Goal: Task Accomplishment & Management: Use online tool/utility

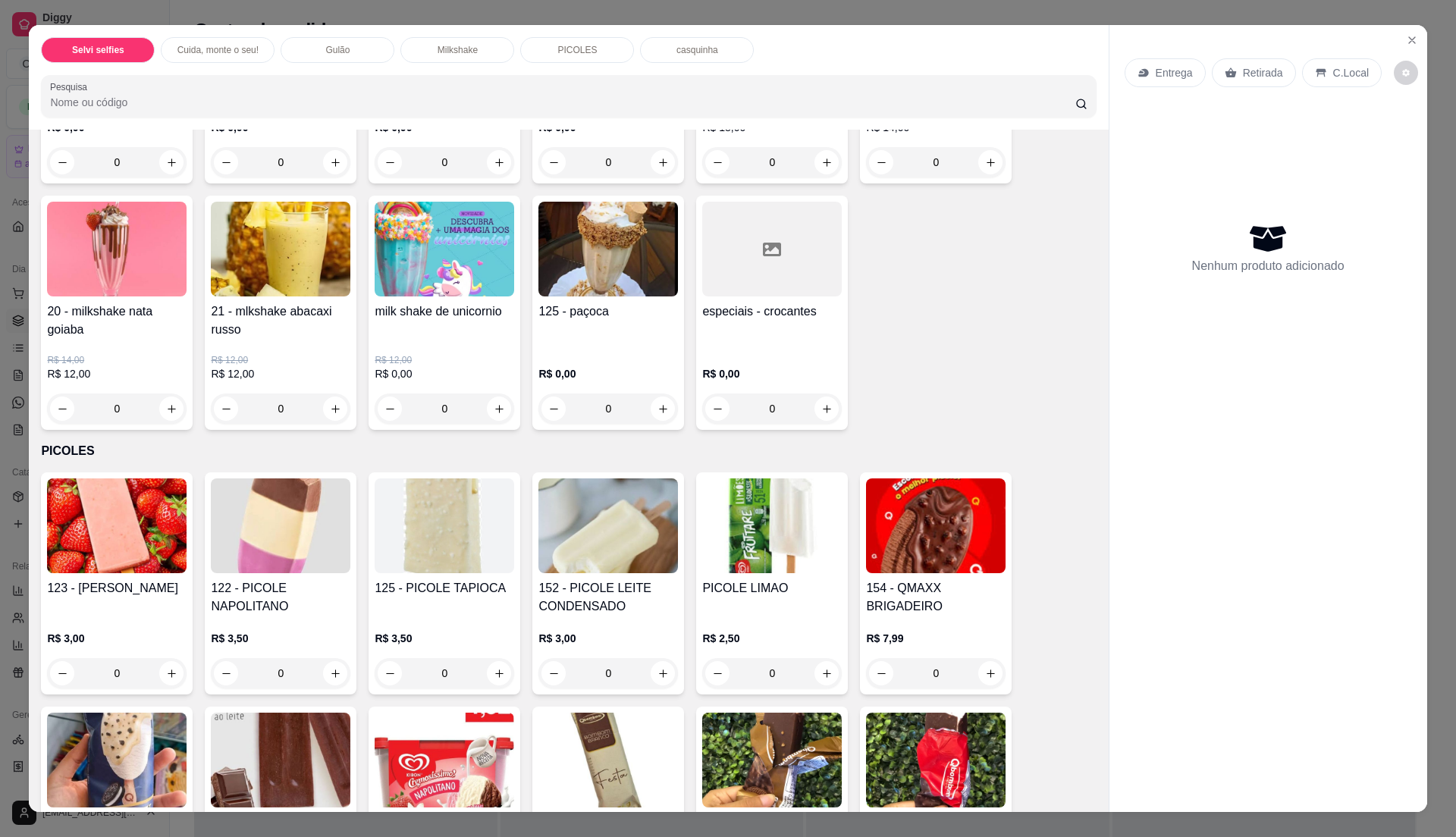
scroll to position [1414, 0]
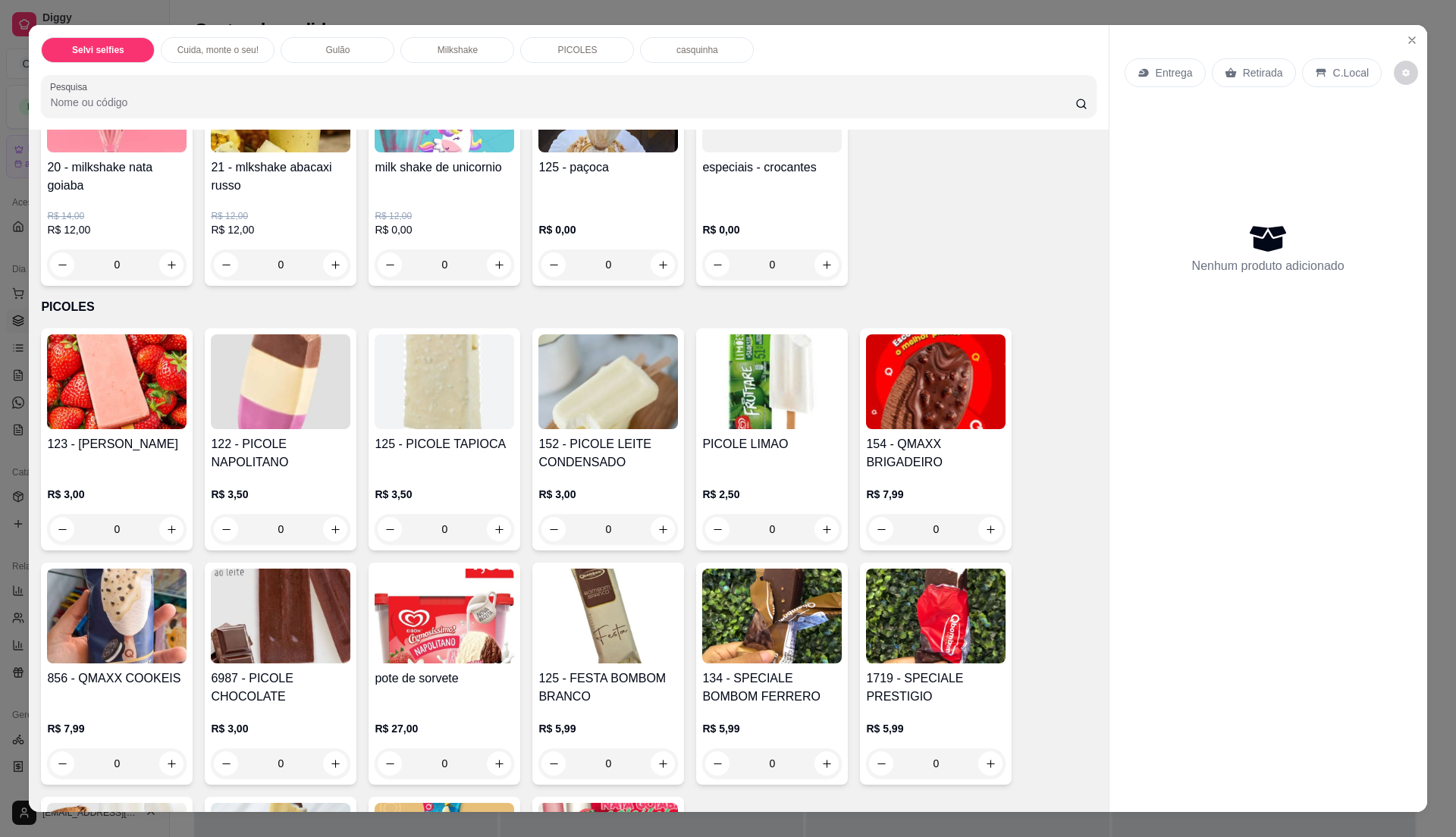
click at [601, 434] on h4 "152 - PICOLE LEITE CONDENSADO" at bounding box center [609, 452] width 140 height 36
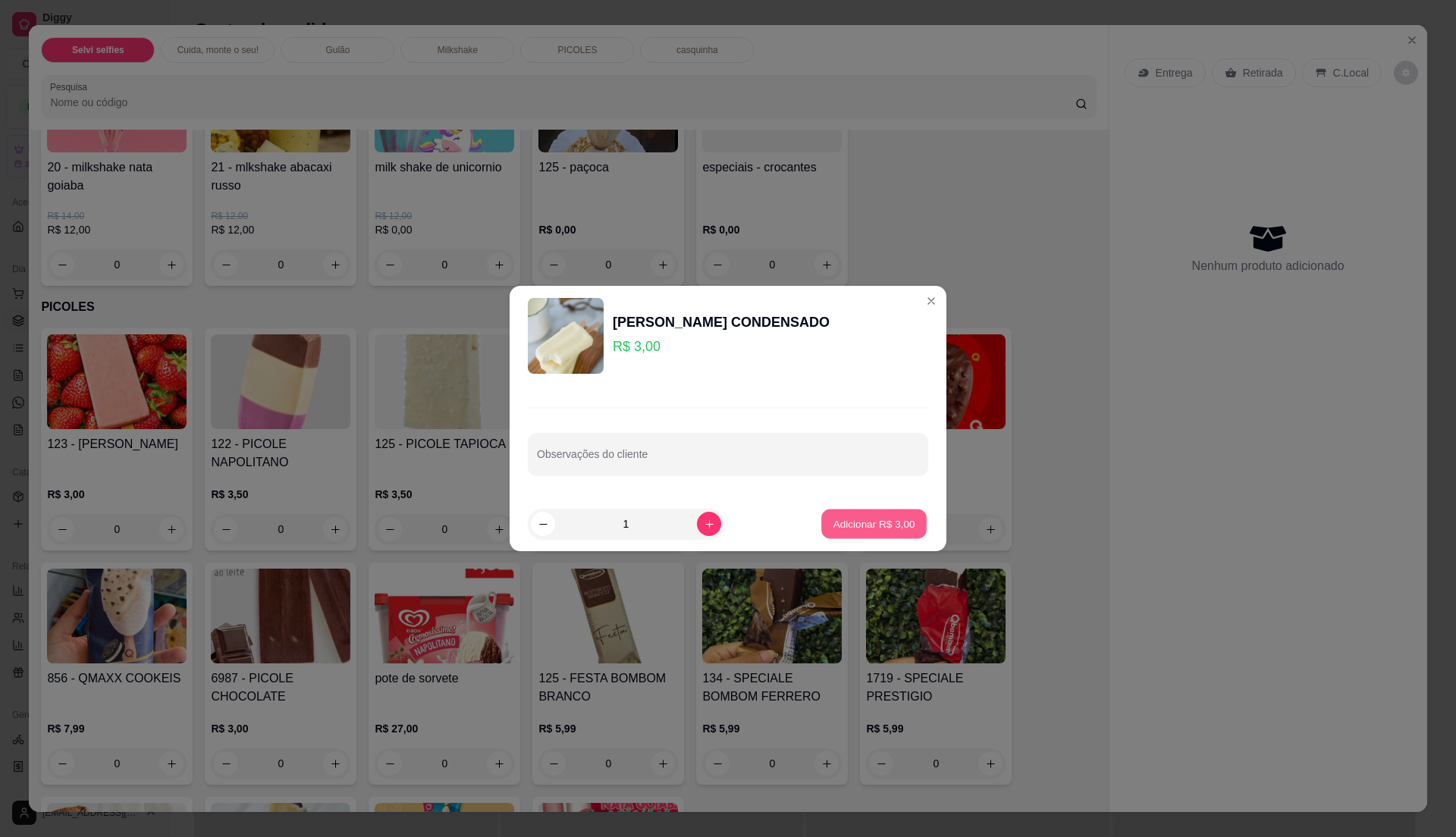
click at [834, 526] on p "Adicionar R$ 3,00" at bounding box center [873, 523] width 82 height 14
type input "1"
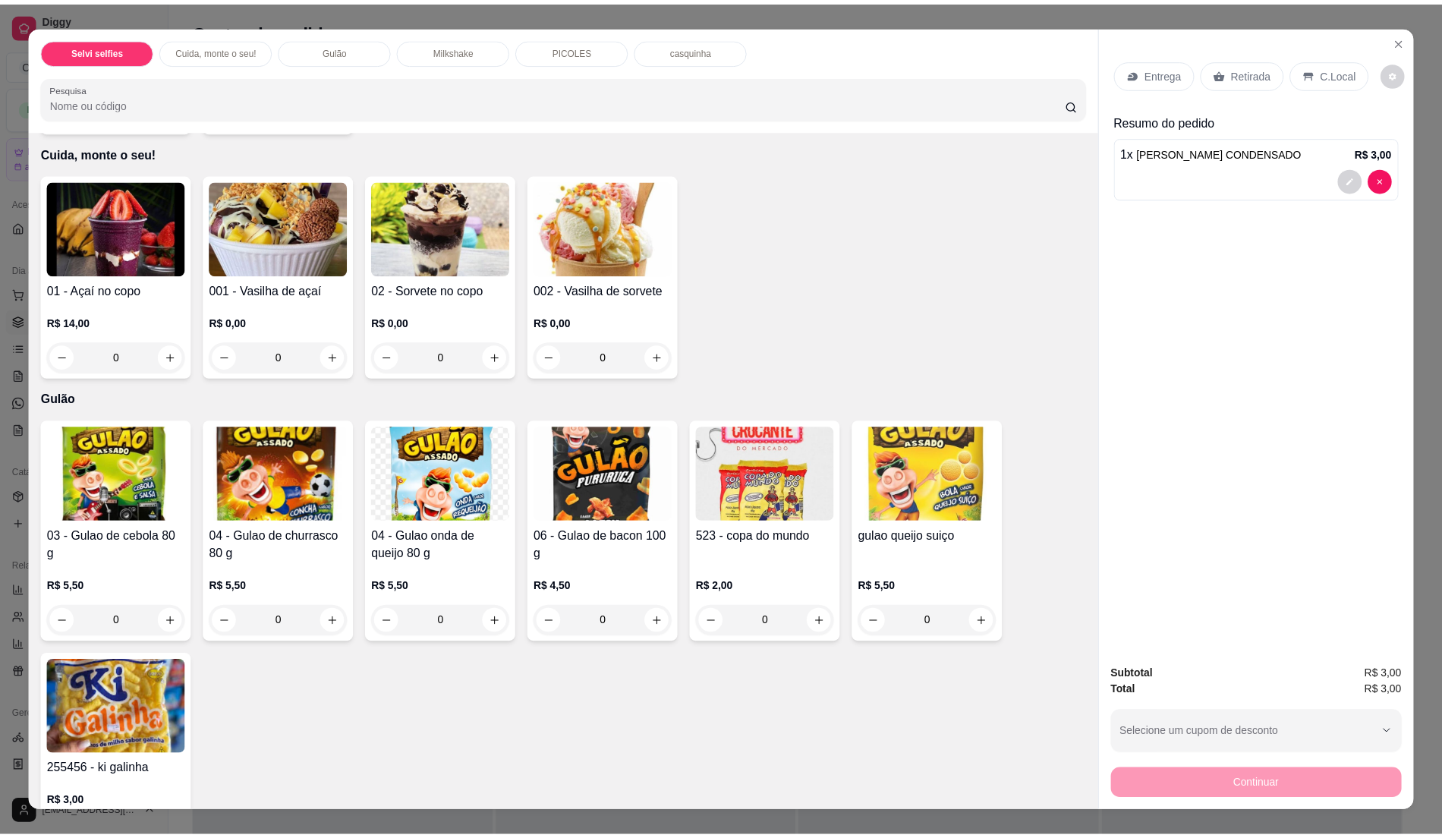
scroll to position [0, 0]
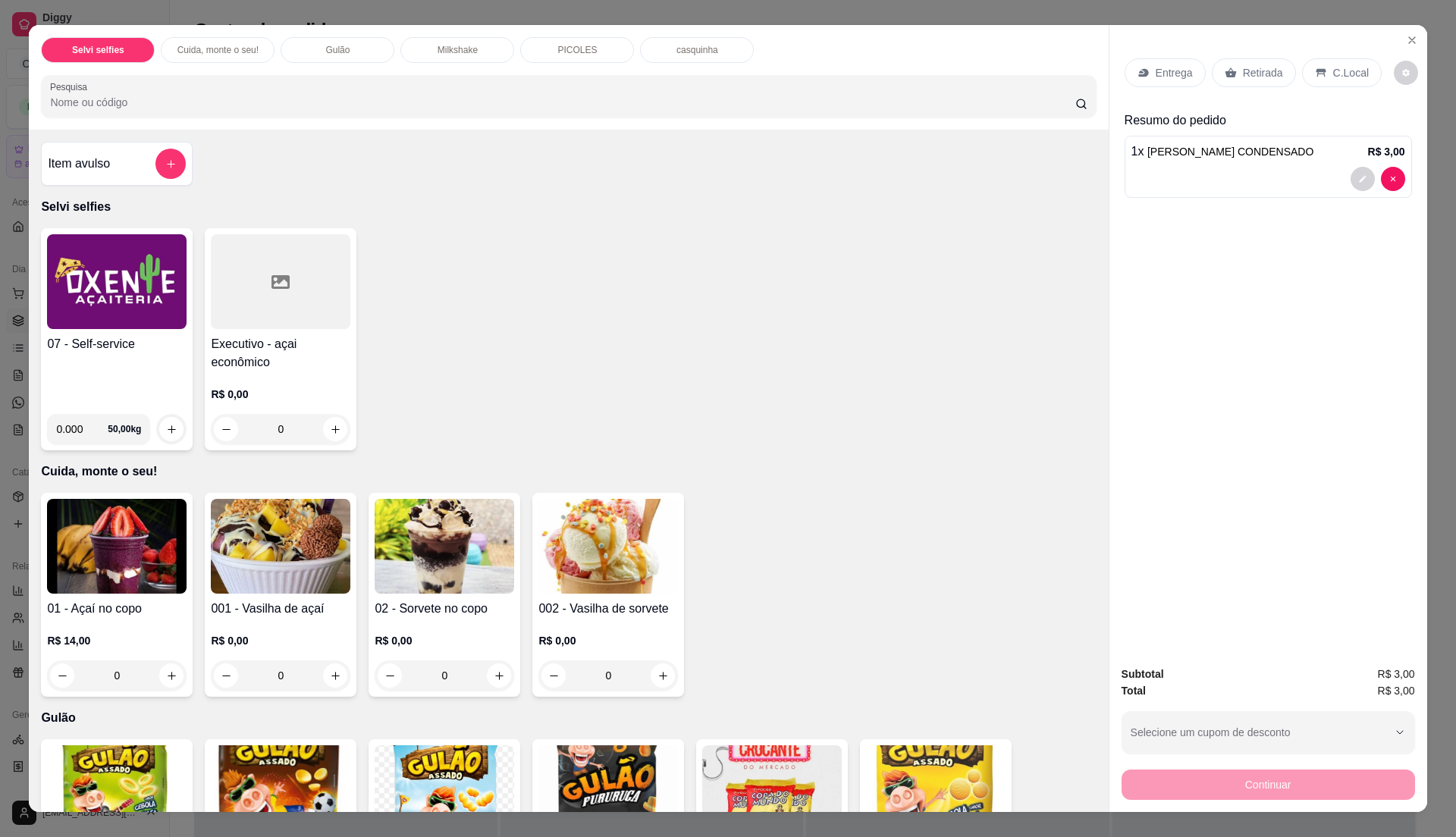
click at [101, 346] on h4 "07 - Self-service" at bounding box center [117, 344] width 140 height 18
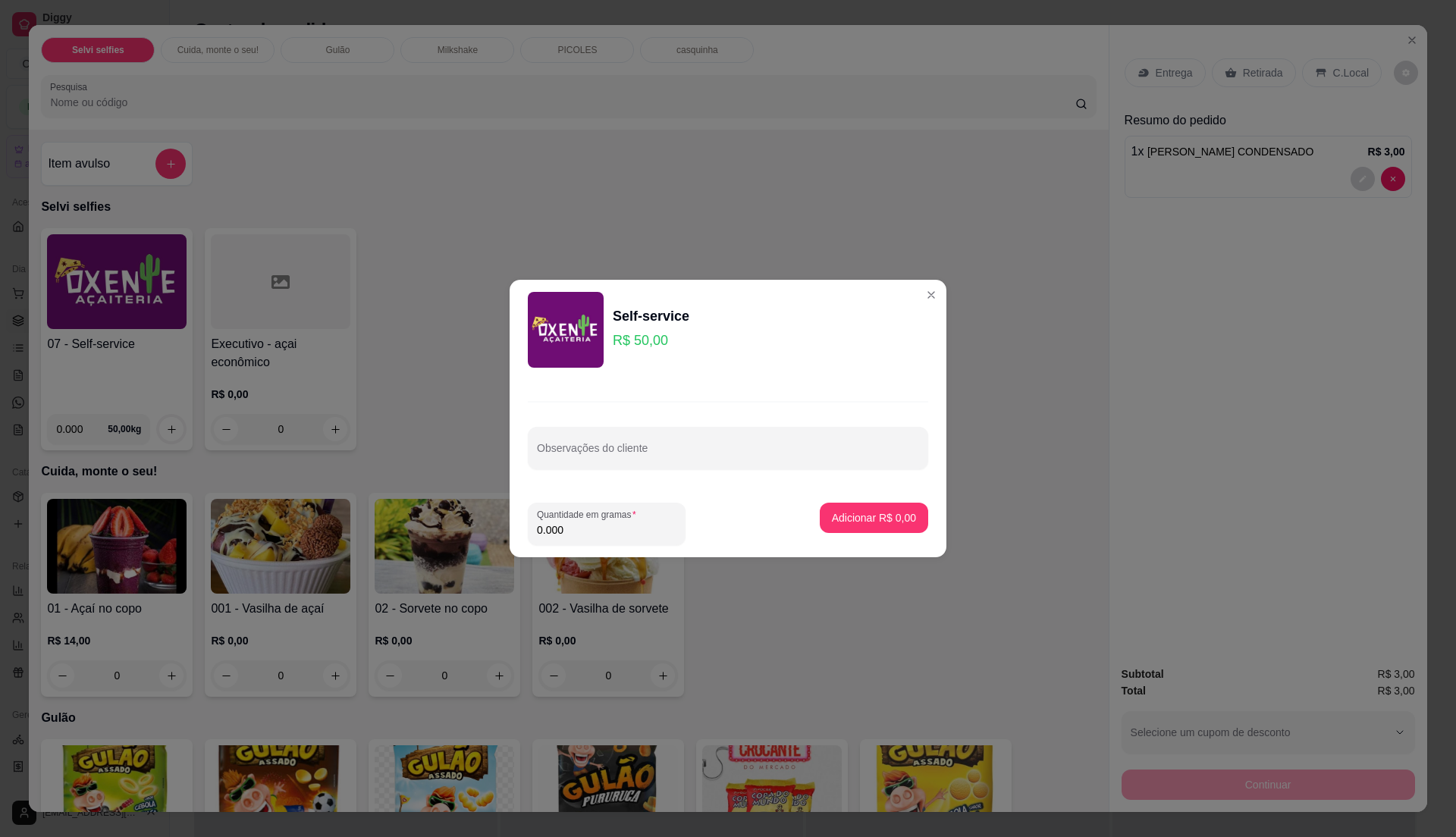
click at [571, 522] on input "0.000" at bounding box center [607, 529] width 140 height 15
click at [563, 532] on input "0" at bounding box center [607, 529] width 140 height 15
type input "0.285"
click at [892, 519] on p "Adicionar R$ 14,25" at bounding box center [871, 517] width 88 height 14
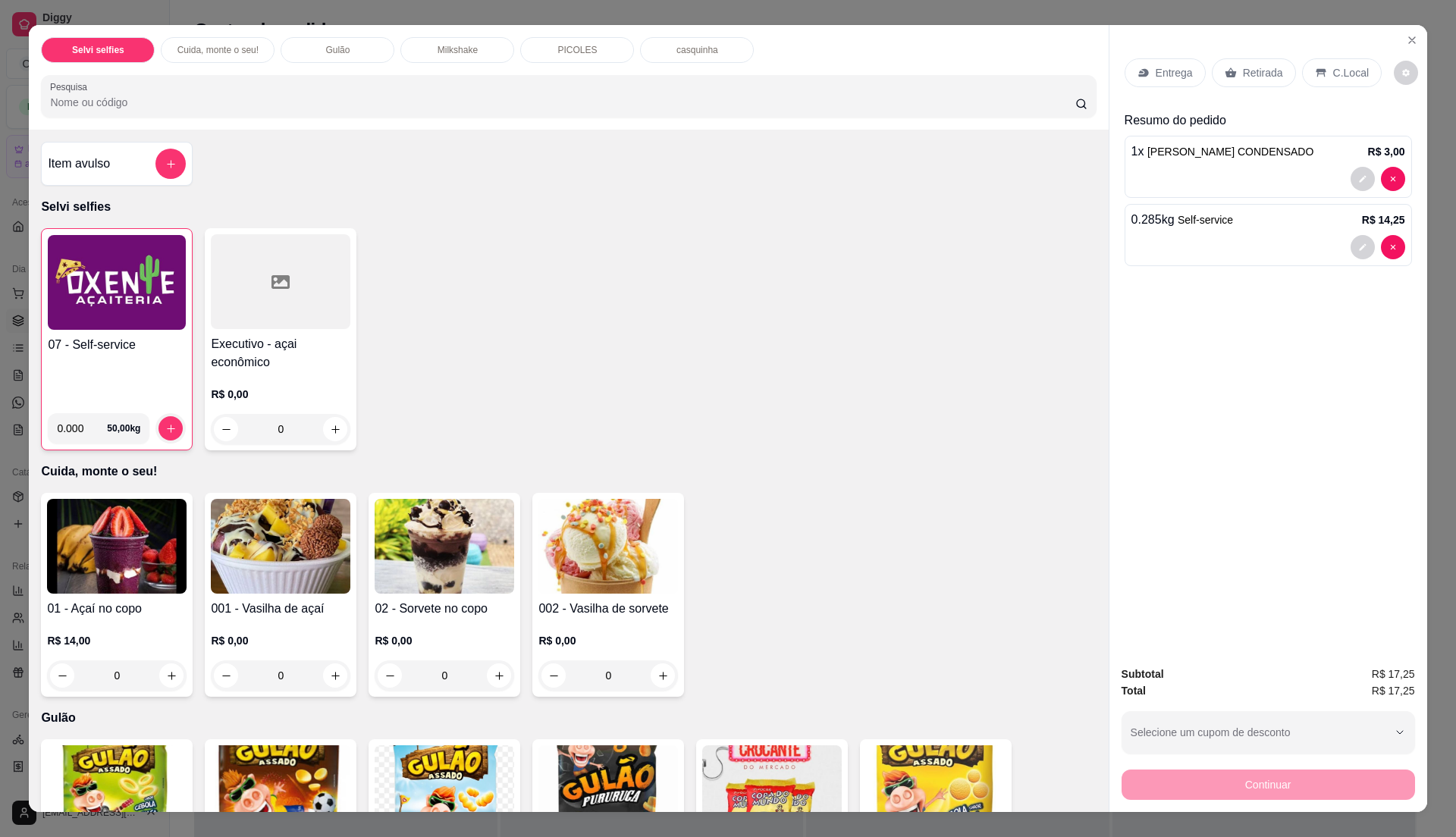
click at [1342, 70] on p "C.Local" at bounding box center [1351, 72] width 36 height 15
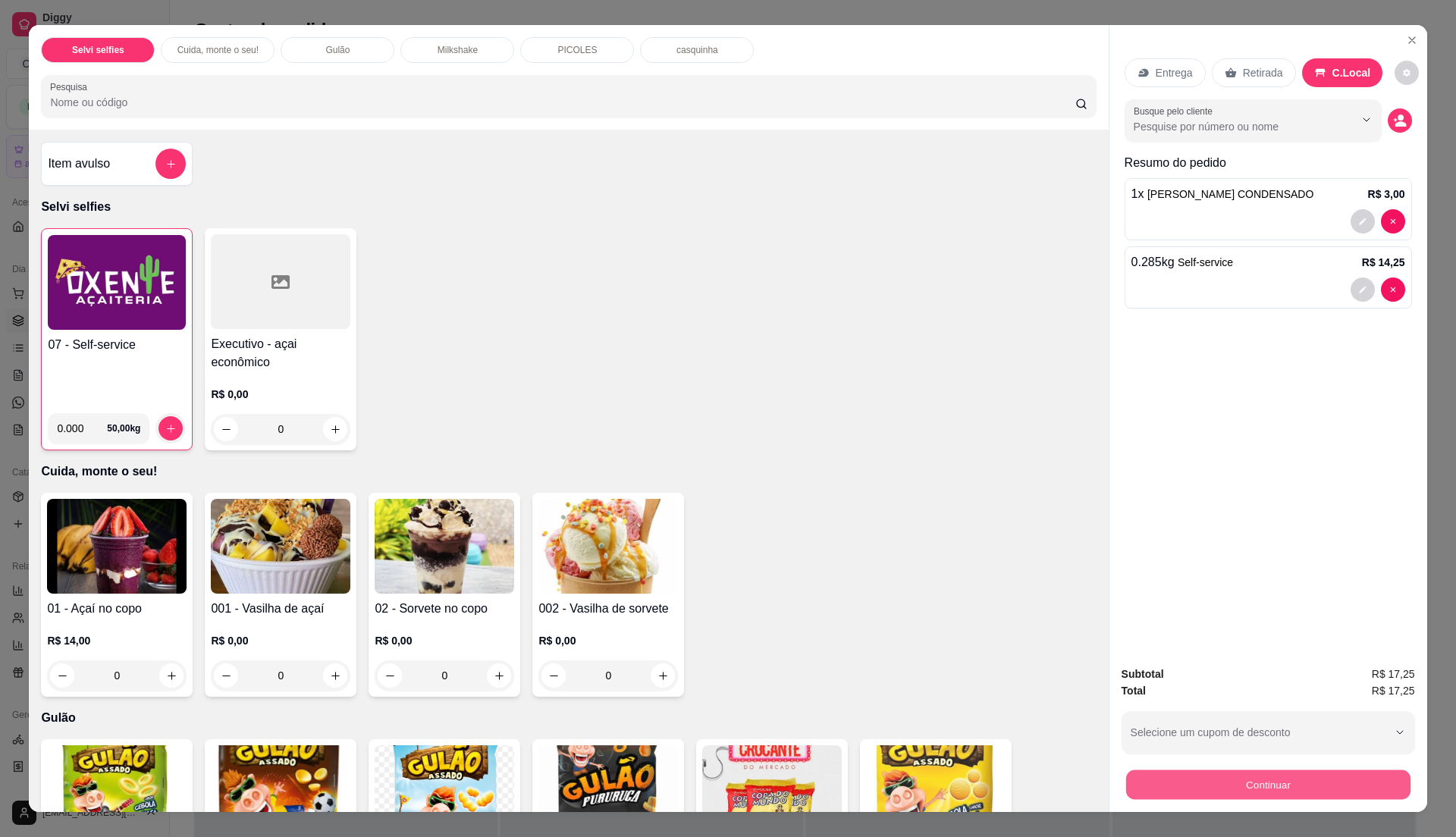
click at [1145, 771] on button "Continuar" at bounding box center [1267, 784] width 285 height 30
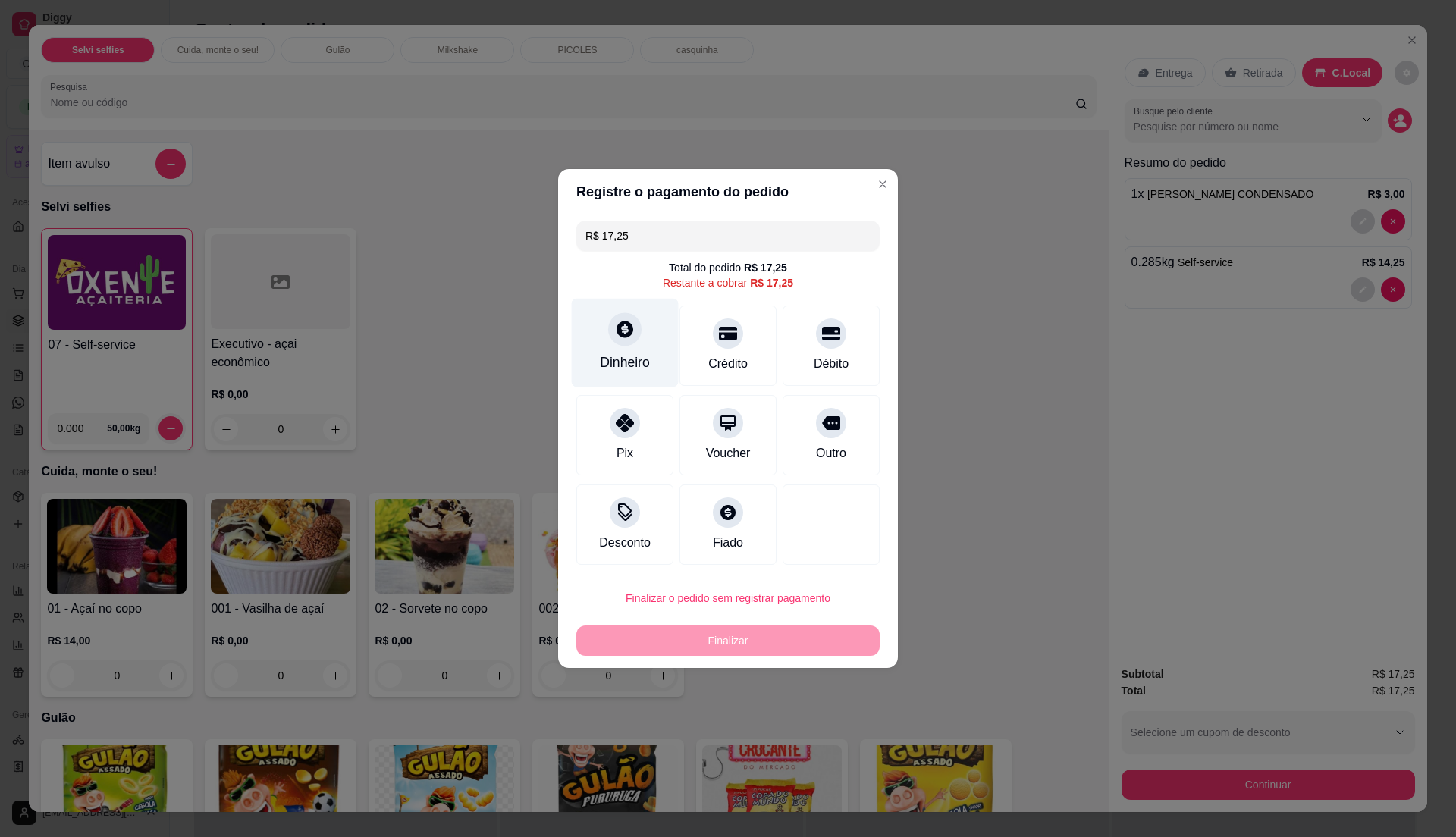
click at [625, 344] on div at bounding box center [624, 329] width 33 height 33
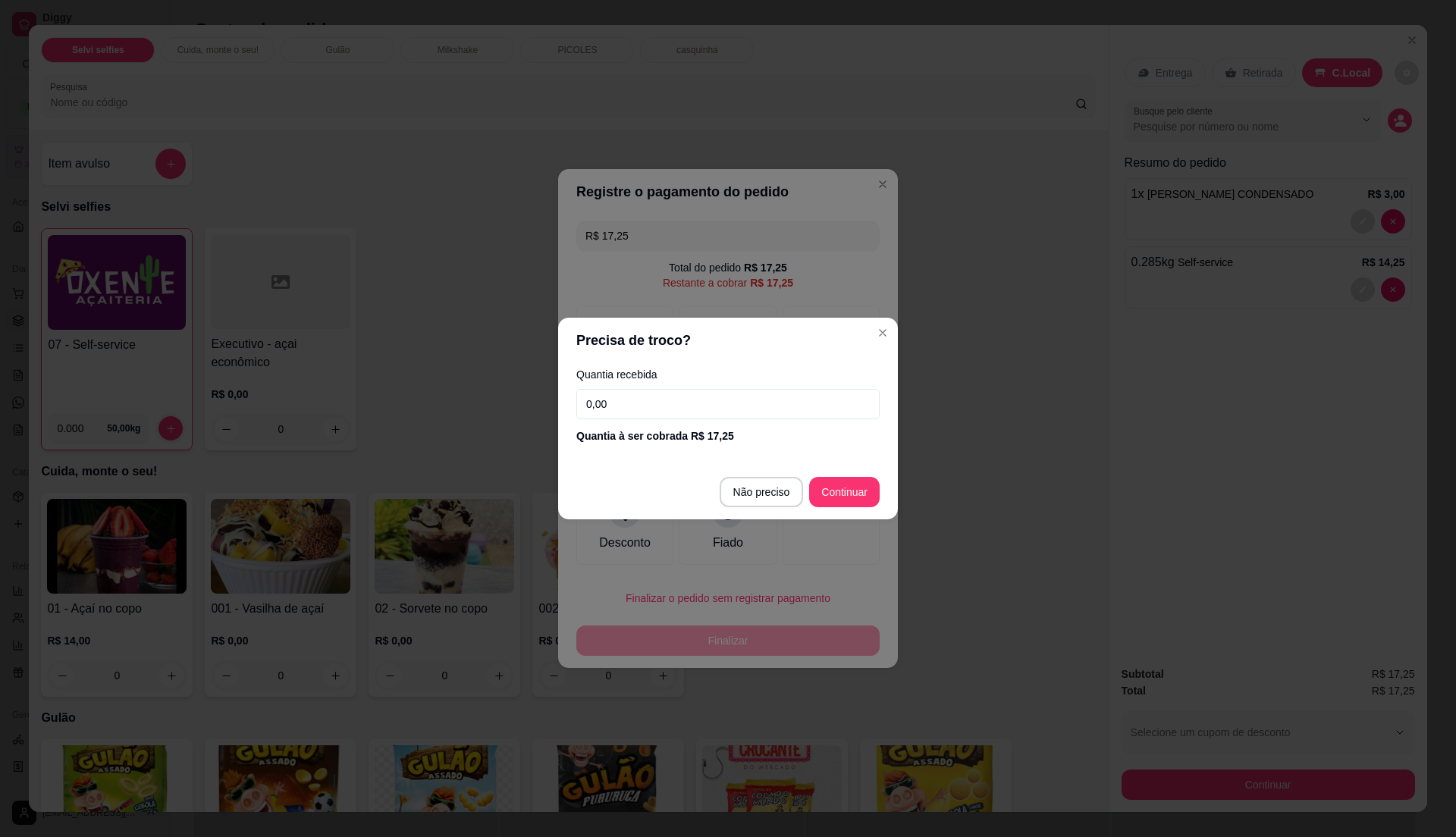
click at [692, 408] on input "0,00" at bounding box center [728, 404] width 303 height 30
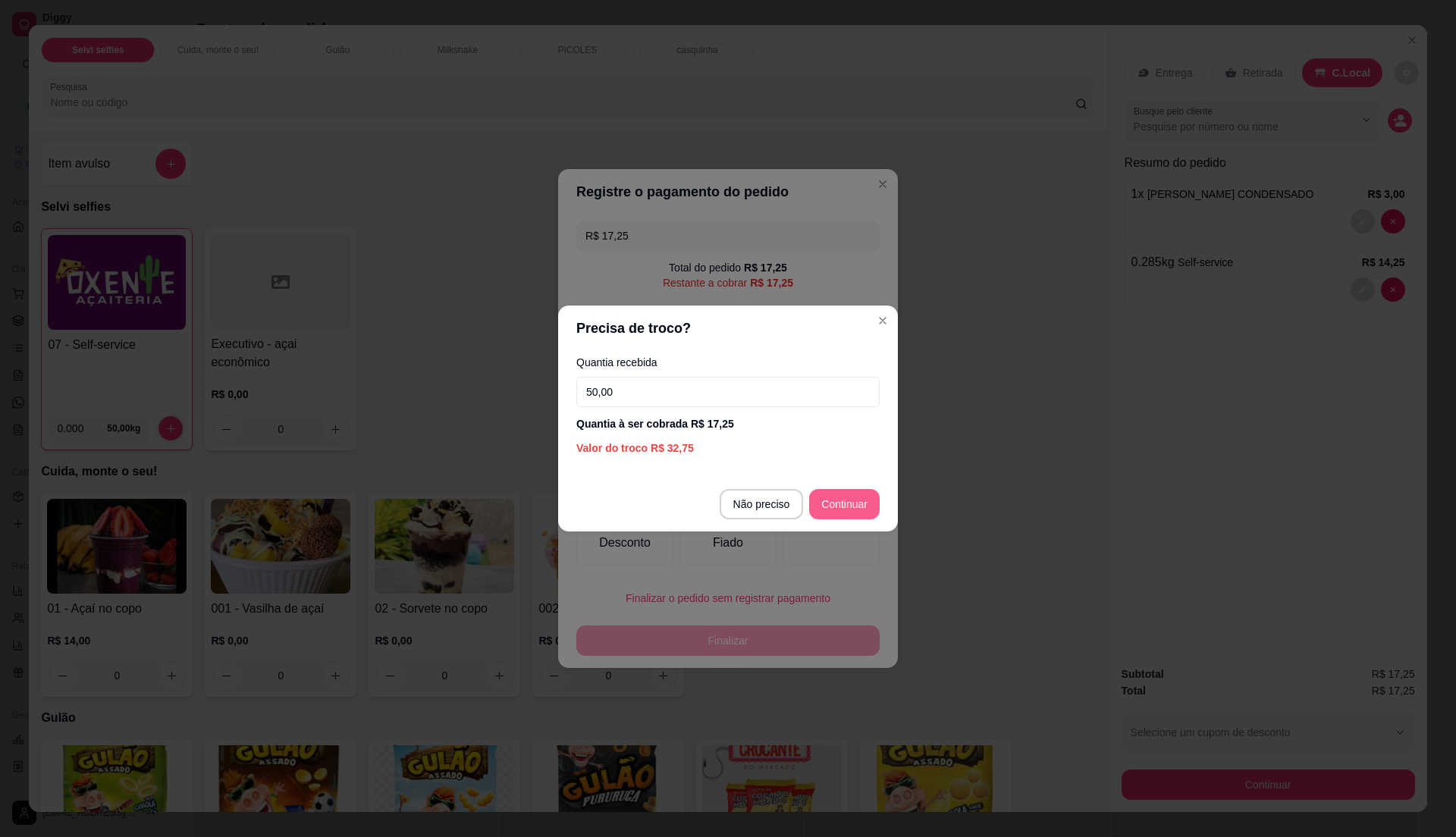
type input "50,00"
type input "R$ 0,00"
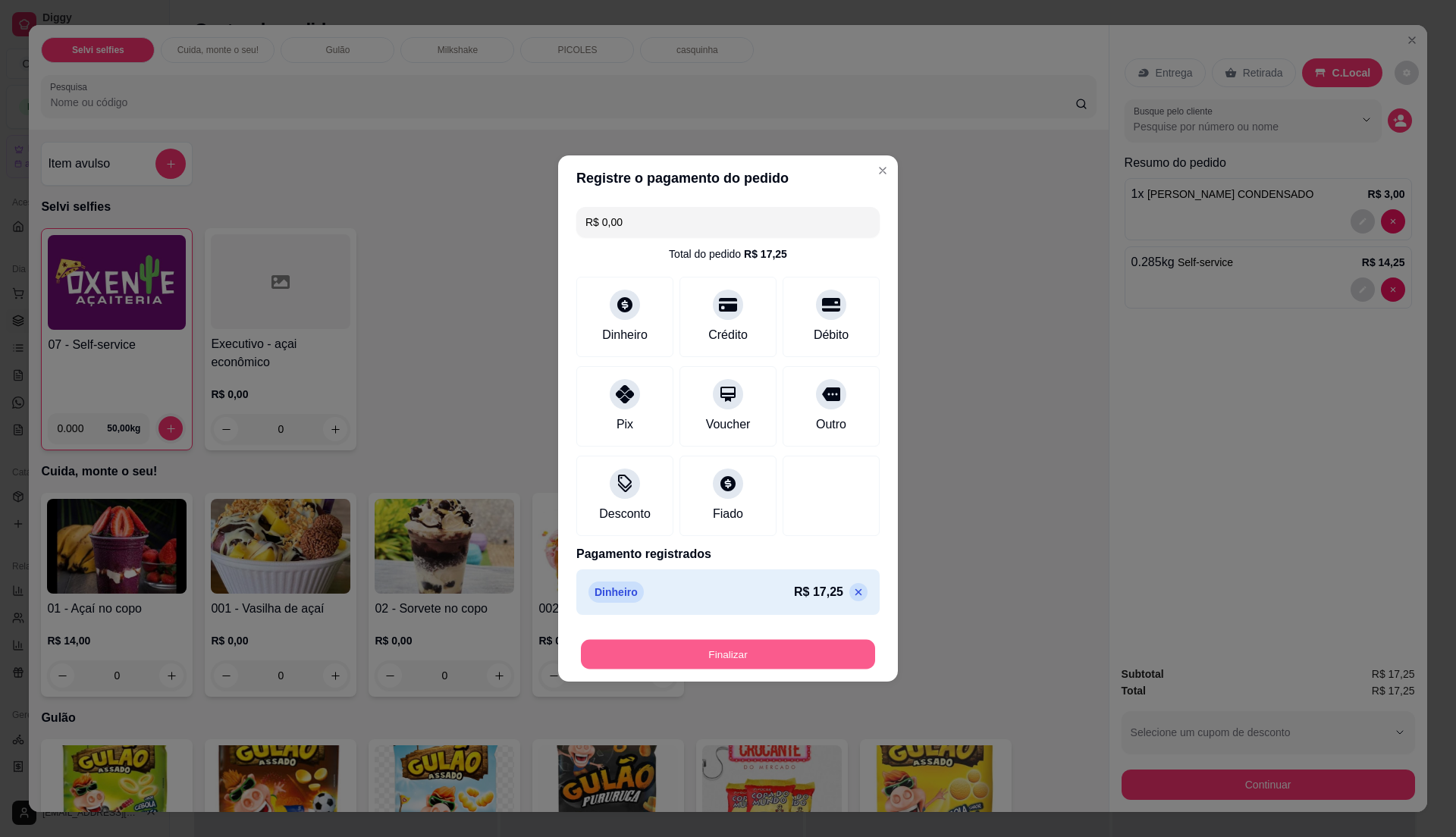
click at [809, 658] on button "Finalizar" at bounding box center [728, 654] width 294 height 30
type input "0"
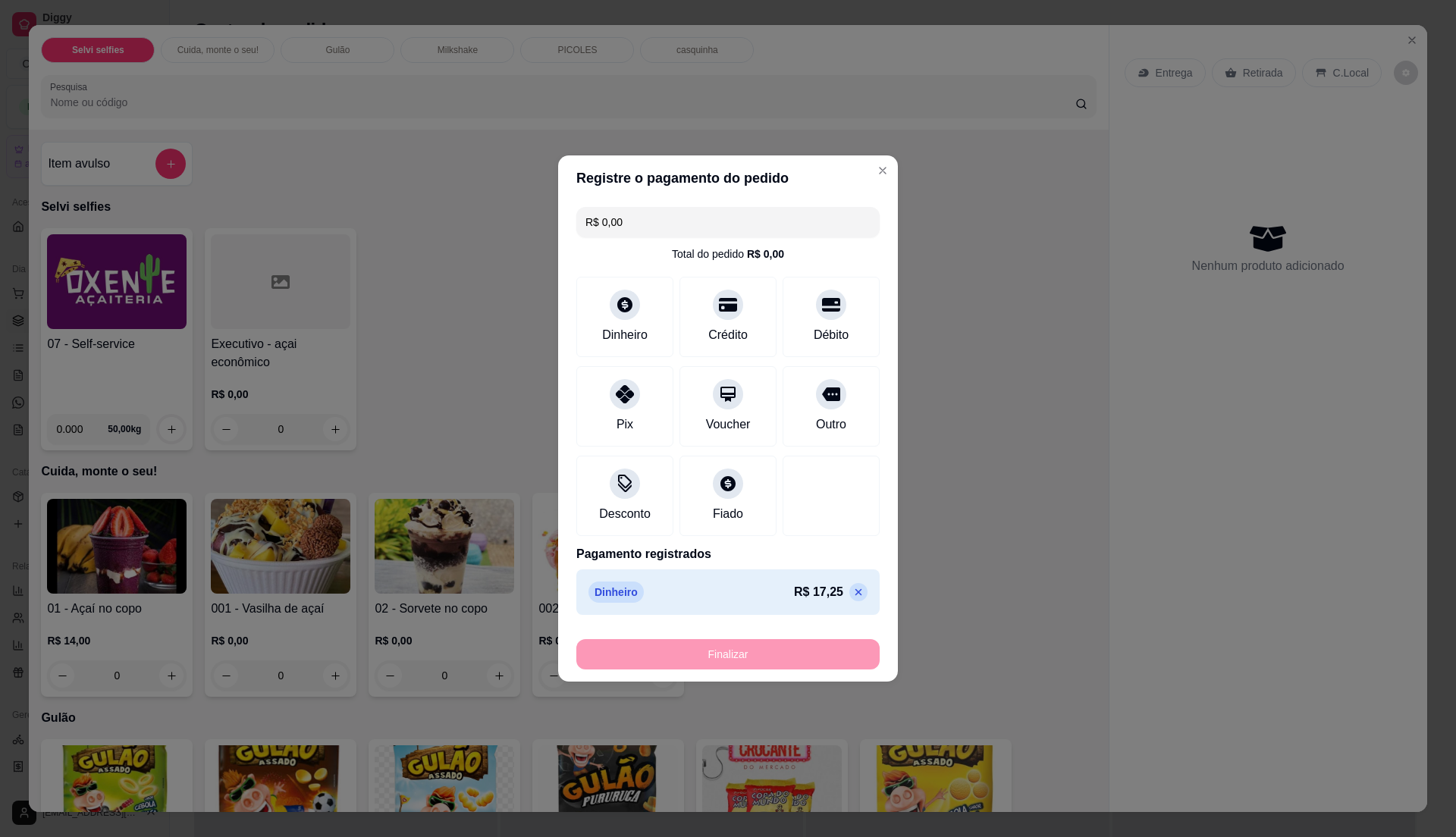
type input "-R$ 17,25"
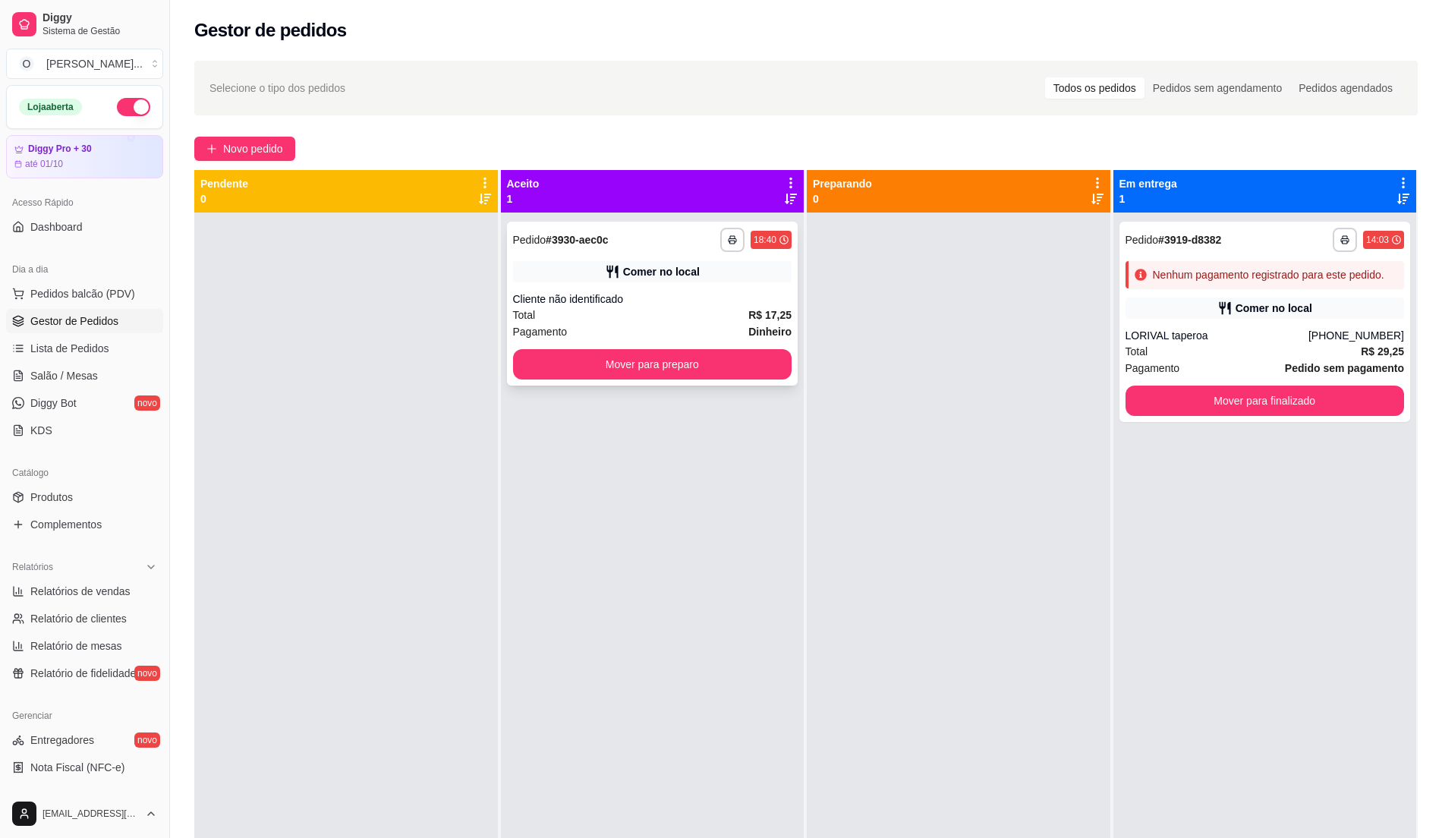
click at [726, 311] on div "Total R$ 17,25" at bounding box center [652, 315] width 279 height 17
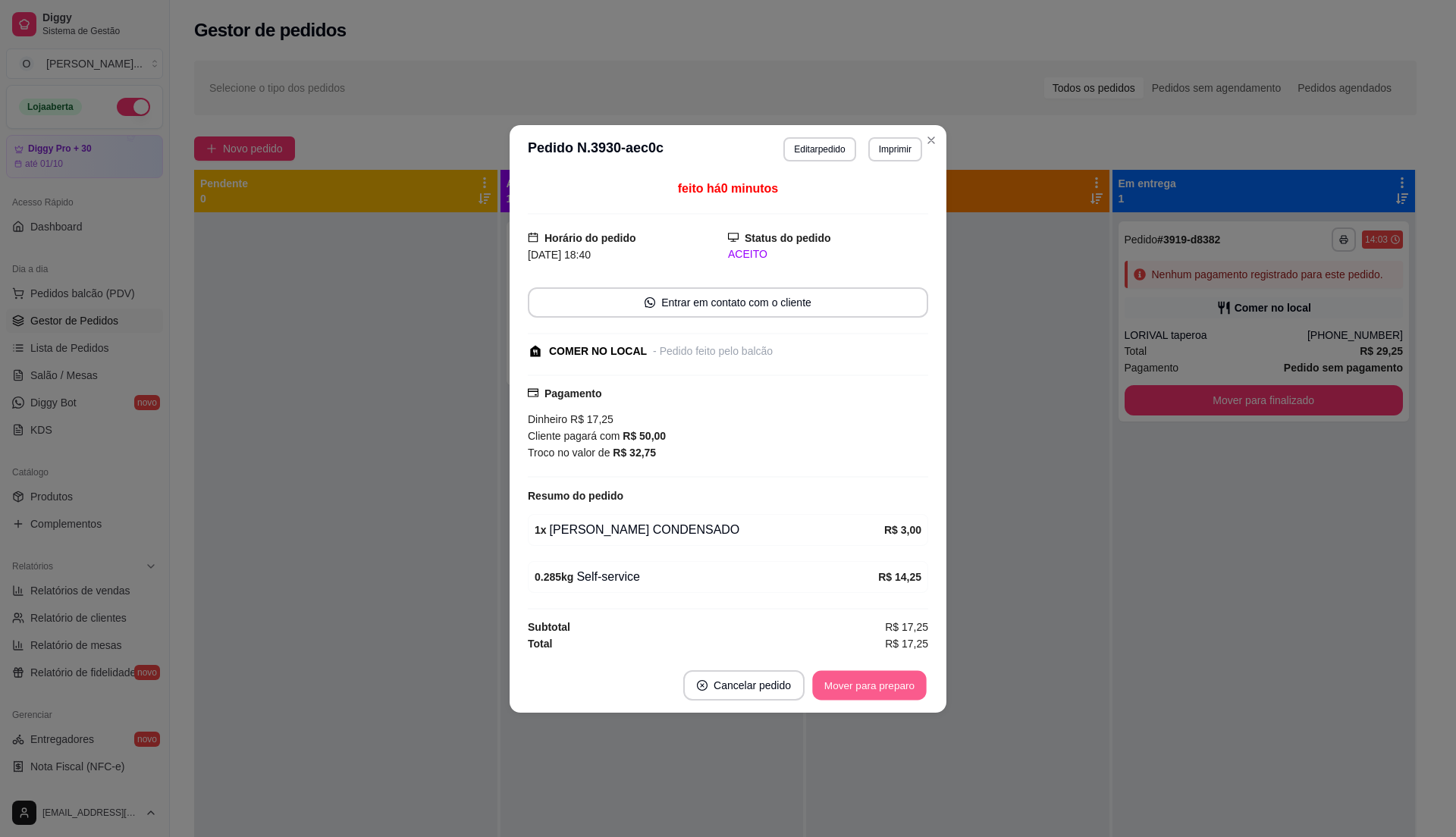
click at [843, 679] on button "Mover para preparo" at bounding box center [869, 685] width 114 height 30
click at [843, 679] on div "Mover para preparo" at bounding box center [858, 685] width 139 height 30
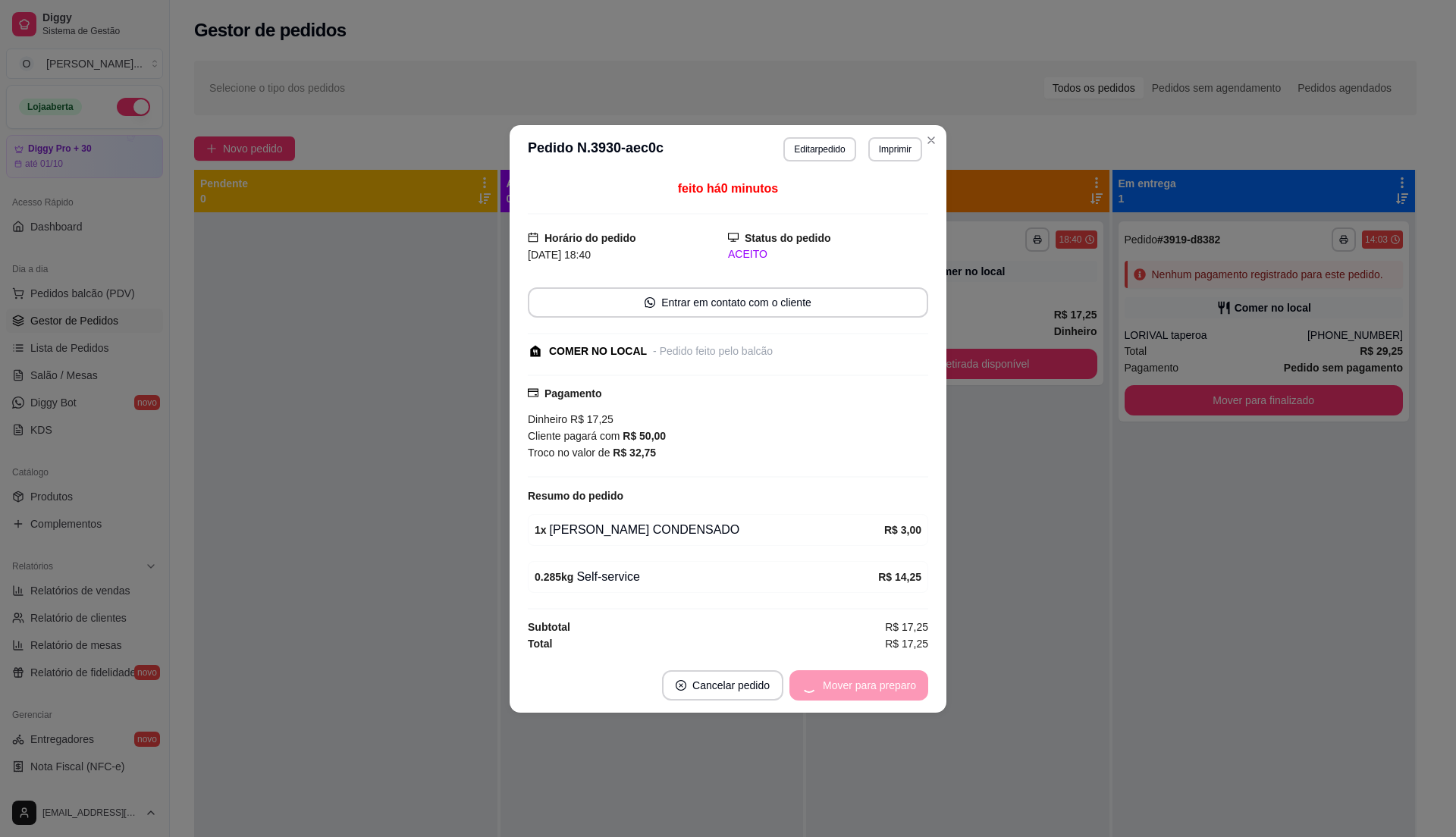
click at [843, 679] on div "Mover para preparo" at bounding box center [858, 685] width 139 height 30
click at [838, 683] on button "Mover para retirada disponível" at bounding box center [843, 685] width 162 height 30
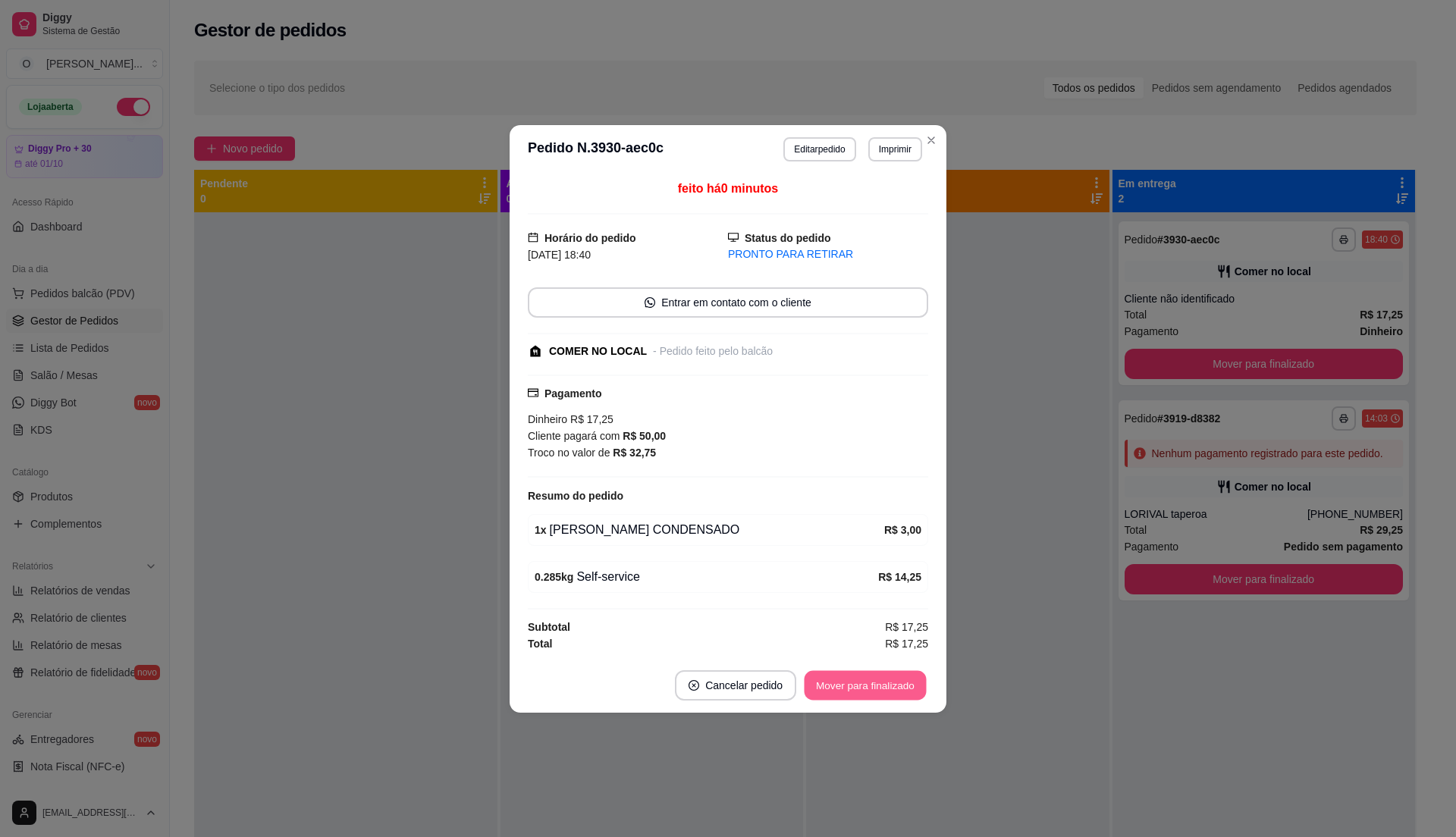
click at [838, 683] on button "Mover para finalizado" at bounding box center [865, 685] width 122 height 30
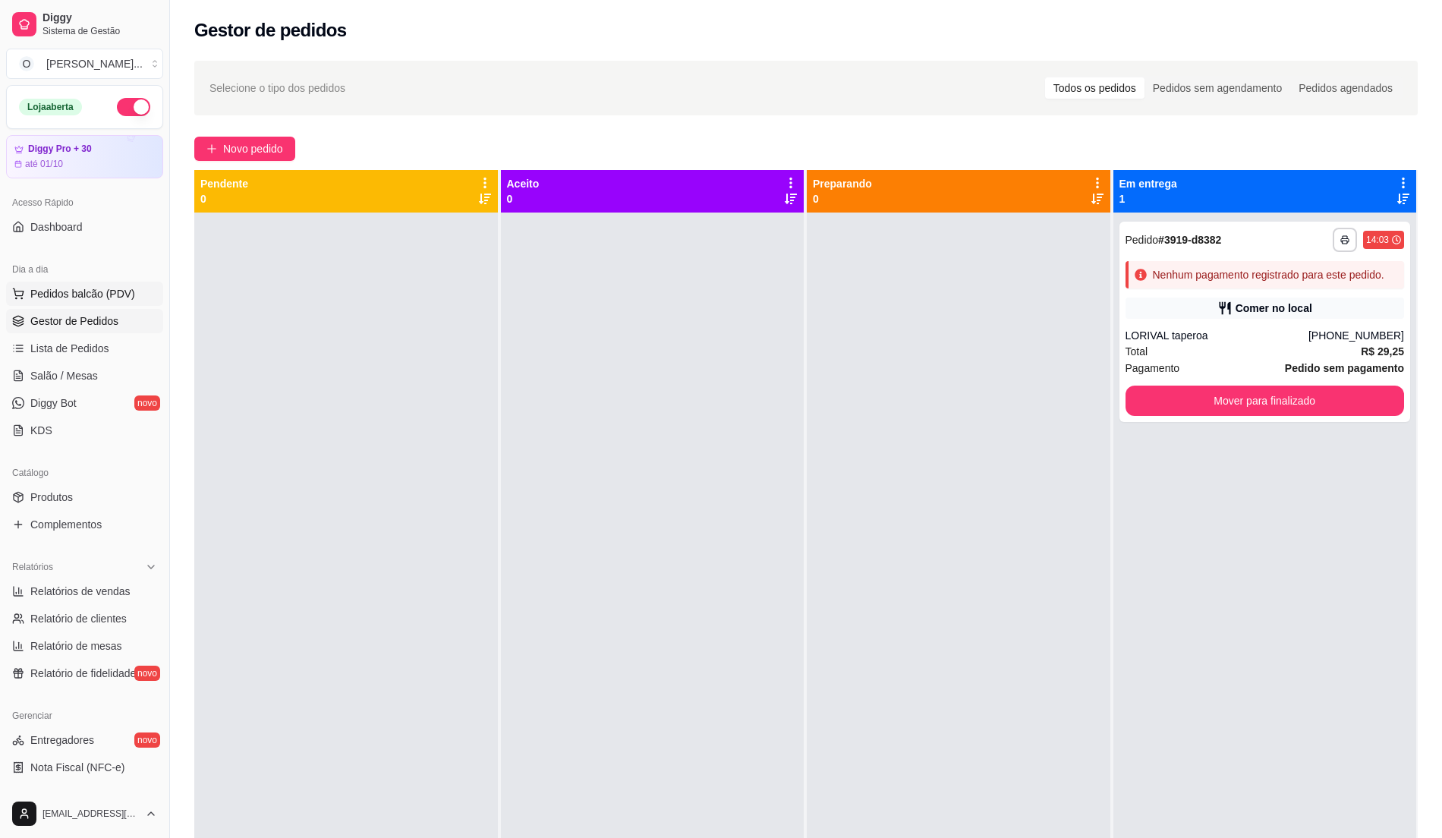
click at [83, 288] on button "Pedidos balcão (PDV)" at bounding box center [84, 293] width 157 height 24
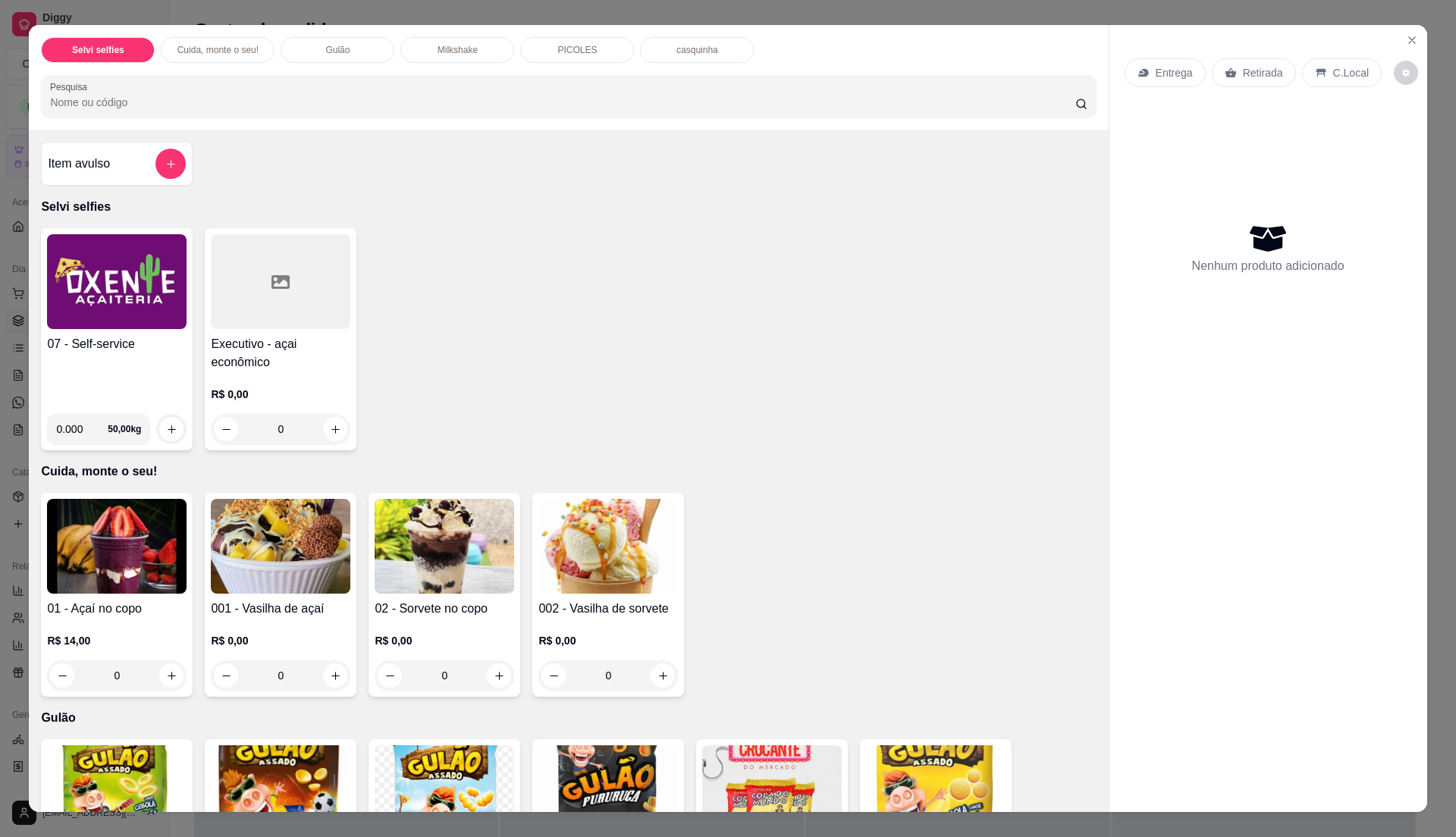
click at [129, 316] on img at bounding box center [117, 281] width 140 height 95
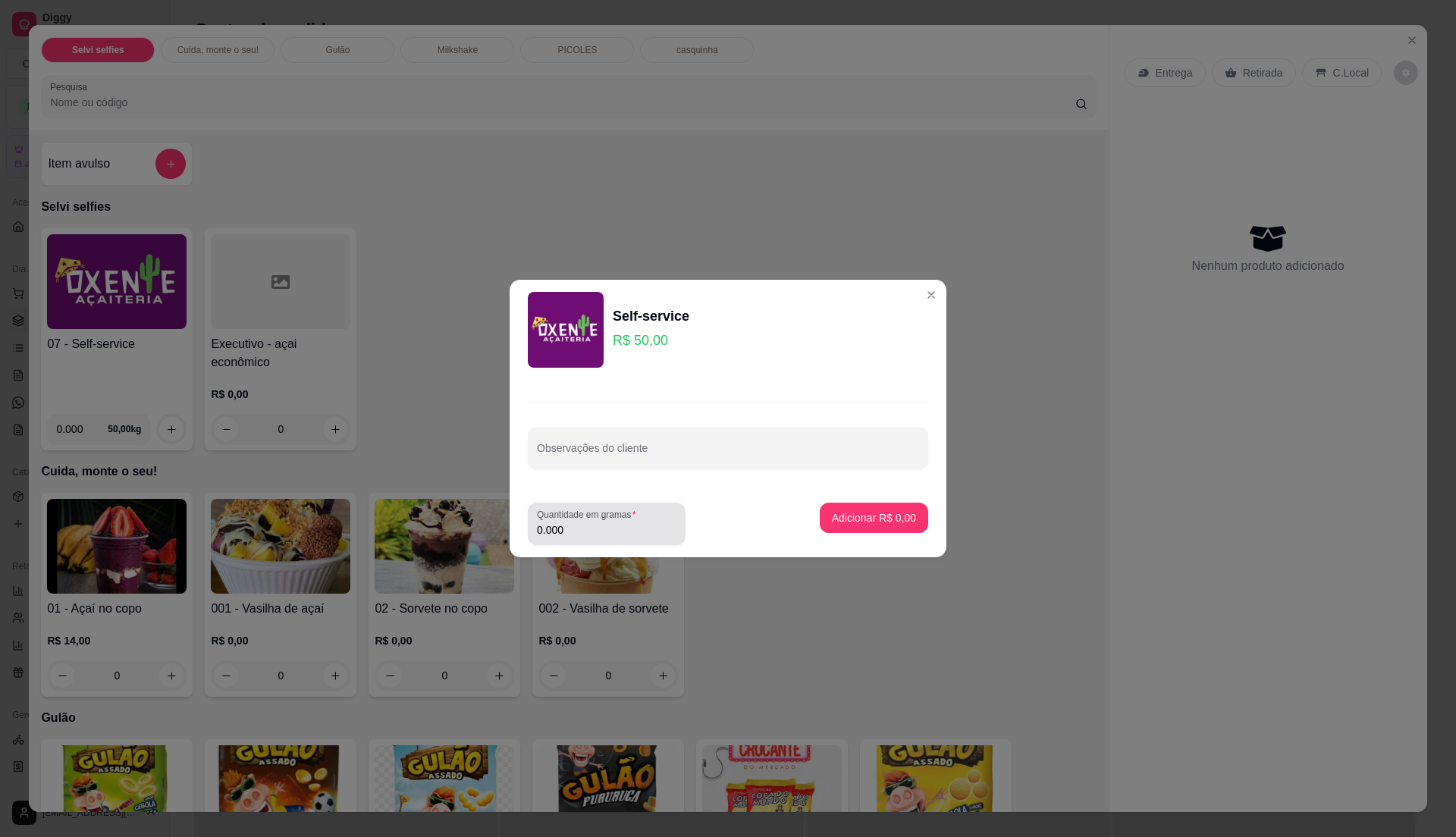
click at [630, 519] on label "Quantidade em gramas" at bounding box center [589, 513] width 105 height 13
click at [630, 522] on input "0.000" at bounding box center [607, 529] width 140 height 15
type input "0.24"
click at [853, 507] on button "Adicionar R$ 12,00" at bounding box center [871, 518] width 112 height 30
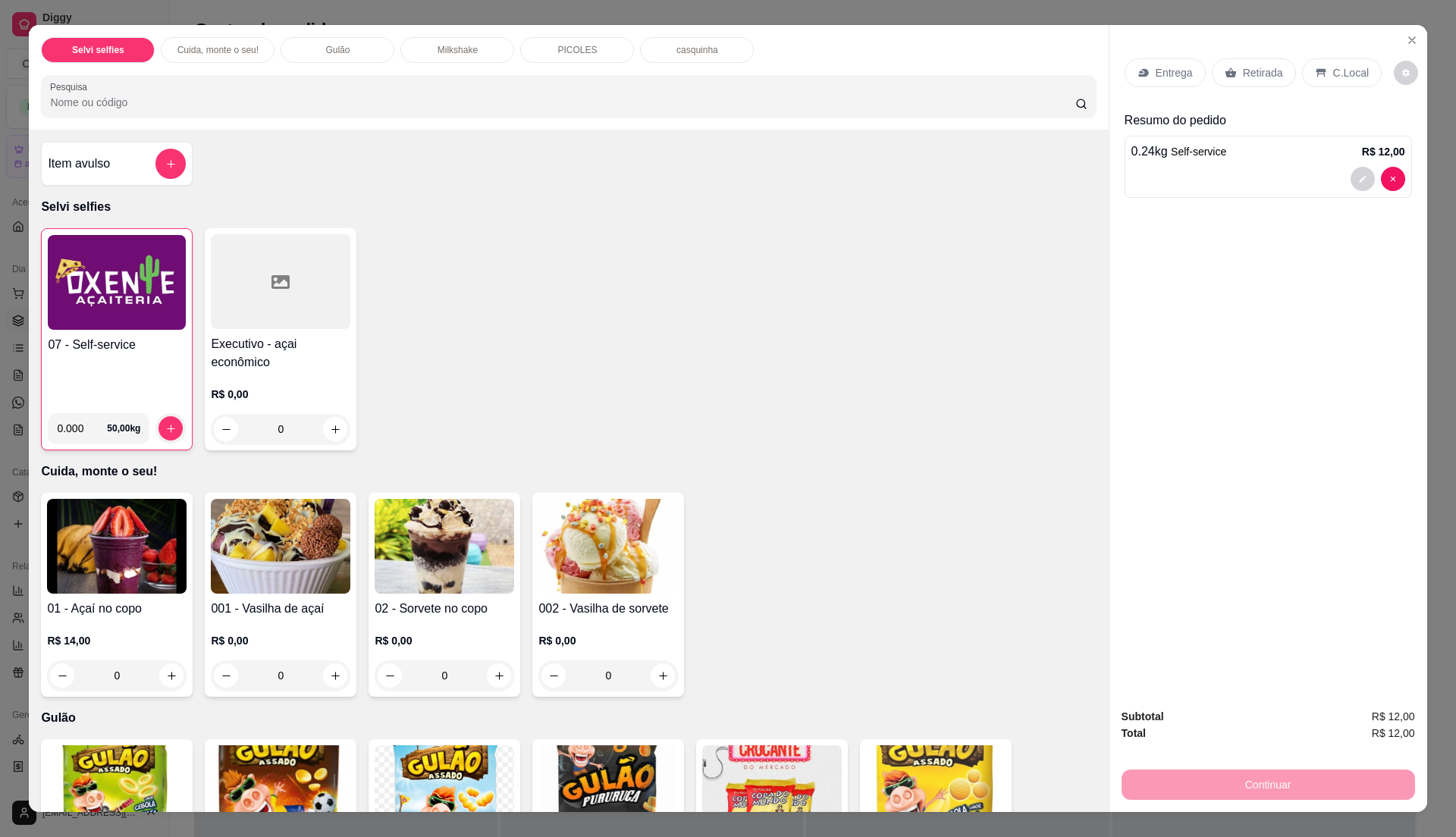
click at [1319, 71] on div "C.Local" at bounding box center [1342, 72] width 80 height 29
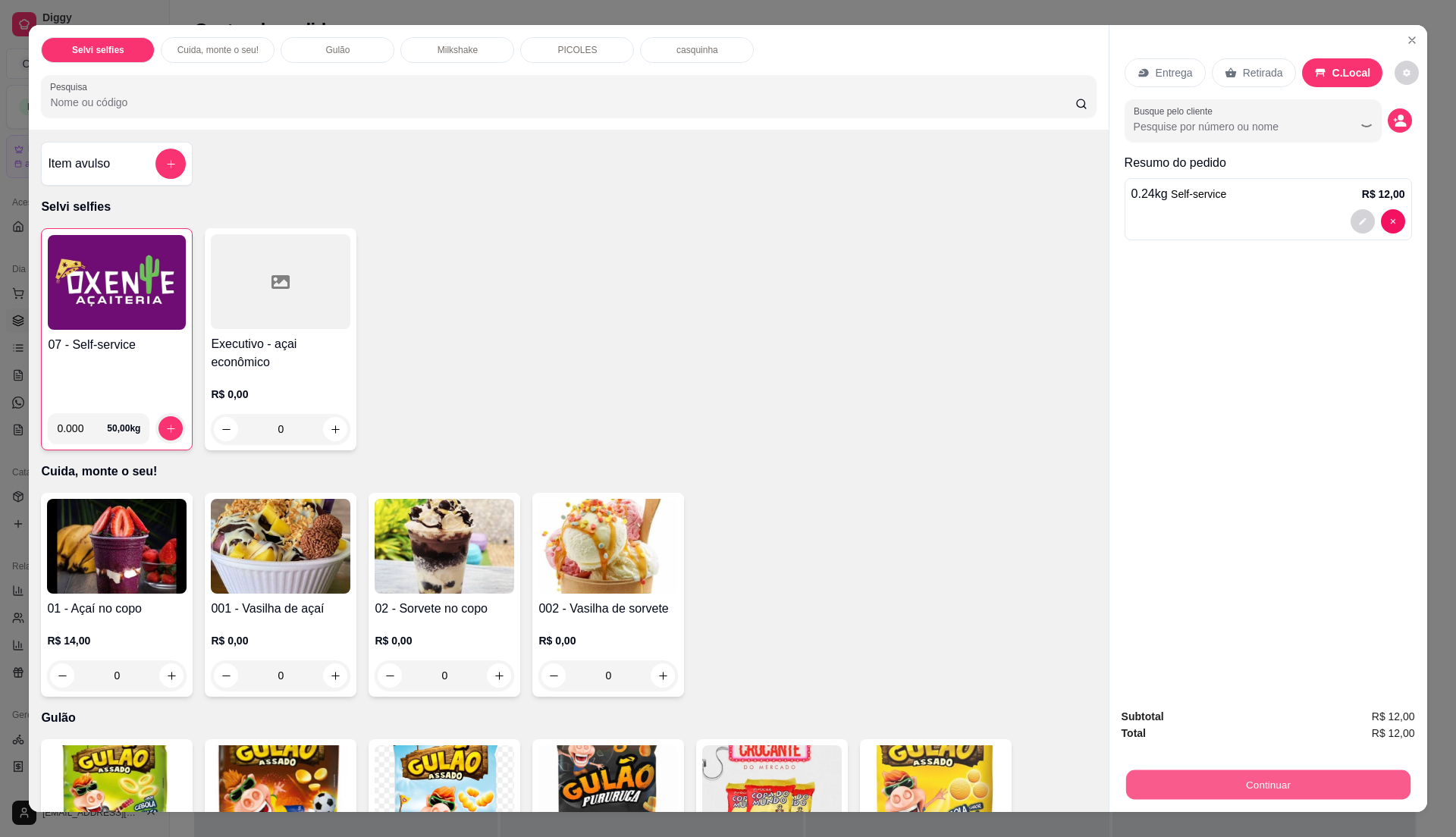
click at [1231, 780] on button "Continuar" at bounding box center [1267, 784] width 285 height 30
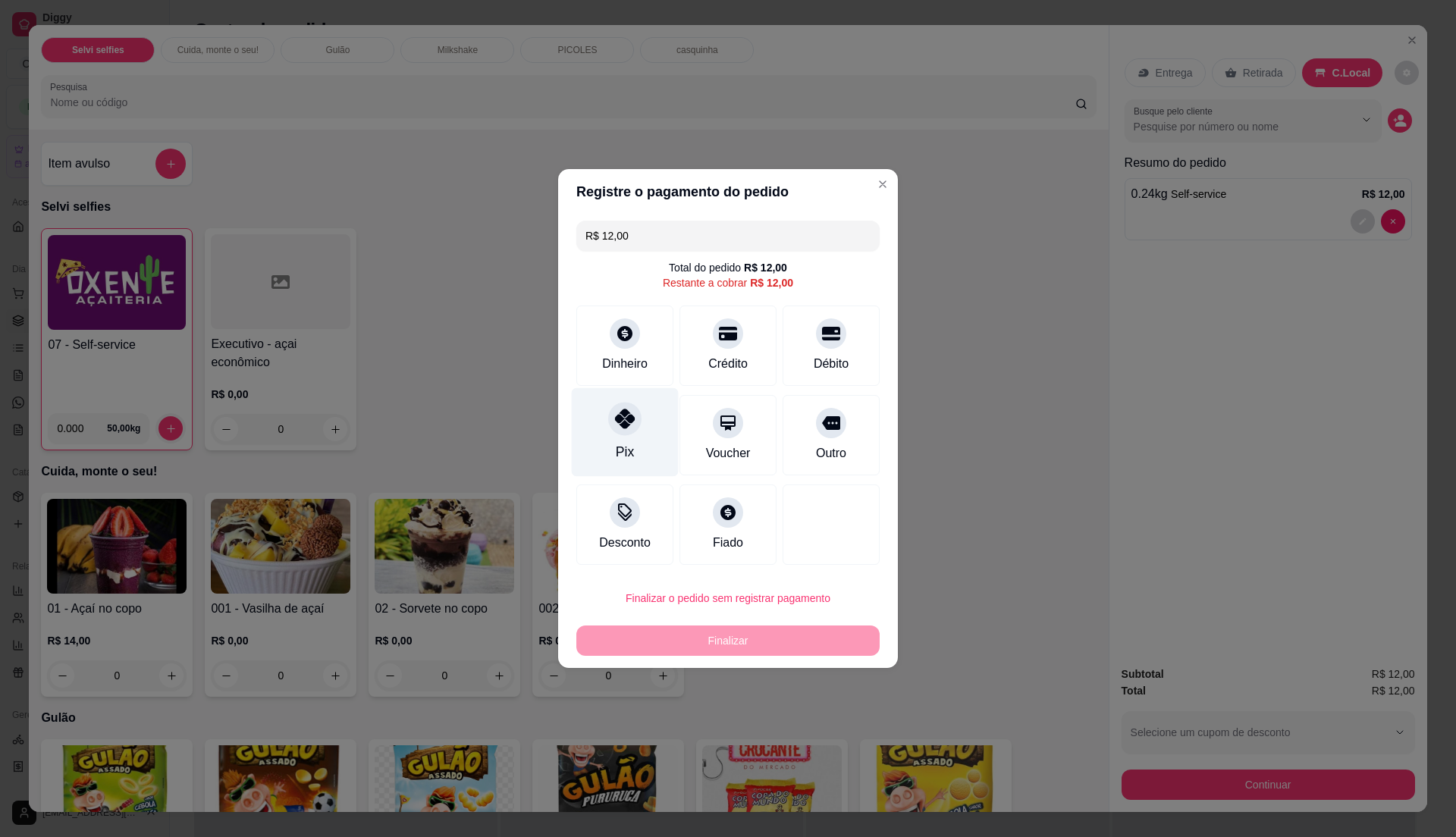
click at [641, 447] on div "Pix" at bounding box center [625, 431] width 107 height 89
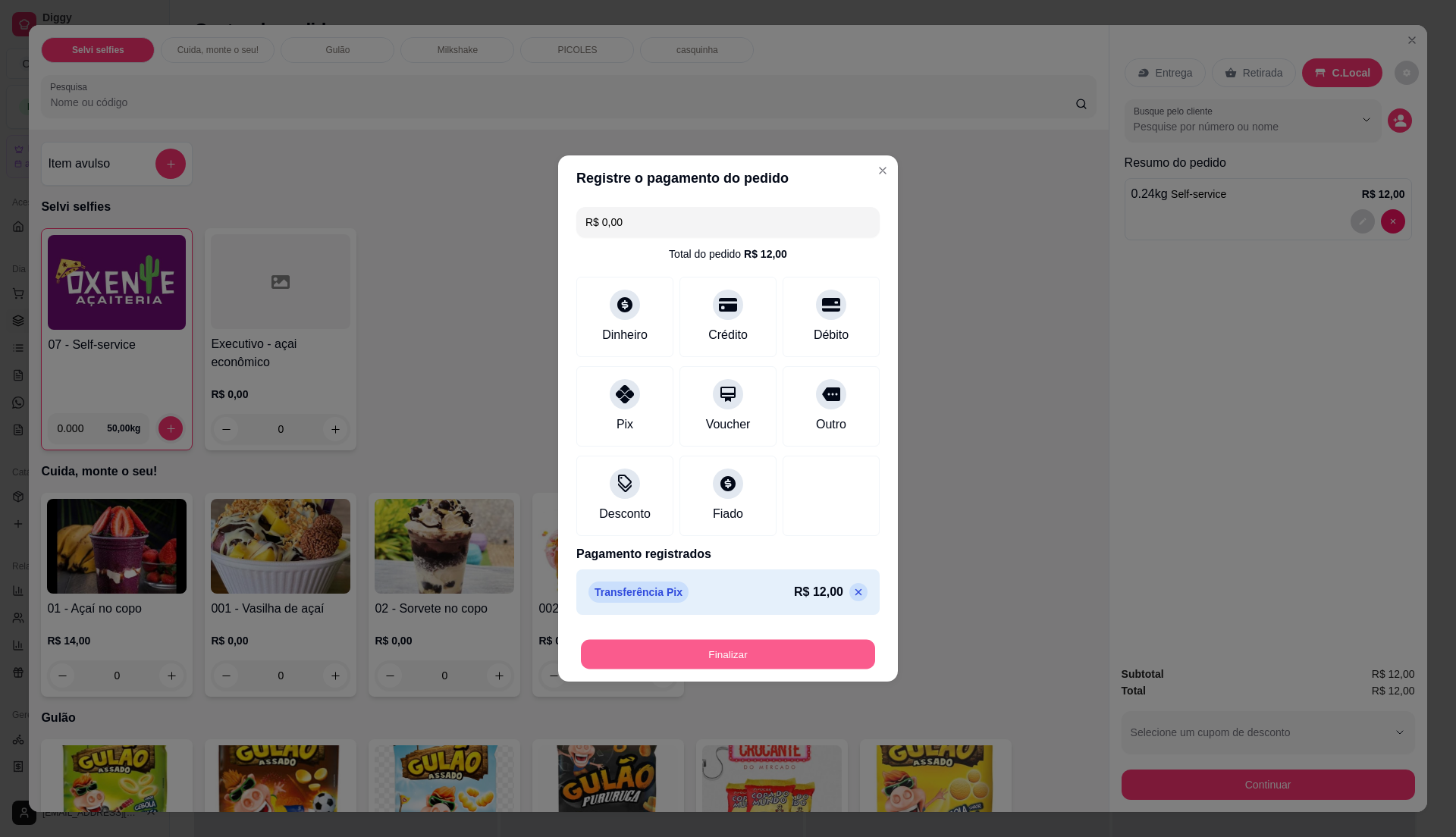
click at [684, 661] on button "Finalizar" at bounding box center [728, 654] width 294 height 30
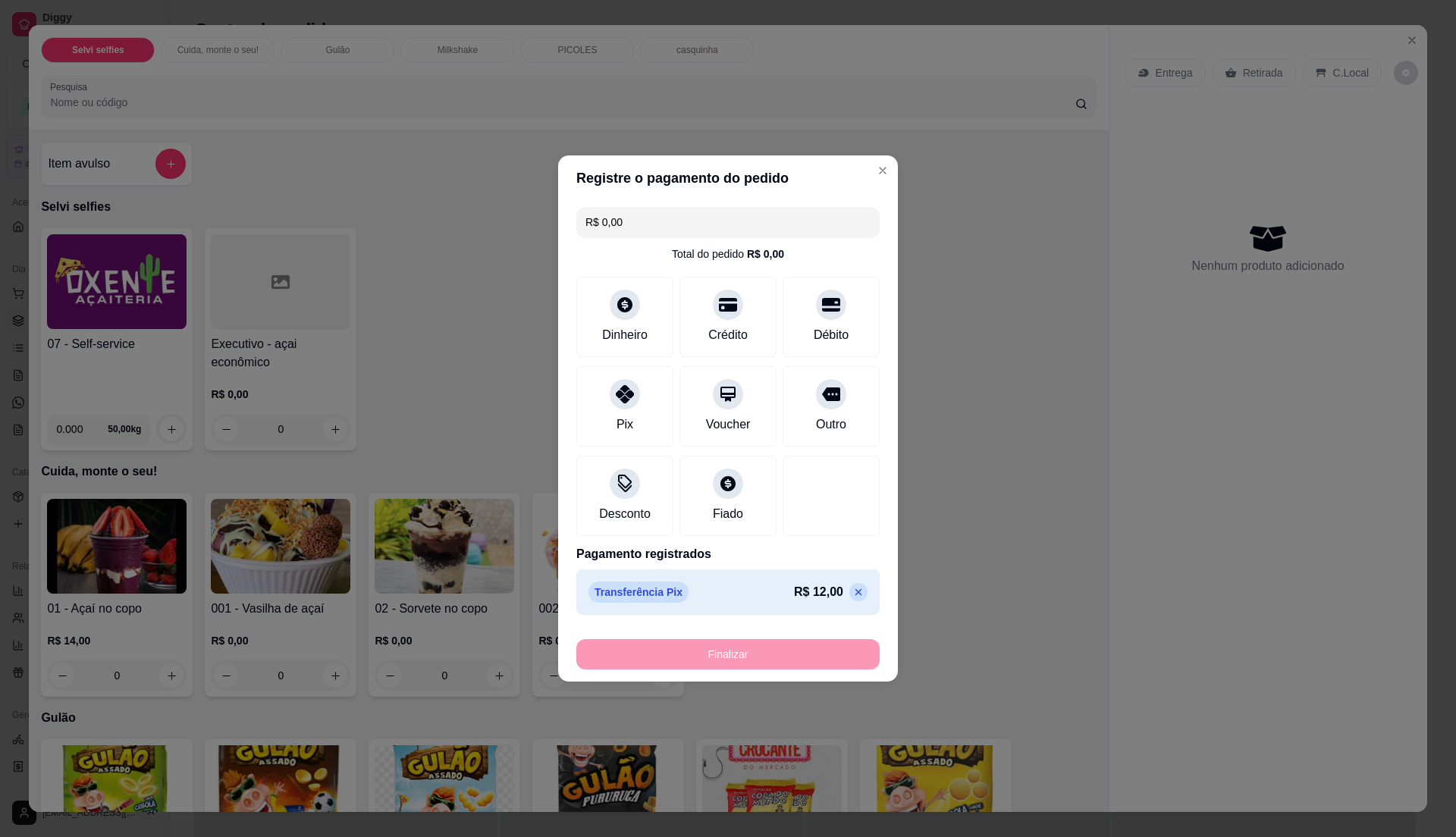
type input "-R$ 12,00"
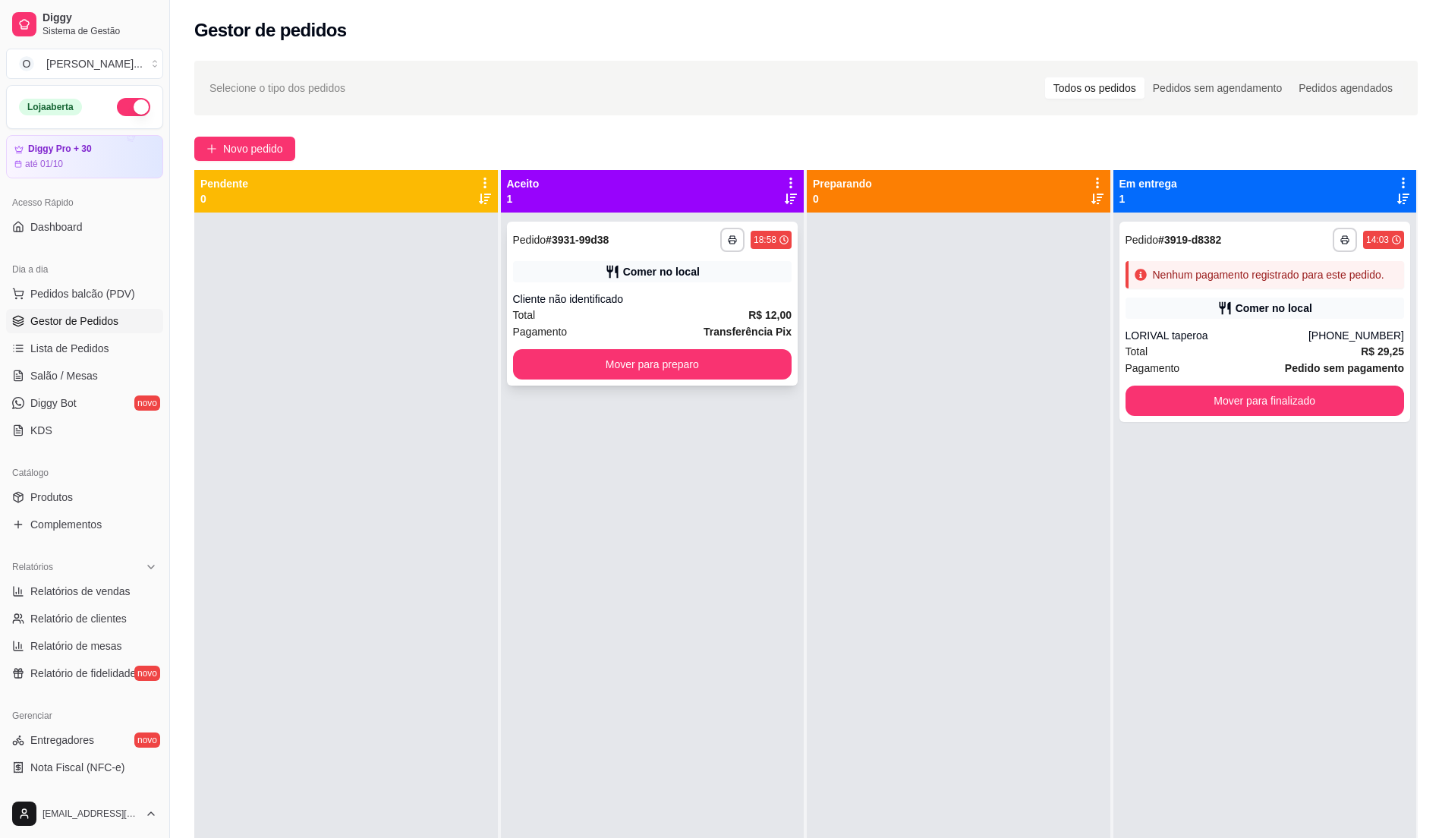
click at [744, 302] on div "Cliente não identificado" at bounding box center [652, 298] width 279 height 15
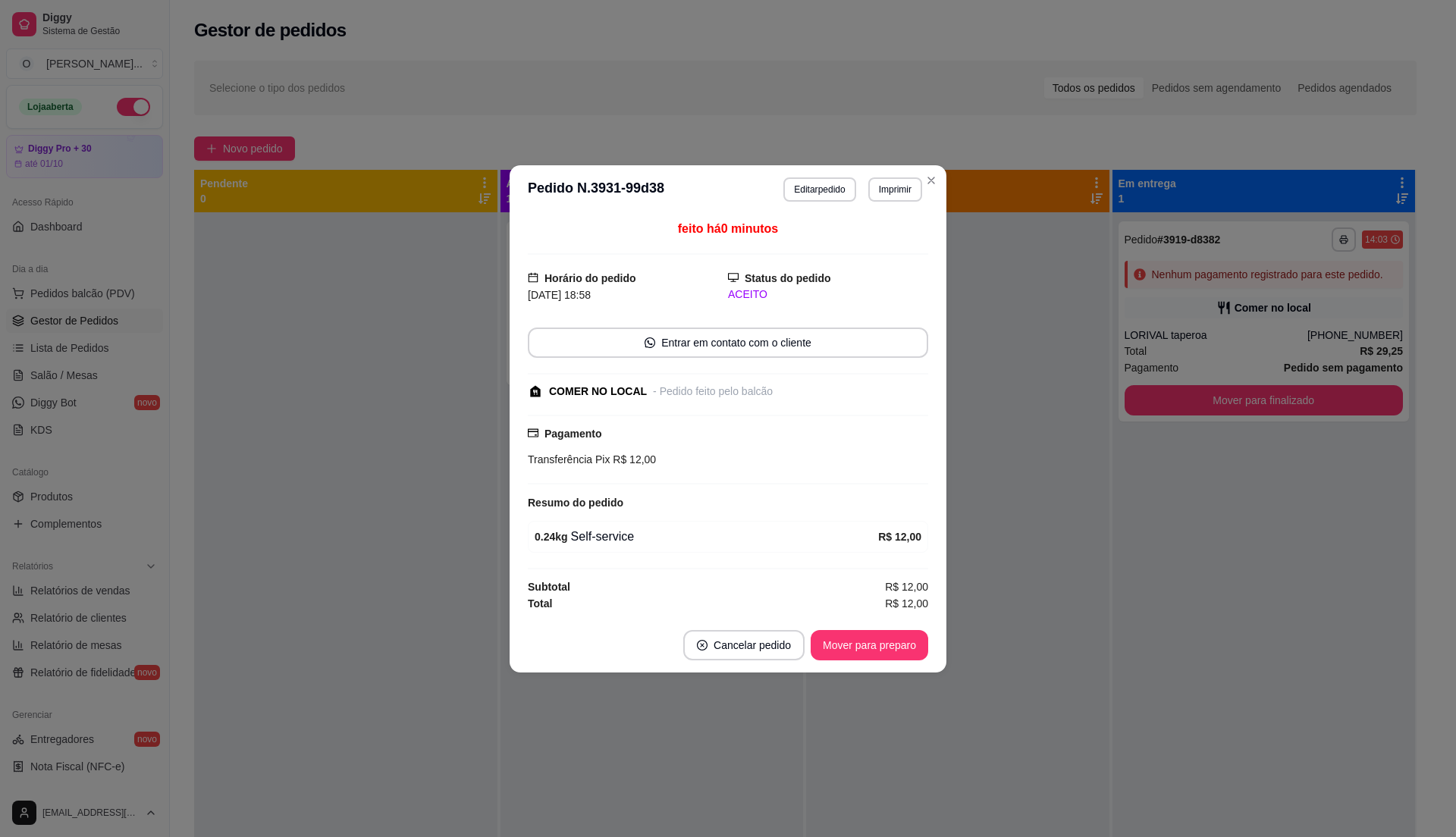
drag, startPoint x: 874, startPoint y: 630, endPoint x: 868, endPoint y: 652, distance: 22.8
click at [868, 652] on footer "Cancelar pedido Mover para preparo" at bounding box center [728, 644] width 437 height 55
click at [862, 640] on button "Mover para preparo" at bounding box center [869, 644] width 114 height 30
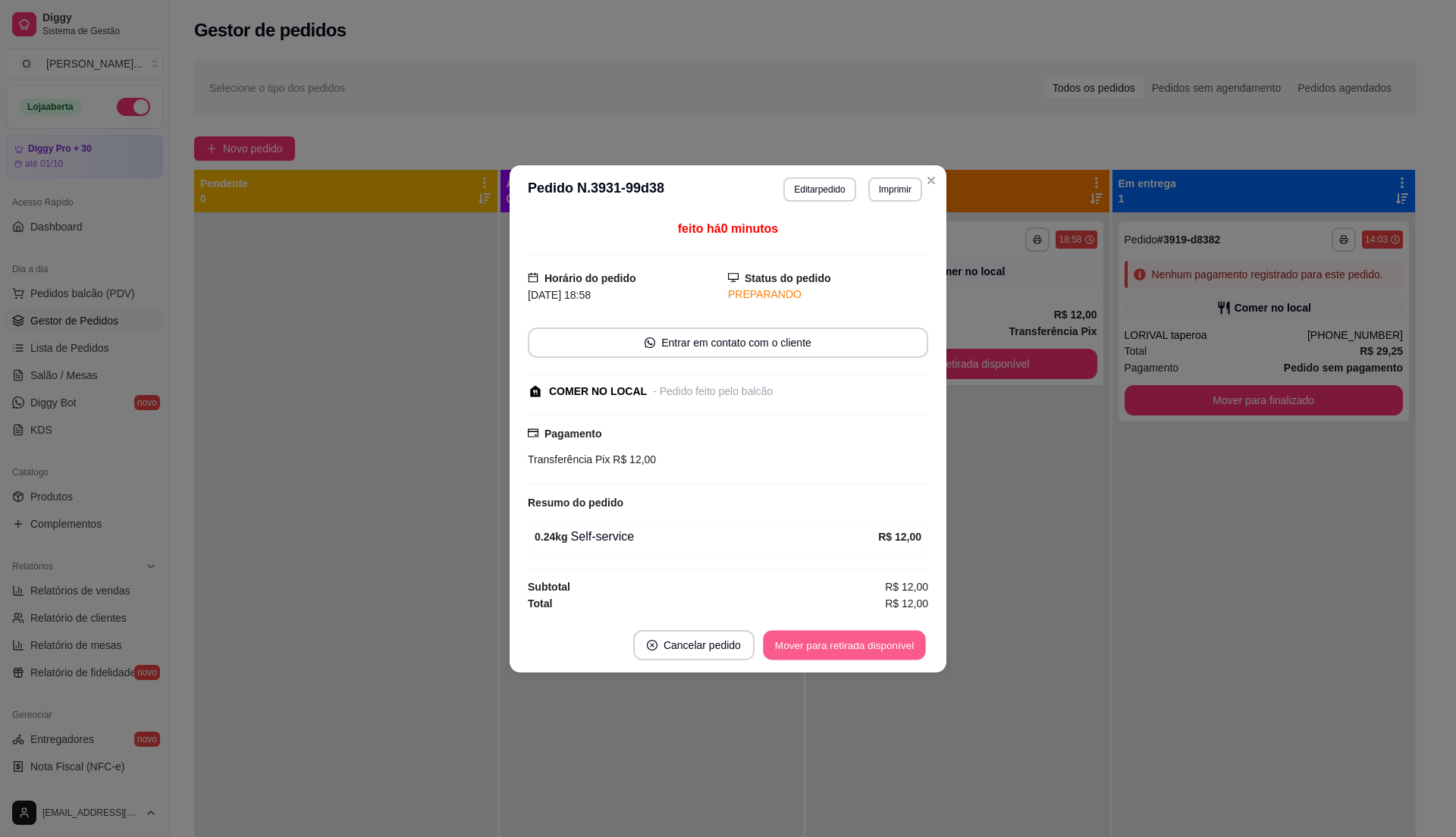
click at [862, 640] on button "Mover para retirada disponível" at bounding box center [843, 644] width 162 height 30
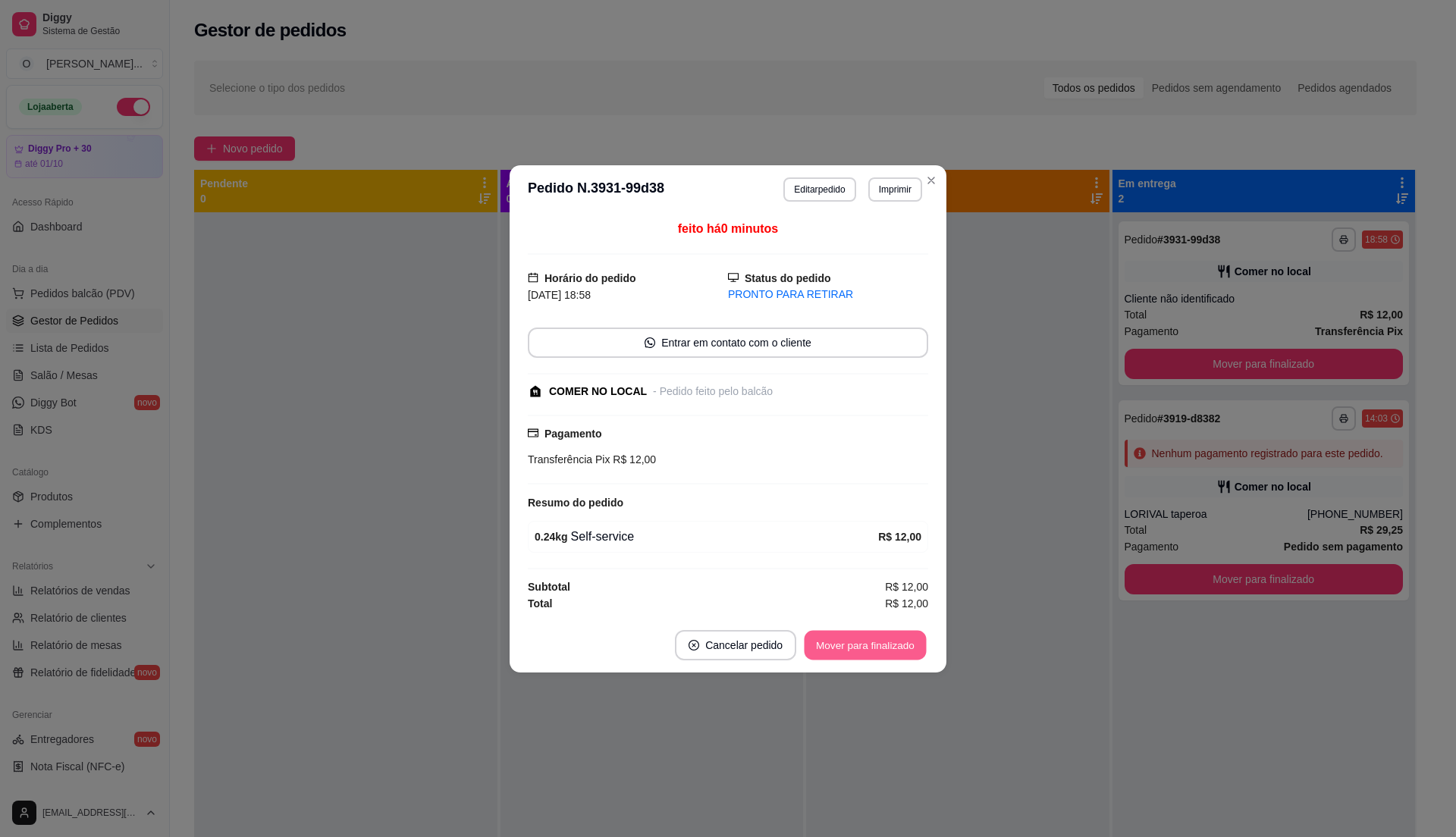
click at [862, 640] on button "Mover para finalizado" at bounding box center [865, 644] width 122 height 30
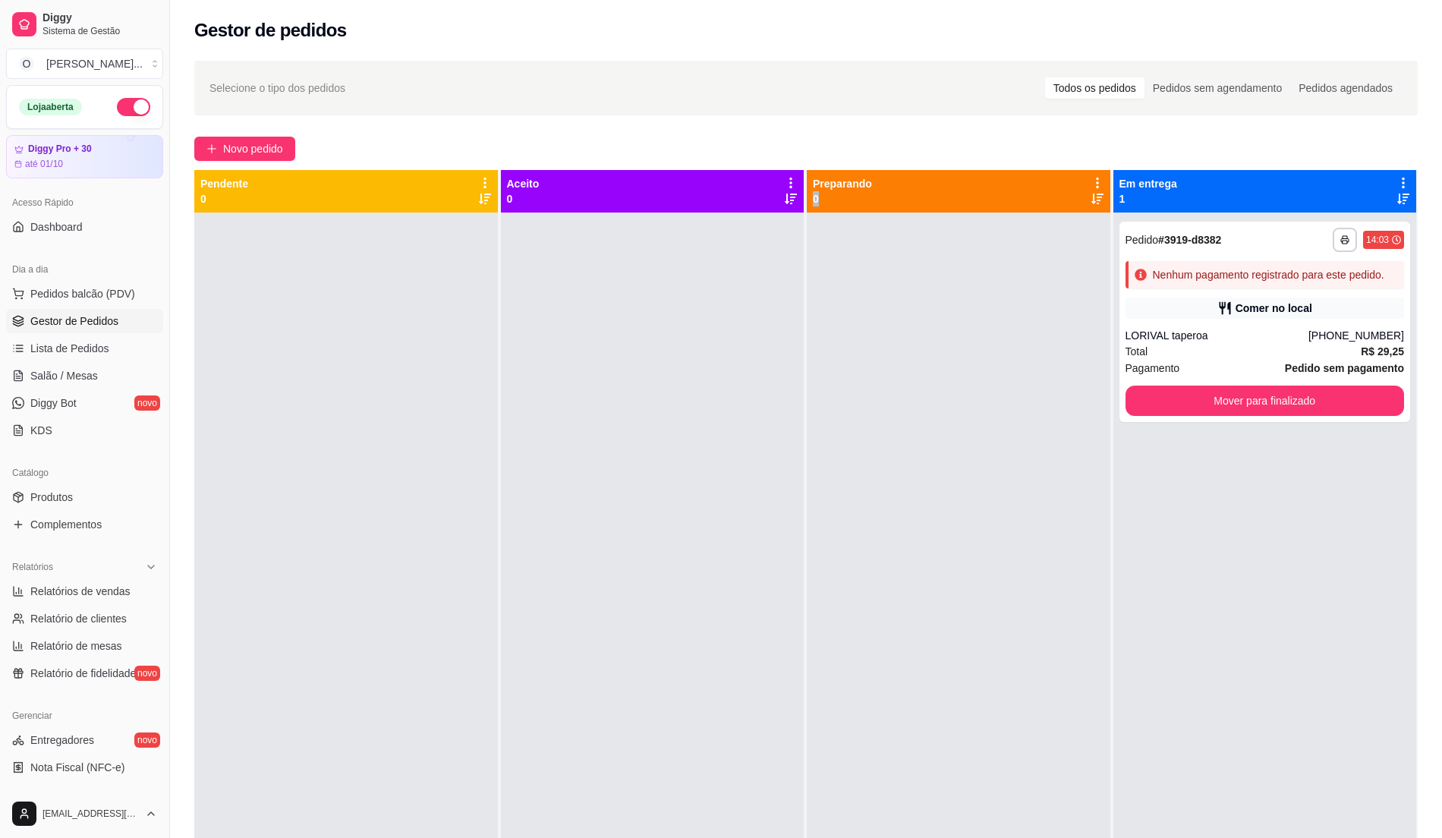
click at [901, 182] on div "Preparando 0" at bounding box center [958, 191] width 291 height 30
click at [107, 297] on span "Pedidos balcão (PDV)" at bounding box center [82, 293] width 105 height 15
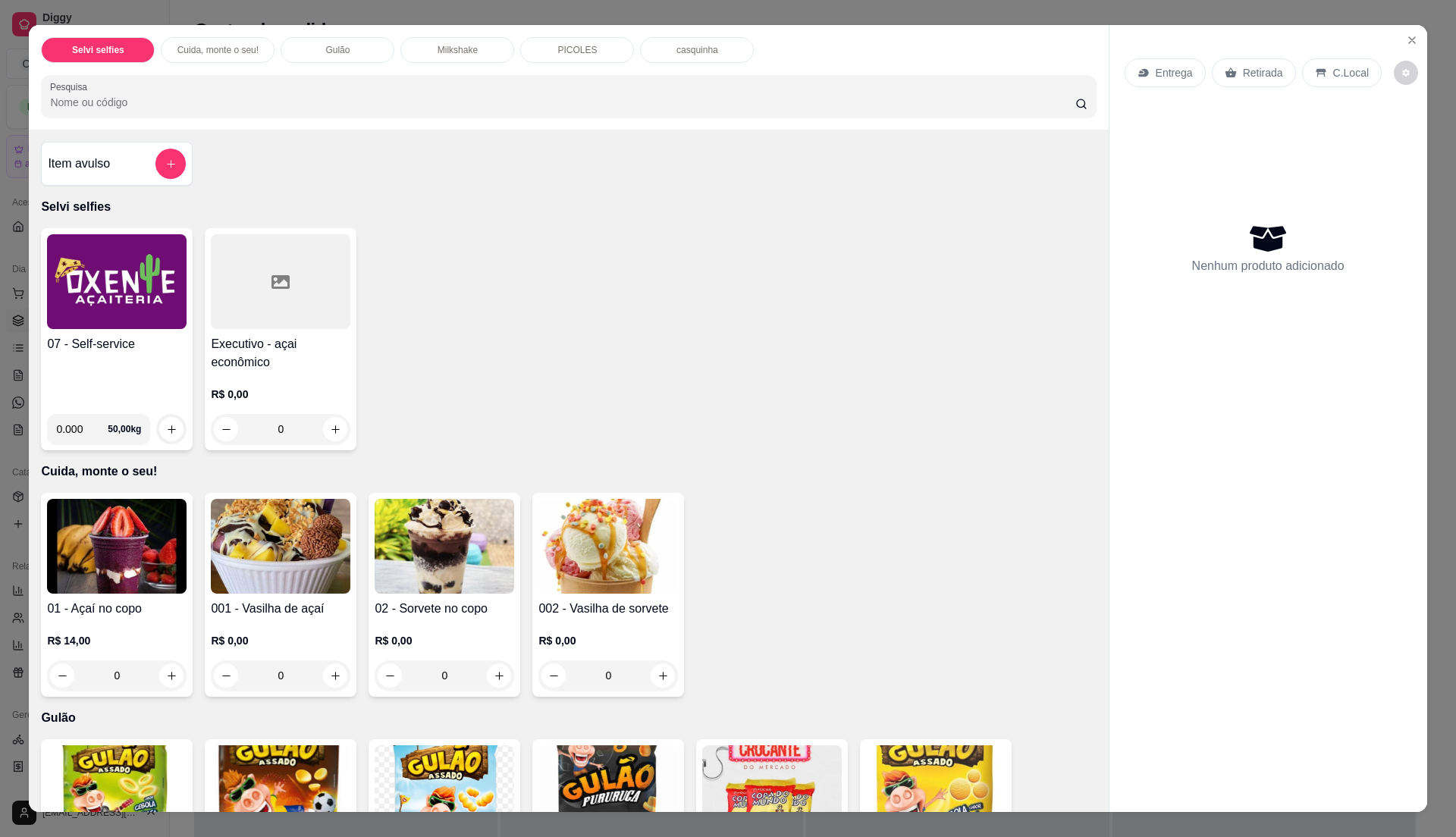
click at [147, 316] on img at bounding box center [117, 281] width 140 height 95
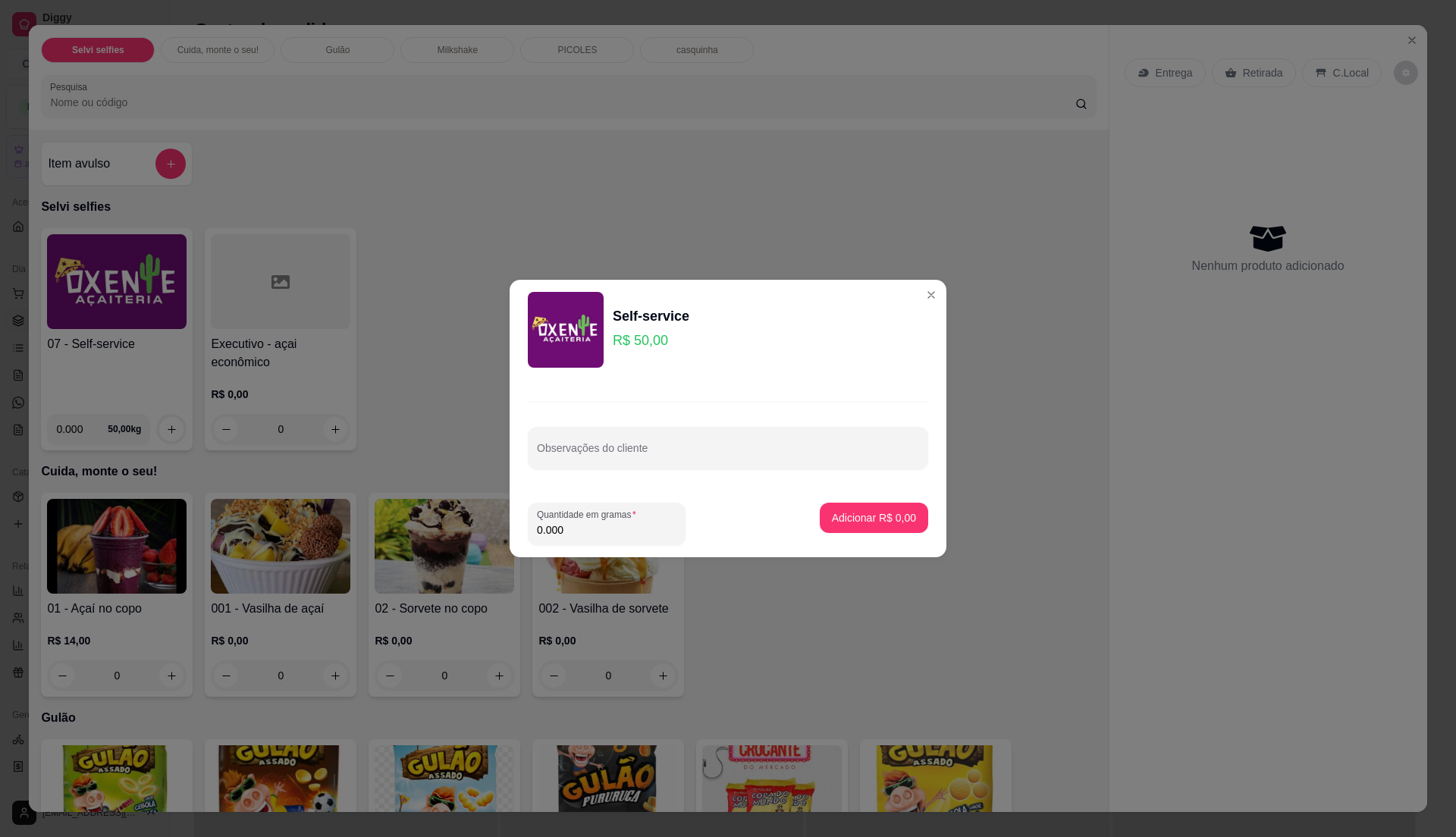
click at [580, 522] on input "0.000" at bounding box center [607, 529] width 140 height 15
type input "0.205"
click at [868, 509] on button "Adicionar R$ 10,25" at bounding box center [870, 517] width 115 height 30
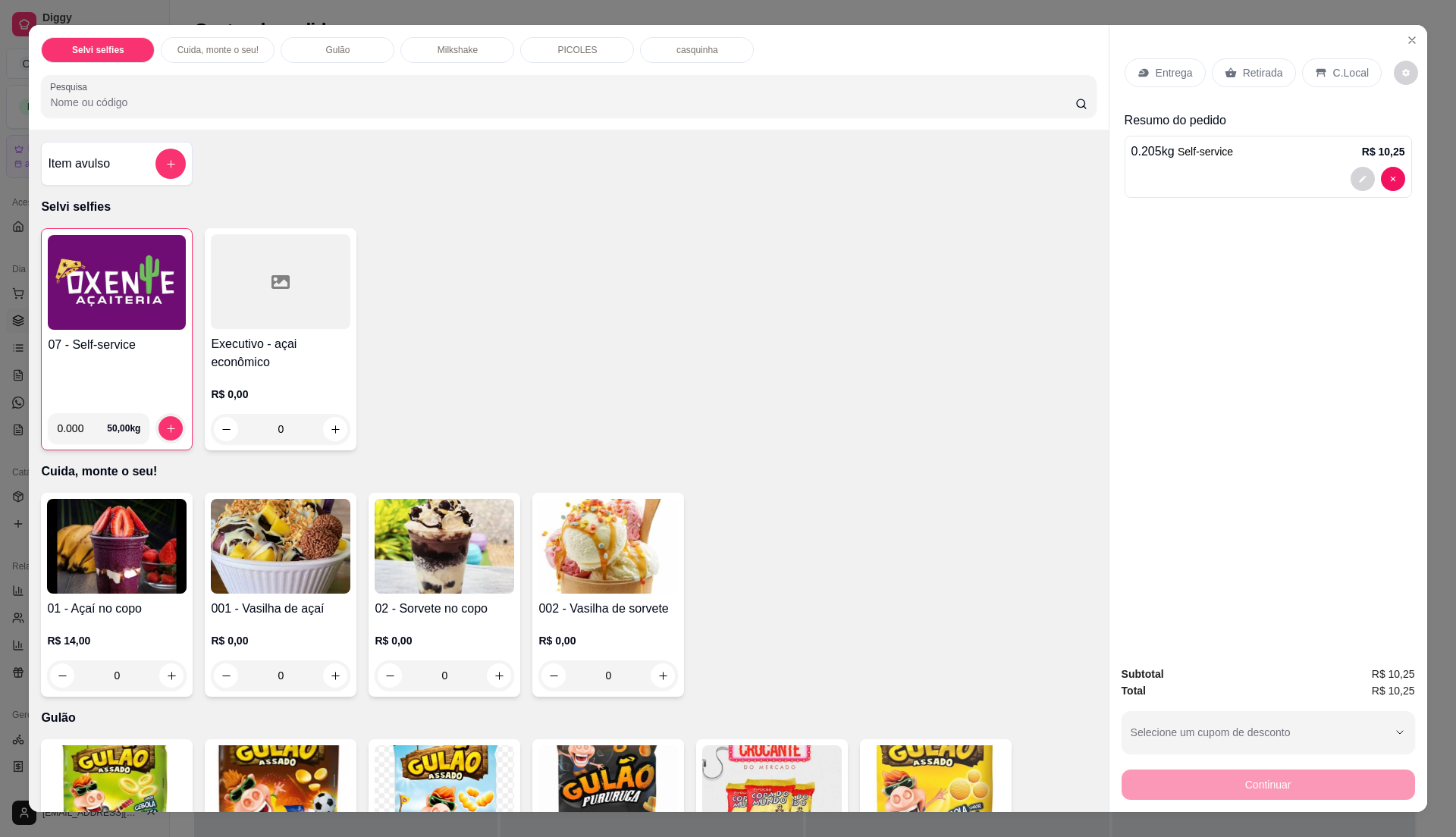
click at [1345, 64] on div "C.Local" at bounding box center [1342, 72] width 80 height 29
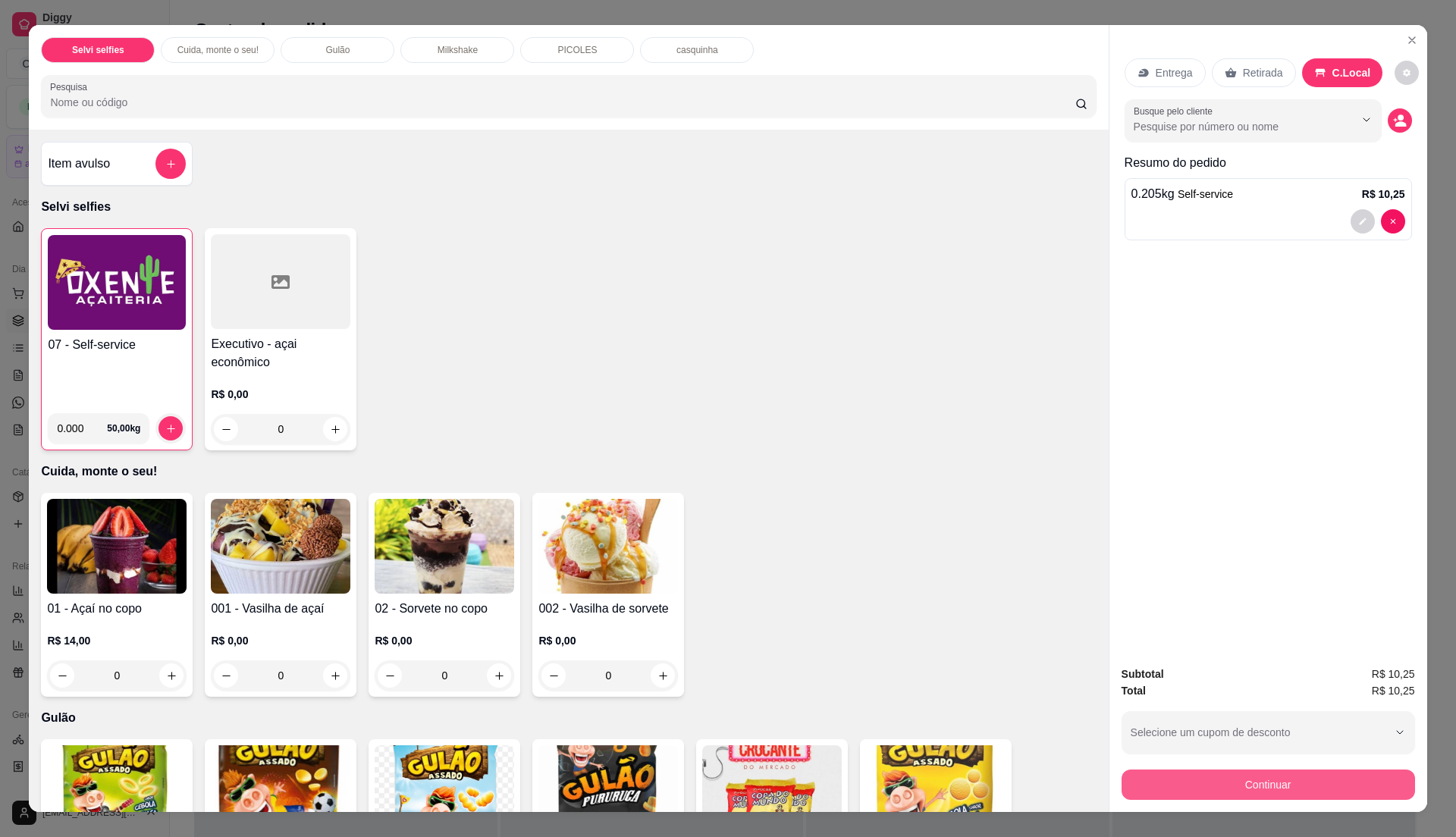
click at [1320, 790] on button "Continuar" at bounding box center [1268, 784] width 294 height 30
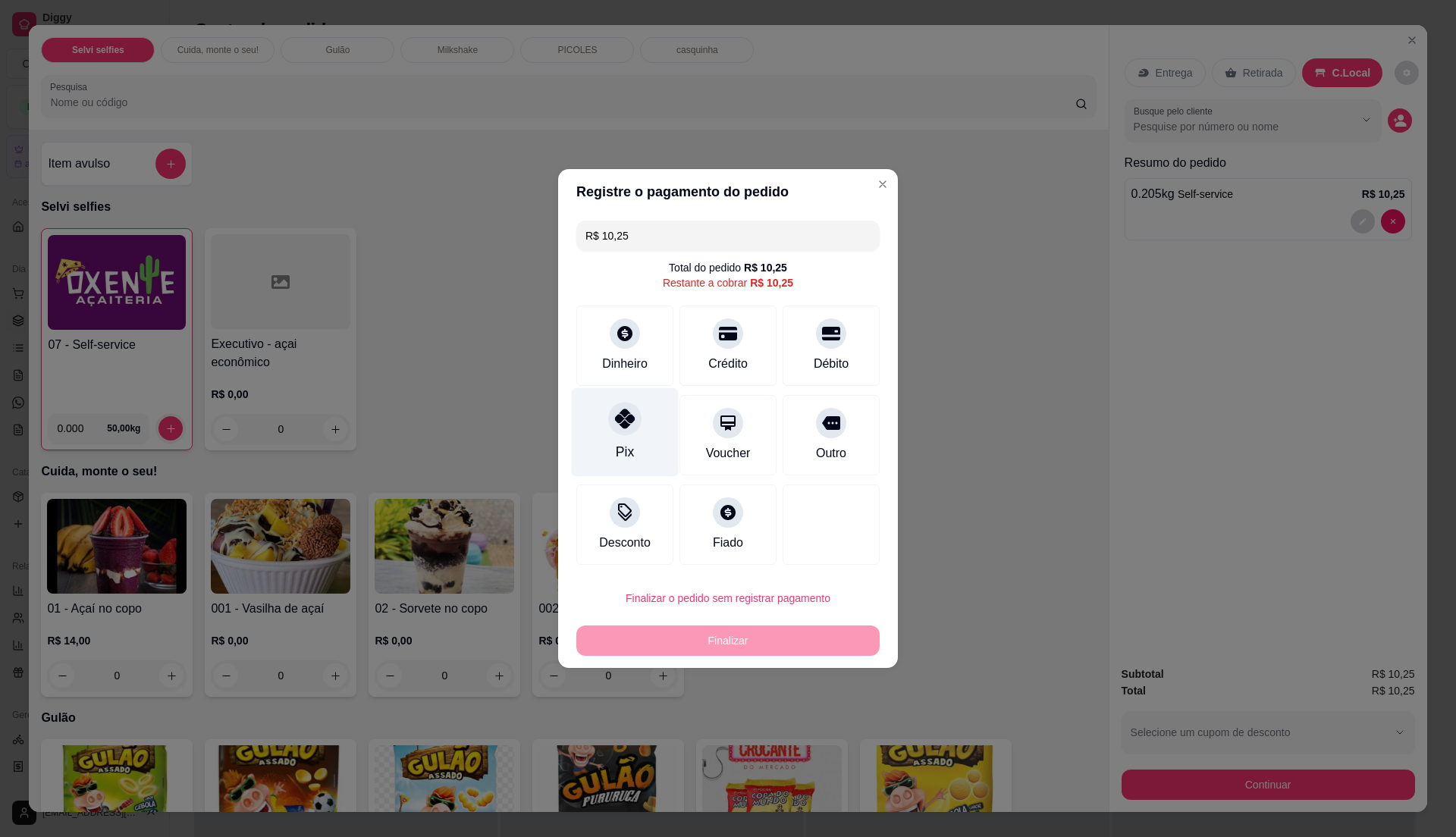
click at [621, 446] on div "Pix" at bounding box center [625, 451] width 18 height 20
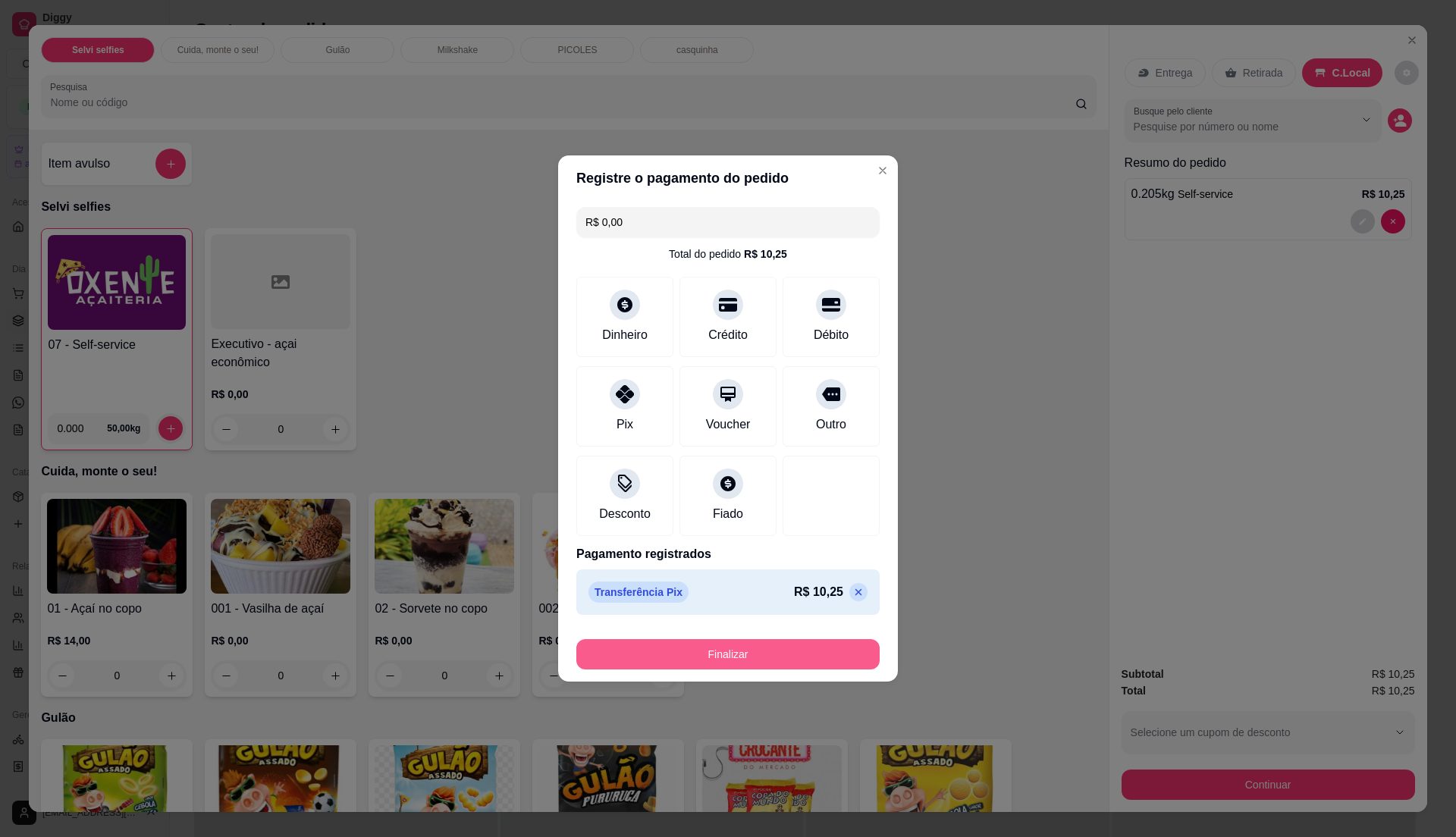
click at [799, 659] on button "Finalizar" at bounding box center [728, 654] width 303 height 30
type input "-R$ 10,25"
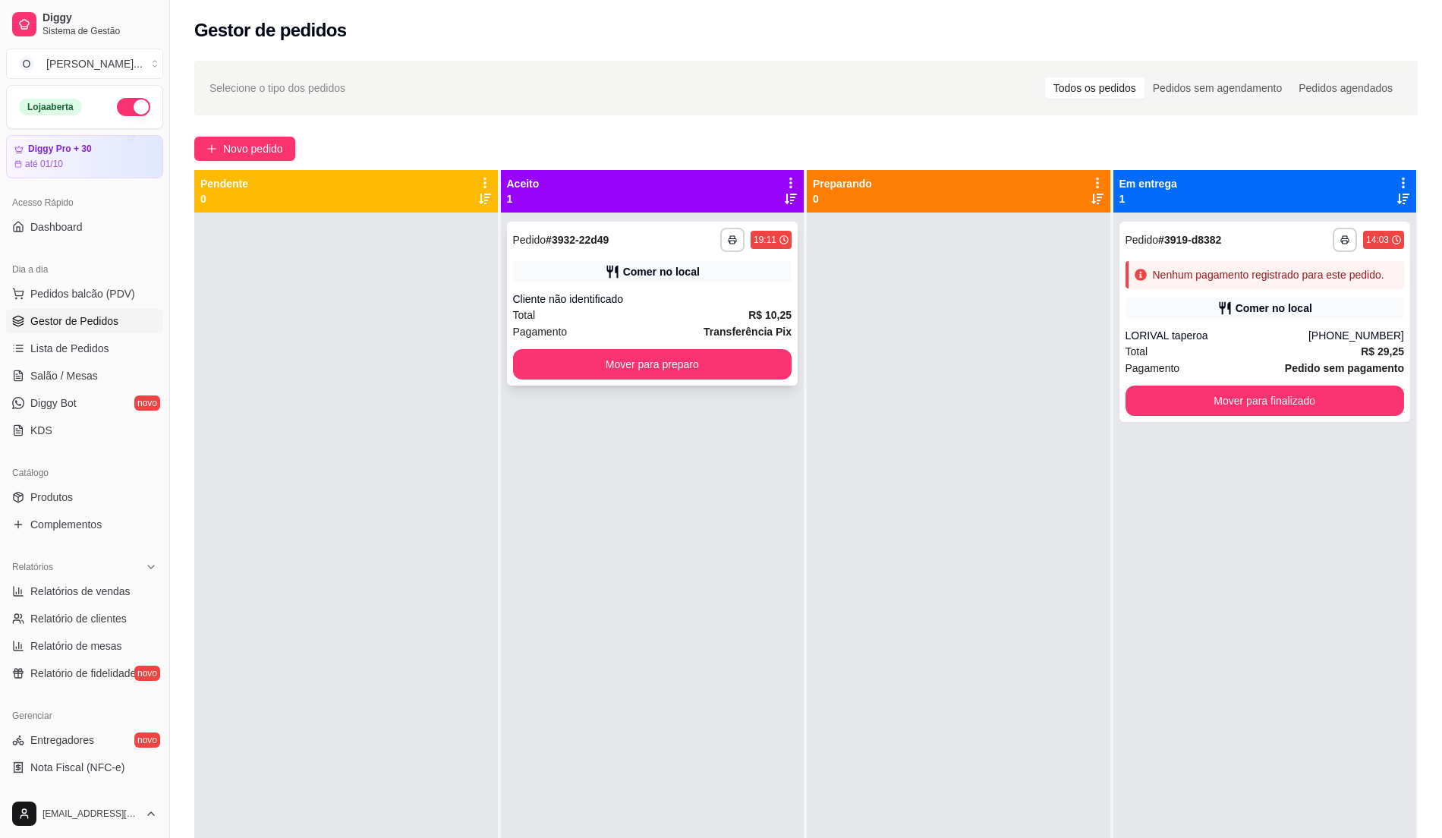
click at [700, 319] on div "Total R$ 10,25" at bounding box center [652, 315] width 279 height 17
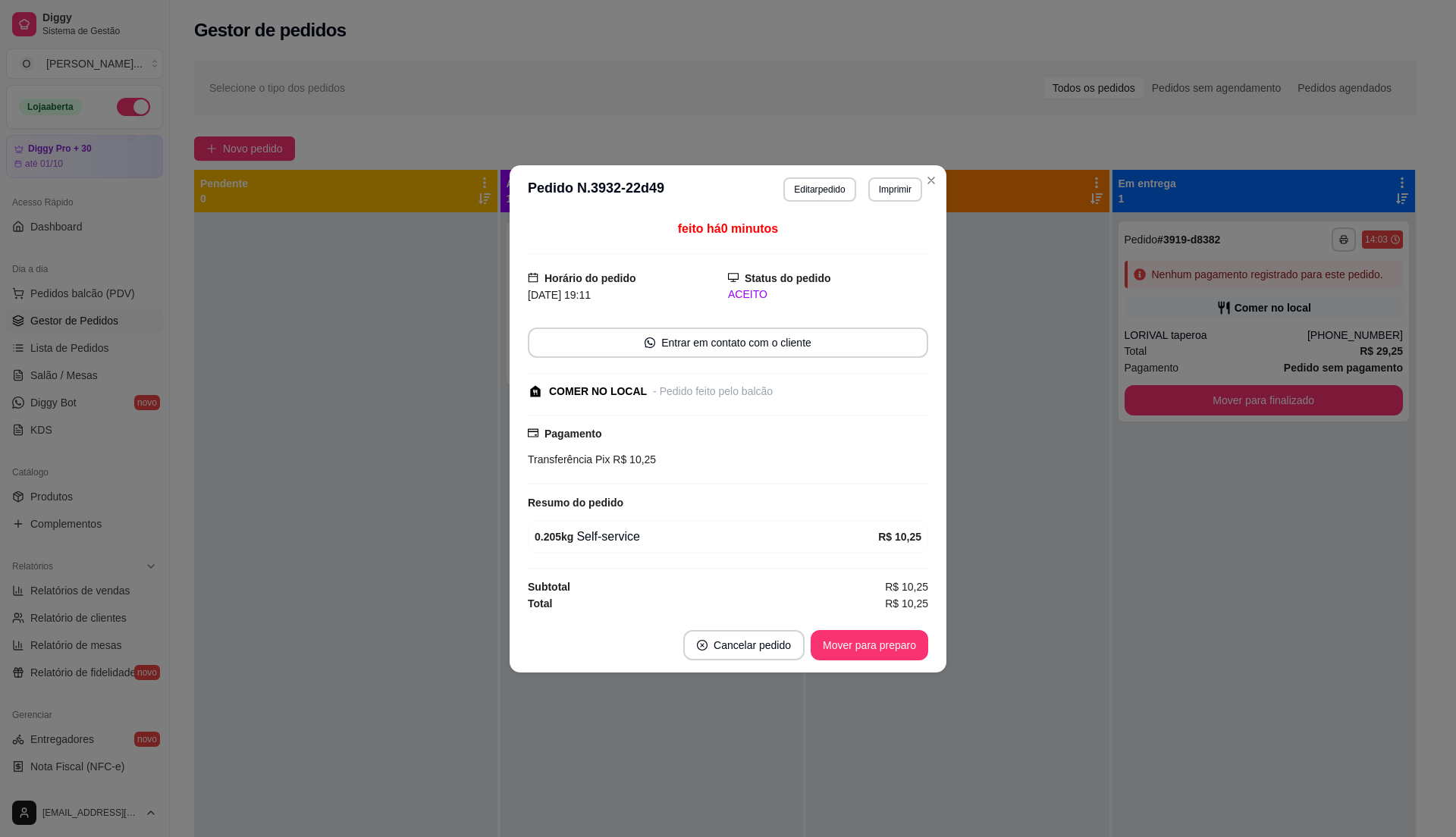
click at [868, 664] on footer "Cancelar pedido Mover para preparo" at bounding box center [728, 644] width 437 height 55
click at [871, 655] on button "Mover para preparo" at bounding box center [869, 644] width 114 height 30
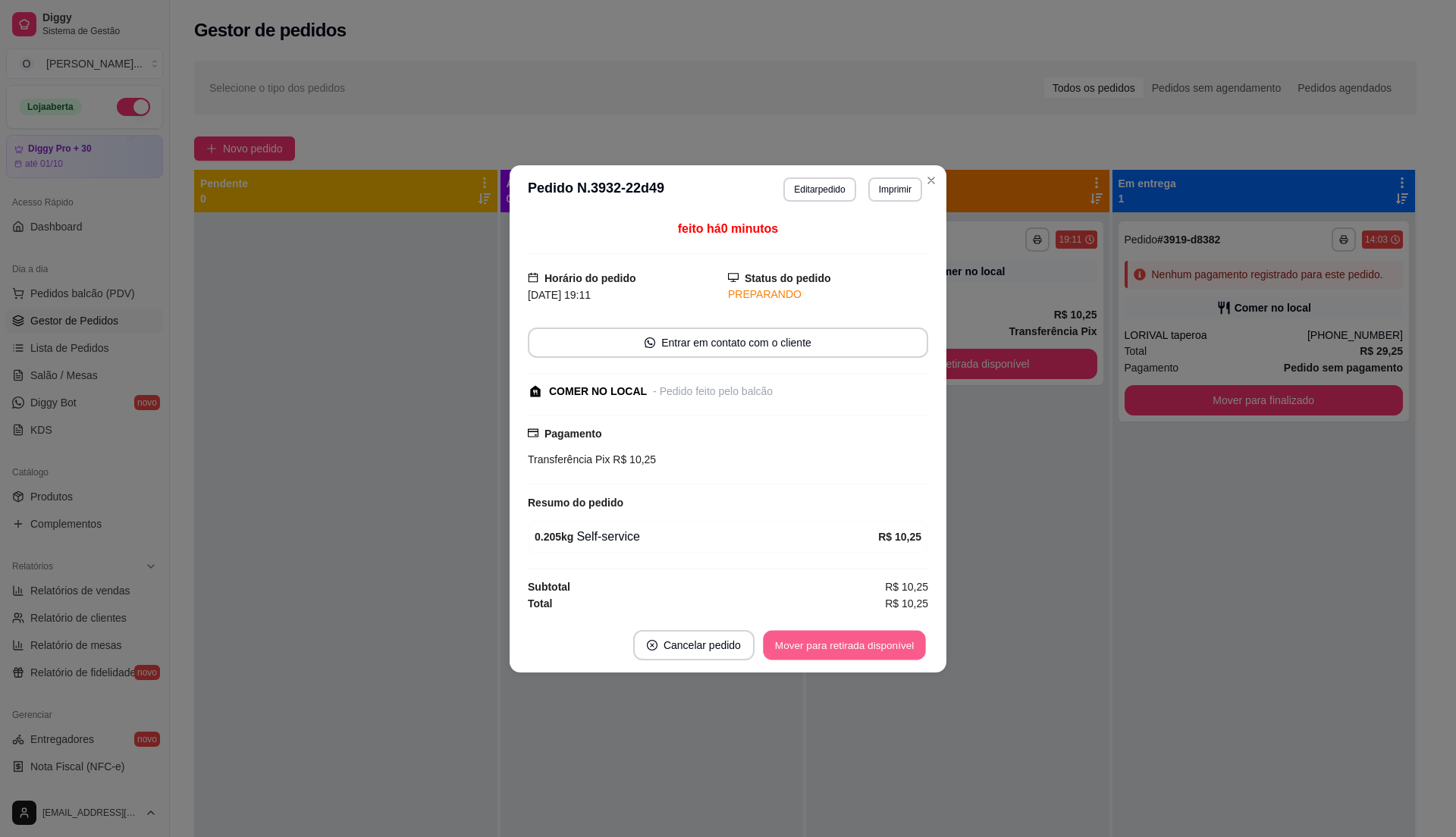
click at [871, 655] on button "Mover para retirada disponível" at bounding box center [843, 644] width 162 height 30
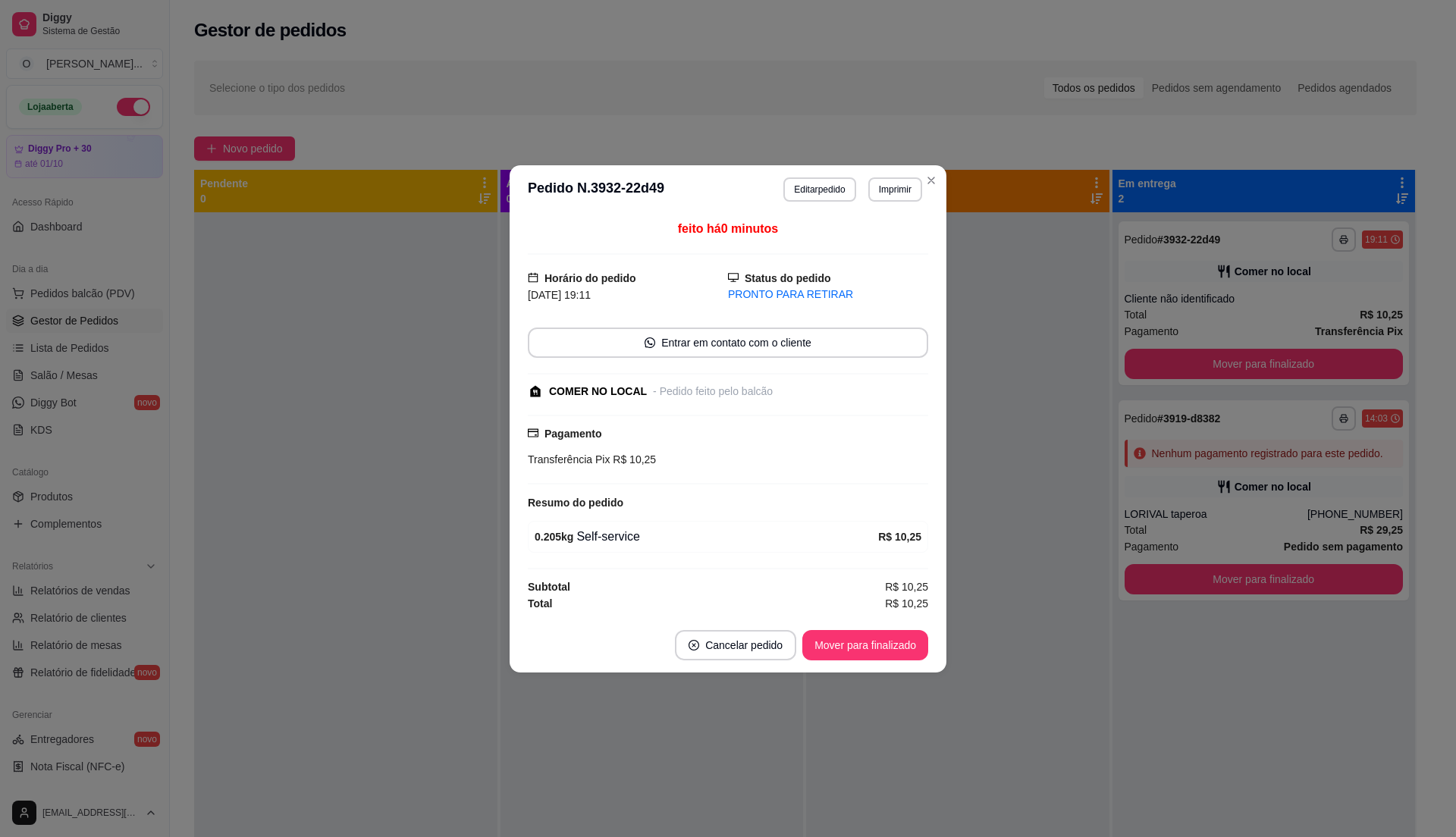
drag, startPoint x: 901, startPoint y: 623, endPoint x: 901, endPoint y: 638, distance: 15.0
click at [901, 637] on footer "Cancelar pedido Mover para finalizado" at bounding box center [728, 644] width 437 height 55
click at [903, 640] on button "Mover para finalizado" at bounding box center [865, 644] width 126 height 30
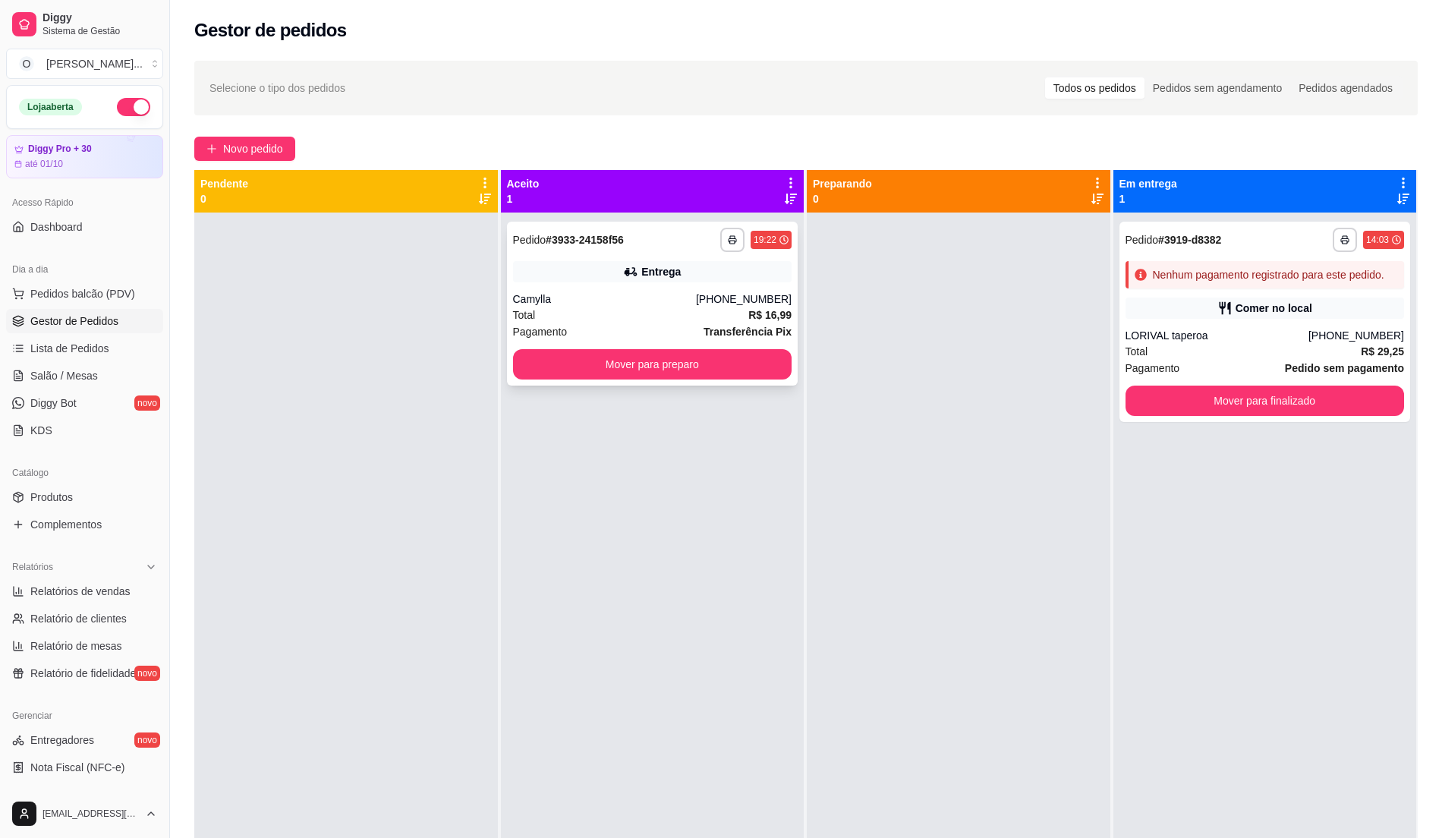
click at [608, 300] on div "Camylla" at bounding box center [604, 298] width 183 height 15
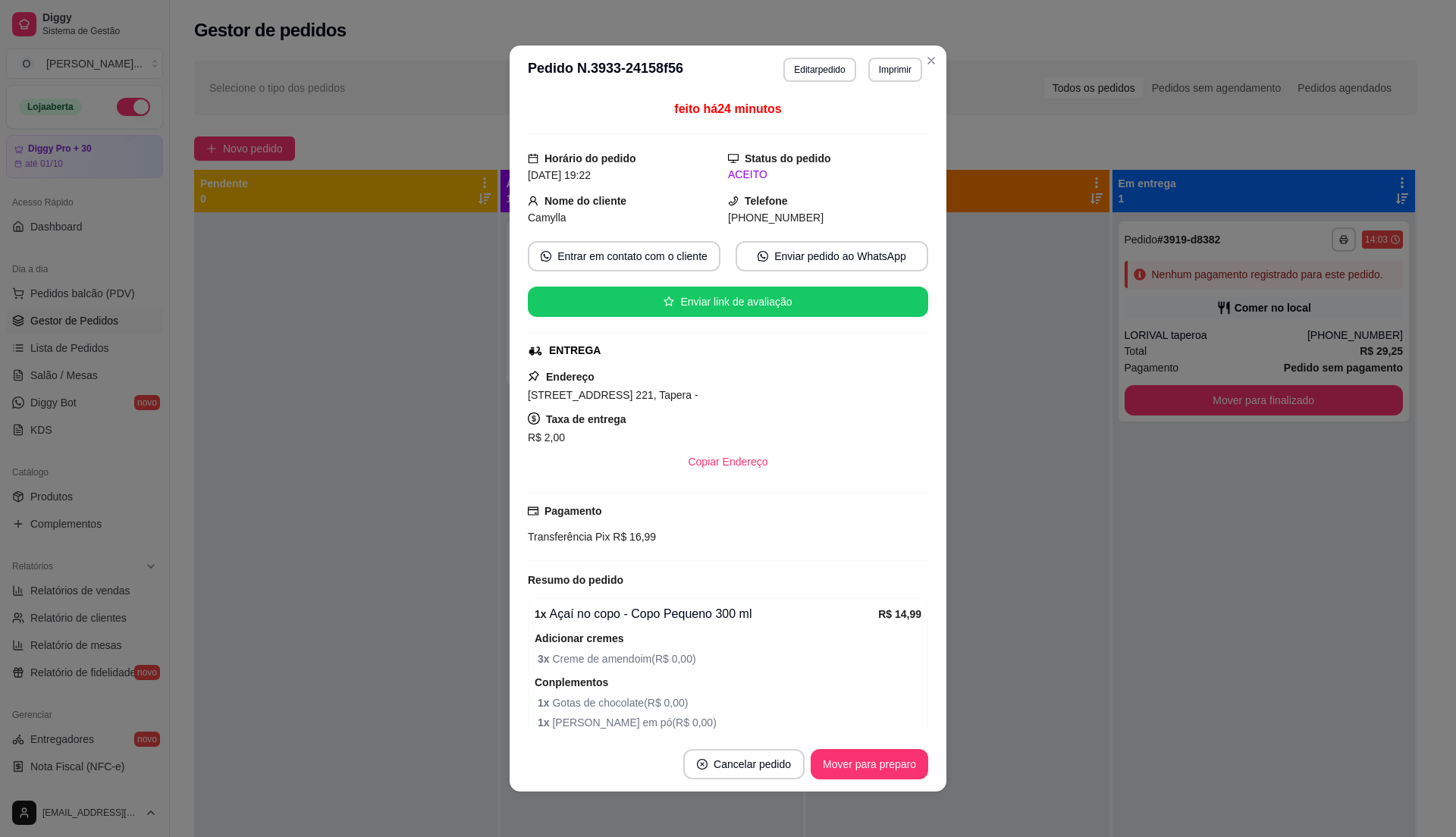
click at [861, 706] on span "1 x Gotas de chocolate ( R$ 0,00 )" at bounding box center [729, 702] width 384 height 17
click at [849, 749] on button "Mover para preparo" at bounding box center [869, 764] width 118 height 30
click at [849, 755] on button "Mover para preparo" at bounding box center [869, 764] width 114 height 30
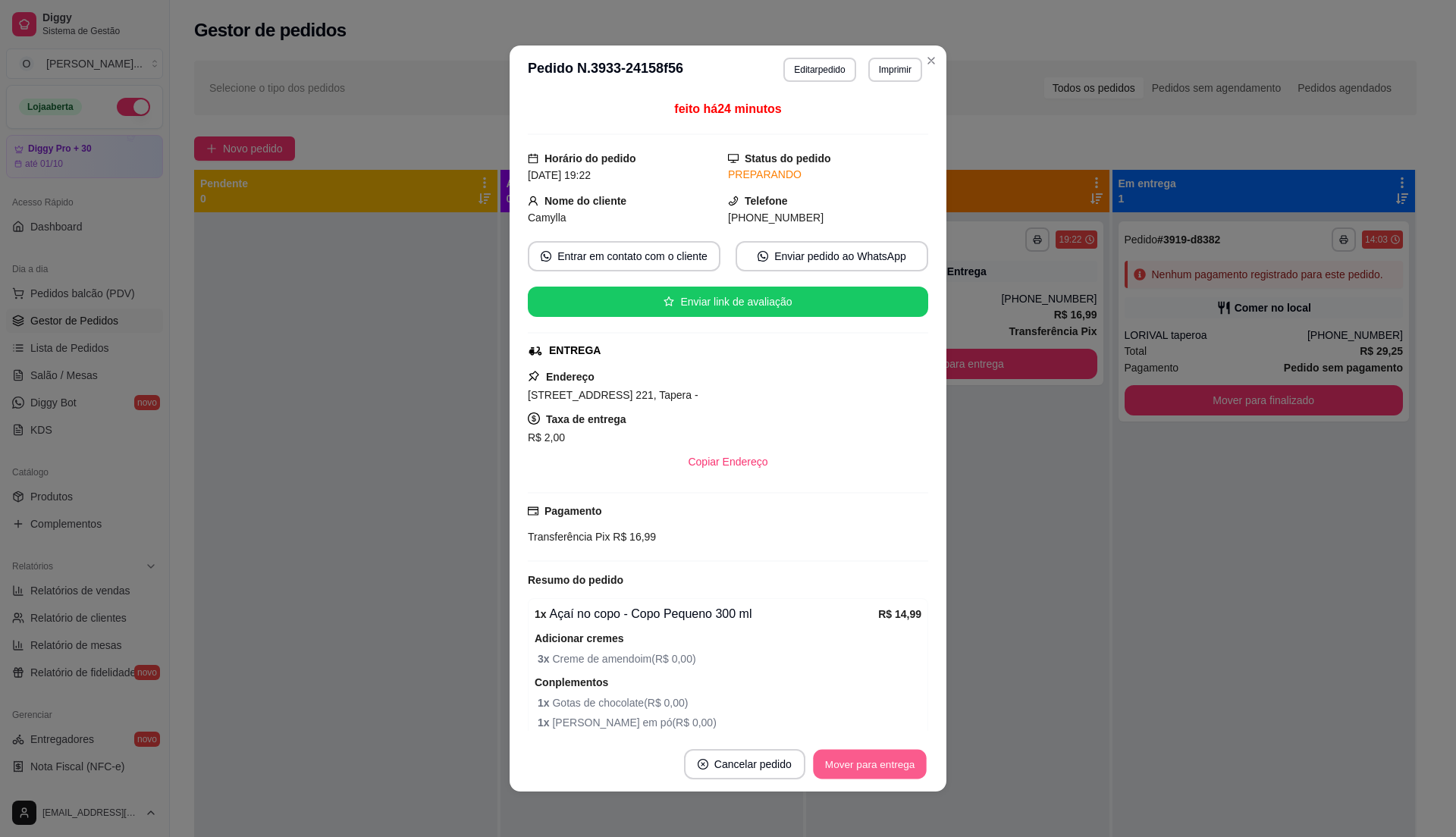
click at [849, 755] on button "Mover para entrega" at bounding box center [869, 764] width 114 height 30
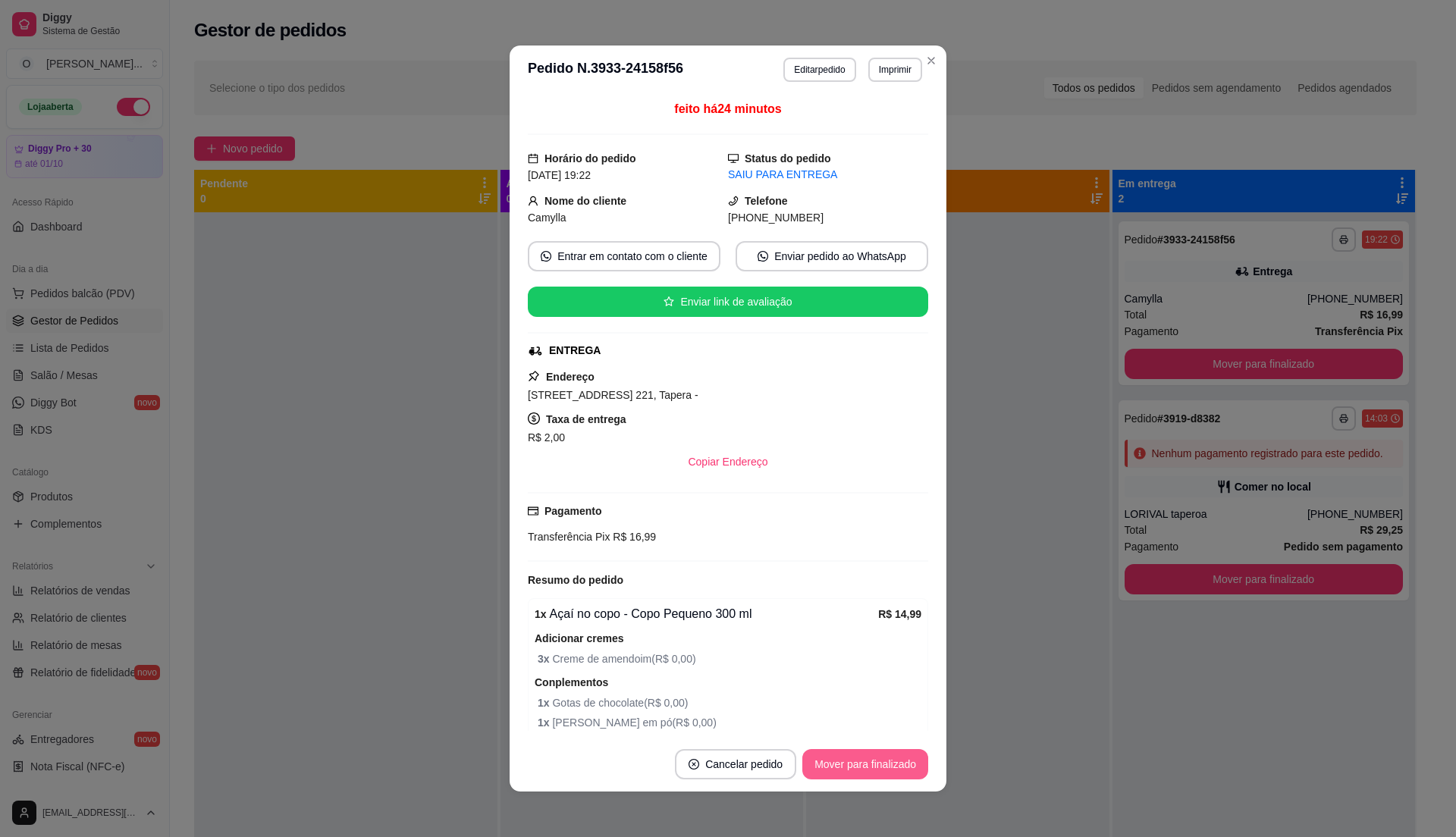
click at [849, 755] on button "Mover para finalizado" at bounding box center [865, 764] width 126 height 30
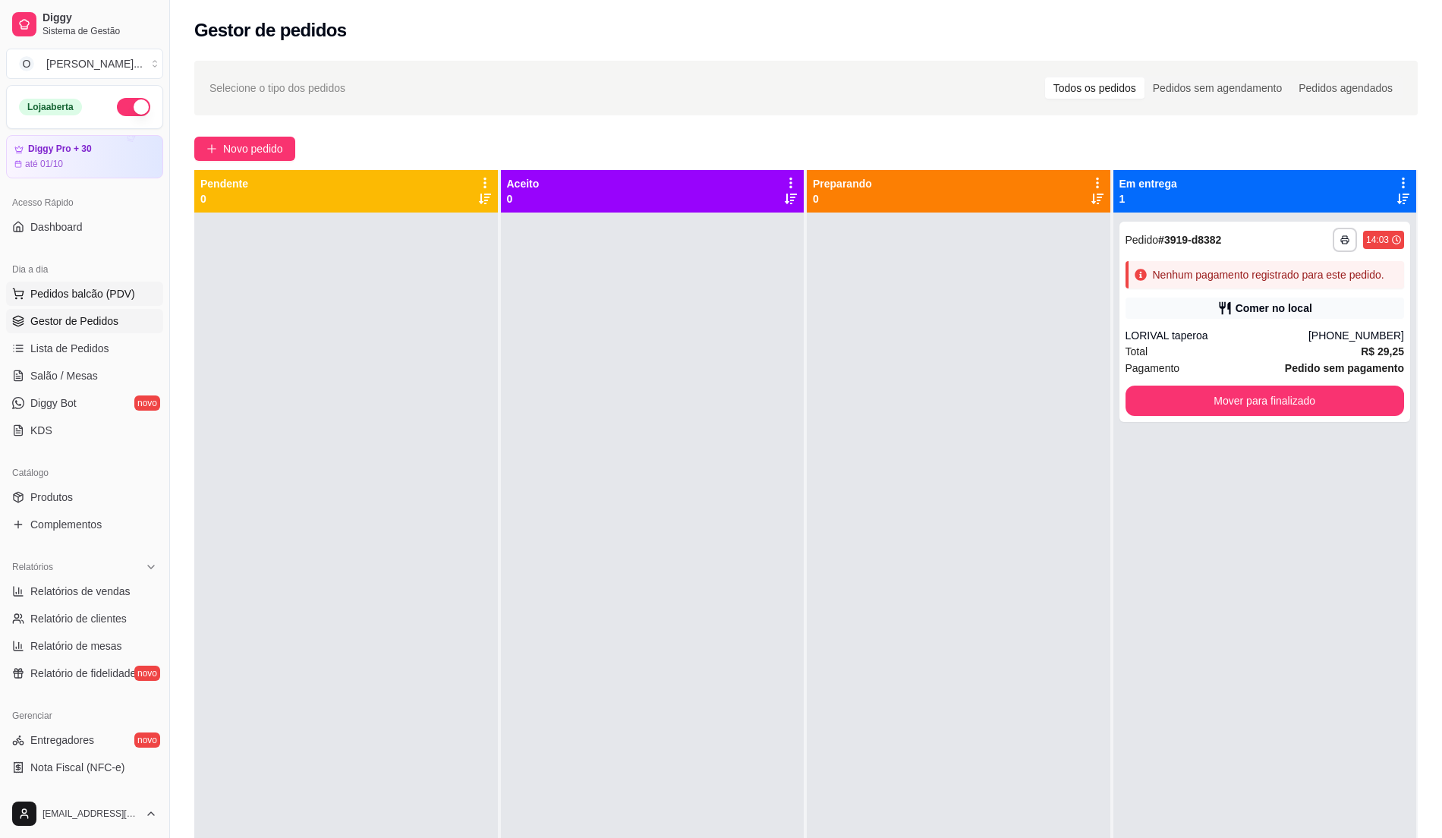
click at [117, 285] on button "Pedidos balcão (PDV)" at bounding box center [84, 293] width 157 height 24
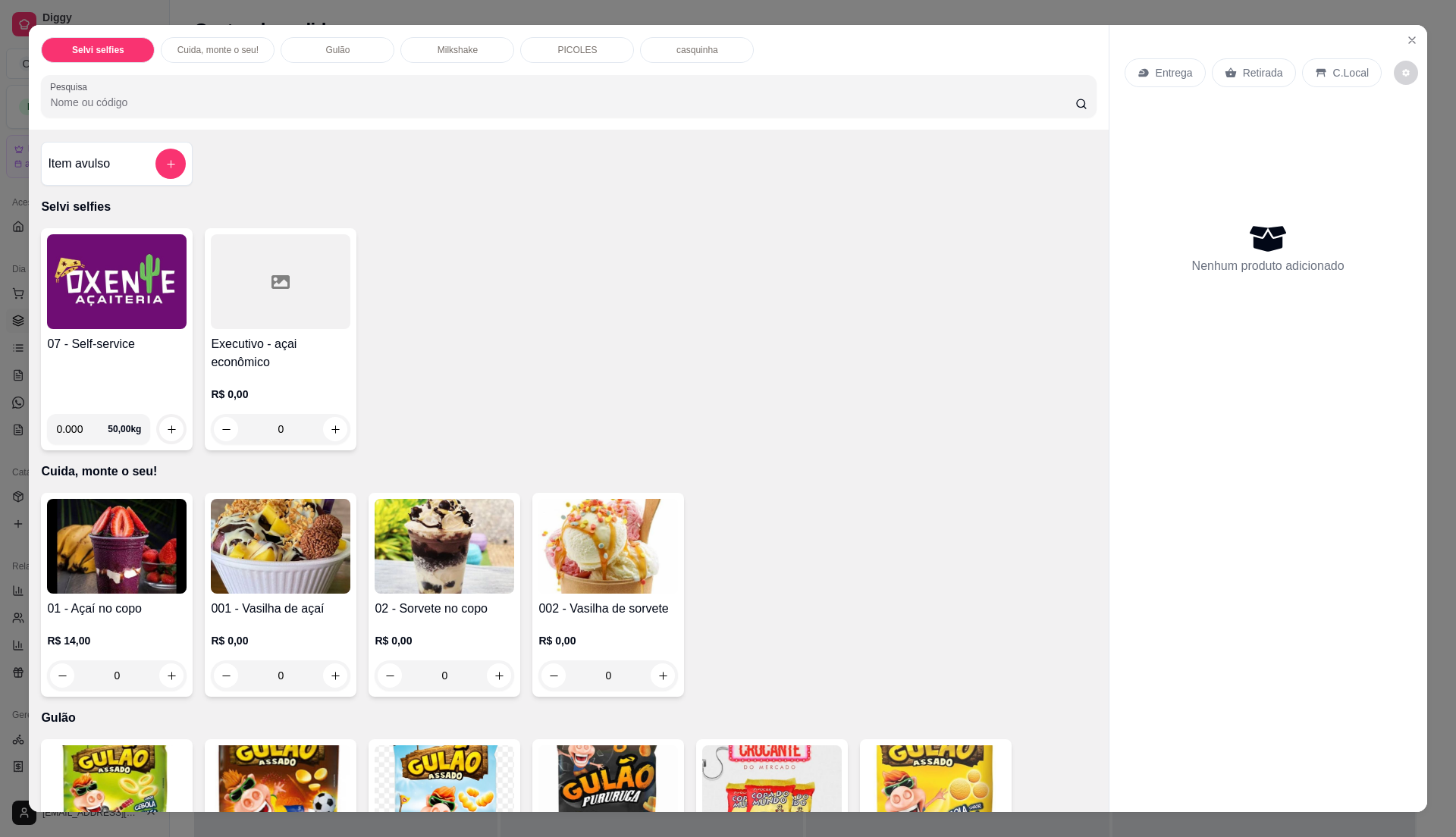
click at [113, 341] on h4 "07 - Self-service" at bounding box center [117, 344] width 140 height 18
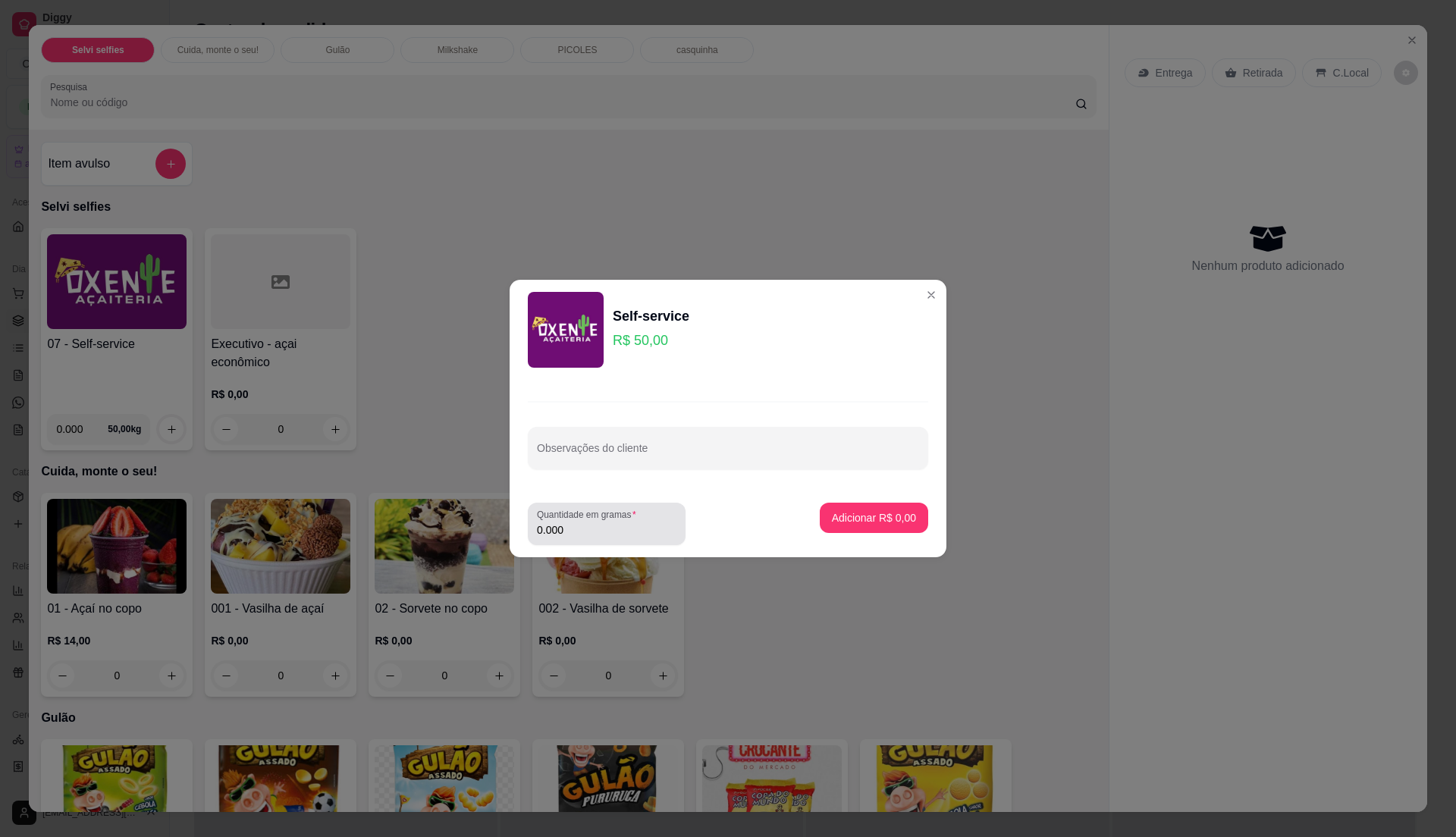
click at [610, 521] on div "0.000" at bounding box center [607, 523] width 140 height 30
click at [614, 533] on input "0.000" at bounding box center [607, 529] width 140 height 15
type input "0.175"
click at [847, 521] on p "Adicionar R$ 8,75" at bounding box center [873, 517] width 82 height 14
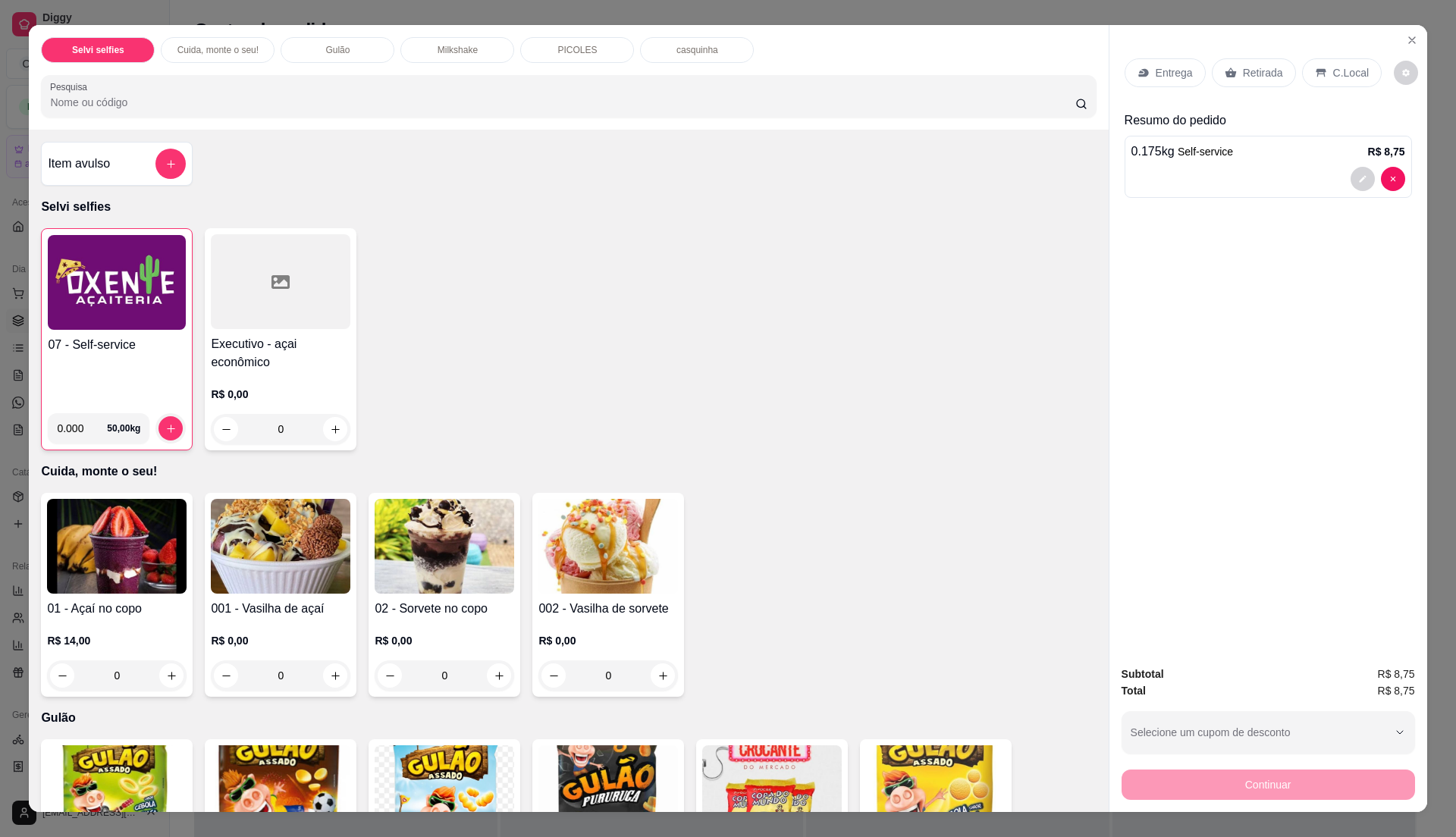
click at [1320, 64] on div "C.Local" at bounding box center [1342, 72] width 80 height 29
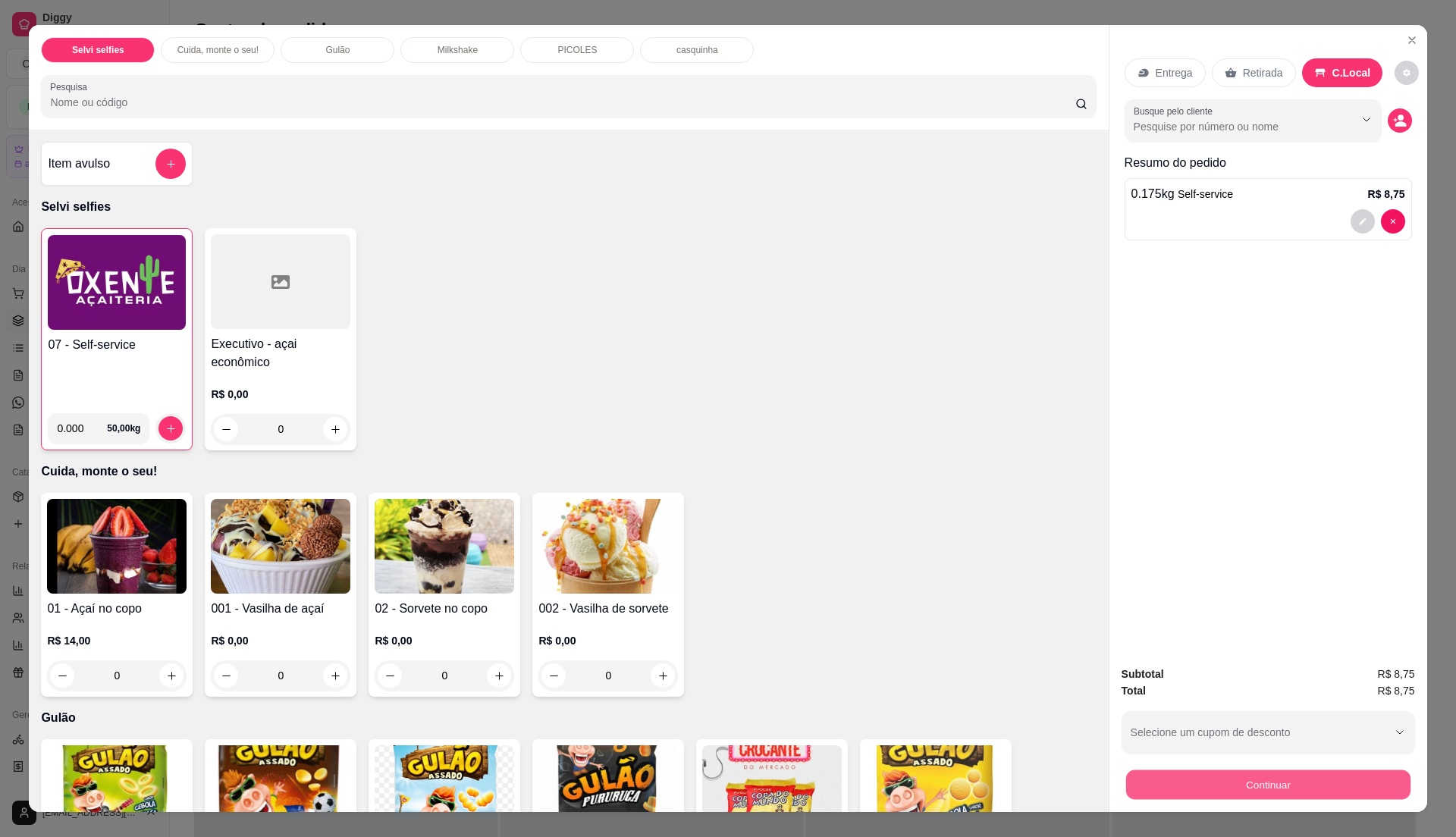
click at [1277, 791] on button "Continuar" at bounding box center [1267, 784] width 285 height 30
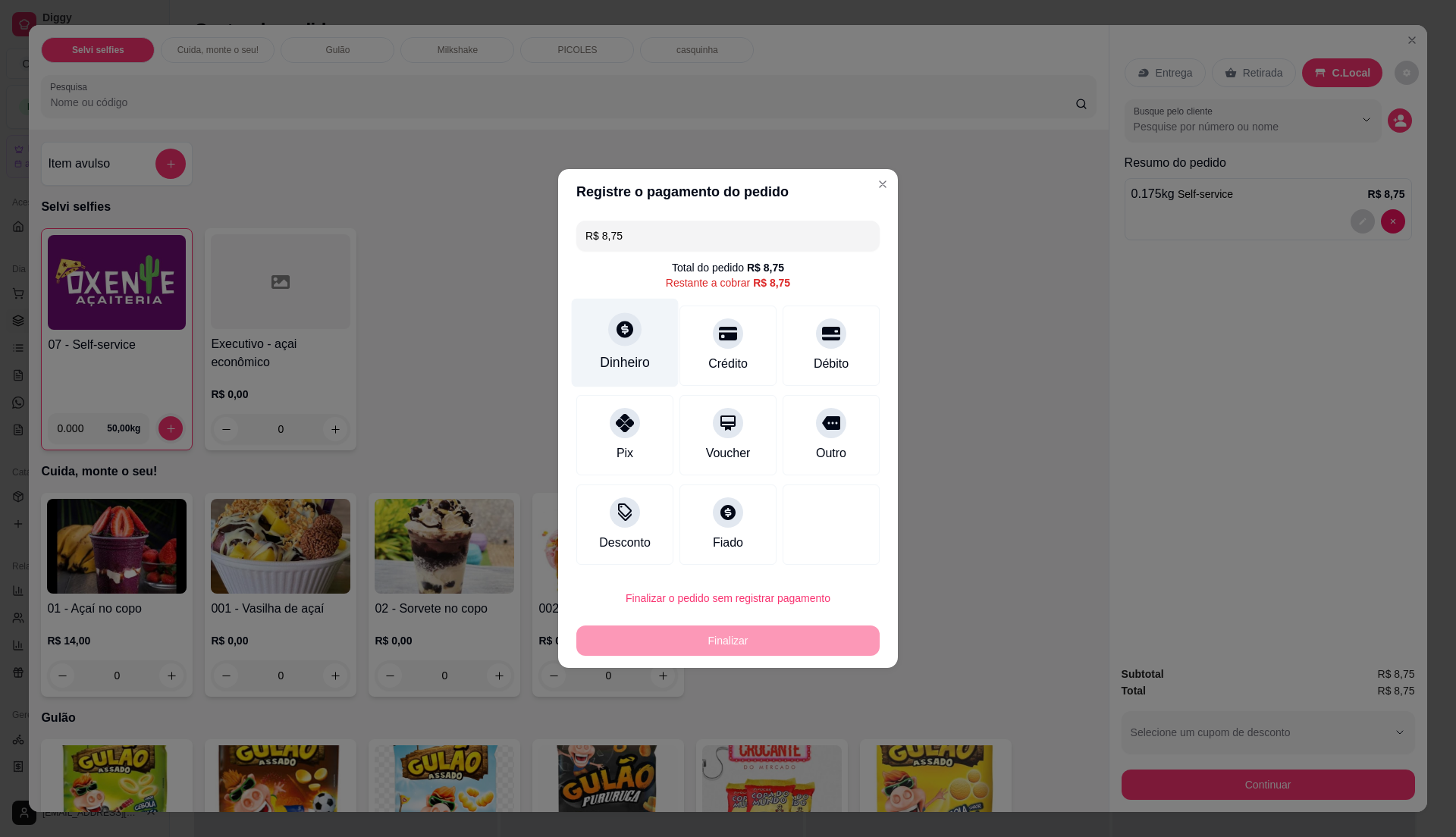
click at [630, 329] on icon at bounding box center [625, 329] width 17 height 17
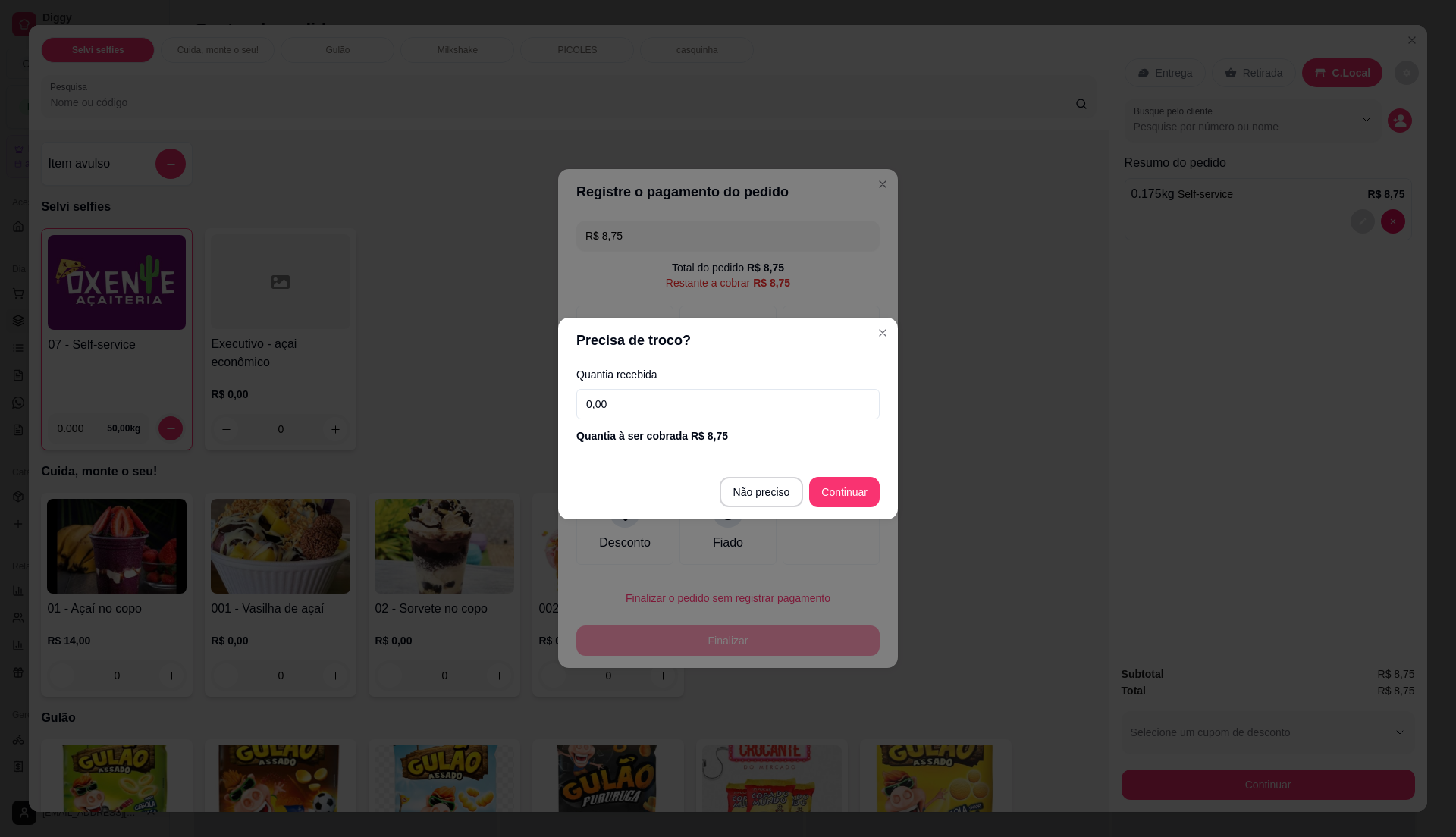
click at [633, 405] on input "0,00" at bounding box center [728, 404] width 303 height 30
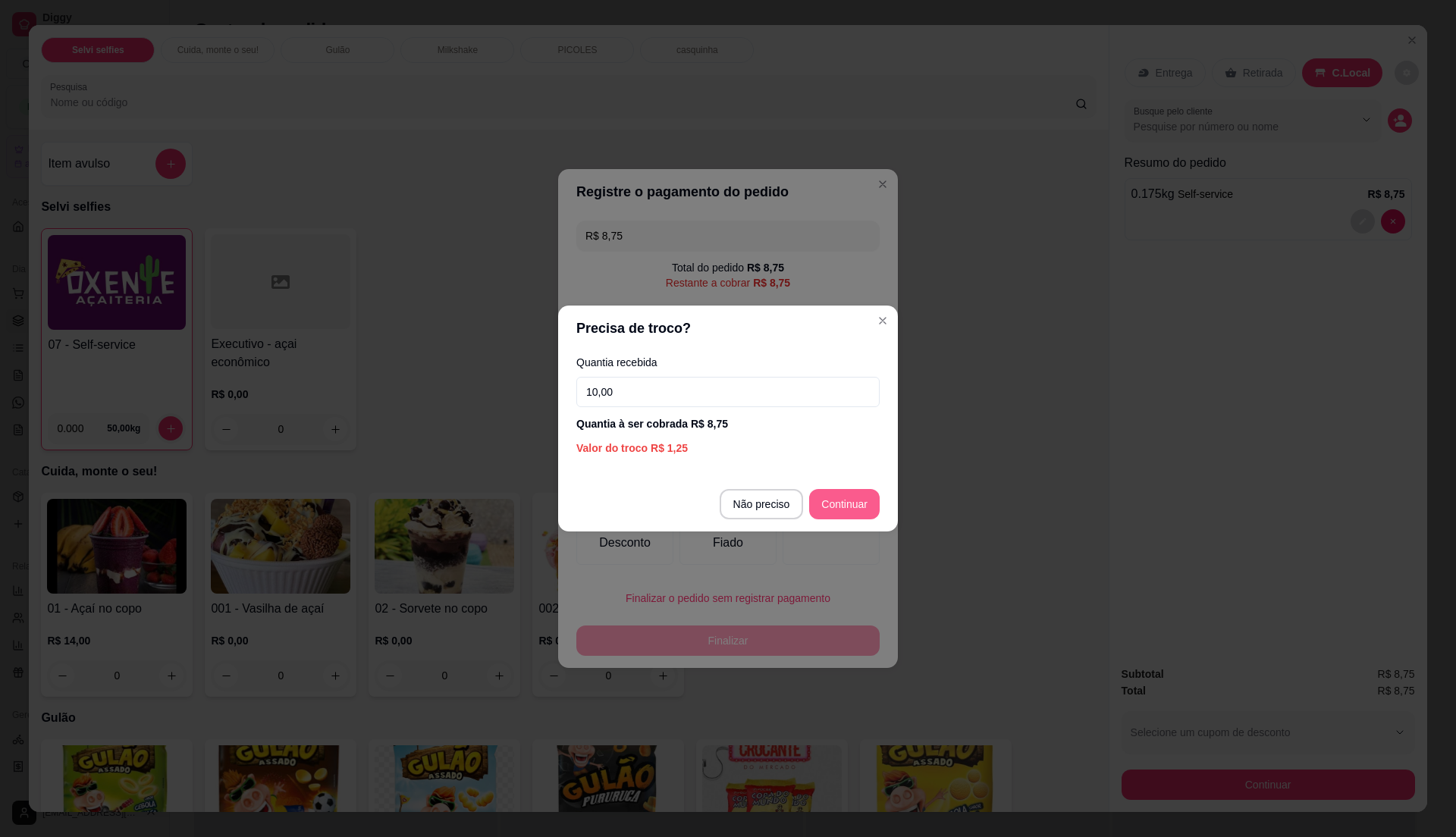
type input "10,00"
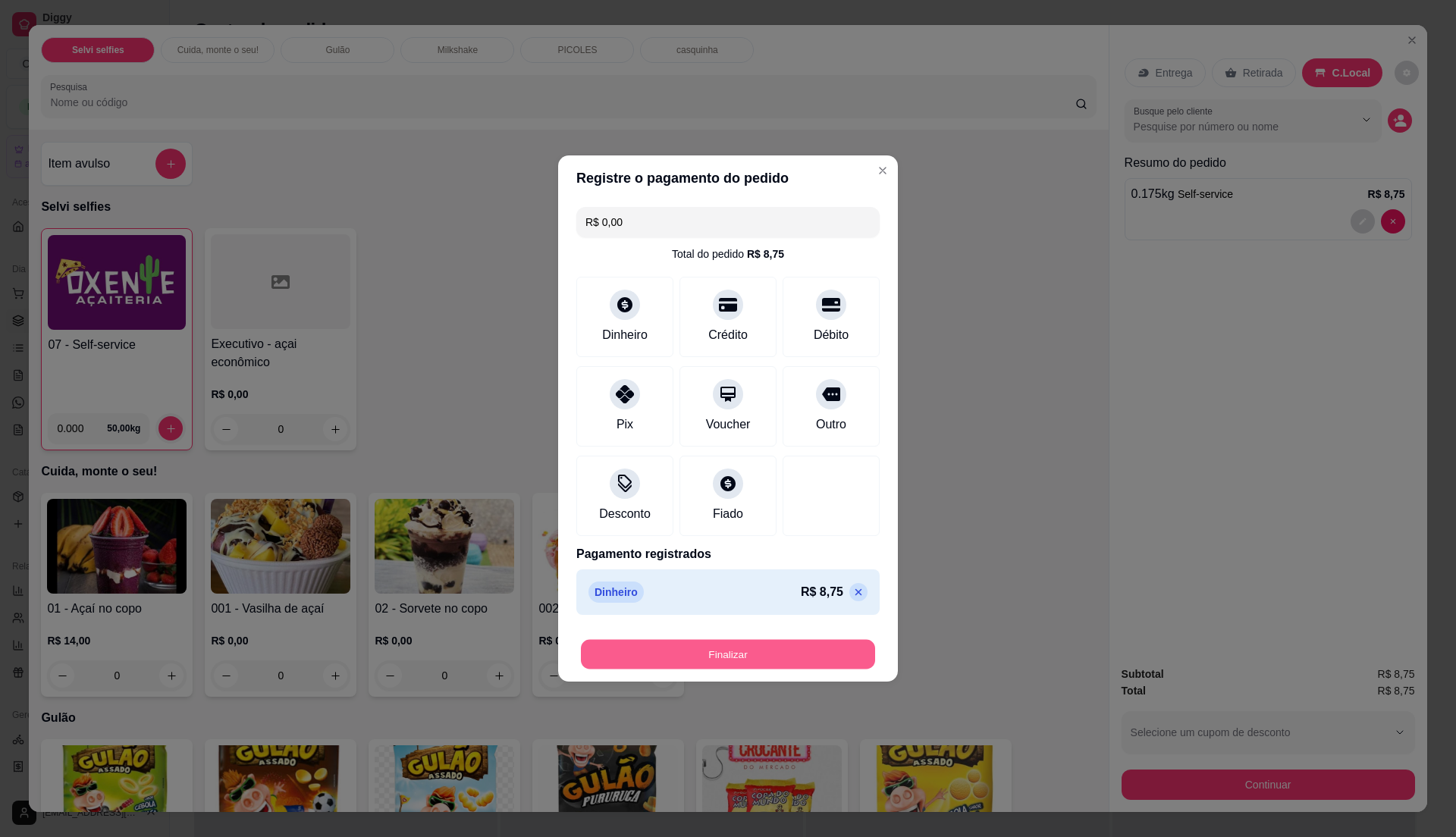
click at [779, 651] on button "Finalizar" at bounding box center [728, 654] width 294 height 30
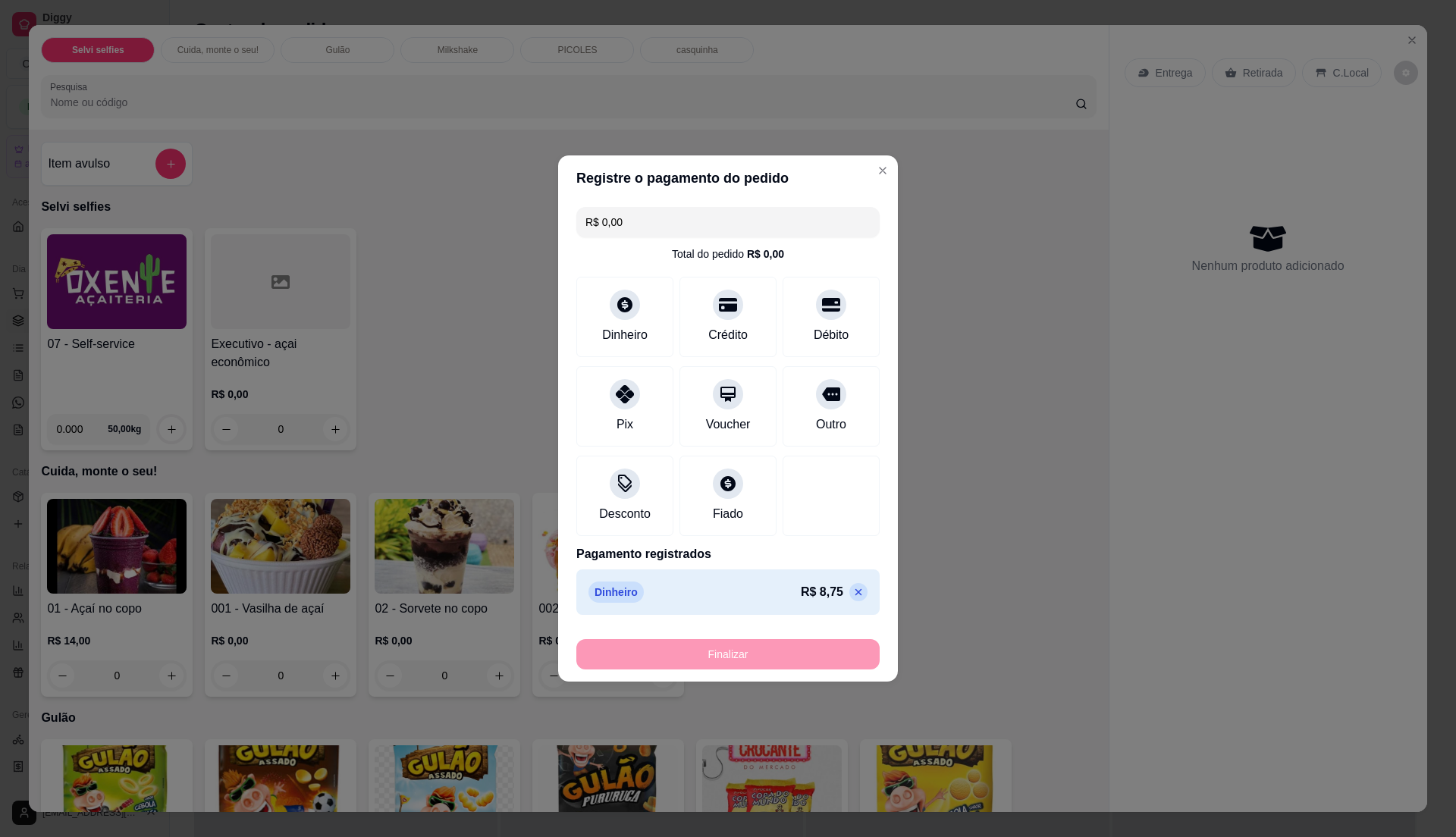
type input "-R$ 8,75"
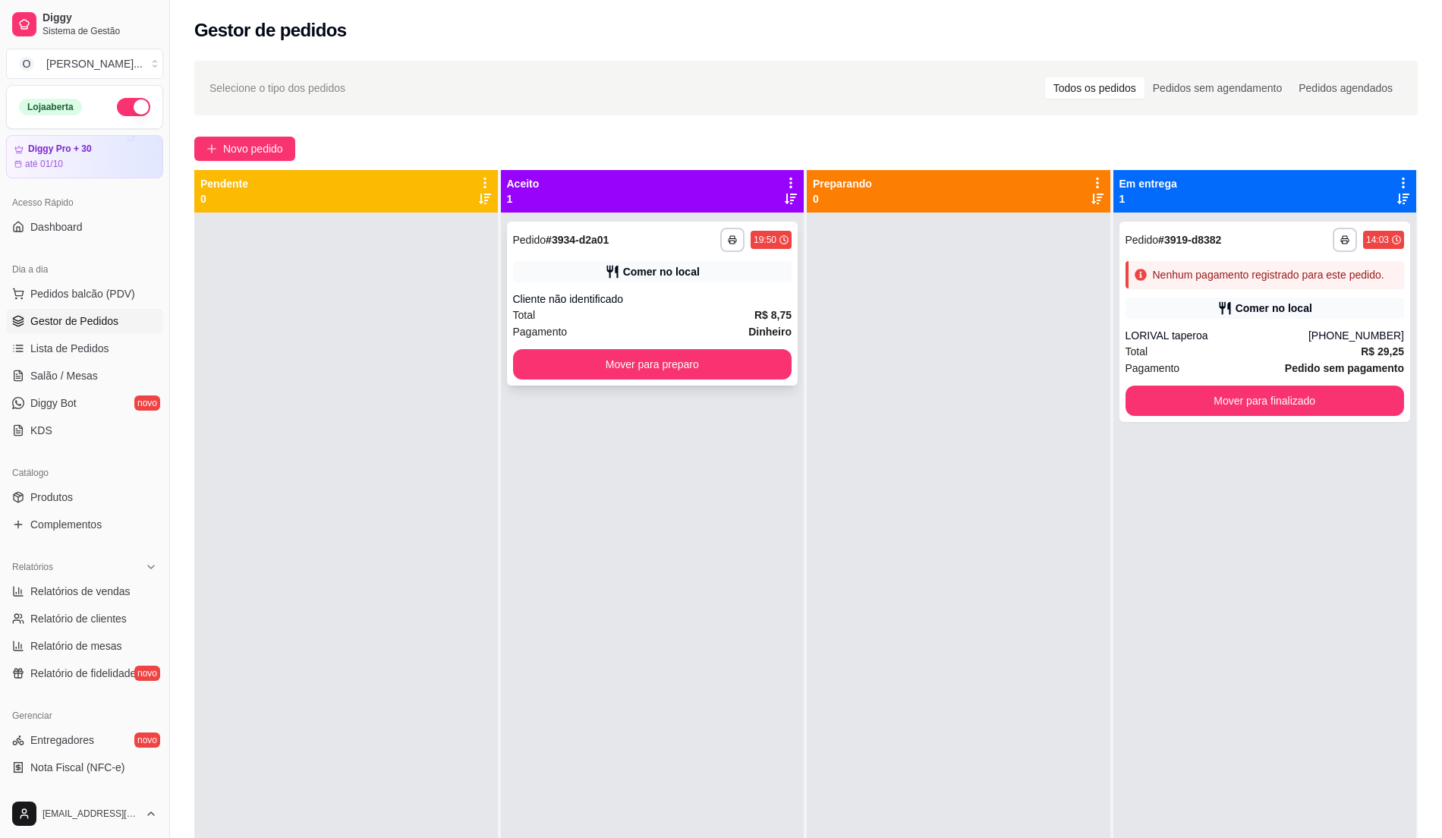
click at [756, 310] on strong "R$ 8,75" at bounding box center [772, 315] width 37 height 12
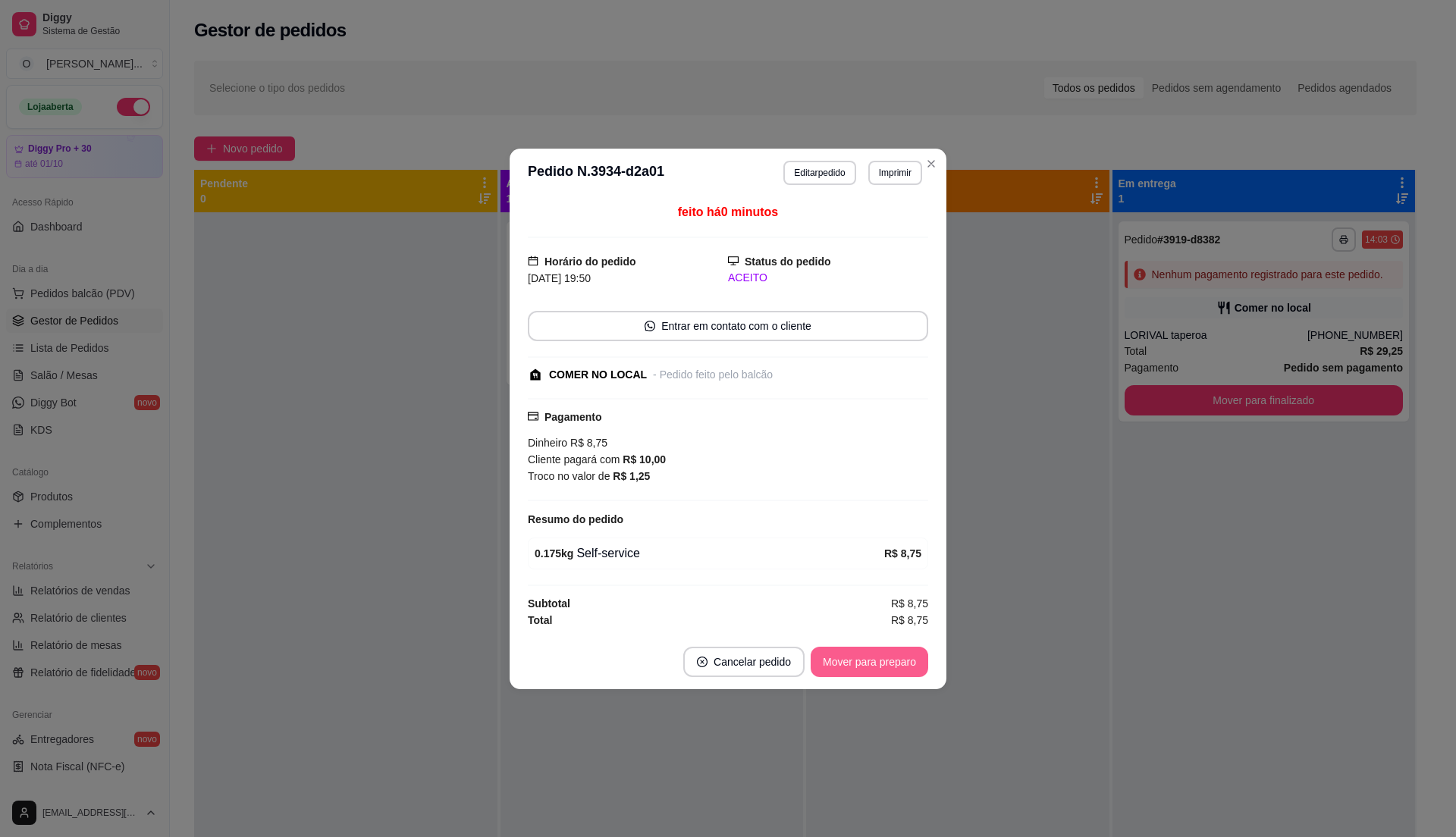
click at [858, 662] on button "Mover para preparo" at bounding box center [869, 661] width 118 height 30
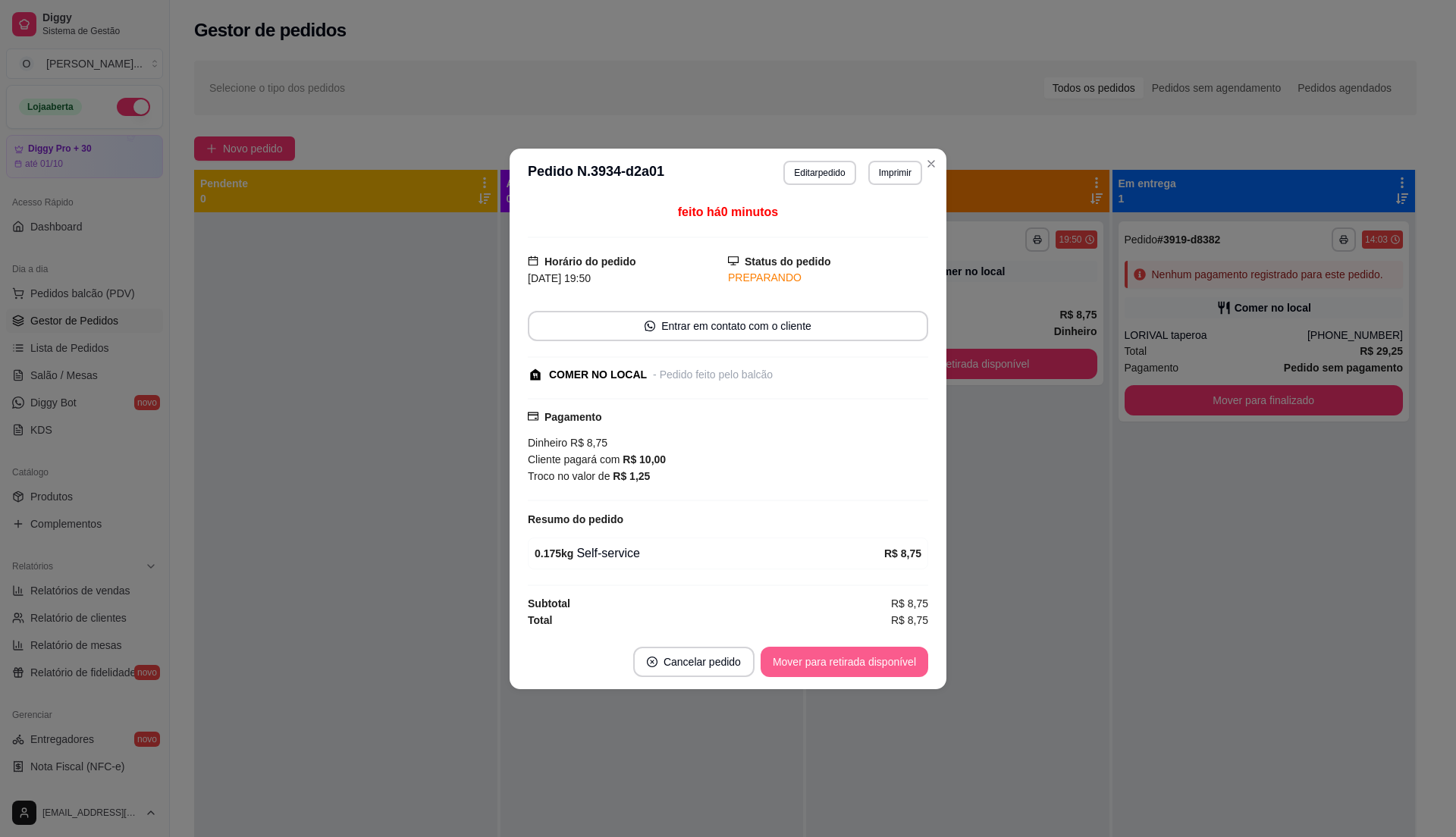
click at [858, 661] on button "Mover para retirada disponível" at bounding box center [844, 661] width 168 height 30
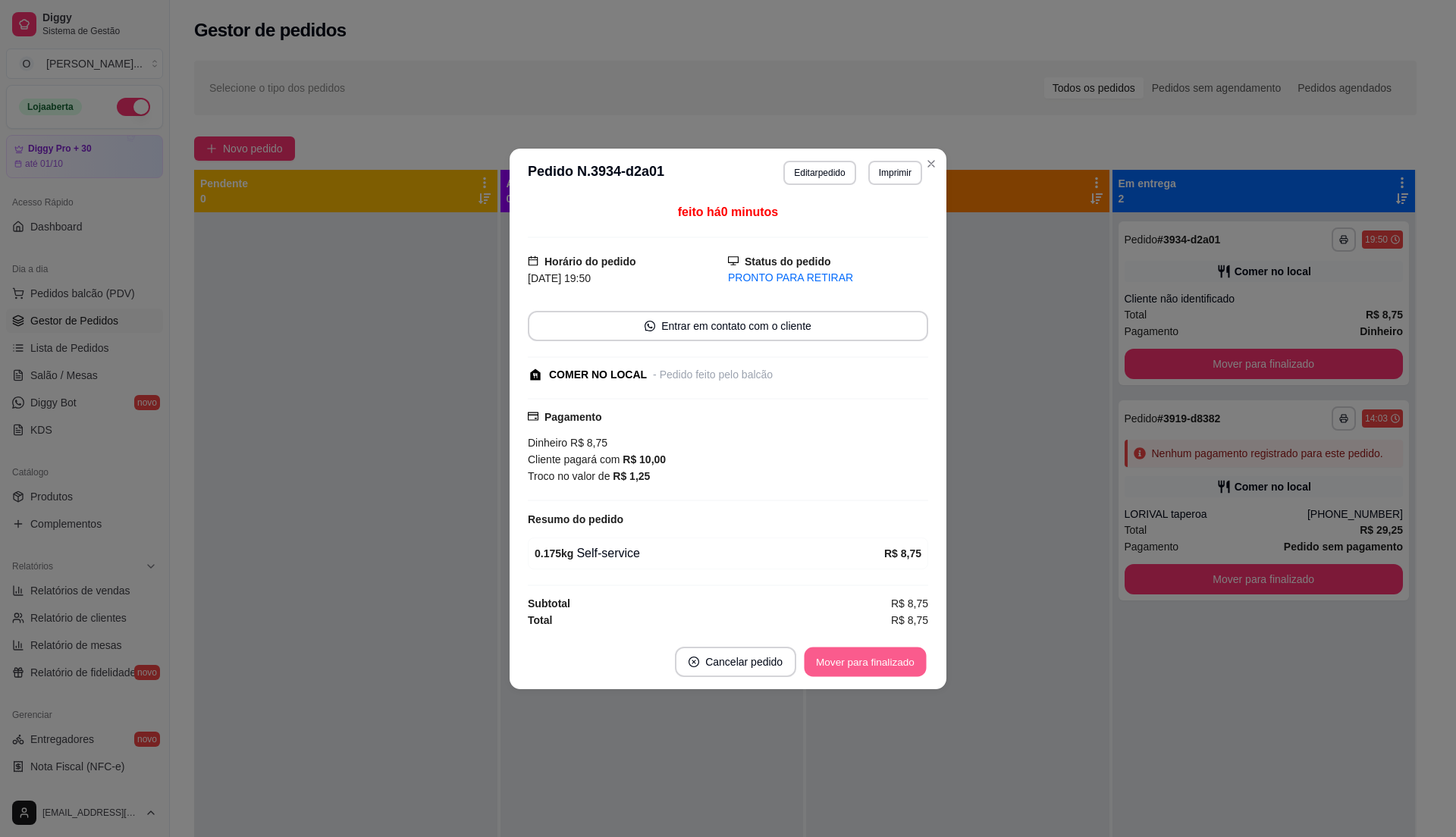
click at [858, 661] on button "Mover para finalizado" at bounding box center [865, 661] width 122 height 30
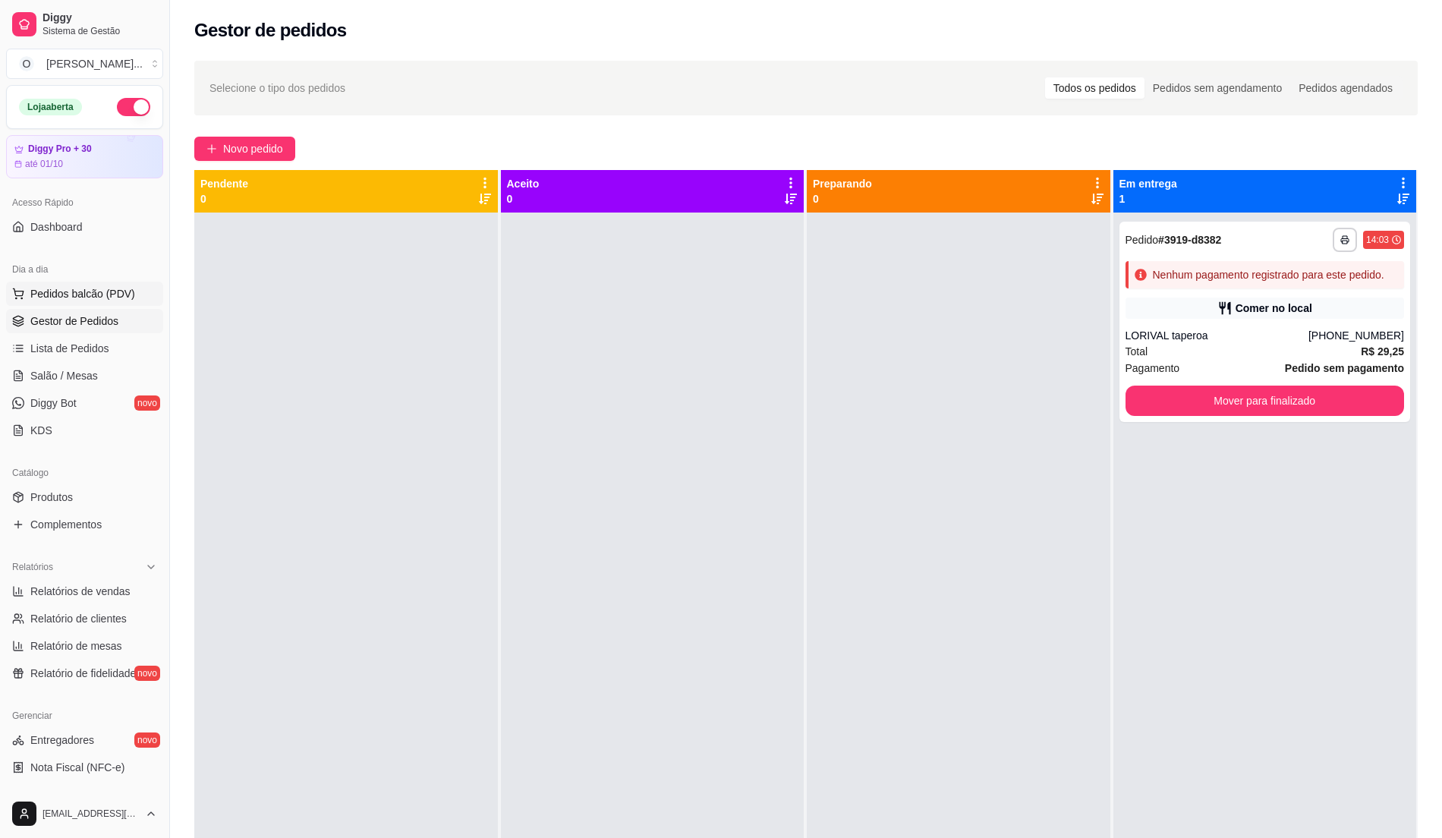
click at [76, 289] on span "Pedidos balcão (PDV)" at bounding box center [82, 293] width 105 height 15
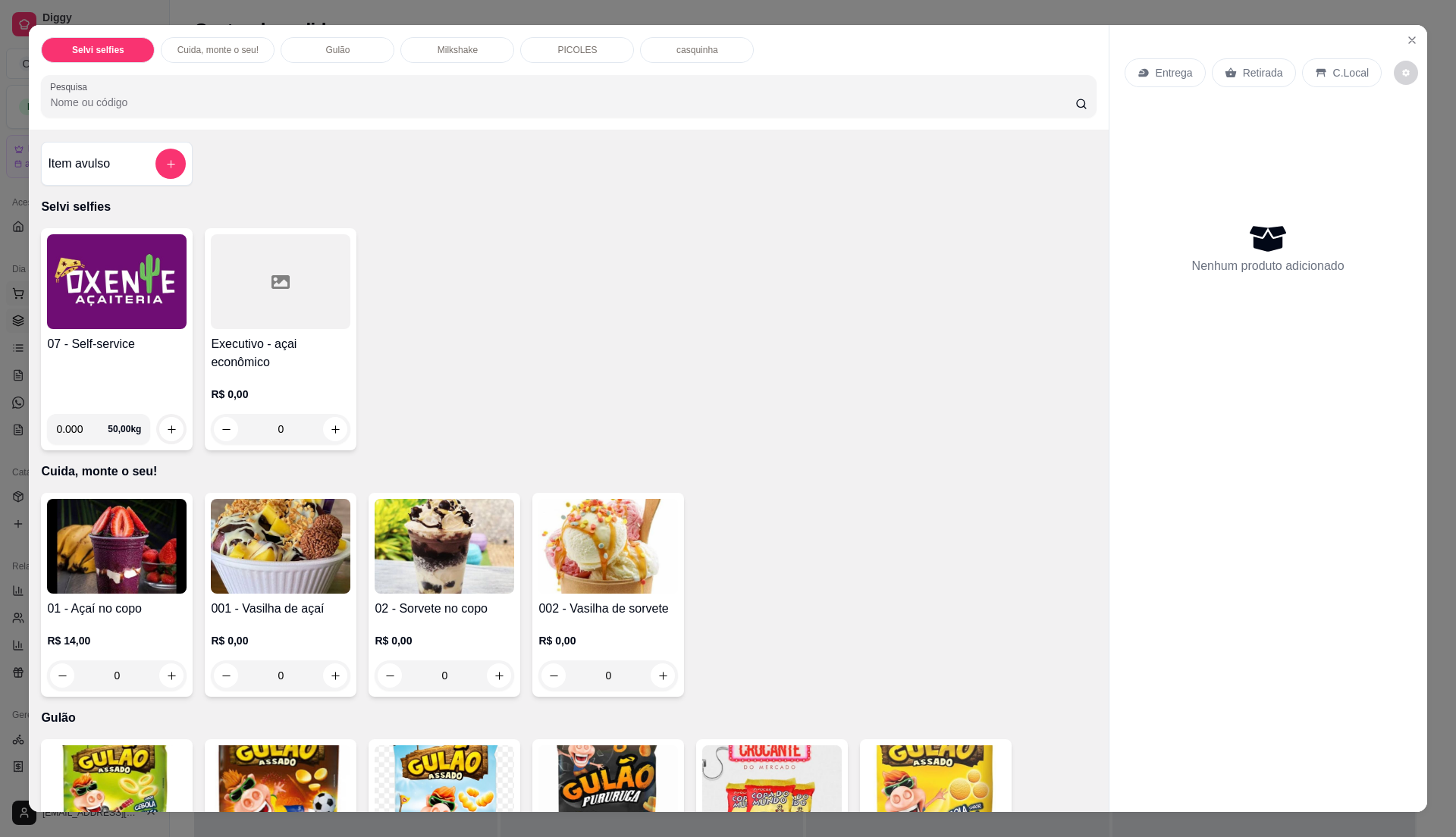
click at [76, 289] on img at bounding box center [117, 281] width 140 height 95
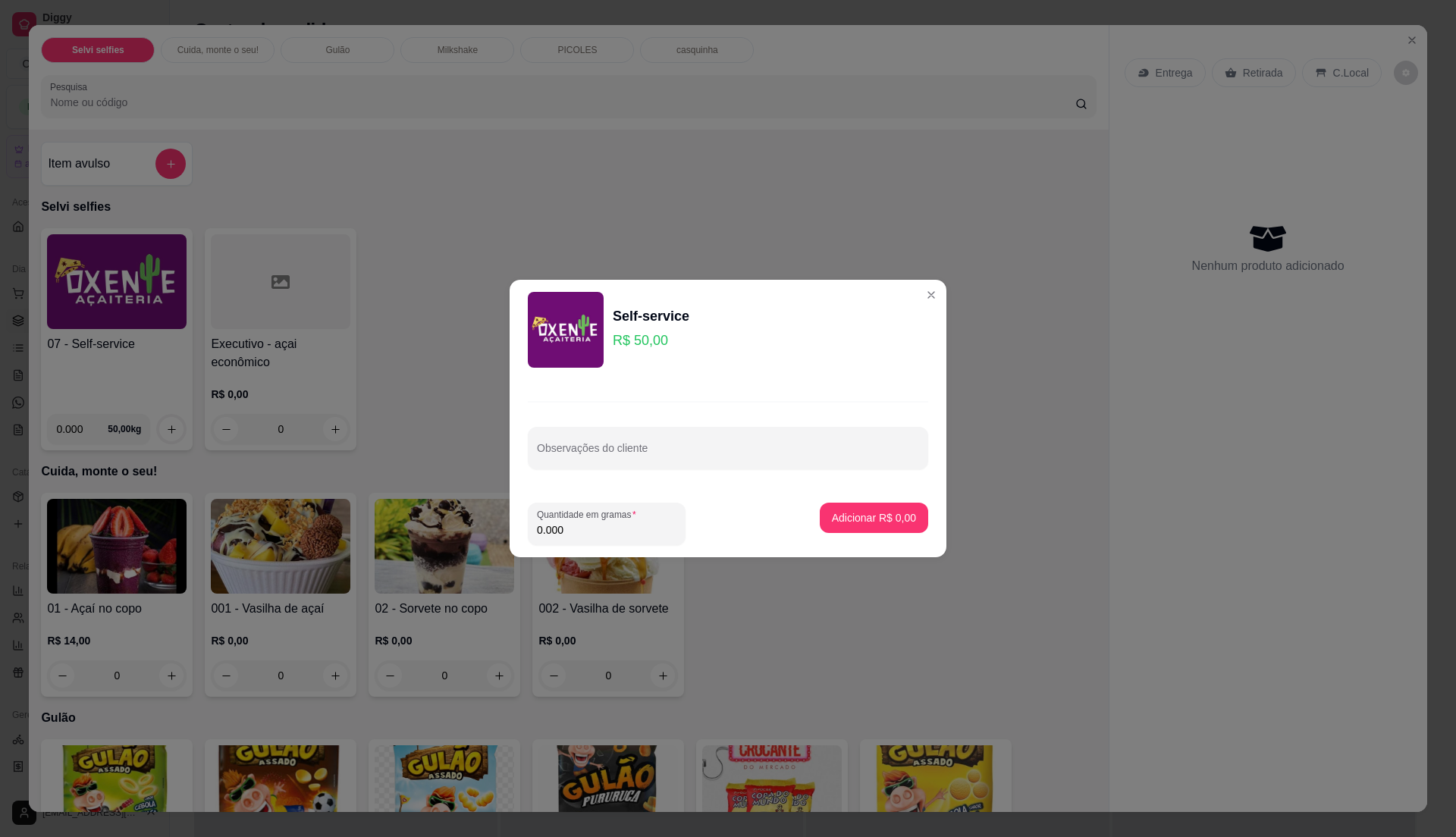
click at [559, 532] on input "0.000" at bounding box center [607, 529] width 140 height 15
type input "0.37"
click at [837, 521] on p "Adicionar R$ 18,50" at bounding box center [871, 517] width 88 height 14
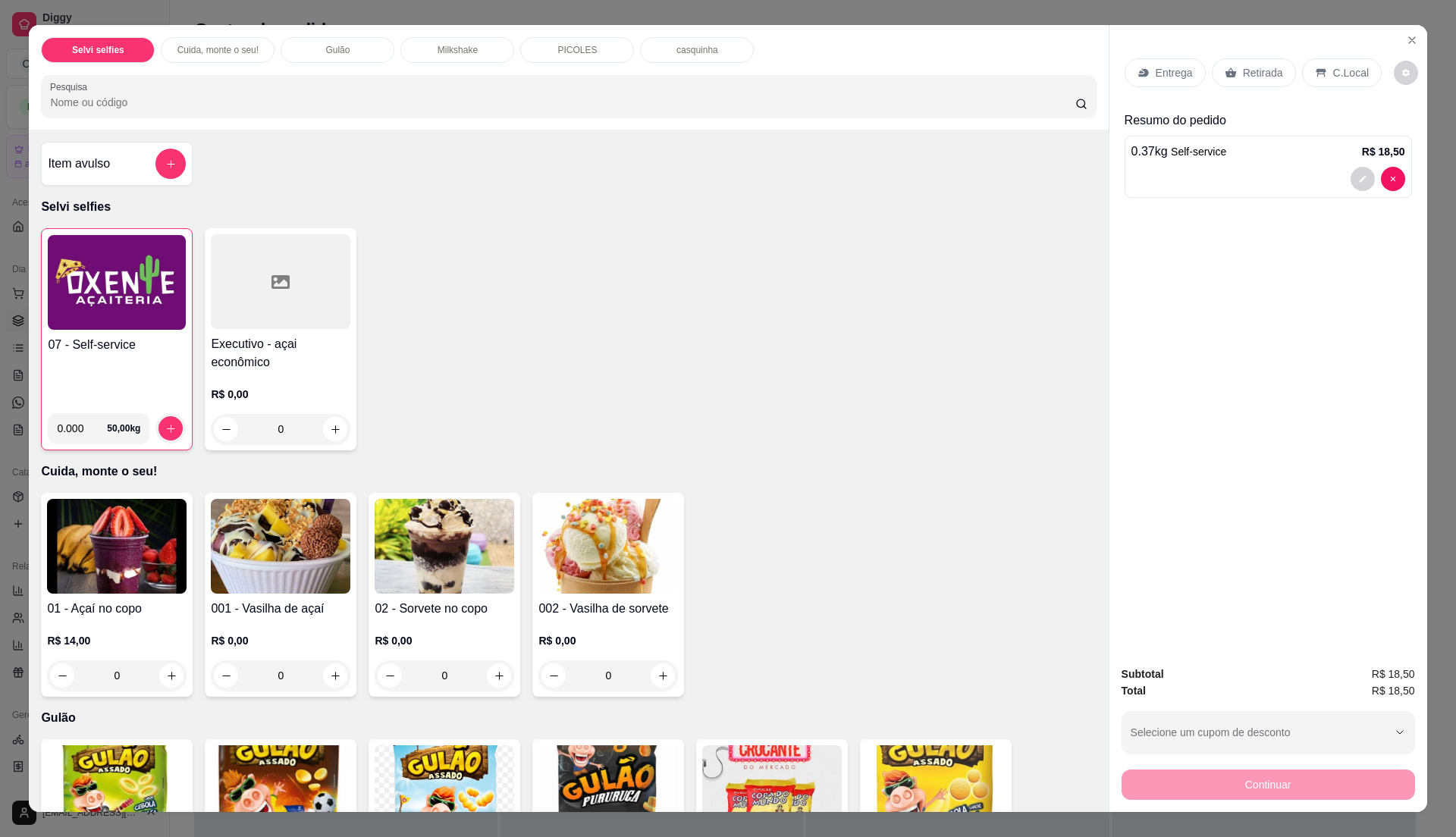
click at [126, 326] on img at bounding box center [117, 282] width 138 height 95
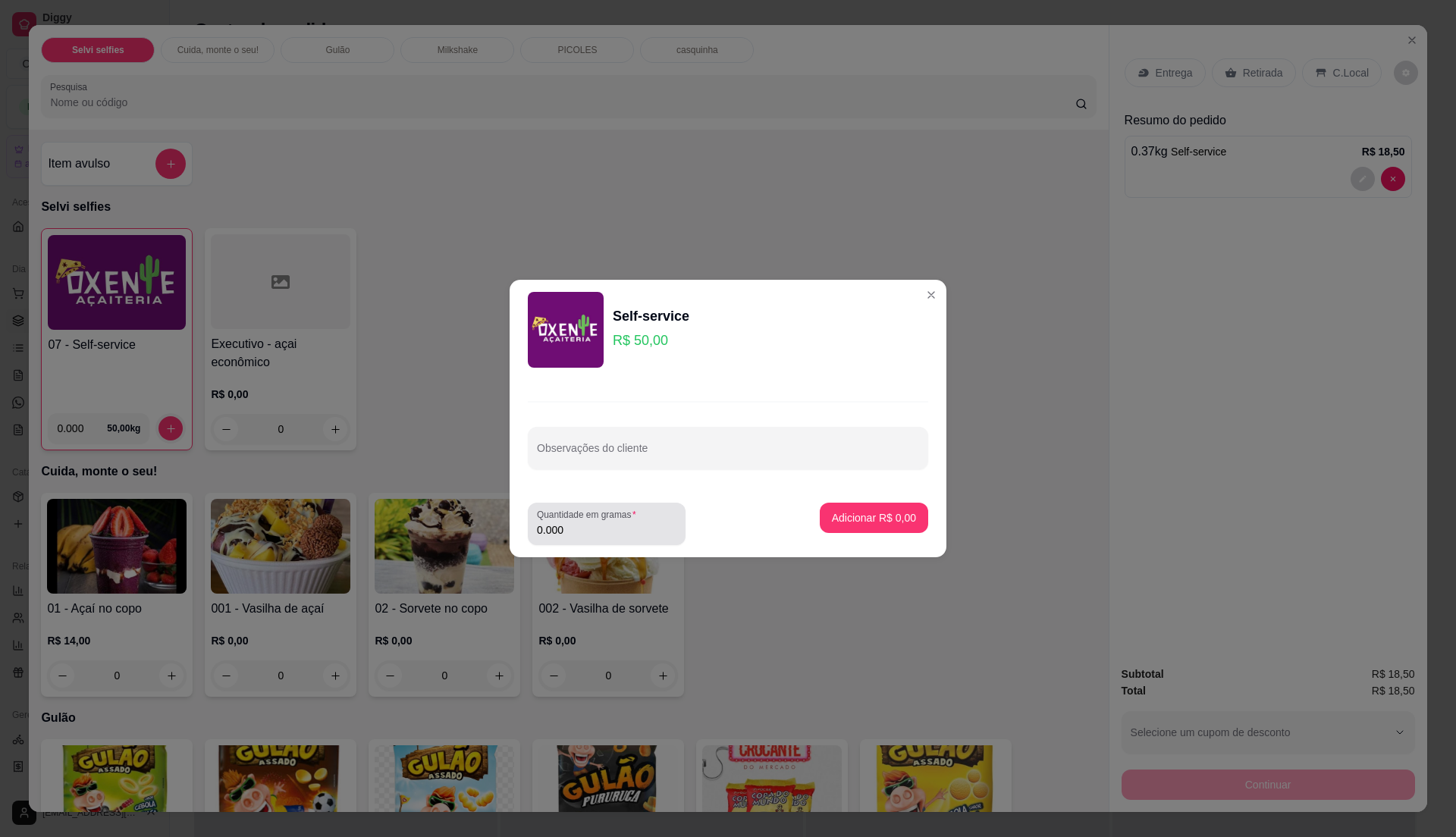
click at [636, 530] on input "0.000" at bounding box center [607, 529] width 140 height 15
type input "0.145"
click at [853, 515] on p "Adicionar R$ 7,25" at bounding box center [873, 517] width 82 height 14
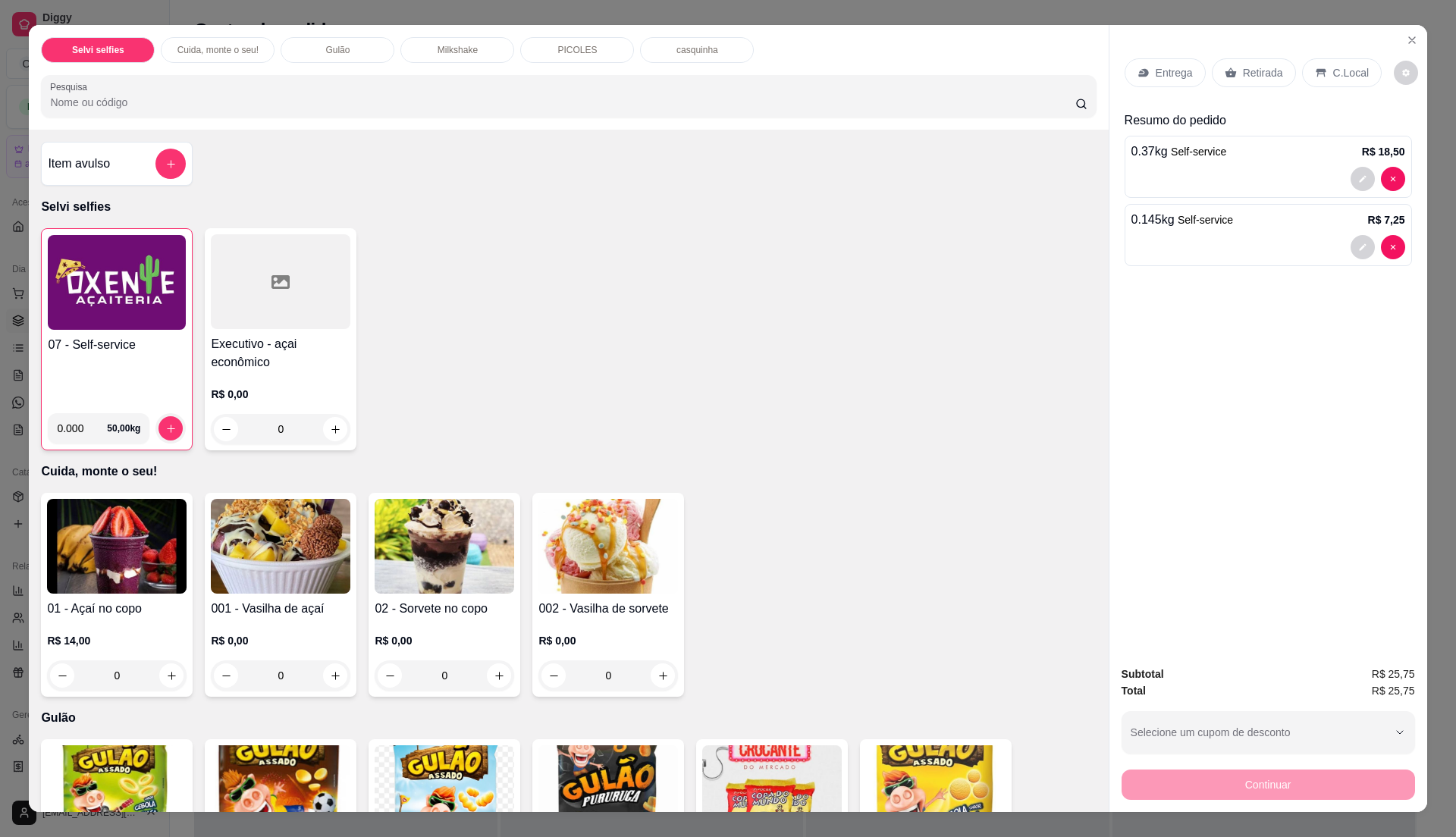
click at [89, 362] on div "07 - Self-service" at bounding box center [117, 368] width 138 height 65
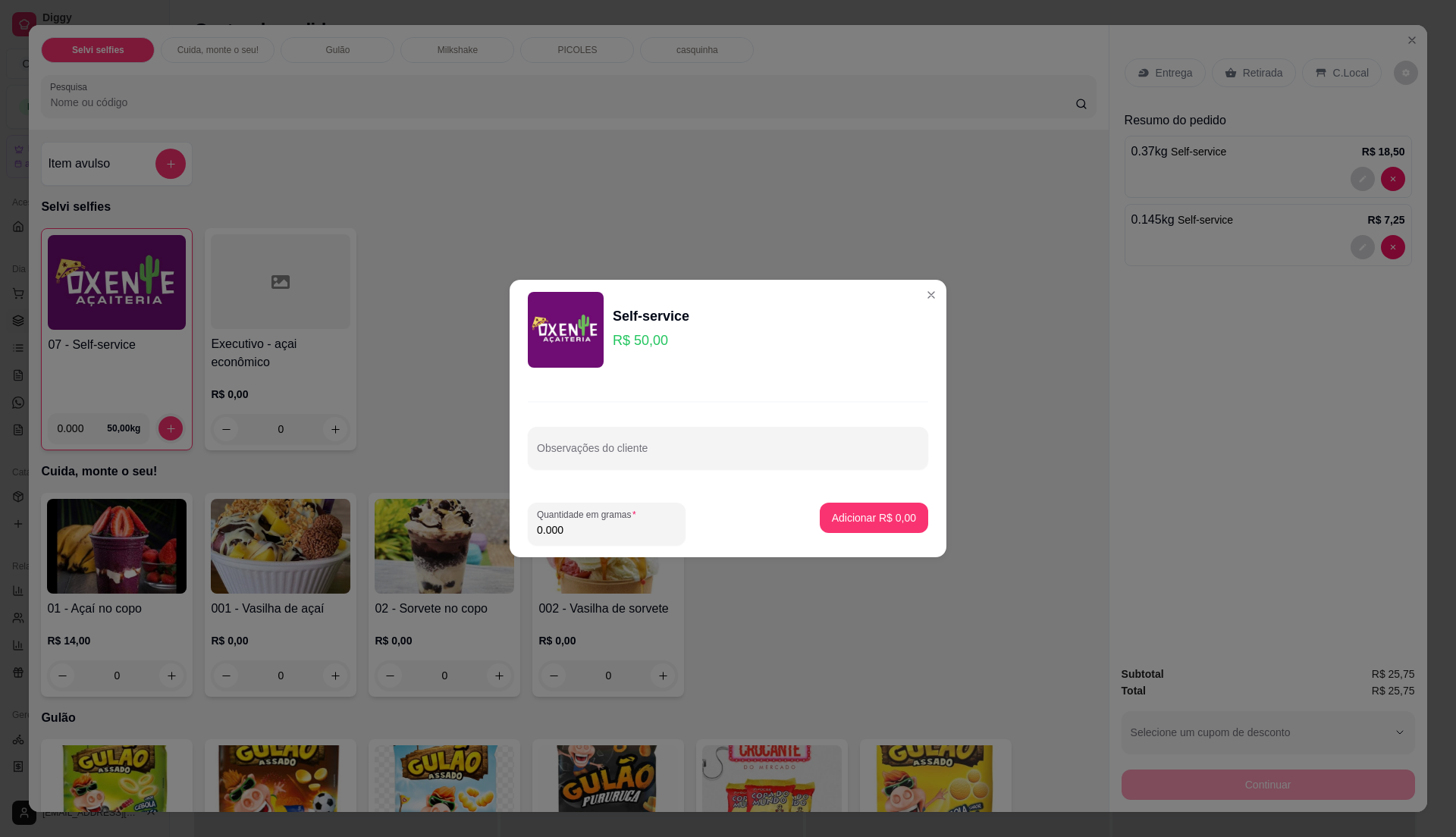
click at [577, 529] on input "0.000" at bounding box center [607, 529] width 140 height 15
click at [577, 529] on input "0" at bounding box center [607, 529] width 140 height 15
type input "0.22"
click at [827, 518] on p "Adicionar R$ 11,00" at bounding box center [871, 517] width 88 height 14
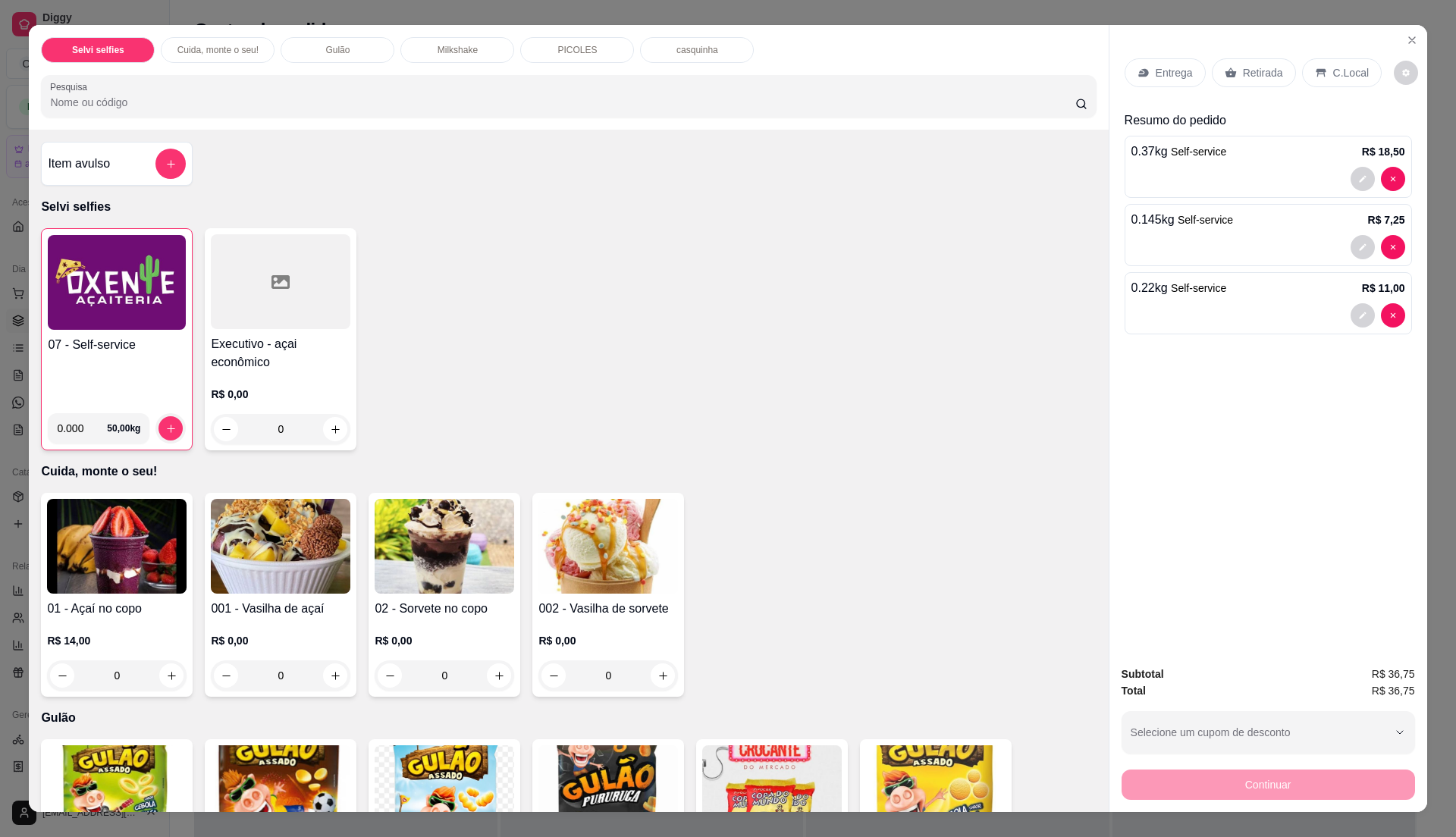
click at [91, 313] on img at bounding box center [117, 282] width 138 height 95
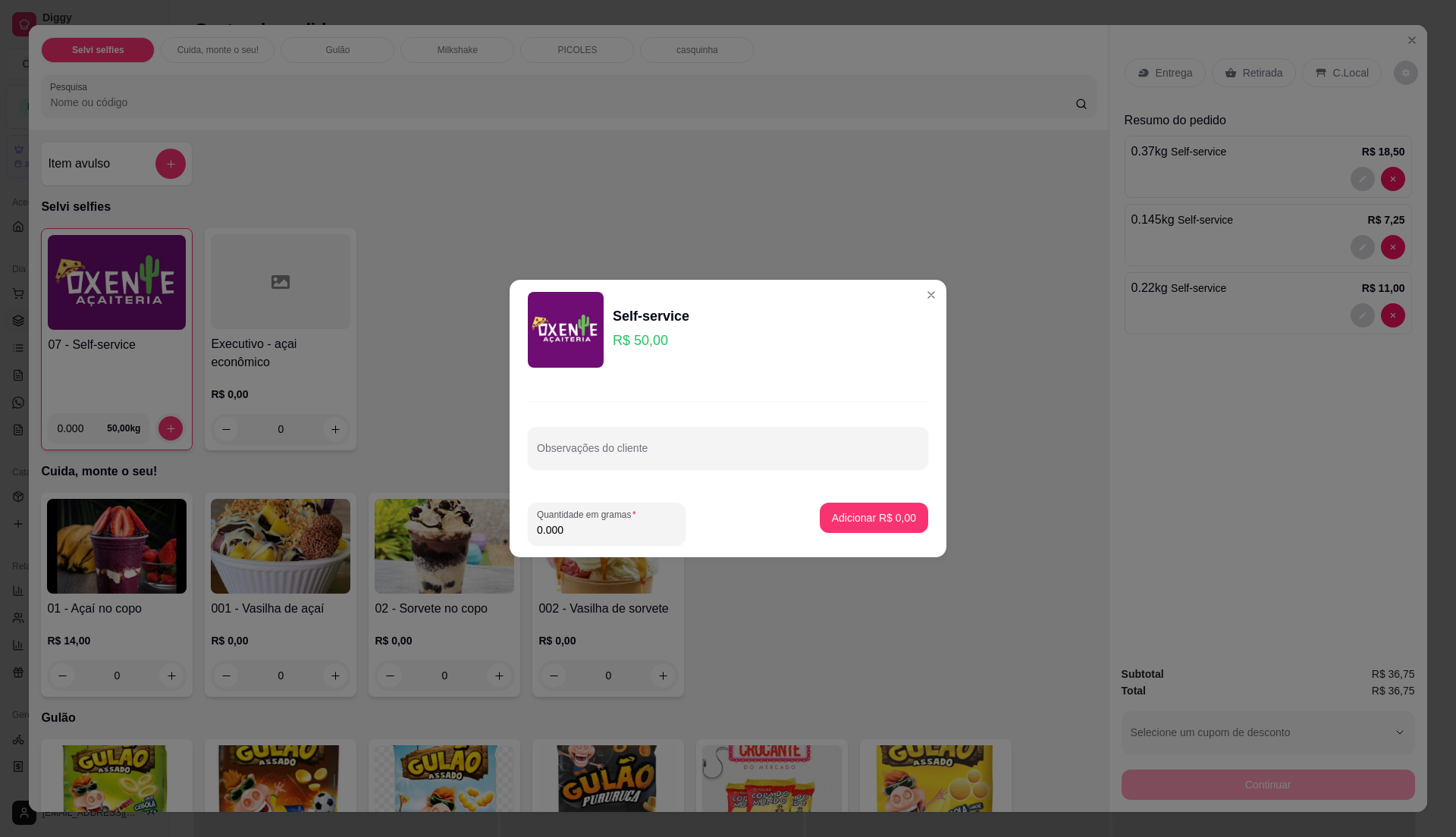
click at [593, 531] on input "0.000" at bounding box center [607, 529] width 140 height 15
type input "0.185"
click at [910, 507] on div "Adicionar R$ 9,25" at bounding box center [873, 523] width 108 height 42
click at [871, 507] on button "Adicionar R$ 9,25" at bounding box center [873, 518] width 105 height 30
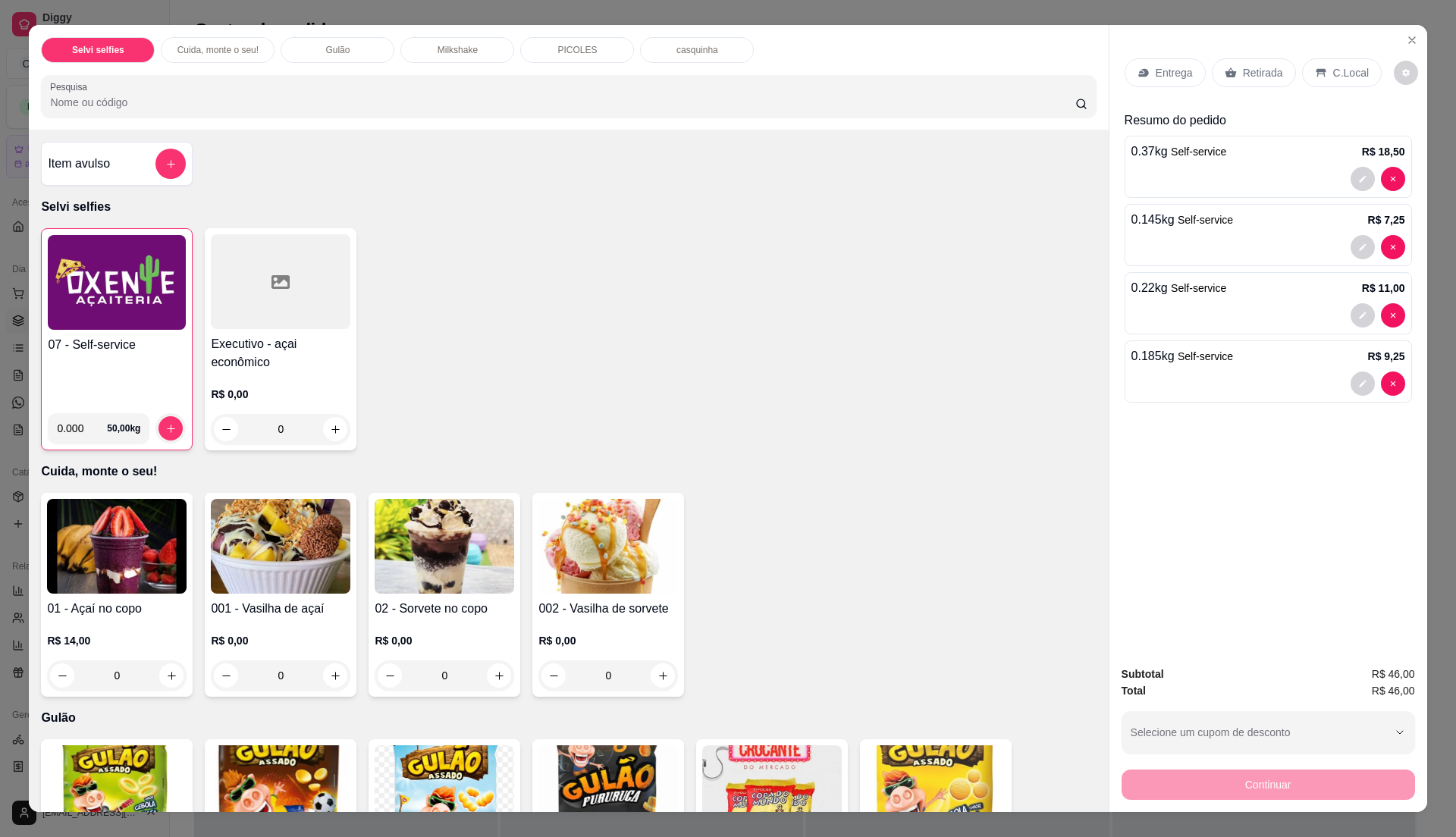
click at [79, 349] on h4 "07 - Self-service" at bounding box center [117, 345] width 138 height 18
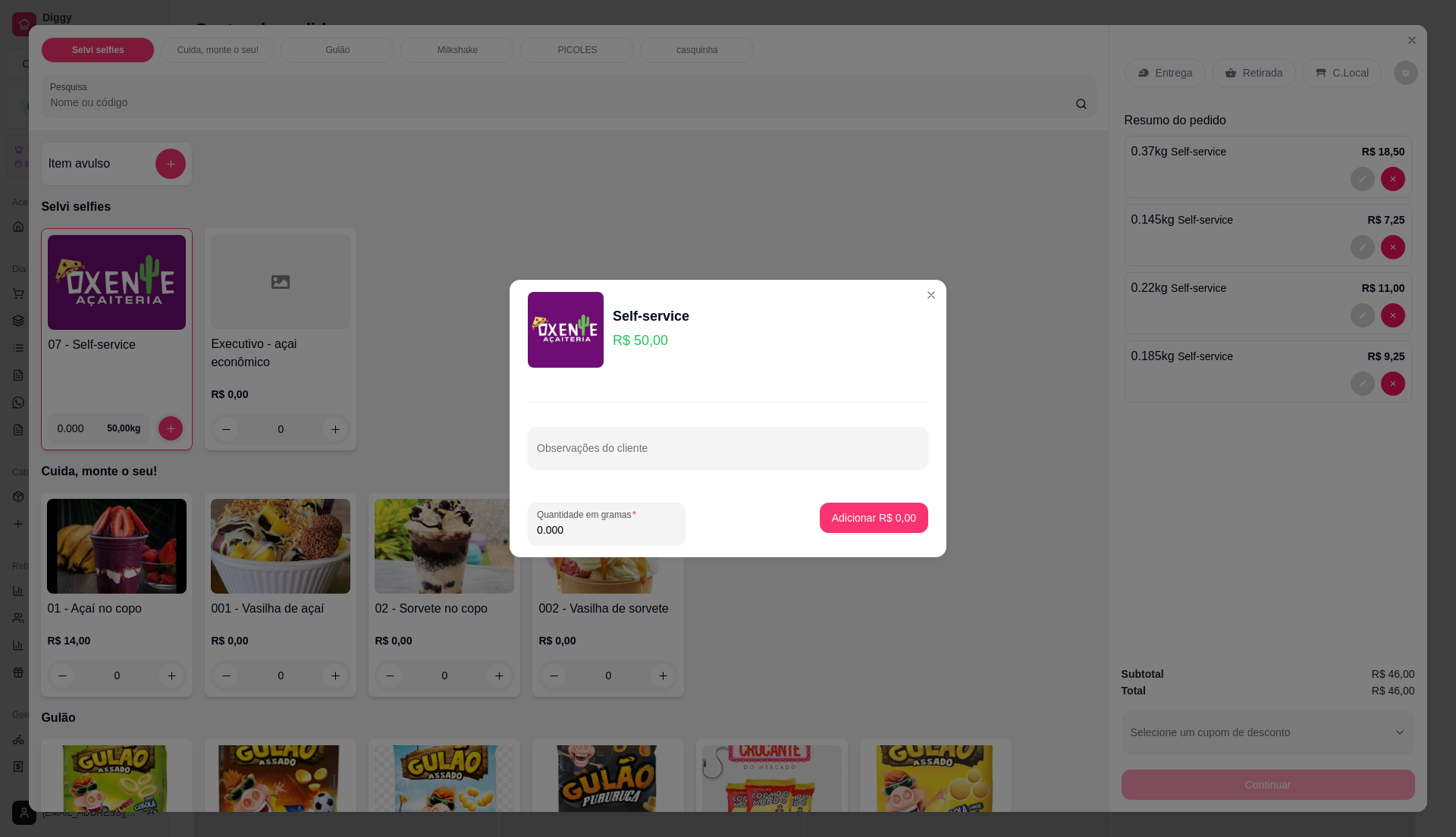
click at [613, 534] on input "0.000" at bounding box center [607, 529] width 140 height 15
type input "0.185"
click at [893, 504] on button "Adicionar R$ 9,25" at bounding box center [873, 518] width 105 height 30
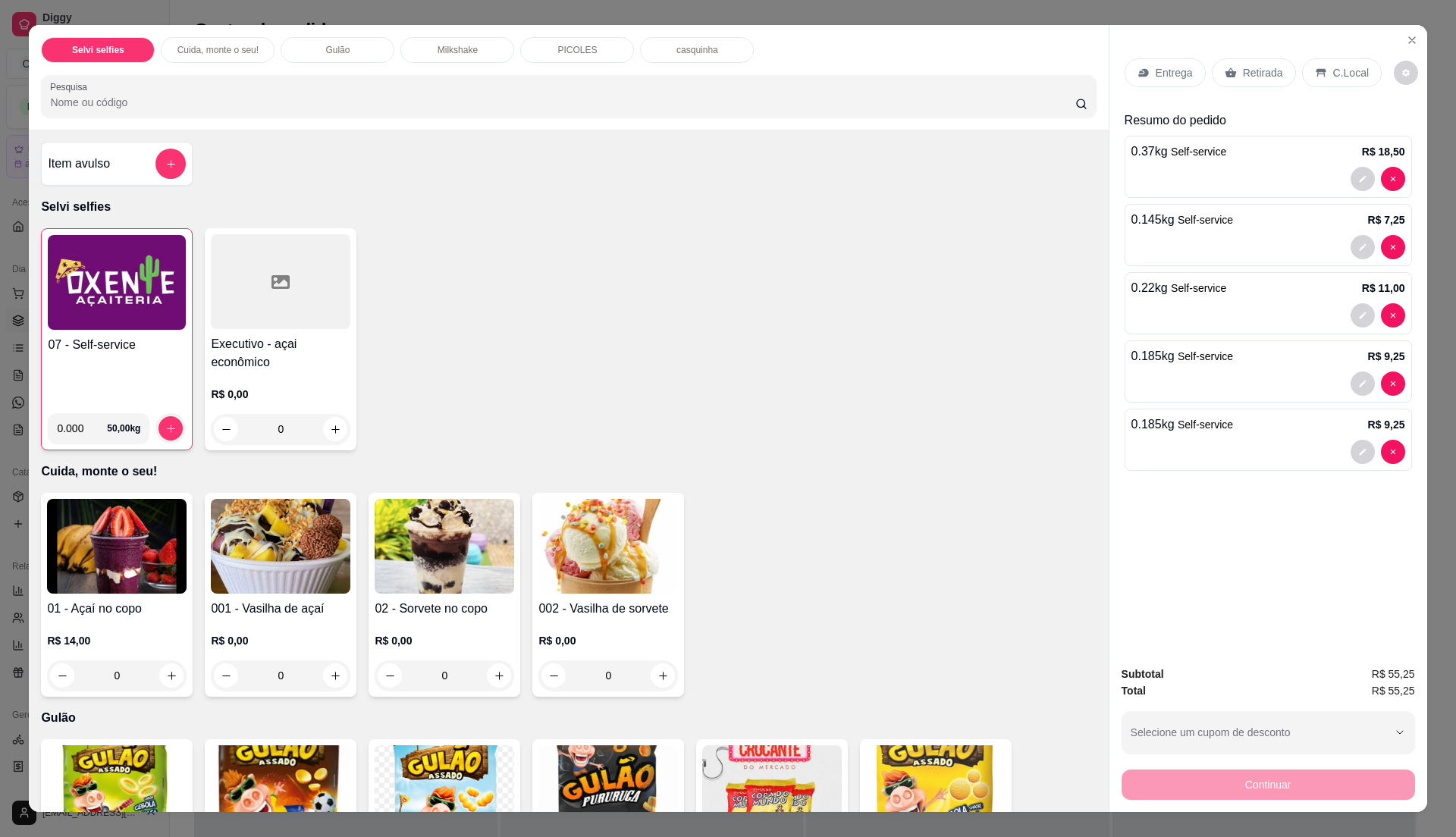
drag, startPoint x: 1335, startPoint y: 68, endPoint x: 1356, endPoint y: 71, distance: 21.2
click at [1336, 70] on p "C.Local" at bounding box center [1351, 72] width 36 height 15
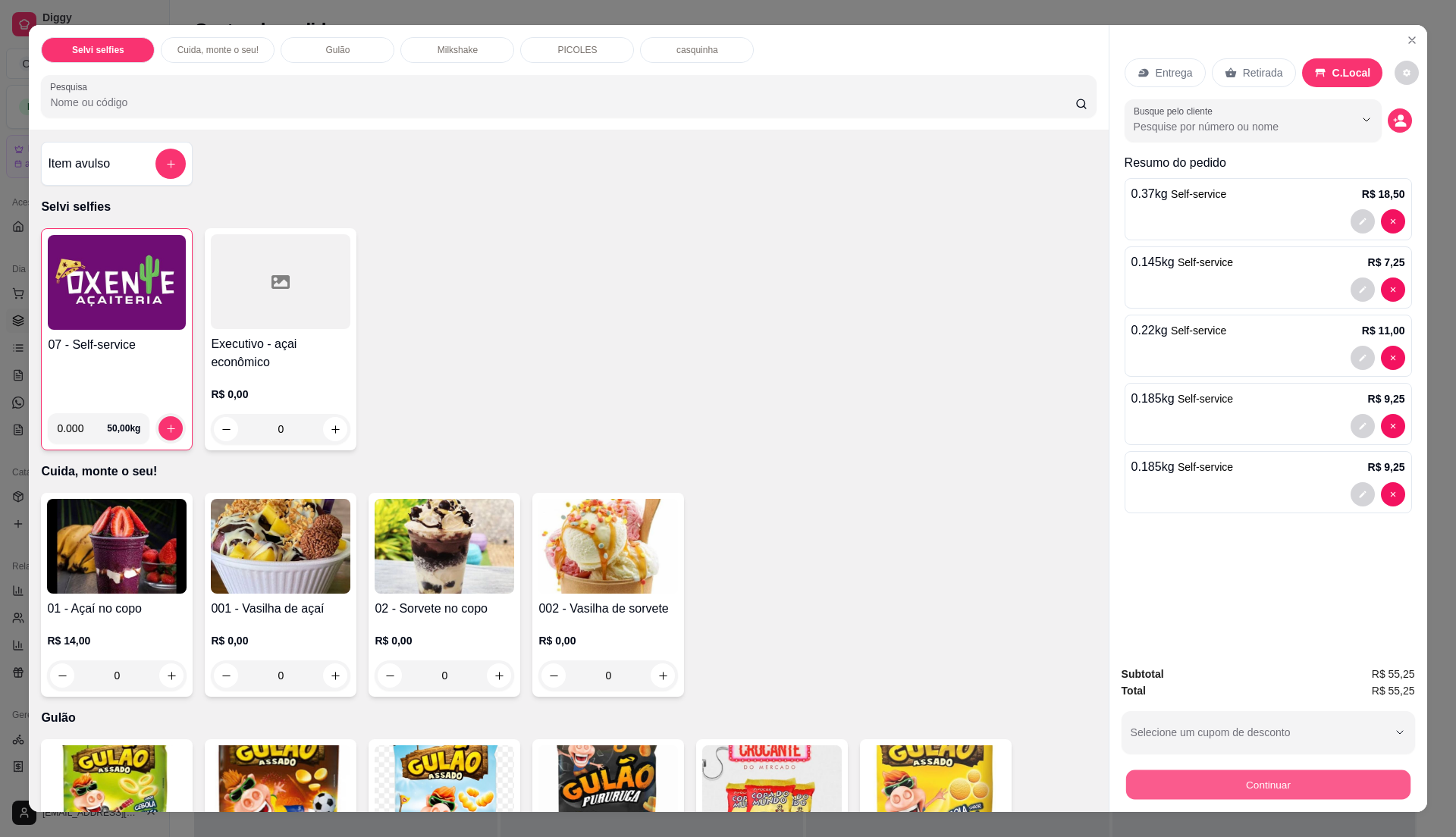
click at [1284, 776] on button "Continuar" at bounding box center [1267, 784] width 285 height 30
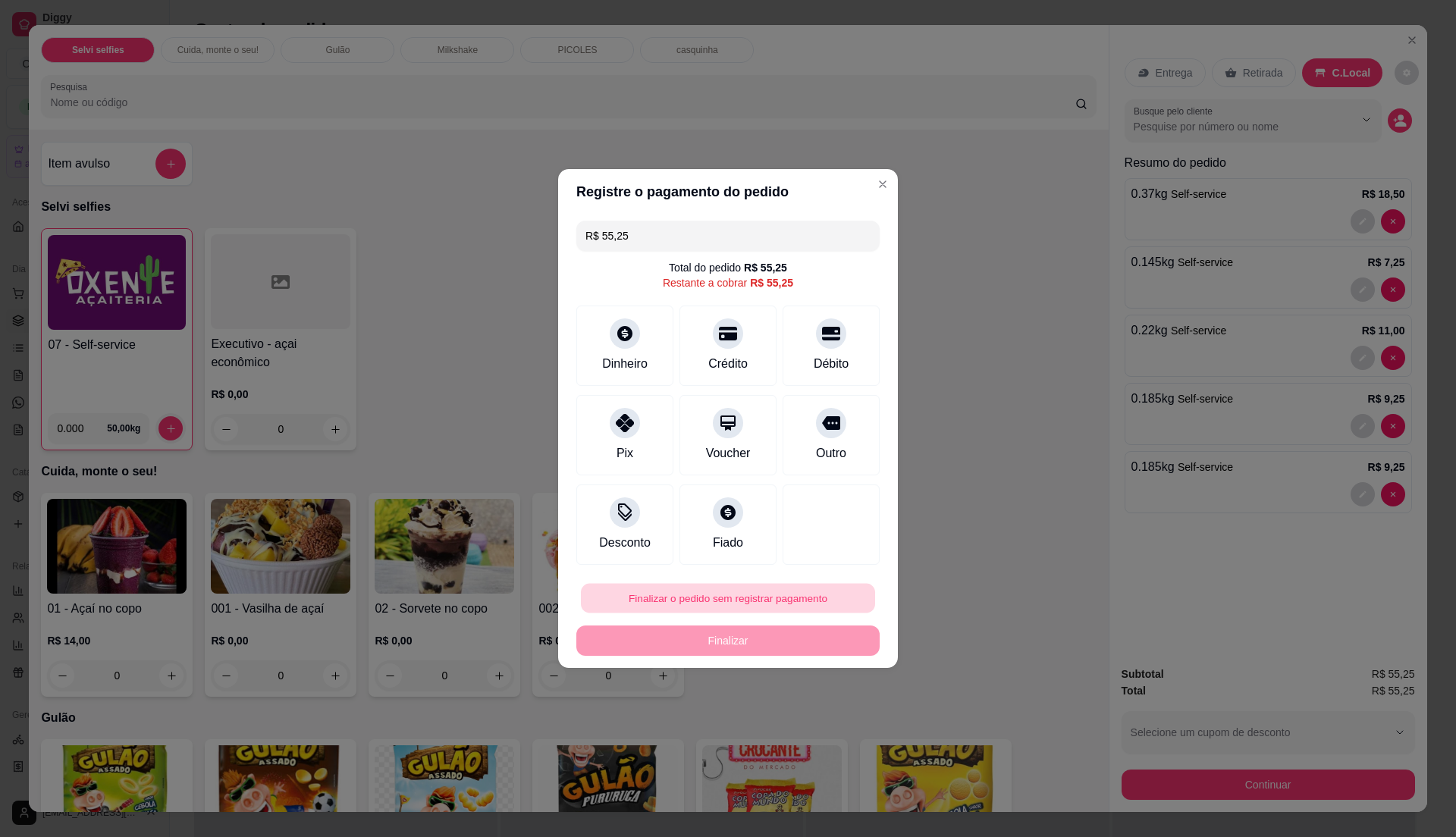
click at [795, 600] on button "Finalizar o pedido sem registrar pagamento" at bounding box center [728, 598] width 294 height 30
click at [834, 722] on button "Confirmar" at bounding box center [820, 722] width 54 height 23
type input "R$ 0,00"
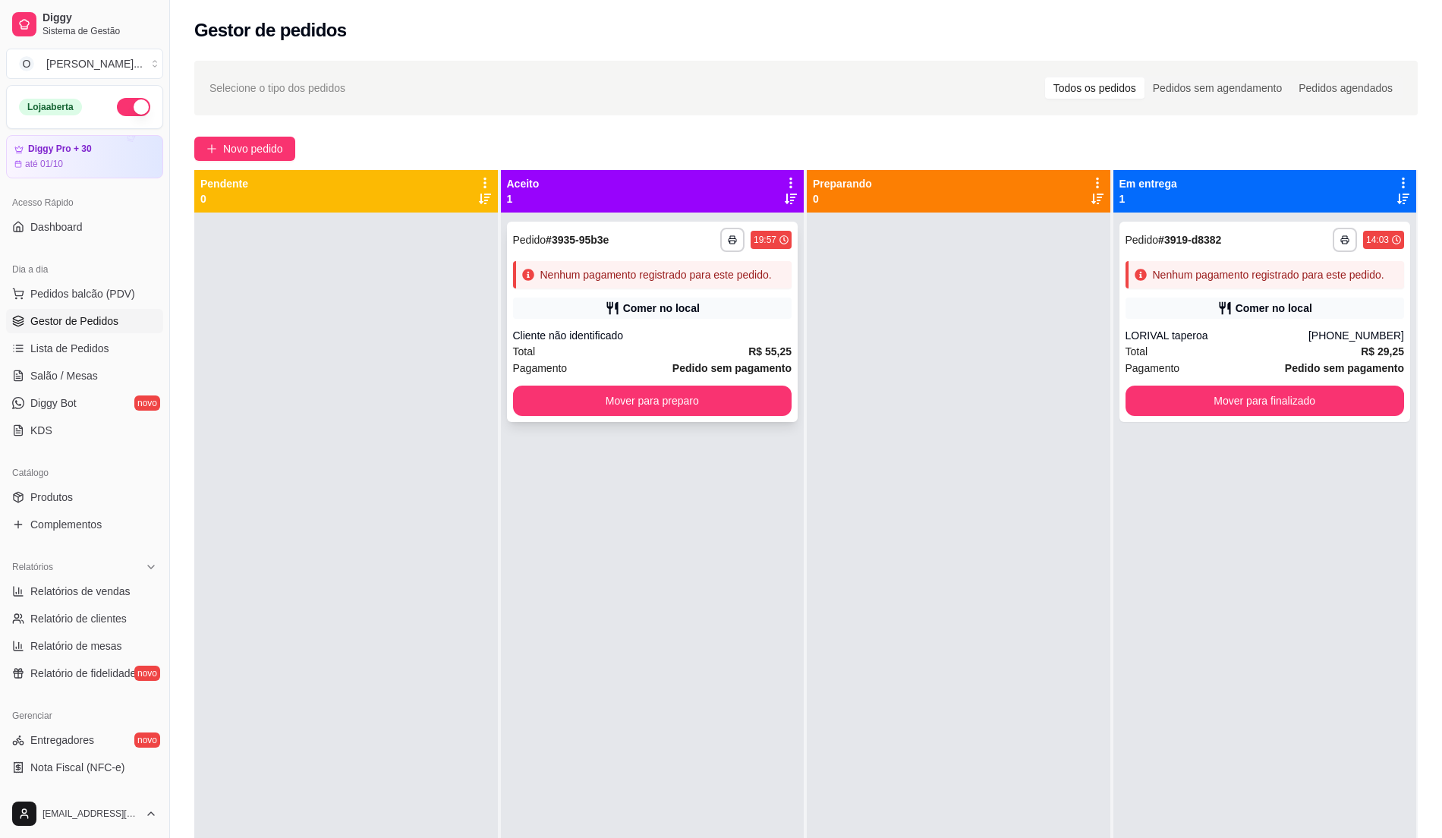
click at [651, 298] on div "Comer no local" at bounding box center [652, 307] width 279 height 21
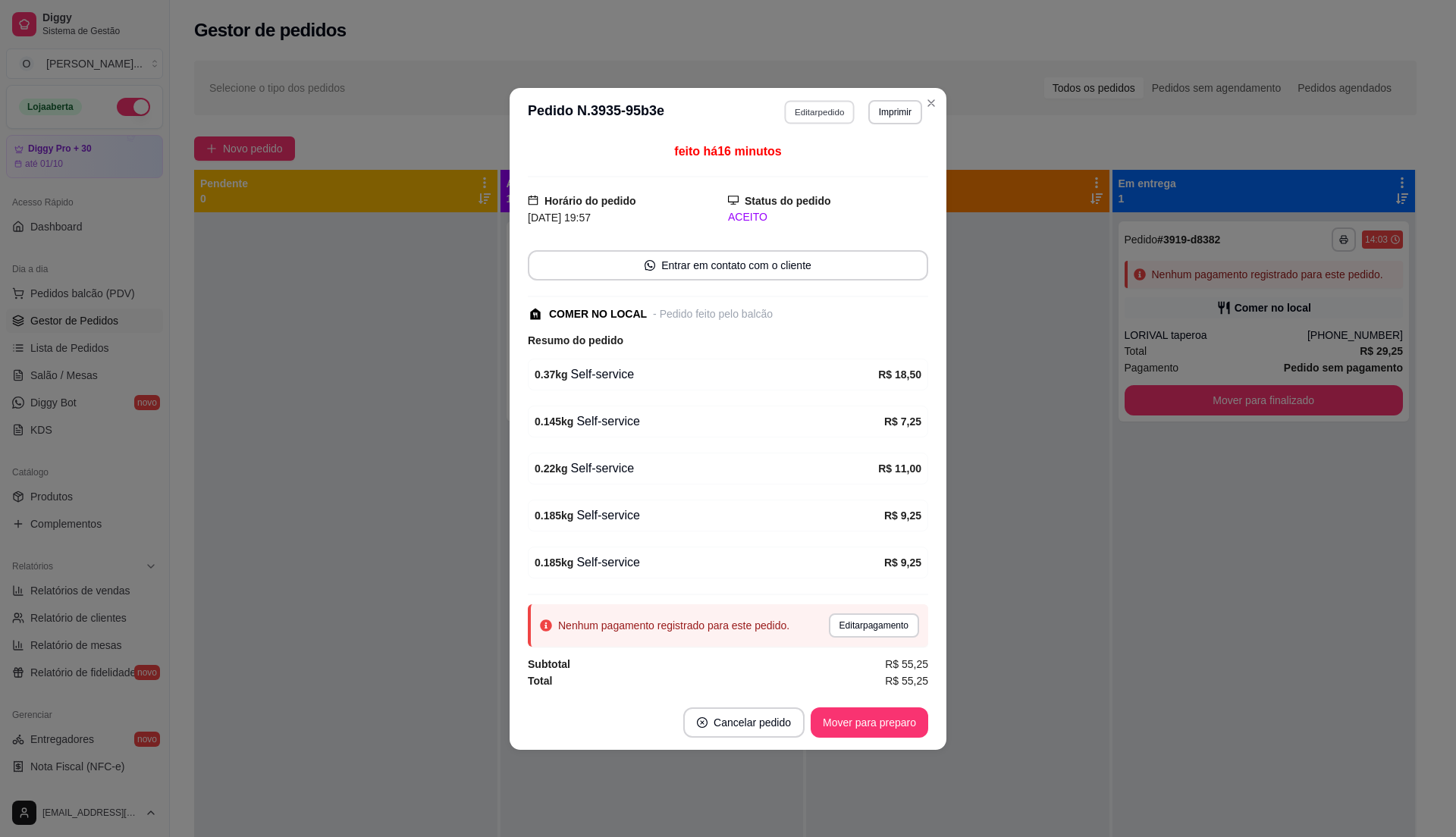
click at [799, 102] on button "Editar pedido" at bounding box center [819, 112] width 71 height 24
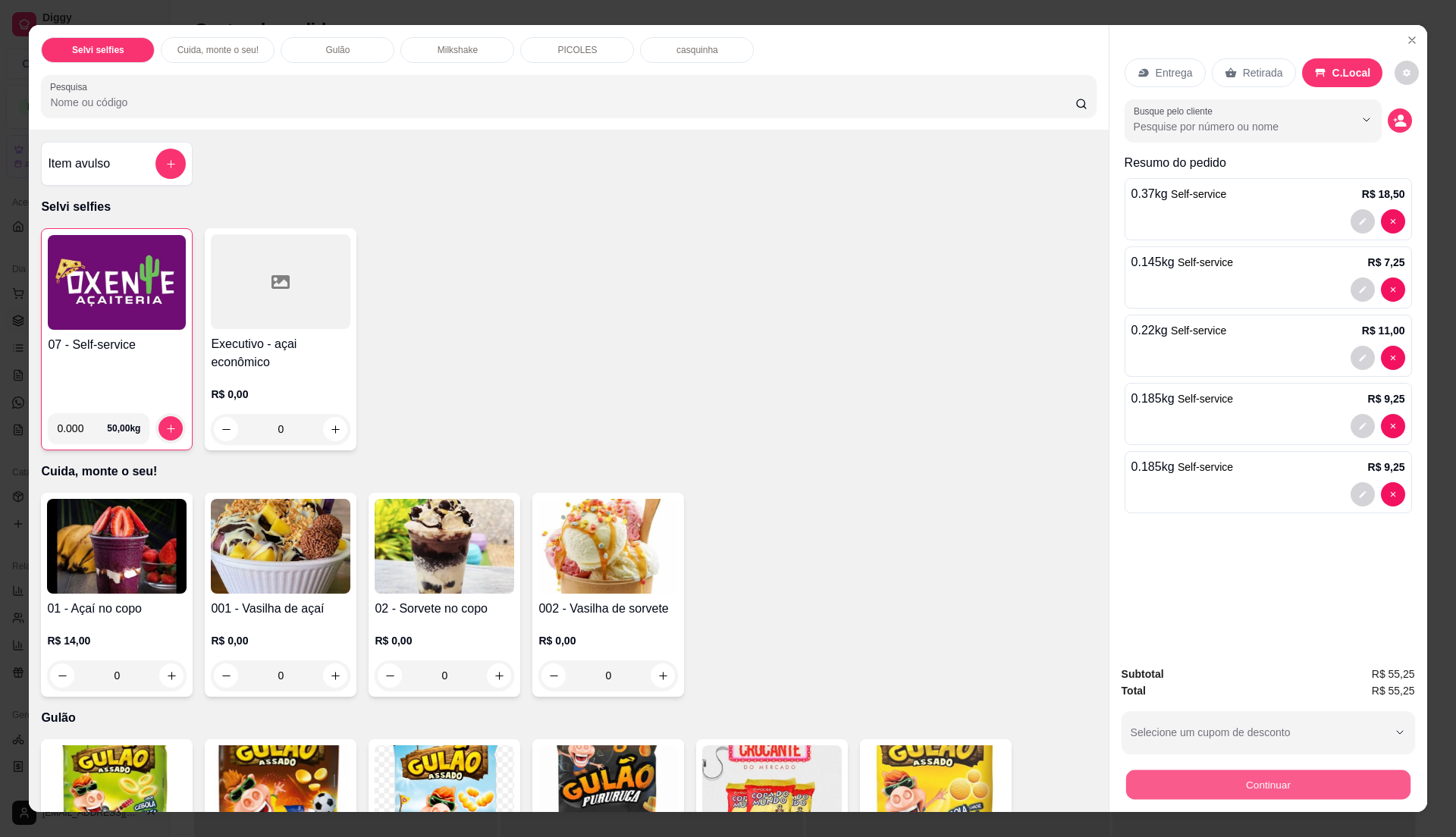
click at [1224, 770] on button "Continuar" at bounding box center [1267, 784] width 285 height 30
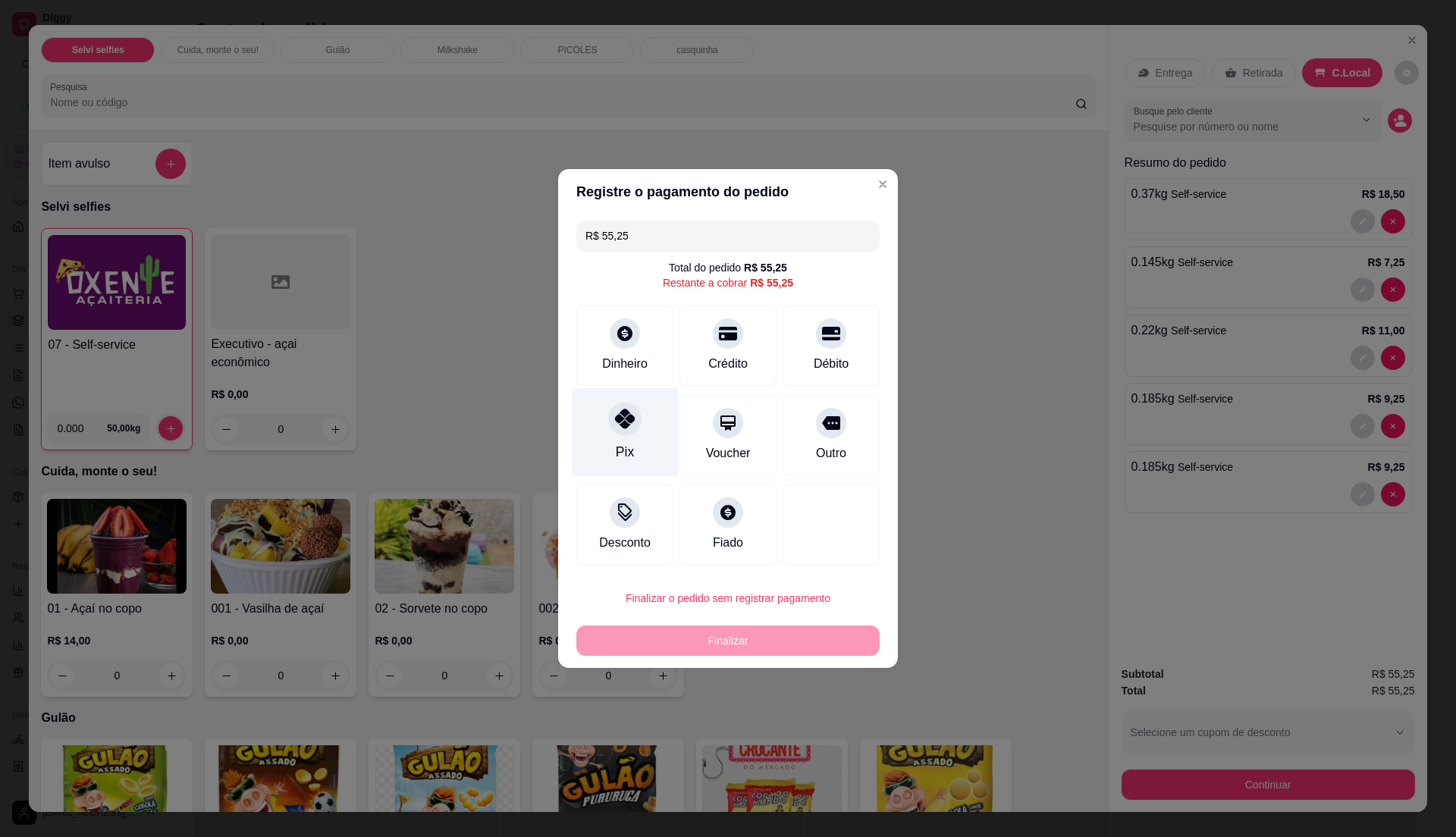
click at [647, 428] on div "Pix" at bounding box center [625, 431] width 107 height 89
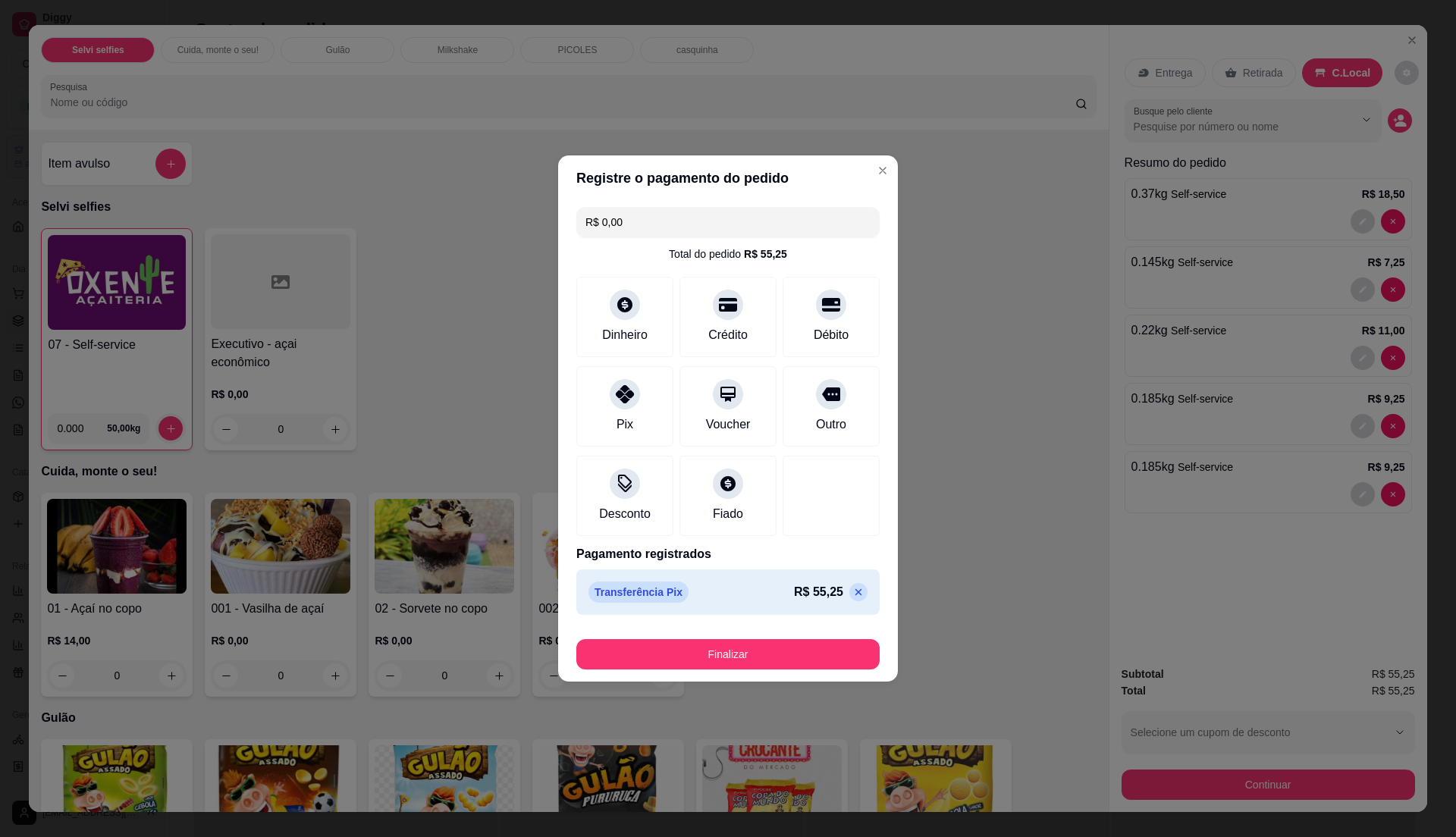
click at [792, 670] on footer "Finalizar" at bounding box center [728, 650] width 340 height 61
click at [783, 643] on button "Finalizar" at bounding box center [728, 654] width 303 height 30
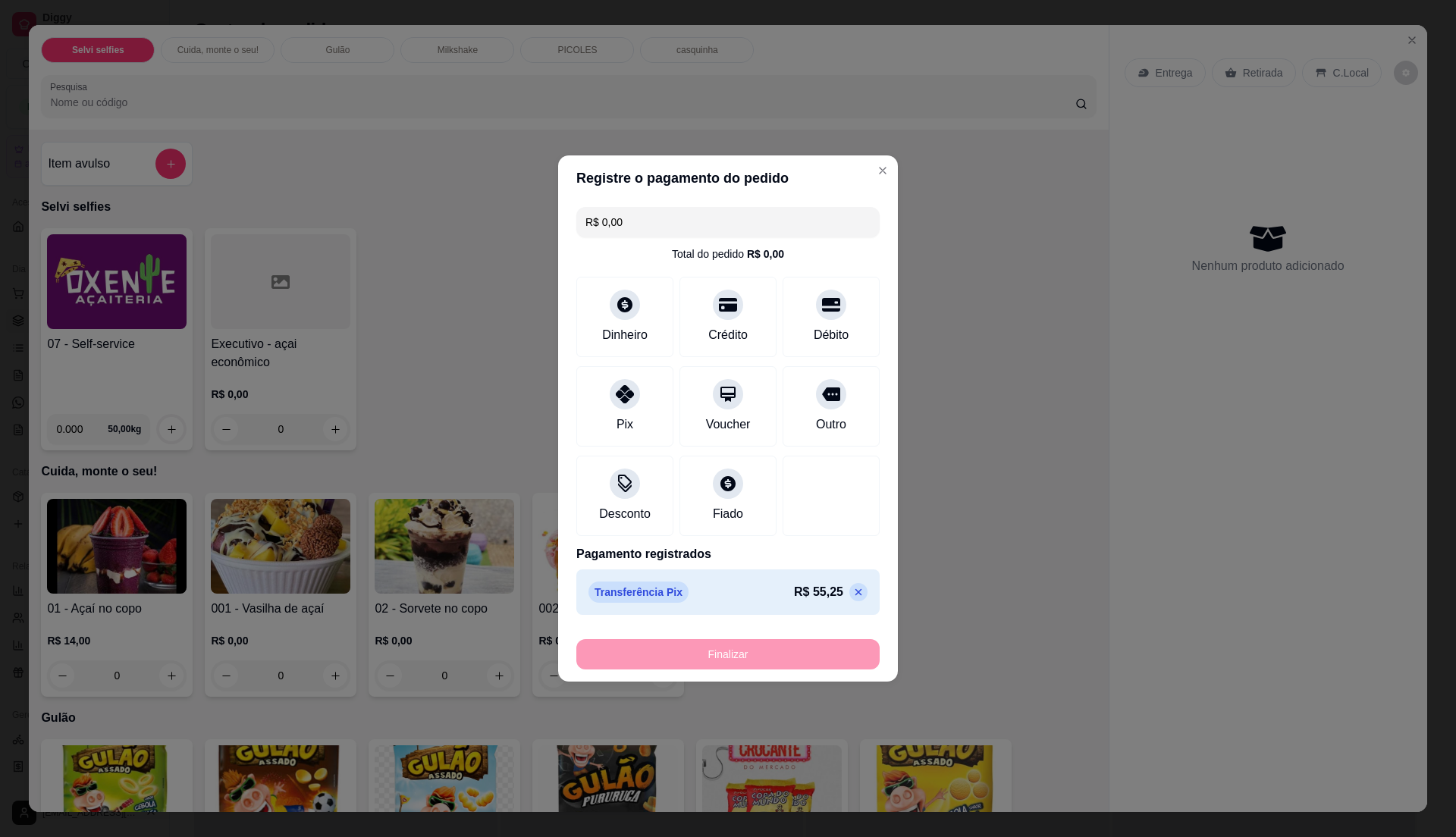
type input "-R$ 55,25"
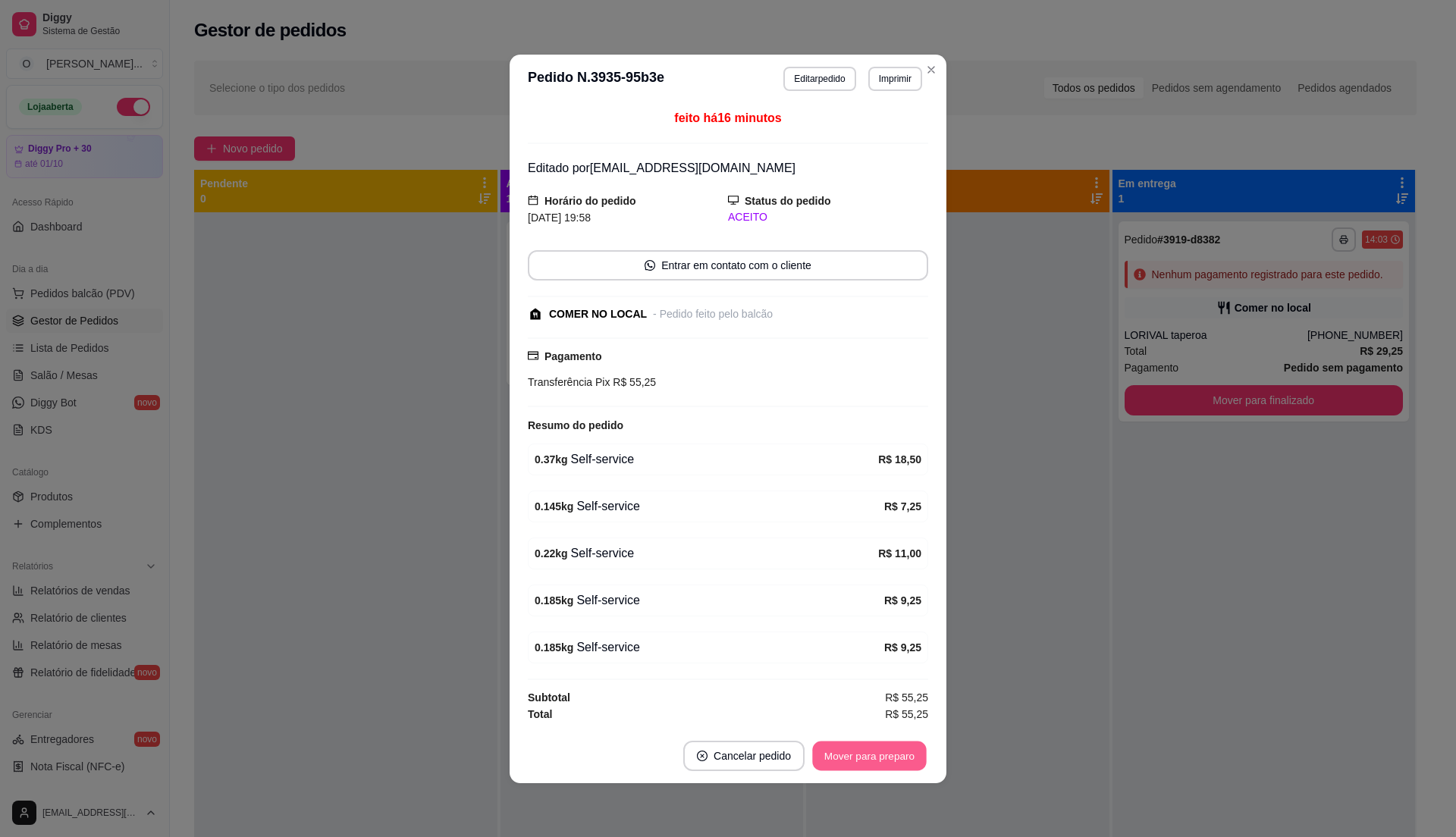
click at [832, 761] on button "Mover para preparo" at bounding box center [869, 755] width 114 height 30
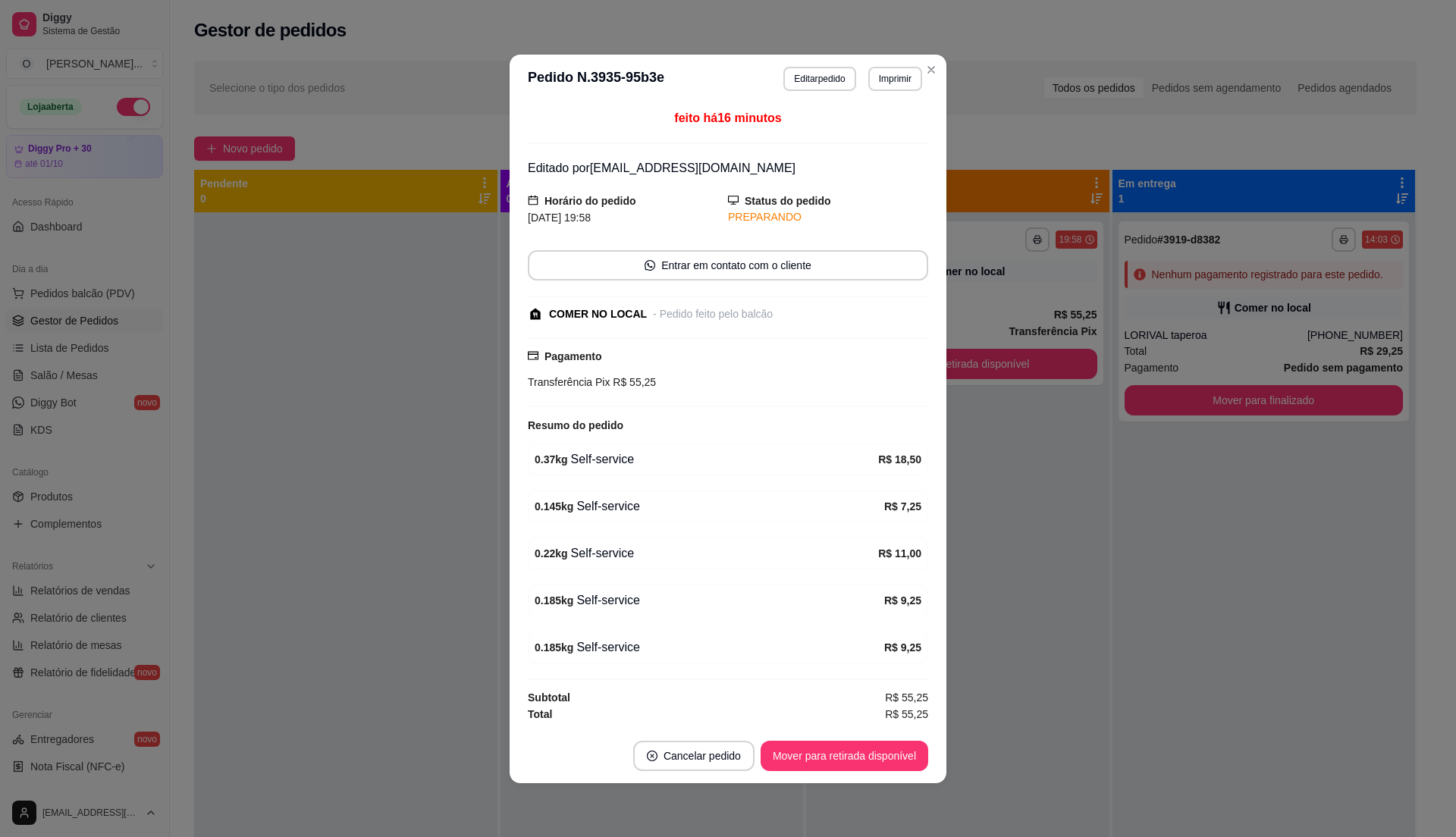
click at [834, 61] on header "**********" at bounding box center [728, 79] width 437 height 49
click at [835, 71] on button "Editar pedido" at bounding box center [819, 79] width 71 height 24
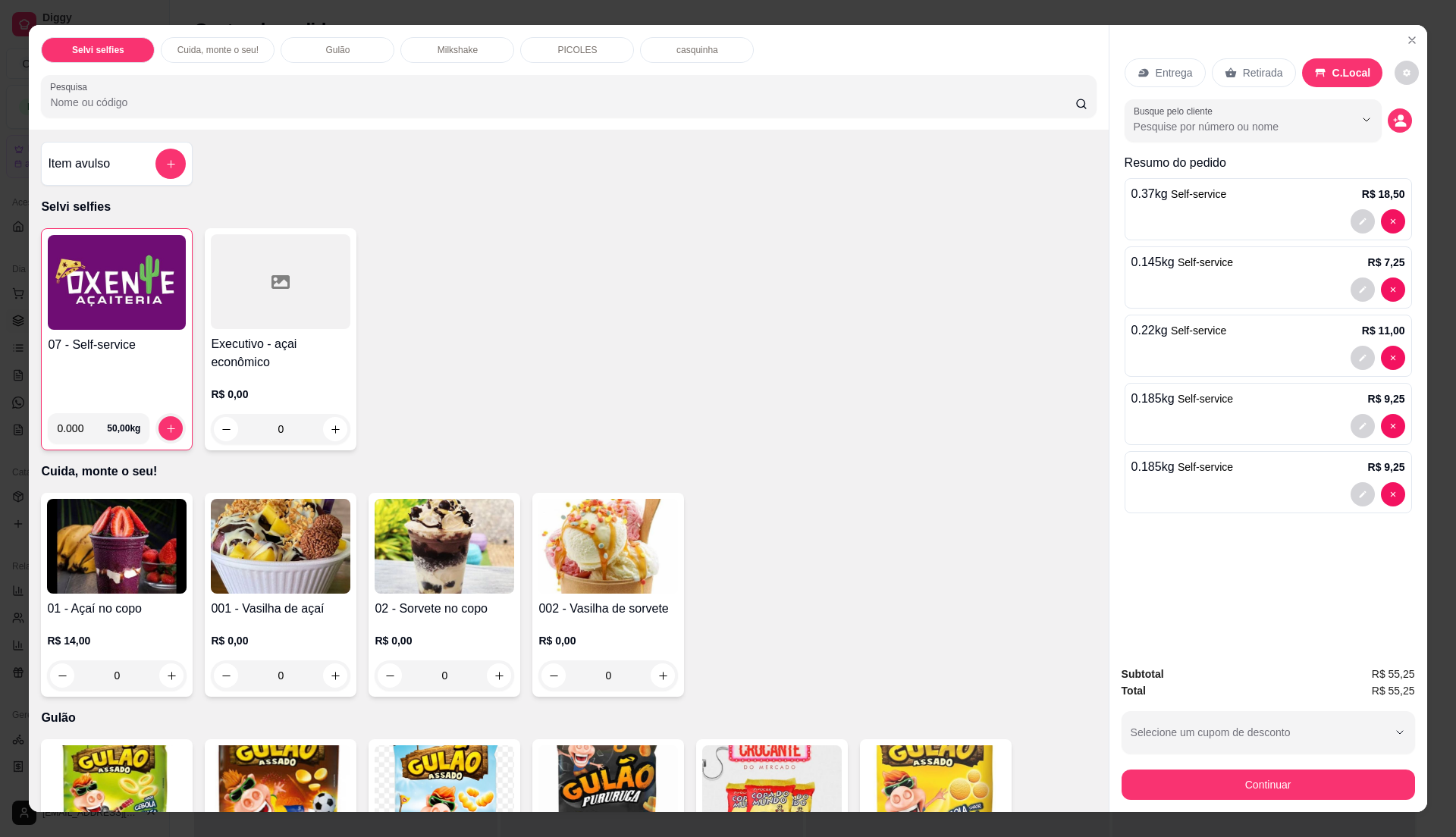
click at [1371, 800] on div "Subtotal R$ 55,25 Total R$ 55,25 Selecione um cupom de desconto Selecione um cu…" at bounding box center [1268, 732] width 318 height 159
click at [1381, 786] on button "Continuar" at bounding box center [1268, 784] width 294 height 30
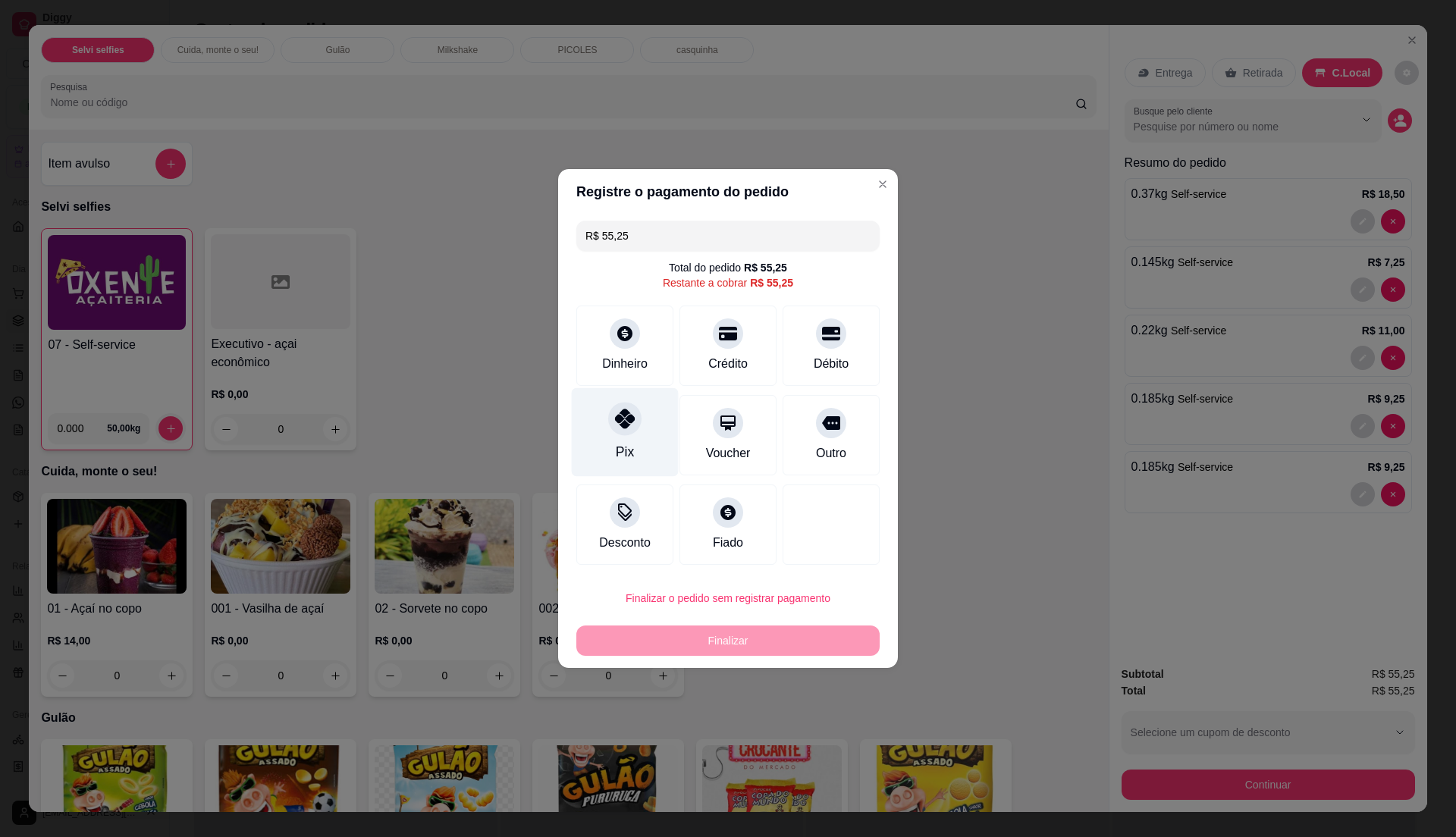
click at [657, 443] on div "Pix" at bounding box center [625, 431] width 107 height 89
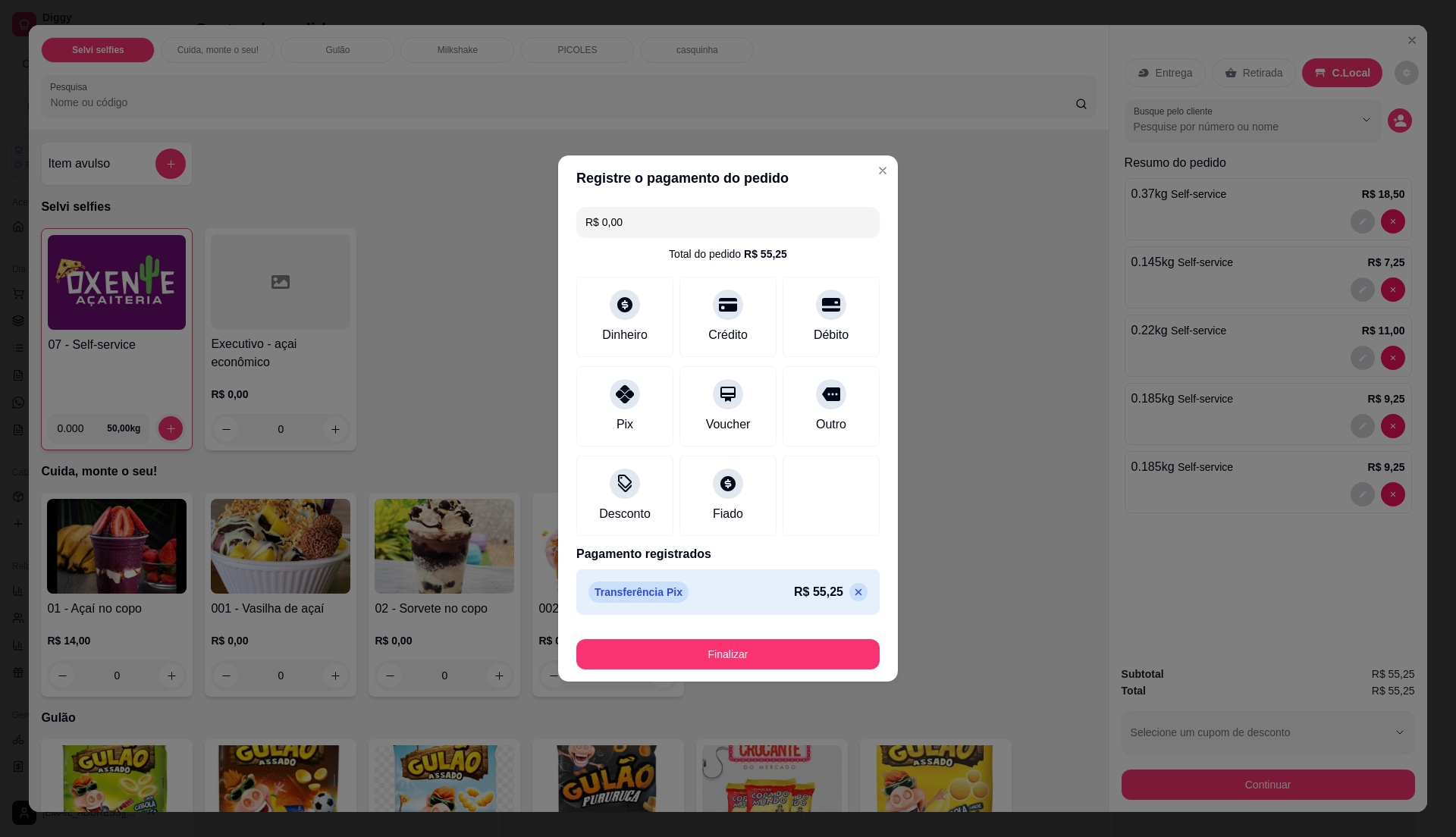
click at [765, 670] on footer "Finalizar" at bounding box center [728, 650] width 340 height 61
click at [783, 642] on button "Finalizar" at bounding box center [728, 654] width 294 height 30
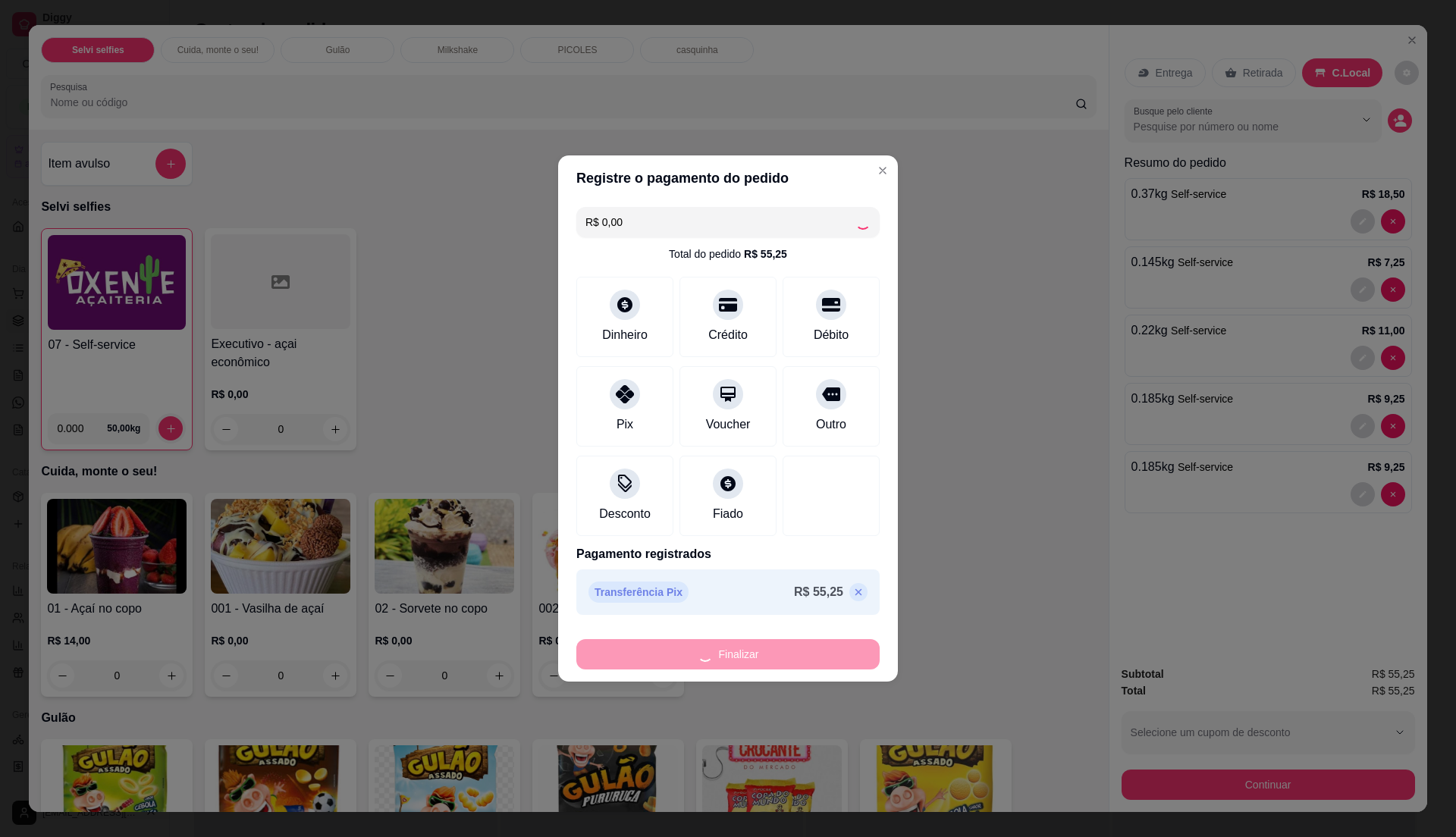
type input "-R$ 55,25"
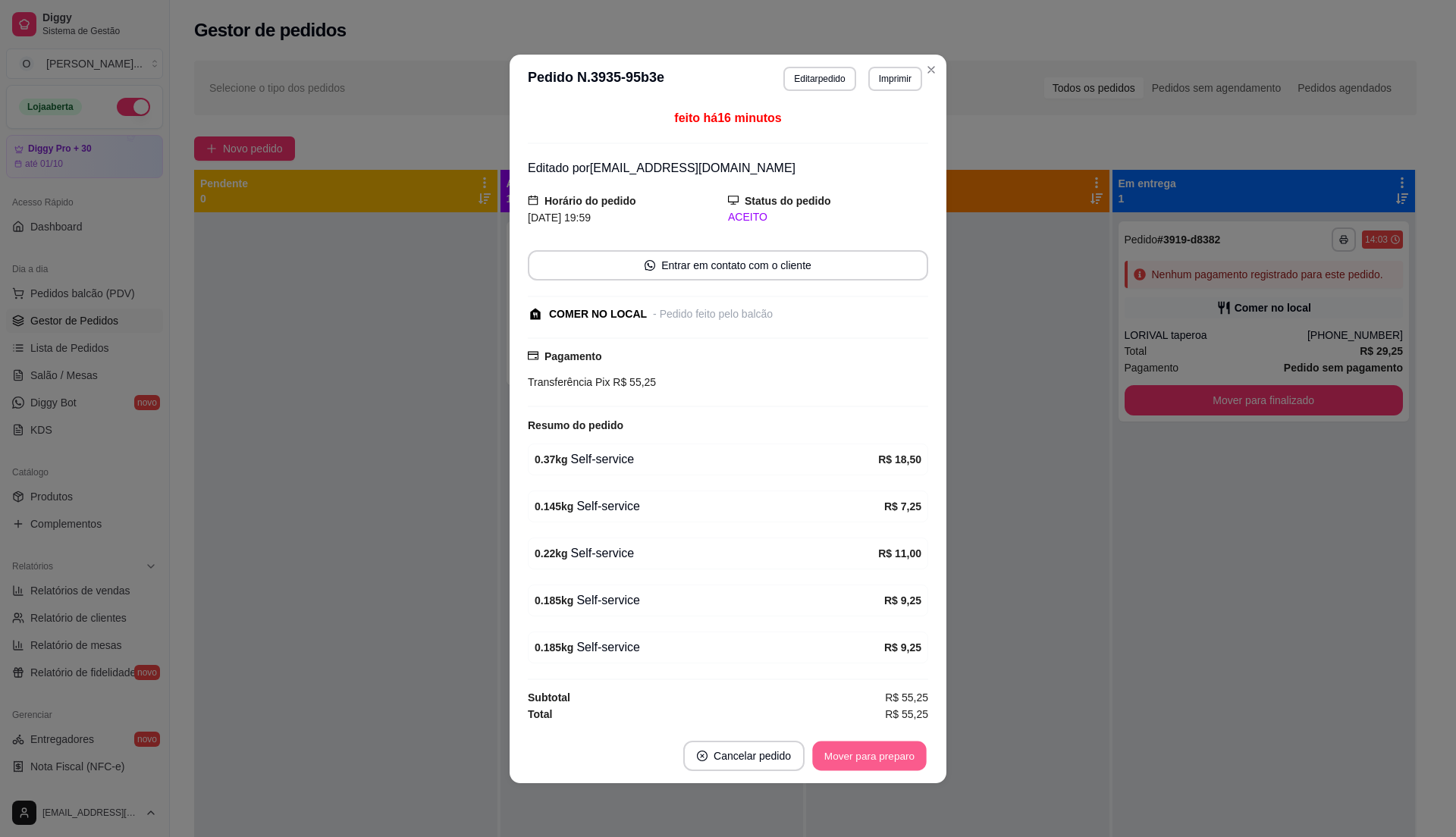
click at [853, 770] on button "Mover para preparo" at bounding box center [869, 755] width 114 height 30
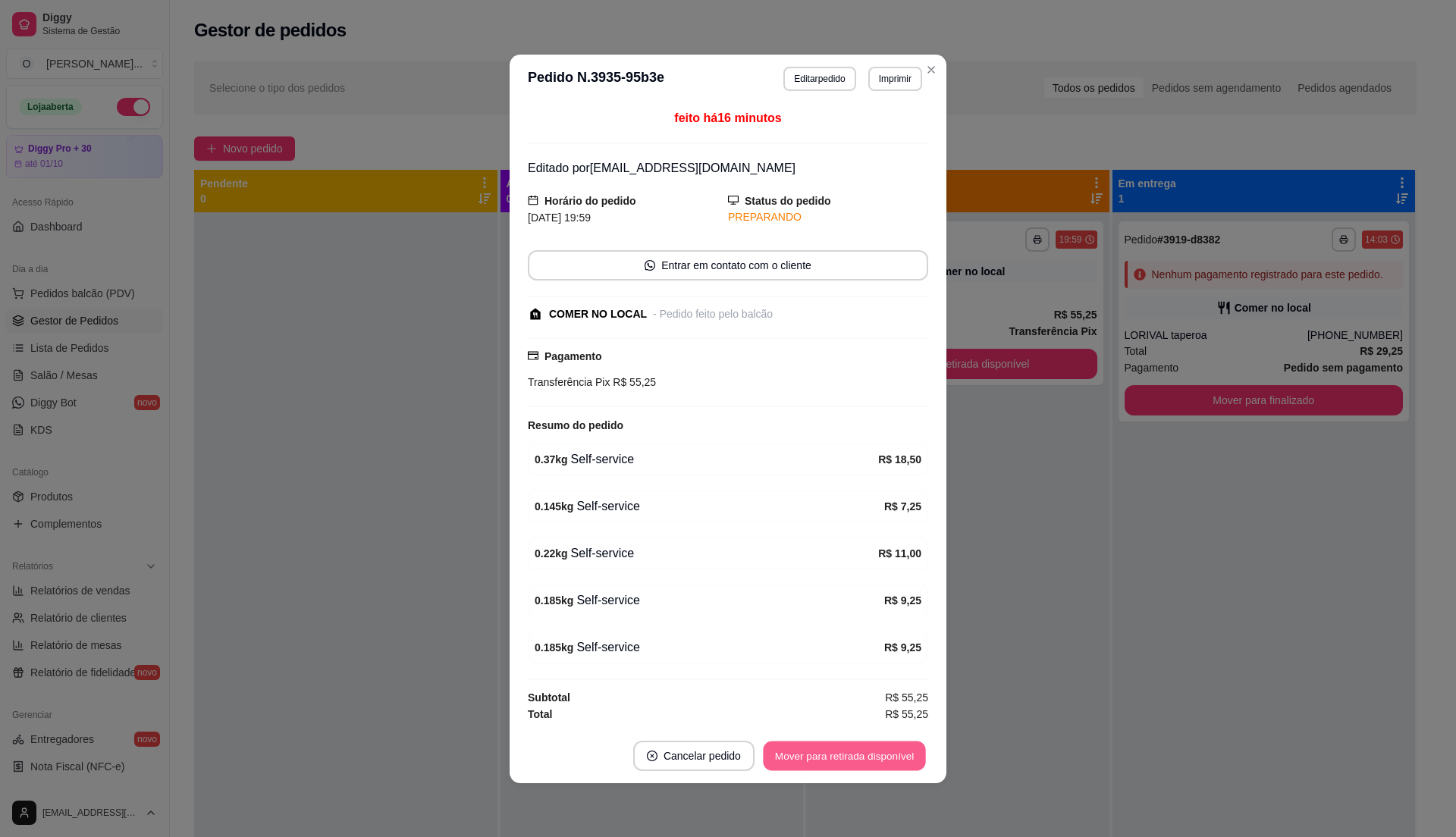
click at [853, 770] on button "Mover para retirada disponível" at bounding box center [843, 755] width 162 height 30
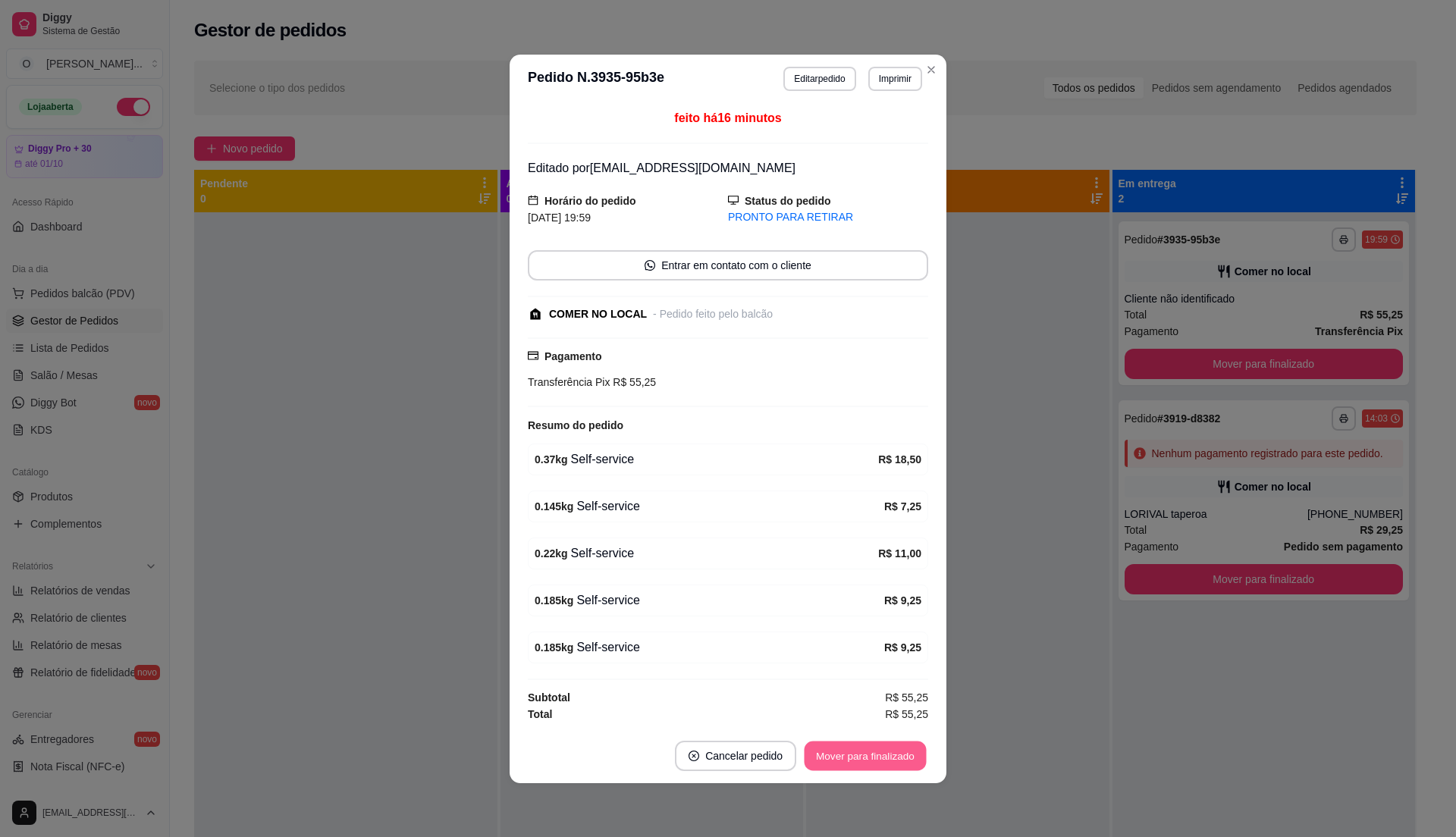
click at [853, 770] on button "Mover para finalizado" at bounding box center [865, 755] width 122 height 30
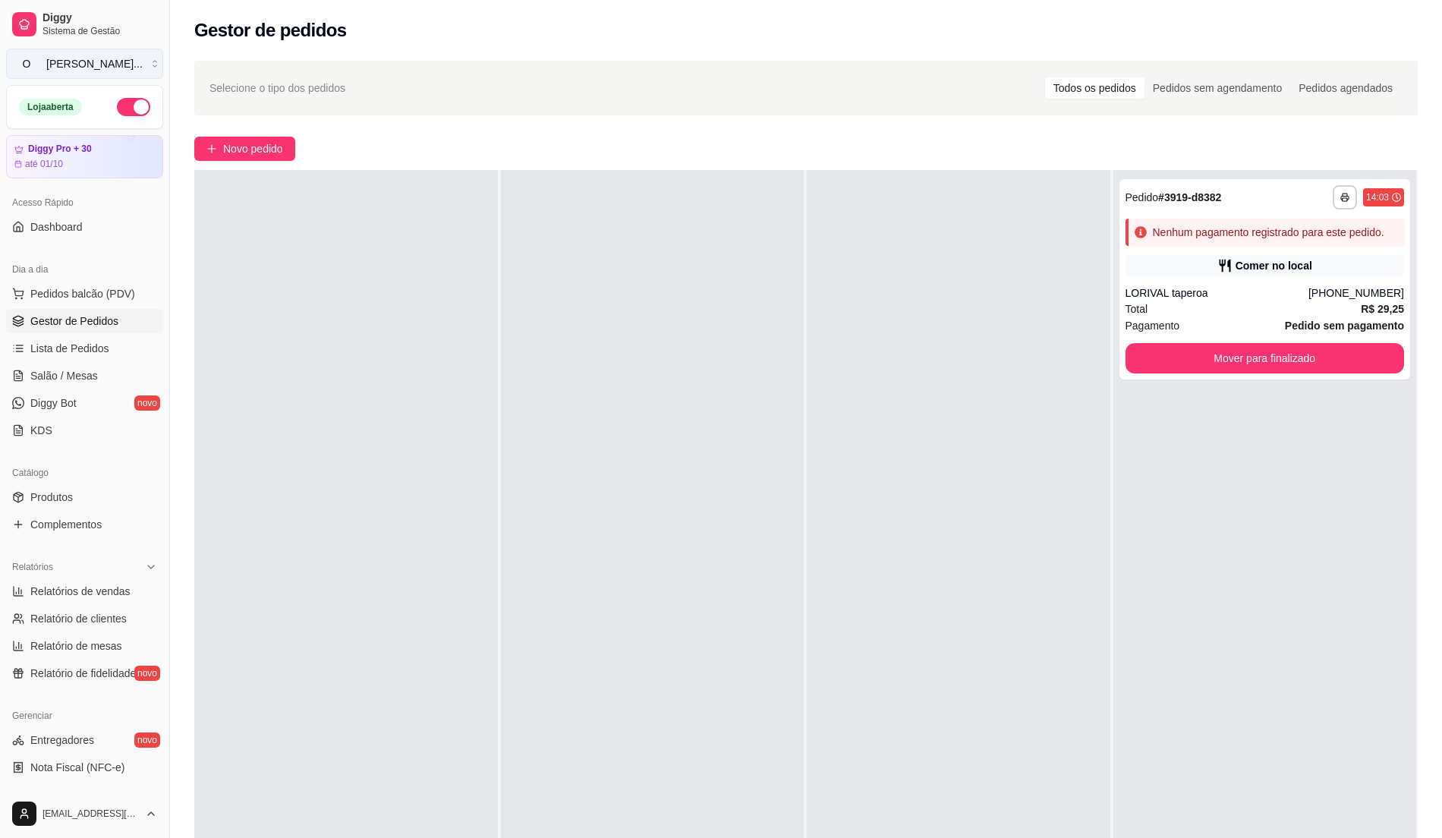
click at [21, 55] on button "O Oxente açaite ..." at bounding box center [84, 64] width 157 height 30
click at [259, 130] on div "**********" at bounding box center [806, 539] width 1272 height 974
click at [255, 152] on span "Novo pedido" at bounding box center [253, 148] width 60 height 17
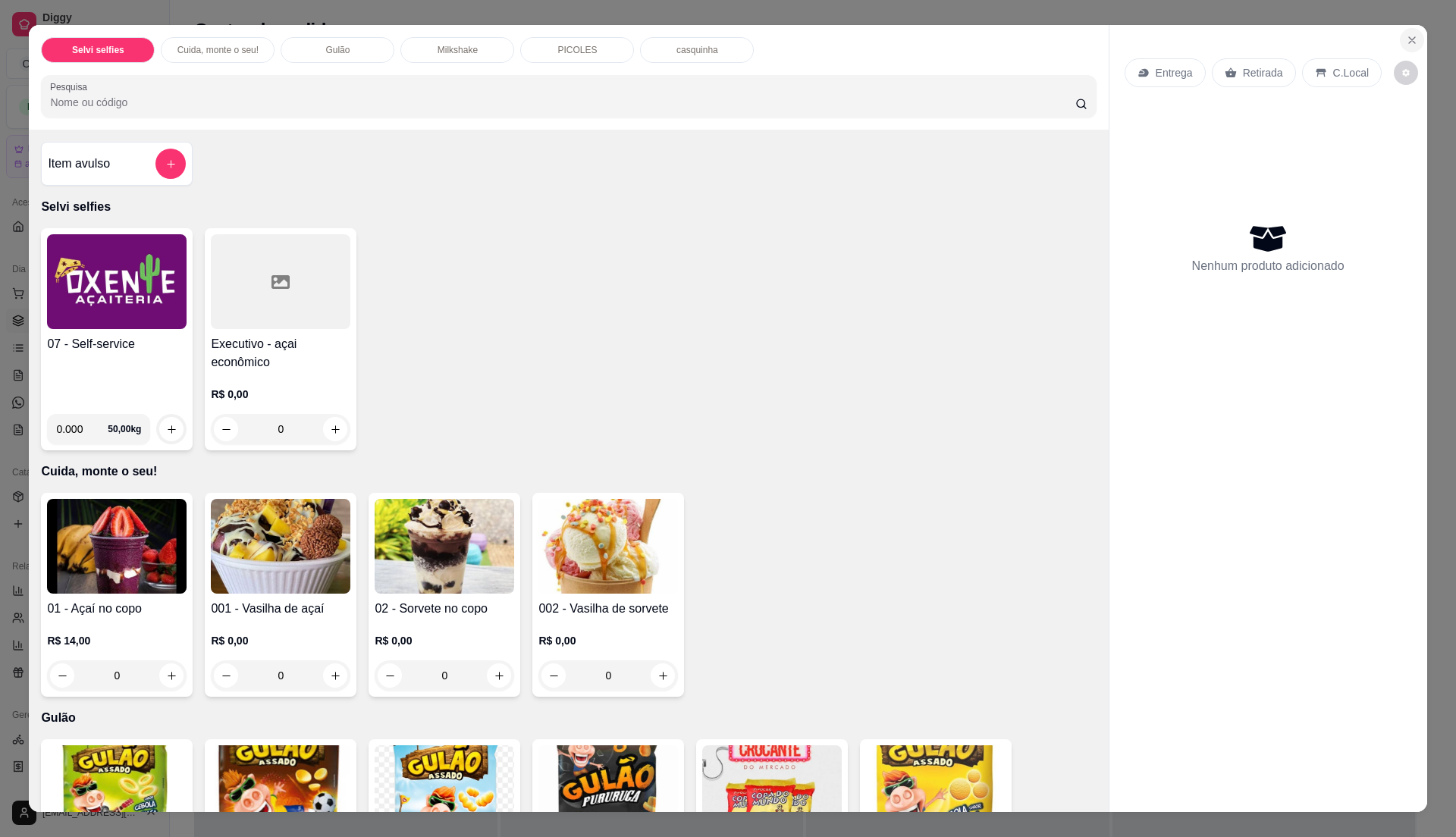
drag, startPoint x: 1407, startPoint y: 4, endPoint x: 1401, endPoint y: 42, distance: 38.5
click at [1401, 29] on div "Selvi selfies Cuida, monte o seu! Gulão Milkshake PICOLES casquinha Pesquisa It…" at bounding box center [728, 418] width 1456 height 837
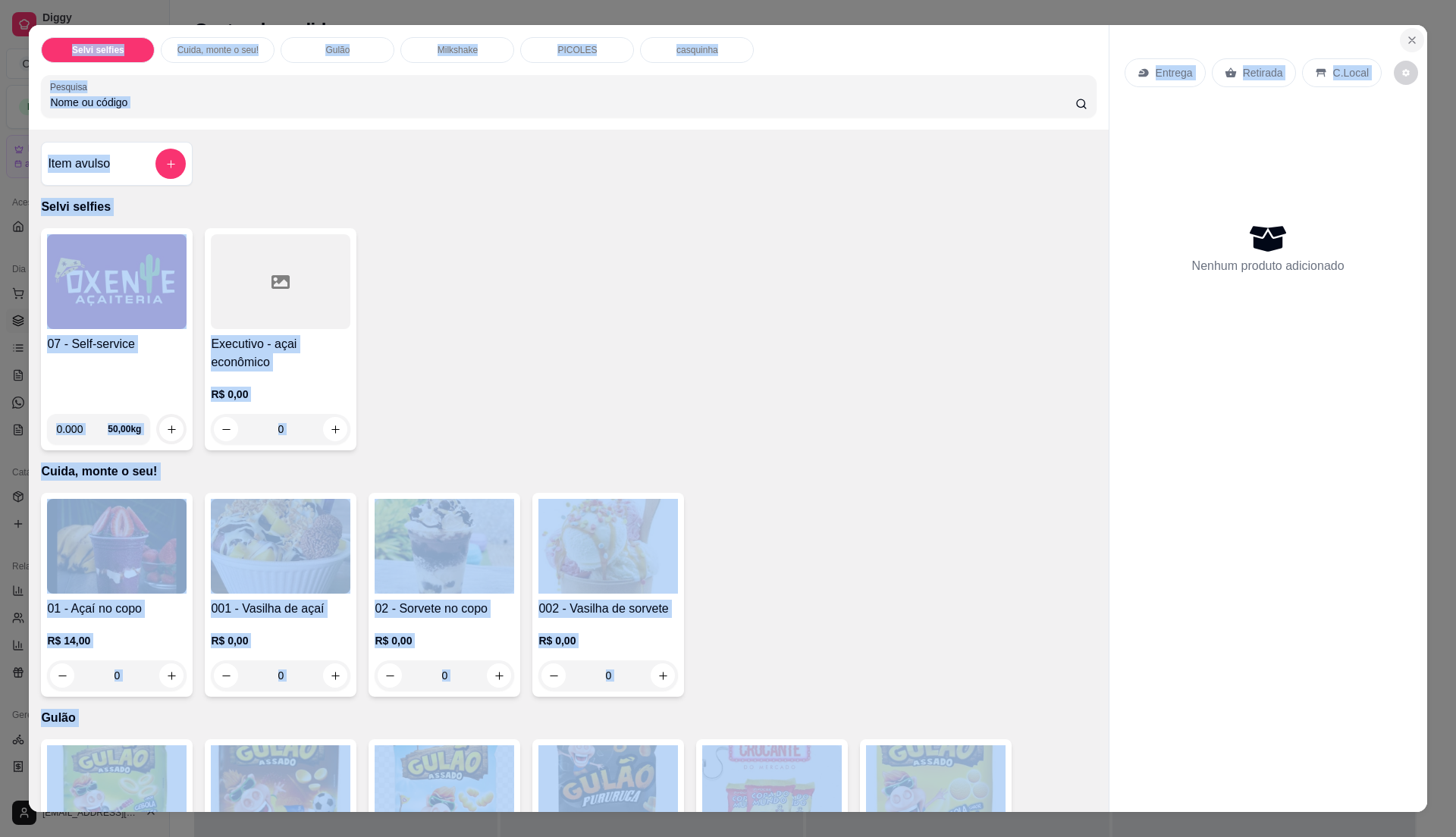
click at [1409, 42] on icon "Close" at bounding box center [1412, 40] width 6 height 6
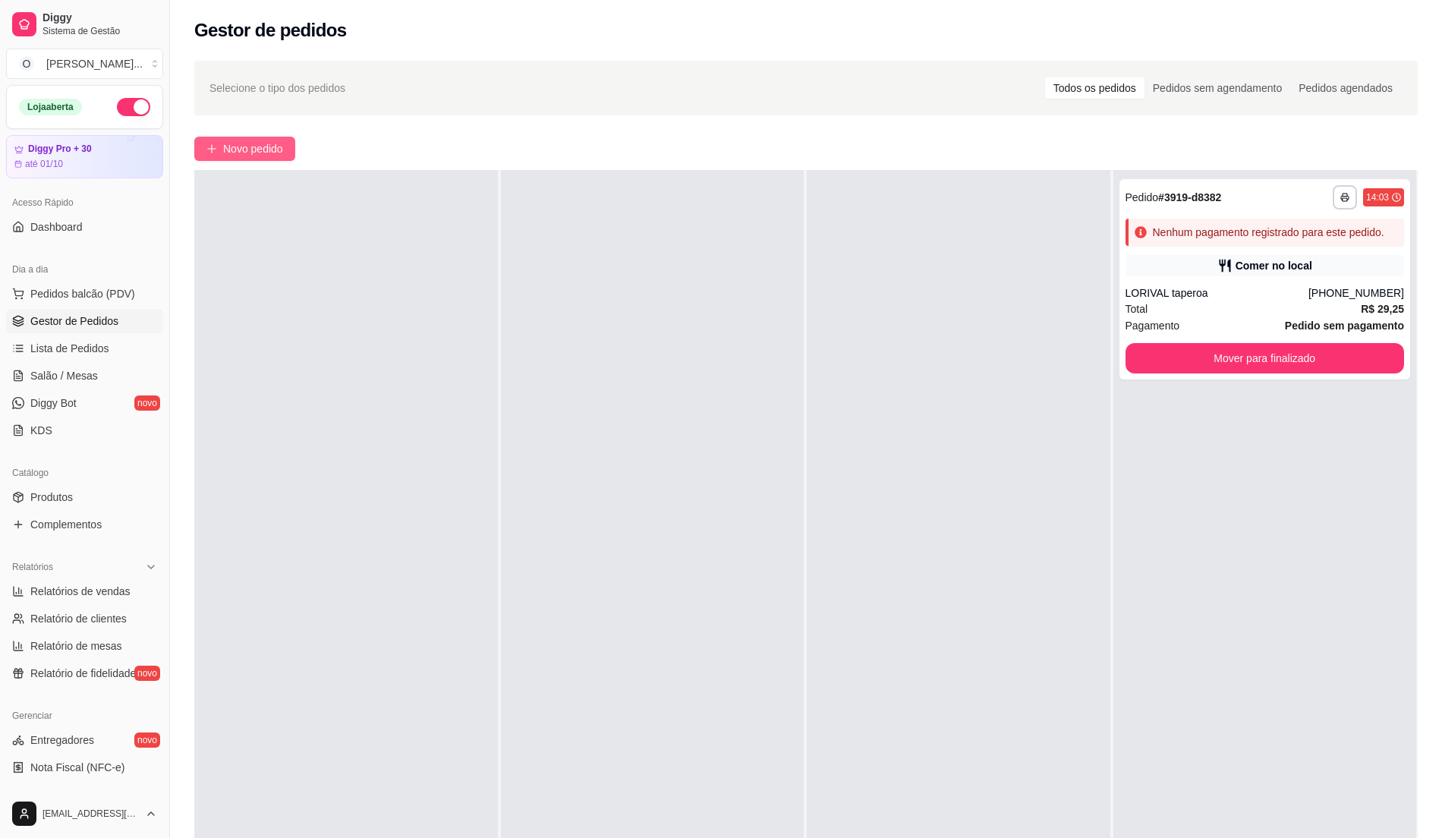
click at [264, 153] on span "Novo pedido" at bounding box center [253, 148] width 60 height 17
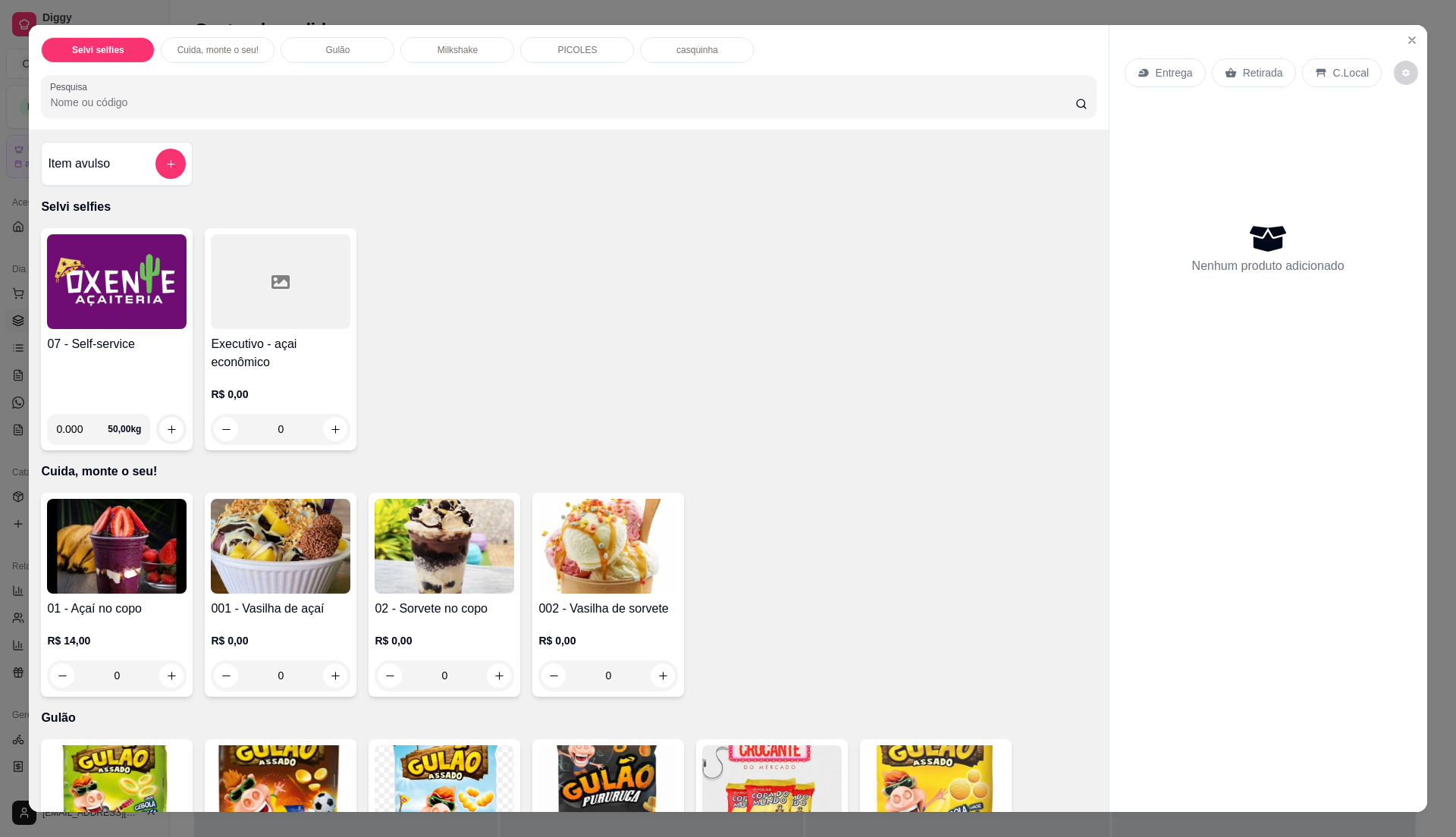
click at [101, 303] on img at bounding box center [117, 281] width 140 height 95
click at [86, 340] on h4 "07 - Self-service" at bounding box center [117, 344] width 140 height 18
click at [1400, 32] on button "Close" at bounding box center [1412, 40] width 24 height 24
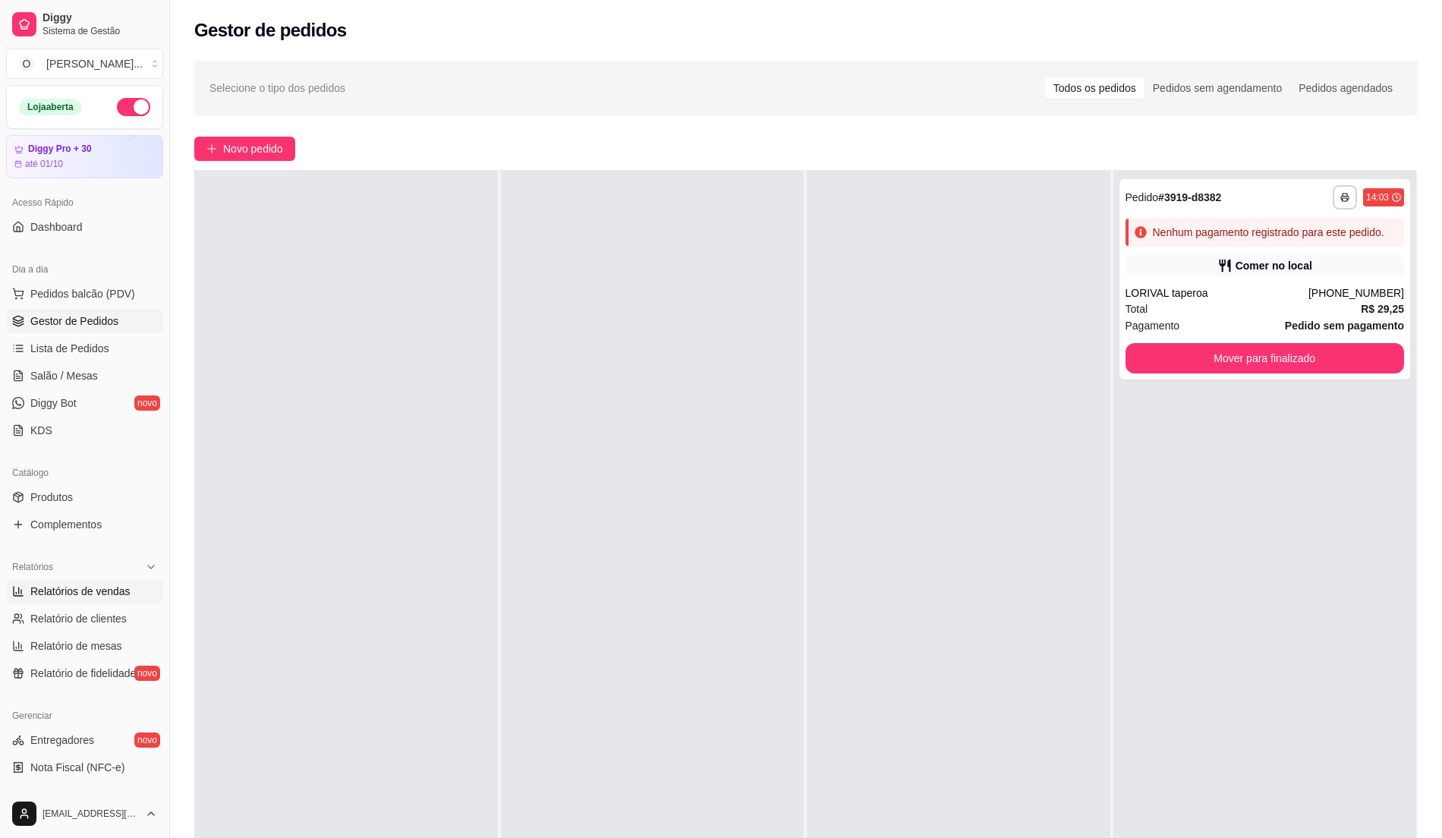
click at [132, 587] on link "Relatórios de vendas" at bounding box center [84, 591] width 157 height 24
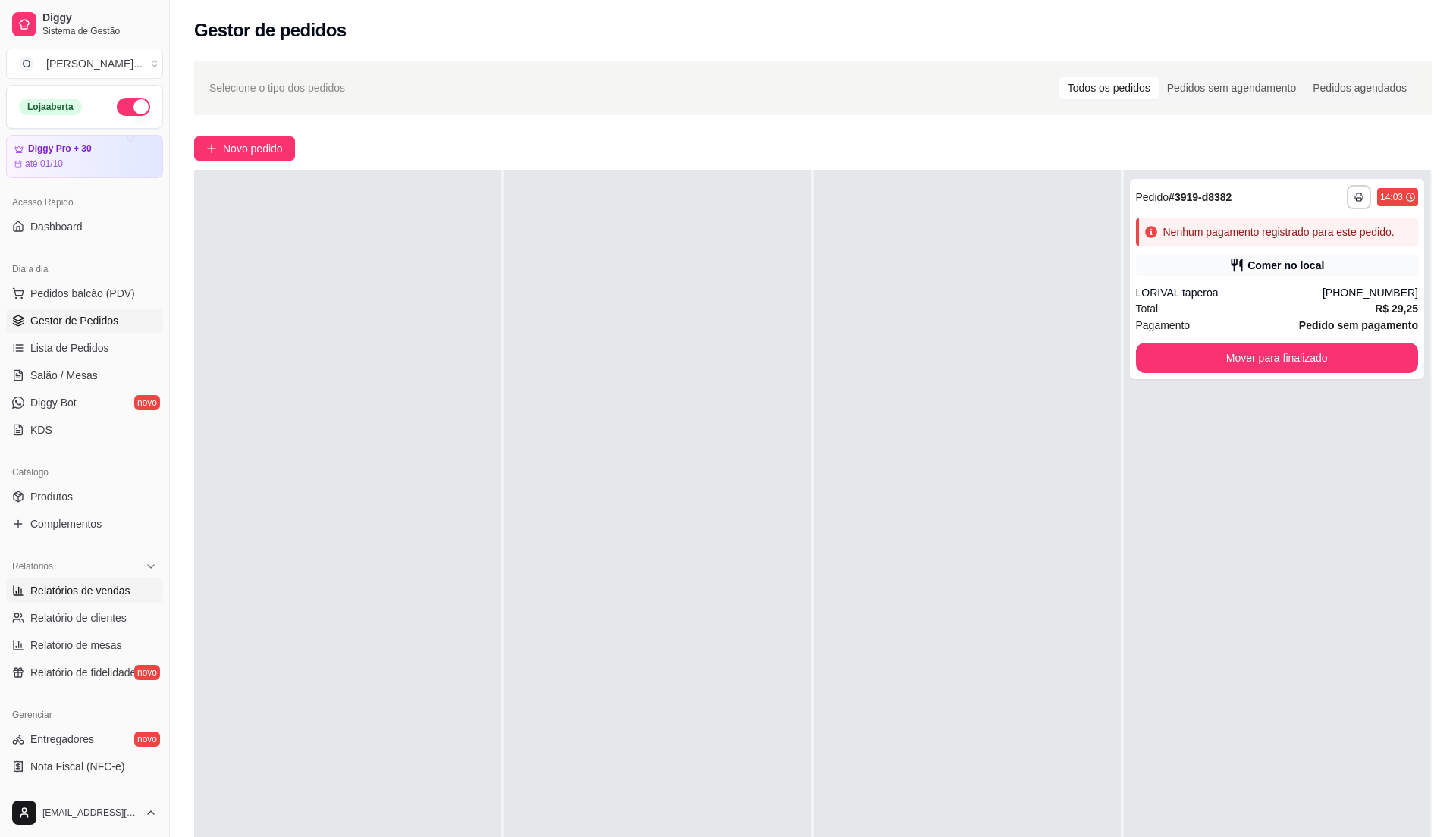
select select "ALL"
select select "0"
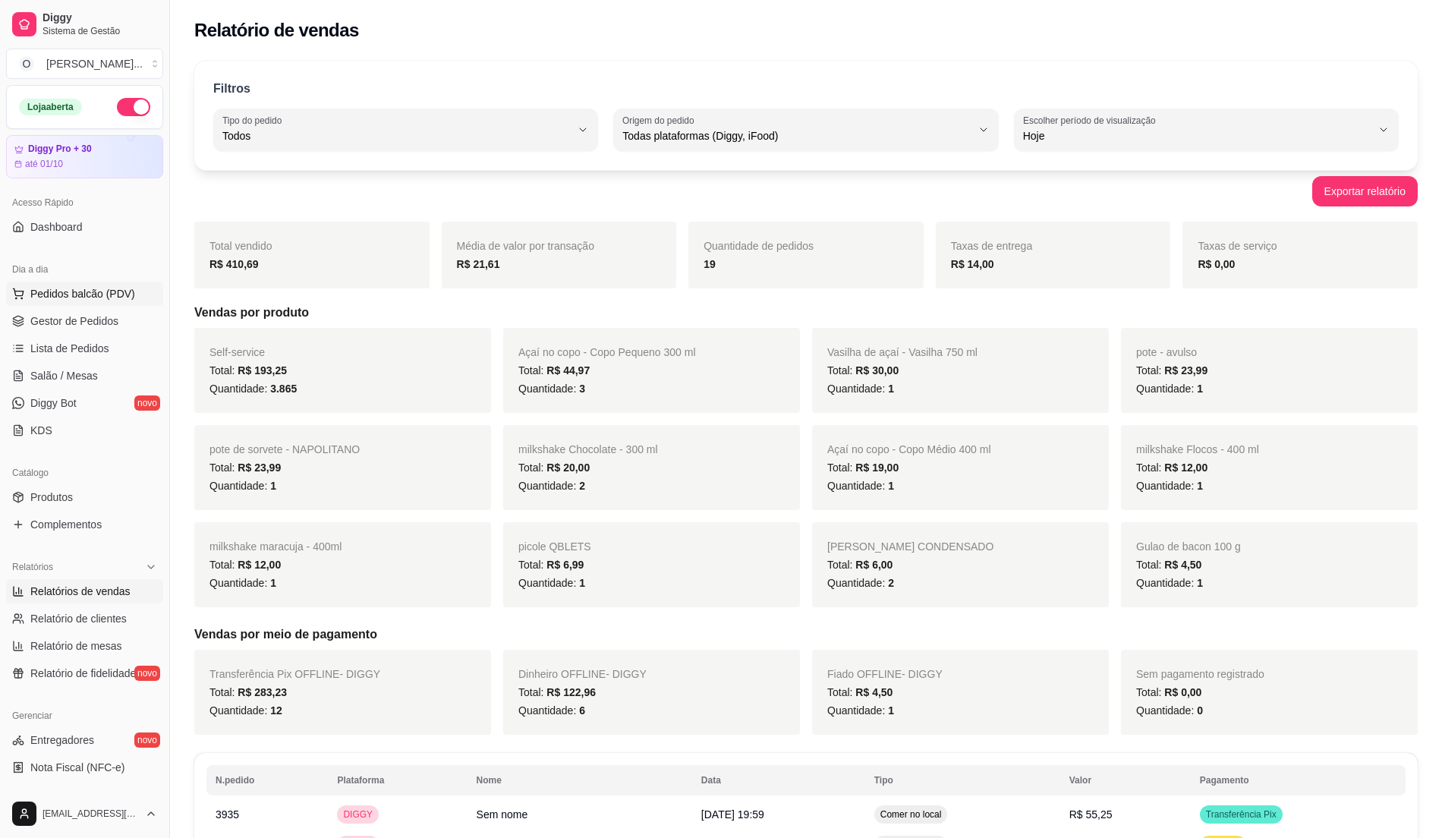
click at [71, 305] on button "Pedidos balcão (PDV)" at bounding box center [84, 293] width 157 height 24
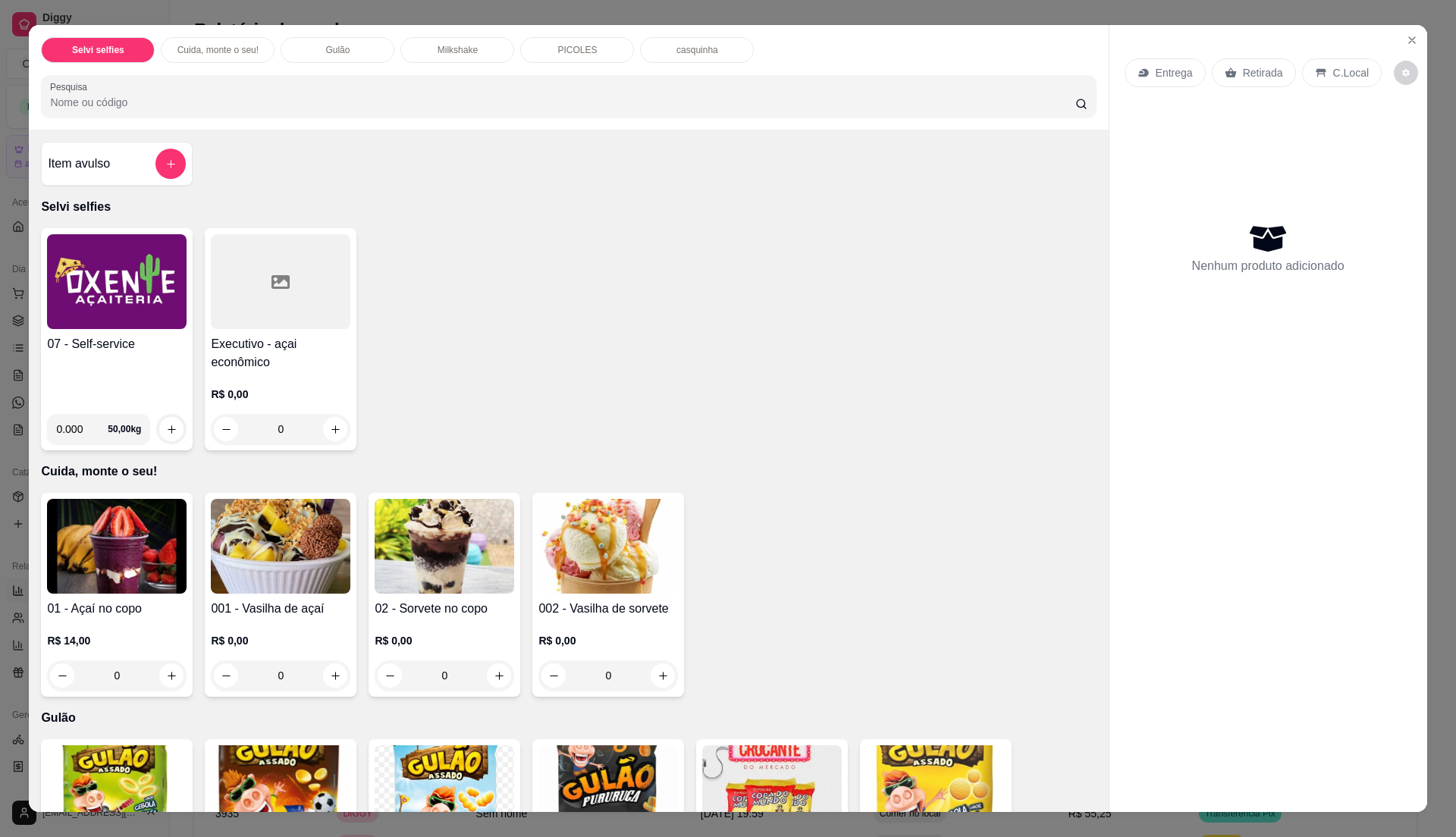
click at [596, 278] on div "07 - Self-service 0.000 50,00 kg Executivo - açai econômico R$ 0,00 0" at bounding box center [568, 339] width 1054 height 222
click at [125, 380] on div "07 - Self-service" at bounding box center [117, 368] width 140 height 67
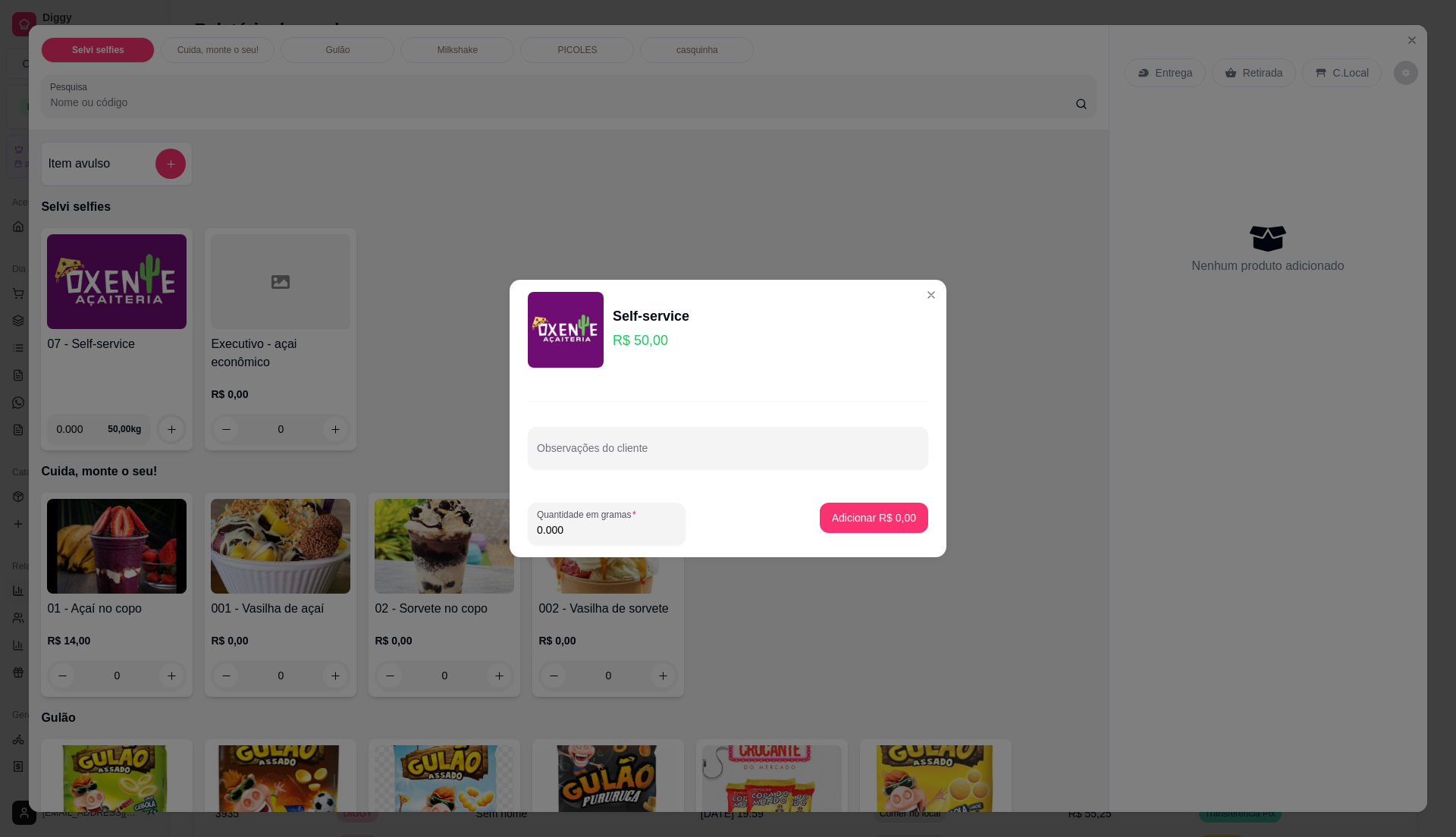
click at [571, 528] on input "0.000" at bounding box center [607, 529] width 140 height 15
click at [571, 528] on input "0" at bounding box center [607, 529] width 140 height 15
click at [556, 531] on input "0" at bounding box center [607, 529] width 140 height 15
type input "0.525"
click at [555, 527] on input "0.525" at bounding box center [607, 529] width 140 height 15
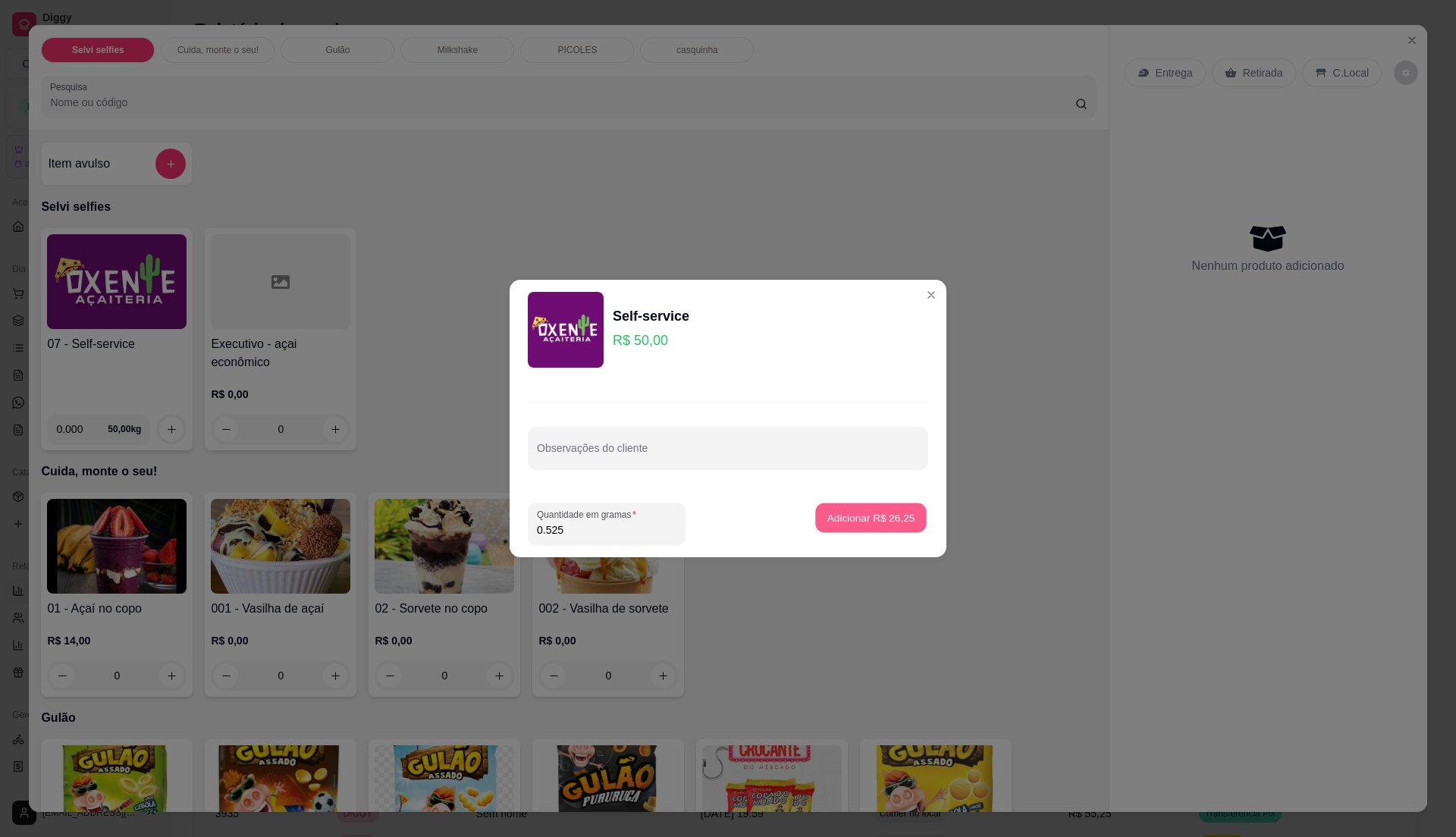
click at [882, 519] on p "Adicionar R$ 26,25" at bounding box center [871, 517] width 88 height 14
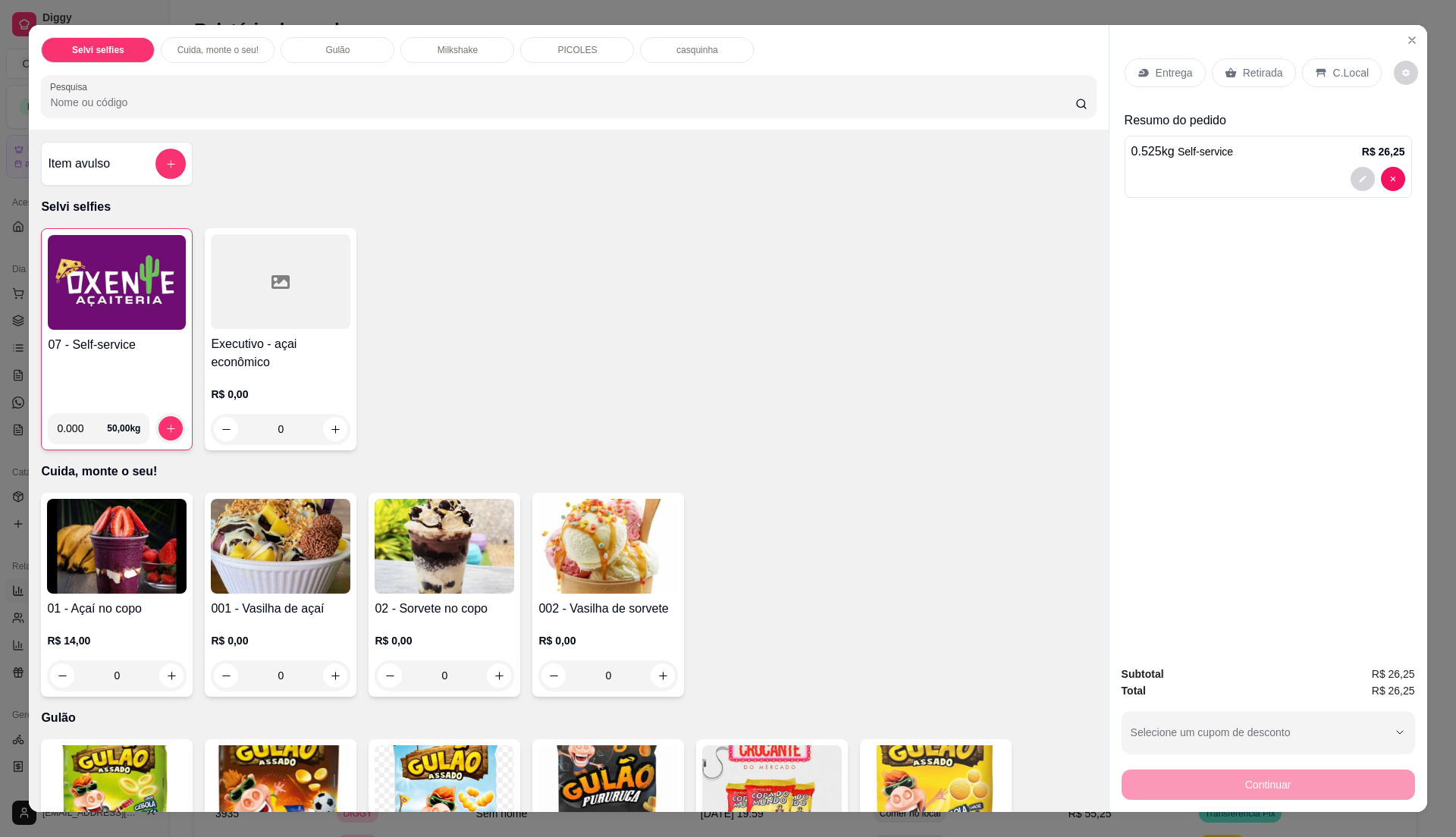
click at [146, 319] on img at bounding box center [117, 282] width 138 height 95
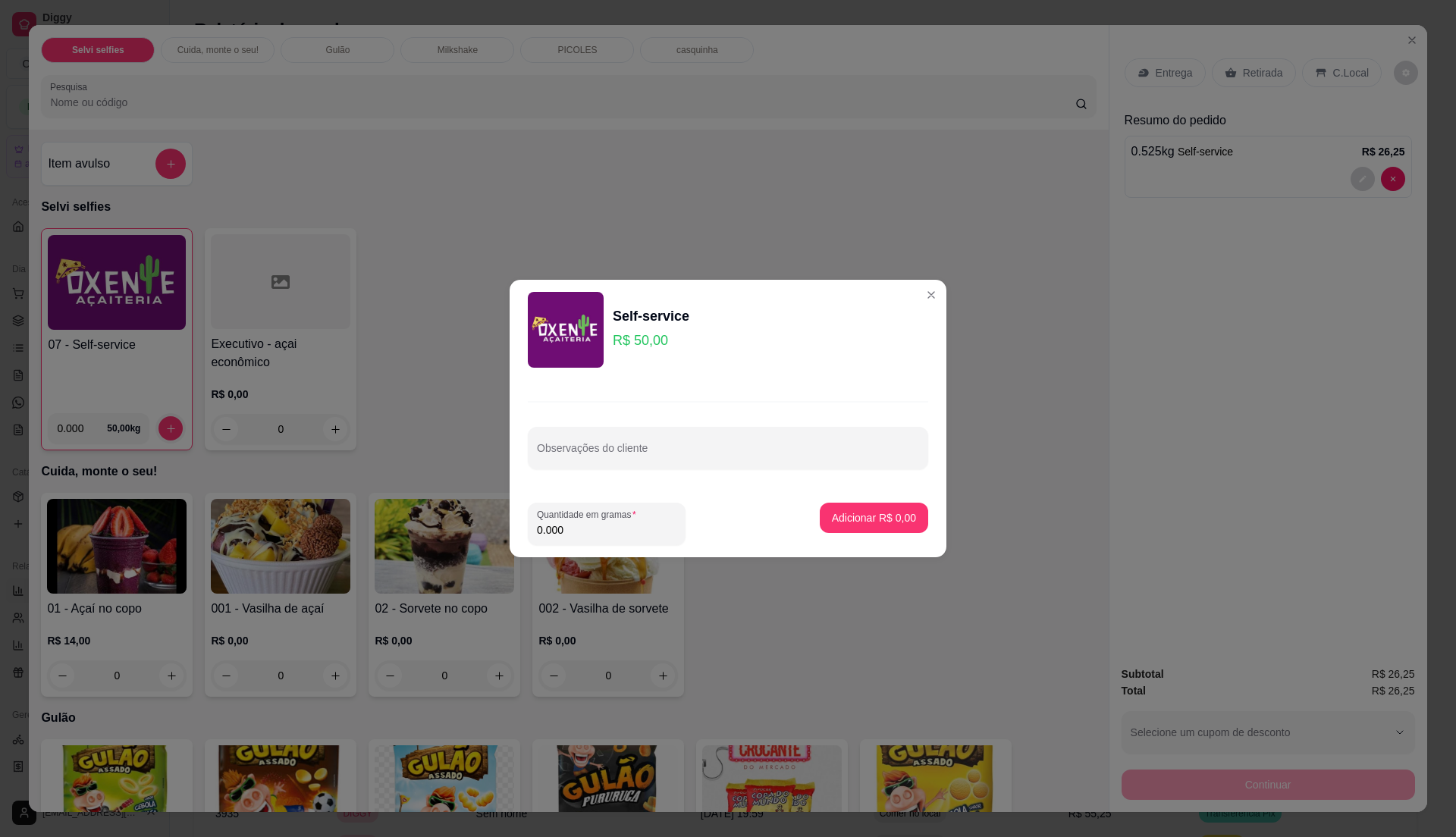
click at [580, 532] on input "0.000" at bounding box center [607, 529] width 140 height 15
click at [575, 527] on input "0" at bounding box center [607, 529] width 140 height 15
click at [571, 524] on input "0" at bounding box center [607, 529] width 140 height 15
click at [572, 524] on input "0" at bounding box center [607, 529] width 140 height 15
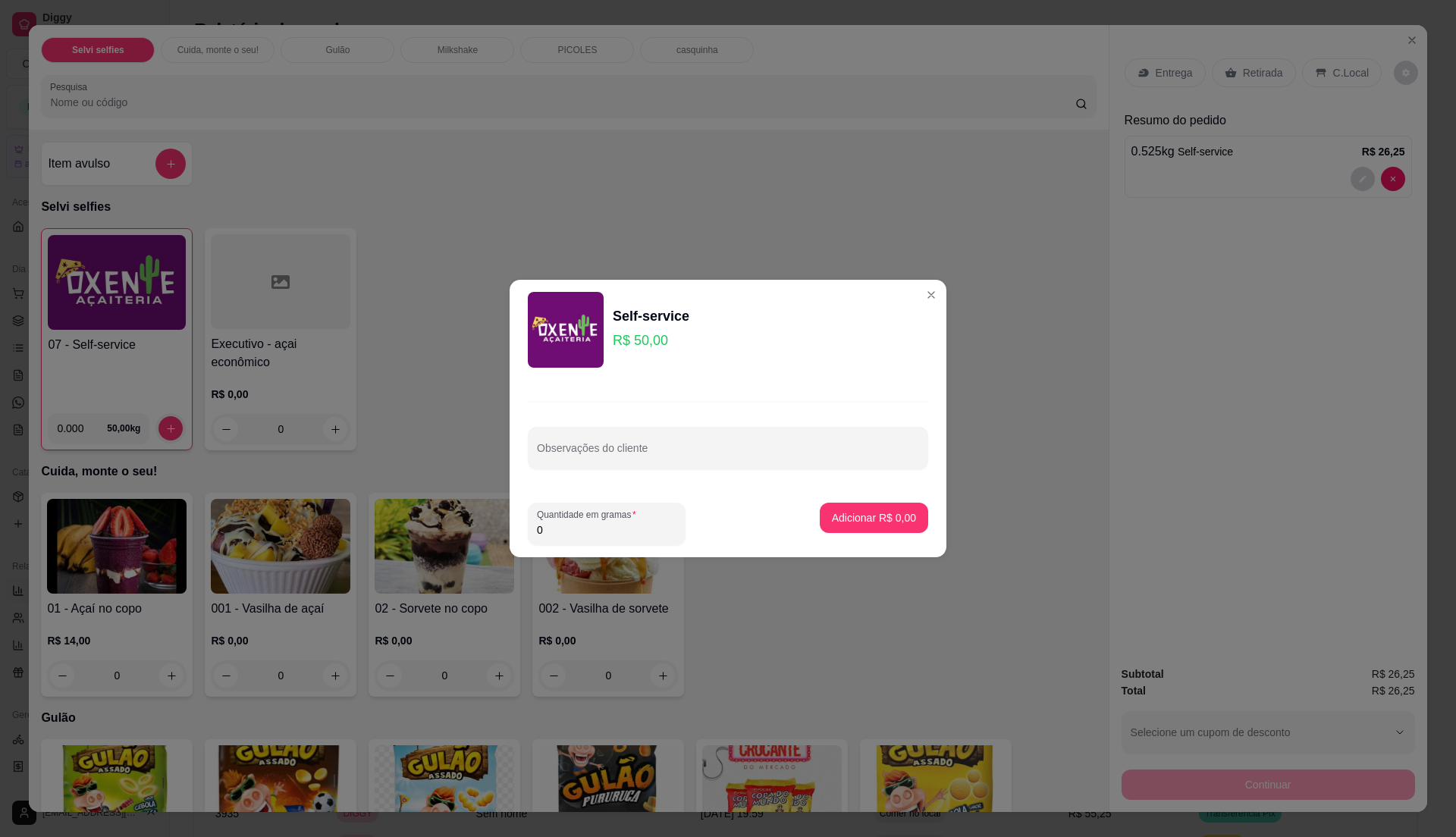
type input "0.24"
click at [572, 524] on input "0.24" at bounding box center [607, 529] width 140 height 15
click at [896, 516] on p "Adicionar R$ 12,00" at bounding box center [871, 517] width 88 height 14
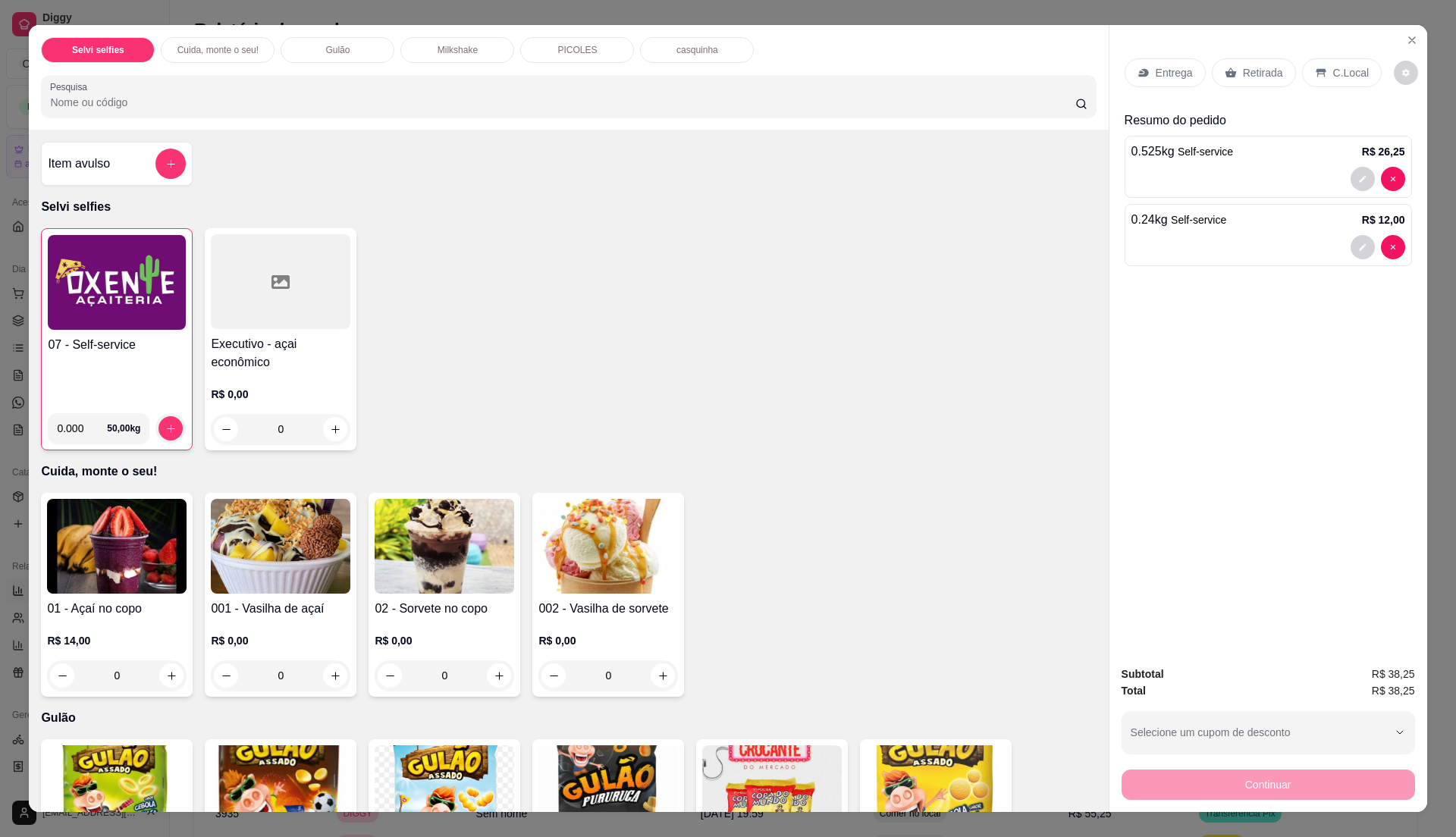
click at [1333, 71] on p "C.Local" at bounding box center [1351, 72] width 36 height 15
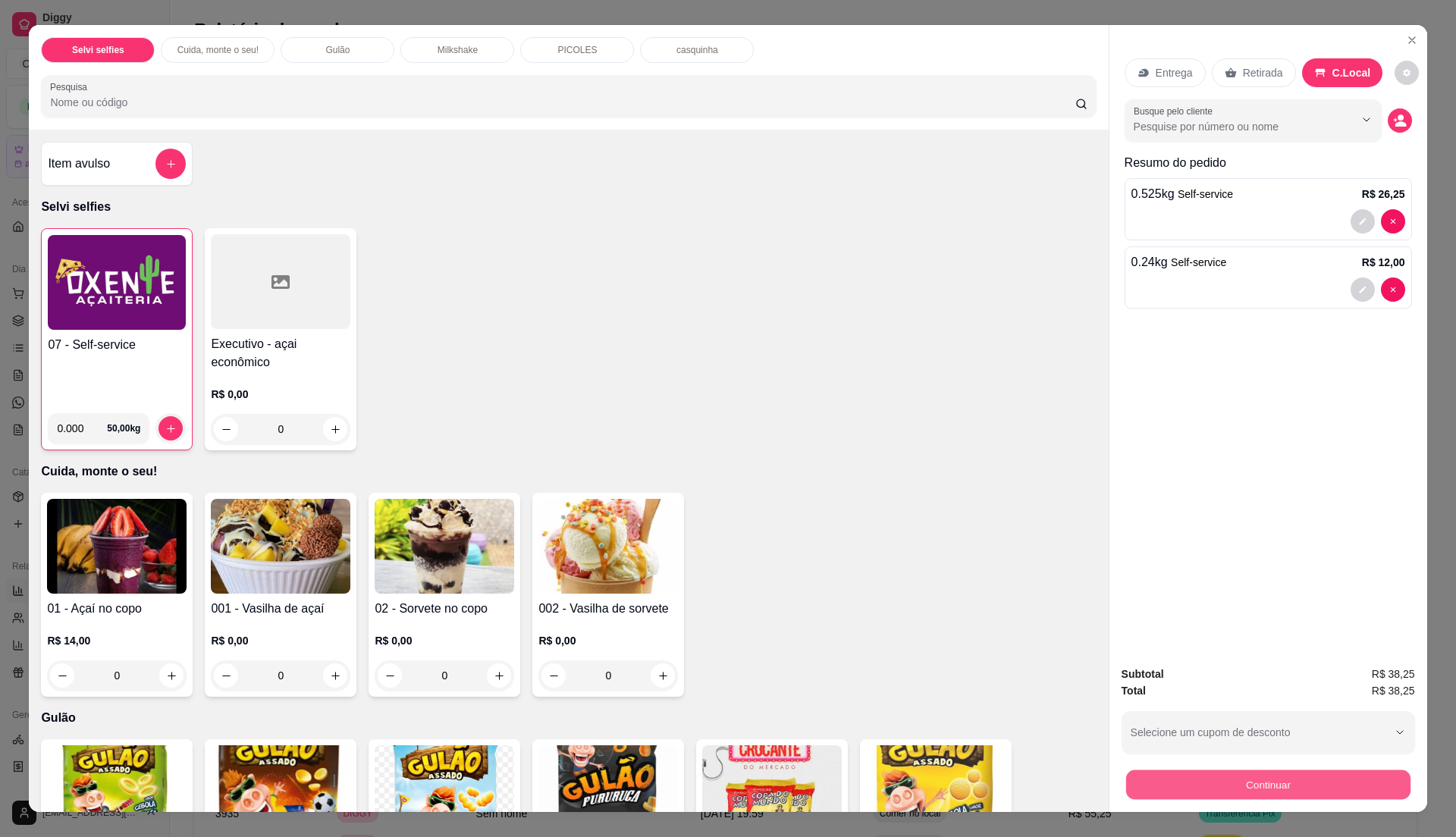
click at [1332, 777] on button "Continuar" at bounding box center [1267, 784] width 285 height 30
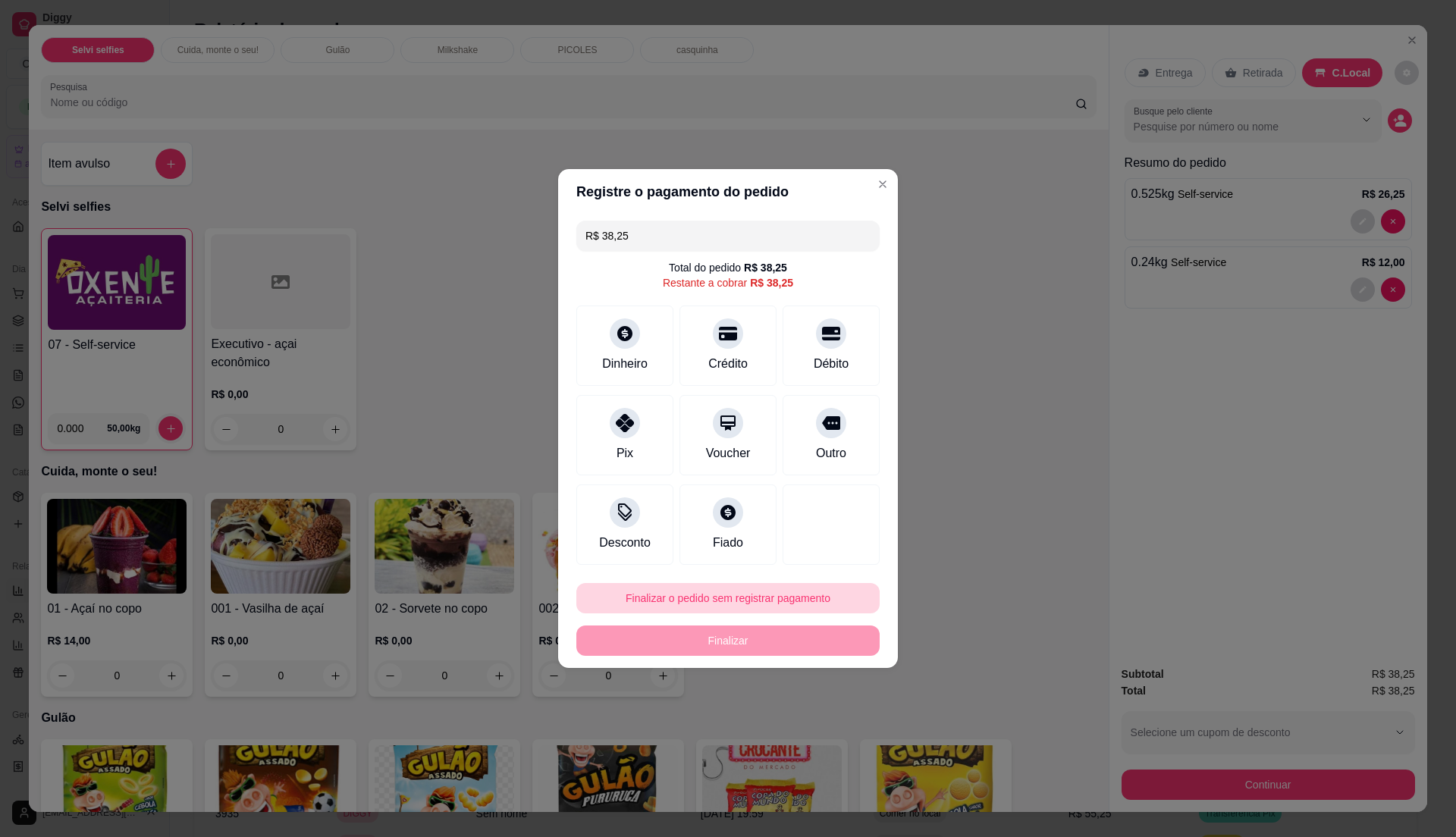
click at [712, 592] on button "Finalizar o pedido sem registrar pagamento" at bounding box center [728, 597] width 303 height 30
click at [820, 734] on button "Confirmar" at bounding box center [820, 722] width 54 height 23
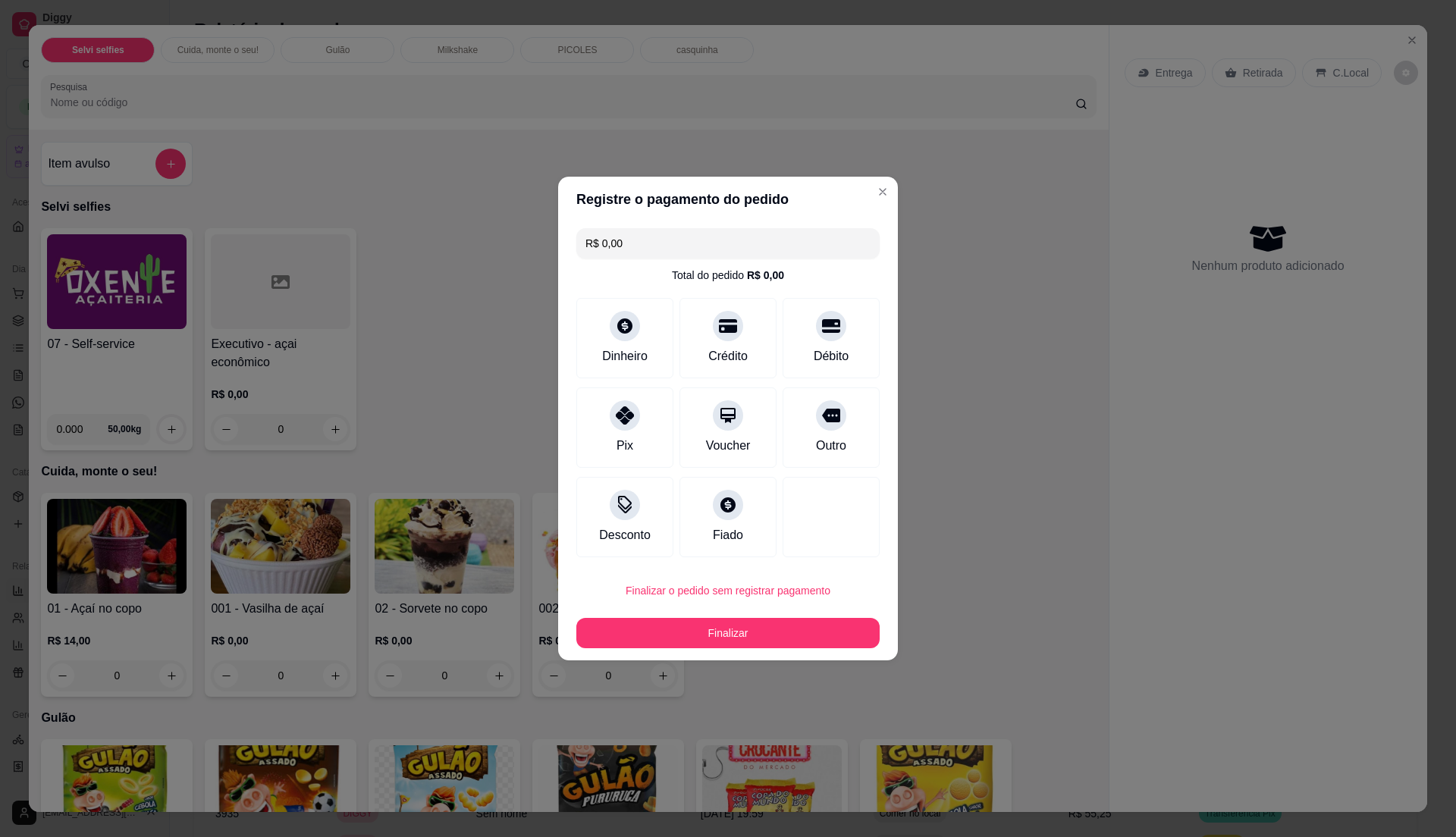
type input "R$ 0,00"
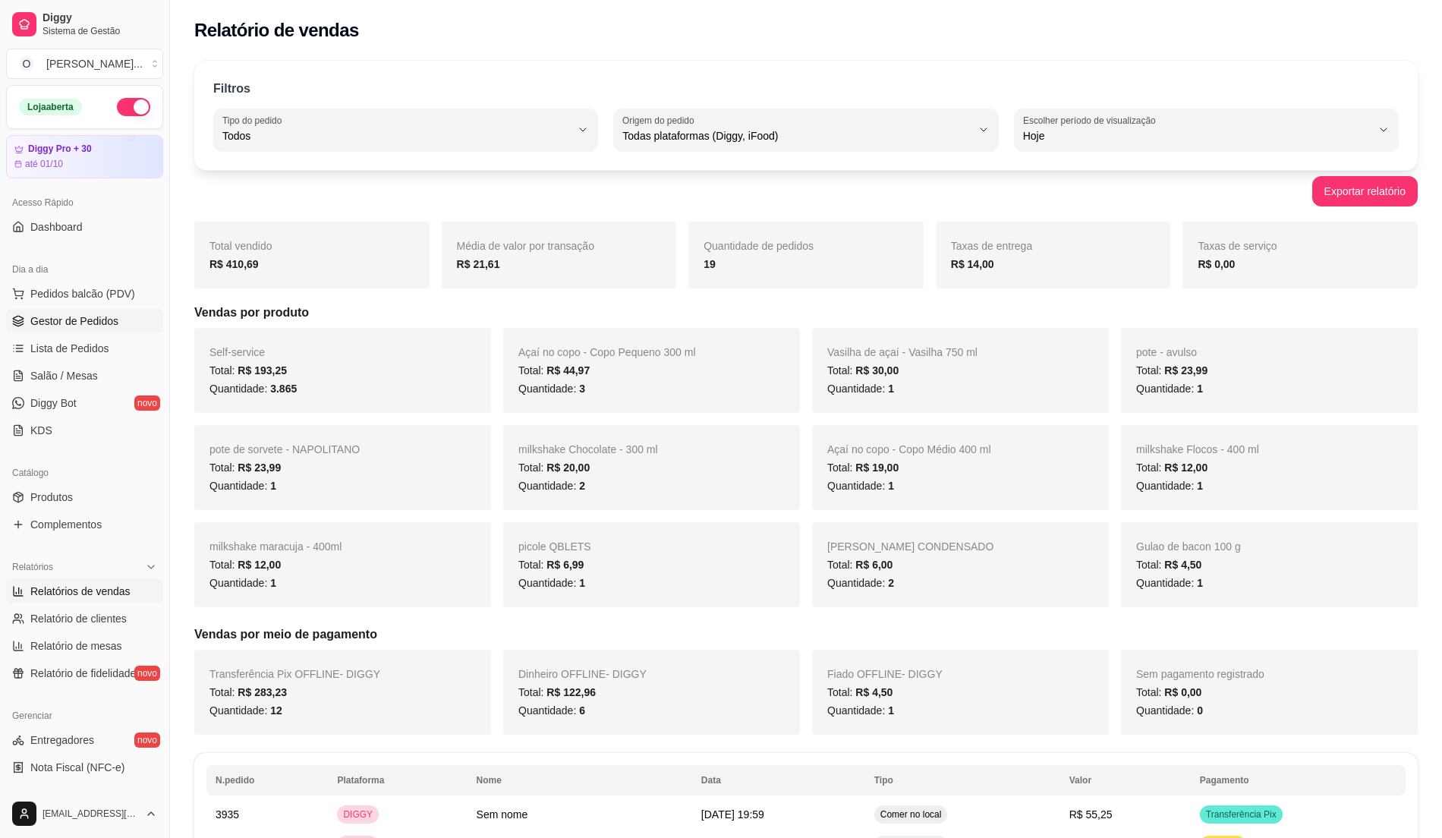
drag, startPoint x: 61, startPoint y: 300, endPoint x: 52, endPoint y: 316, distance: 18.4
click at [52, 316] on ul "Pedidos balcão (PDV) Gestor de Pedidos Lista de Pedidos Salão / Mesas Diggy Bot…" at bounding box center [84, 361] width 157 height 161
click at [52, 316] on span "Gestor de Pedidos" at bounding box center [74, 320] width 88 height 15
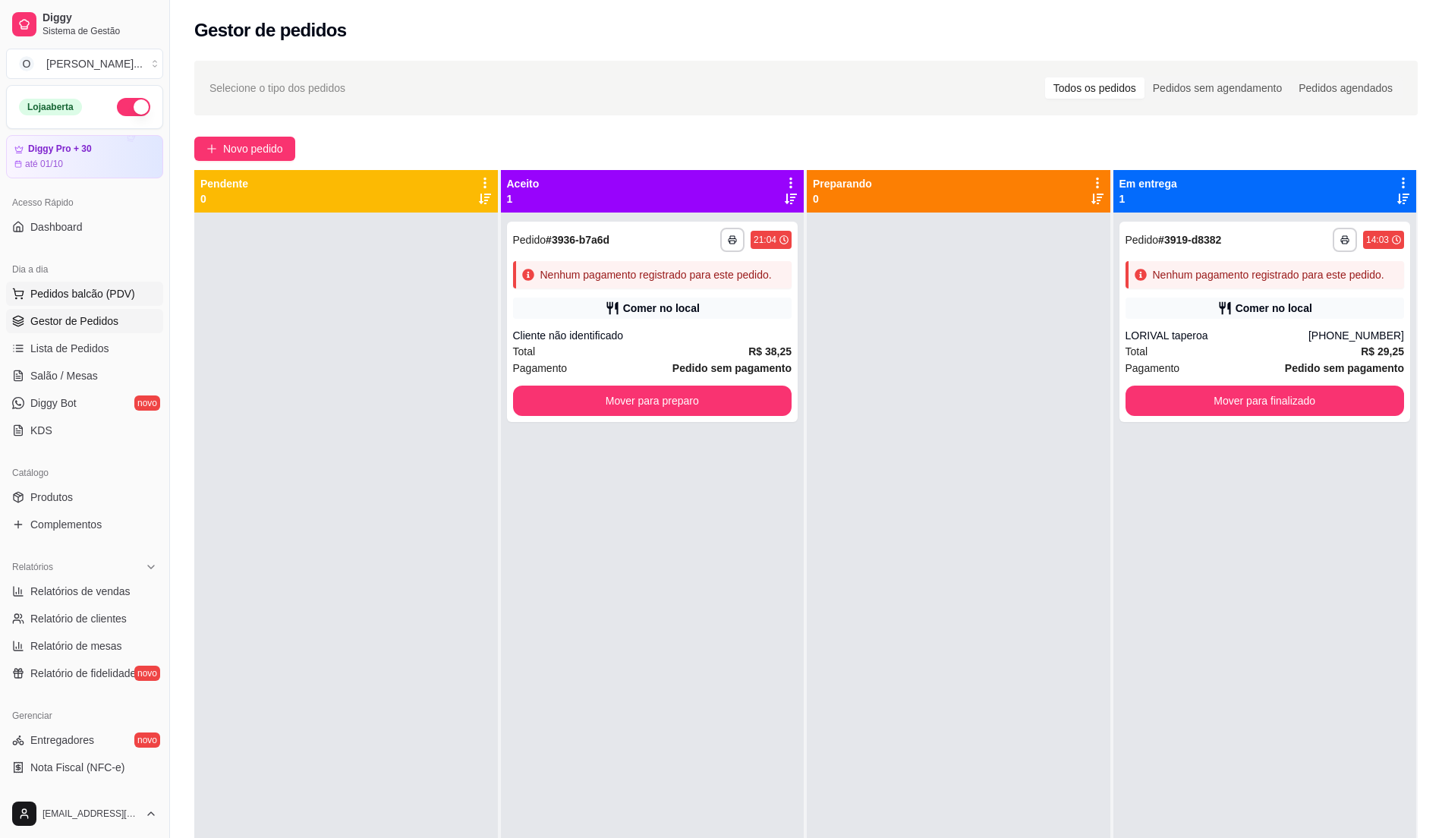
drag, startPoint x: 52, startPoint y: 274, endPoint x: 50, endPoint y: 293, distance: 19.1
click at [52, 280] on div "Dia a dia" at bounding box center [84, 269] width 157 height 24
click at [50, 293] on span "Pedidos balcão (PDV)" at bounding box center [82, 293] width 105 height 15
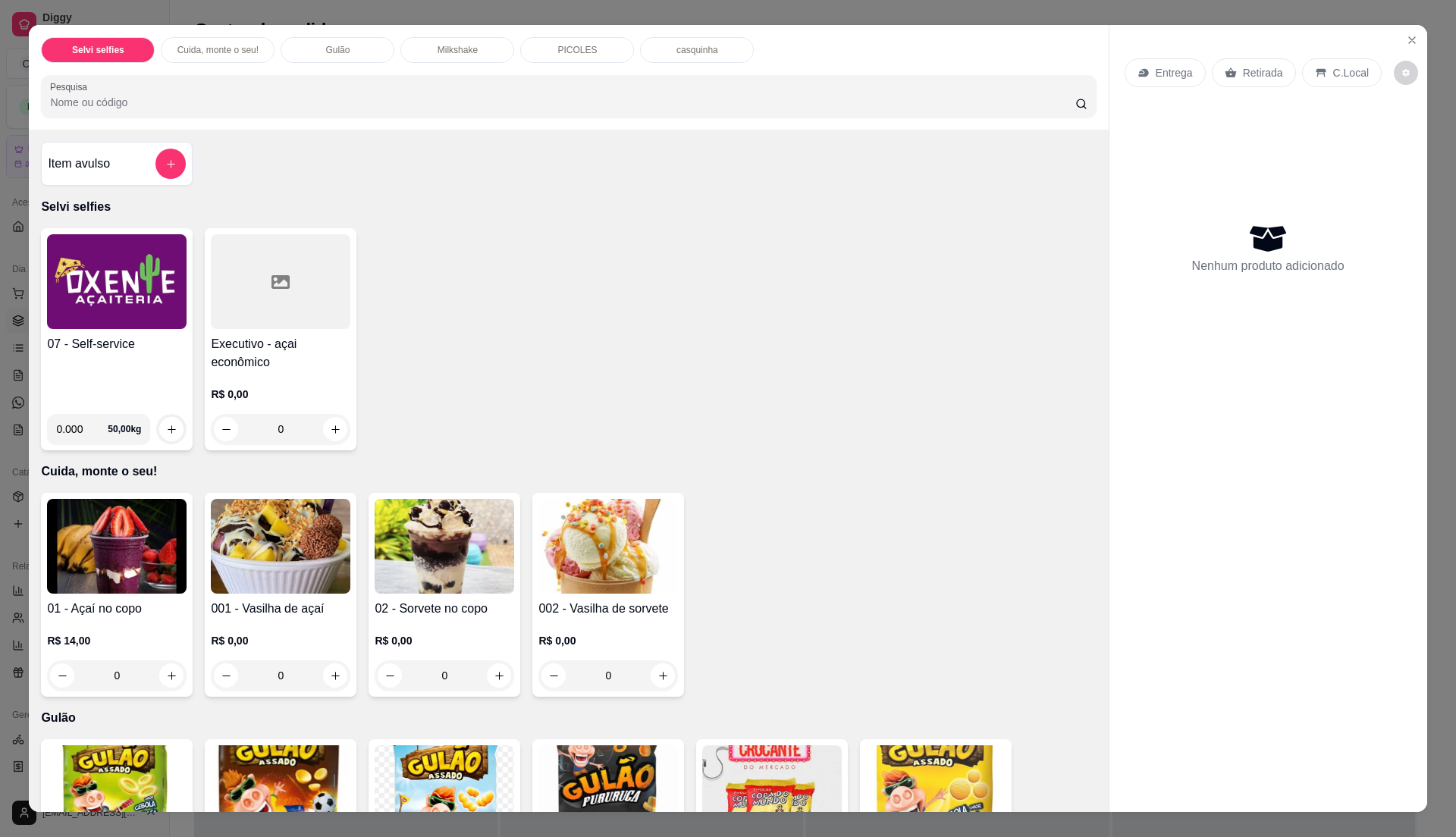
click at [58, 325] on img at bounding box center [117, 281] width 140 height 95
click at [122, 301] on img at bounding box center [117, 281] width 140 height 95
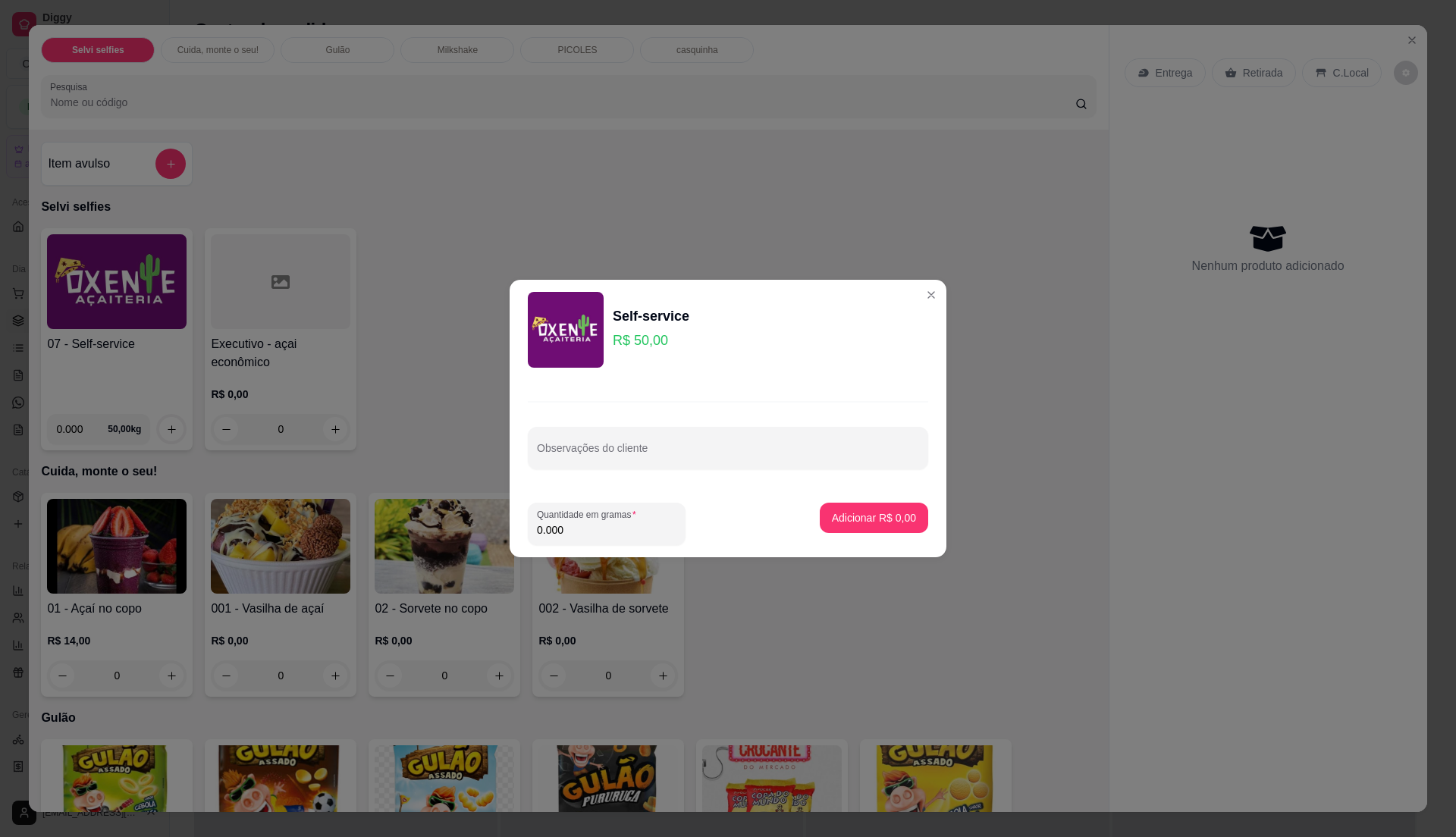
click at [575, 522] on input "0.000" at bounding box center [607, 529] width 140 height 15
type input "0.41"
click at [832, 519] on p "Adicionar R$ 20,50" at bounding box center [871, 517] width 88 height 14
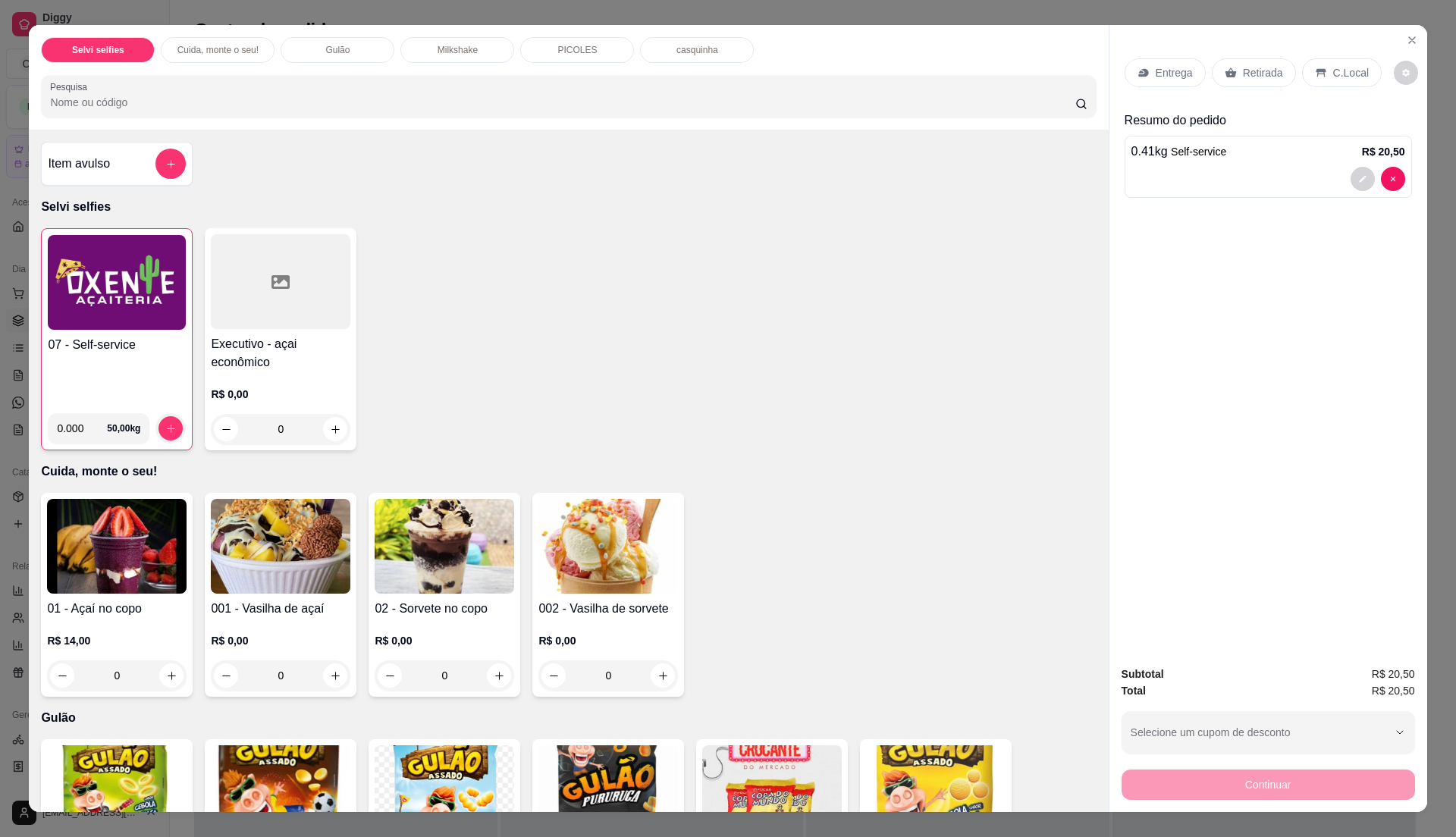
click at [1346, 79] on p "C.Local" at bounding box center [1351, 72] width 36 height 15
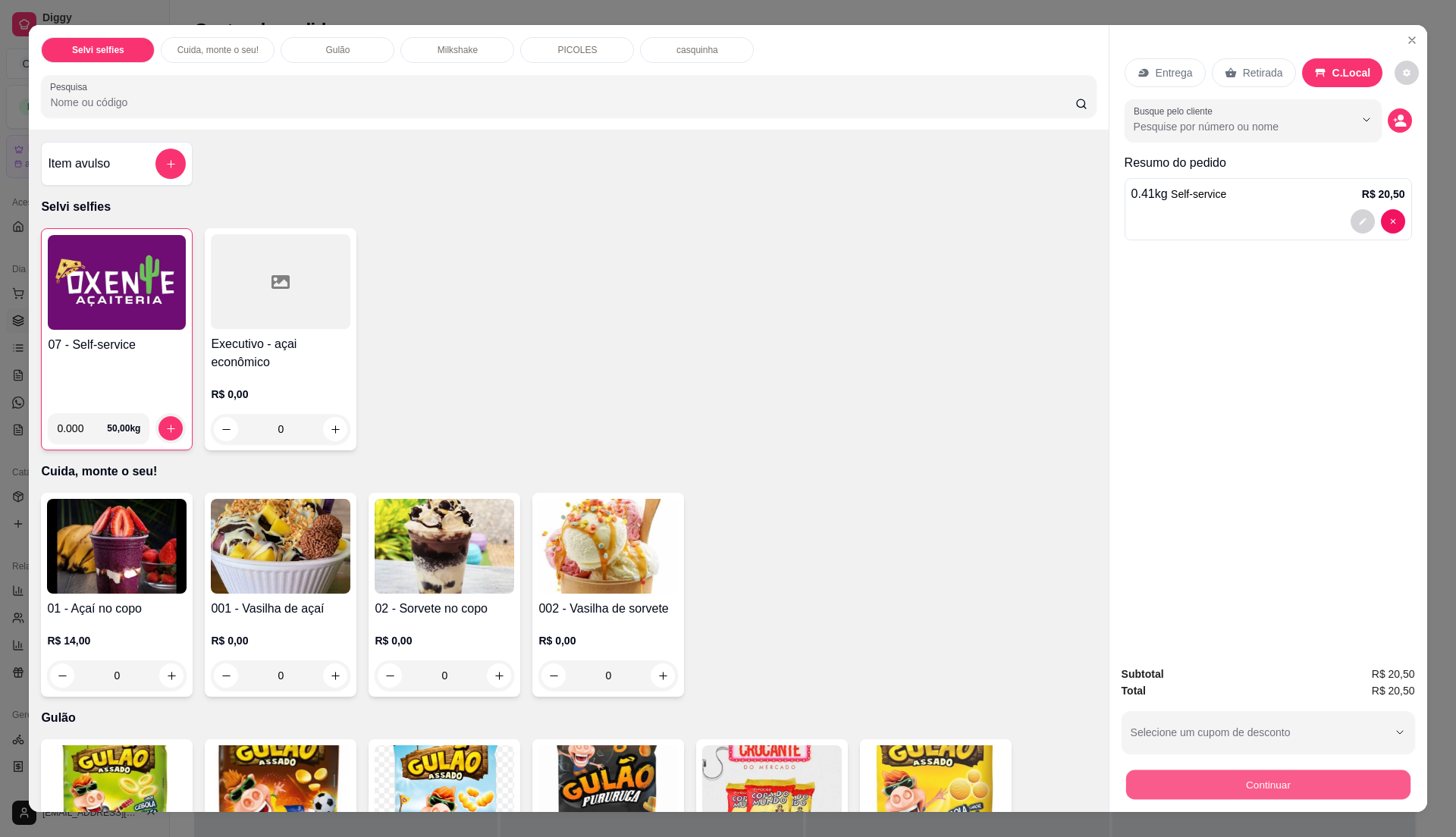
click at [1252, 777] on button "Continuar" at bounding box center [1267, 784] width 285 height 30
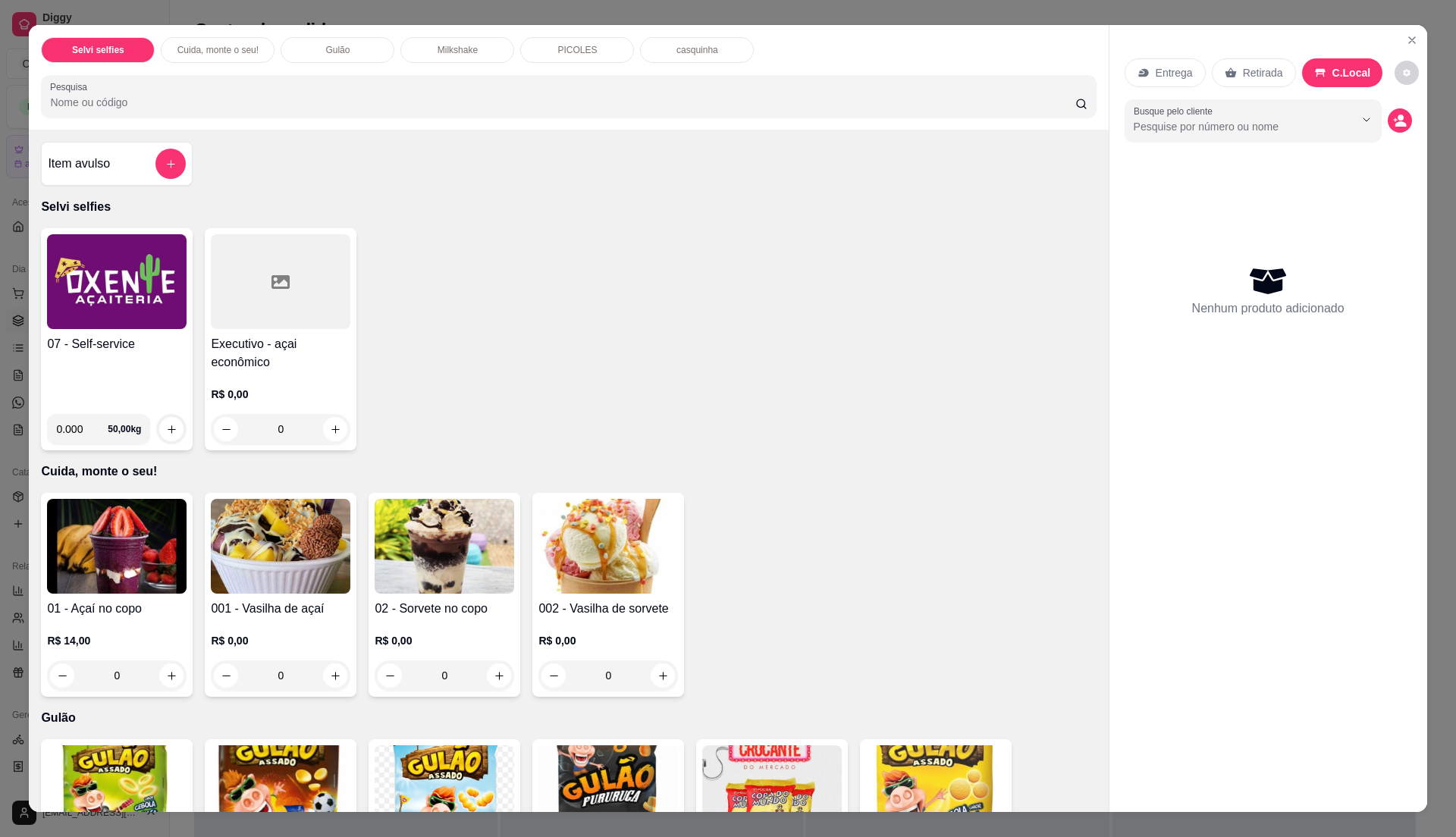
click at [47, 338] on h4 "07 - Self-service" at bounding box center [117, 344] width 140 height 18
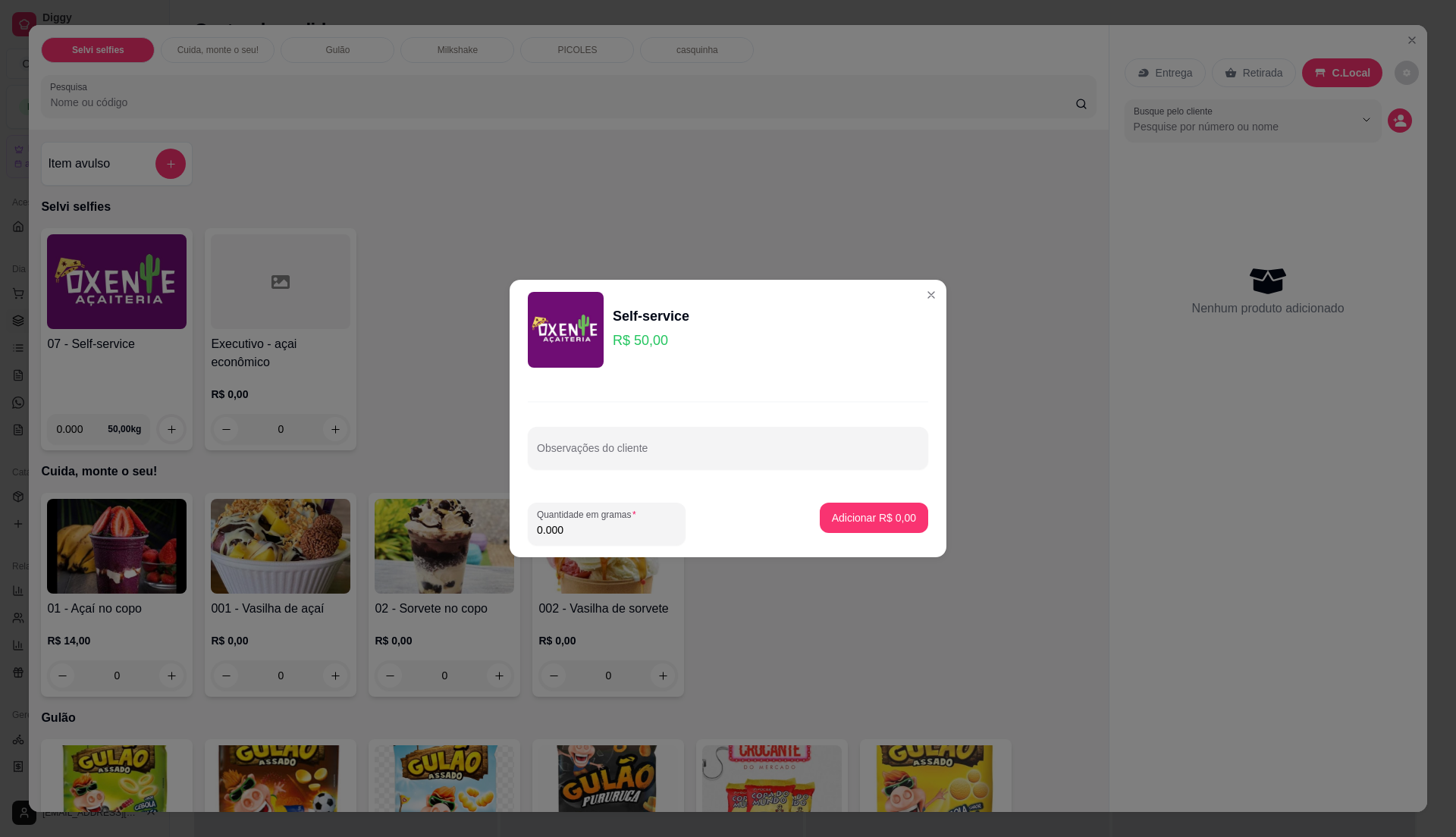
click at [567, 527] on input "0.000" at bounding box center [607, 529] width 140 height 15
click at [567, 527] on input "0" at bounding box center [607, 529] width 140 height 15
type input "0.42"
click at [861, 507] on button "Adicionar R$ 21,00" at bounding box center [871, 518] width 112 height 30
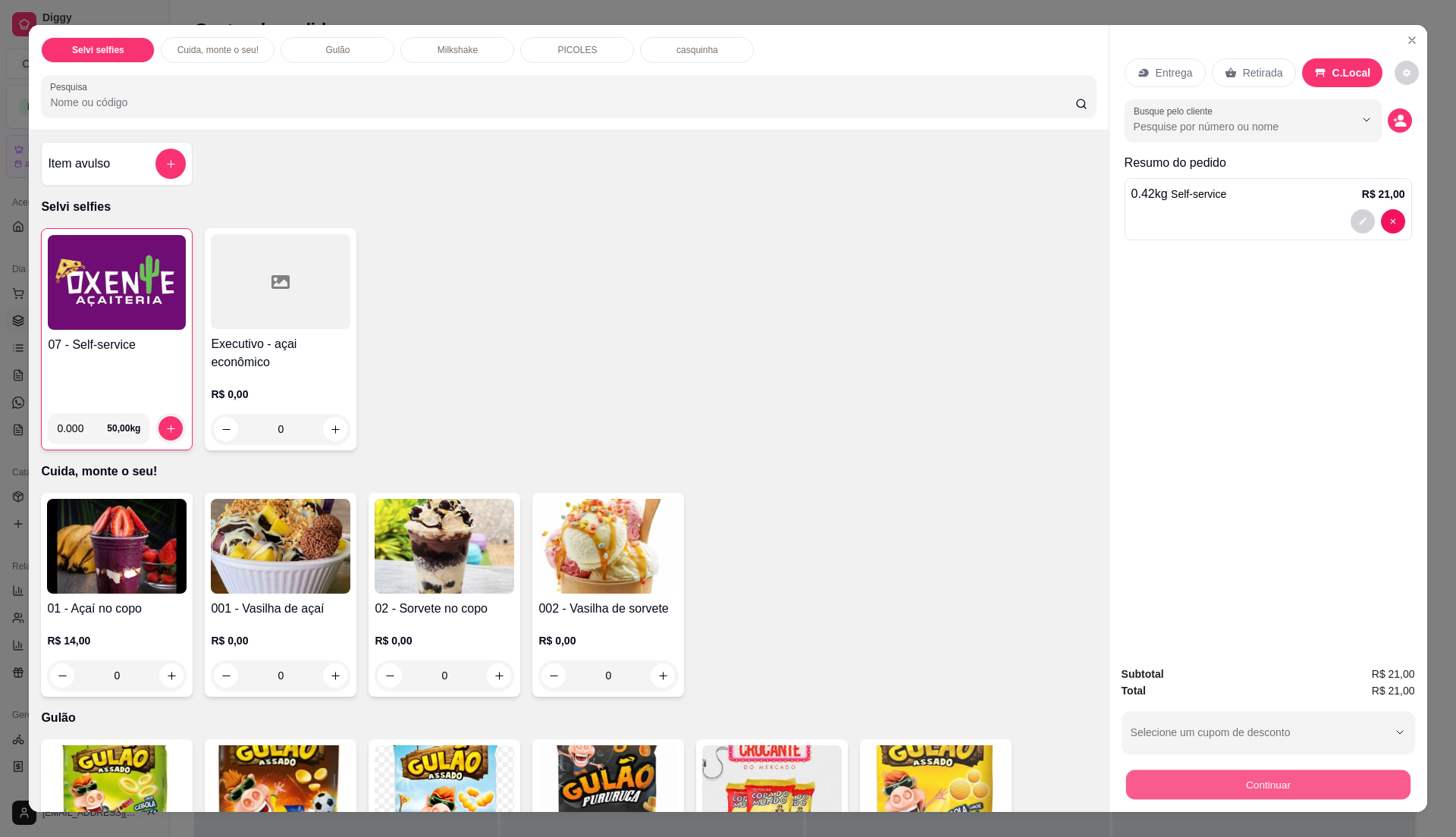
click at [1323, 789] on button "Continuar" at bounding box center [1267, 784] width 285 height 30
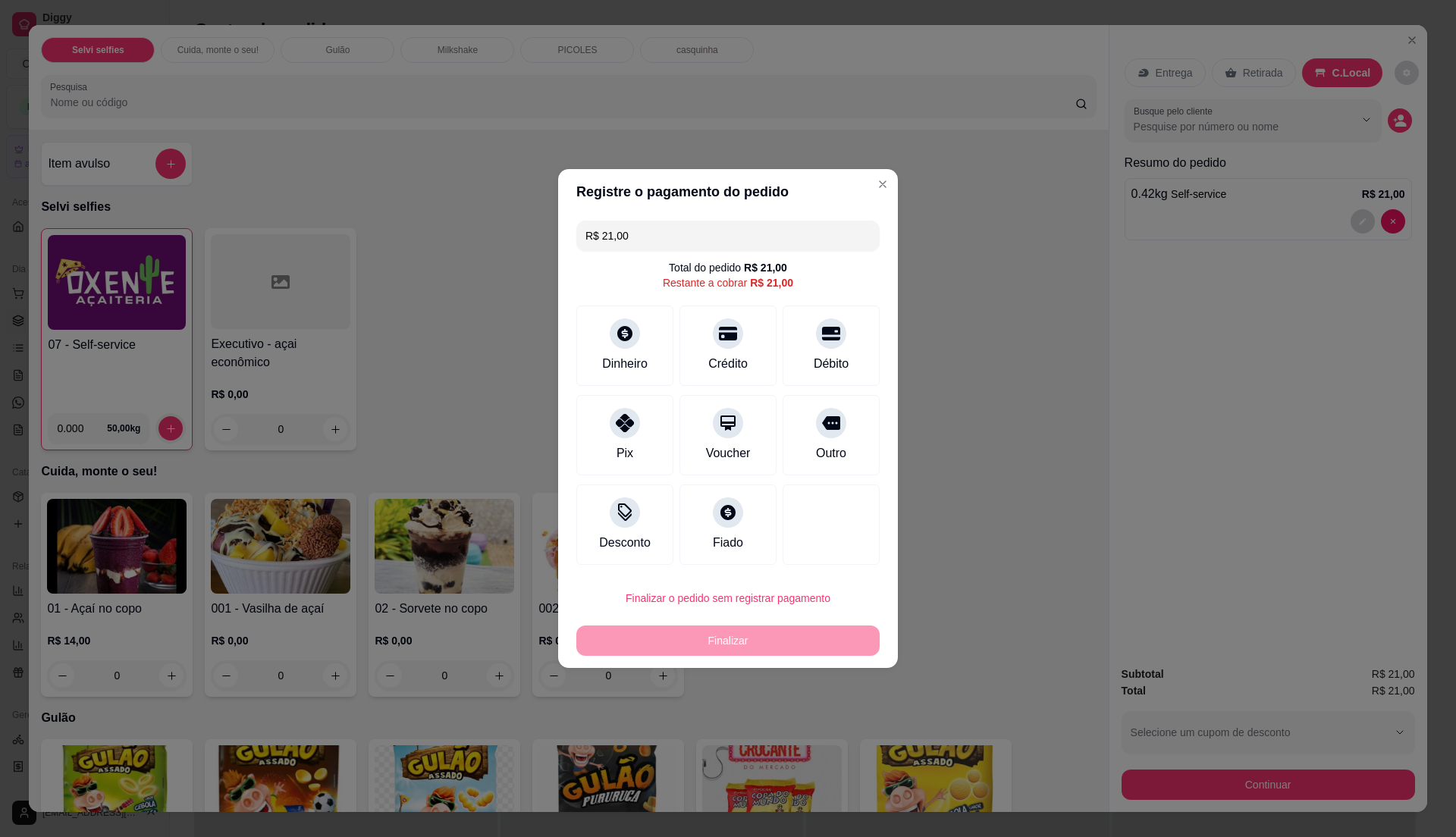
click at [709, 361] on div "Crédito" at bounding box center [728, 364] width 39 height 18
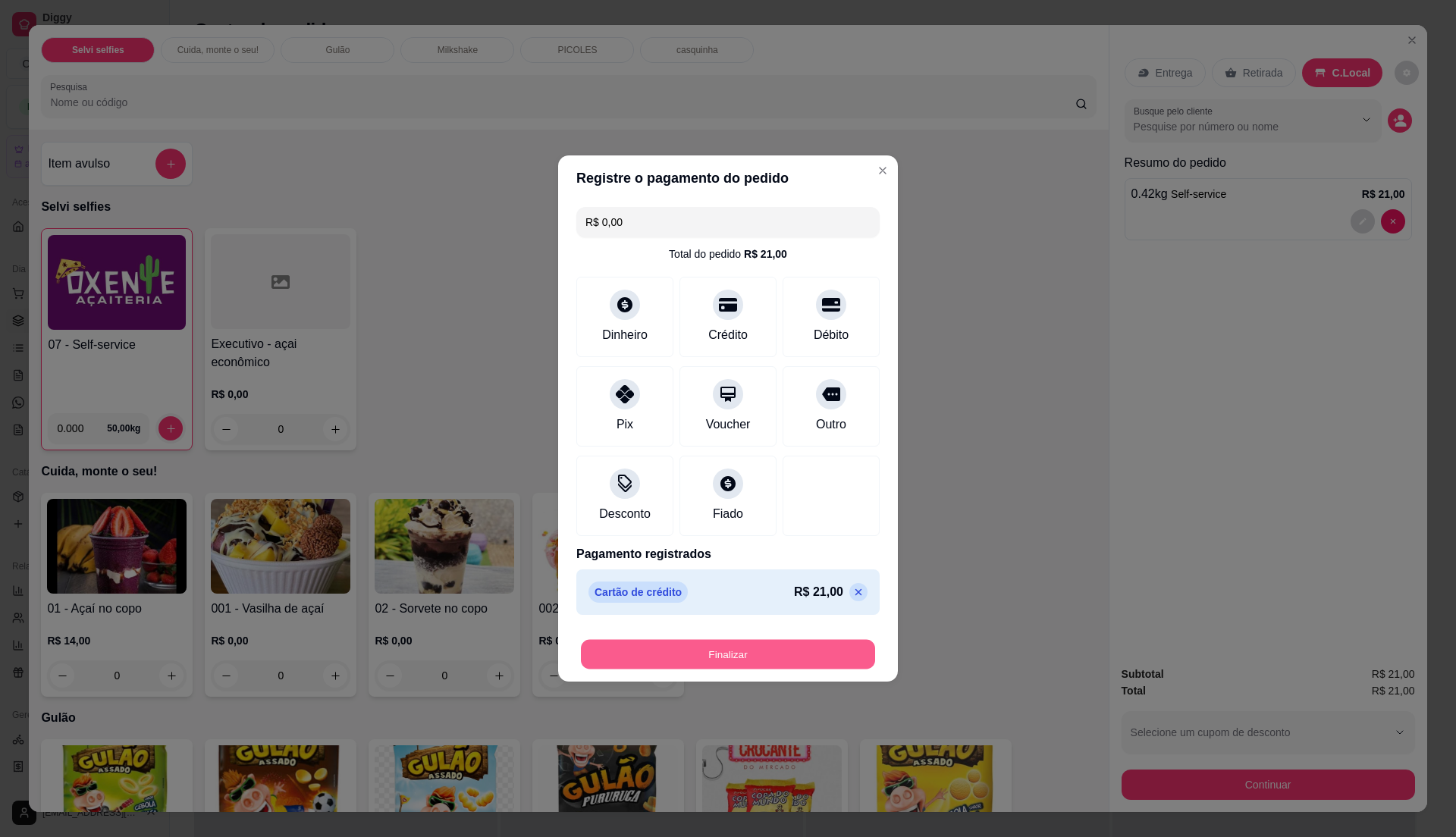
click at [746, 658] on button "Finalizar" at bounding box center [728, 654] width 294 height 30
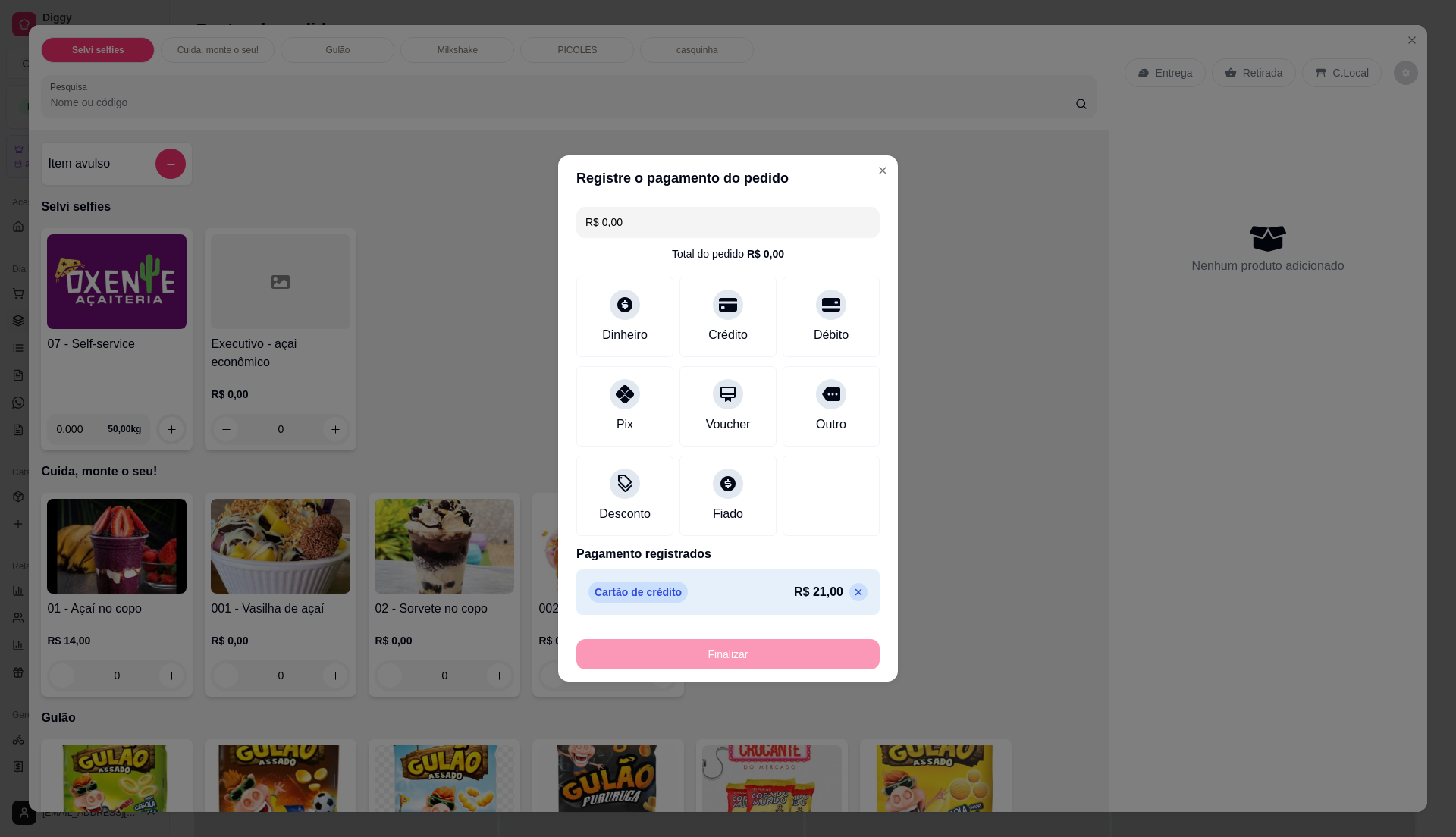
type input "-R$ 21,00"
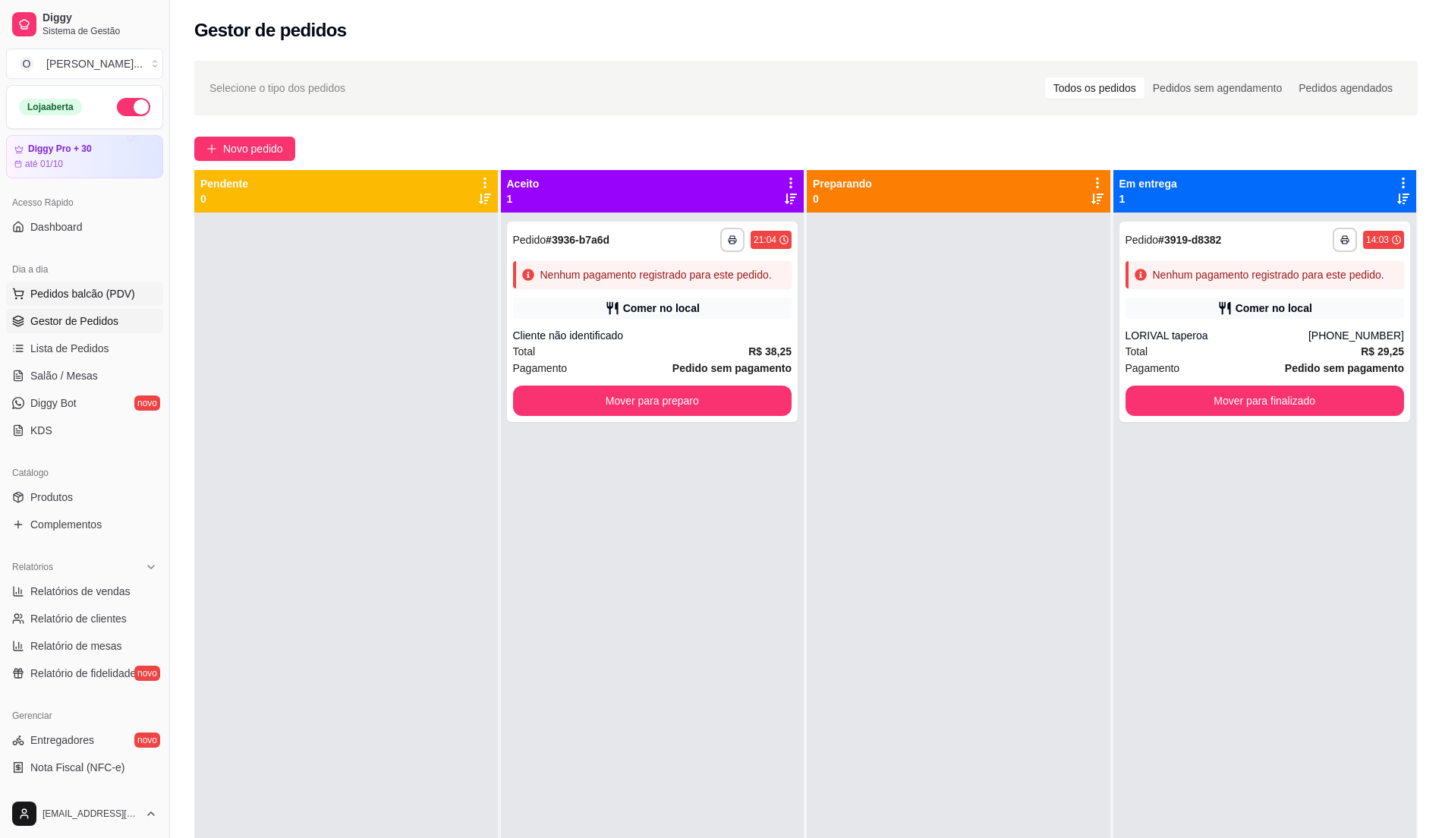
click at [120, 292] on span "Pedidos balcão (PDV)" at bounding box center [82, 293] width 105 height 15
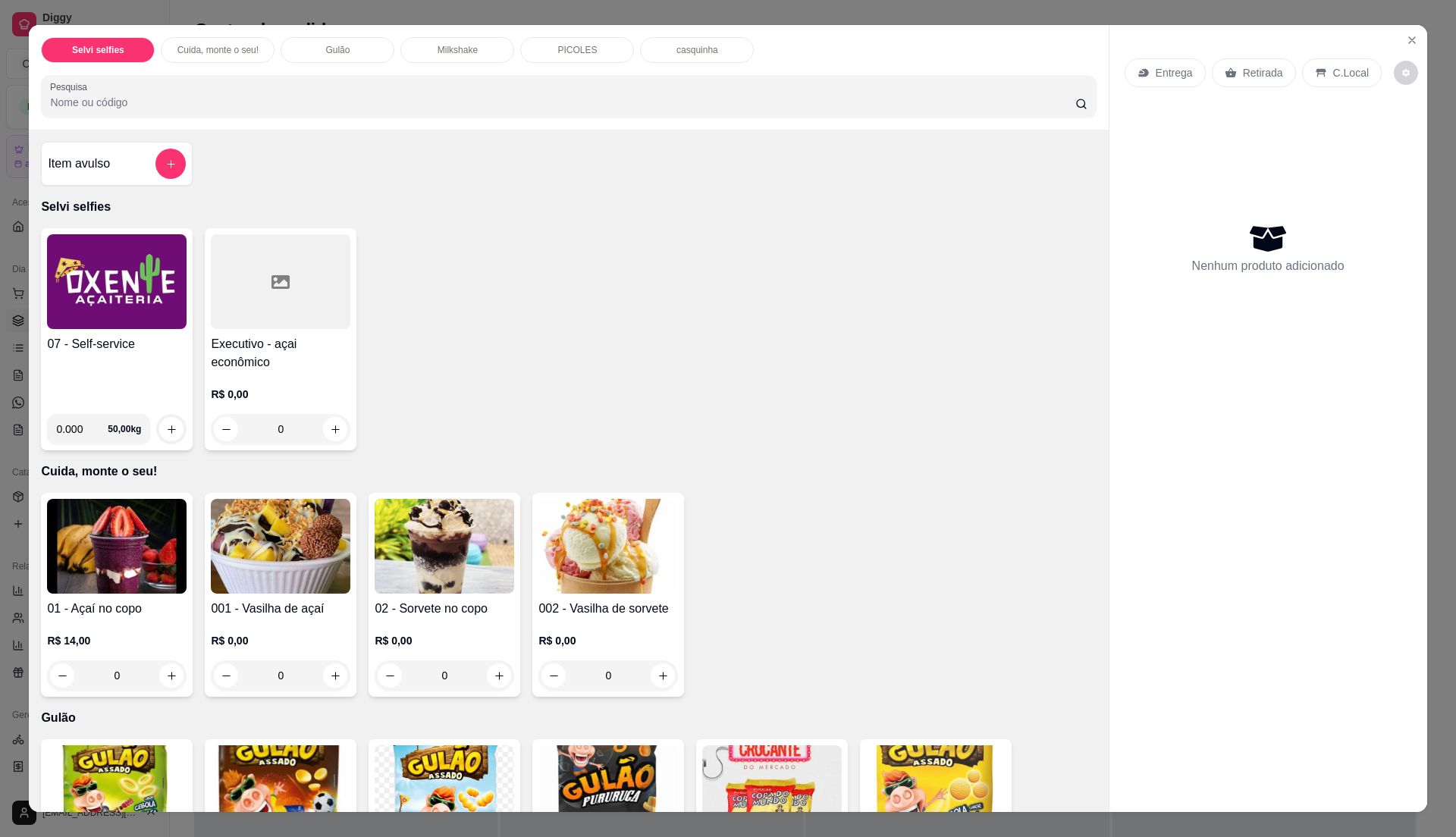
click at [131, 302] on img at bounding box center [117, 281] width 140 height 95
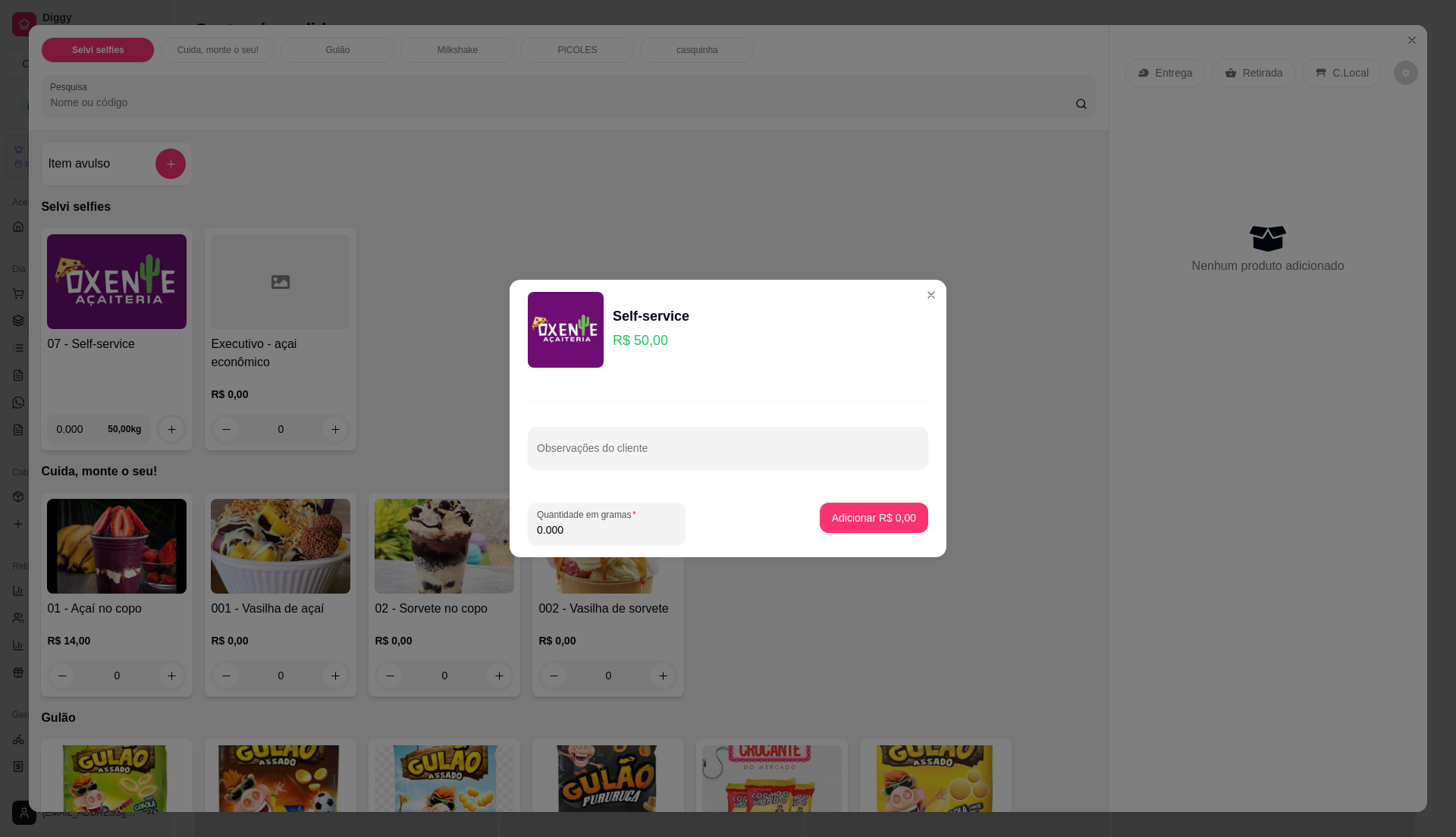
click at [586, 531] on input "0.000" at bounding box center [607, 529] width 140 height 15
type input "0.38"
click at [856, 513] on p "Adicionar R$ 19,00" at bounding box center [871, 517] width 88 height 14
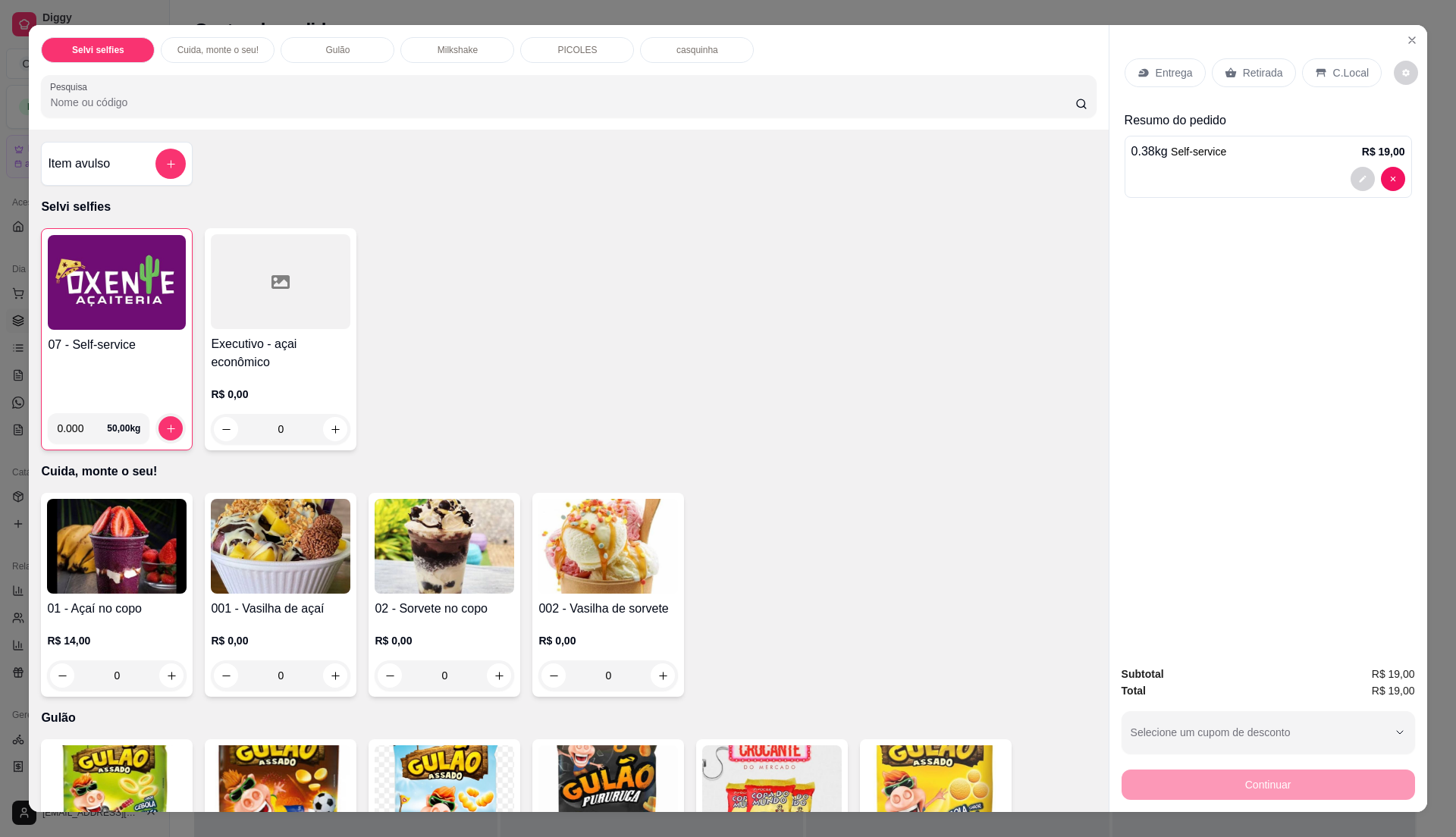
click at [1343, 67] on p "C.Local" at bounding box center [1351, 72] width 36 height 15
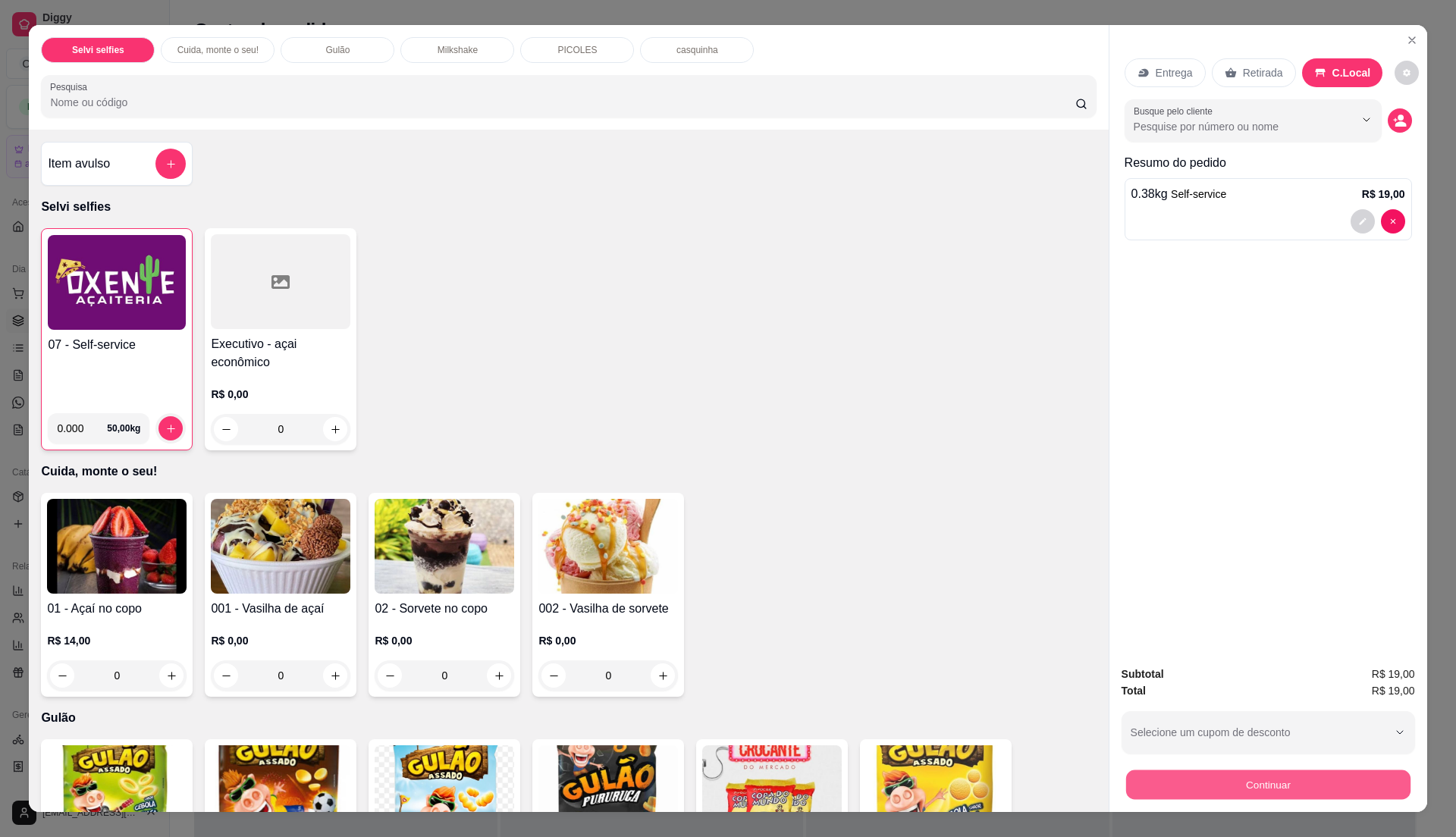
click at [1245, 789] on button "Continuar" at bounding box center [1267, 784] width 285 height 30
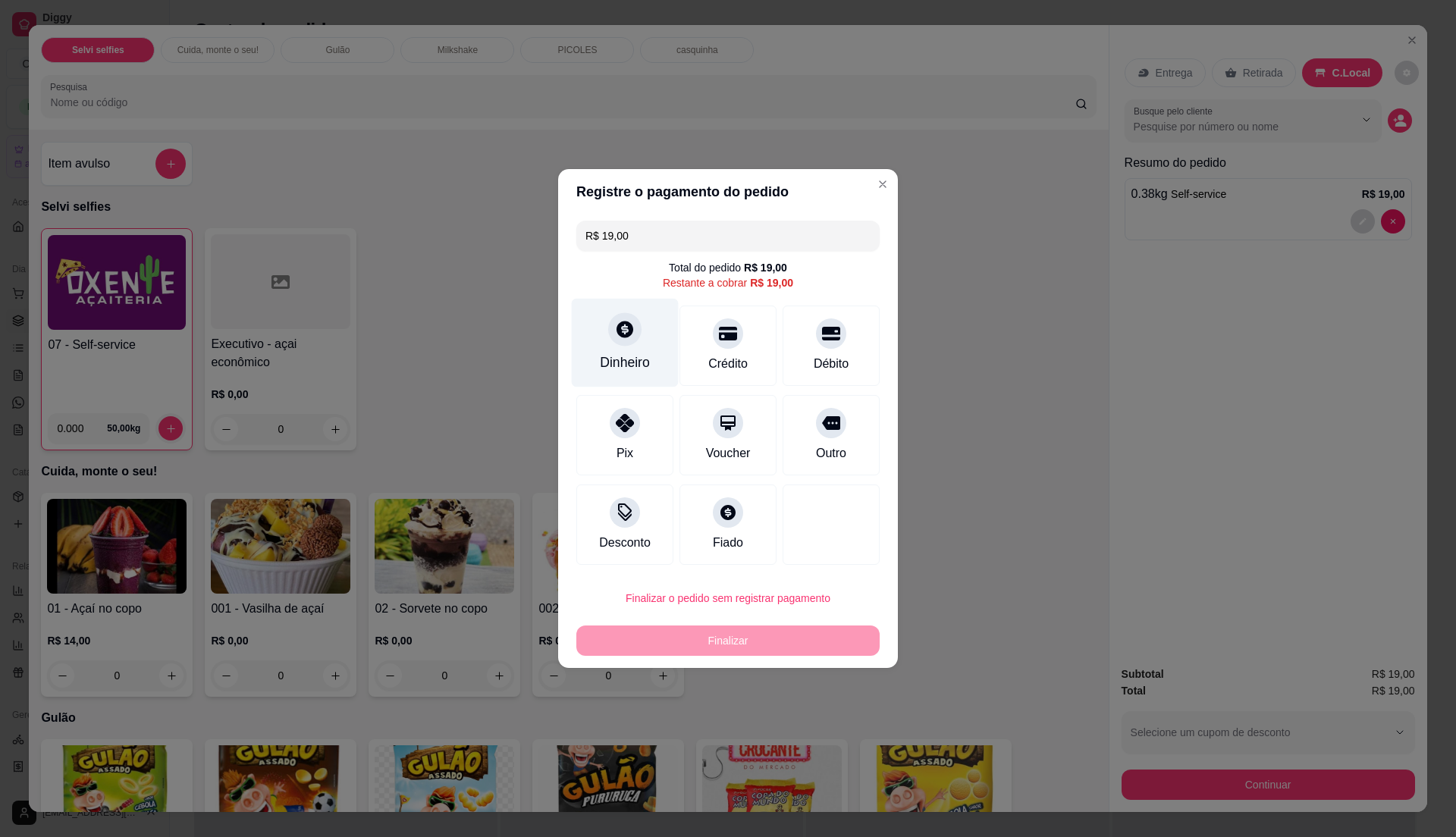
click at [636, 334] on div at bounding box center [624, 329] width 33 height 33
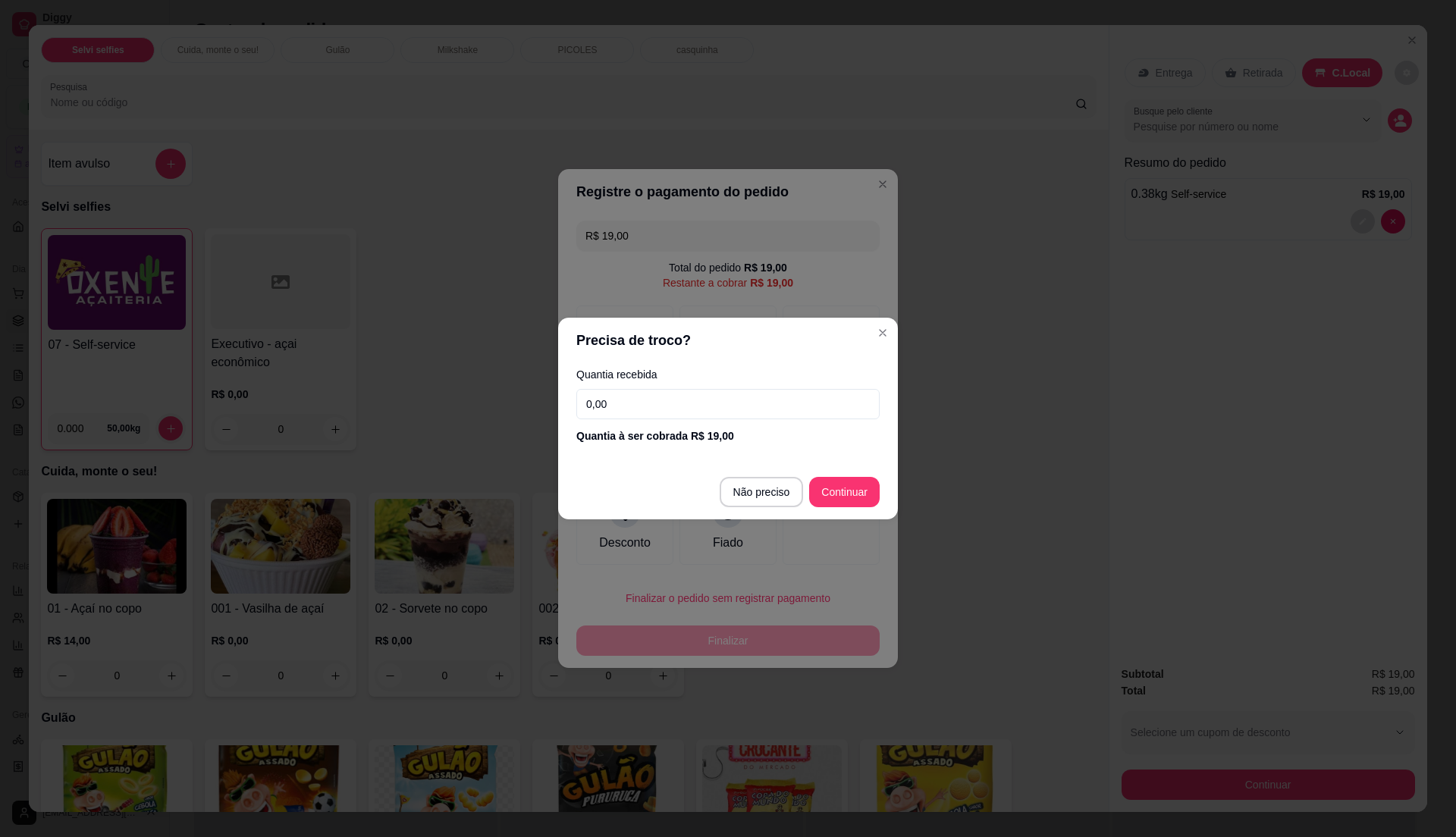
click at [633, 399] on input "0,00" at bounding box center [728, 404] width 303 height 30
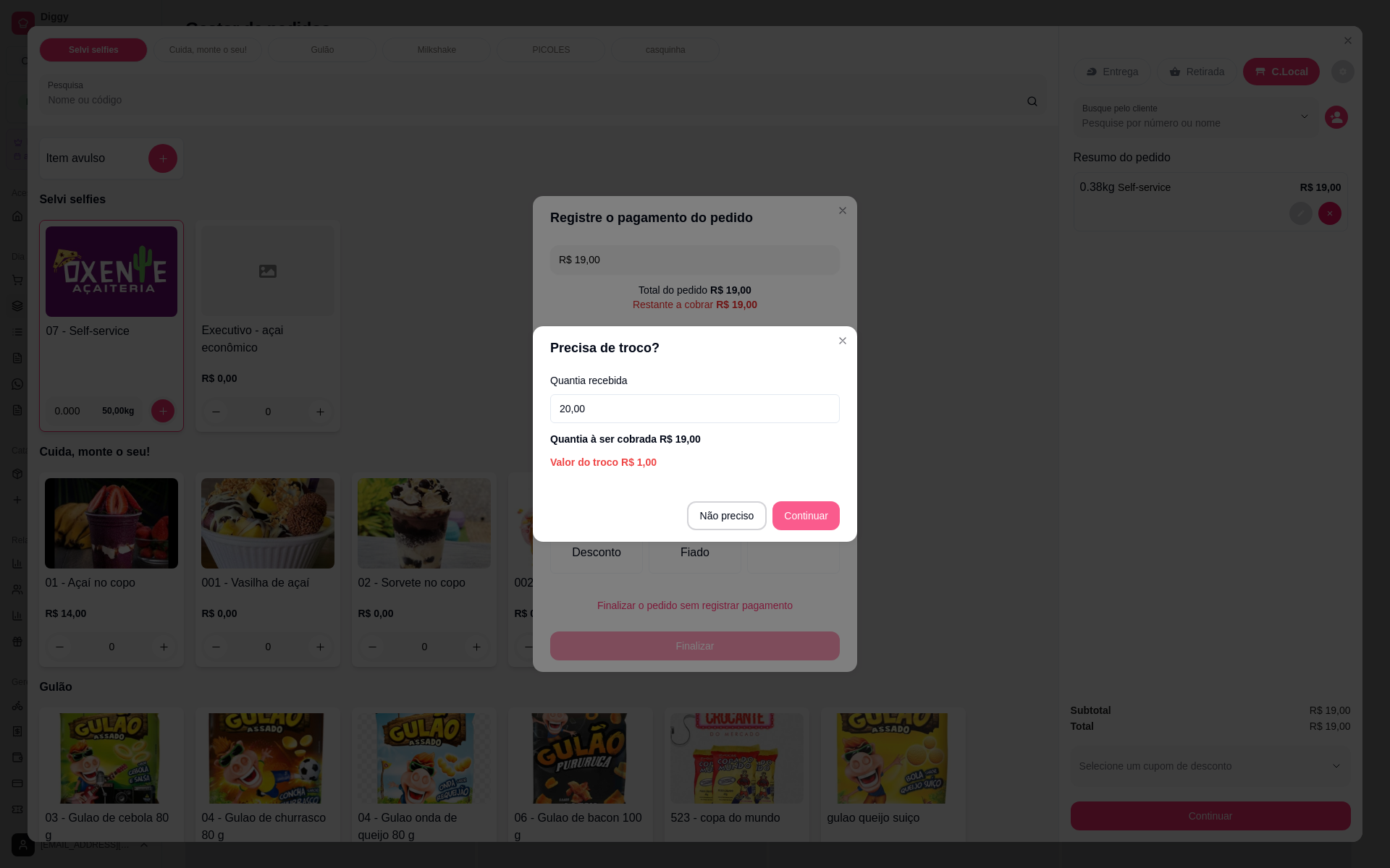
type input "20,00"
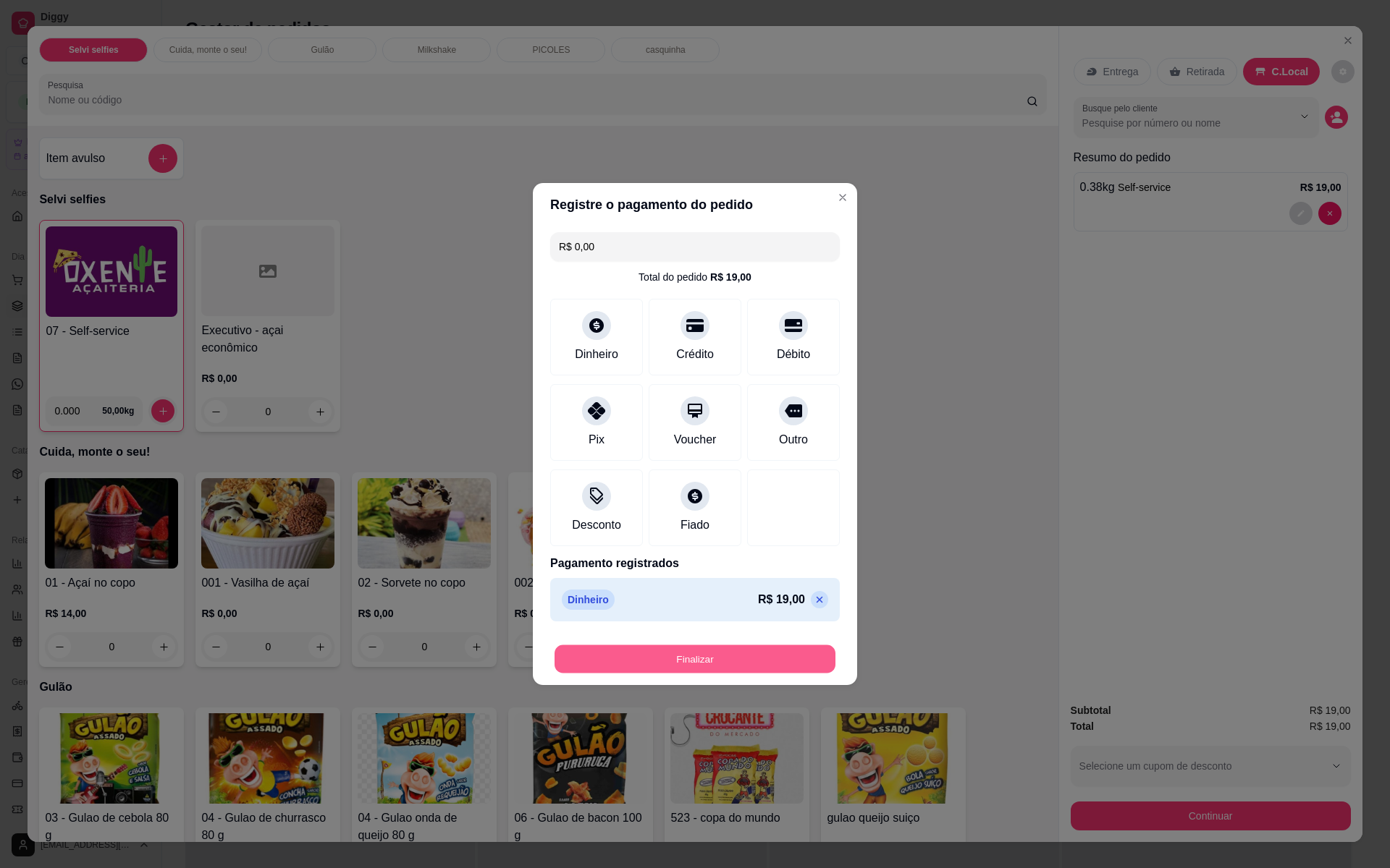
click at [773, 655] on button "Finalizar" at bounding box center [695, 660] width 280 height 29
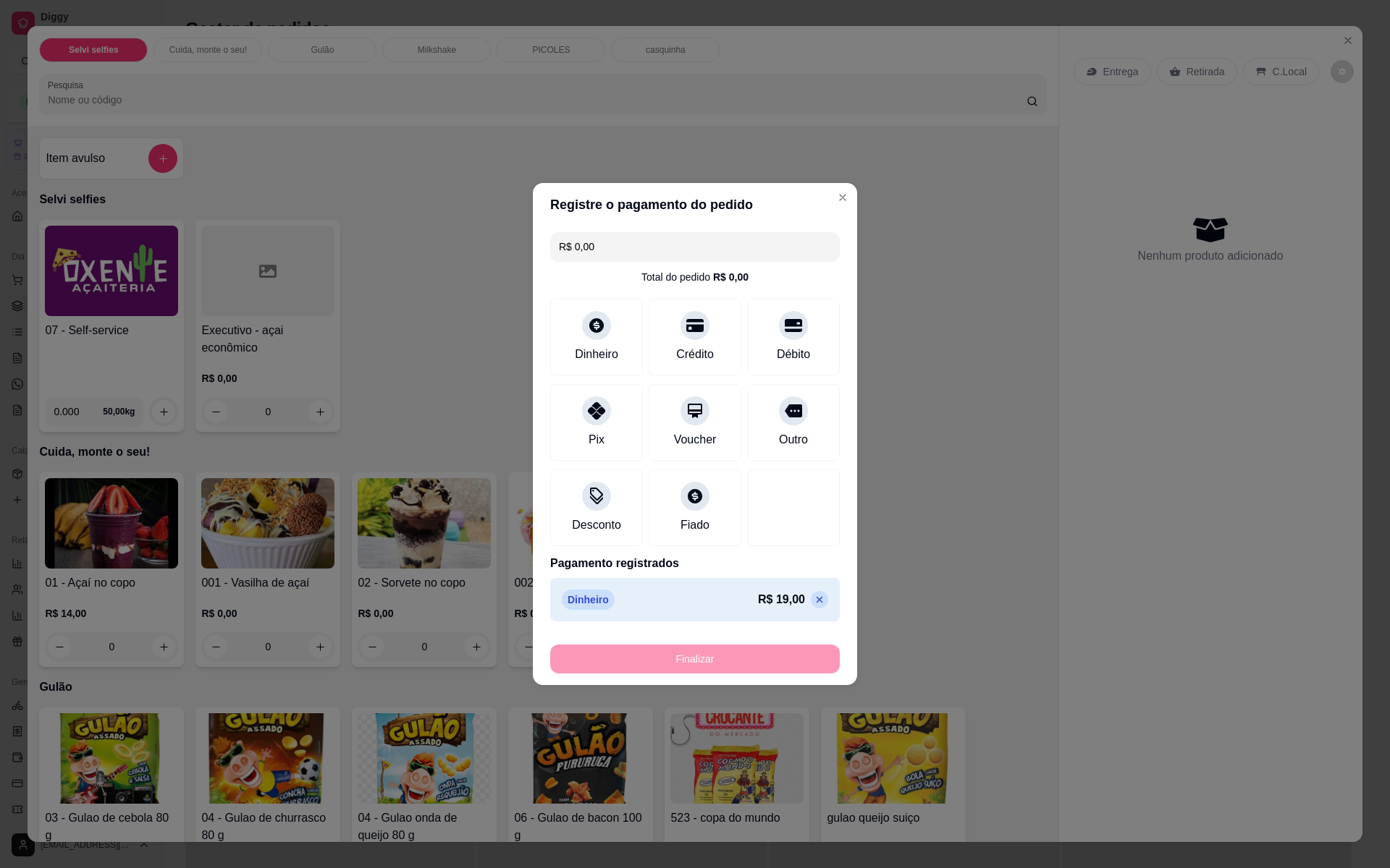
type input "-R$ 19,00"
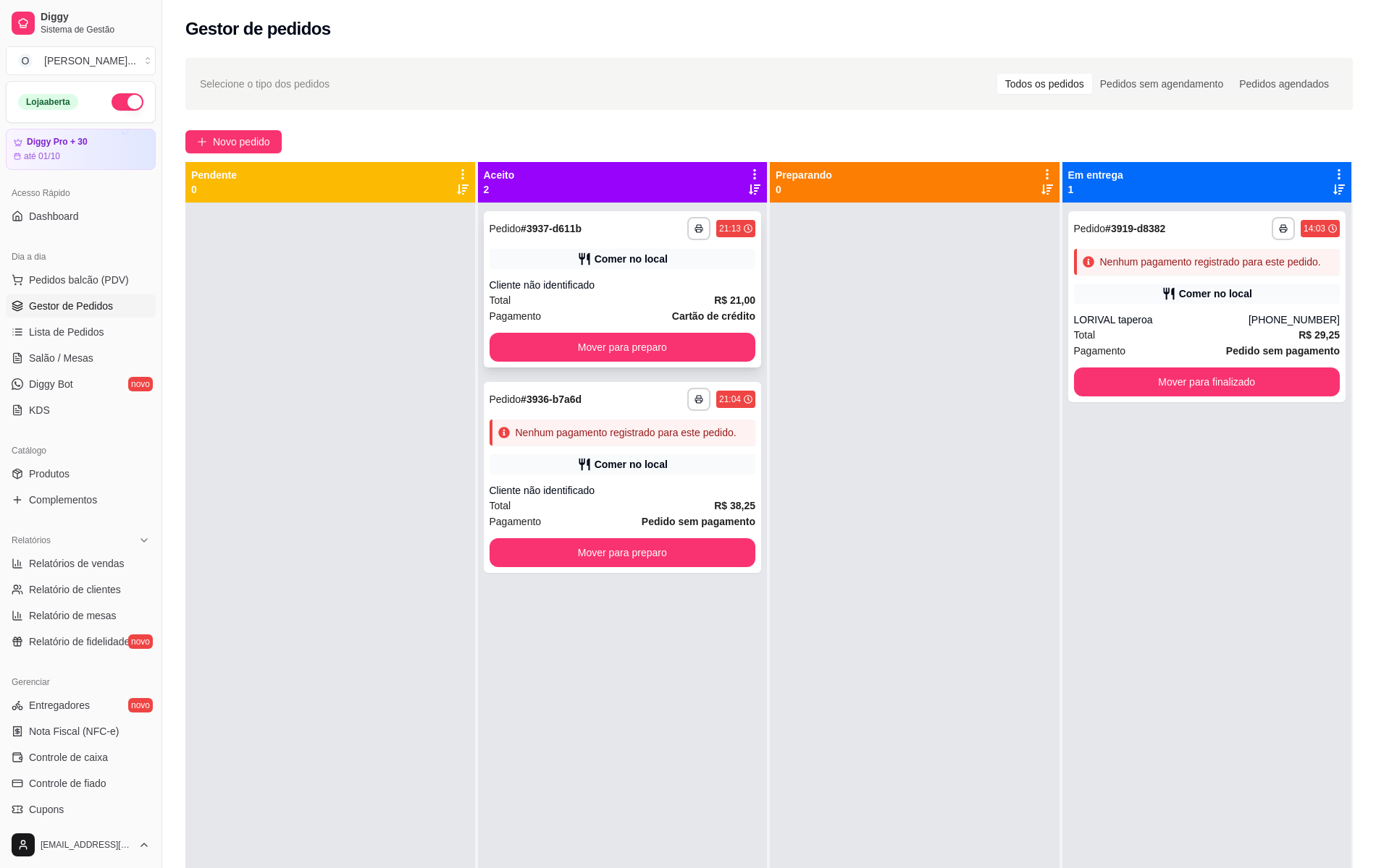
click at [698, 287] on div "Cliente não identificado" at bounding box center [622, 284] width 266 height 14
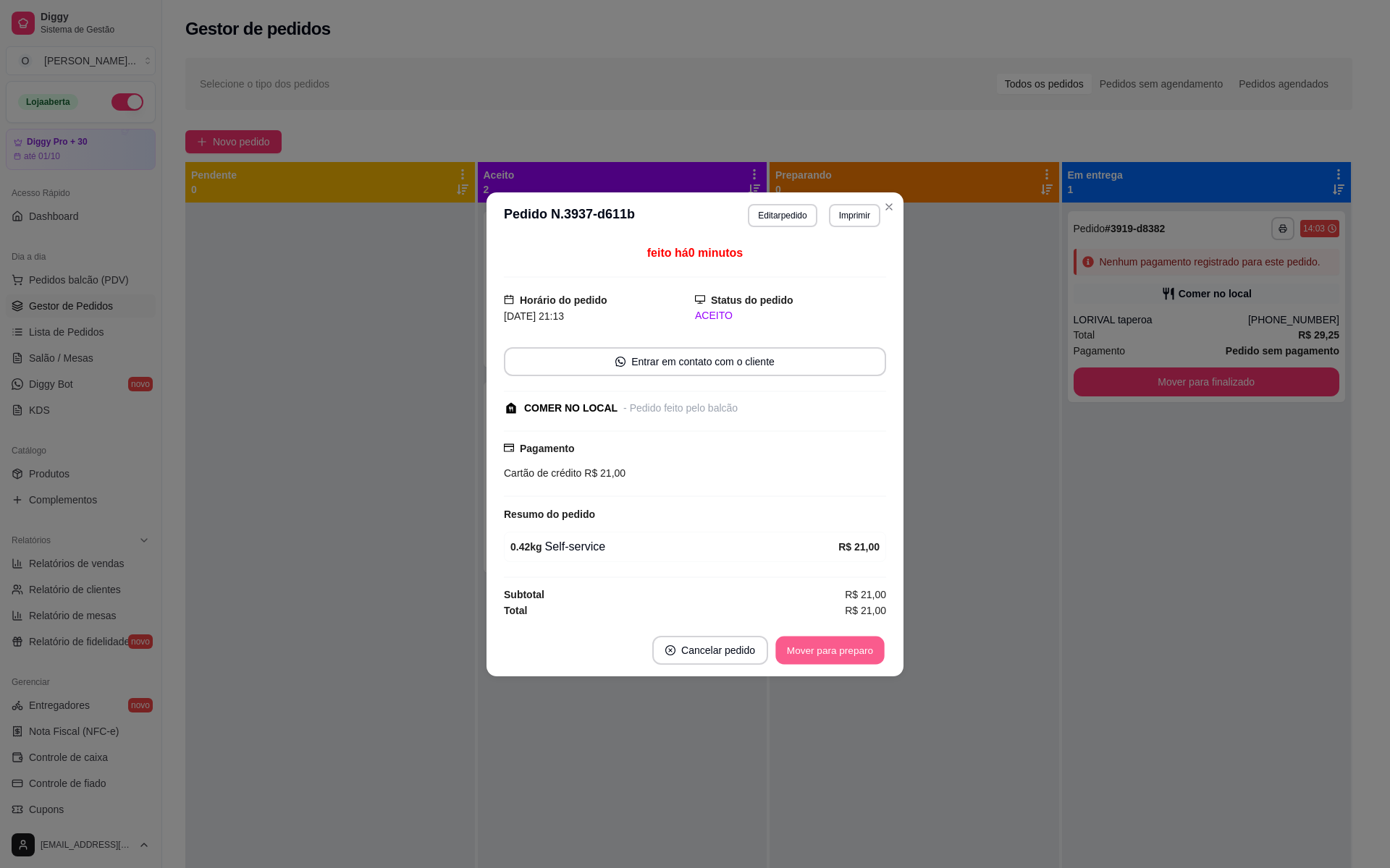
click at [878, 660] on button "Mover para preparo" at bounding box center [830, 651] width 109 height 29
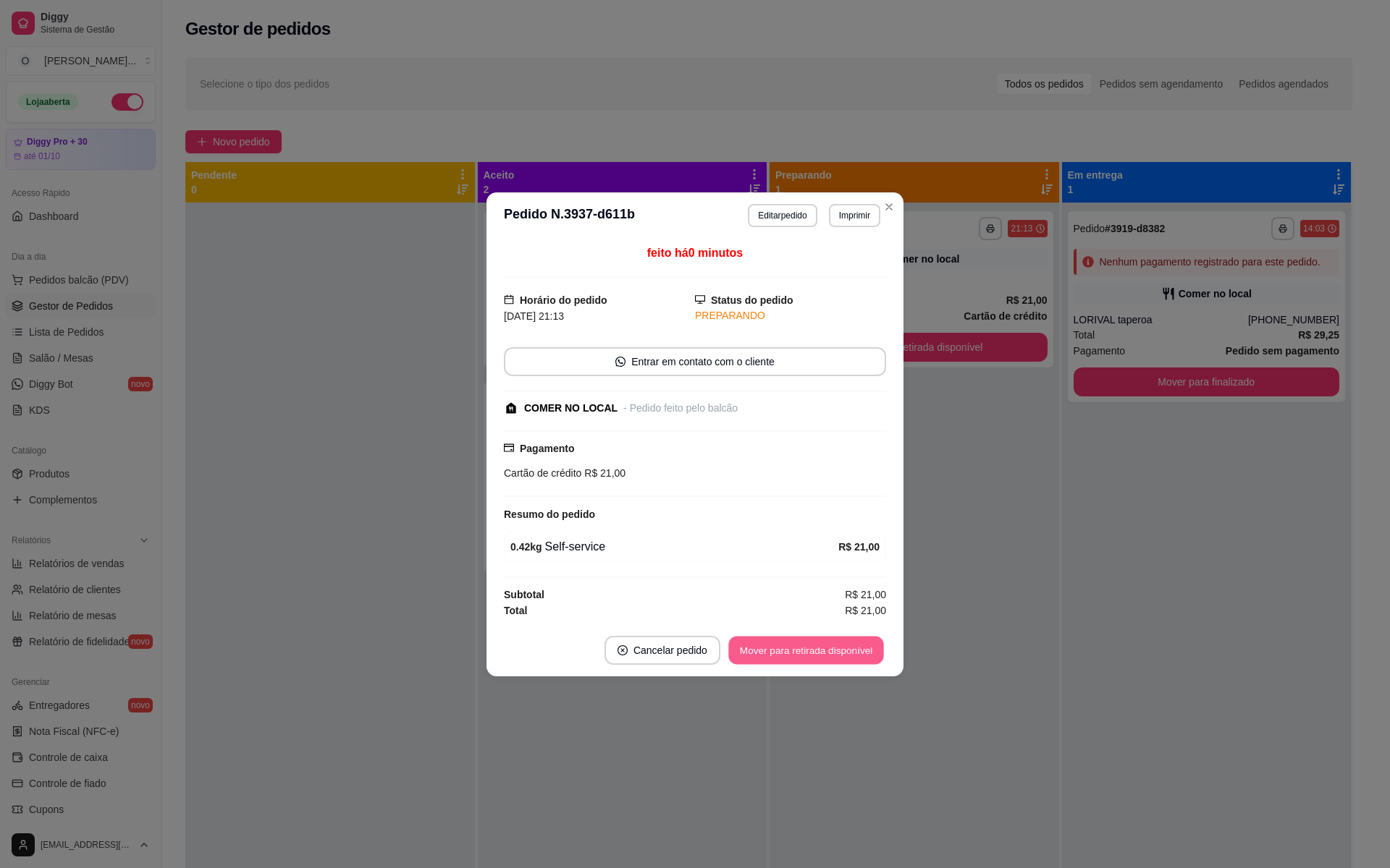
click at [865, 650] on button "Mover para retirada disponível" at bounding box center [805, 651] width 155 height 29
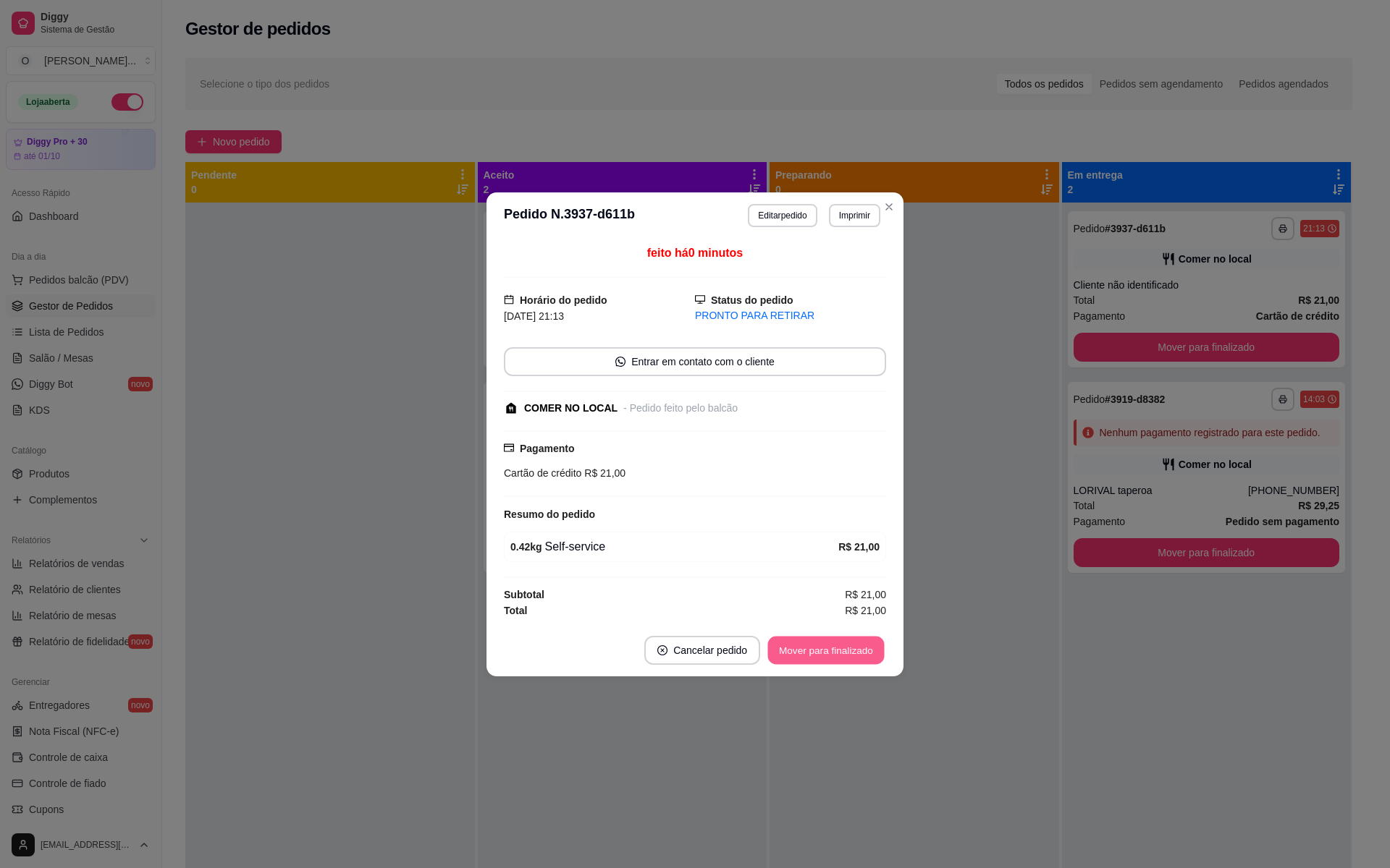
click at [865, 650] on button "Mover para finalizado" at bounding box center [826, 651] width 116 height 29
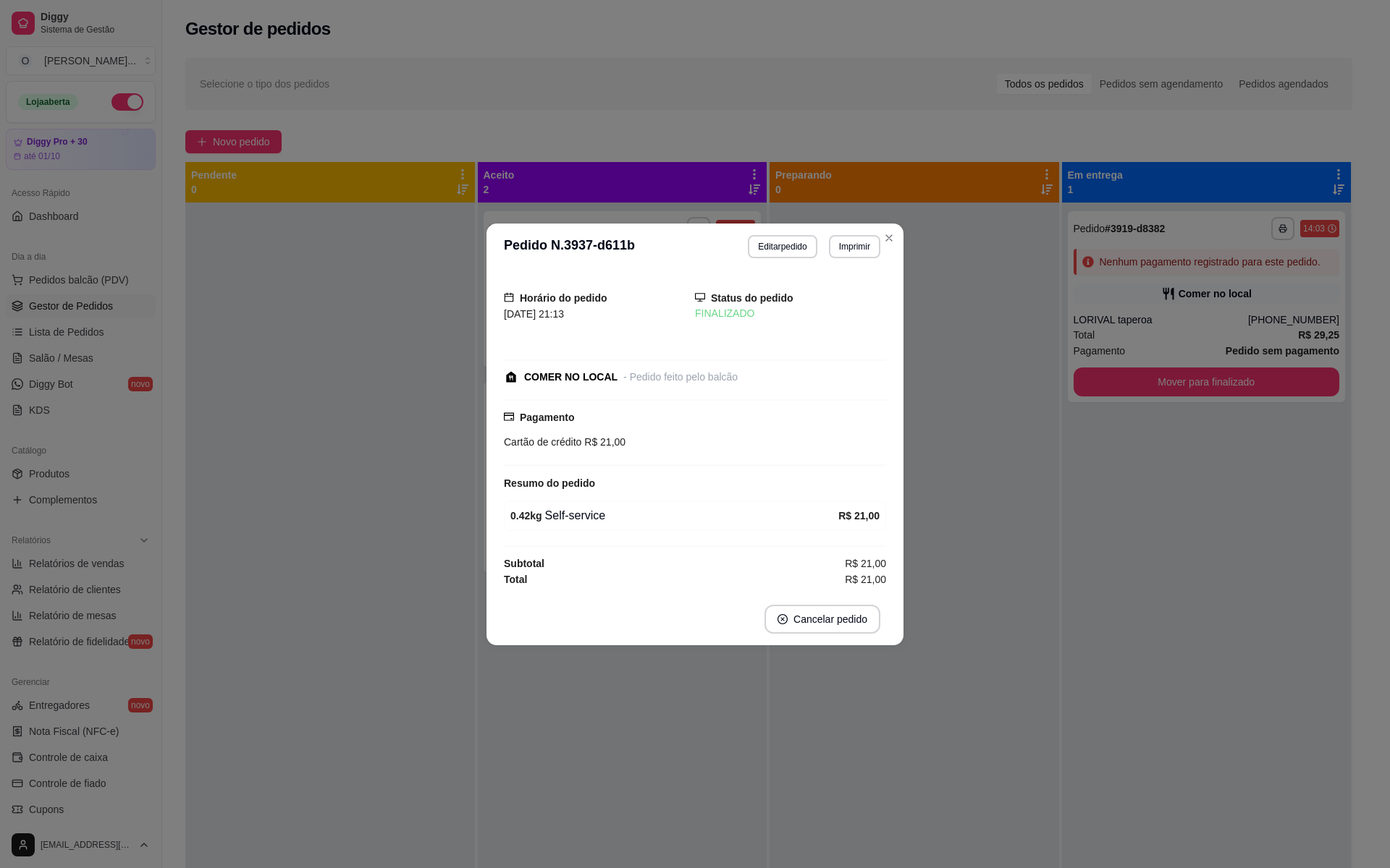
click at [889, 226] on div "**********" at bounding box center [695, 434] width 1390 height 868
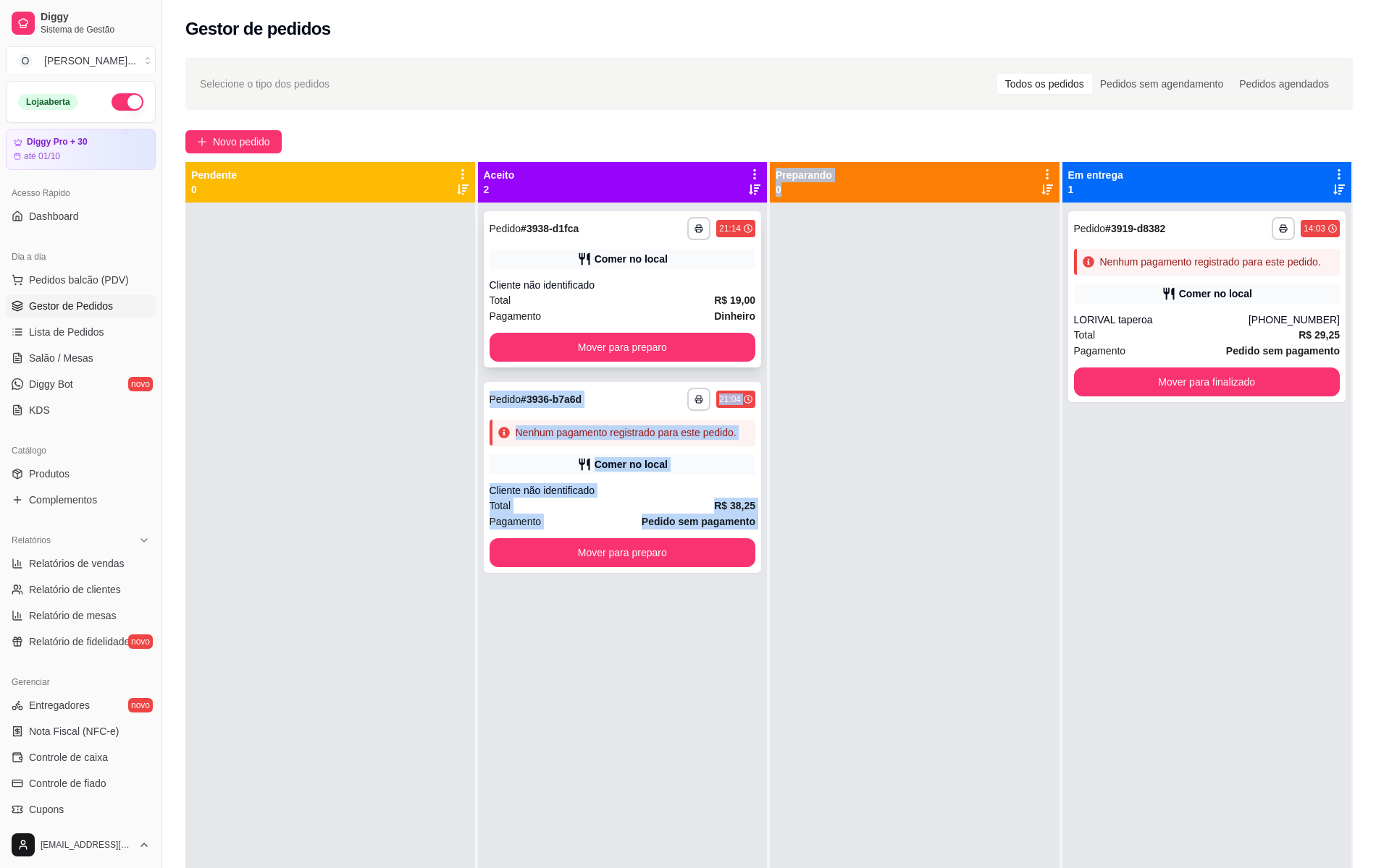
drag, startPoint x: 762, startPoint y: 271, endPoint x: 649, endPoint y: 327, distance: 126.1
click at [649, 327] on div "**********" at bounding box center [768, 596] width 1167 height 868
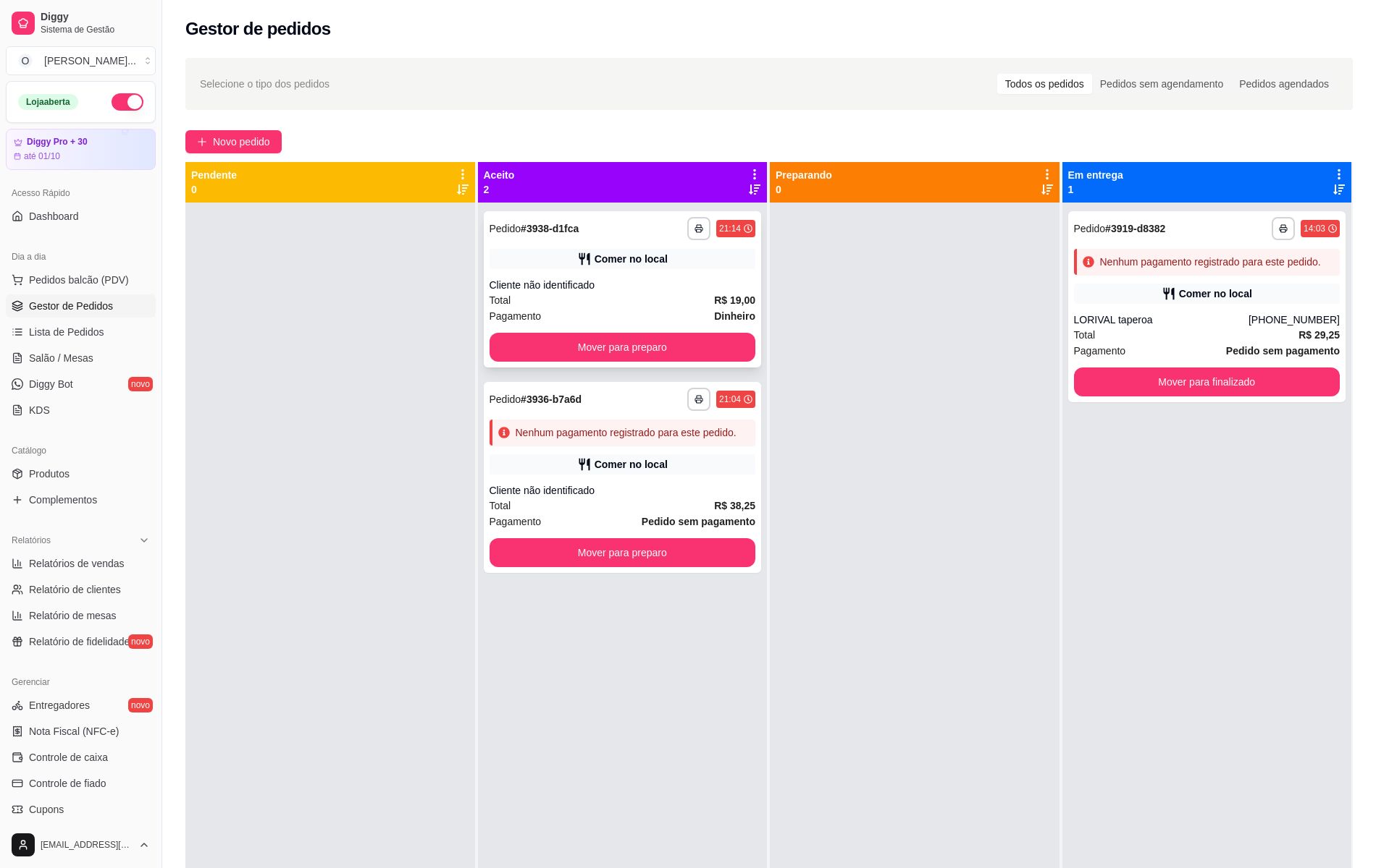
drag, startPoint x: 649, startPoint y: 327, endPoint x: 647, endPoint y: 300, distance: 27.1
click at [647, 300] on div "Total R$ 19,00" at bounding box center [622, 300] width 266 height 16
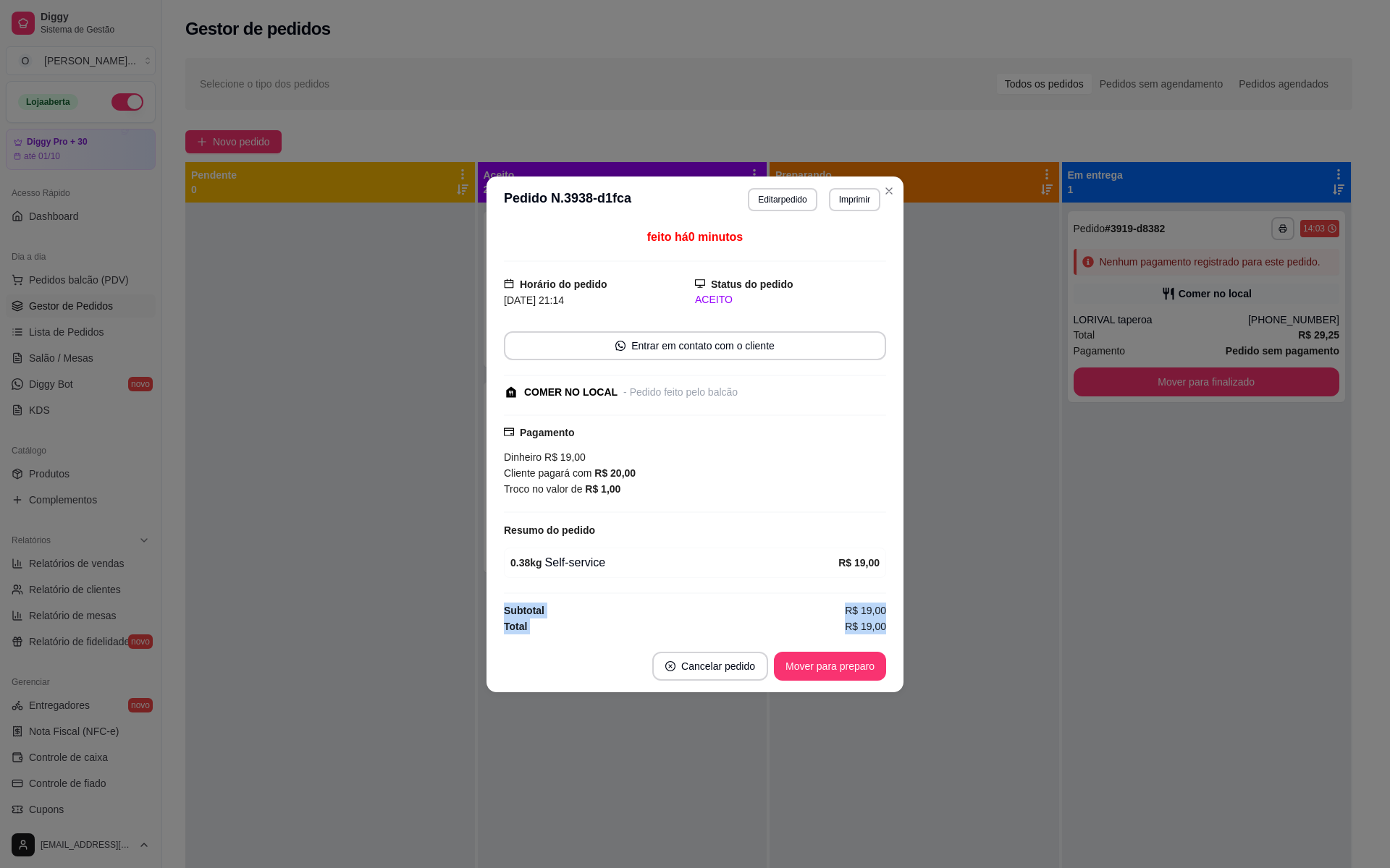
drag, startPoint x: 783, startPoint y: 582, endPoint x: 791, endPoint y: 689, distance: 107.3
click at [791, 689] on section "**********" at bounding box center [695, 434] width 417 height 516
click at [800, 669] on button "Mover para preparo" at bounding box center [830, 667] width 109 height 29
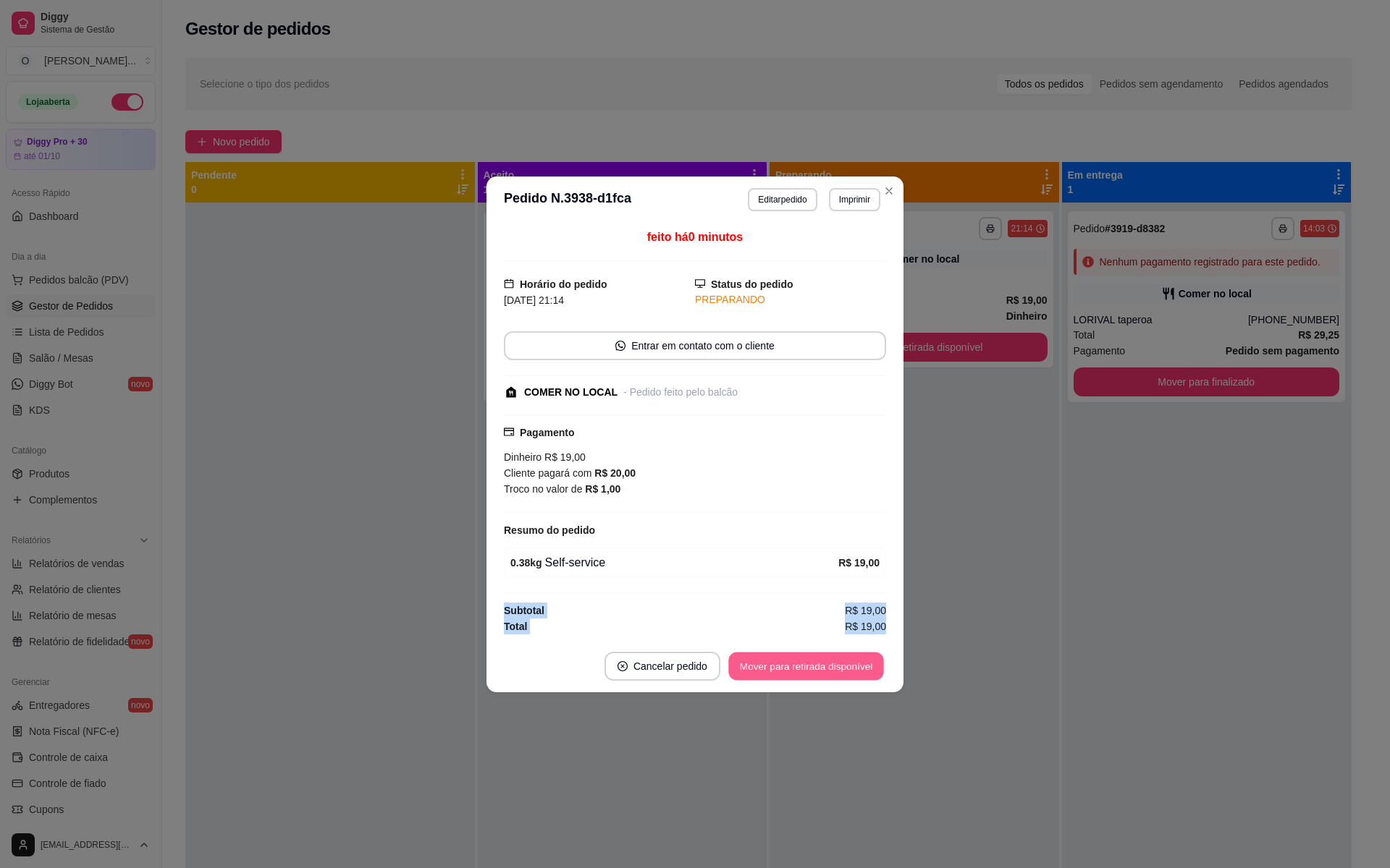
click at [783, 671] on button "Mover para retirada disponível" at bounding box center [805, 667] width 155 height 29
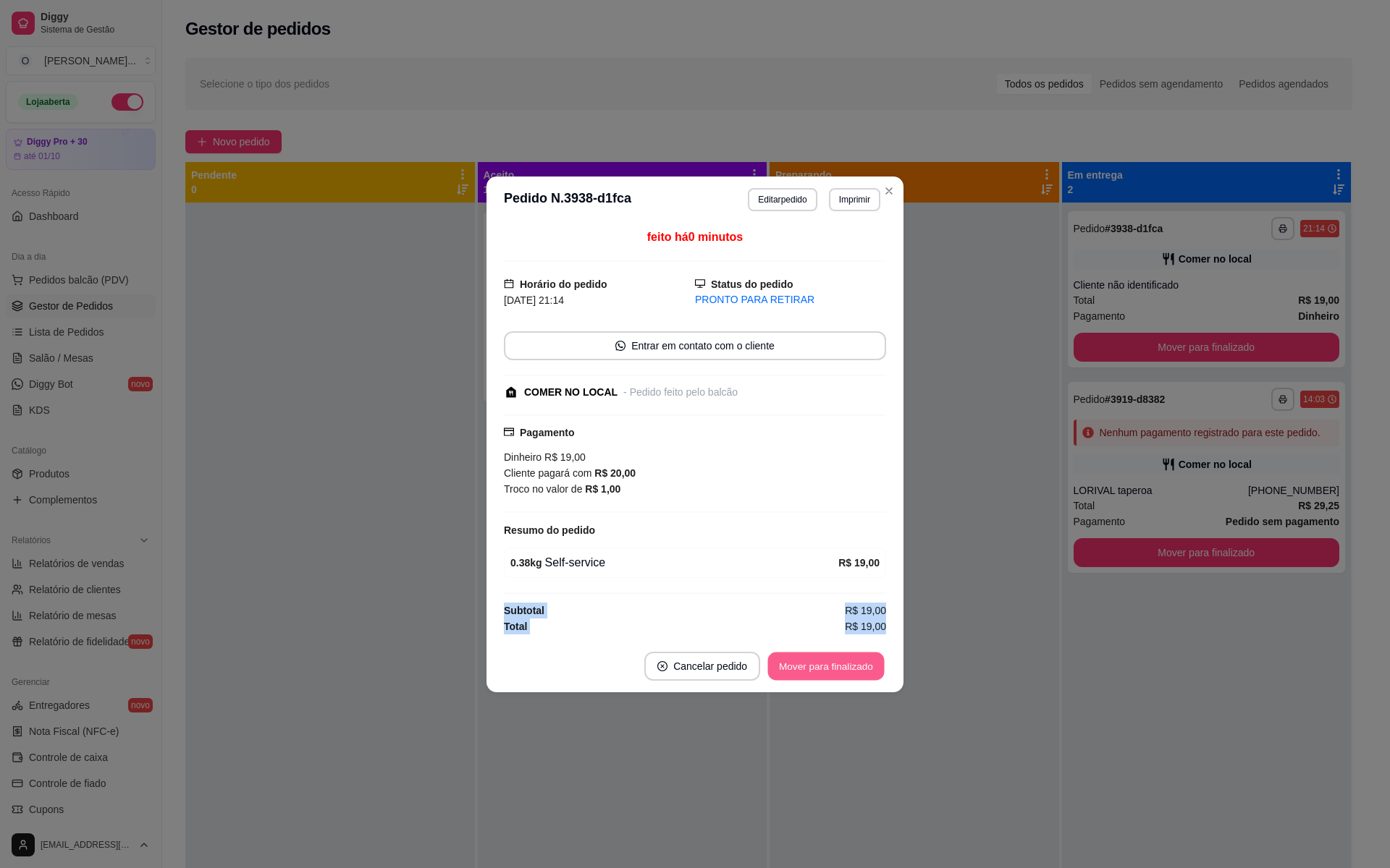
click at [783, 671] on button "Mover para finalizado" at bounding box center [826, 667] width 116 height 29
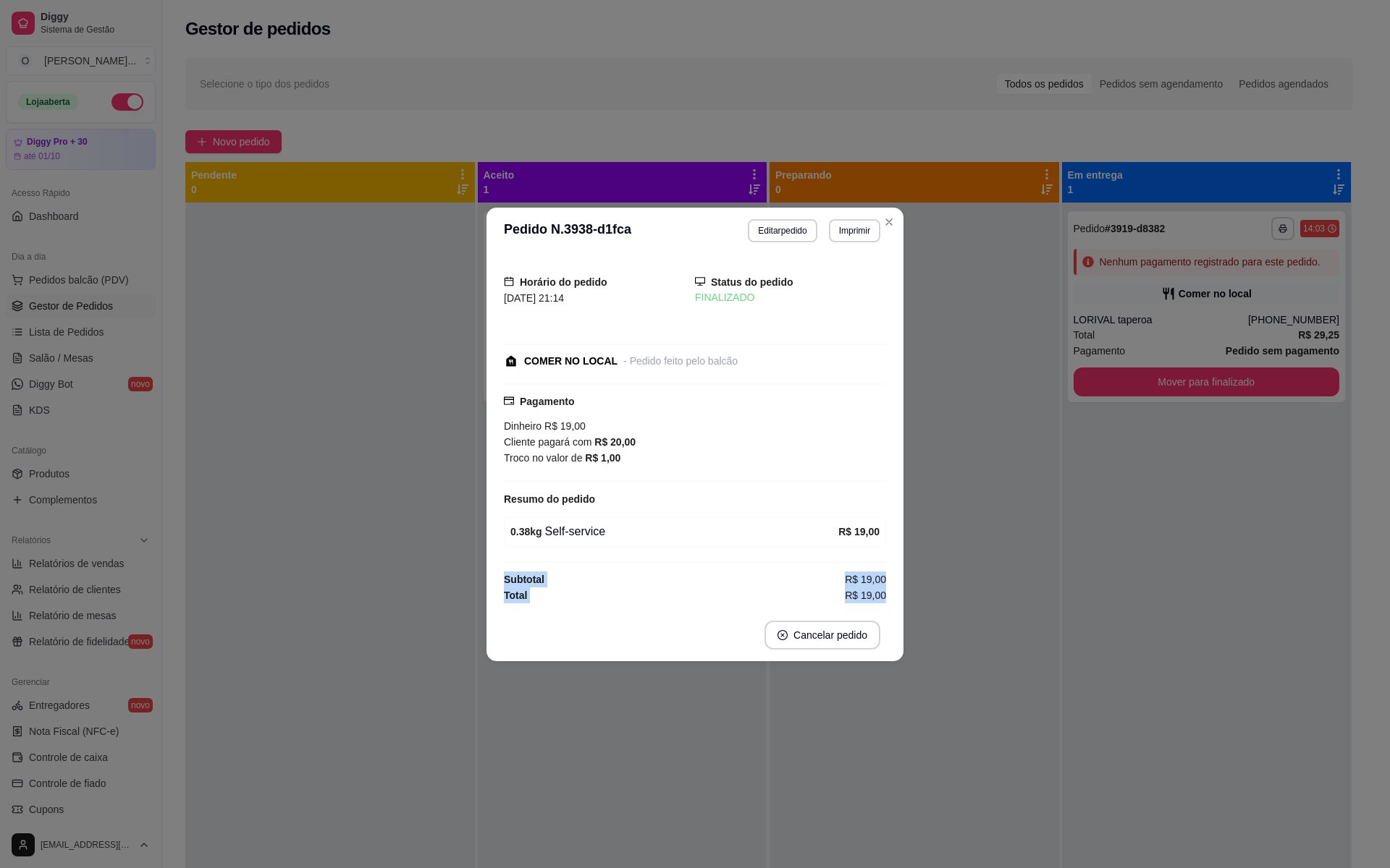
click at [899, 210] on div "**********" at bounding box center [695, 434] width 1390 height 868
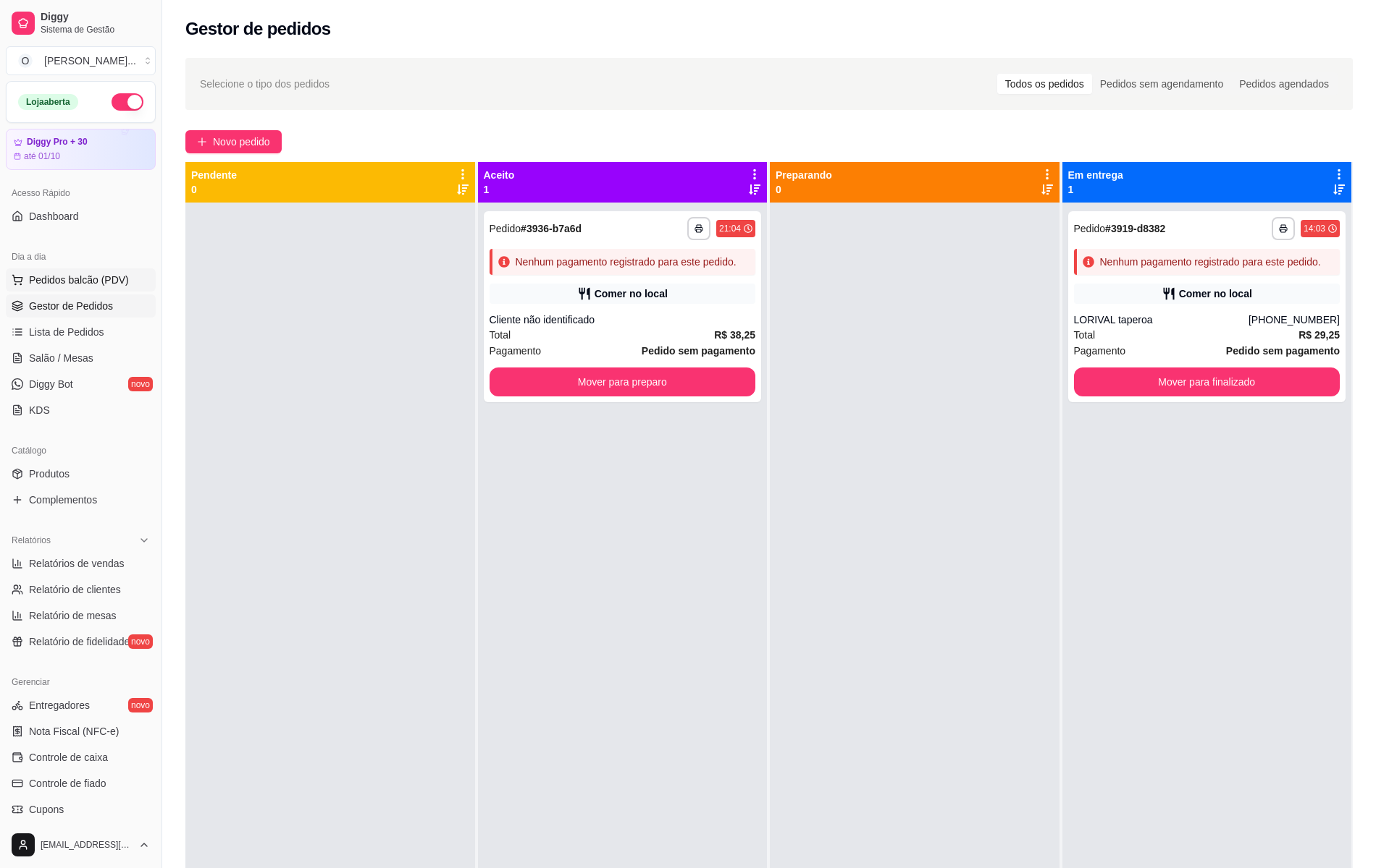
drag, startPoint x: 584, startPoint y: 279, endPoint x: 31, endPoint y: 279, distance: 553.0
click at [31, 279] on span "Pedidos balcão (PDV)" at bounding box center [78, 279] width 100 height 14
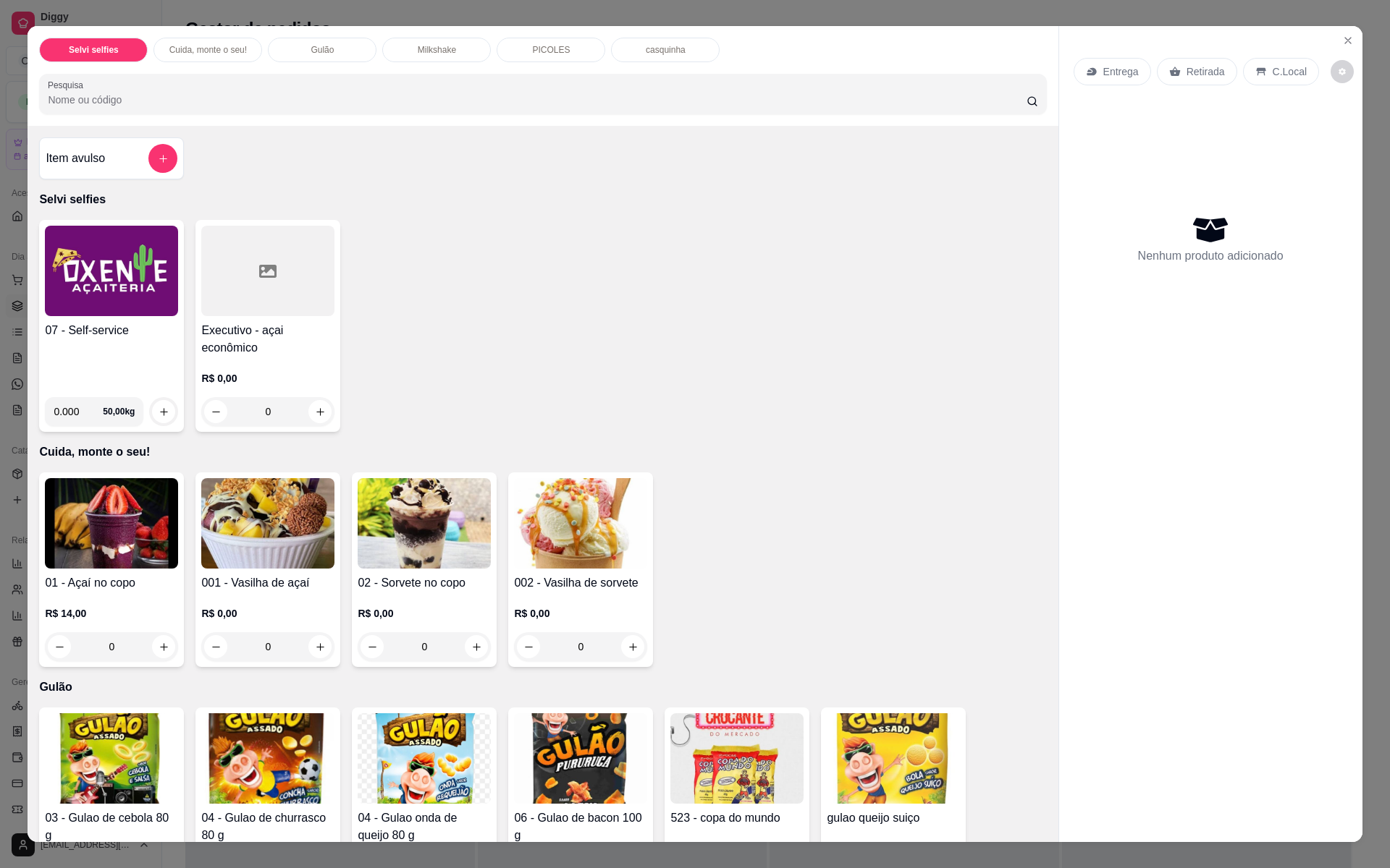
click at [79, 304] on img at bounding box center [112, 271] width 134 height 91
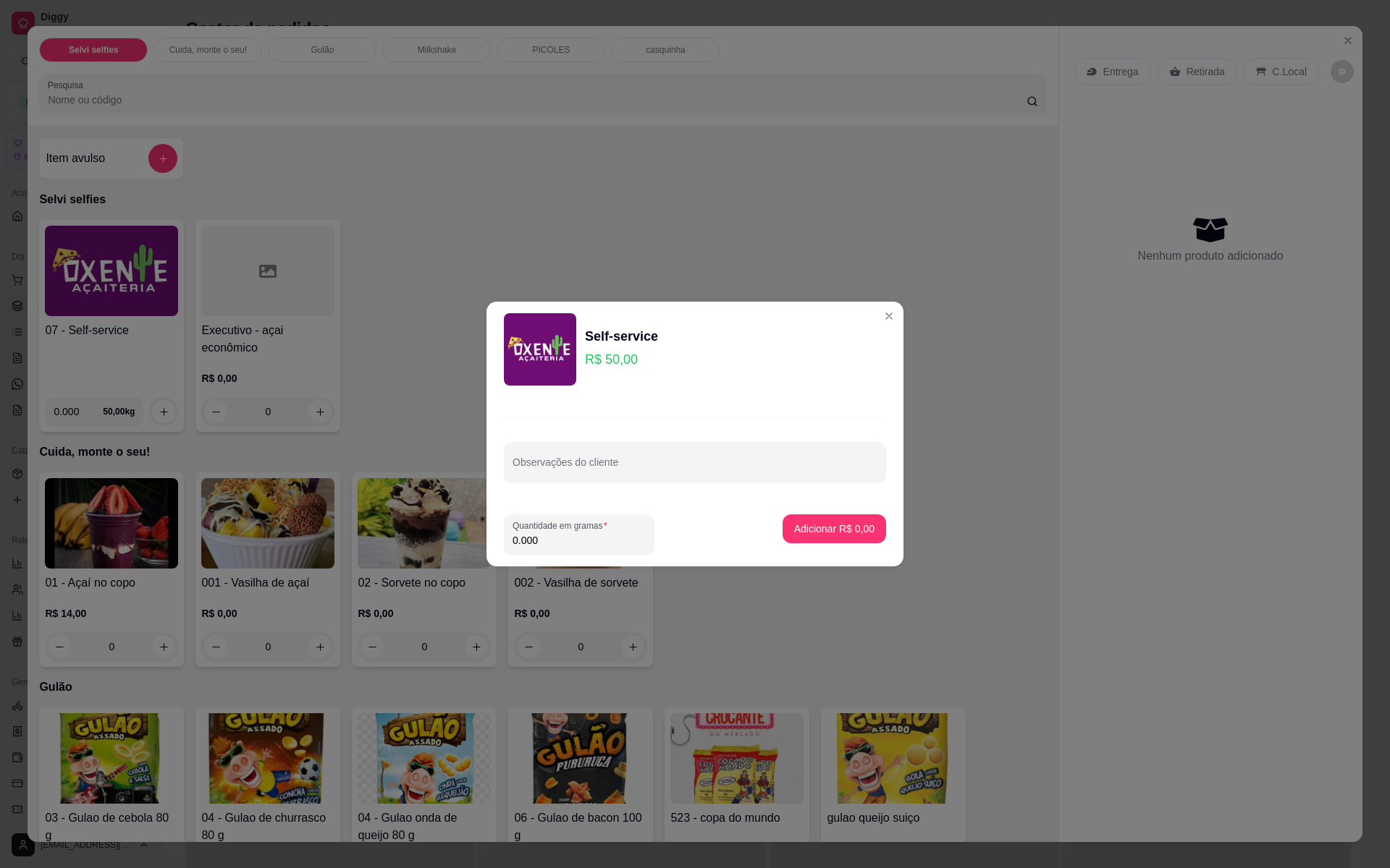
click at [886, 317] on div "Self-service R$ 50,00 Observações do cliente Quantidade em gramas 0.000 Adicion…" at bounding box center [695, 434] width 1390 height 868
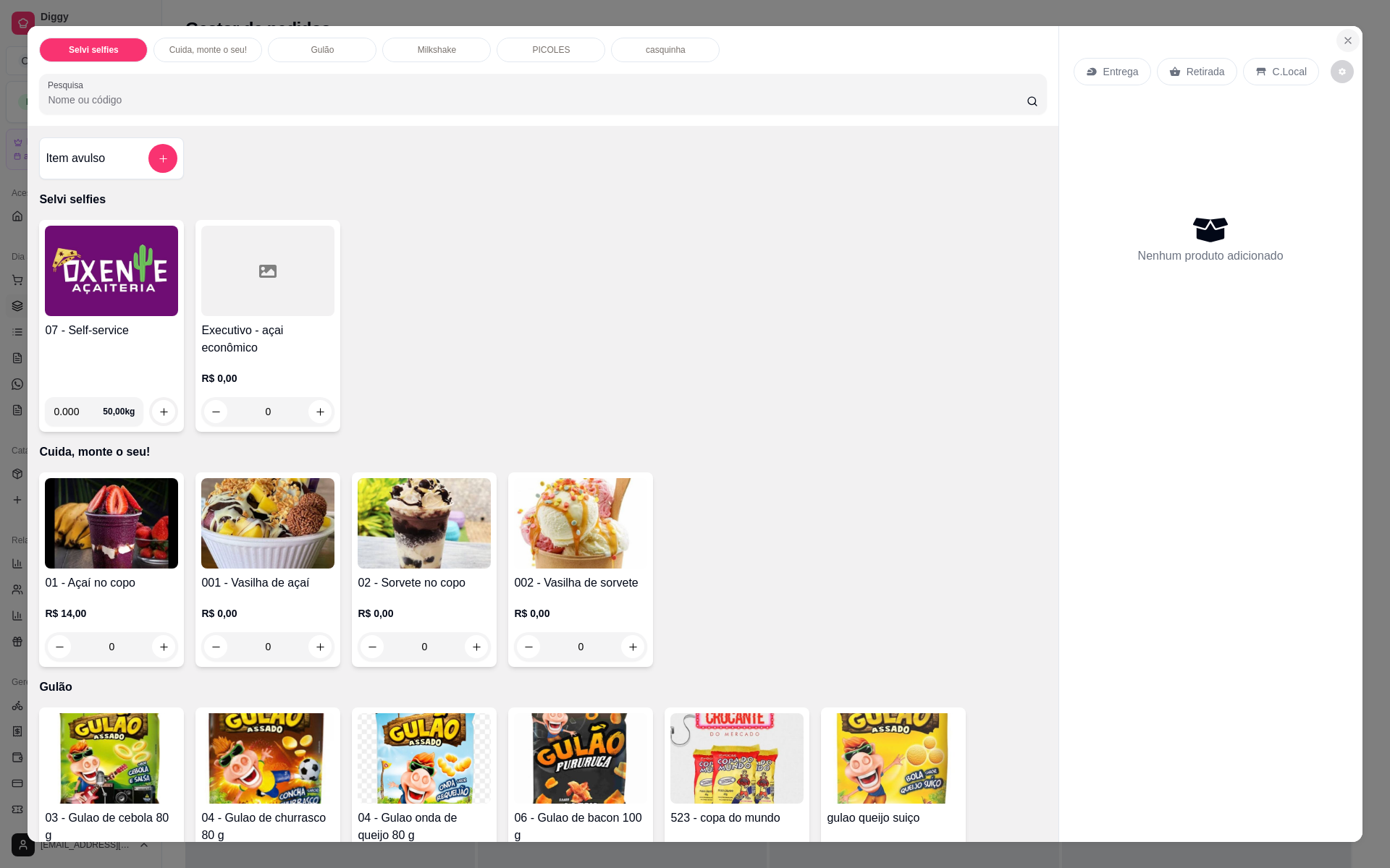
click at [1345, 40] on icon "Close" at bounding box center [1348, 40] width 11 height 11
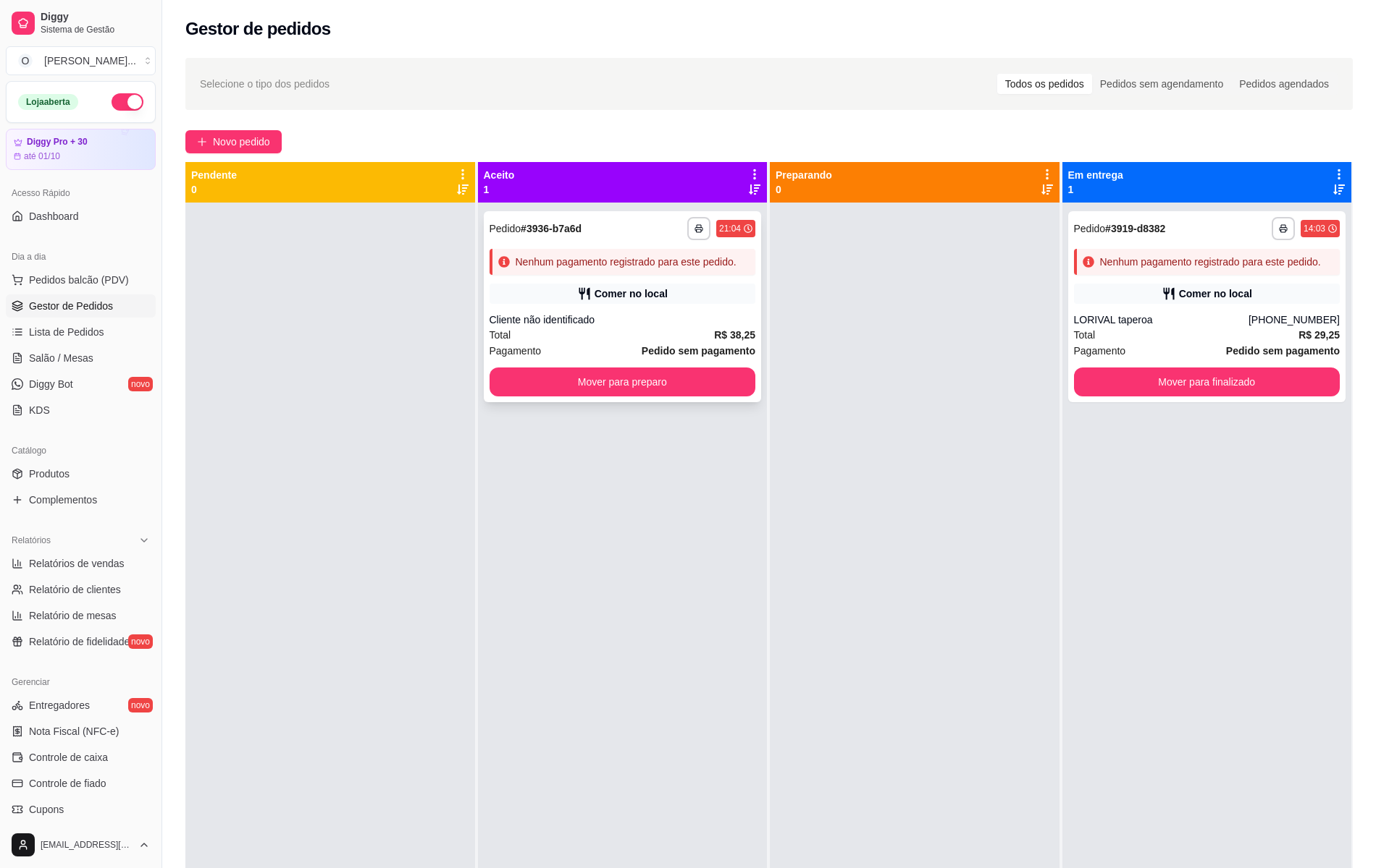
click at [683, 341] on div "Total R$ 38,25" at bounding box center [622, 335] width 266 height 16
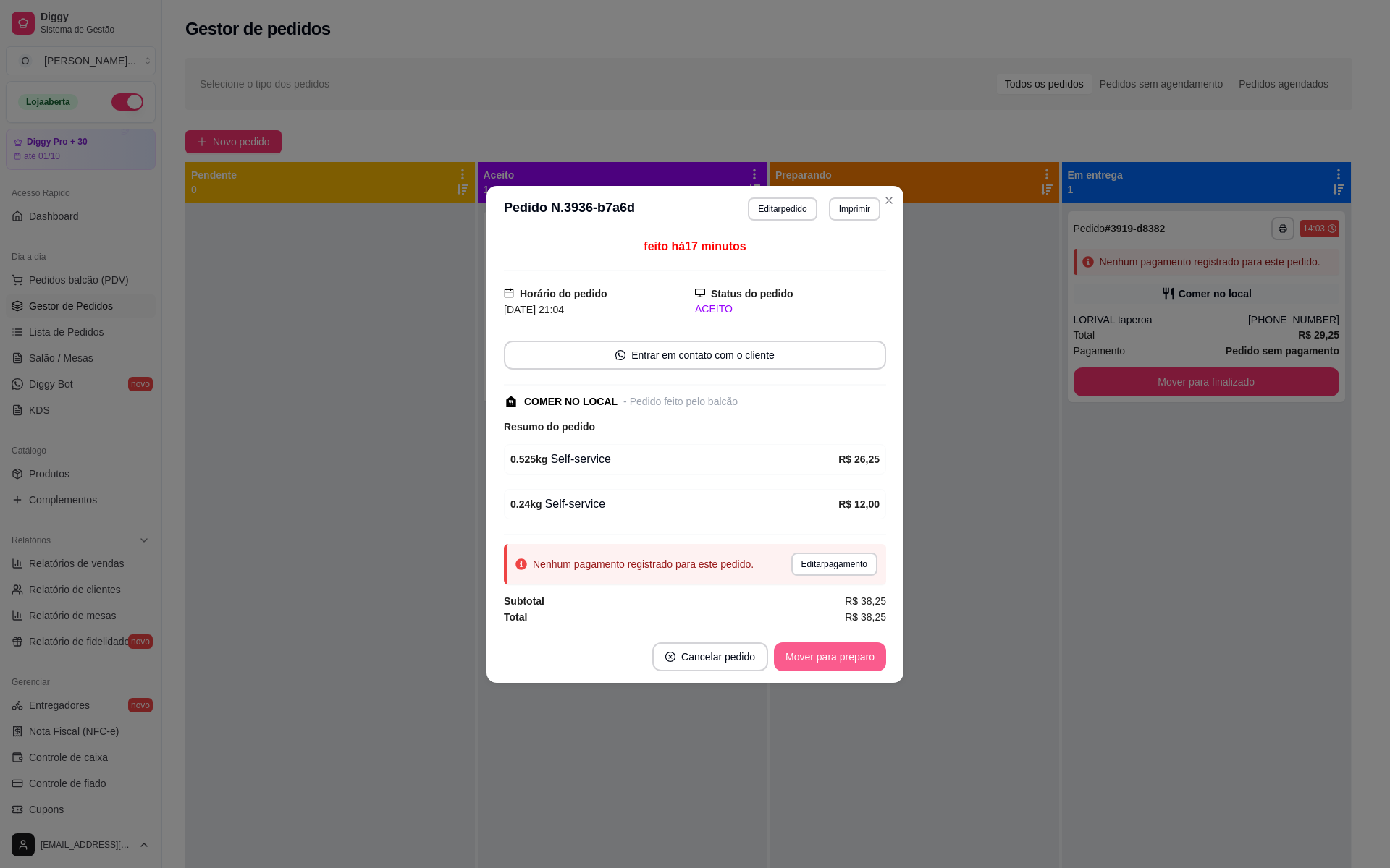
click at [840, 657] on button "Mover para preparo" at bounding box center [830, 657] width 113 height 29
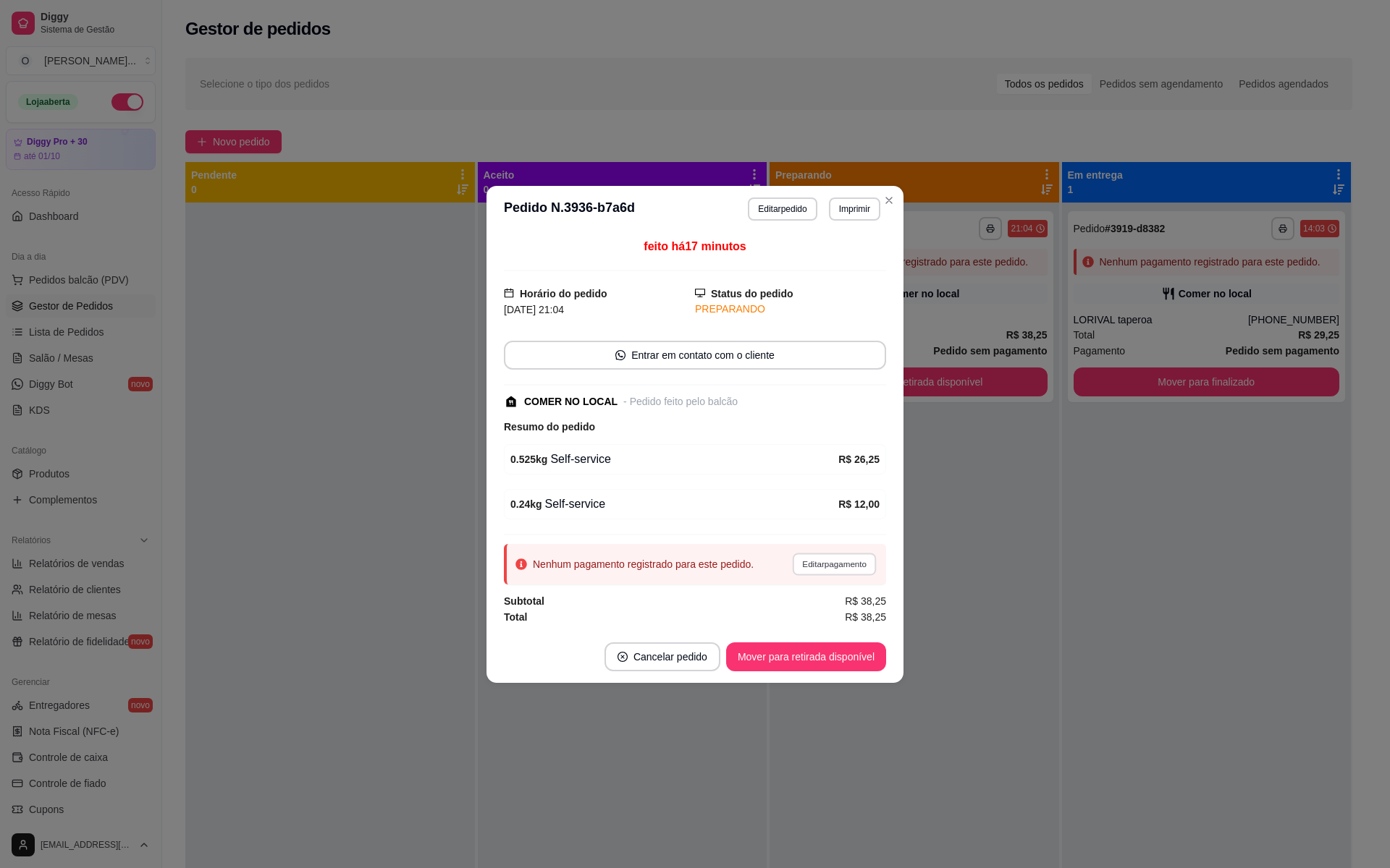
click at [829, 573] on button "Editar pagamento" at bounding box center [834, 565] width 84 height 23
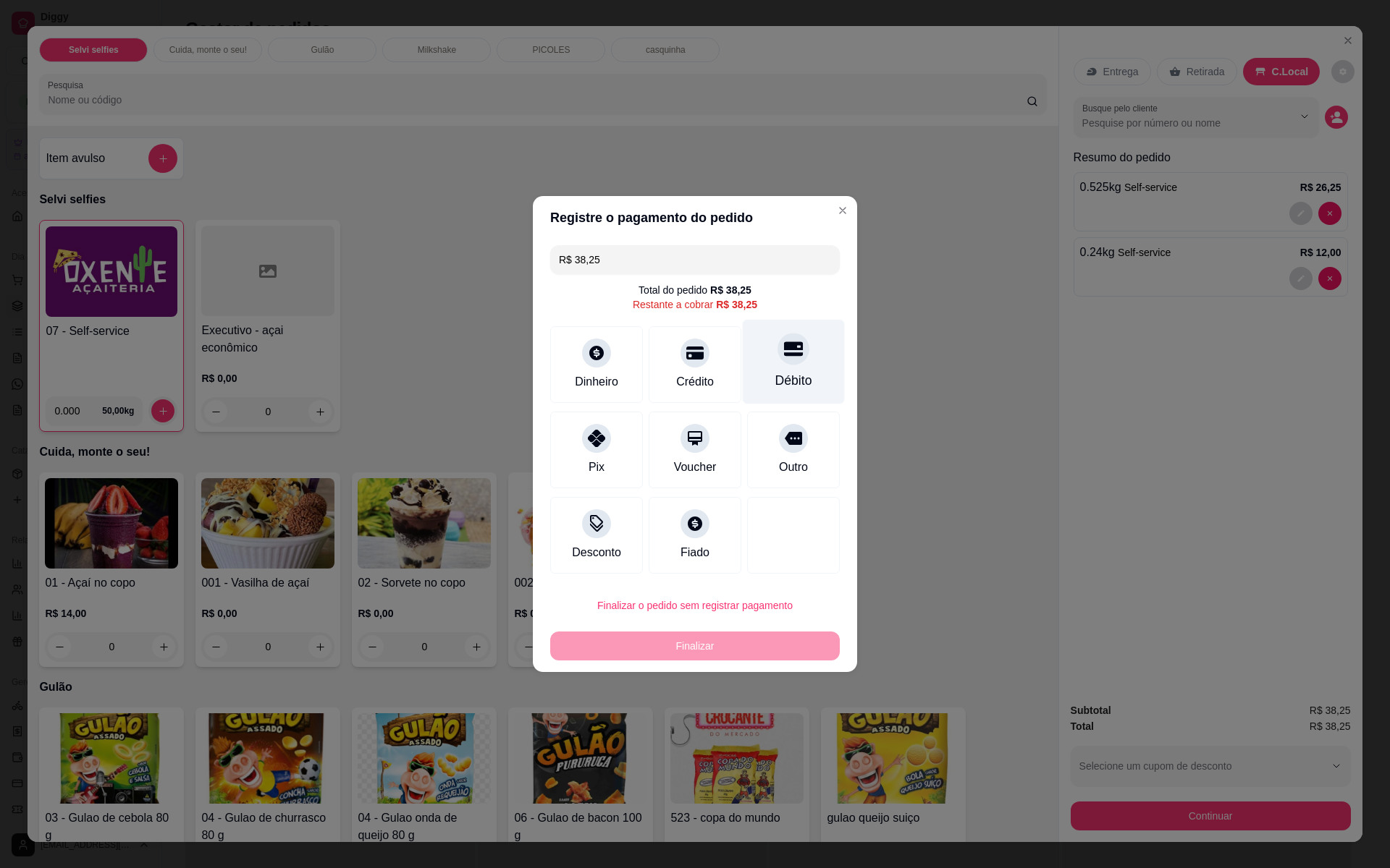
click at [771, 398] on div "Débito" at bounding box center [793, 362] width 102 height 85
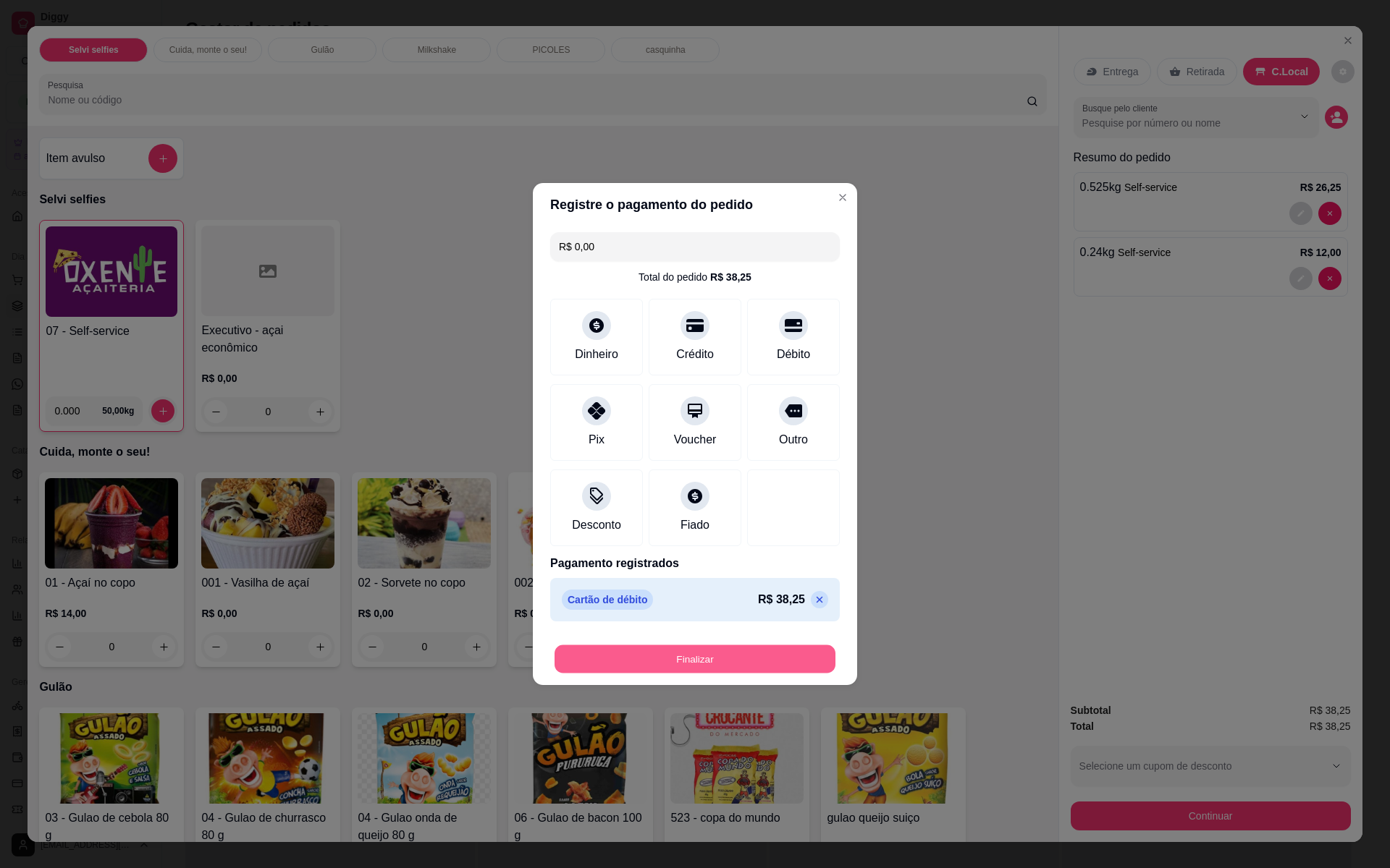
click at [753, 661] on button "Finalizar" at bounding box center [695, 660] width 280 height 29
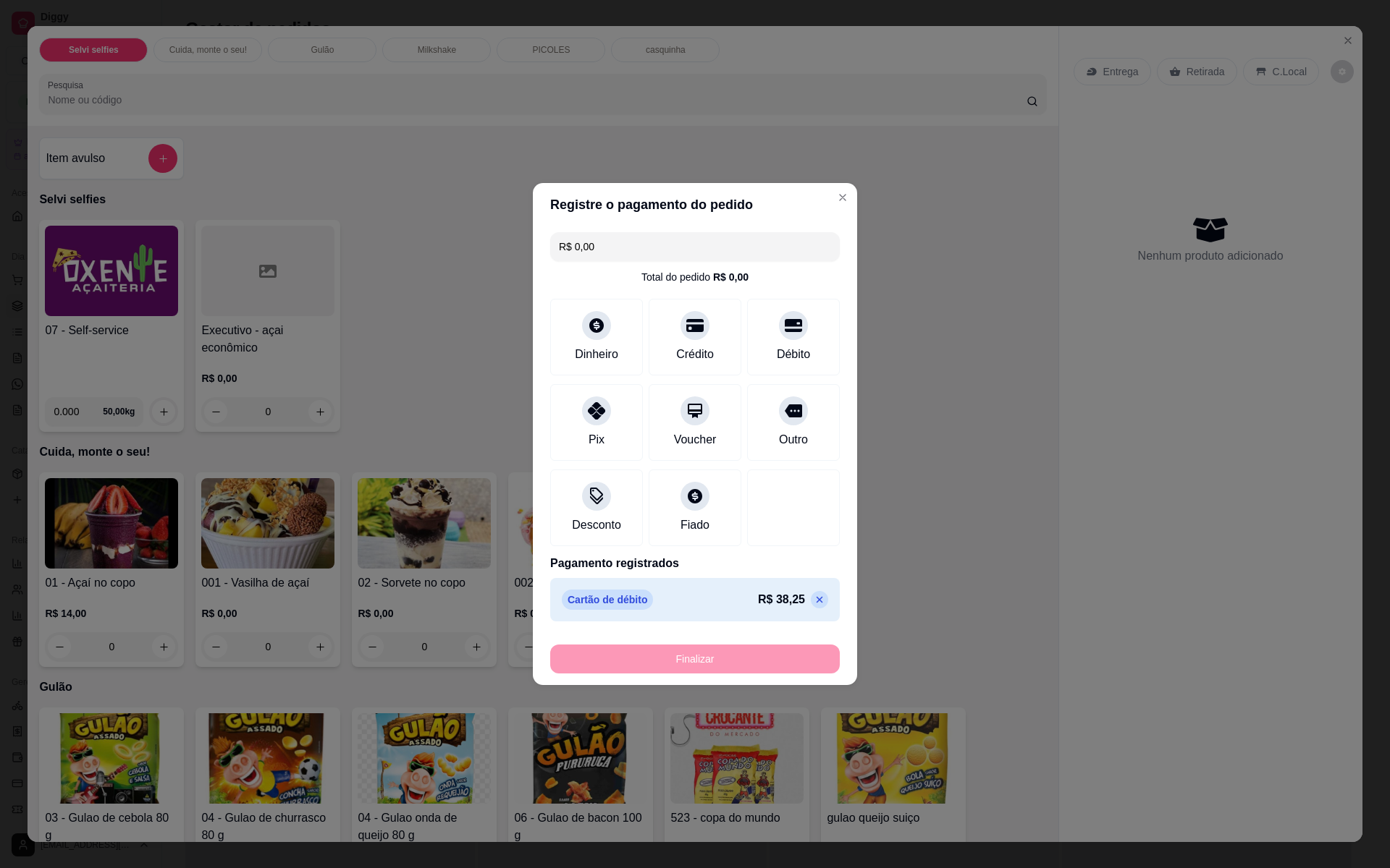
type input "-R$ 38,25"
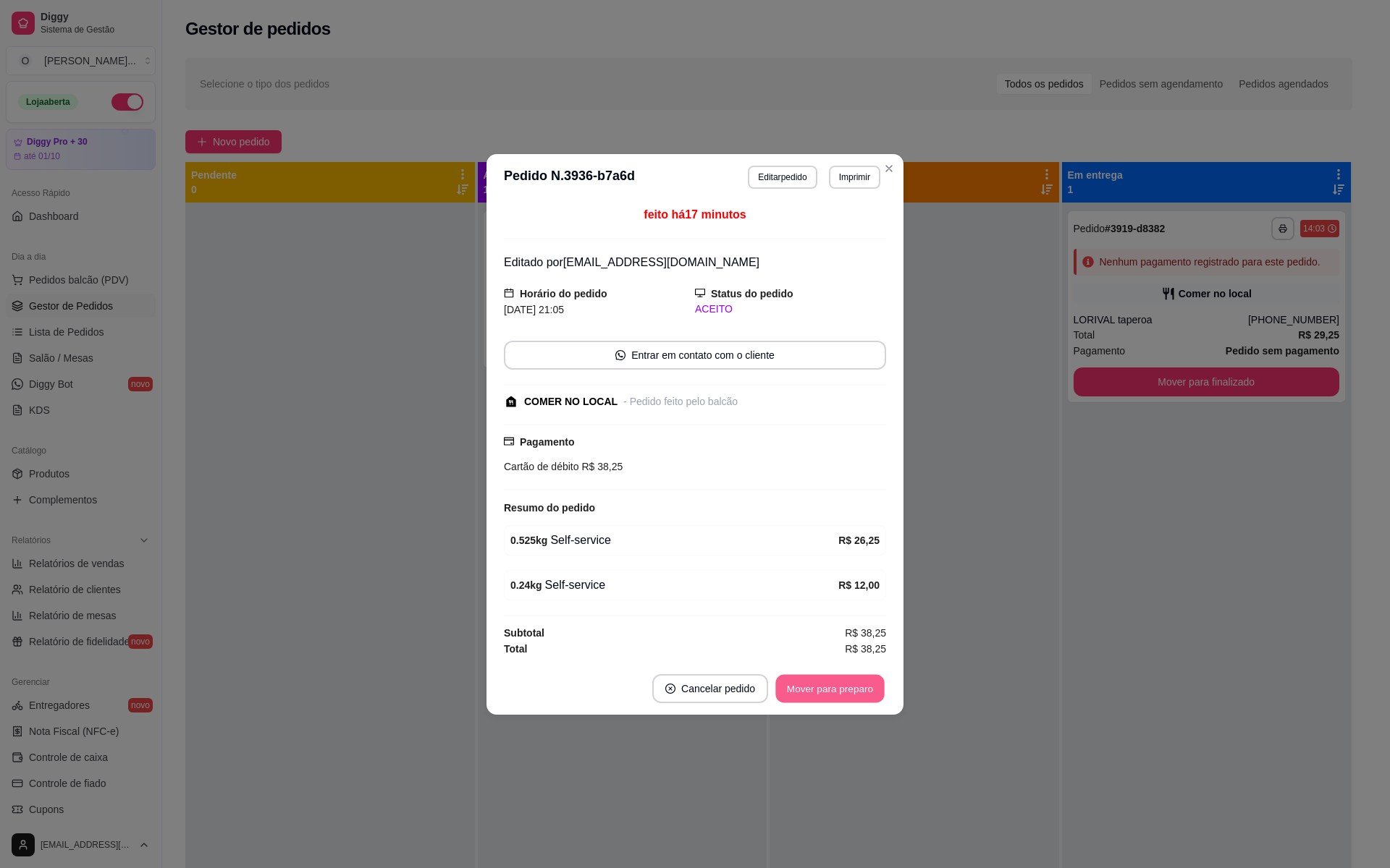
click at [839, 691] on button "Mover para preparo" at bounding box center [830, 689] width 109 height 29
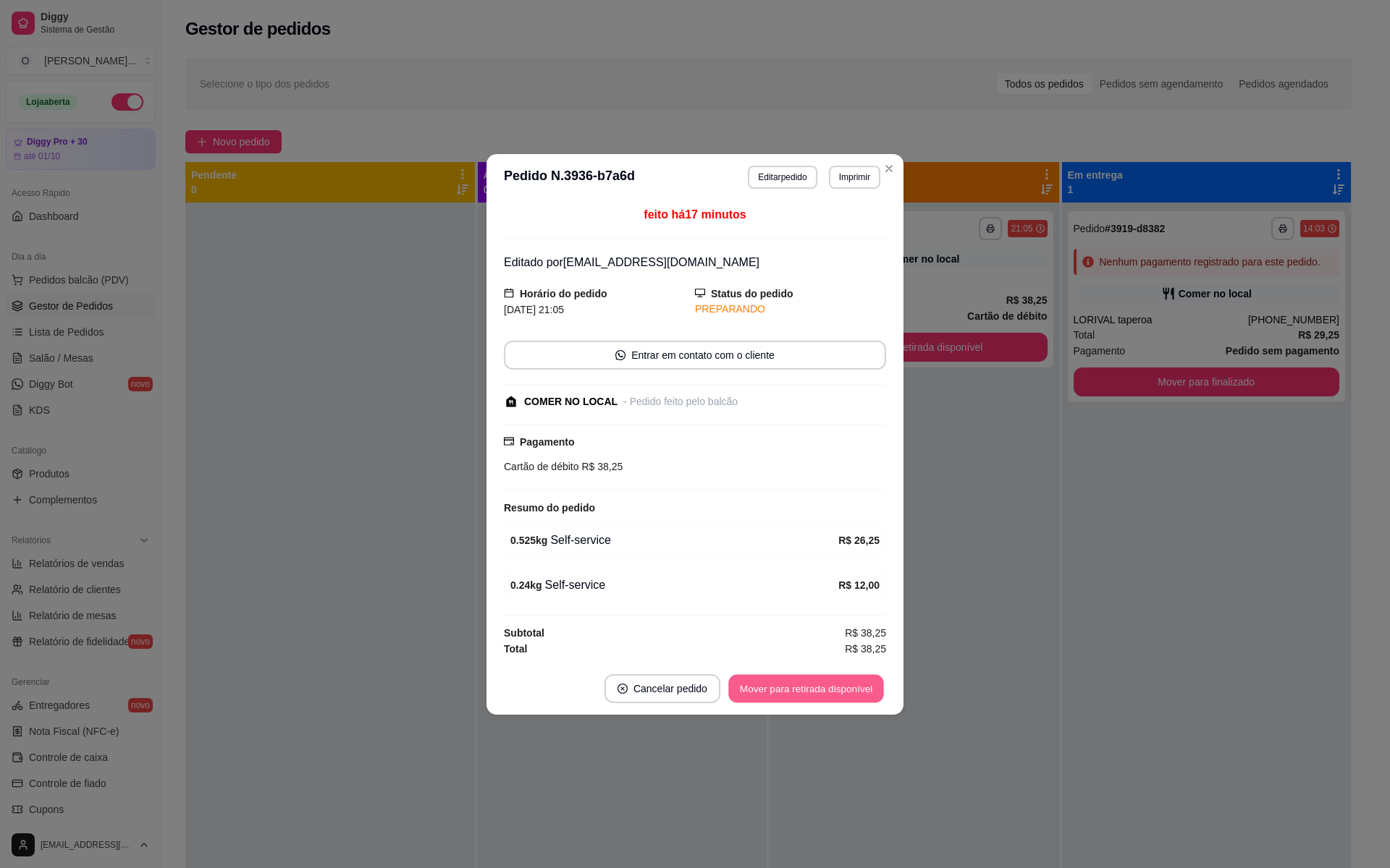
click at [832, 696] on button "Mover para retirada disponível" at bounding box center [805, 689] width 155 height 29
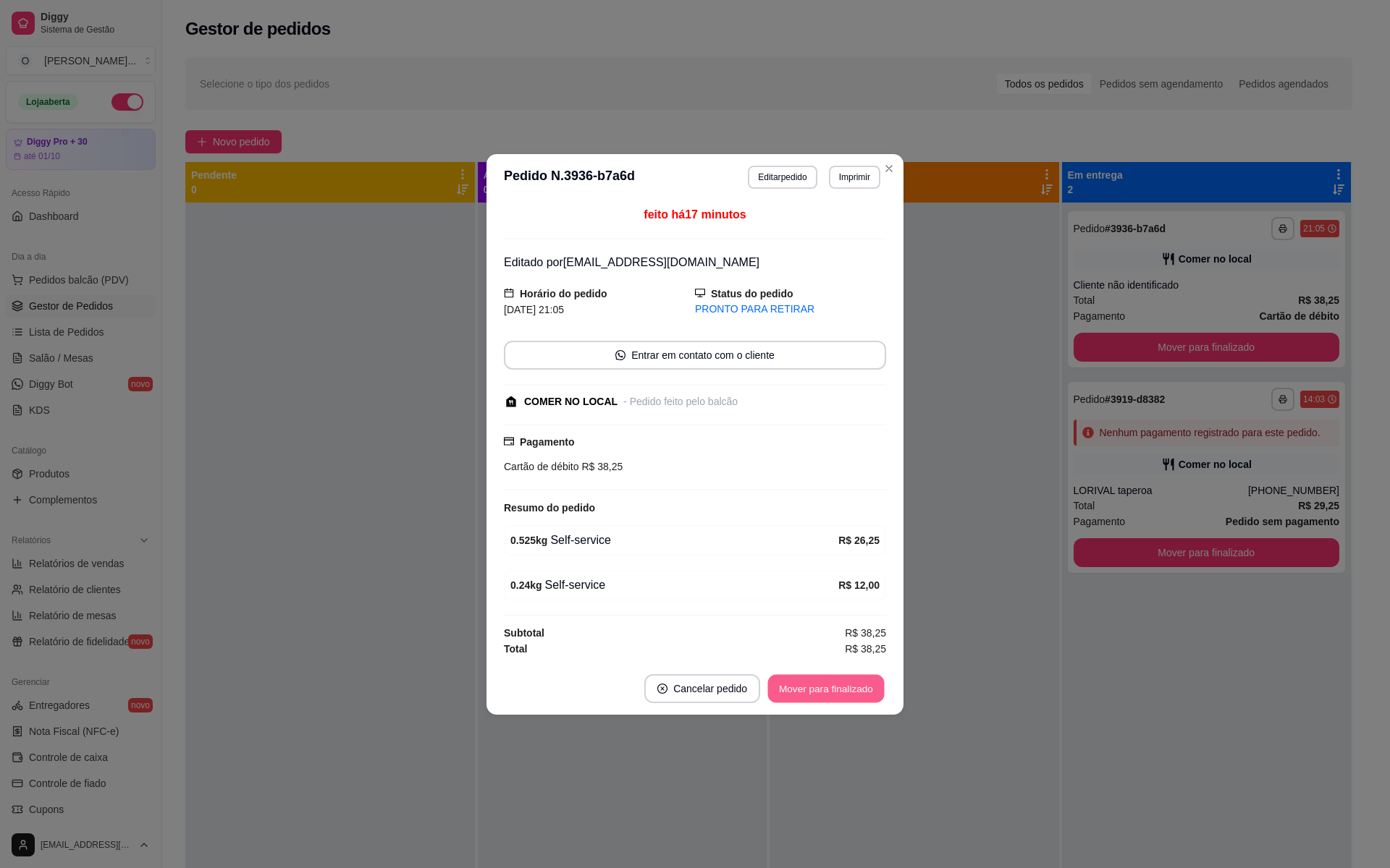
click at [828, 691] on button "Mover para finalizado" at bounding box center [826, 689] width 116 height 29
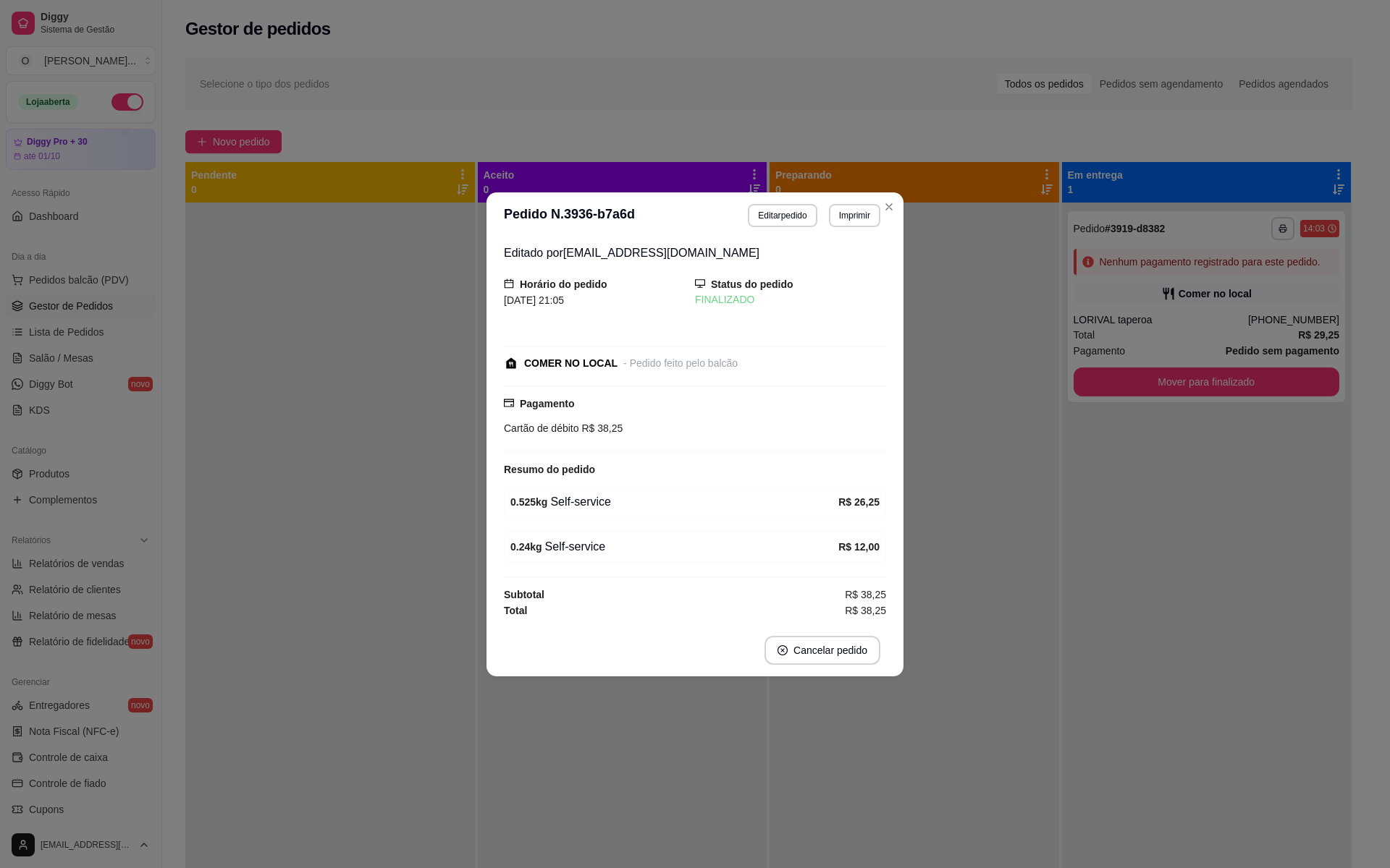
click at [890, 201] on div "**********" at bounding box center [695, 434] width 1390 height 868
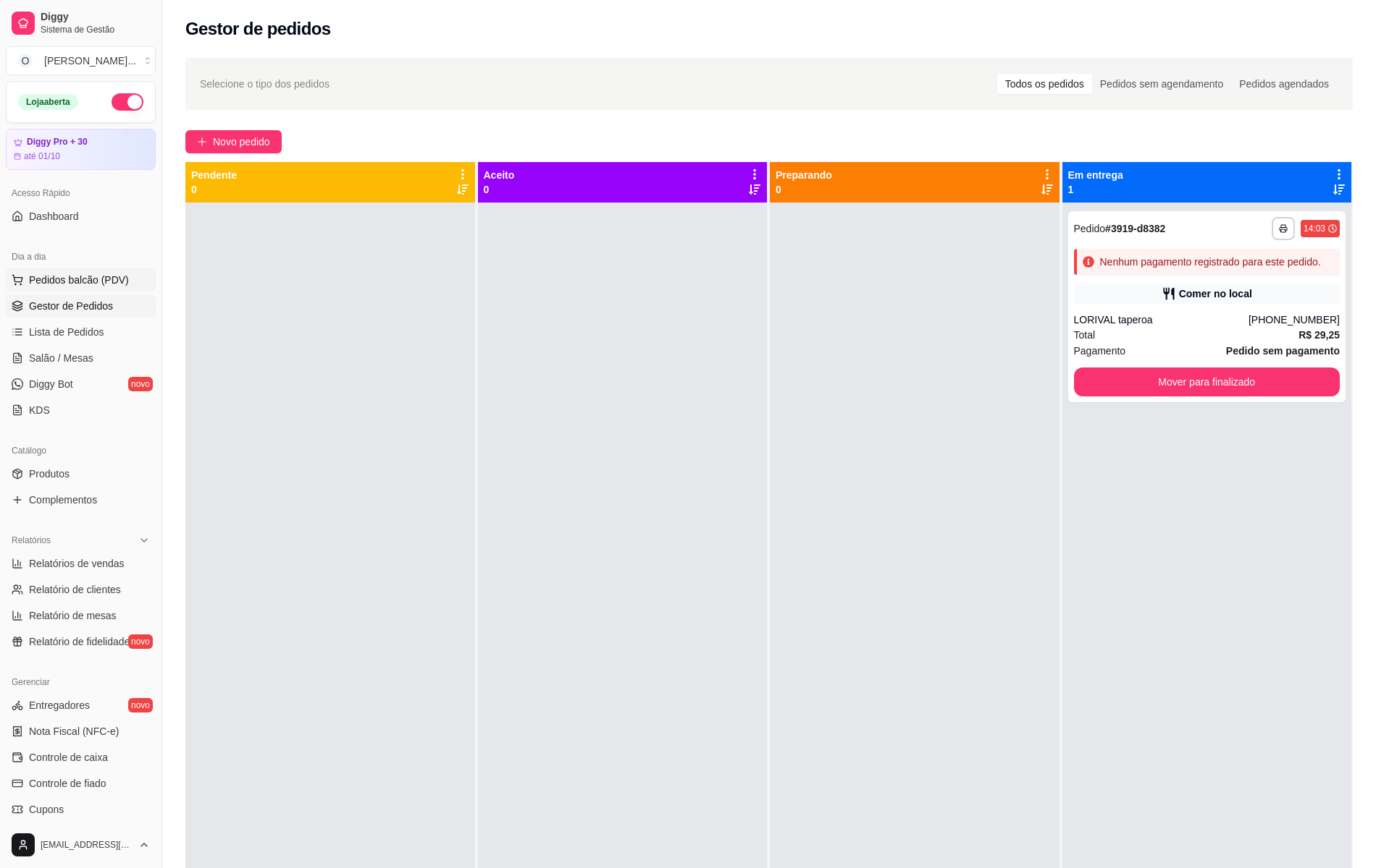
click at [99, 283] on span "Pedidos balcão (PDV)" at bounding box center [78, 279] width 100 height 14
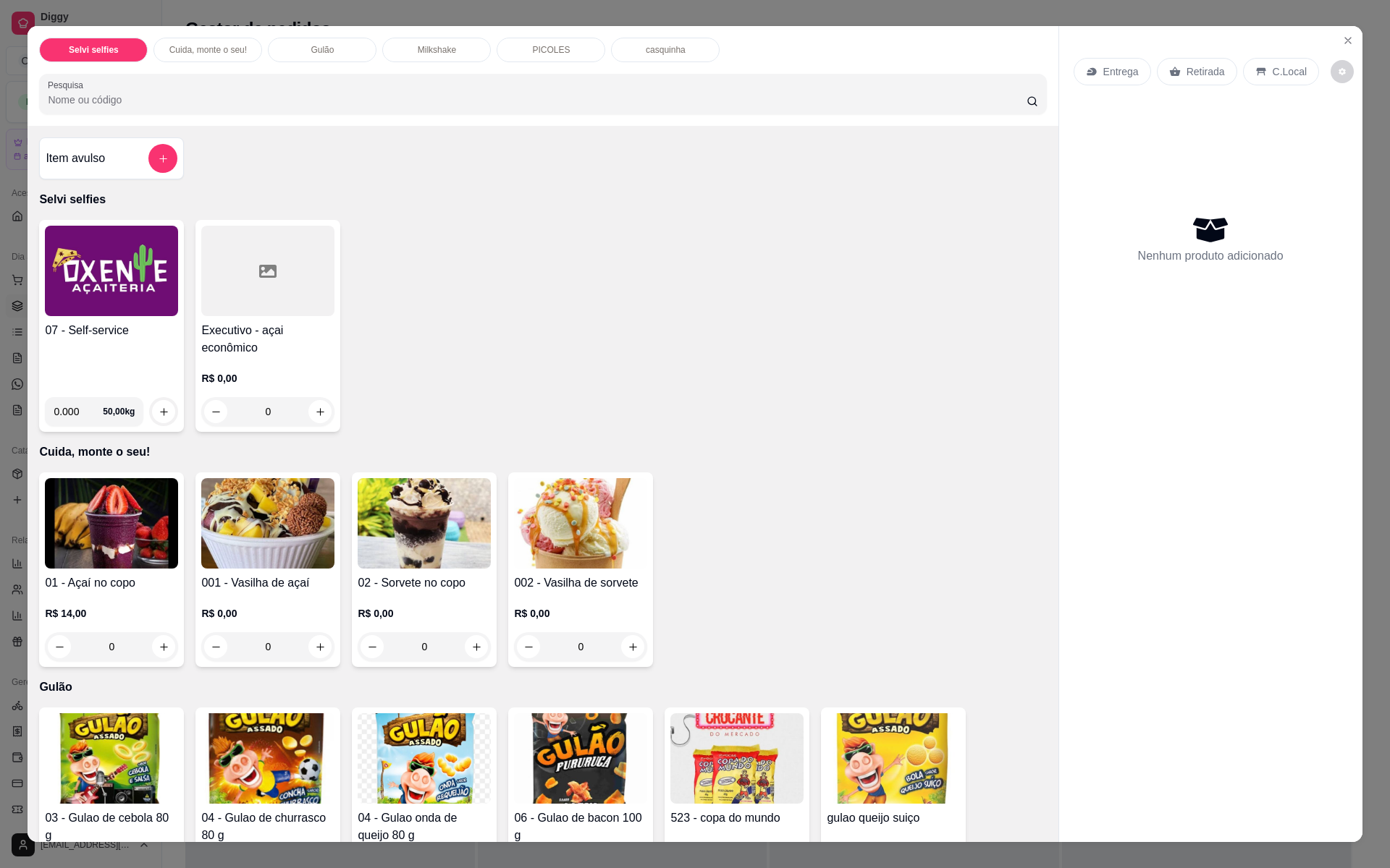
click at [100, 283] on img at bounding box center [112, 271] width 134 height 91
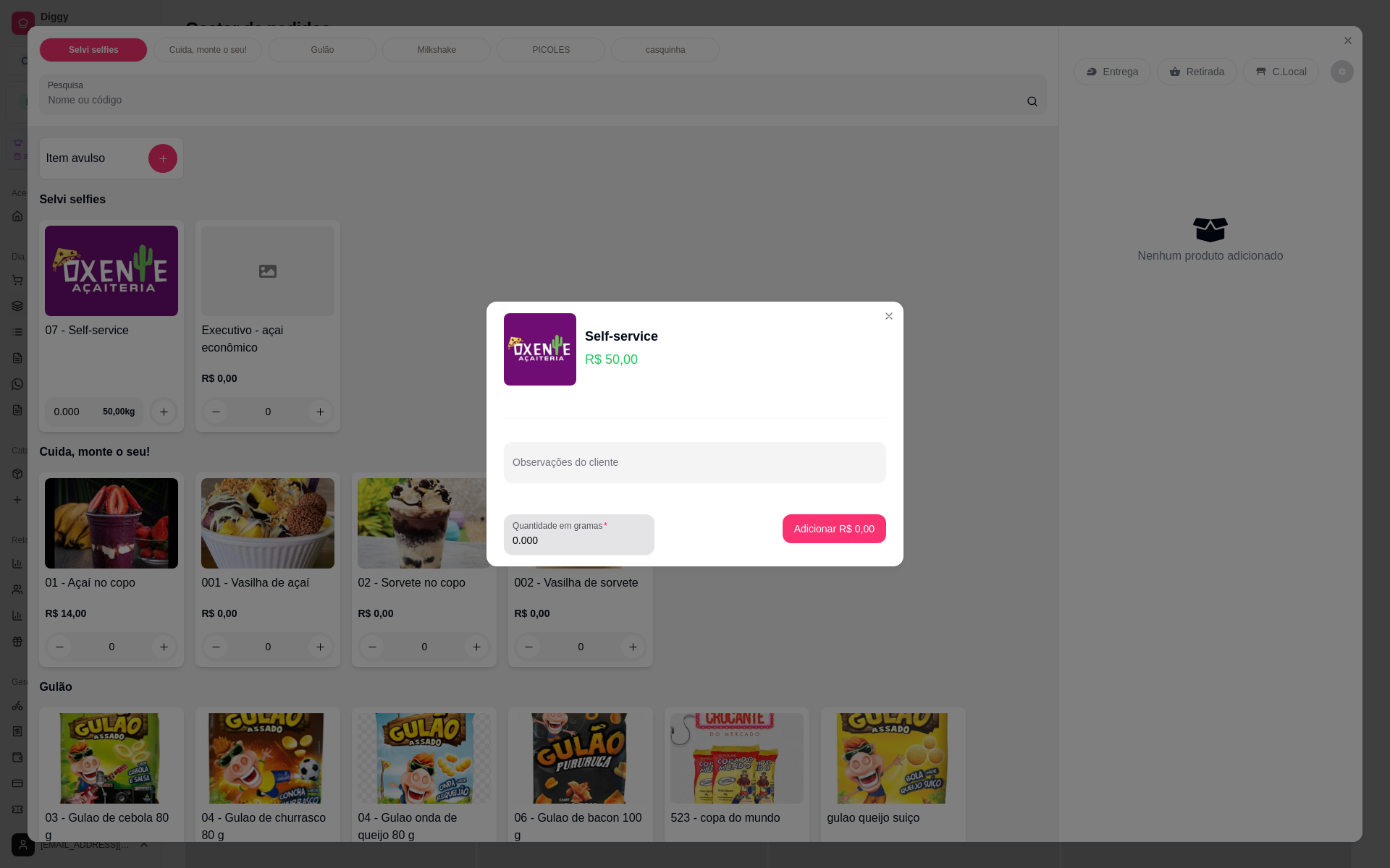
click at [562, 539] on div "Self-service R$ 50,00 Observações do cliente Quantidade em gramas 0.000 Adicion…" at bounding box center [695, 434] width 1390 height 868
click at [557, 538] on input "0.000" at bounding box center [579, 540] width 134 height 14
type input "0.325"
click at [845, 499] on section "Self-service R$ 50,00 Observações do cliente Quantidade em gramas 0.325 Adicion…" at bounding box center [695, 434] width 417 height 265
click at [838, 530] on p "Adicionar R$ 16,25" at bounding box center [832, 528] width 84 height 13
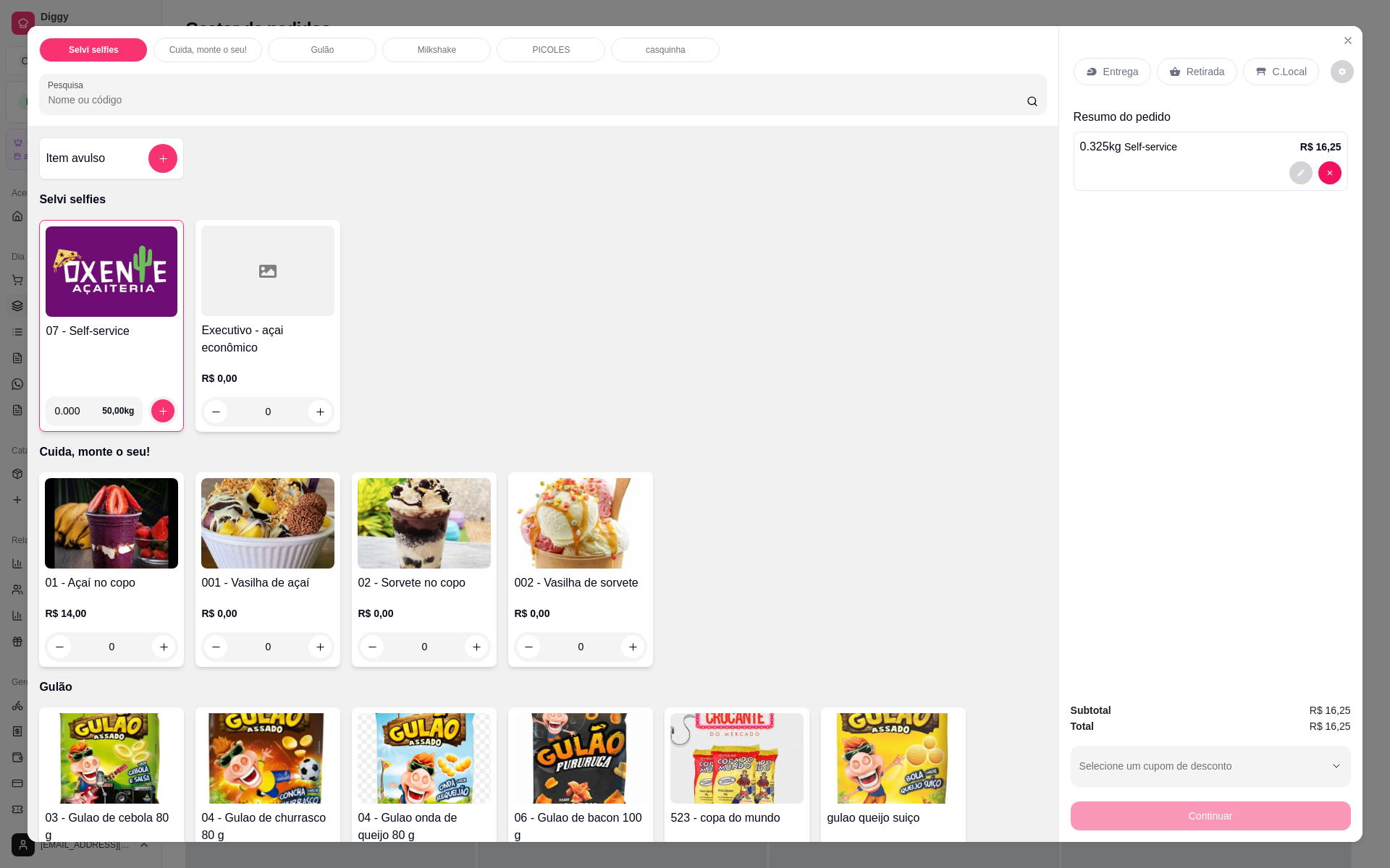
click at [1255, 75] on icon at bounding box center [1261, 72] width 11 height 11
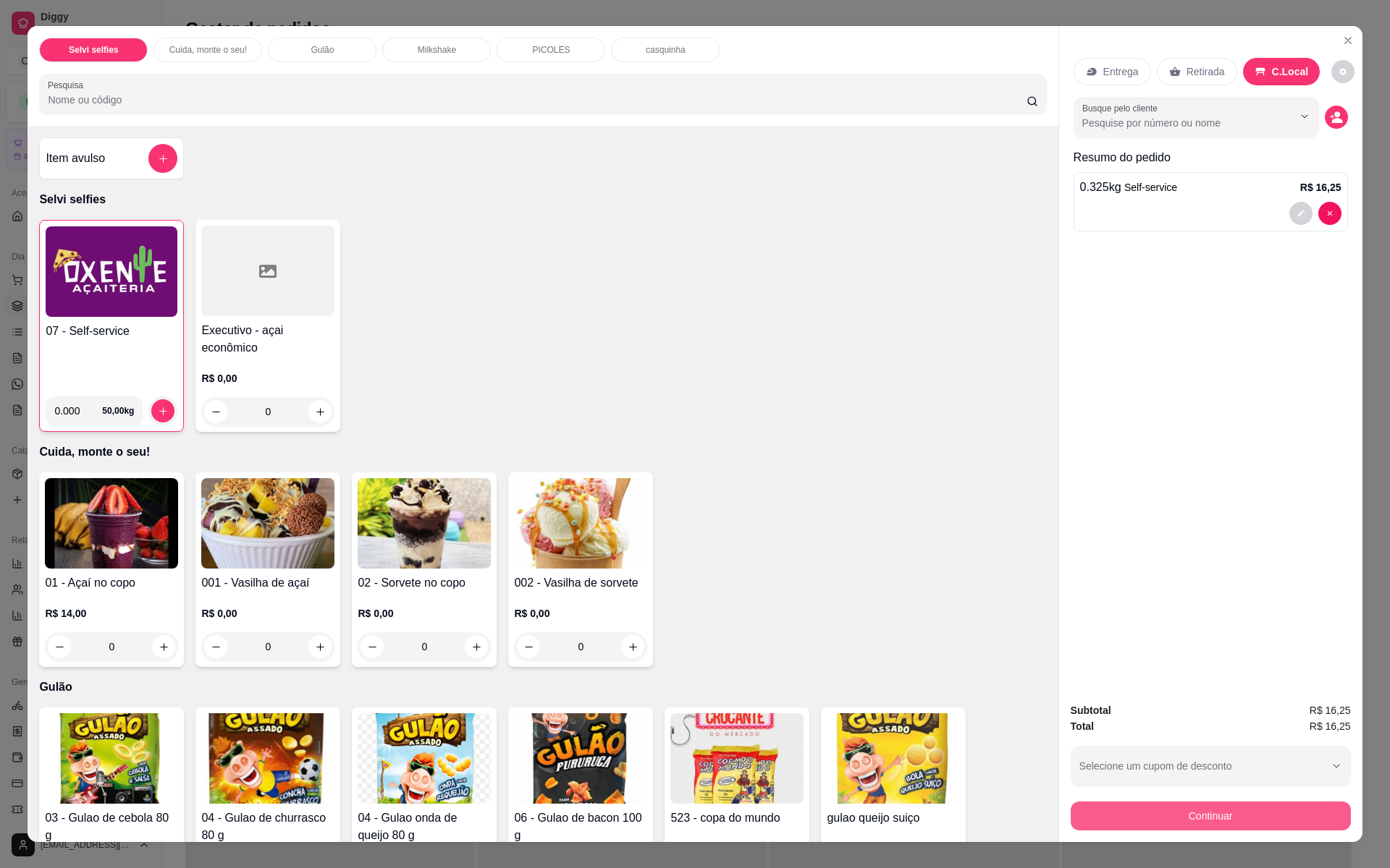
click at [1125, 798] on button "Continuar" at bounding box center [1211, 816] width 280 height 29
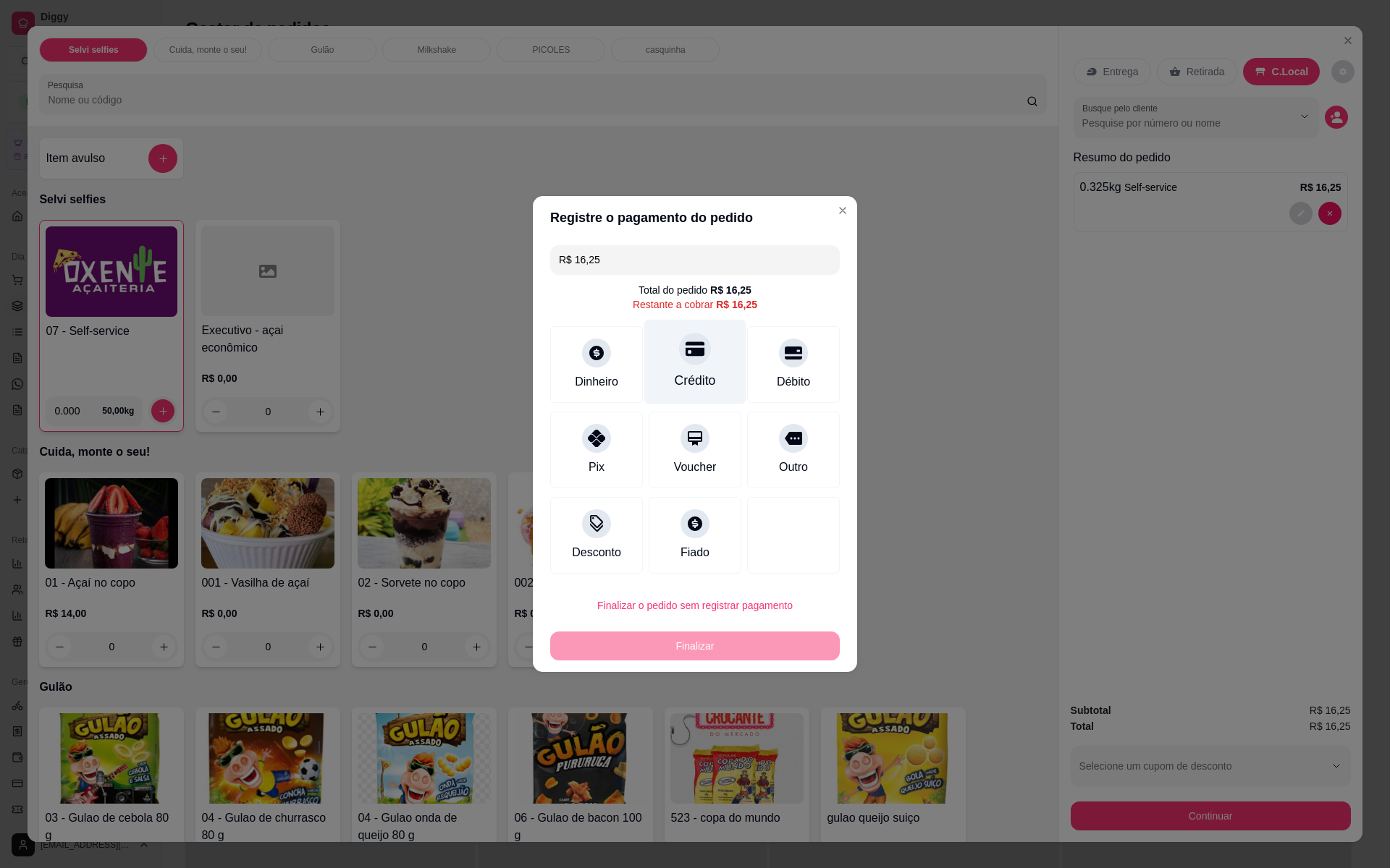
click at [680, 359] on div at bounding box center [695, 348] width 31 height 31
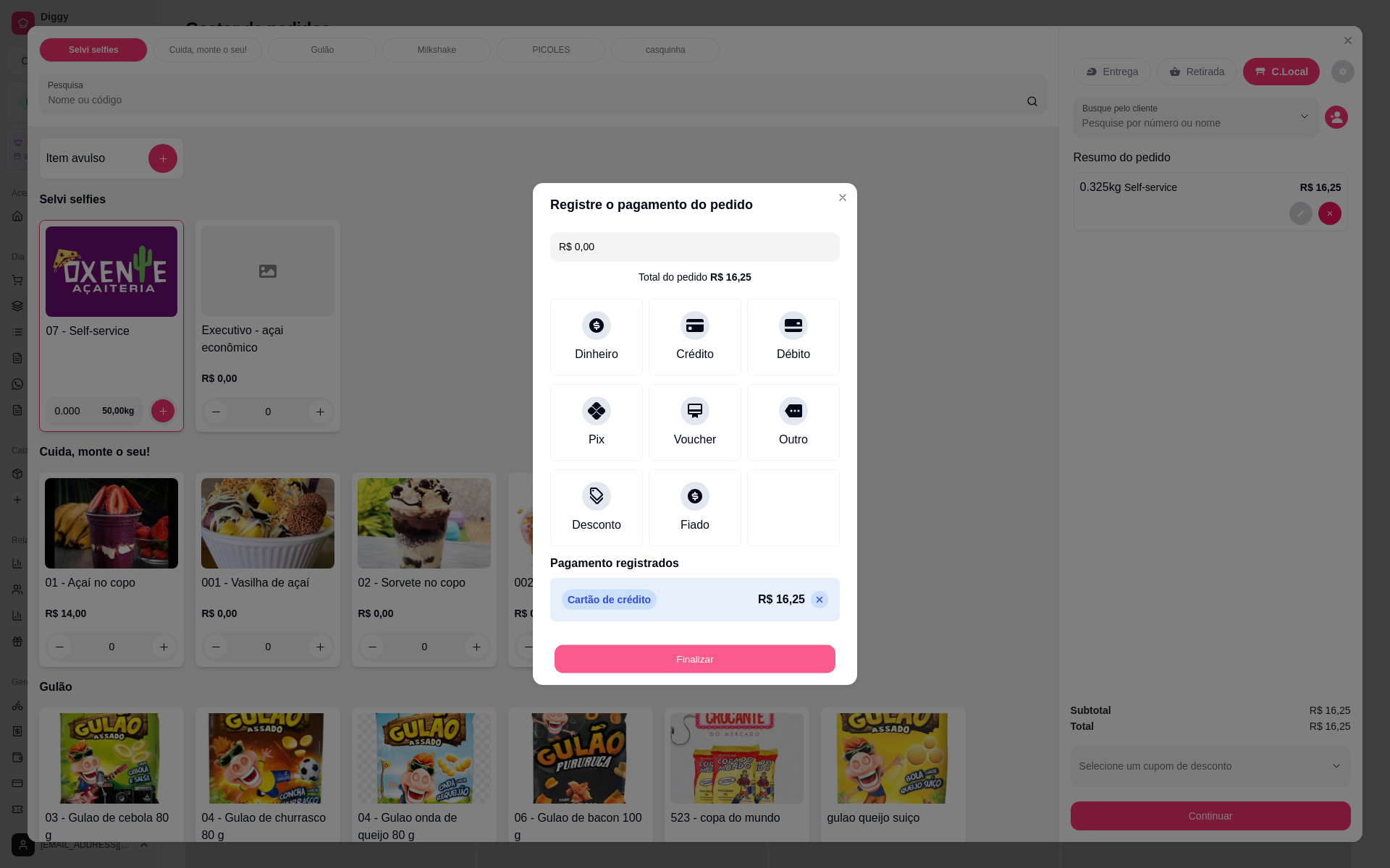
click at [647, 652] on button "Finalizar" at bounding box center [695, 660] width 280 height 29
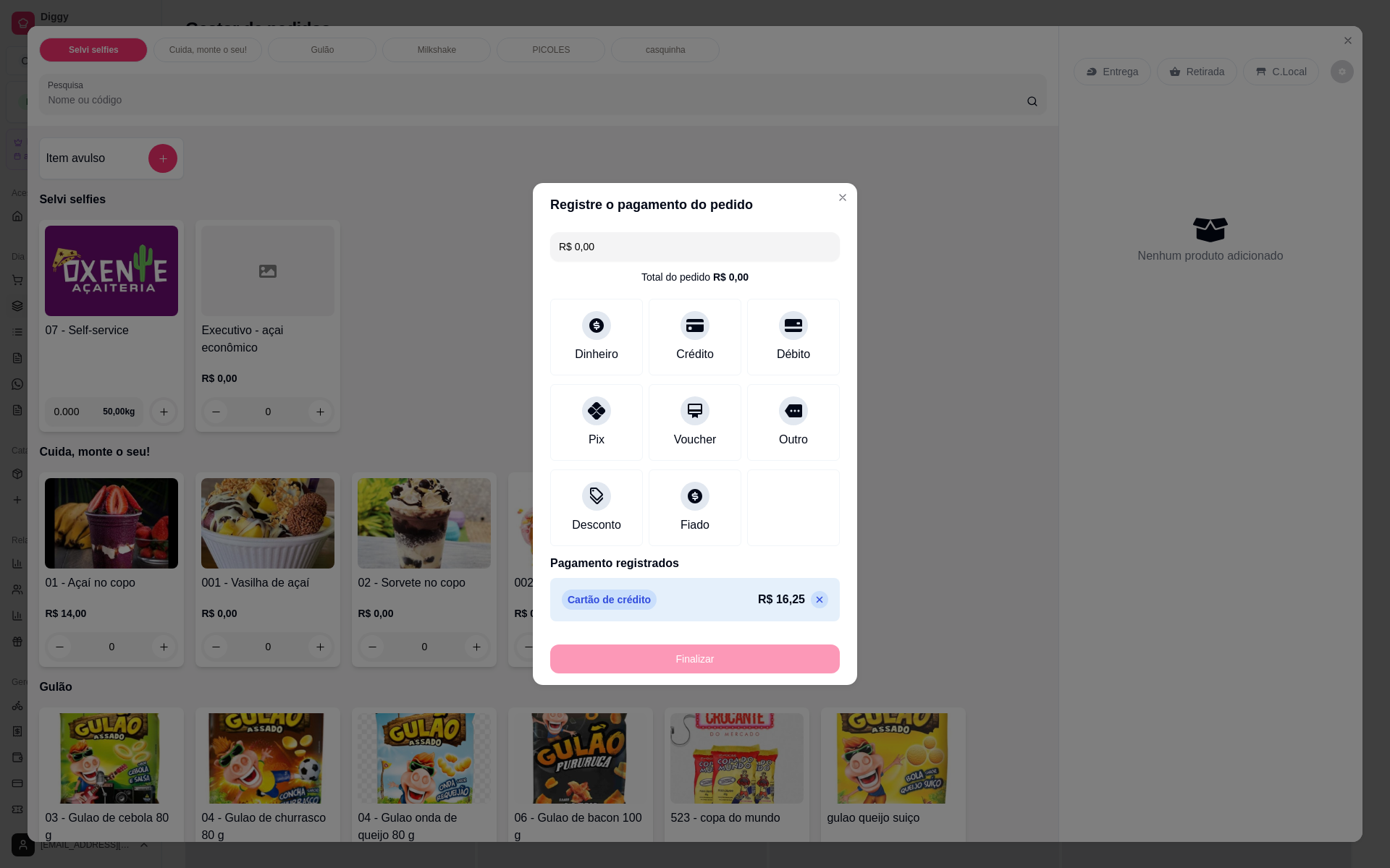
type input "-R$ 16,25"
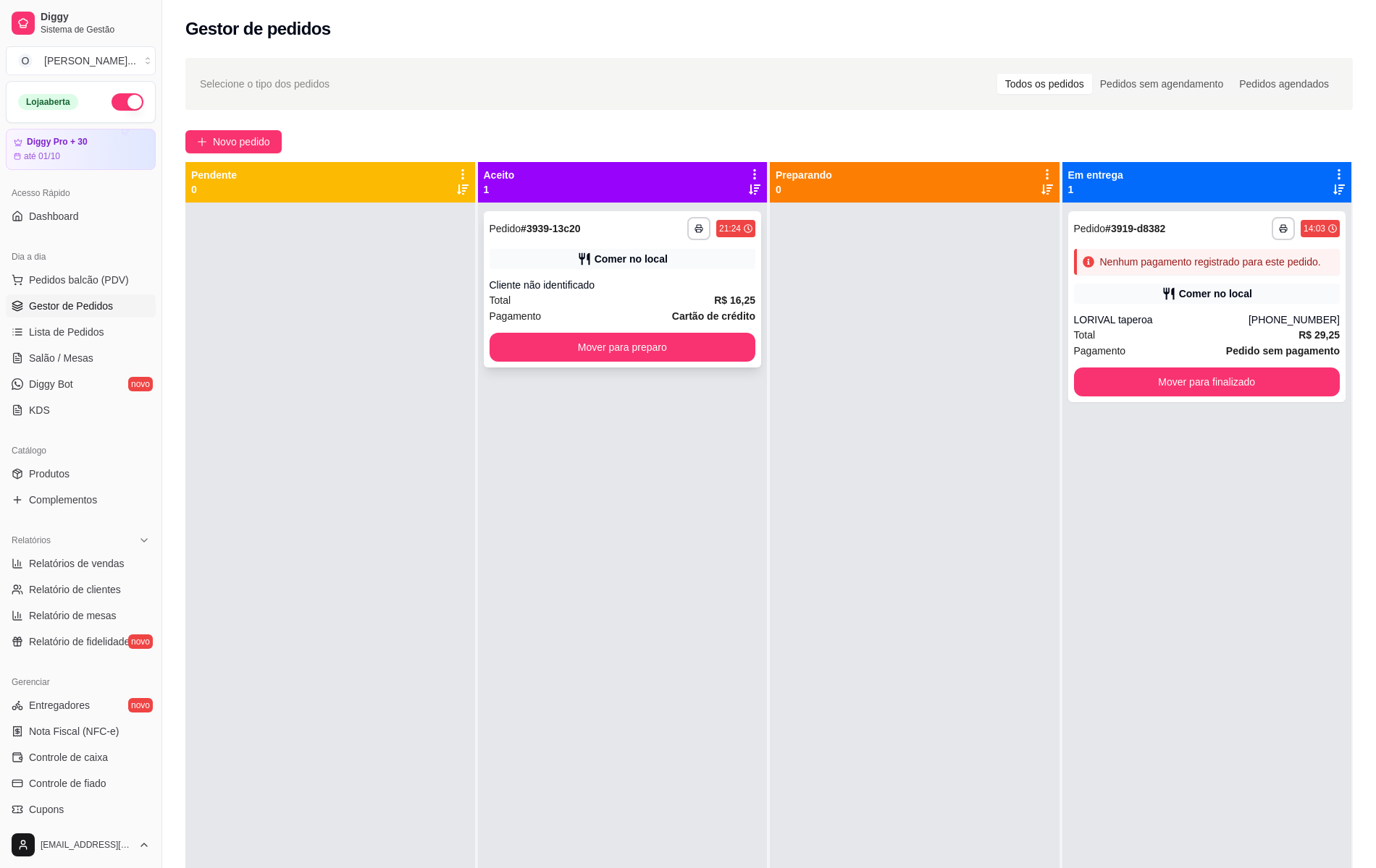
click at [601, 301] on div "Total R$ 16,25" at bounding box center [622, 300] width 266 height 16
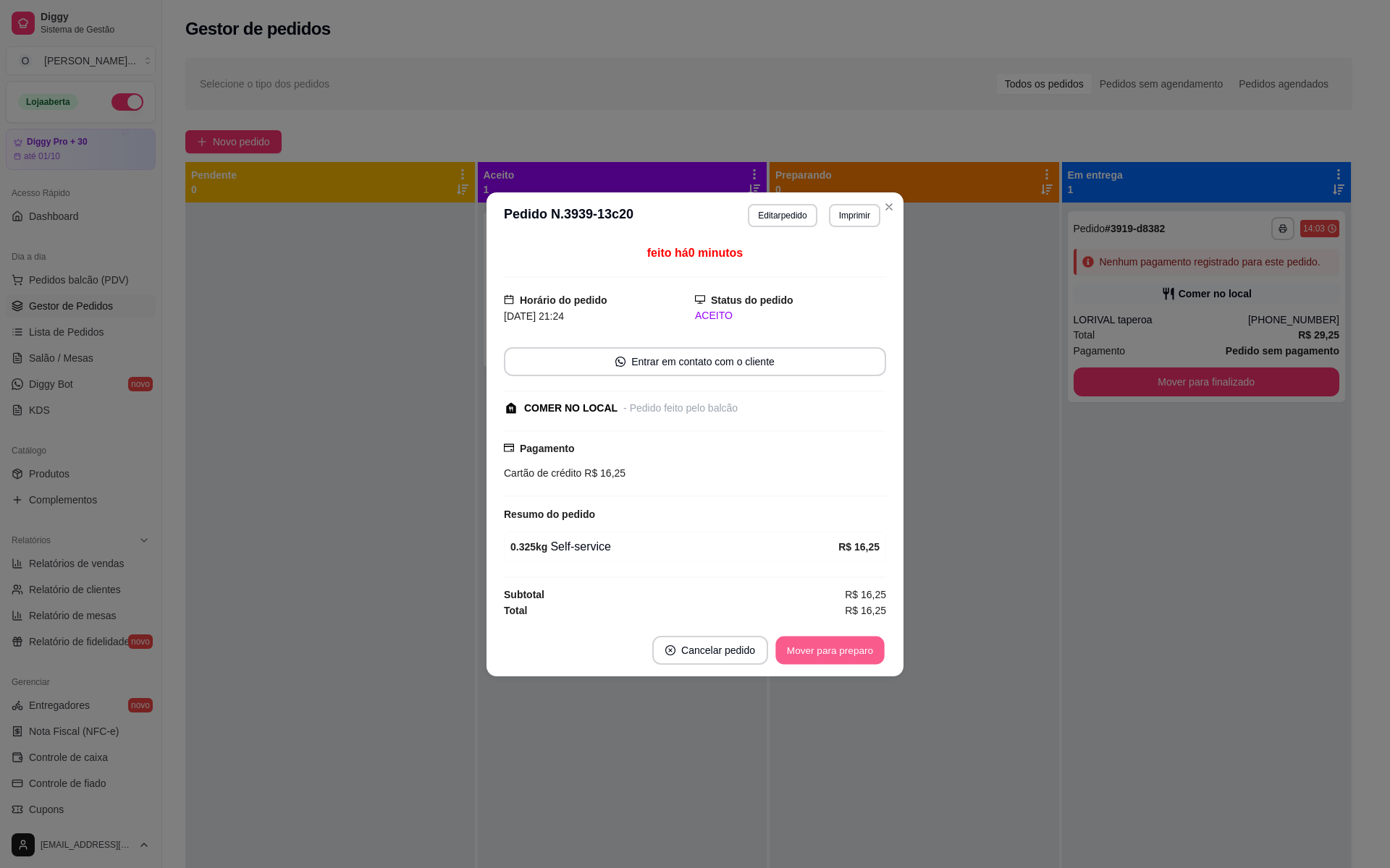
click at [883, 646] on div "Mover para preparo" at bounding box center [830, 651] width 113 height 29
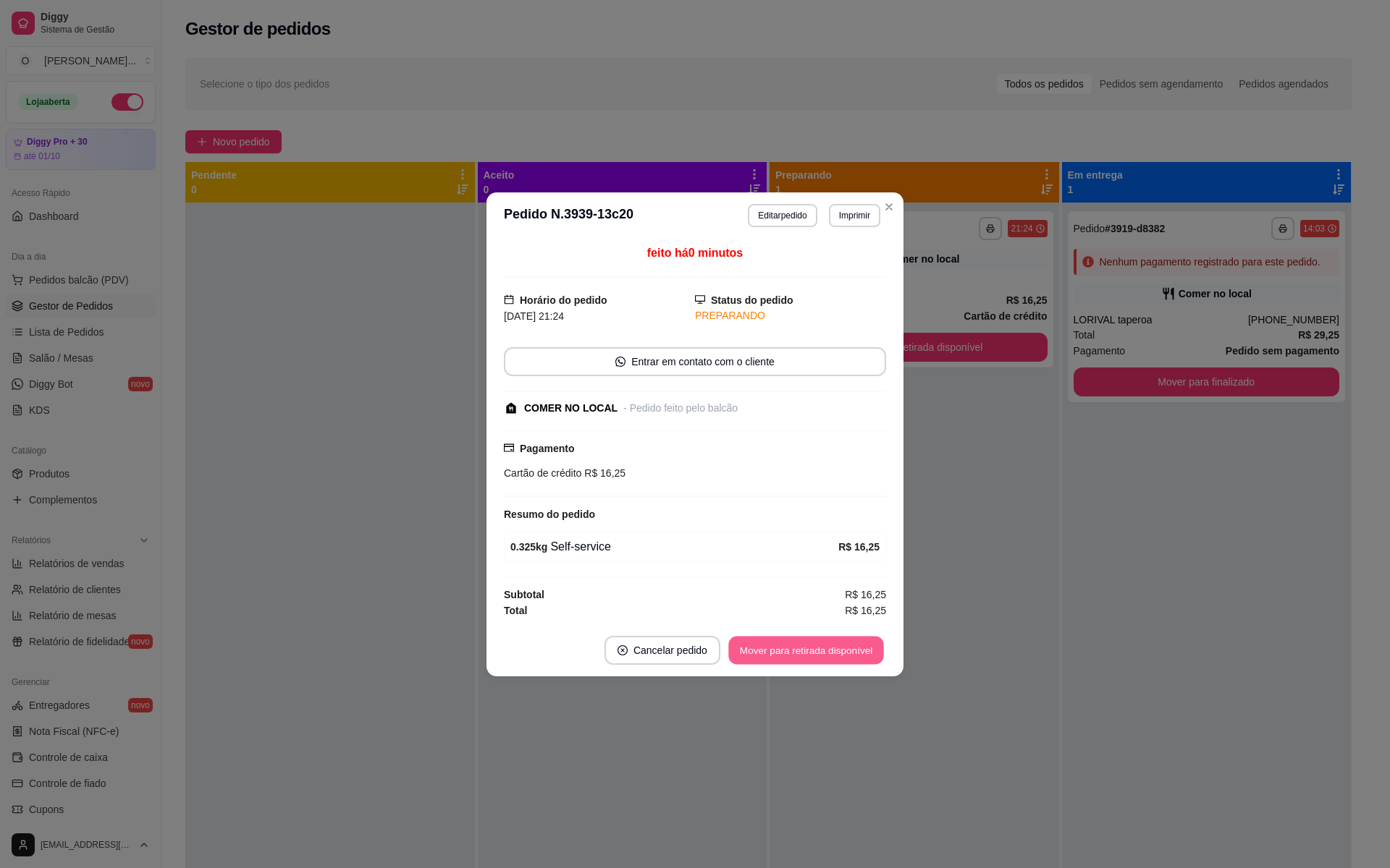
click at [820, 652] on button "Mover para retirada disponível" at bounding box center [805, 651] width 155 height 29
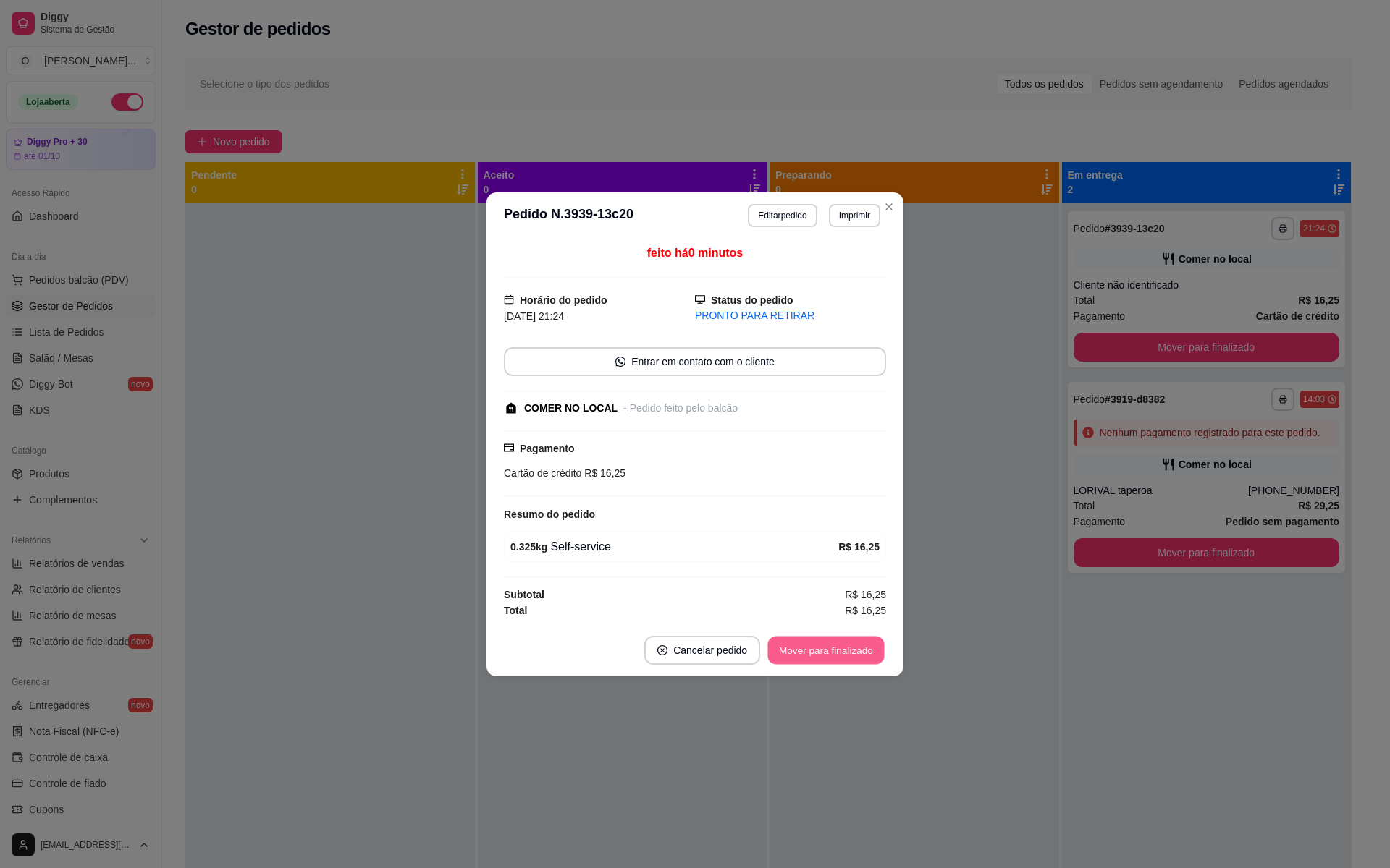
click at [820, 652] on button "Mover para finalizado" at bounding box center [826, 651] width 116 height 29
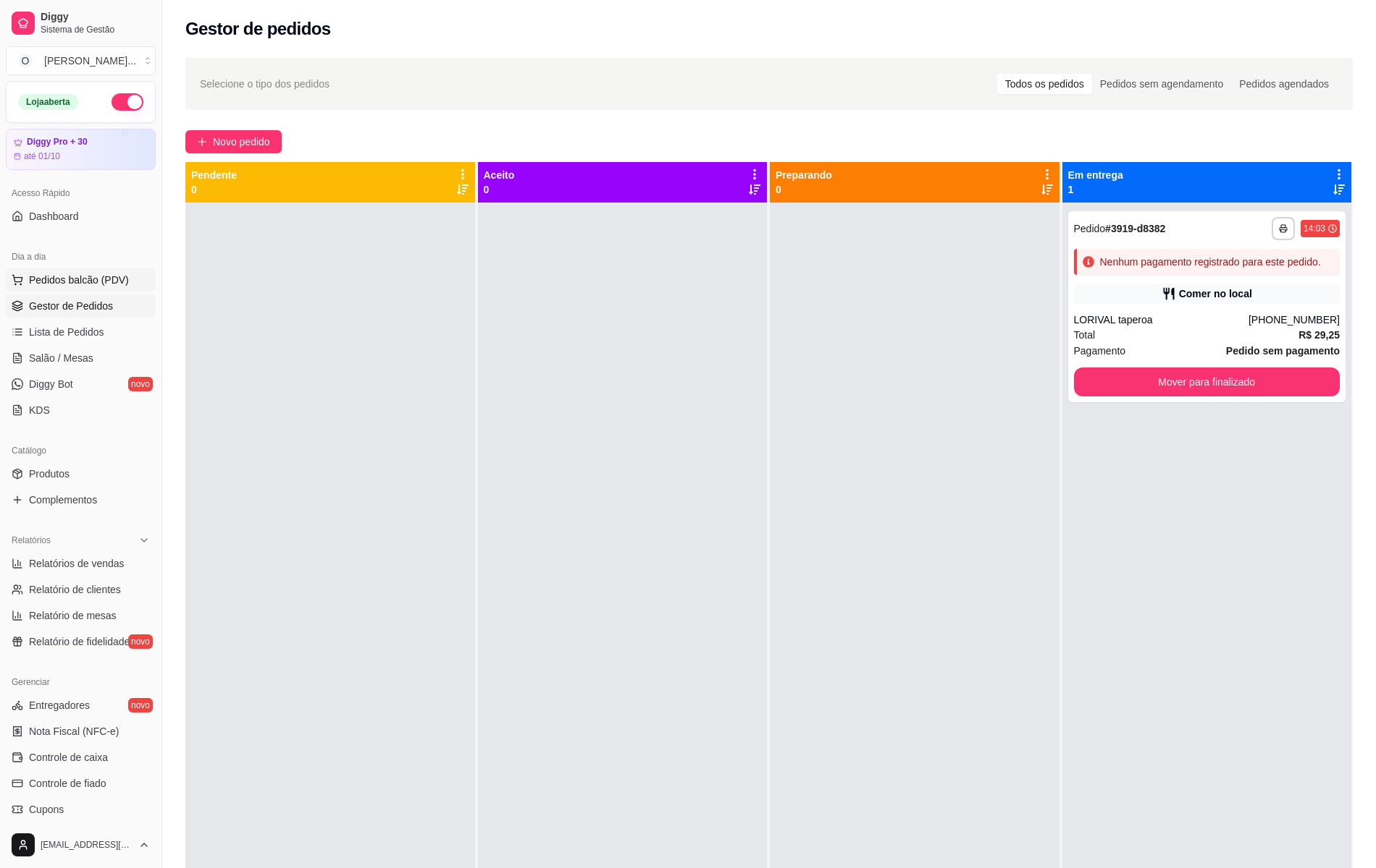
click at [65, 274] on span "Pedidos balcão (PDV)" at bounding box center [78, 279] width 100 height 14
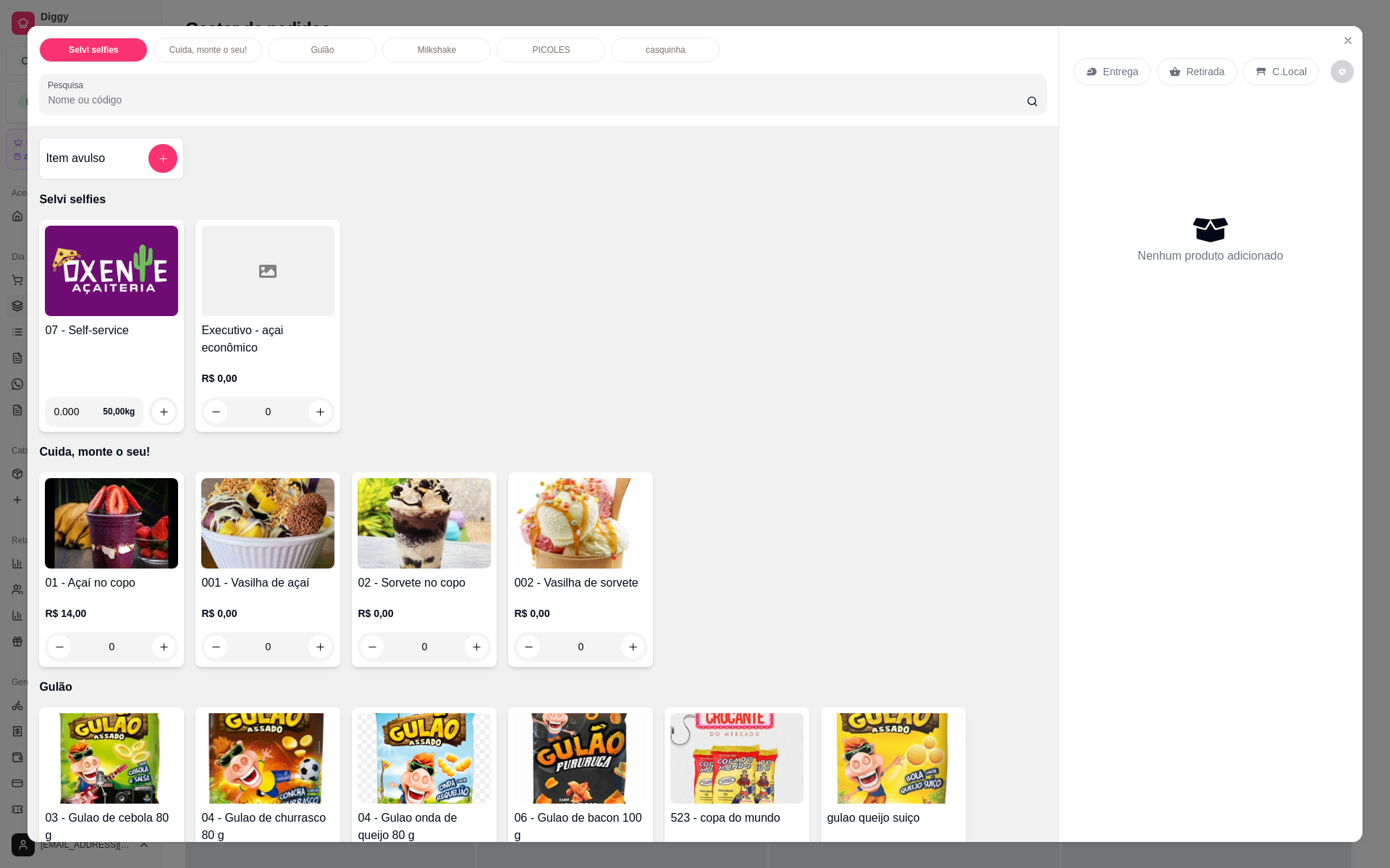
click at [120, 335] on h4 "07 - Self-service" at bounding box center [112, 331] width 134 height 17
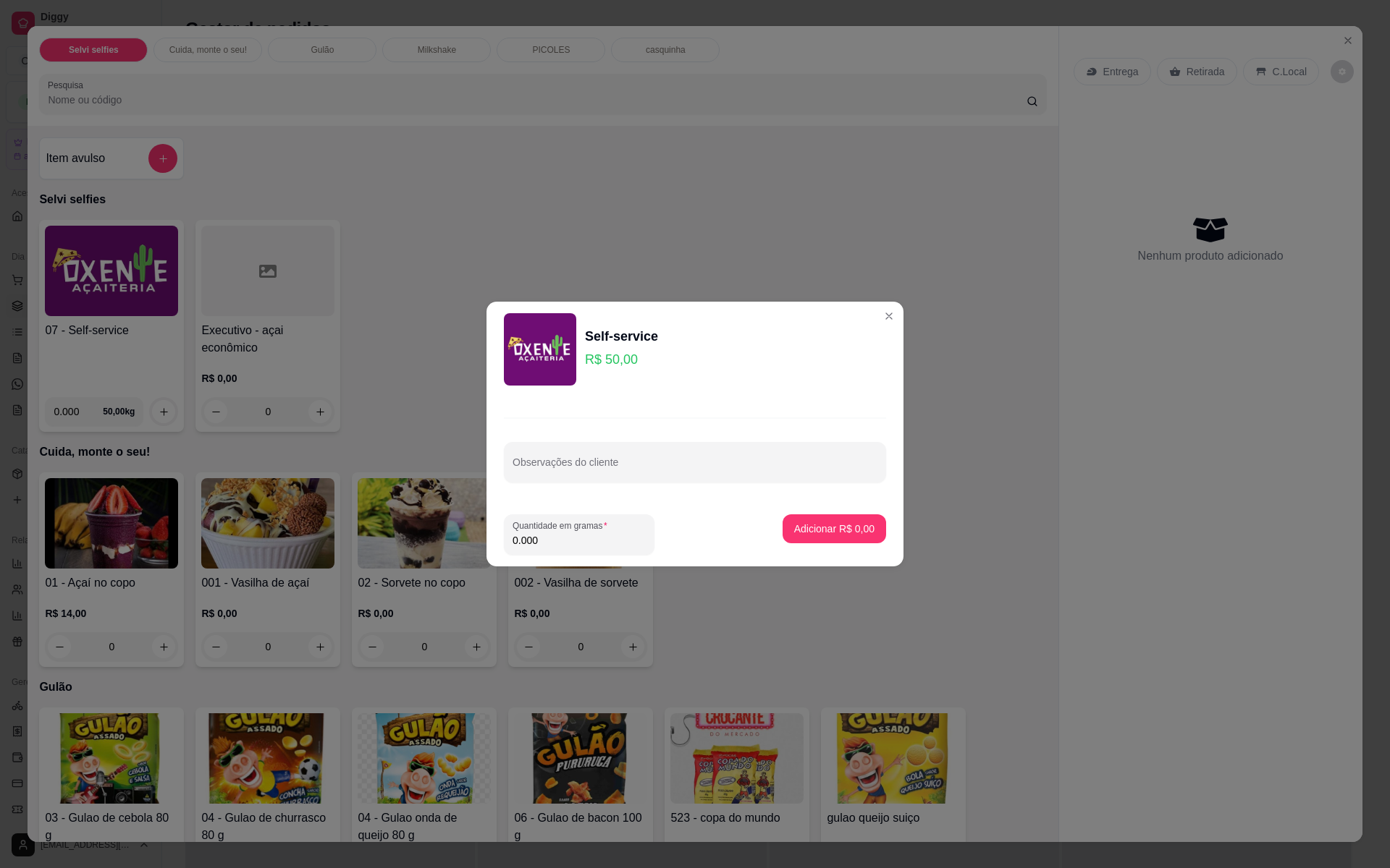
click at [576, 537] on input "0.000" at bounding box center [579, 540] width 134 height 14
click at [576, 537] on input "0" at bounding box center [579, 540] width 134 height 14
type input "0.365"
click at [794, 529] on p "Adicionar R$ 18,25" at bounding box center [832, 528] width 84 height 13
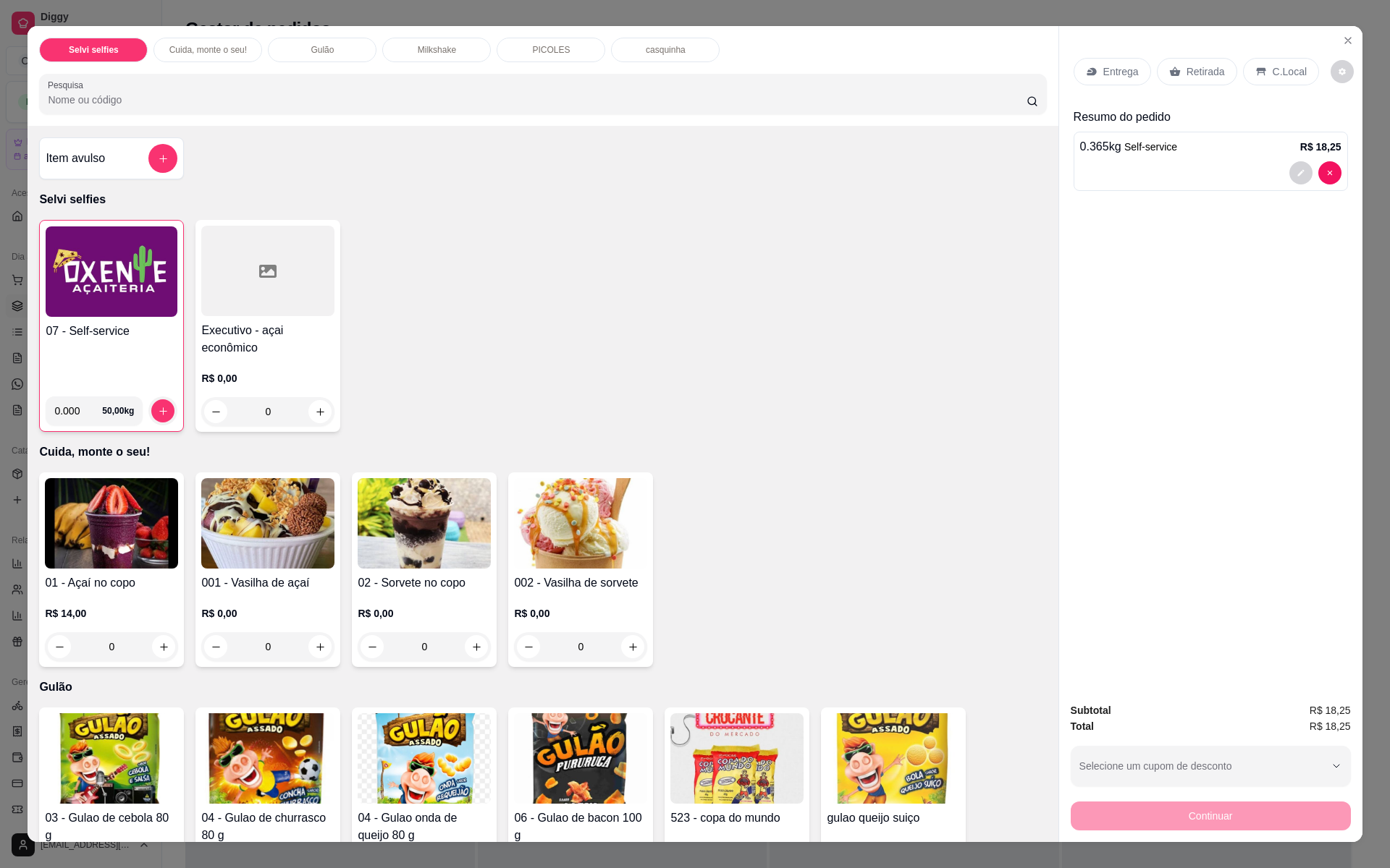
click at [1273, 71] on p "C.Local" at bounding box center [1290, 72] width 34 height 14
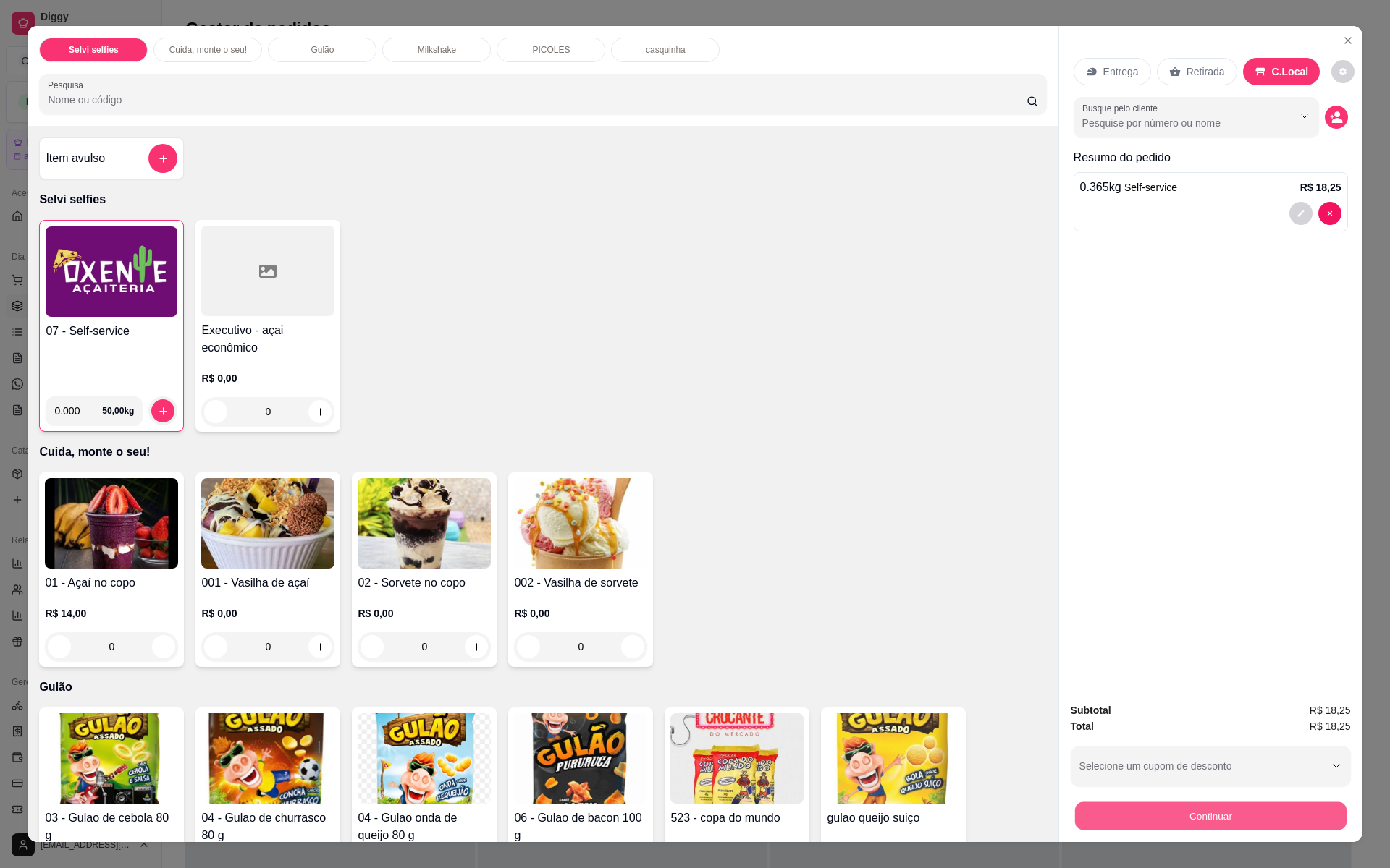
click at [1141, 798] on button "Continuar" at bounding box center [1210, 816] width 272 height 29
click at [100, 274] on img at bounding box center [112, 271] width 132 height 91
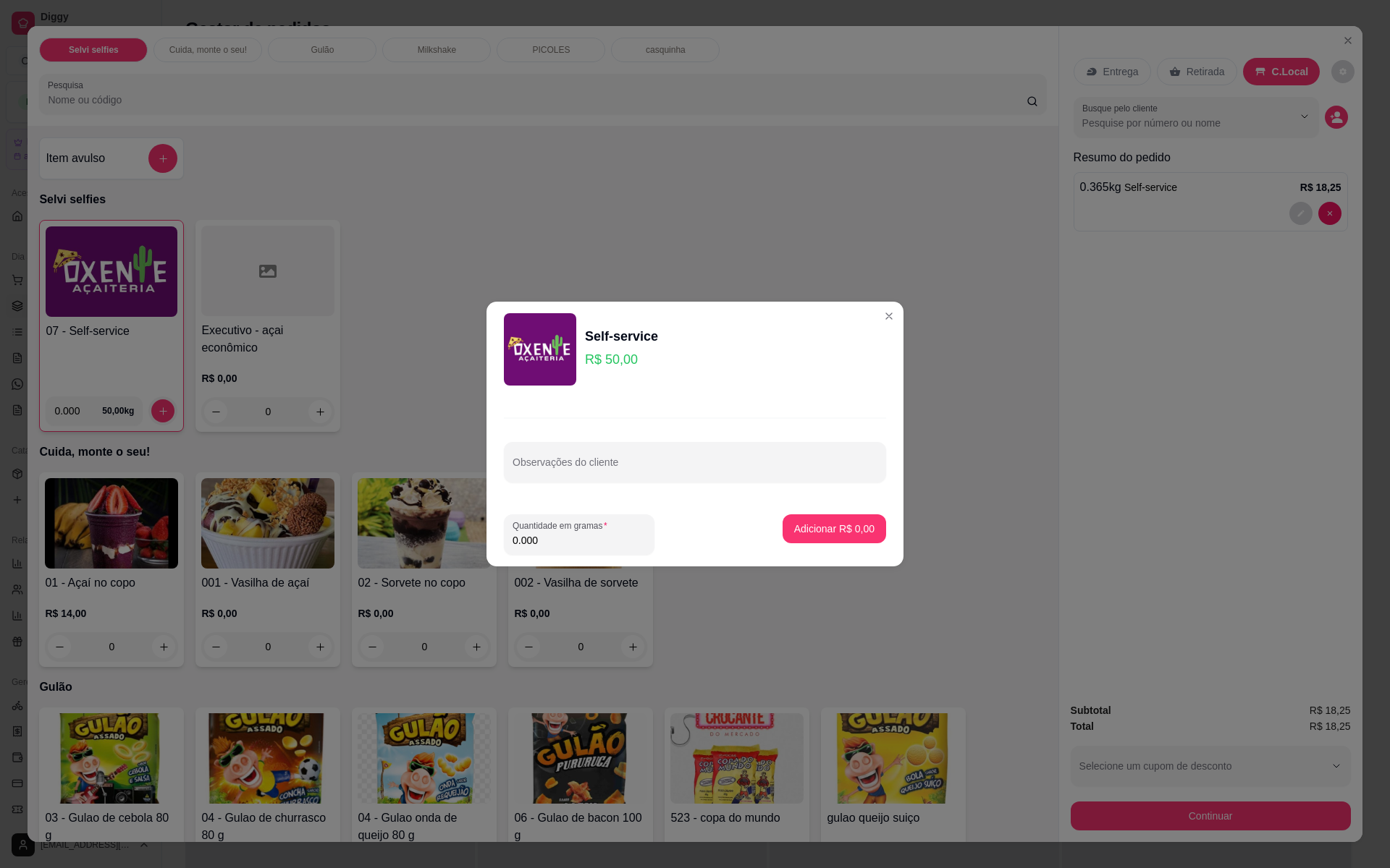
click at [571, 536] on input "0.000" at bounding box center [579, 540] width 134 height 14
type input "0.53"
click at [794, 523] on p "Adicionar R$ 26,50" at bounding box center [832, 528] width 84 height 13
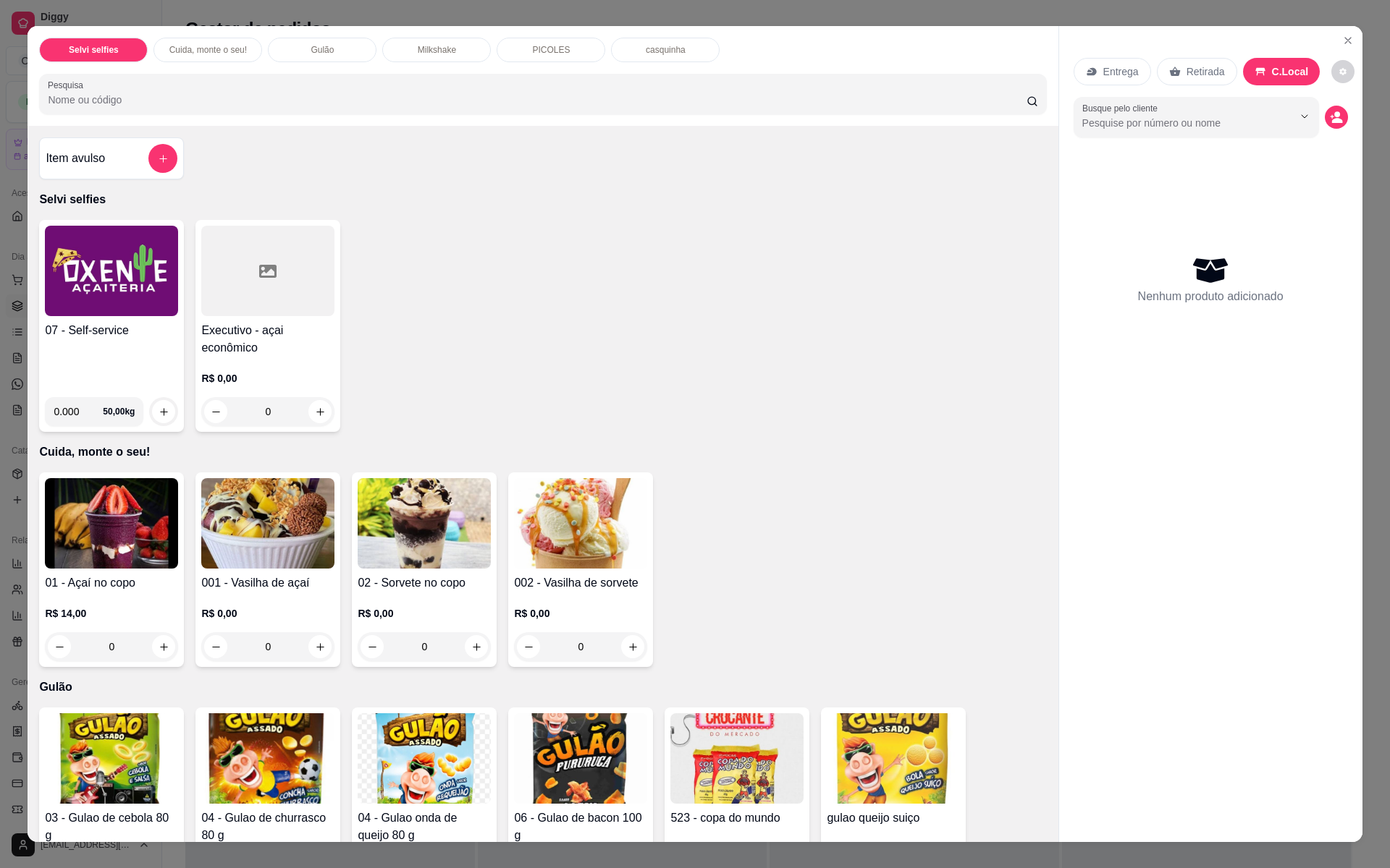
click at [173, 317] on div "07 - Self-service 0.000 50,00 kg" at bounding box center [112, 326] width 145 height 212
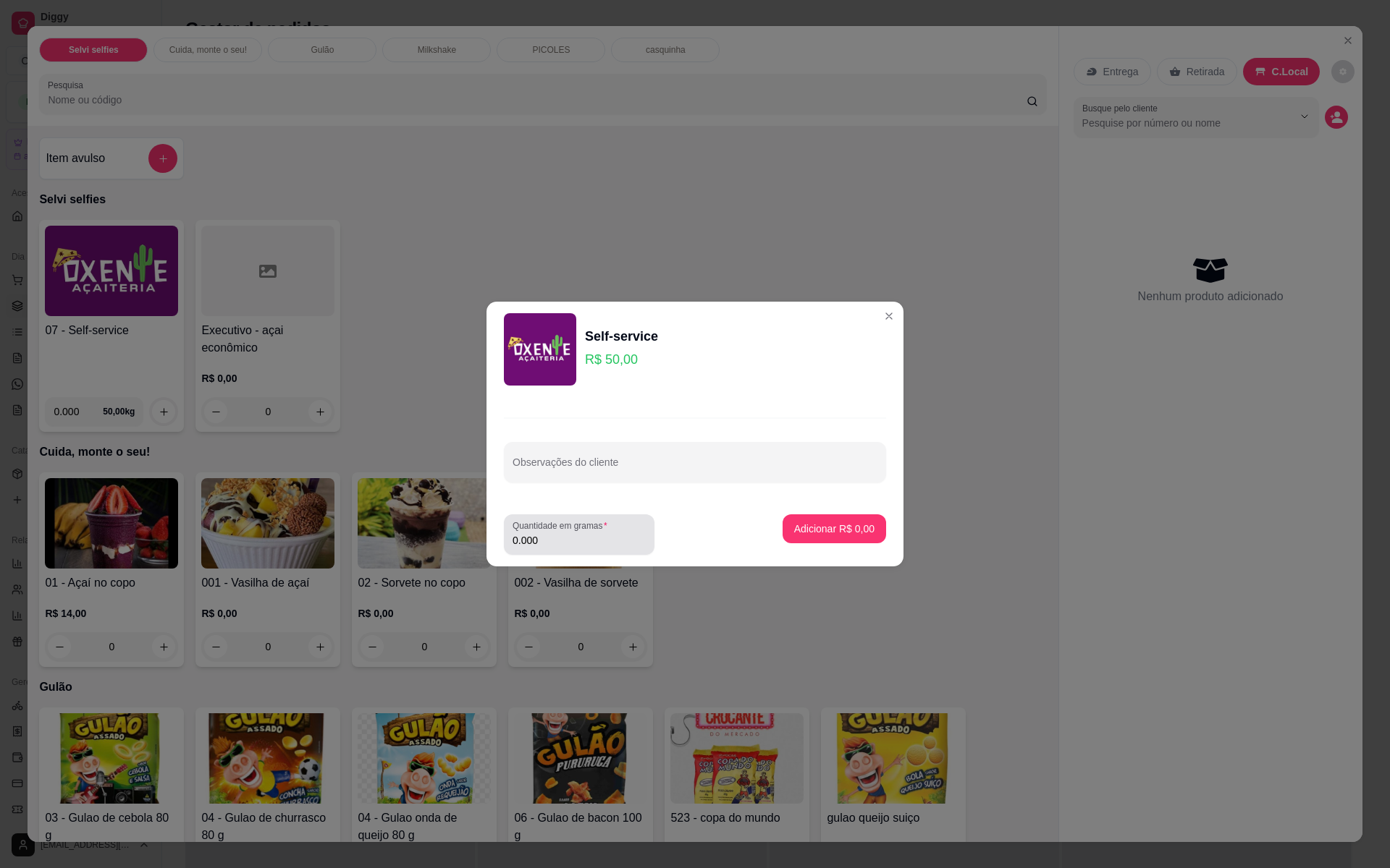
click at [545, 548] on div "0.000" at bounding box center [579, 534] width 134 height 29
click at [562, 534] on input "0.000" at bounding box center [579, 540] width 134 height 14
type input "0.53"
click at [848, 523] on p "Adicionar R$ 26,50" at bounding box center [832, 528] width 84 height 13
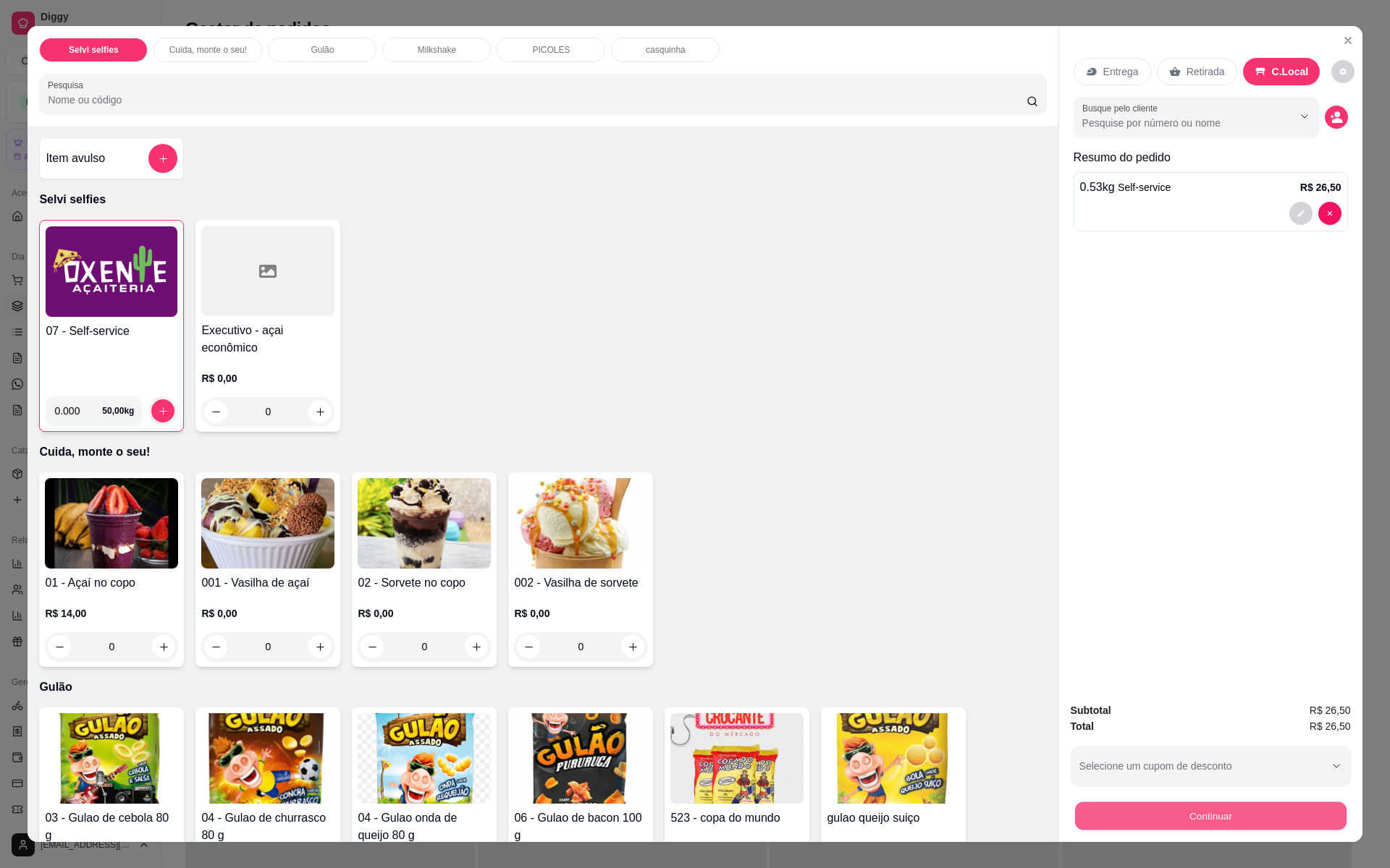
click at [1150, 798] on button "Continuar" at bounding box center [1210, 816] width 272 height 29
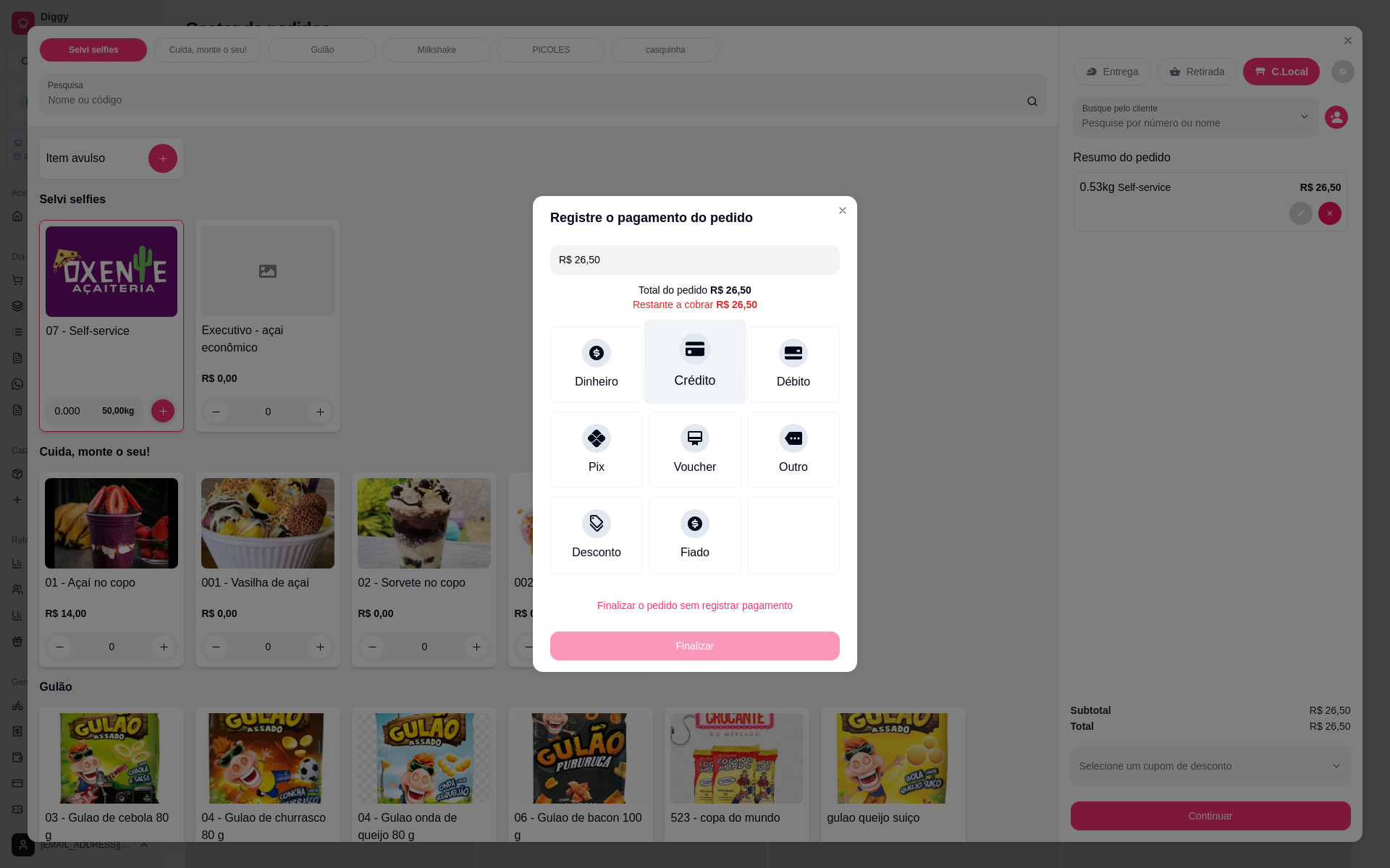
click at [711, 364] on div "Crédito" at bounding box center [695, 362] width 102 height 85
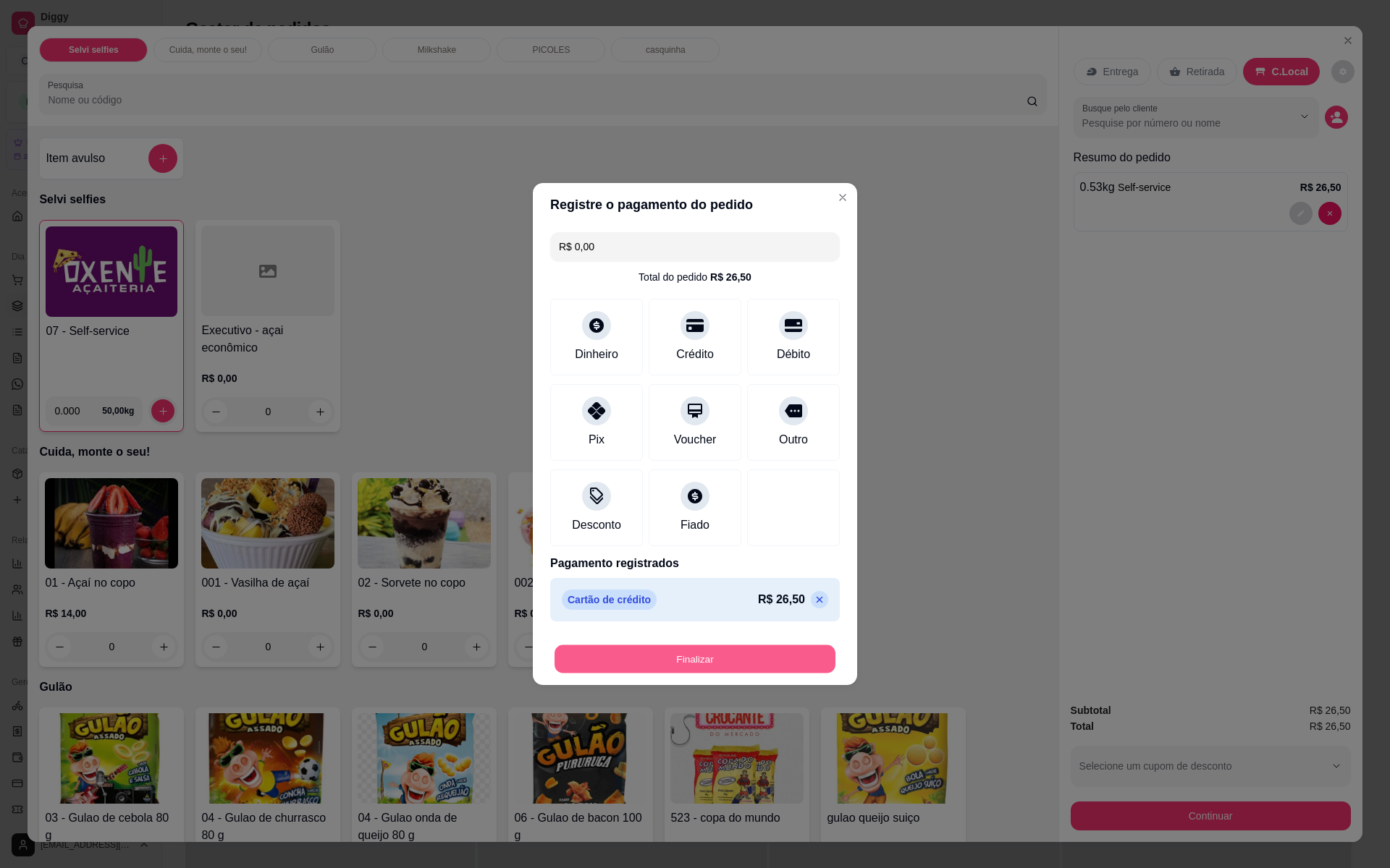
click at [811, 661] on button "Finalizar" at bounding box center [695, 660] width 280 height 29
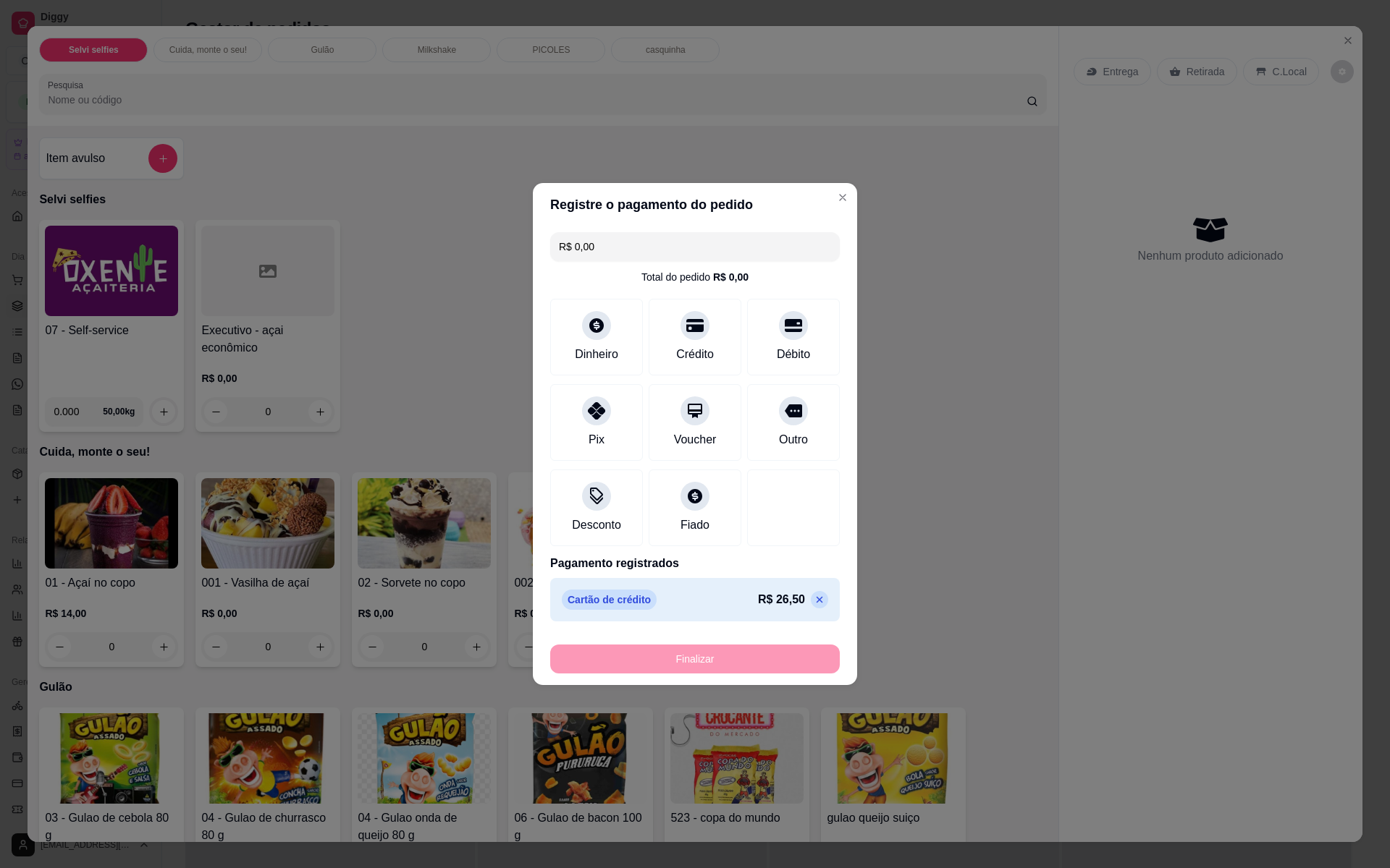
type input "-R$ 26,50"
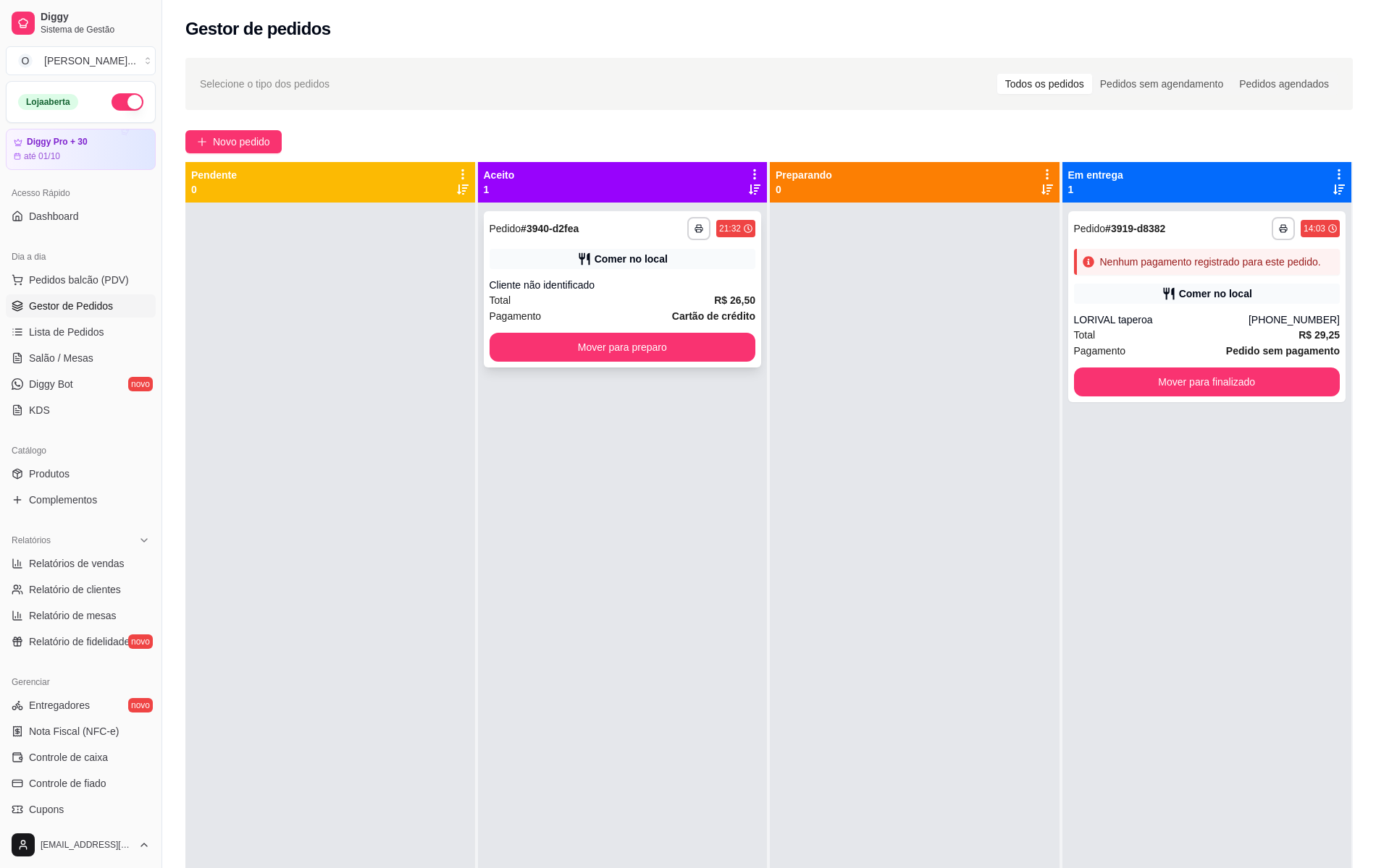
click at [538, 300] on div "Total R$ 26,50" at bounding box center [622, 300] width 266 height 16
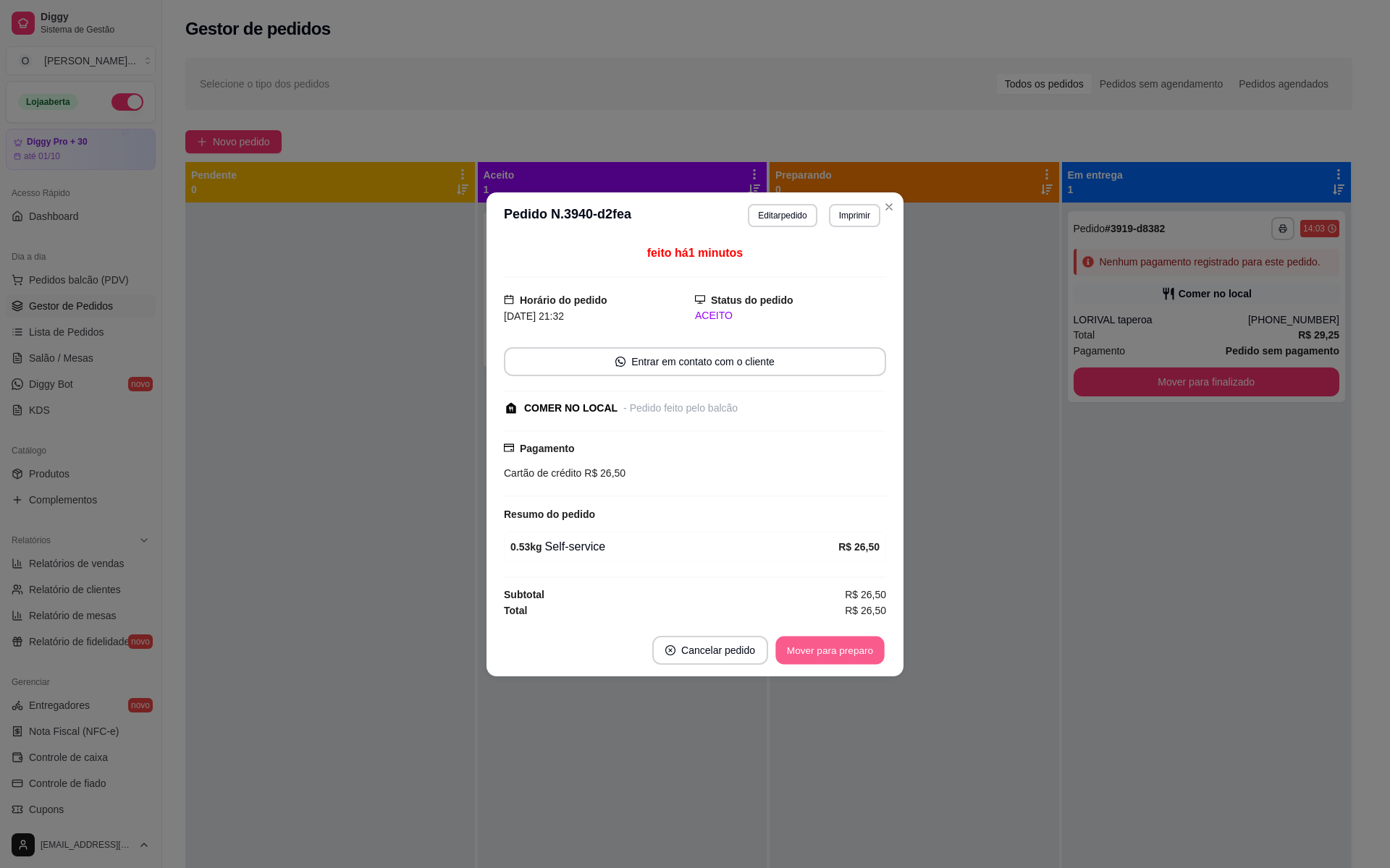
click at [799, 661] on button "Mover para preparo" at bounding box center [830, 651] width 109 height 29
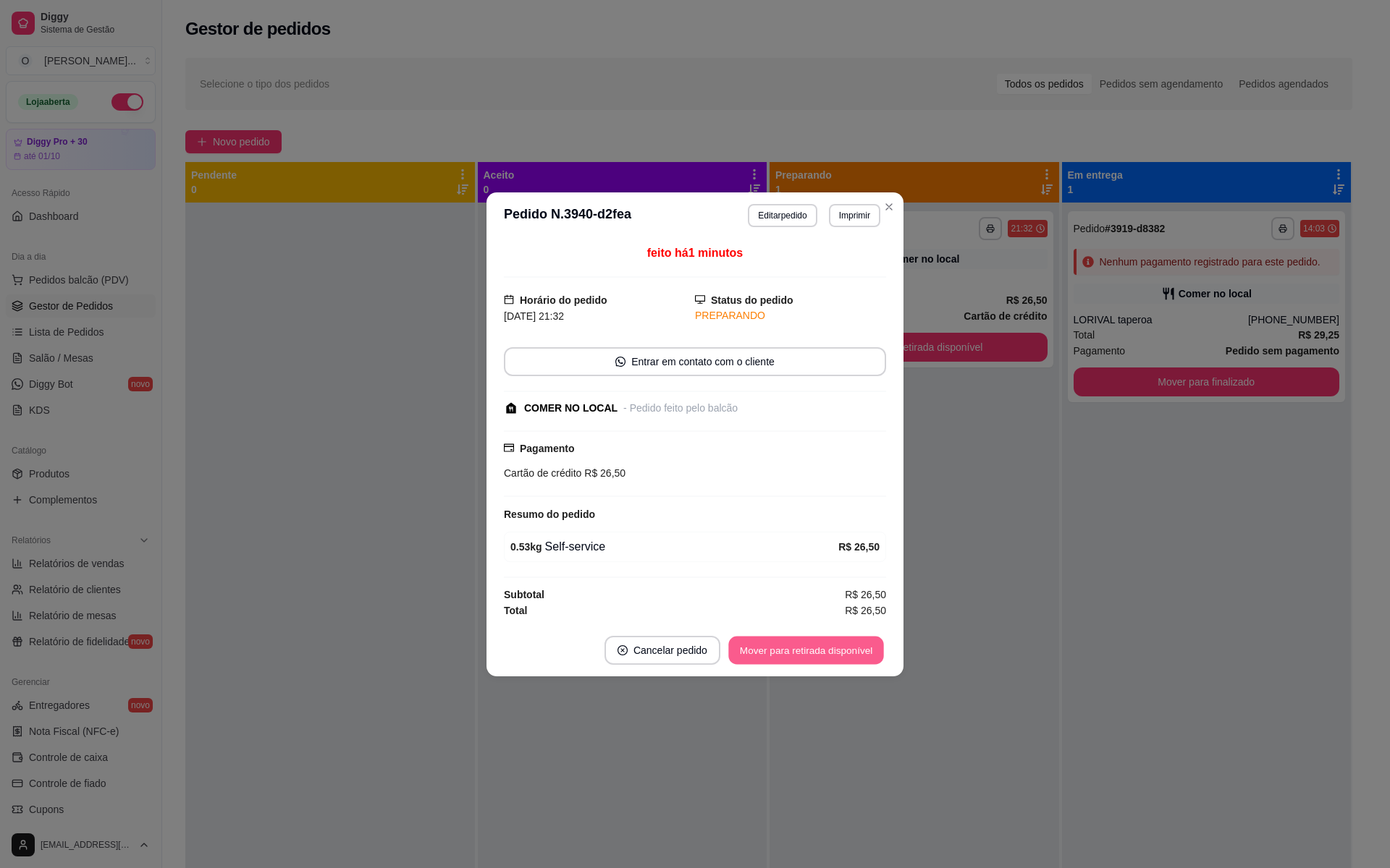
click at [805, 650] on button "Mover para retirada disponível" at bounding box center [805, 651] width 155 height 29
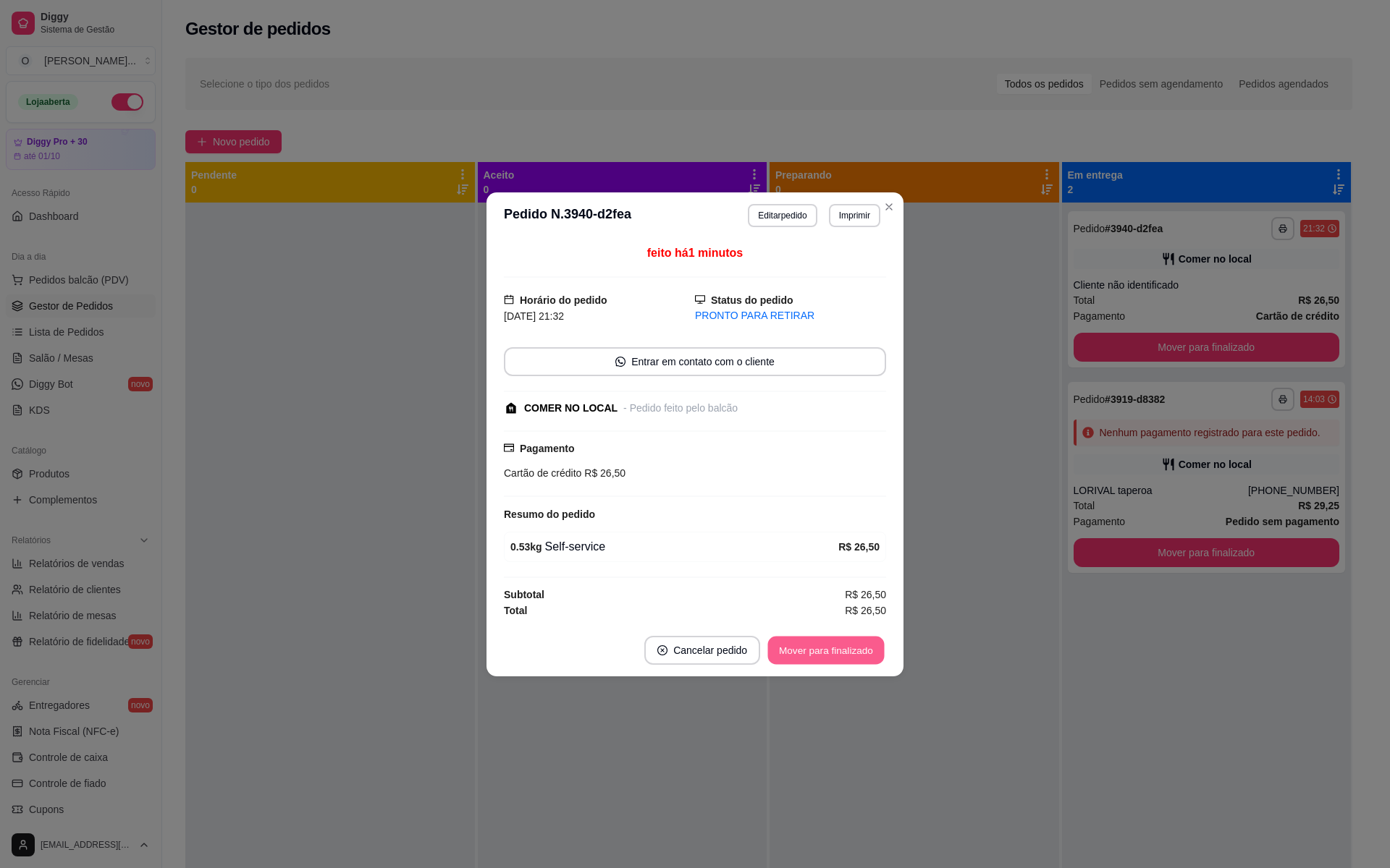
click at [805, 650] on button "Mover para finalizado" at bounding box center [826, 651] width 116 height 29
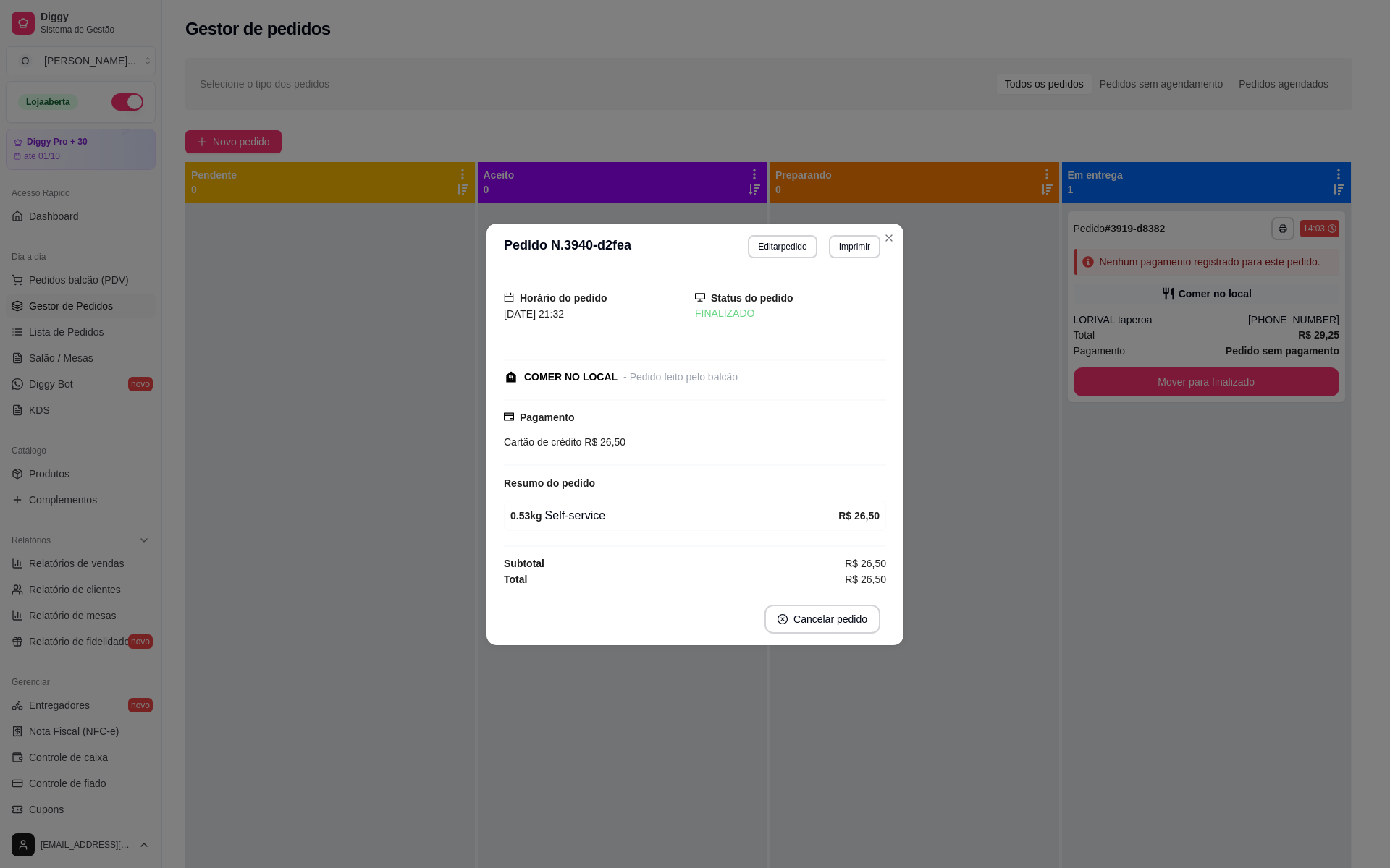
click at [878, 241] on div "**********" at bounding box center [695, 434] width 1390 height 868
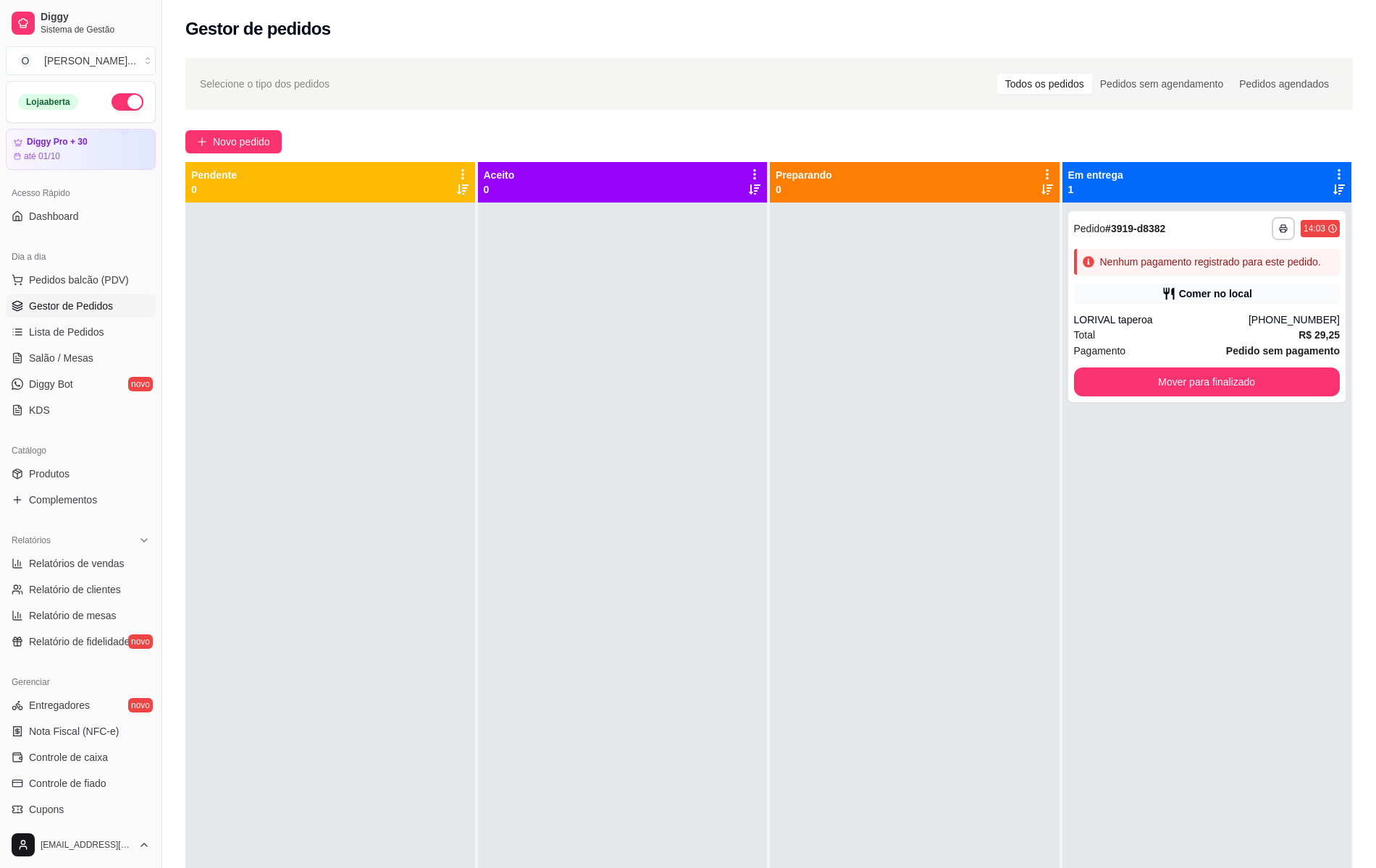
drag, startPoint x: 1215, startPoint y: 84, endPoint x: 1218, endPoint y: 97, distance: 13.3
click at [1214, 84] on div "Pedidos sem agendamento" at bounding box center [1161, 83] width 139 height 20
click at [1092, 73] on input "Pedidos sem agendamento" at bounding box center [1092, 73] width 0 height 0
click at [1277, 79] on div "Pedidos agendados" at bounding box center [1283, 83] width 106 height 20
click at [1231, 73] on input "Pedidos agendados" at bounding box center [1231, 73] width 0 height 0
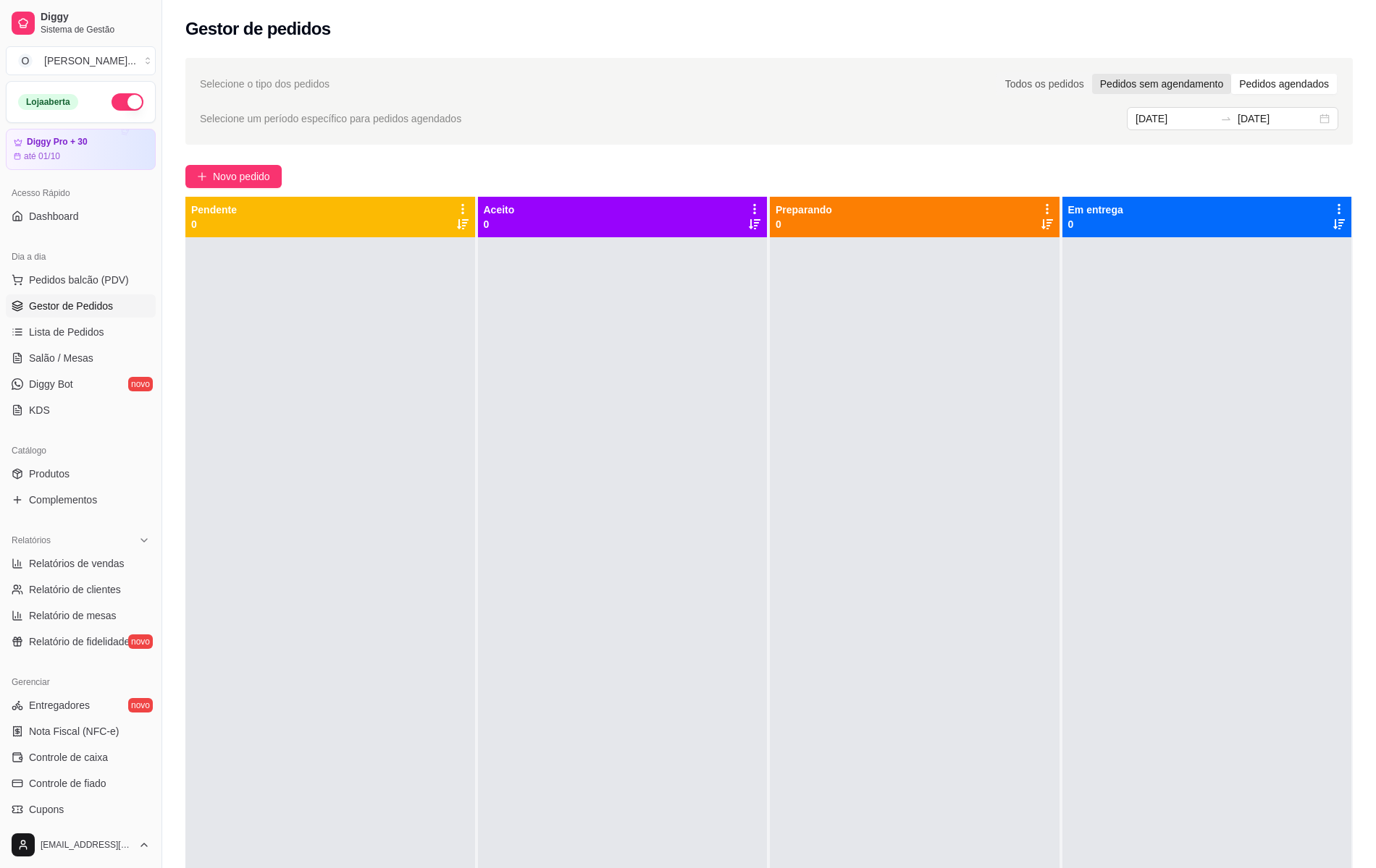
click at [1180, 81] on div "Pedidos sem agendamento" at bounding box center [1161, 83] width 139 height 20
click at [1092, 73] on input "Pedidos sem agendamento" at bounding box center [1092, 73] width 0 height 0
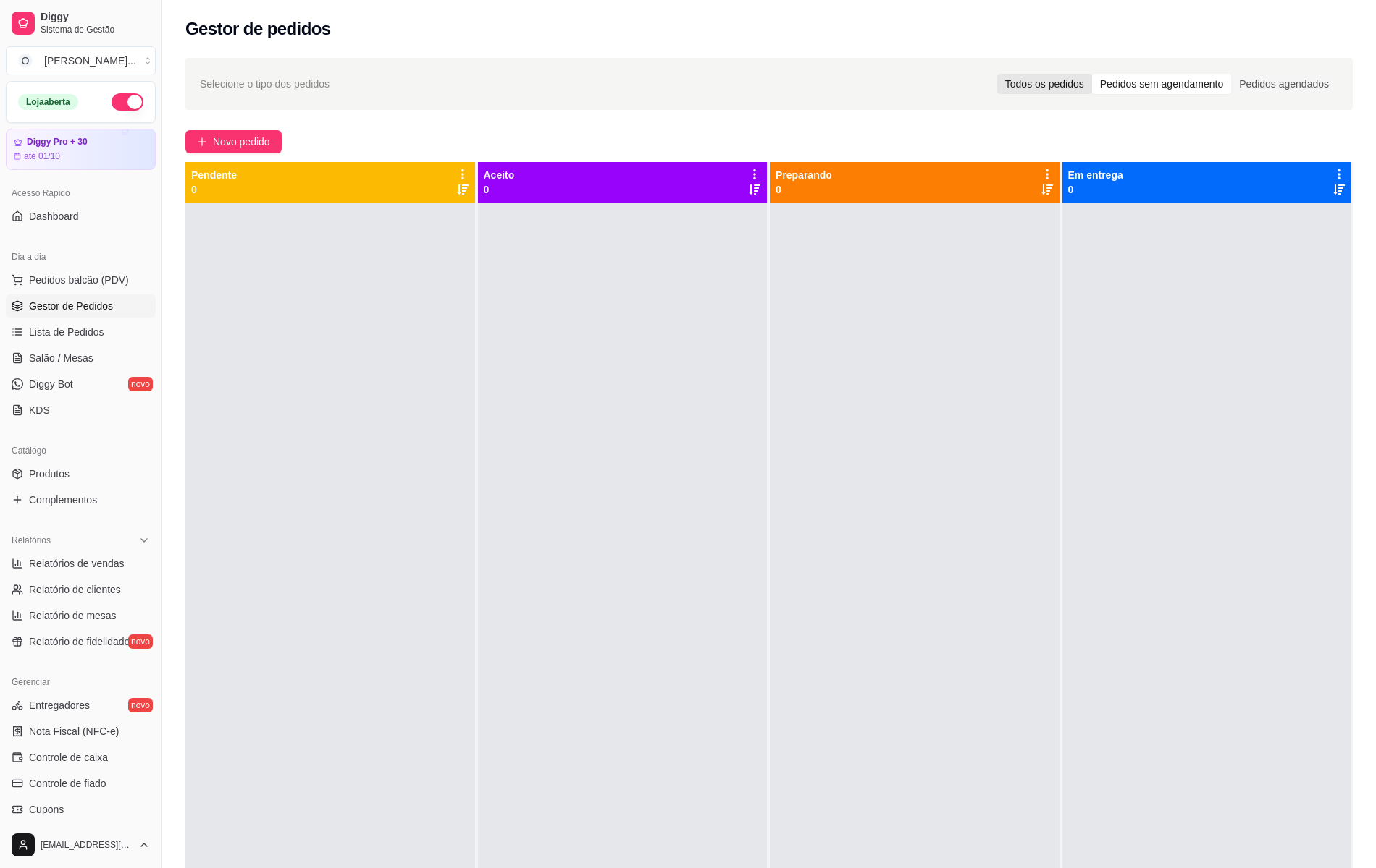
click at [1050, 89] on div "Todos os pedidos" at bounding box center [1044, 83] width 94 height 20
click at [997, 73] on input "Todos os pedidos" at bounding box center [997, 73] width 0 height 0
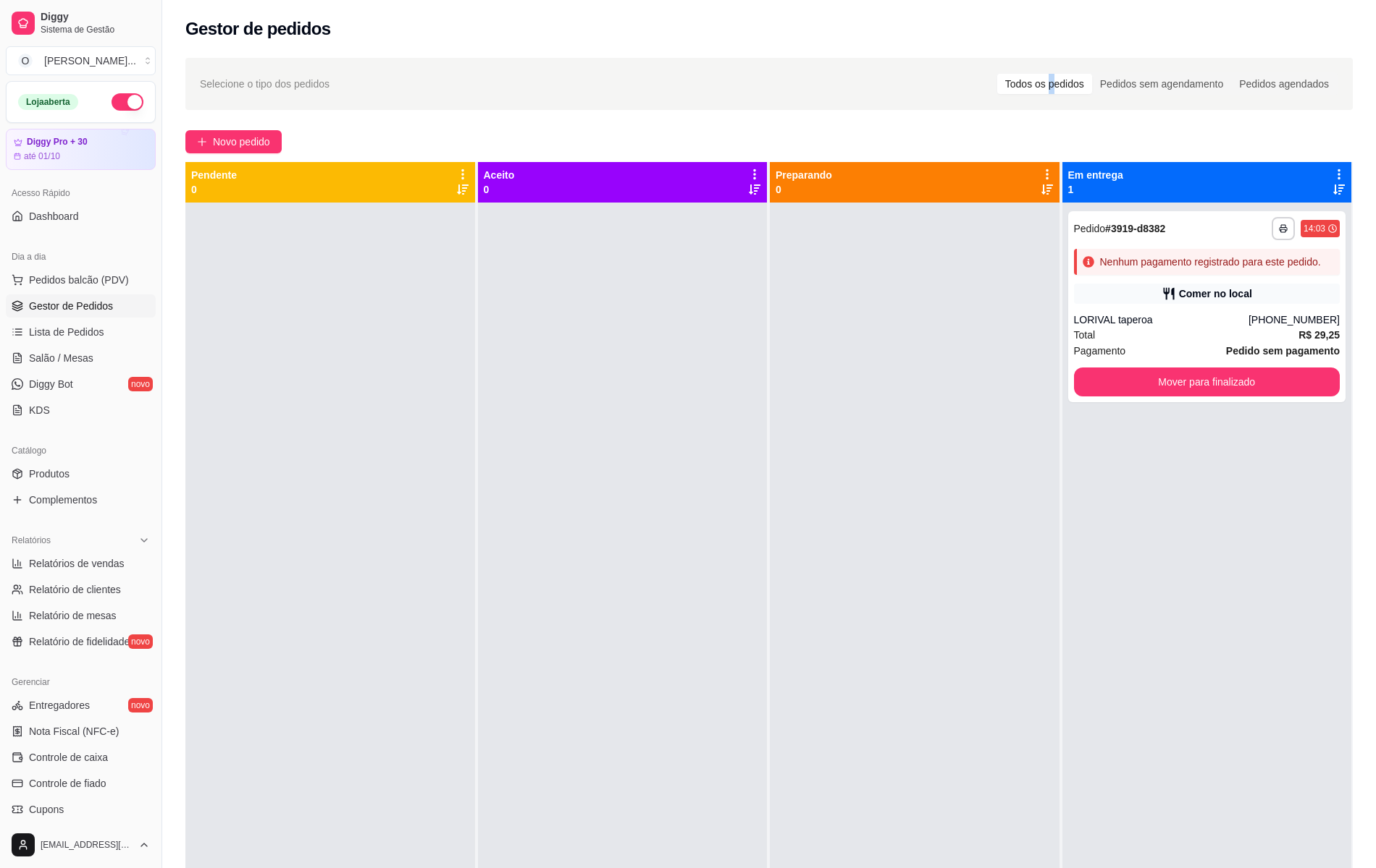
click at [1057, 72] on div "Todos os pedidos Pedidos sem agendamento Pedidos agendados" at bounding box center [1166, 84] width 343 height 23
click at [526, 377] on div at bounding box center [622, 636] width 289 height 868
click at [244, 142] on span "Novo pedido" at bounding box center [241, 141] width 57 height 16
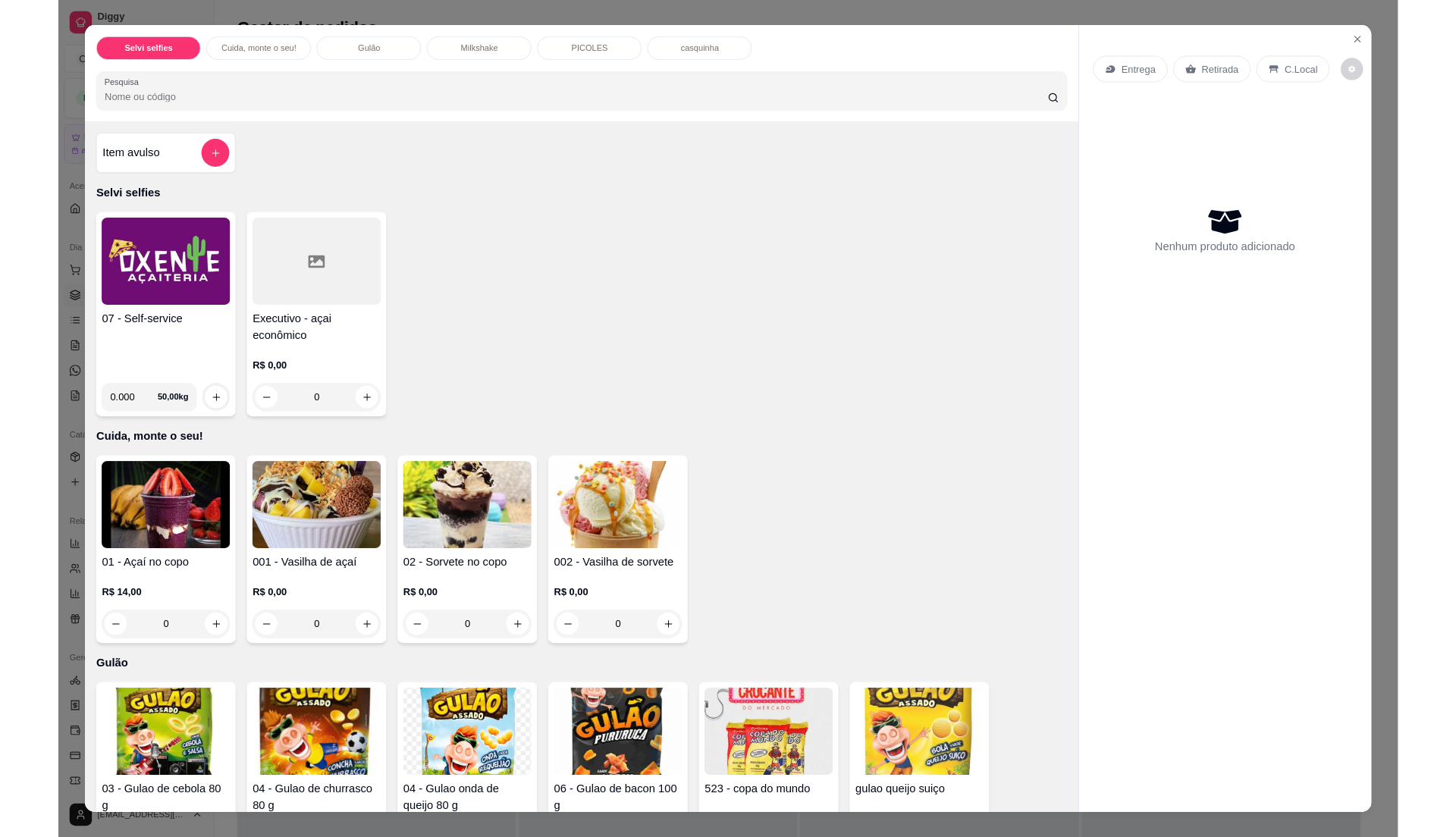
scroll to position [21, 0]
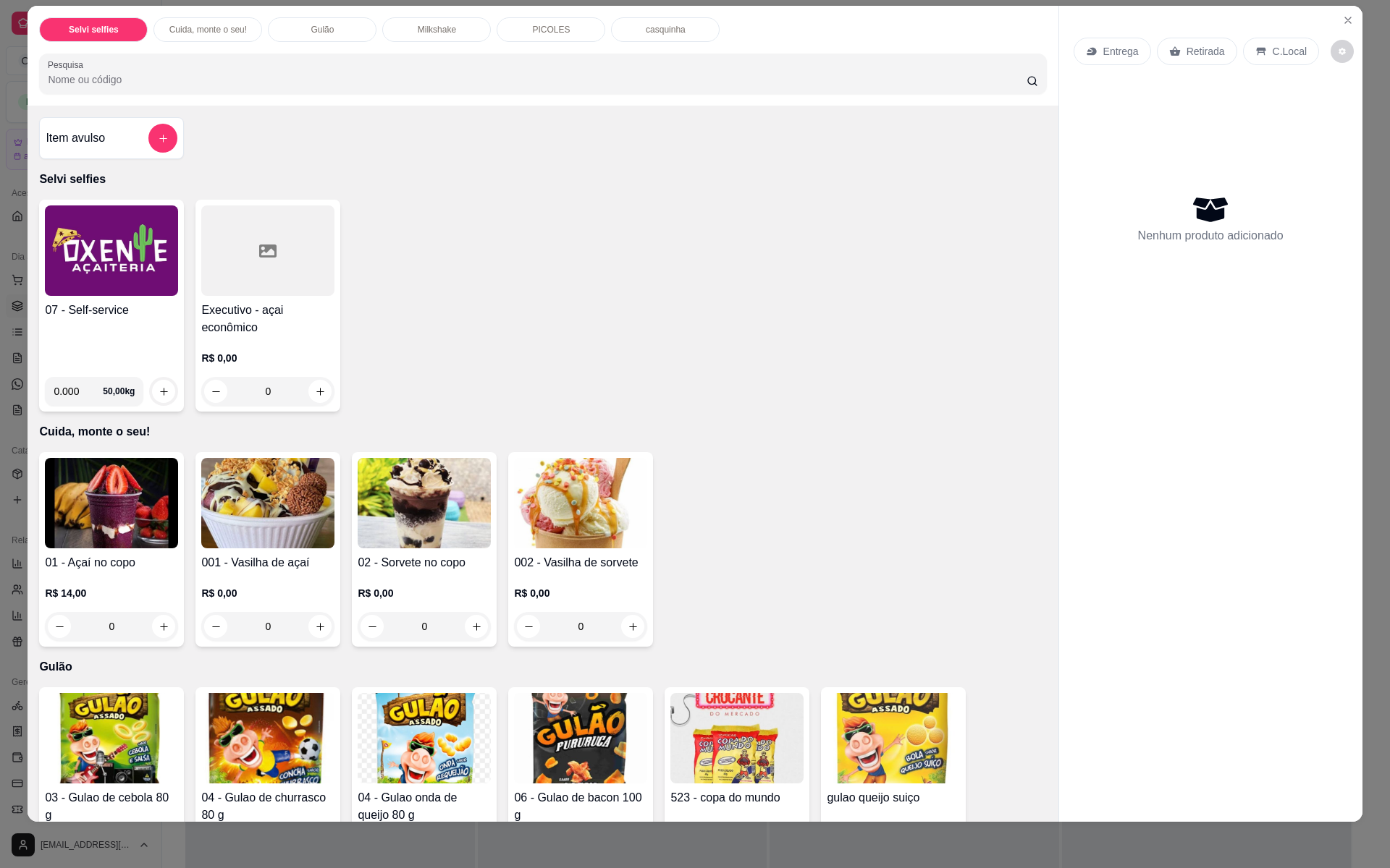
click at [965, 109] on div "Item avulso Selvi selfies 07 - Self-service 0.000 50,00 kg Executivo - açai eco…" at bounding box center [543, 464] width 1030 height 716
click at [79, 304] on h4 "07 - Self-service" at bounding box center [112, 310] width 134 height 17
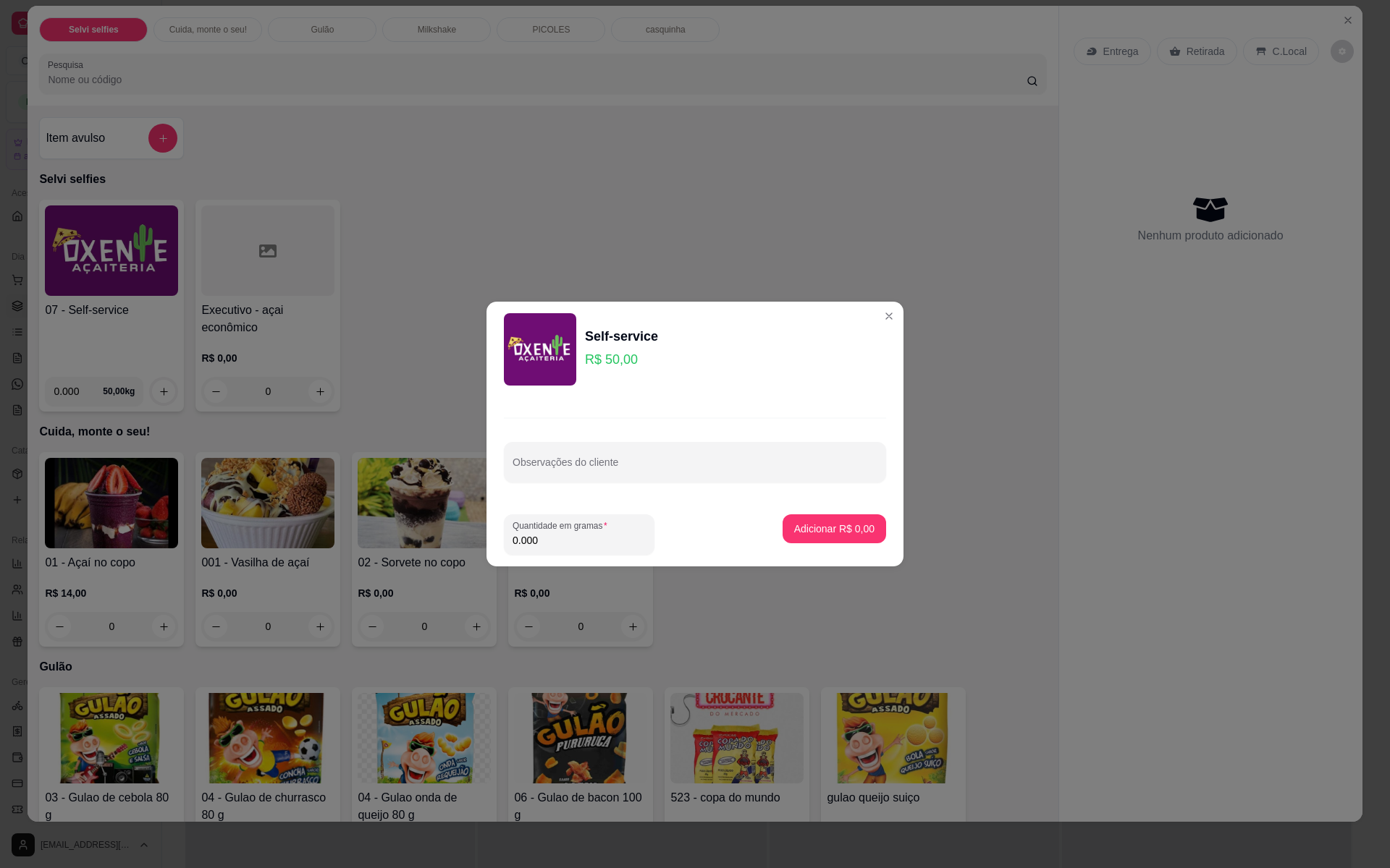
click at [556, 548] on input "0.000" at bounding box center [579, 540] width 134 height 14
drag, startPoint x: 557, startPoint y: 534, endPoint x: 533, endPoint y: 543, distance: 25.6
click at [538, 540] on input "0" at bounding box center [579, 540] width 134 height 14
click at [533, 543] on input "0" at bounding box center [579, 540] width 134 height 14
type input "0.1"
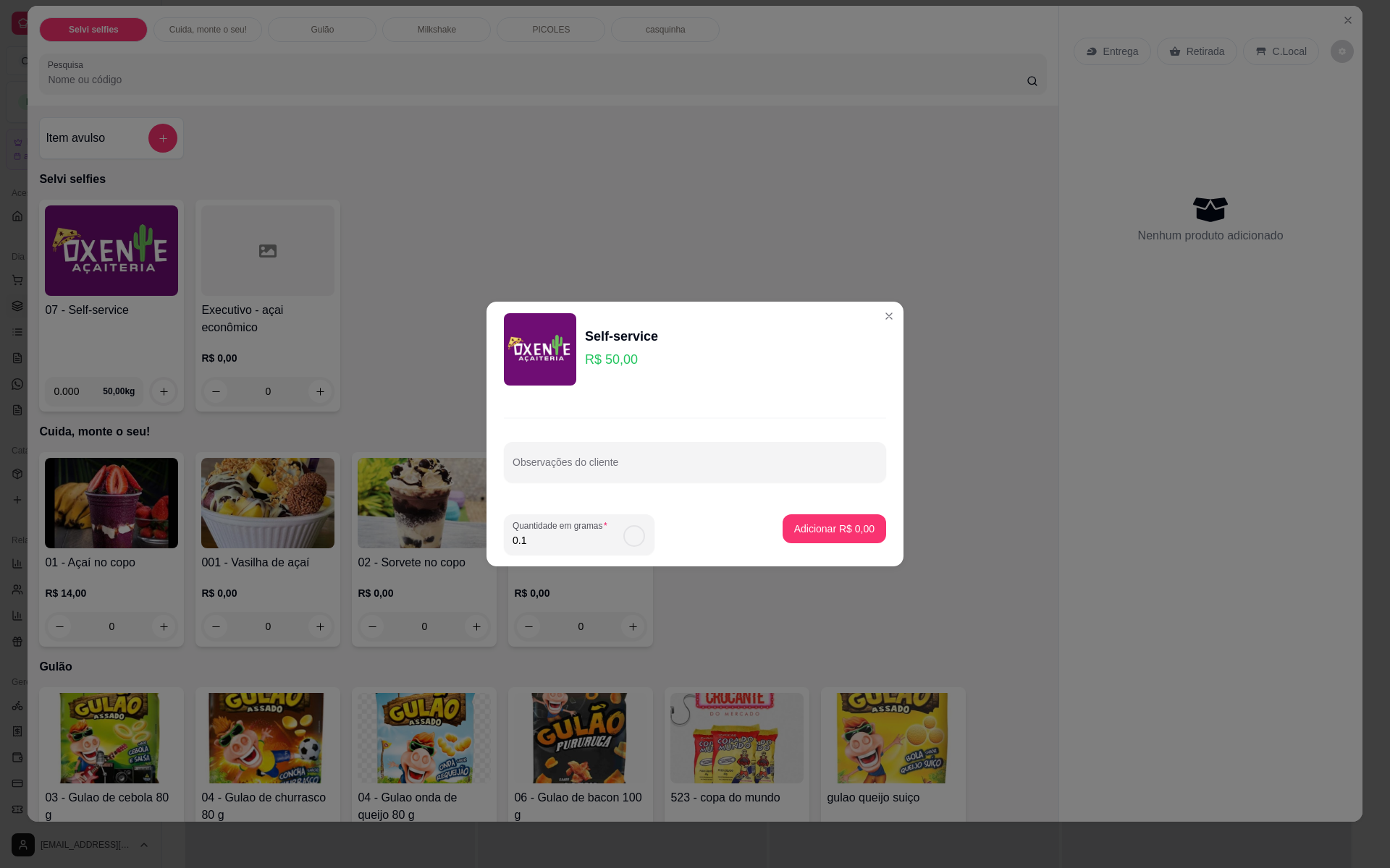
click at [533, 543] on input "0.1" at bounding box center [567, 540] width 110 height 14
click at [814, 533] on p "Adicionar R$ 5,00" at bounding box center [834, 528] width 78 height 13
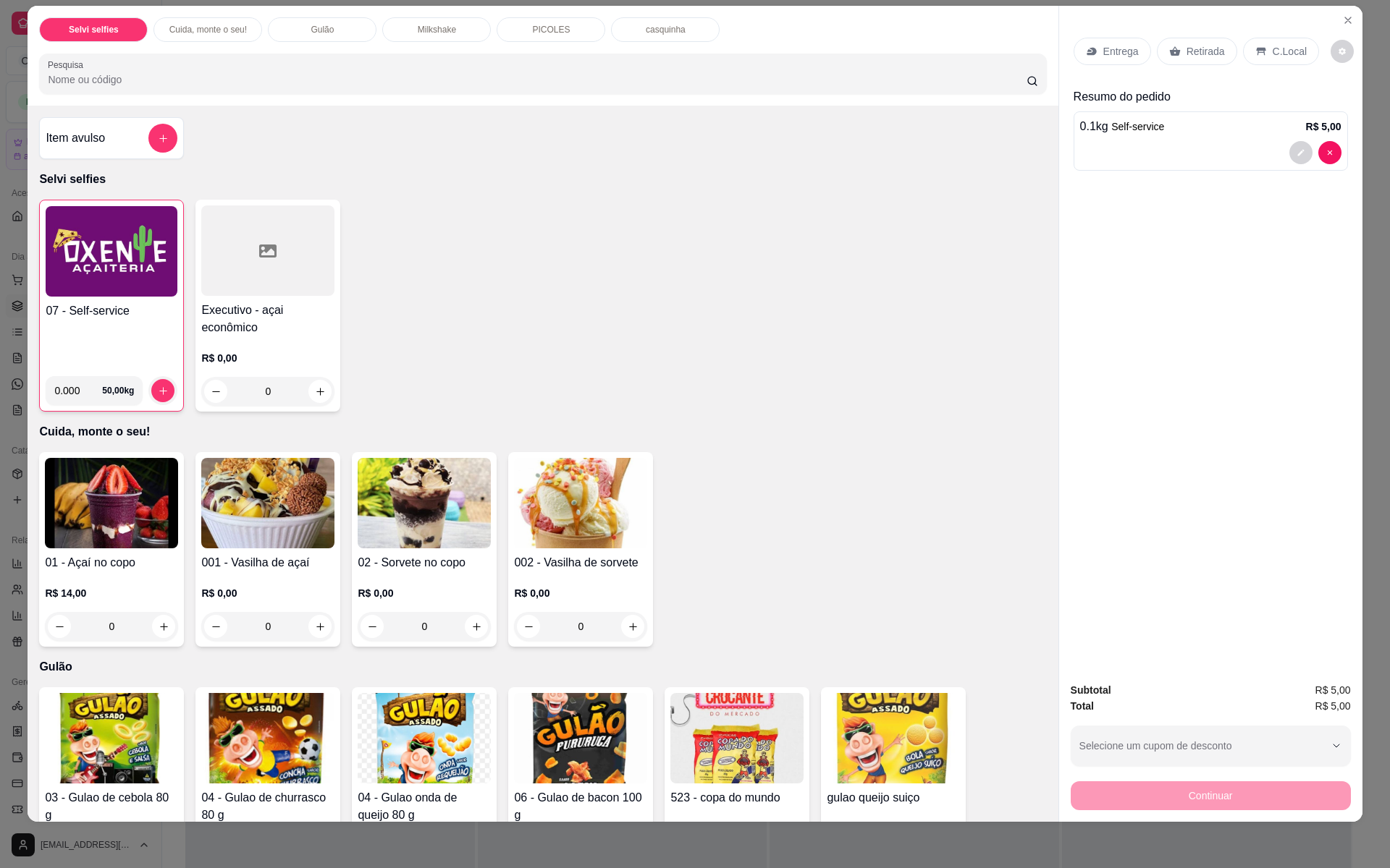
click at [1279, 52] on p "C.Local" at bounding box center [1290, 51] width 34 height 14
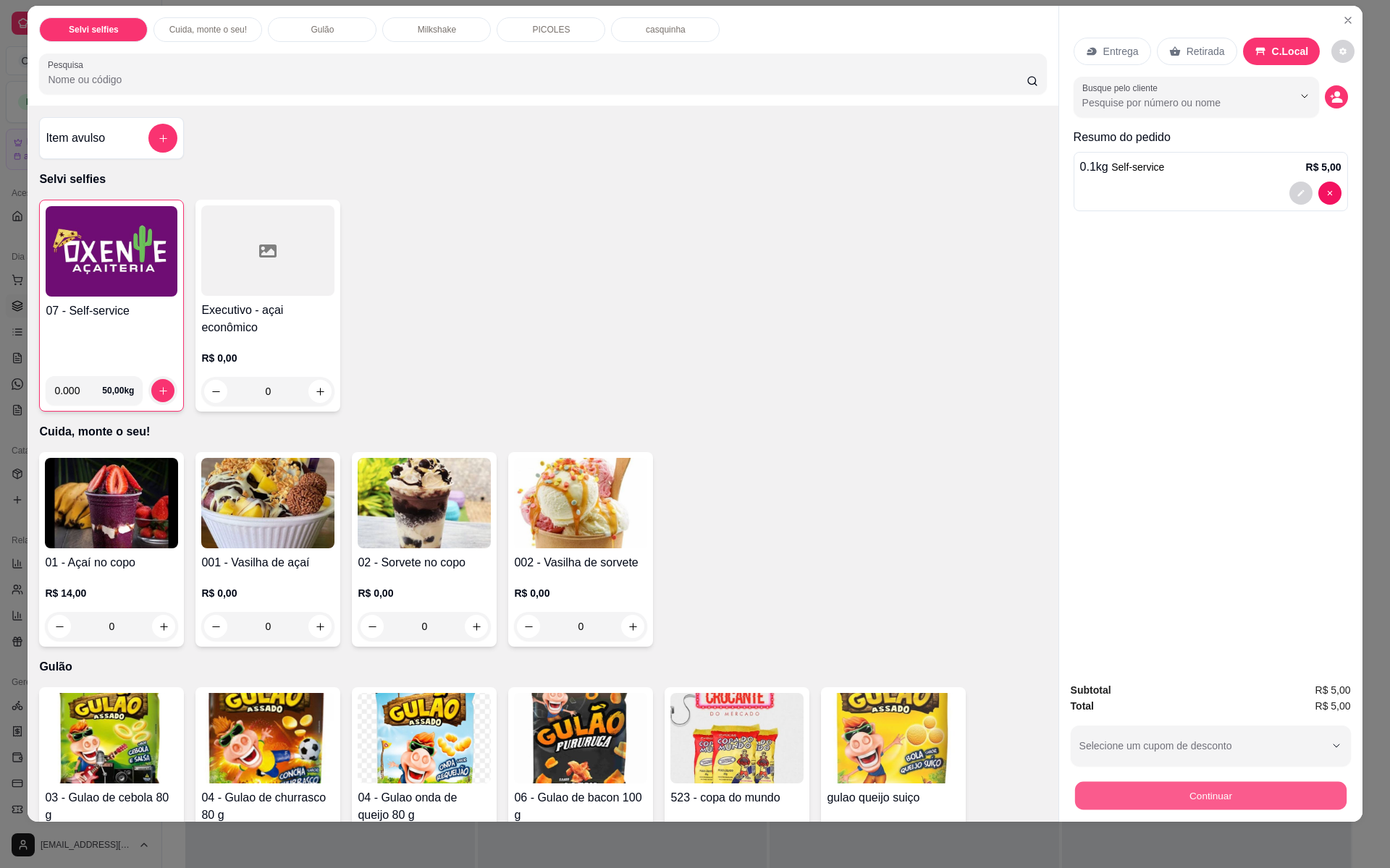
click at [1214, 794] on button "Continuar" at bounding box center [1210, 796] width 272 height 29
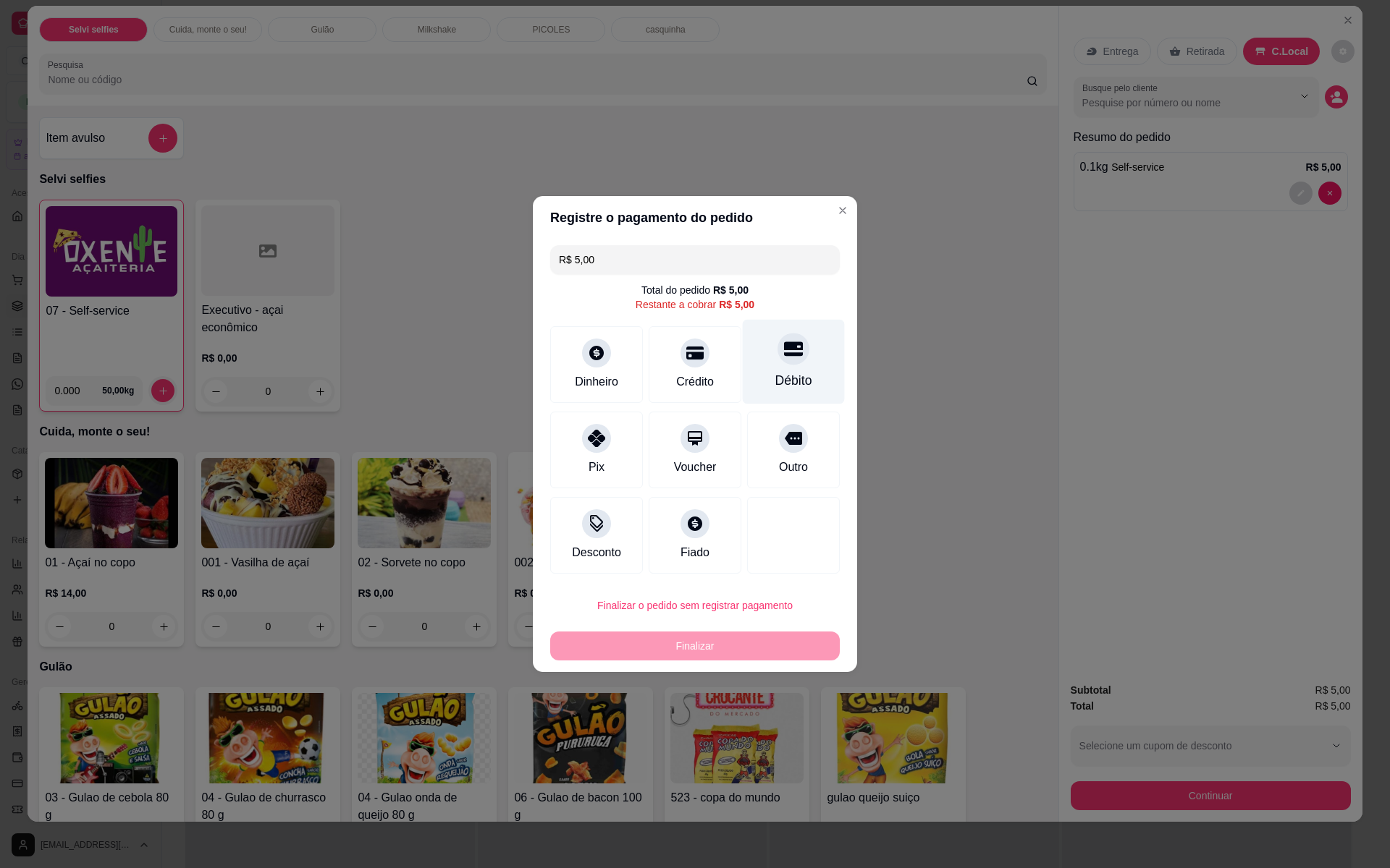
click at [779, 371] on div "Débito" at bounding box center [794, 381] width 37 height 19
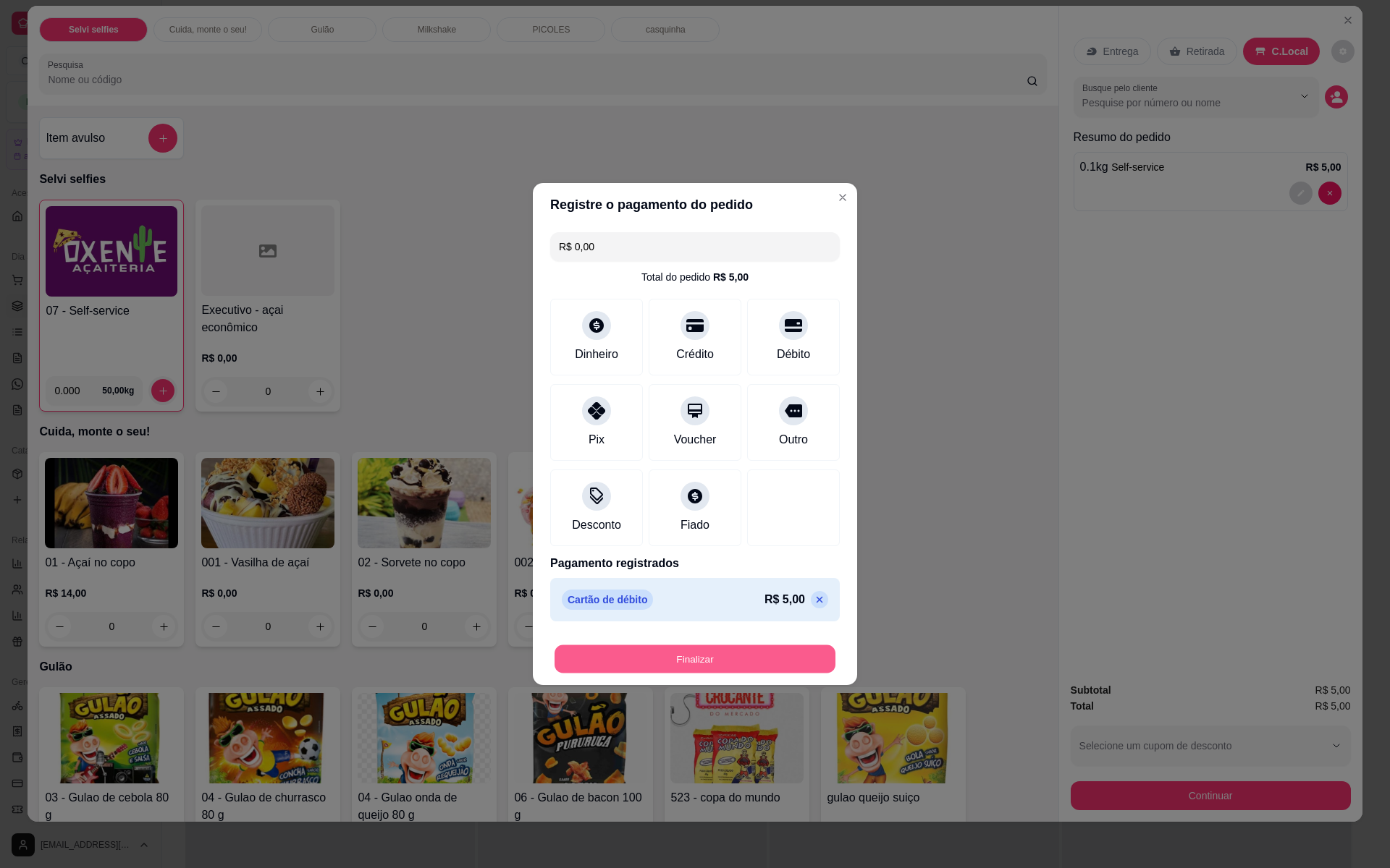
click at [781, 655] on button "Finalizar" at bounding box center [695, 660] width 280 height 29
type input "-R$ 5,00"
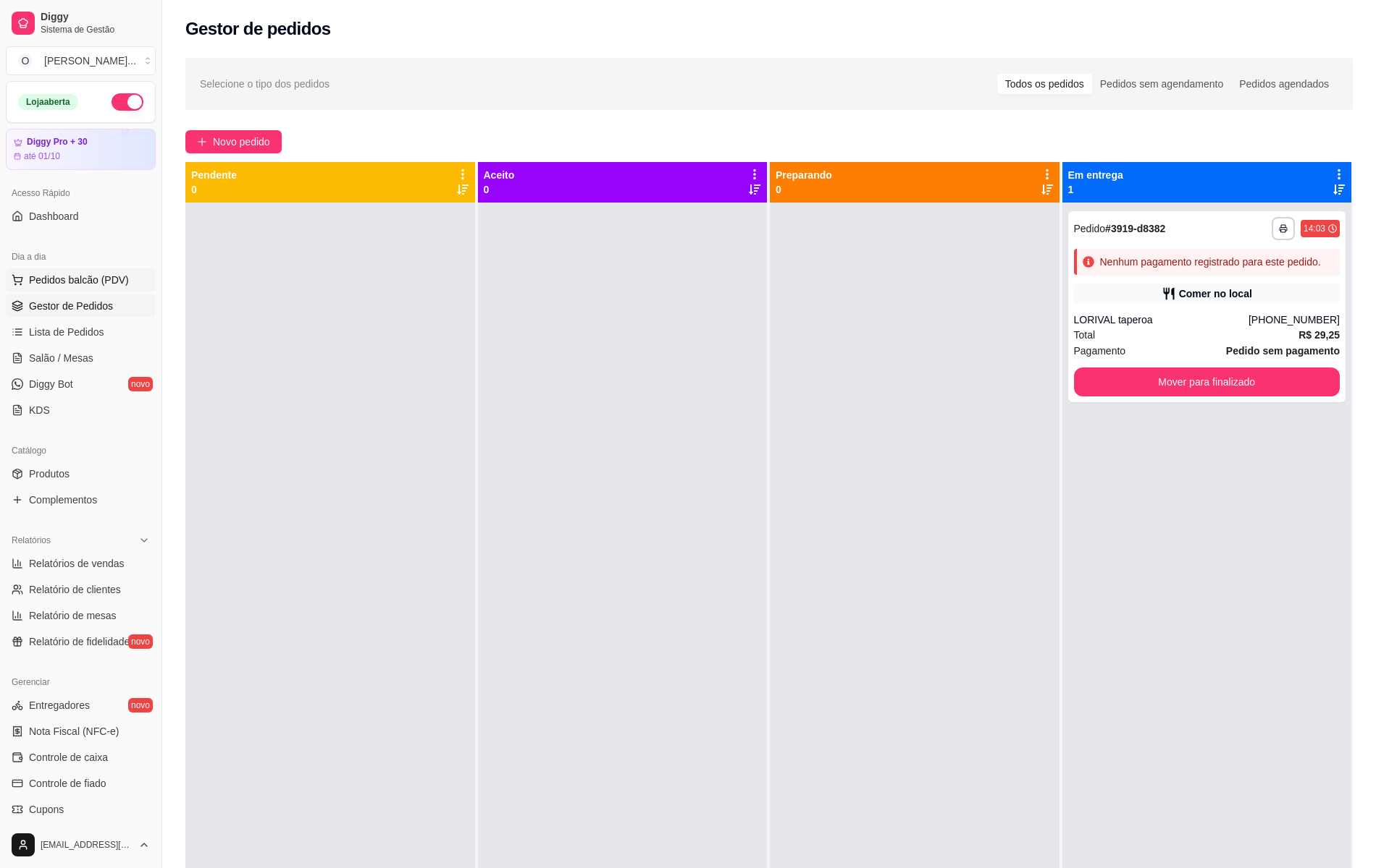
click at [109, 272] on button "Pedidos balcão (PDV)" at bounding box center [80, 279] width 150 height 23
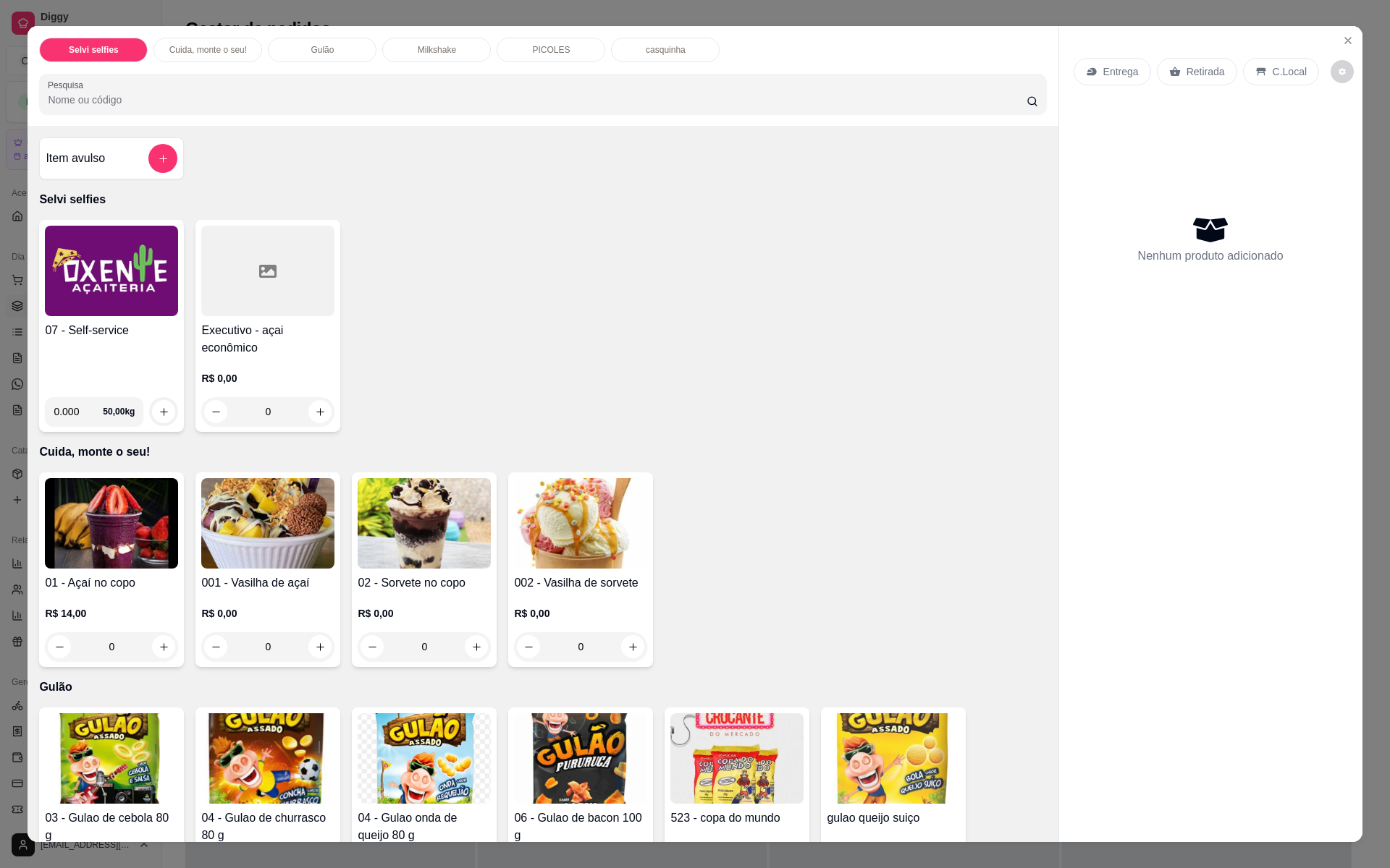
click at [113, 279] on img at bounding box center [112, 271] width 134 height 91
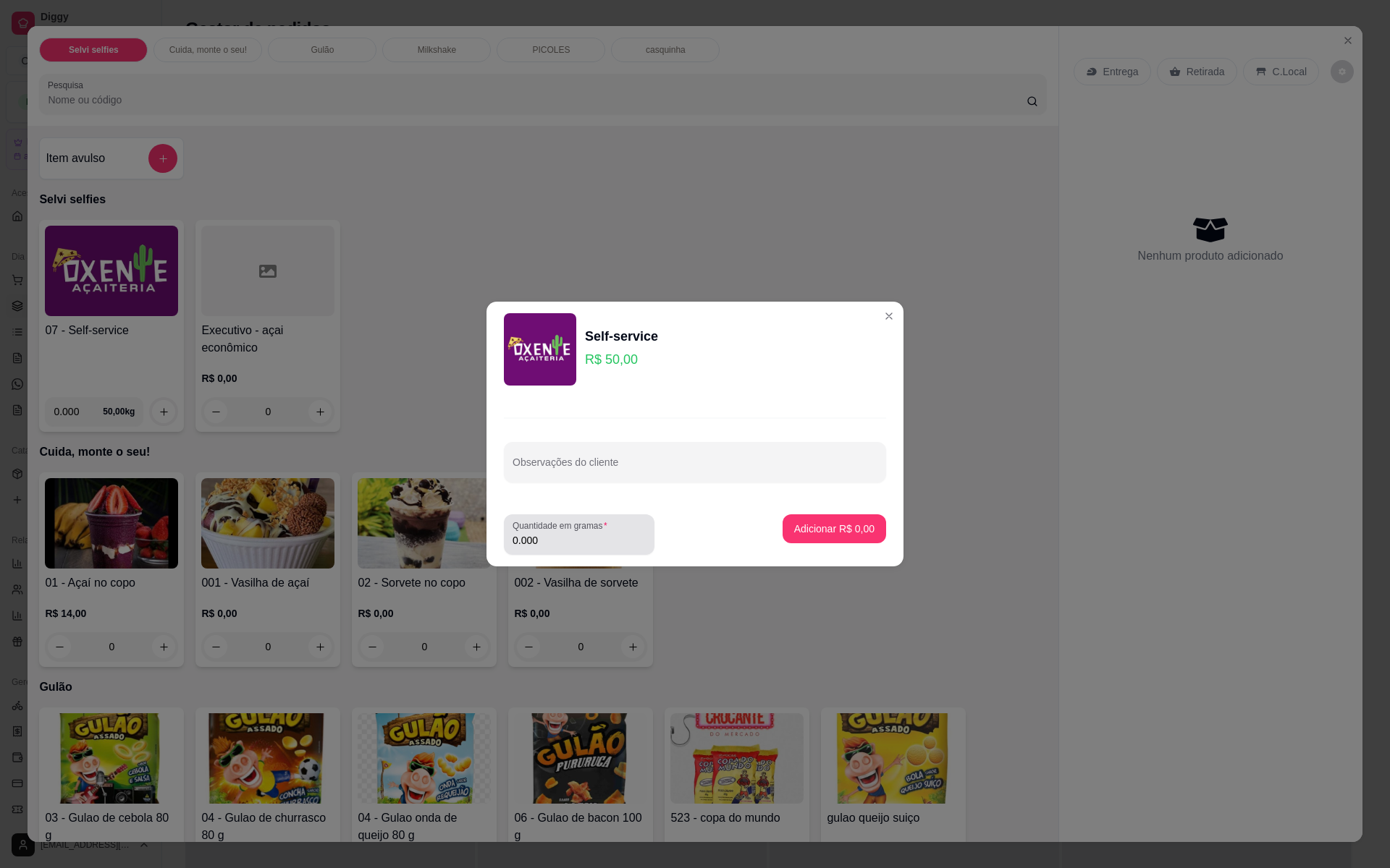
click at [550, 531] on label "Quantidade em gramas" at bounding box center [562, 526] width 100 height 12
click at [550, 533] on input "0.000" at bounding box center [579, 540] width 134 height 14
click at [548, 527] on label "Quantidade em gramas" at bounding box center [562, 526] width 100 height 12
click at [548, 533] on input "0" at bounding box center [579, 540] width 134 height 14
type input "0.24"
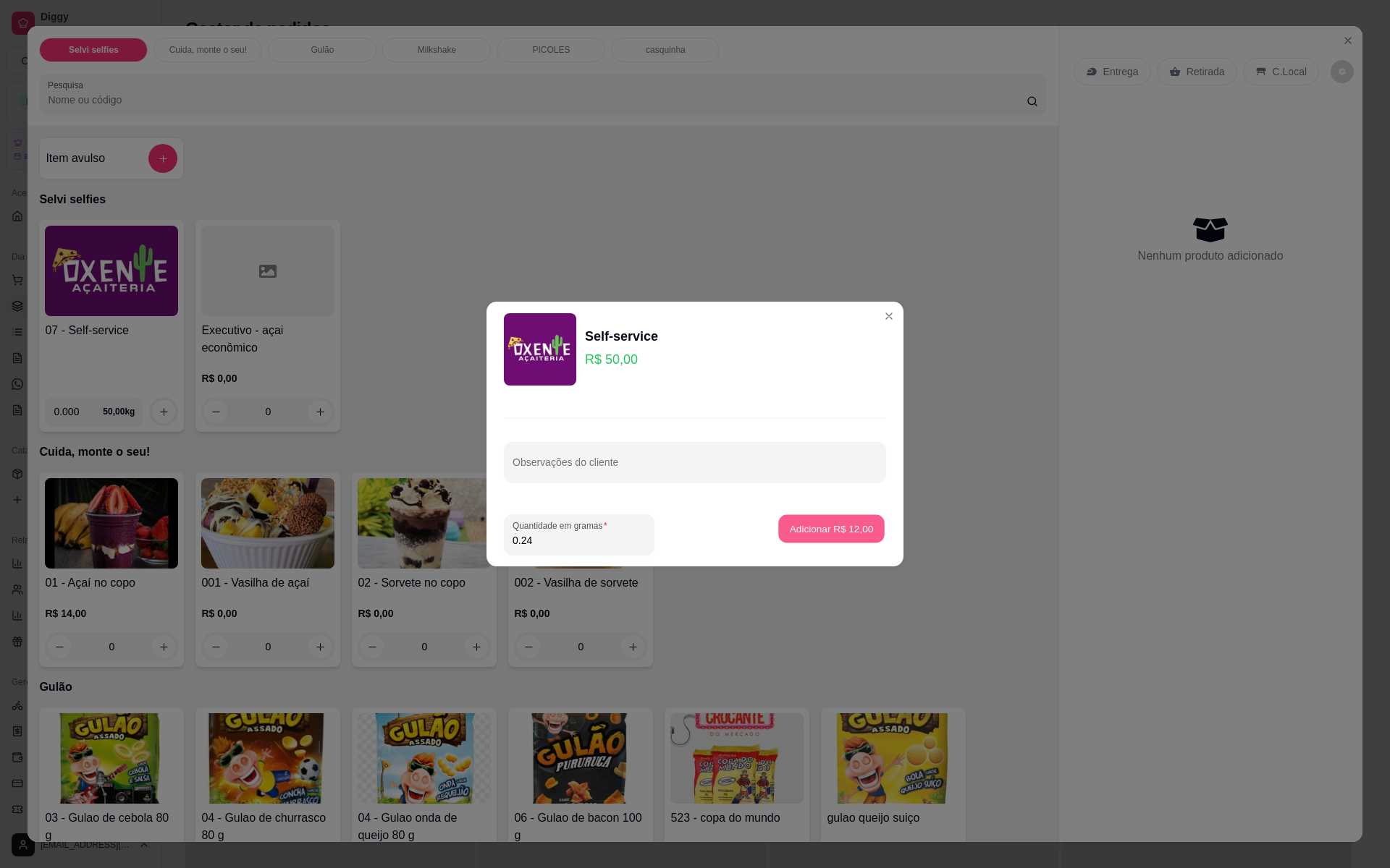
click at [815, 520] on button "Adicionar R$ 12,00" at bounding box center [832, 529] width 107 height 29
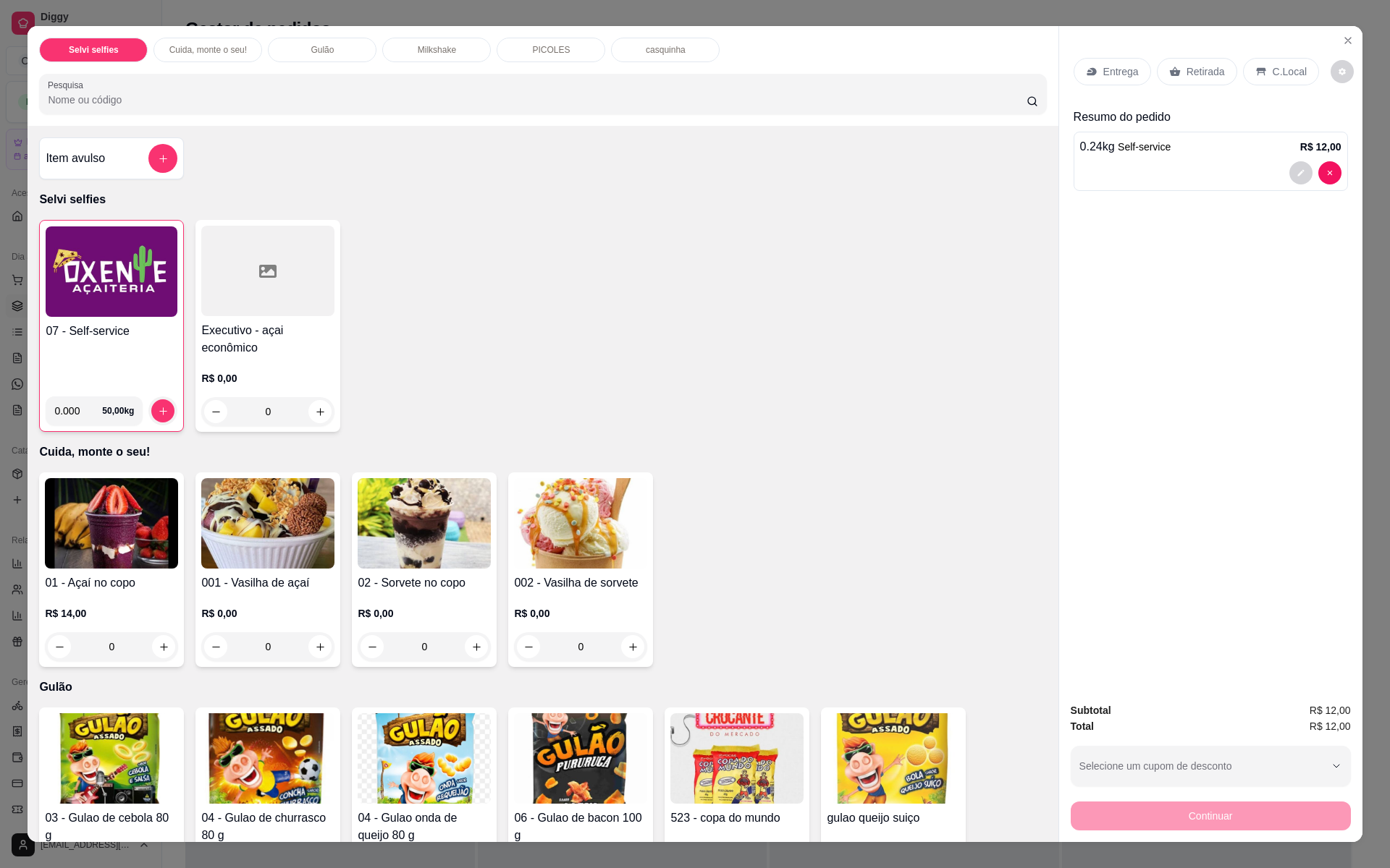
click at [1261, 68] on div "C.Local" at bounding box center [1281, 72] width 76 height 28
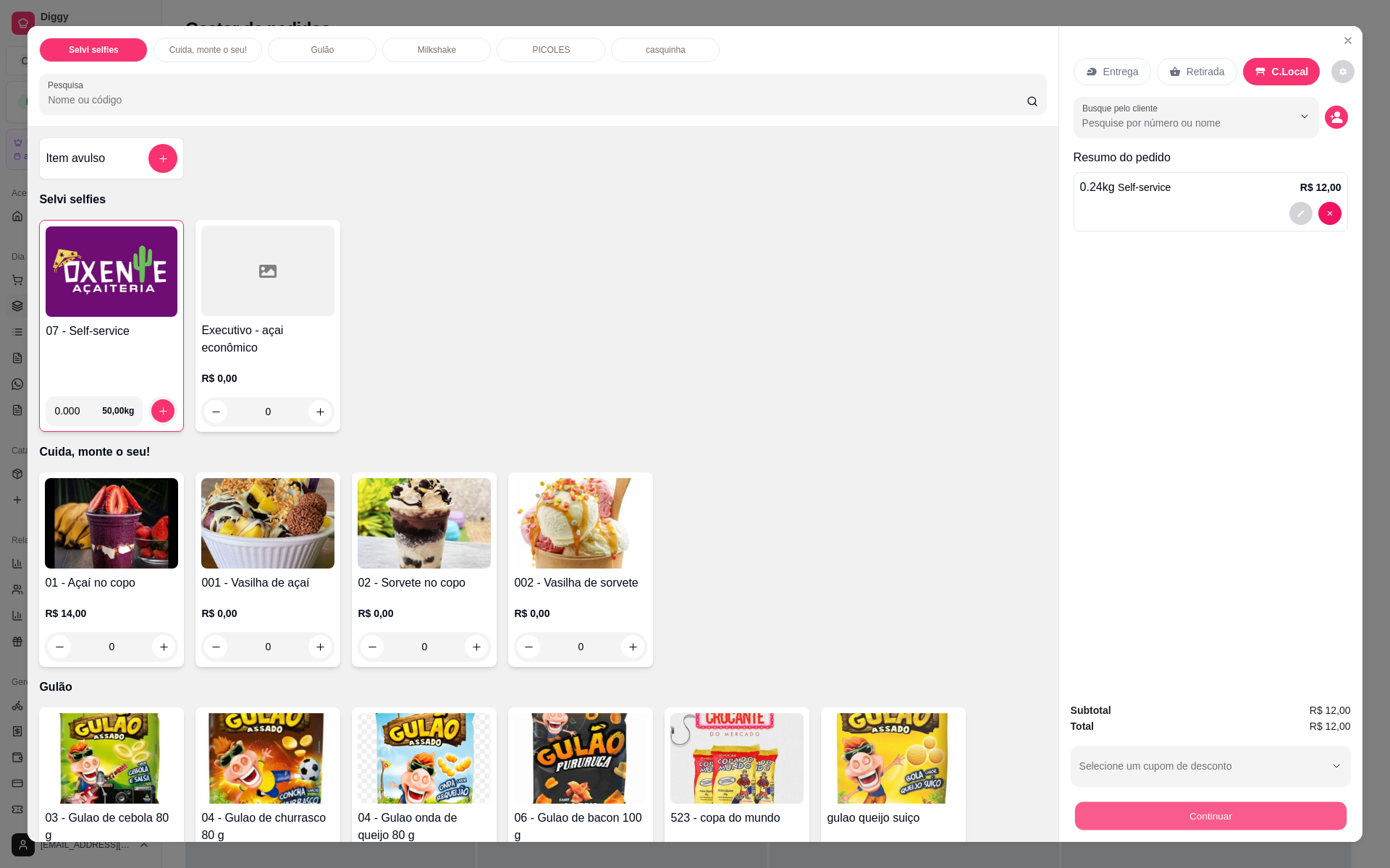
click at [1172, 798] on button "Continuar" at bounding box center [1210, 816] width 272 height 29
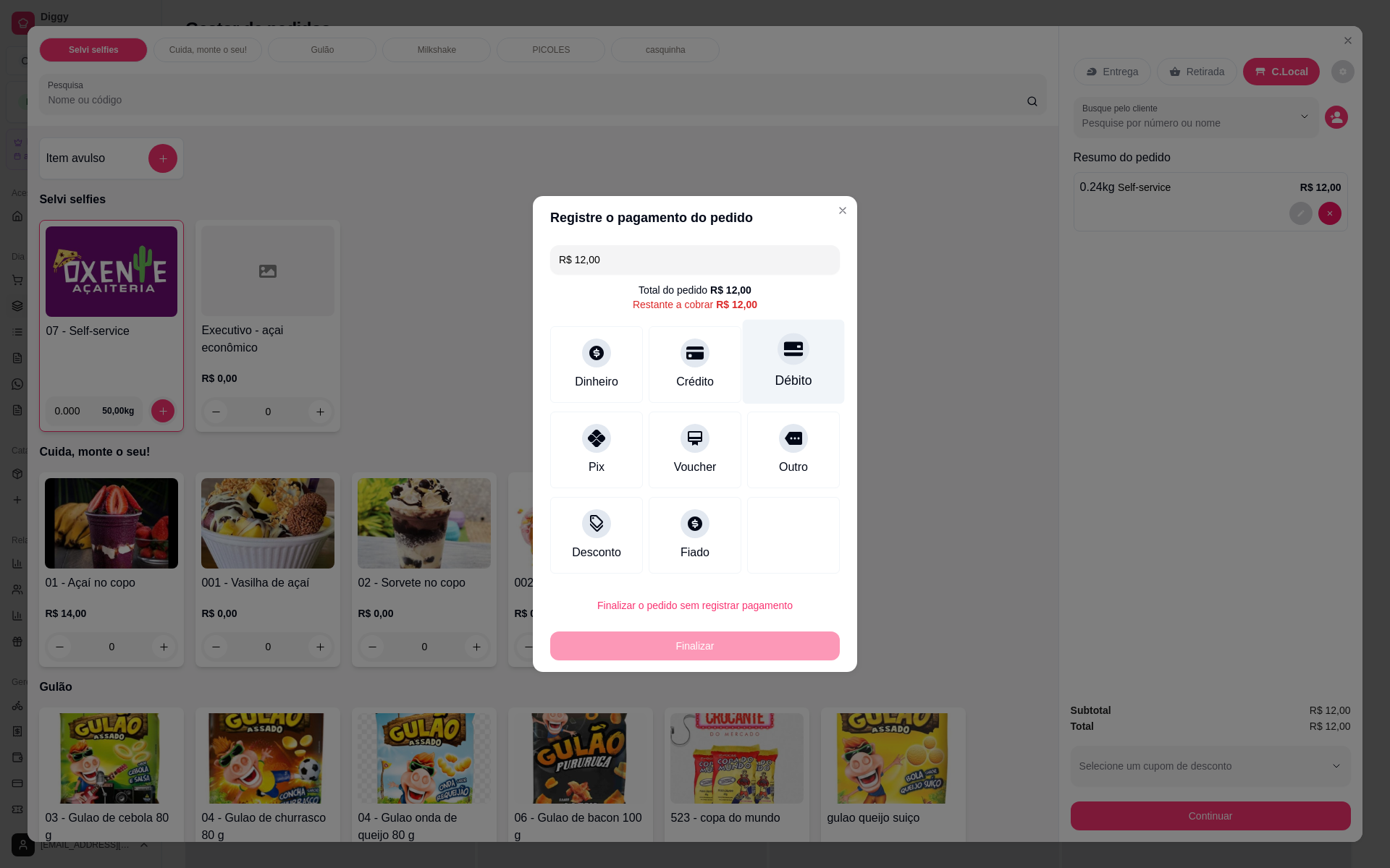
click at [809, 375] on div "Débito" at bounding box center [793, 362] width 102 height 85
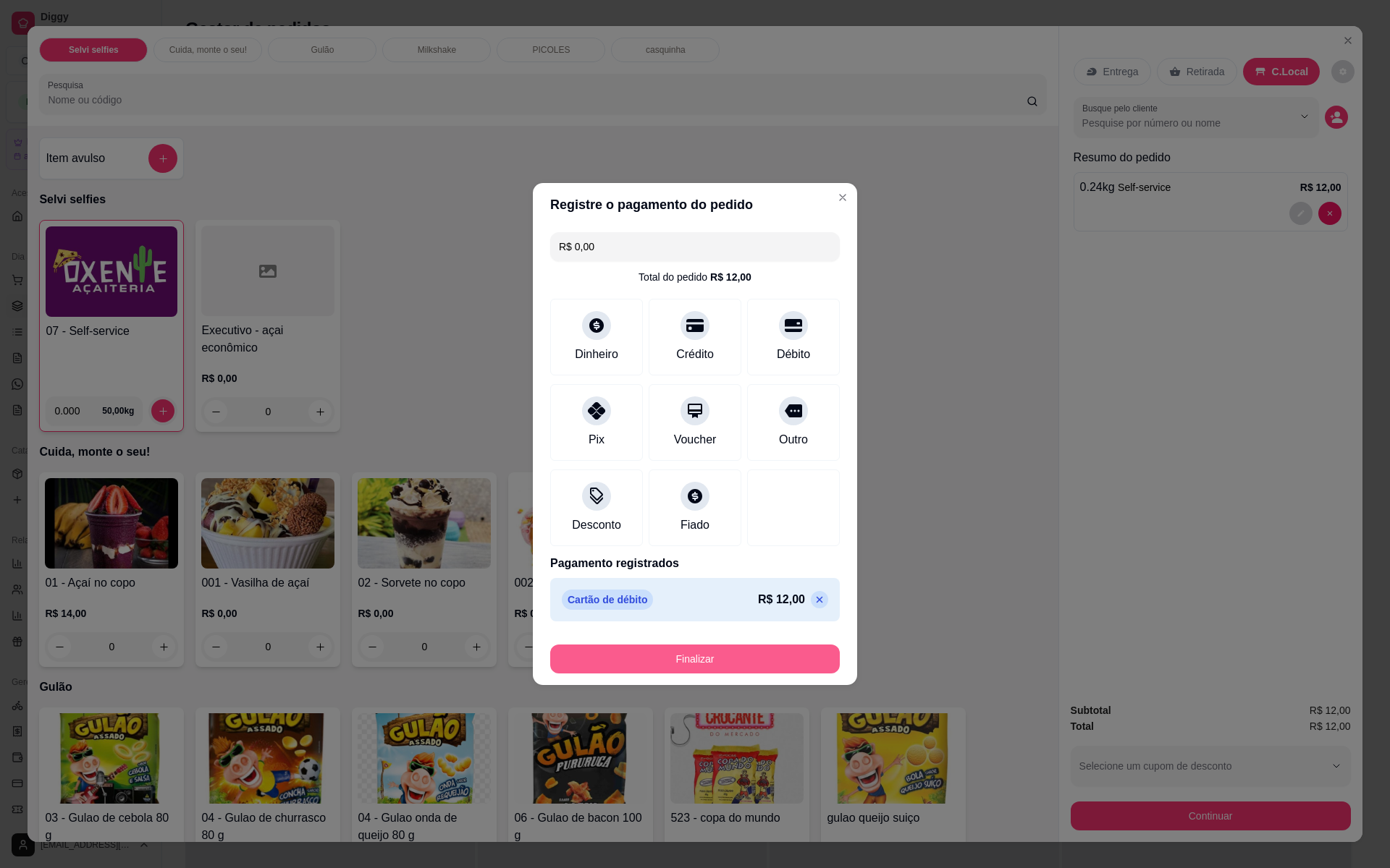
drag, startPoint x: 657, startPoint y: 647, endPoint x: 634, endPoint y: 660, distance: 26.4
click at [653, 652] on div "Finalizar" at bounding box center [695, 656] width 289 height 34
click at [635, 661] on button "Finalizar" at bounding box center [695, 660] width 280 height 29
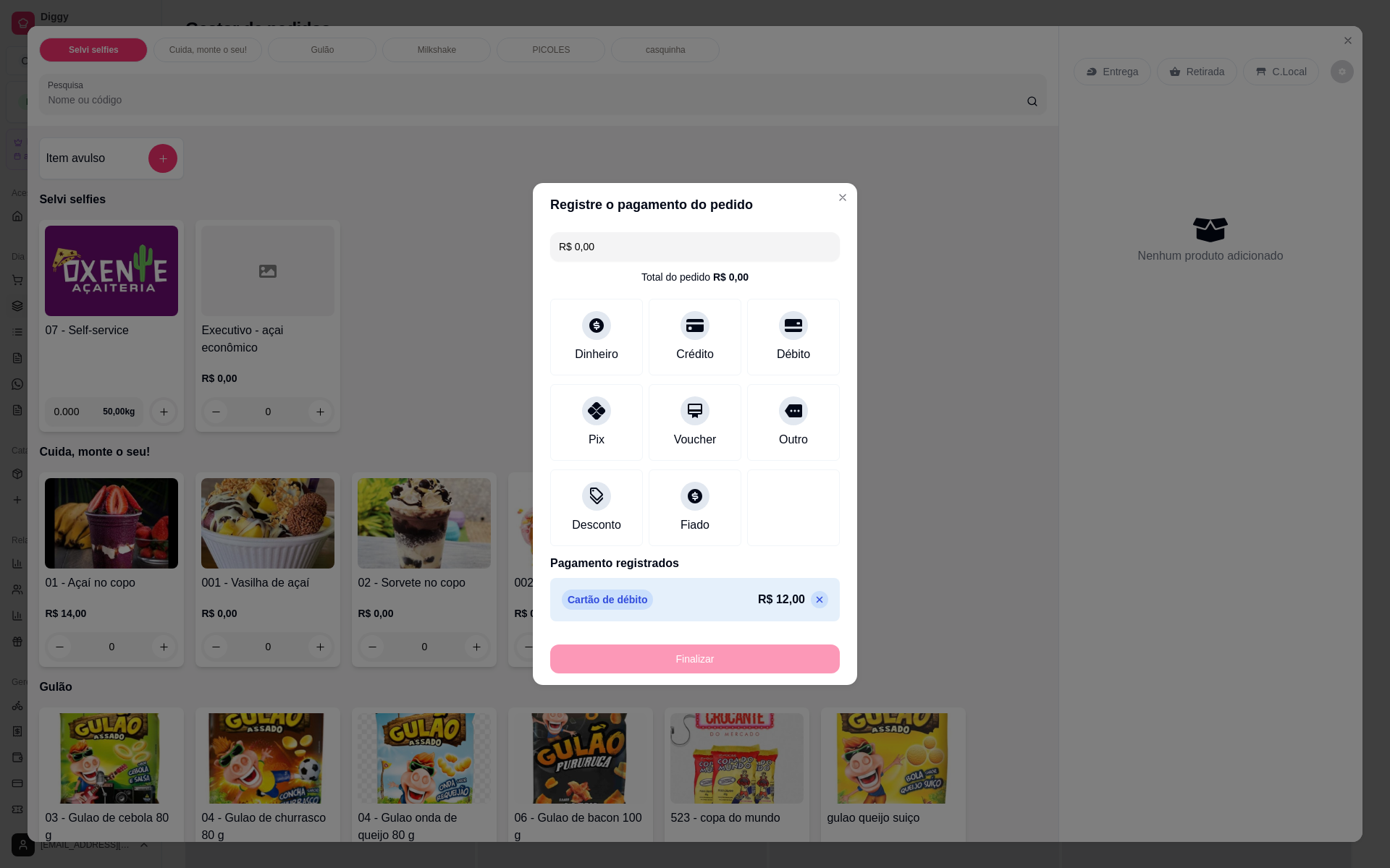
type input "-R$ 12,00"
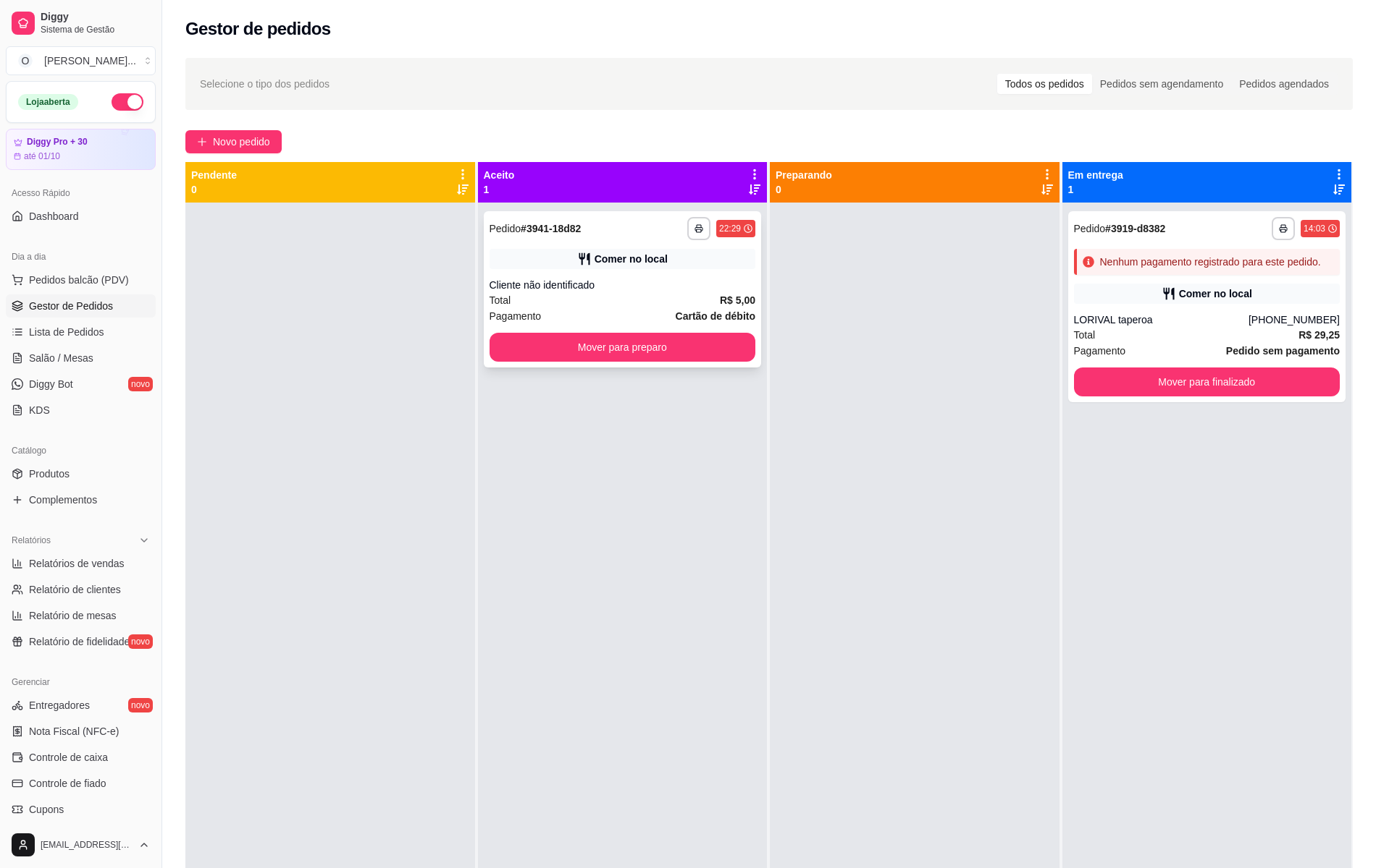
click at [701, 313] on strong "Cartão de débito" at bounding box center [715, 316] width 79 height 11
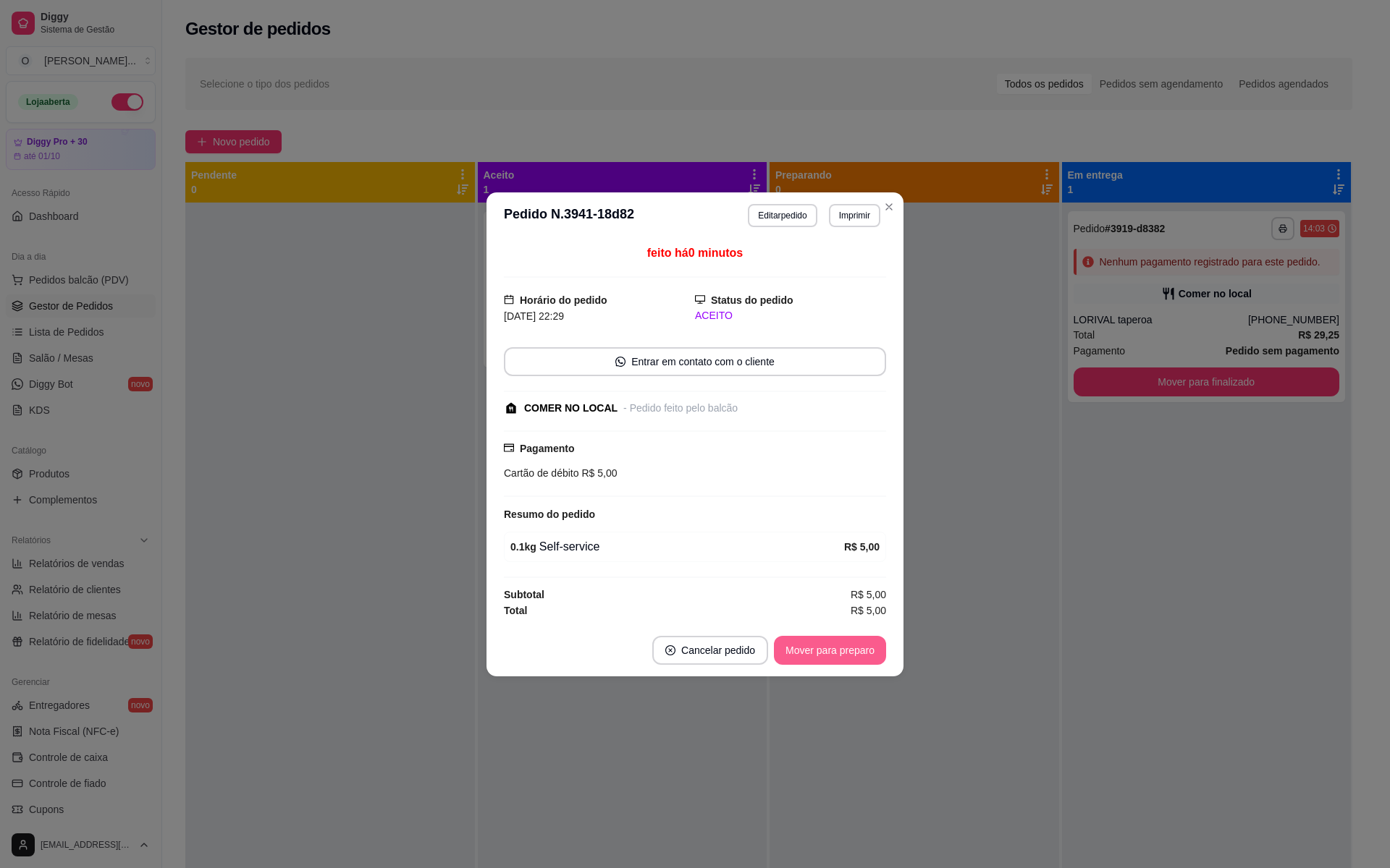
click at [841, 657] on button "Mover para preparo" at bounding box center [830, 651] width 113 height 29
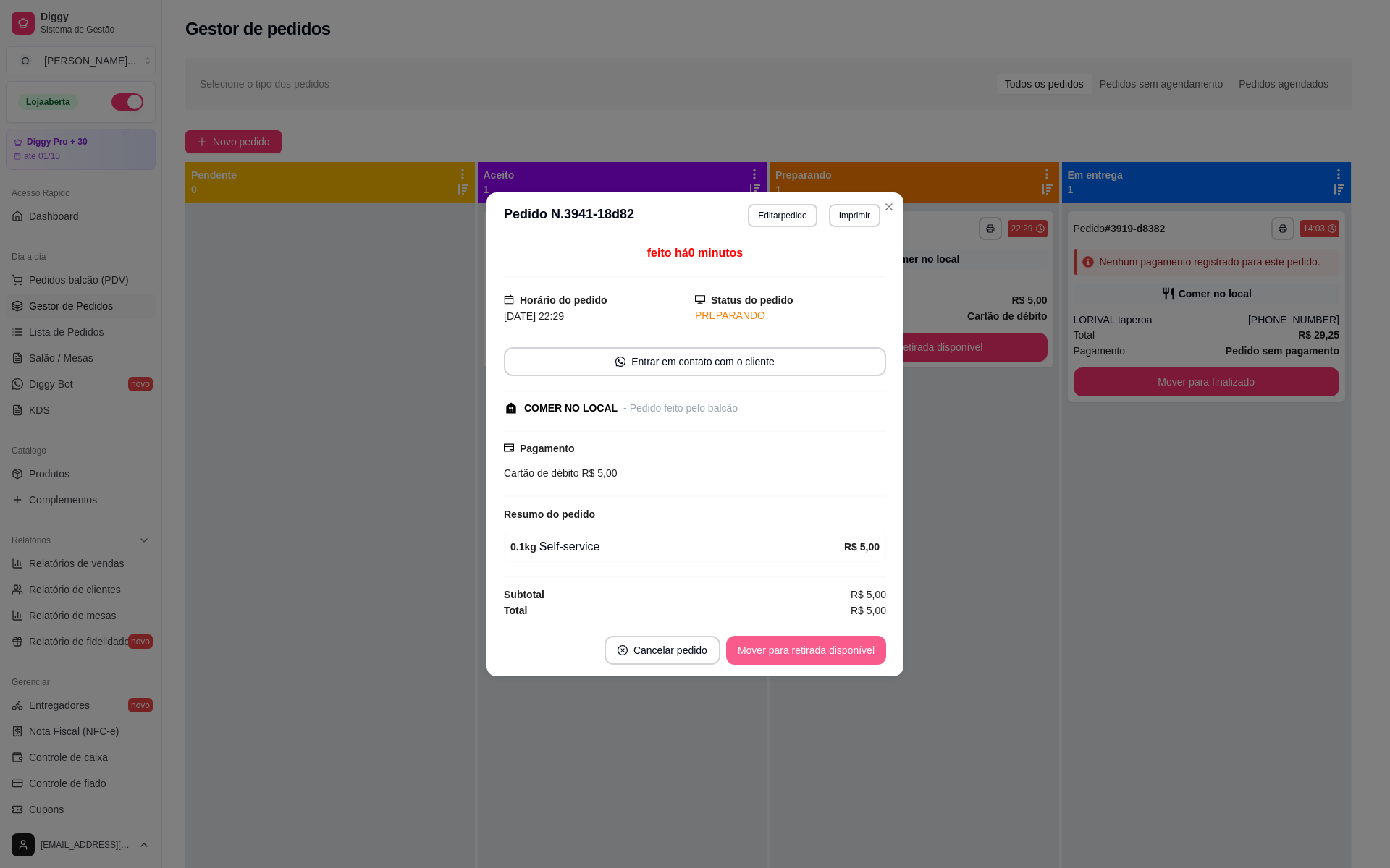
click at [841, 657] on button "Mover para retirada disponível" at bounding box center [806, 651] width 160 height 29
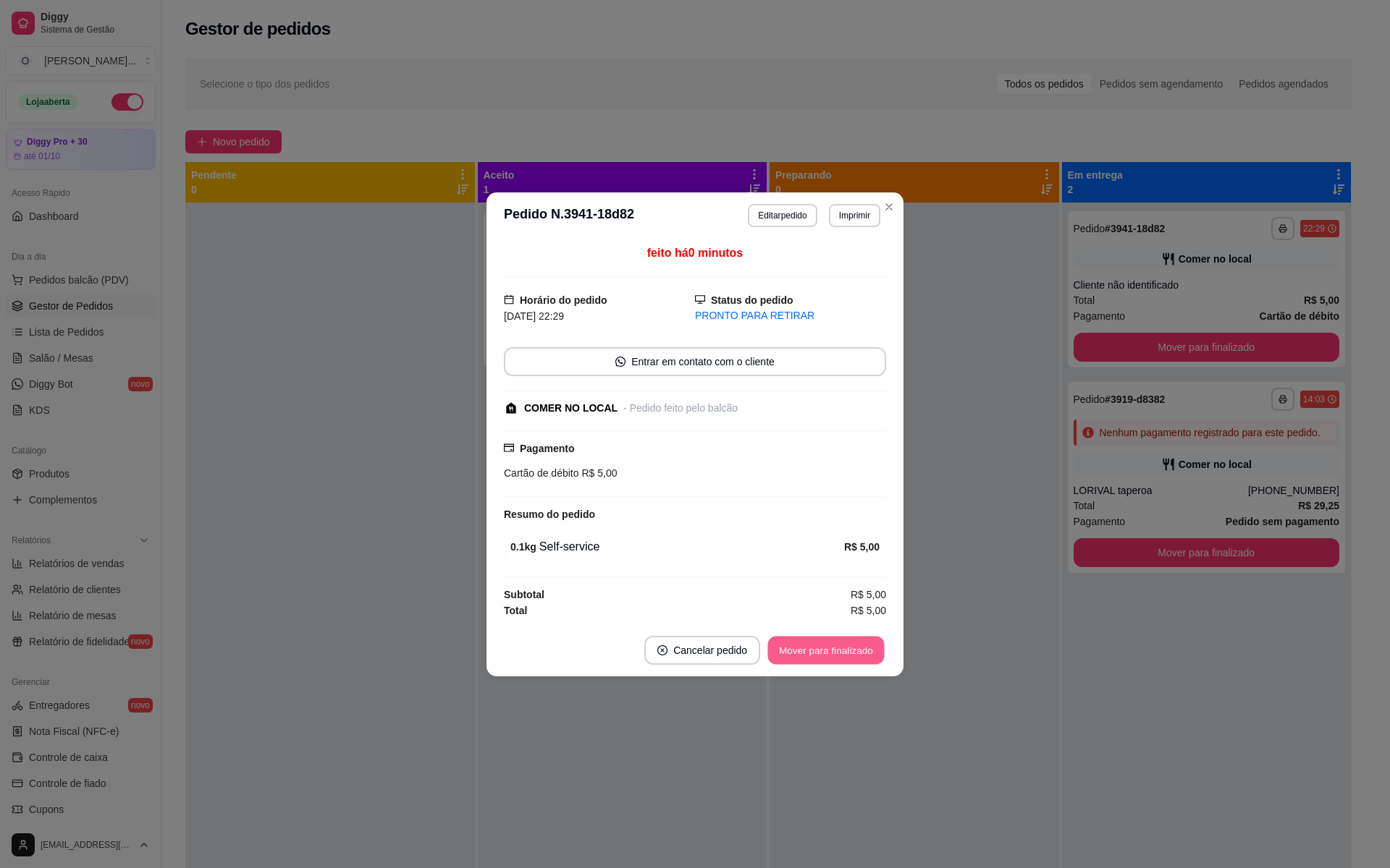
click at [841, 657] on button "Mover para finalizado" at bounding box center [826, 651] width 116 height 29
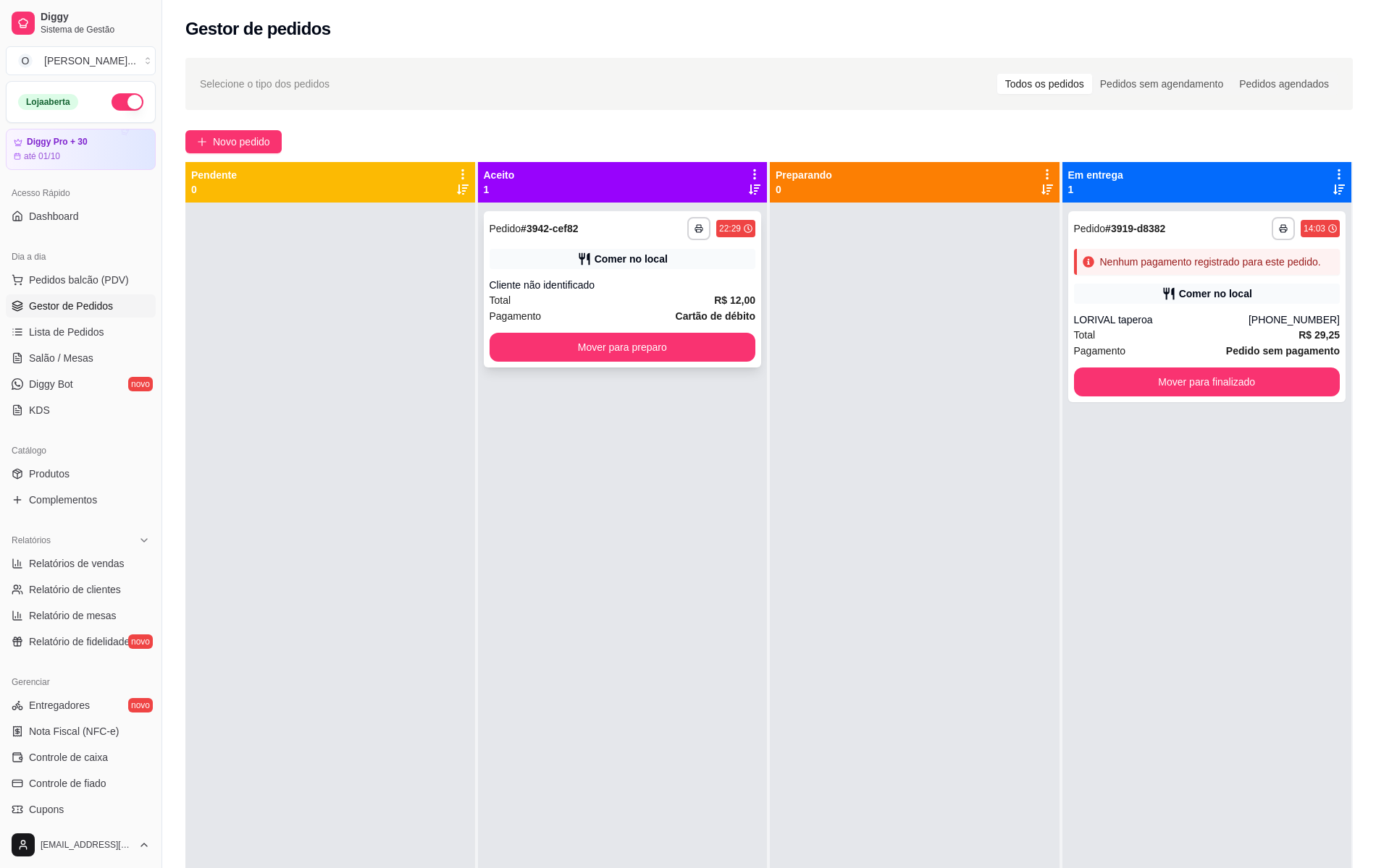
click at [698, 301] on div "Total R$ 12,00" at bounding box center [622, 300] width 266 height 16
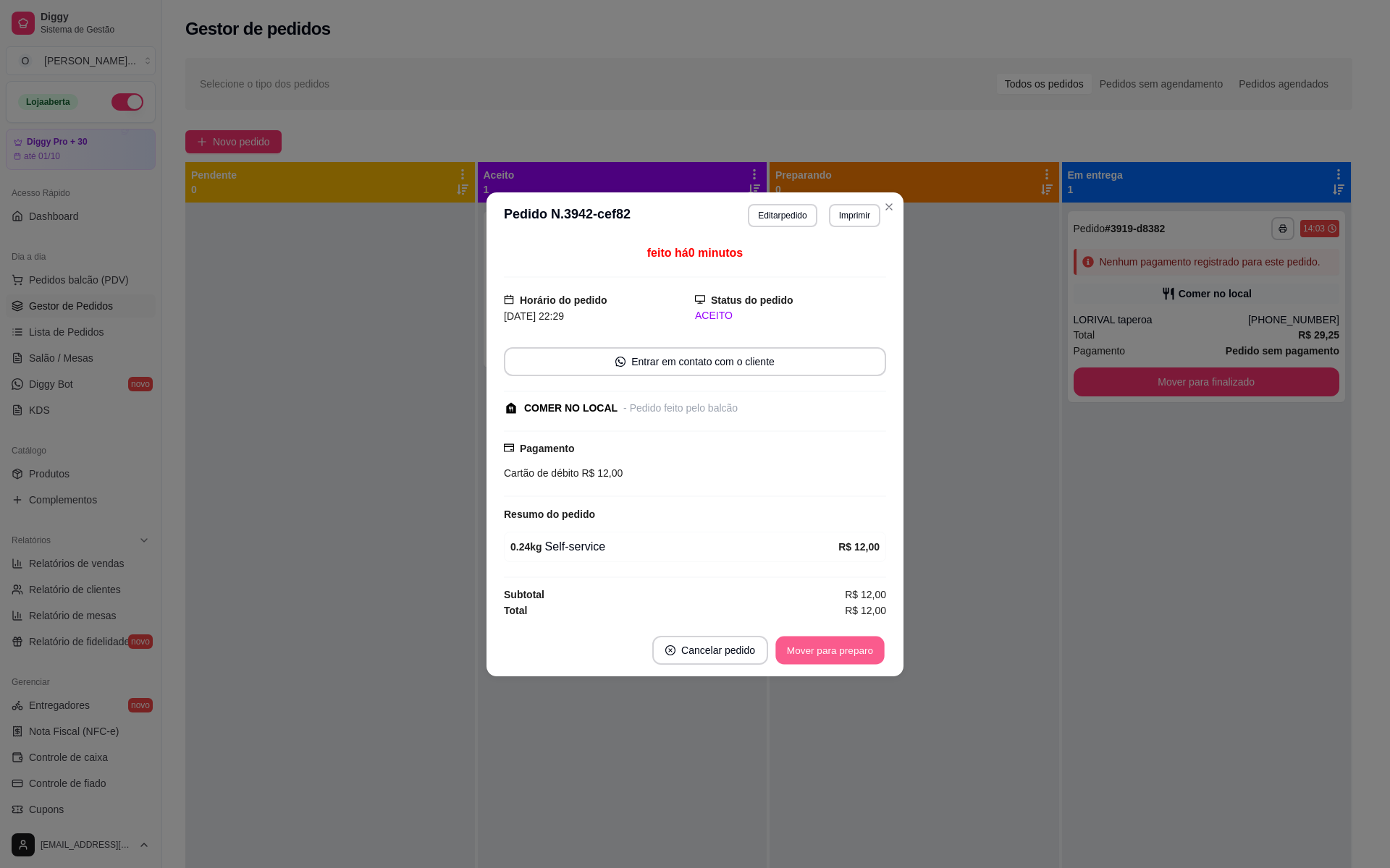
click at [846, 650] on button "Mover para preparo" at bounding box center [830, 651] width 109 height 29
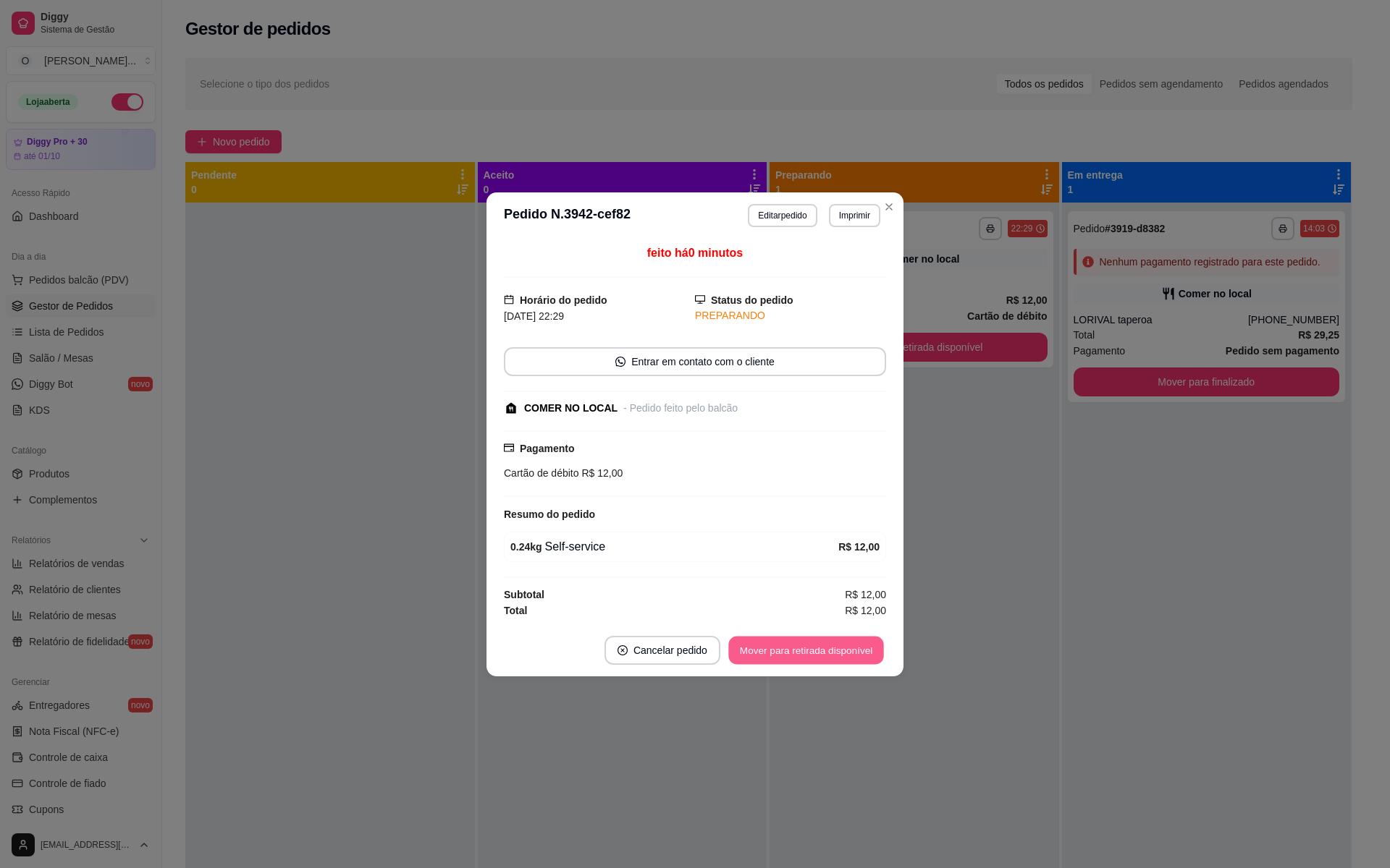
click at [846, 650] on button "Mover para retirada disponível" at bounding box center [805, 651] width 155 height 29
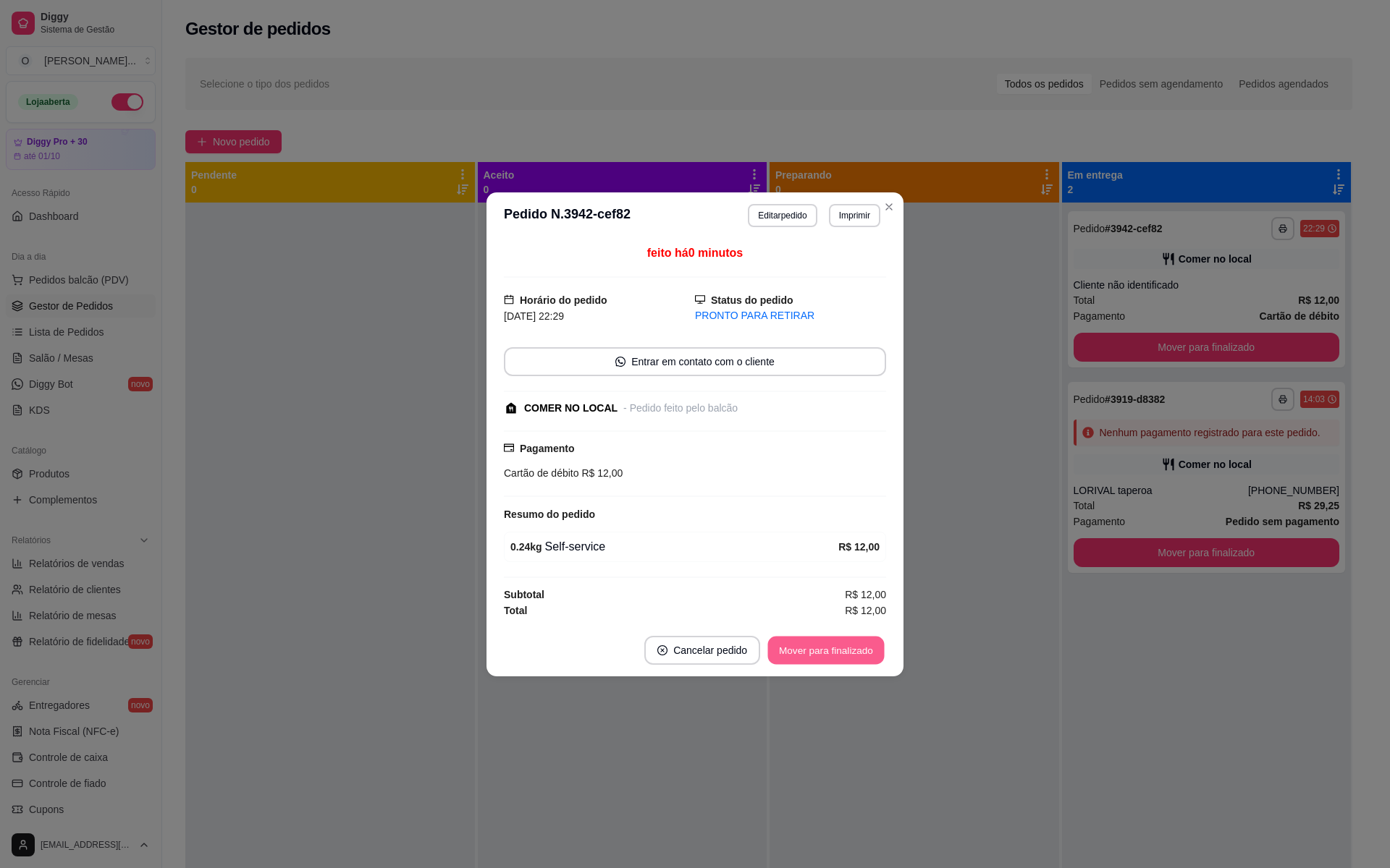
click at [846, 650] on button "Mover para finalizado" at bounding box center [826, 651] width 116 height 29
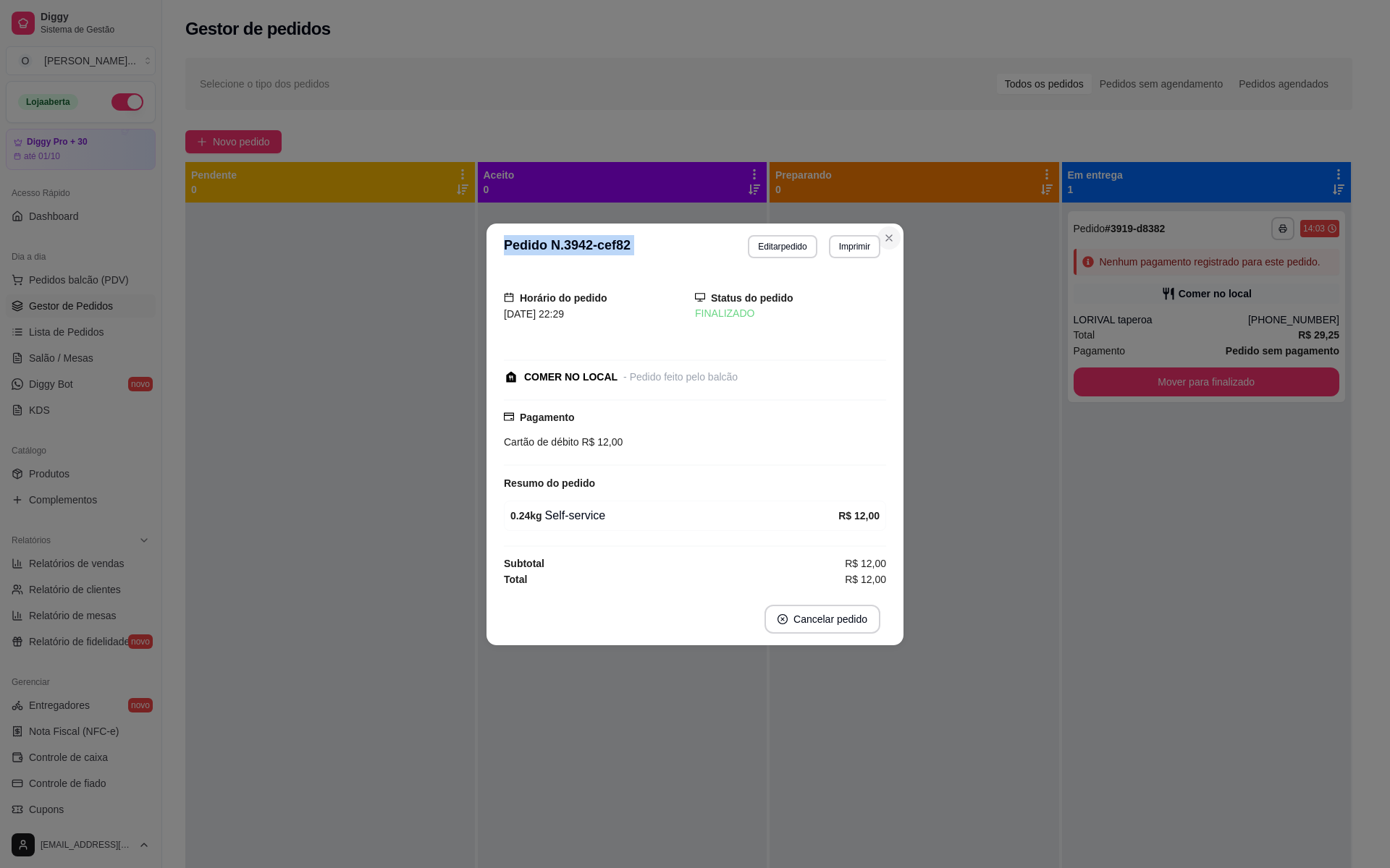
click at [892, 223] on section "**********" at bounding box center [695, 434] width 417 height 422
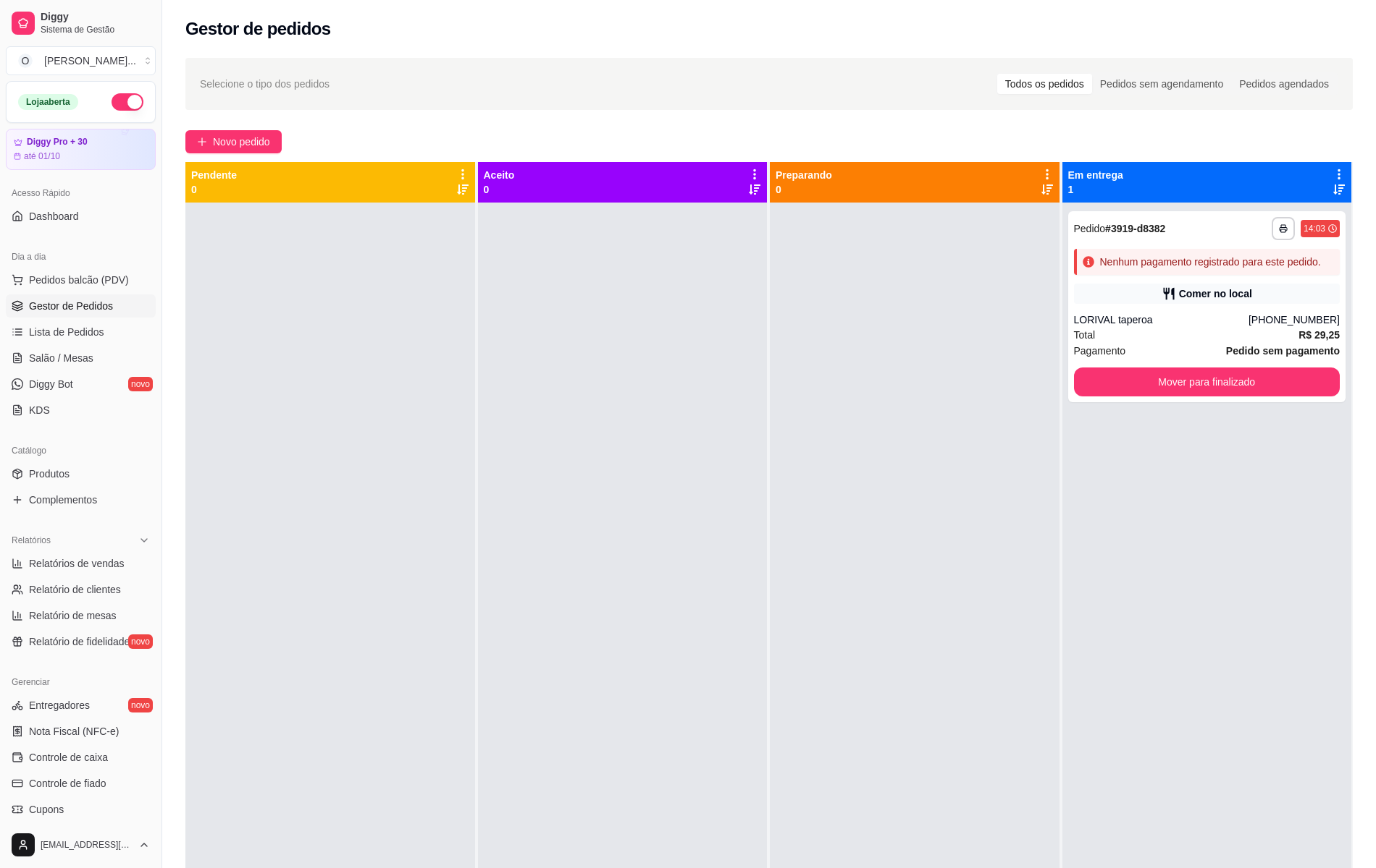
click at [893, 229] on div at bounding box center [913, 636] width 289 height 868
click at [102, 580] on link "Relatório de clientes" at bounding box center [80, 589] width 150 height 23
click at [106, 568] on span "Relatórios de vendas" at bounding box center [76, 563] width 95 height 14
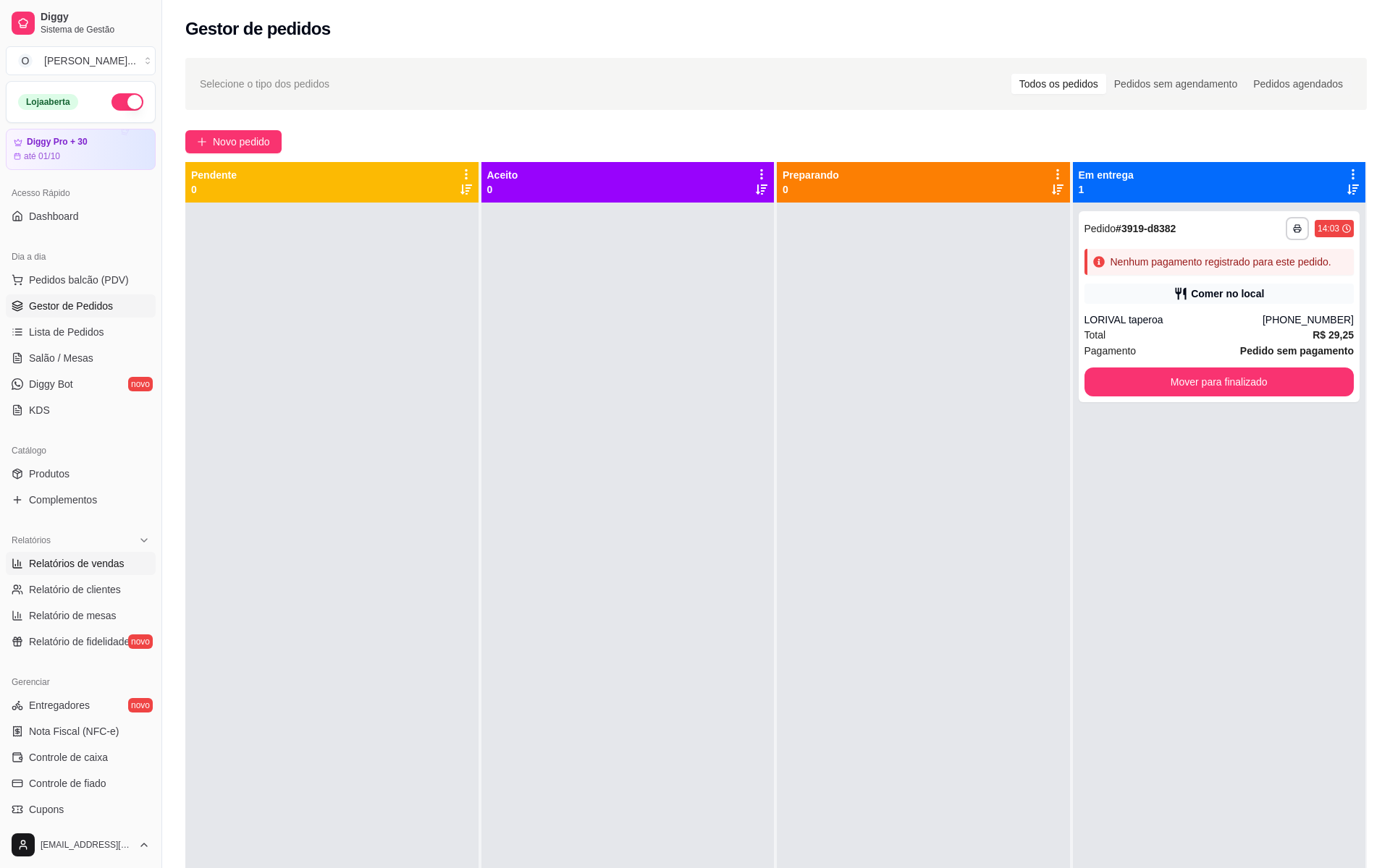
select select "ALL"
select select "0"
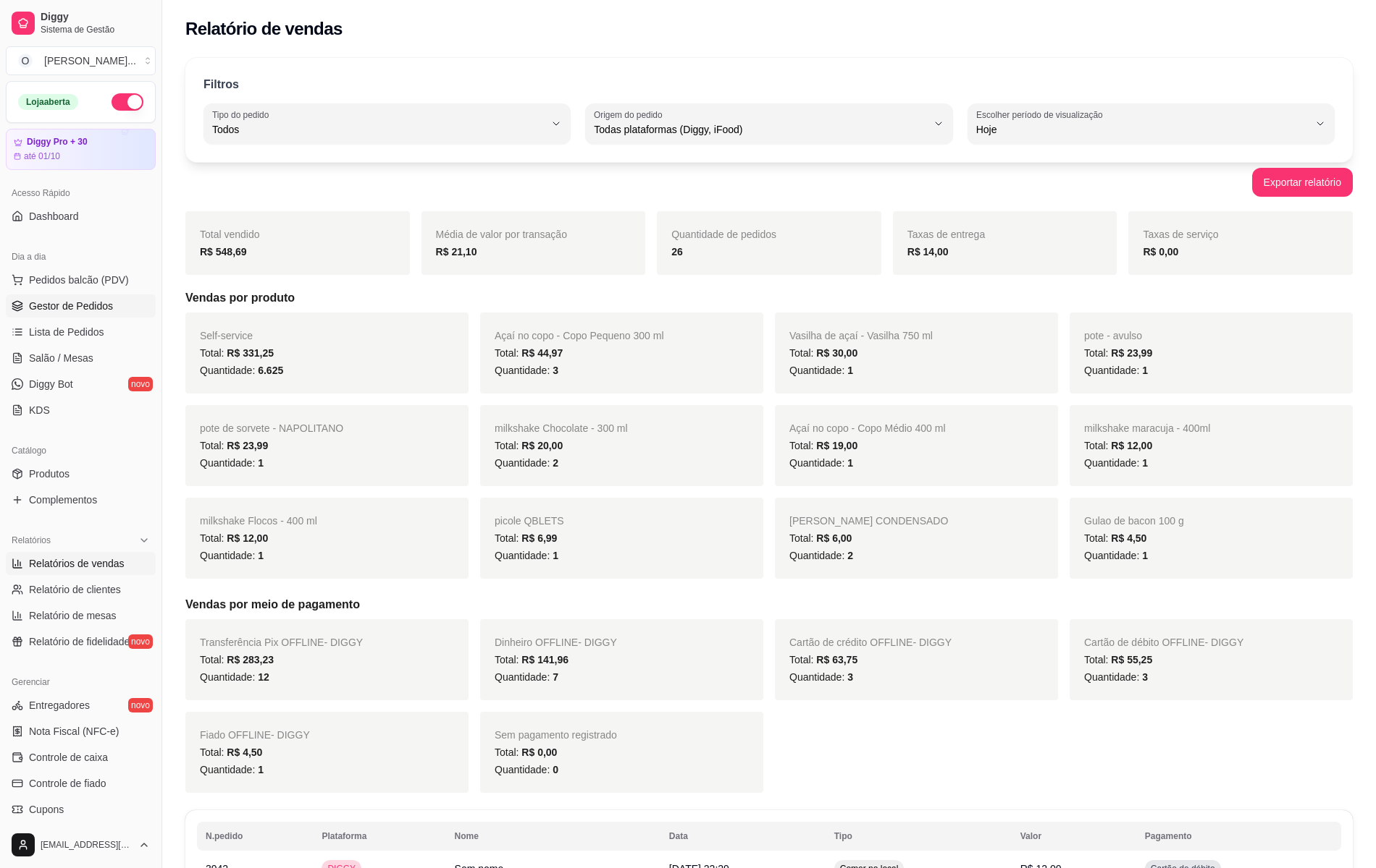
click at [68, 305] on span "Gestor de Pedidos" at bounding box center [71, 305] width 84 height 14
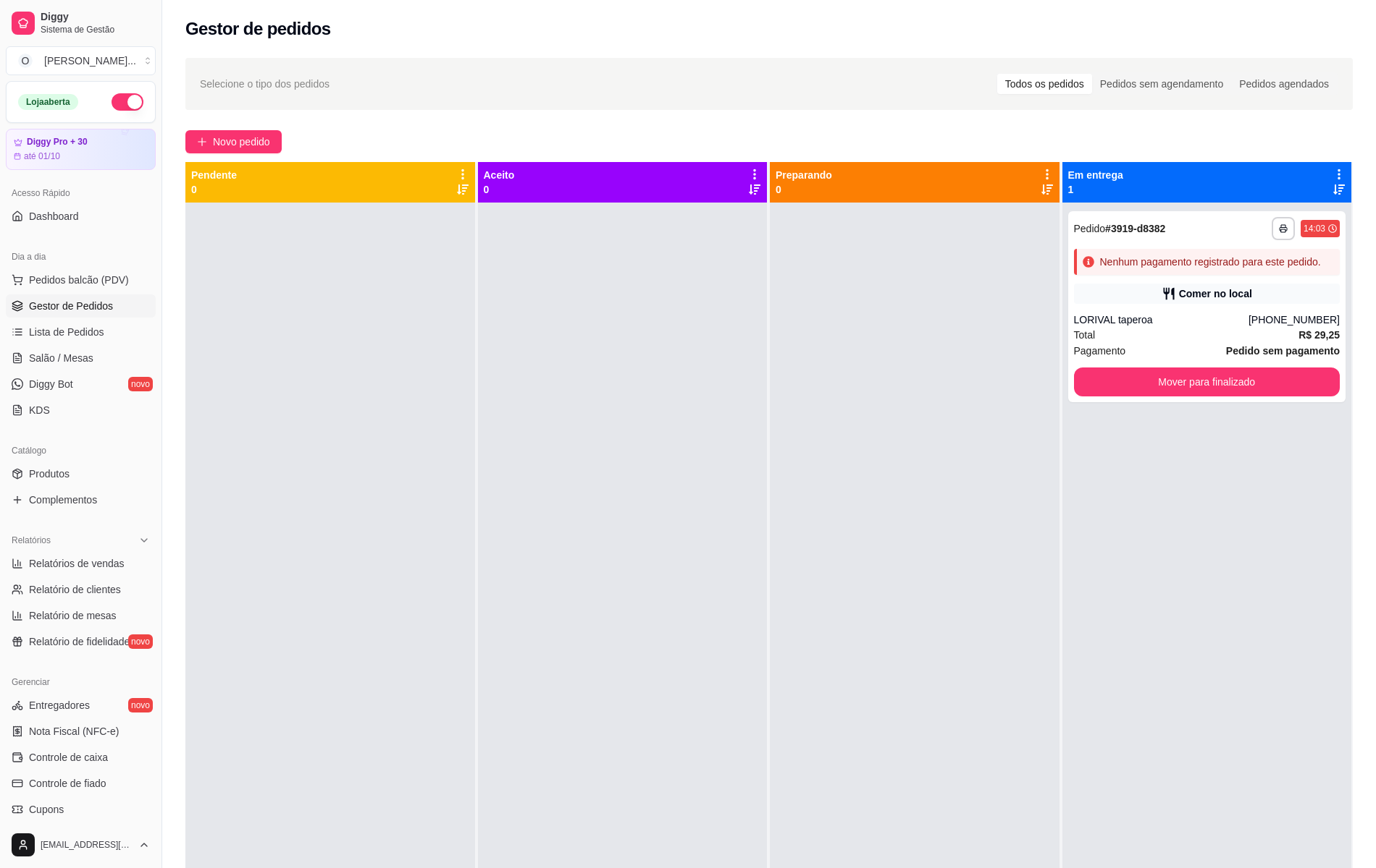
click at [58, 314] on link "Gestor de Pedidos" at bounding box center [80, 306] width 150 height 23
click at [94, 304] on span "Gestor de Pedidos" at bounding box center [71, 305] width 84 height 14
click at [82, 331] on span "Lista de Pedidos" at bounding box center [66, 332] width 75 height 14
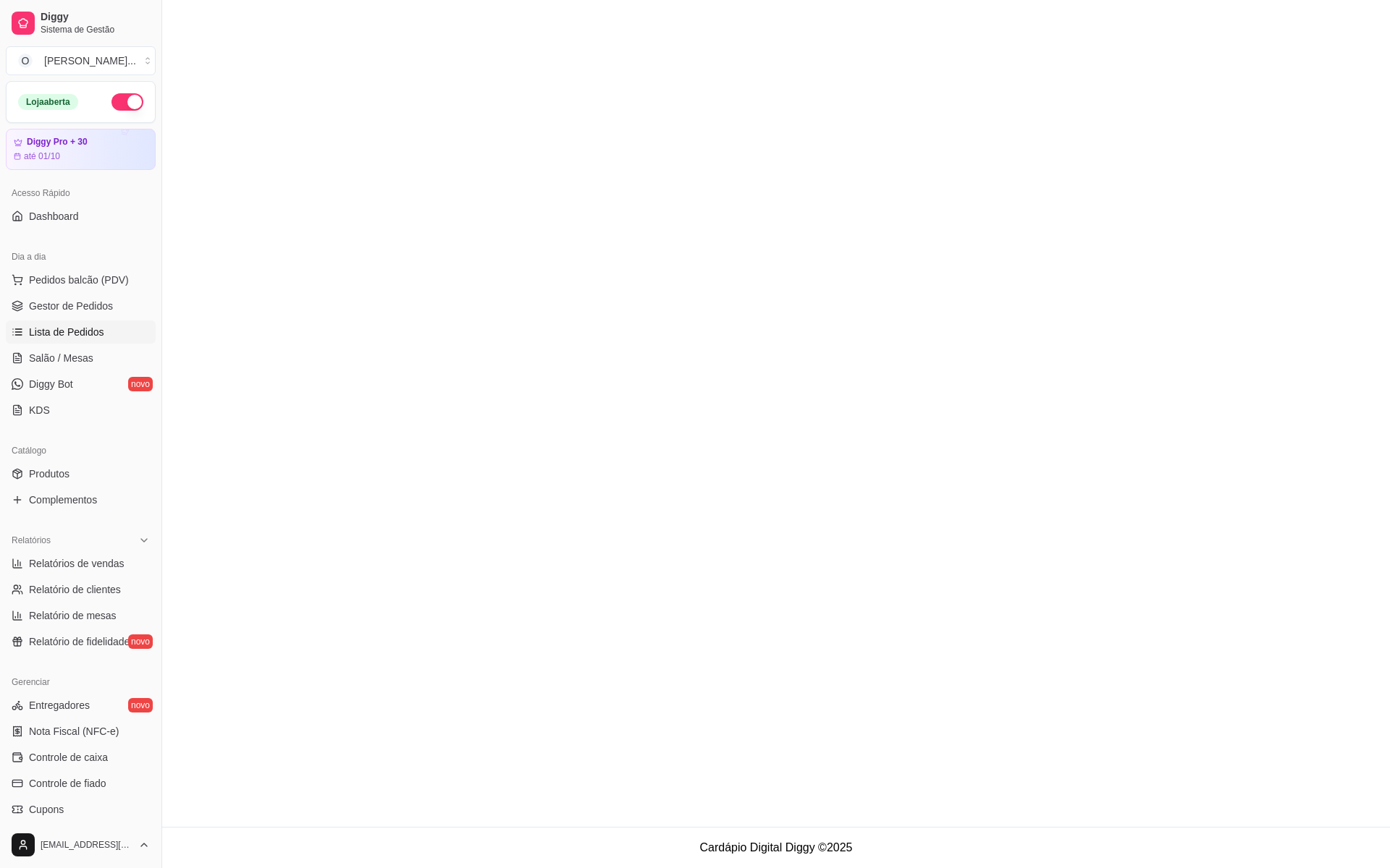
click at [82, 331] on span "Lista de Pedidos" at bounding box center [66, 332] width 75 height 14
click at [79, 314] on span "Gestor de Pedidos" at bounding box center [71, 305] width 84 height 14
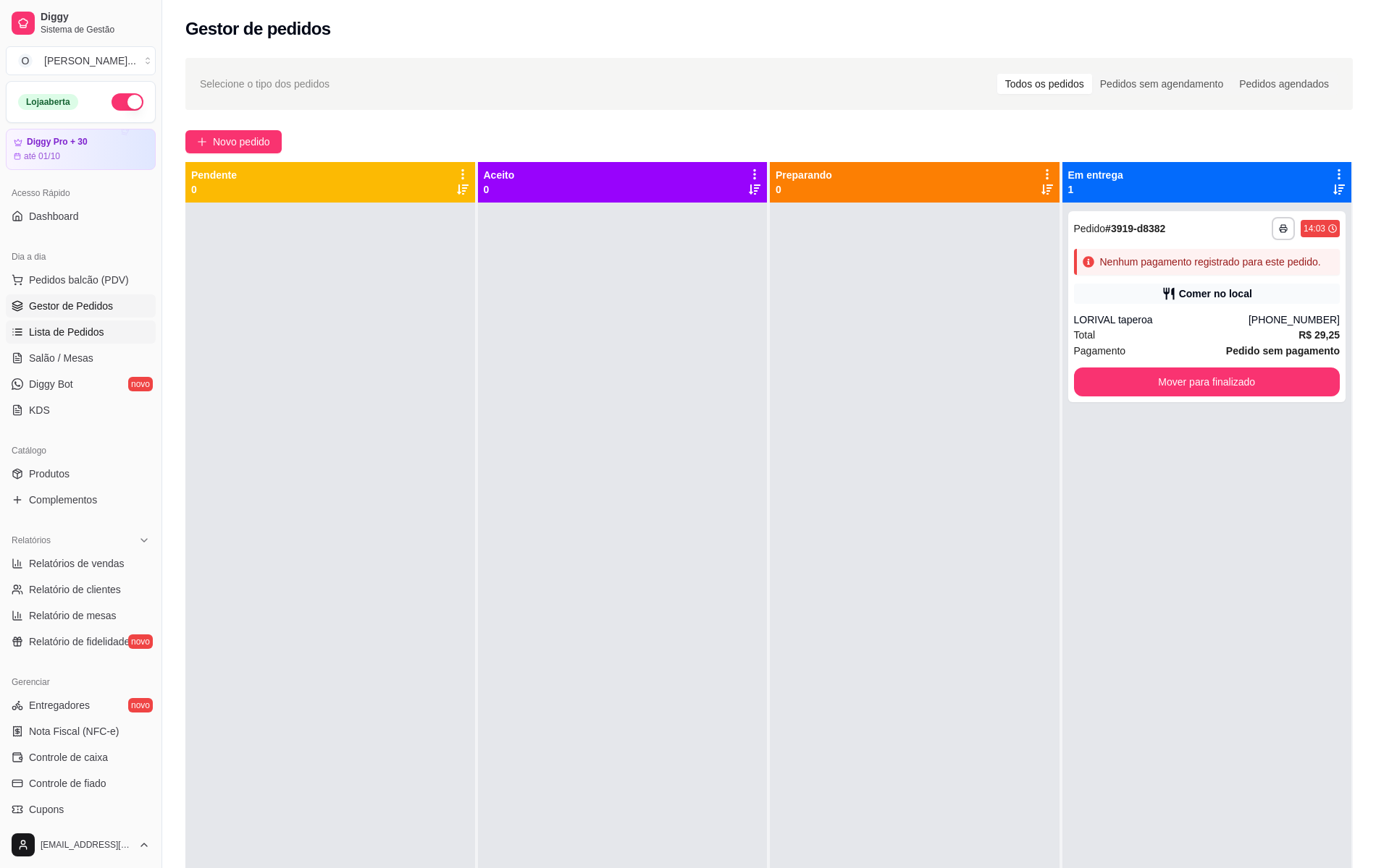
click at [62, 325] on span "Lista de Pedidos" at bounding box center [66, 332] width 75 height 14
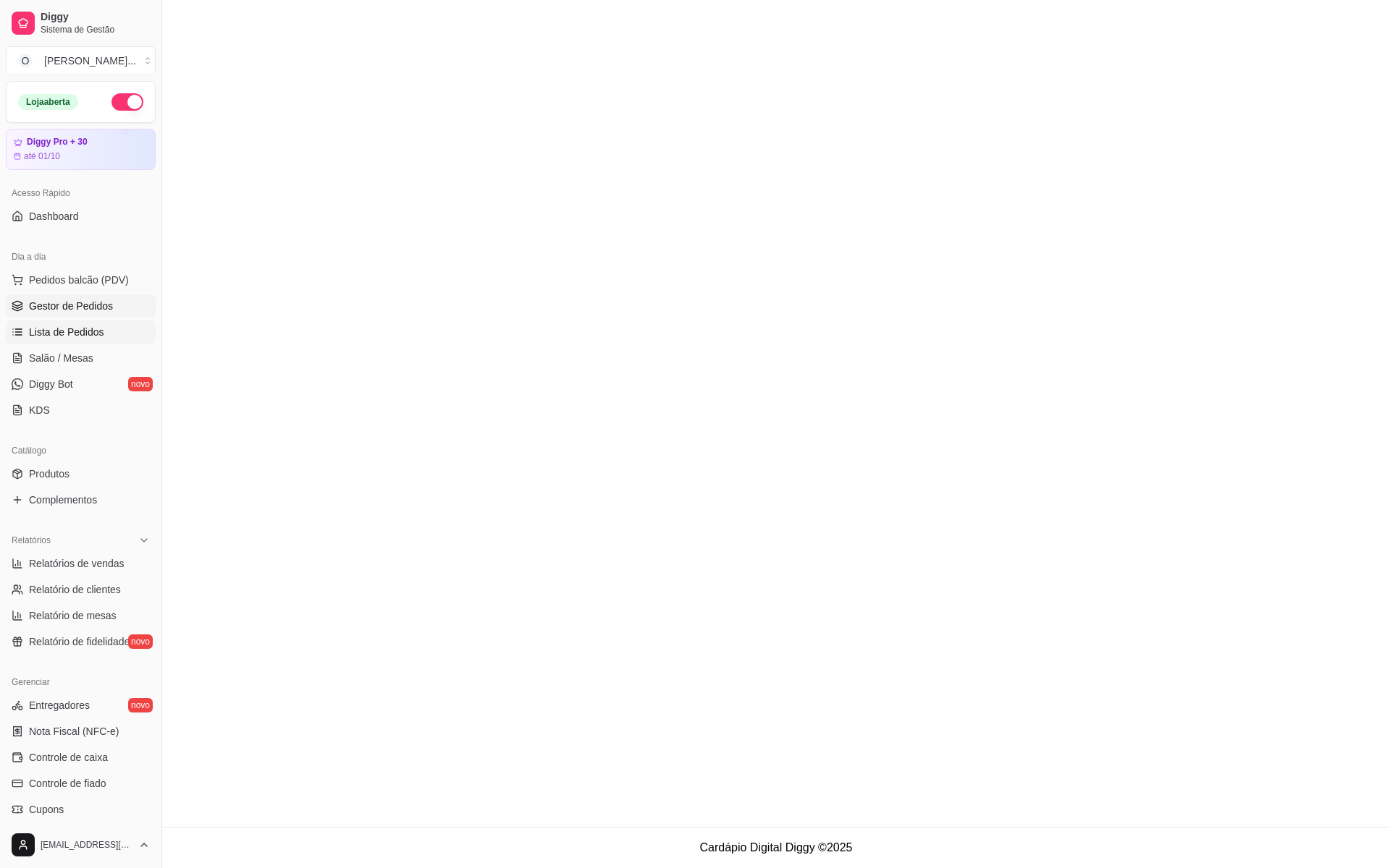
click at [93, 304] on span "Gestor de Pedidos" at bounding box center [71, 305] width 84 height 14
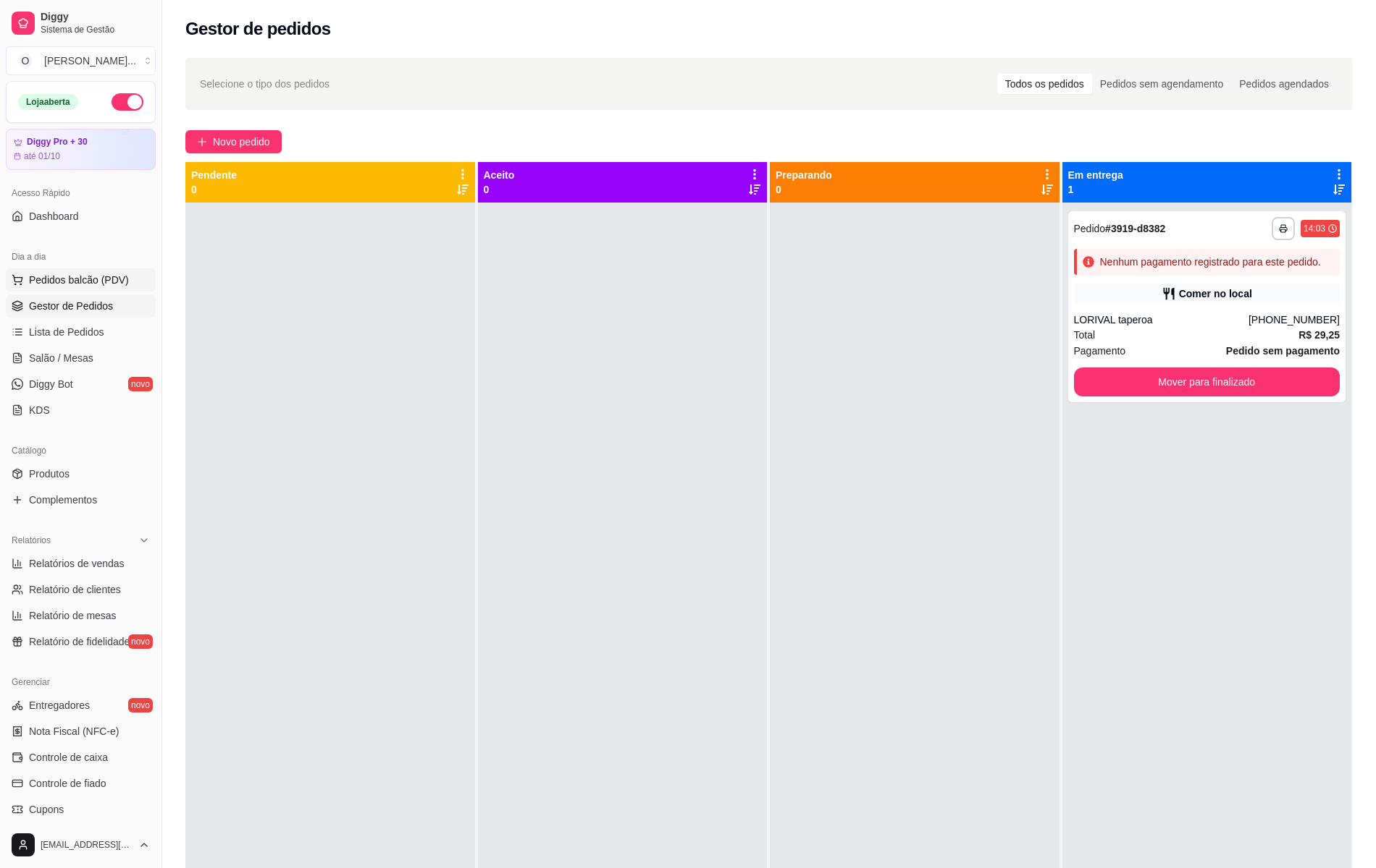
click at [20, 281] on icon at bounding box center [17, 278] width 10 height 7
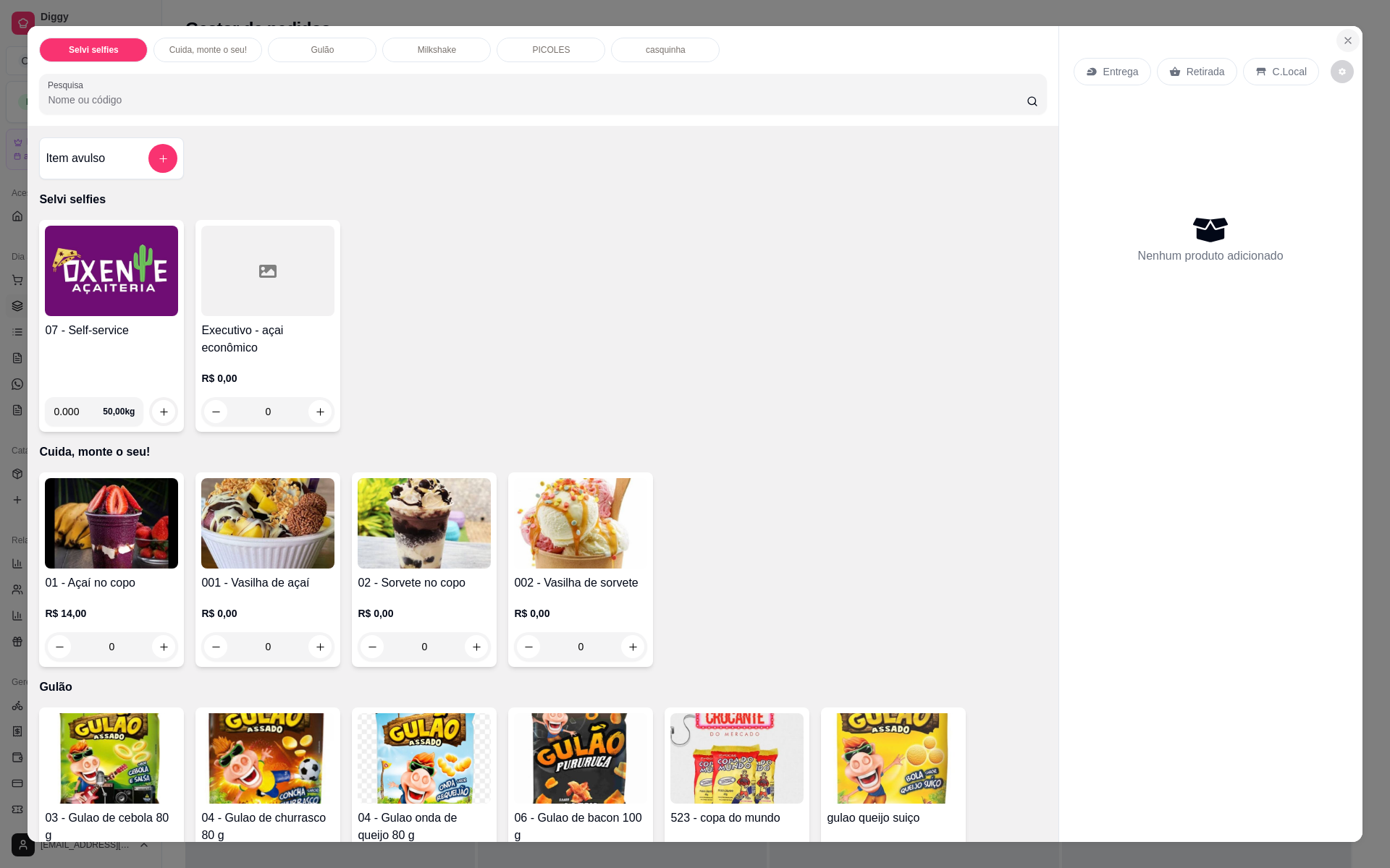
click at [1342, 37] on icon "Close" at bounding box center [1348, 40] width 11 height 11
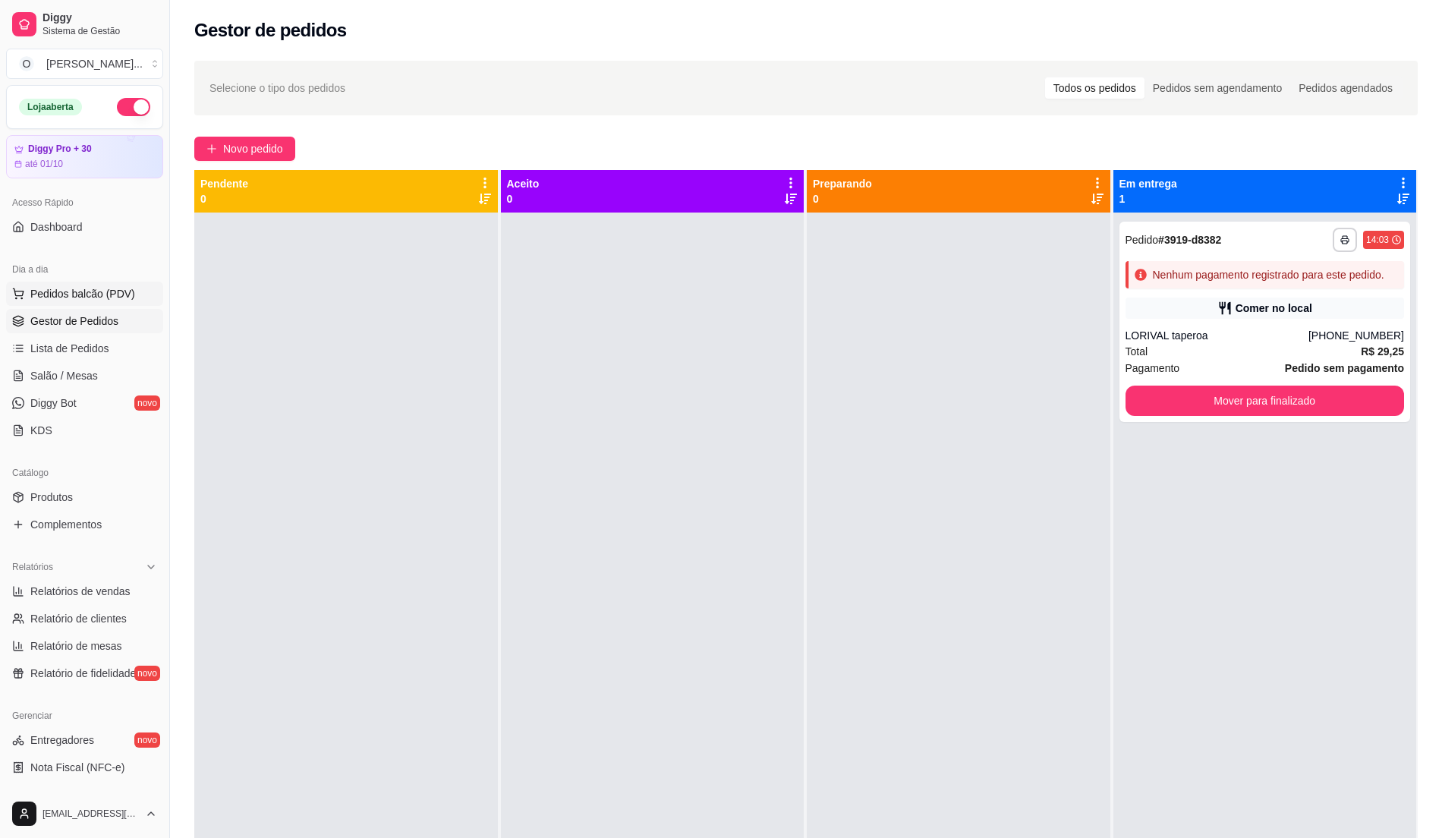
click at [107, 288] on span "Pedidos balcão (PDV)" at bounding box center [82, 293] width 105 height 15
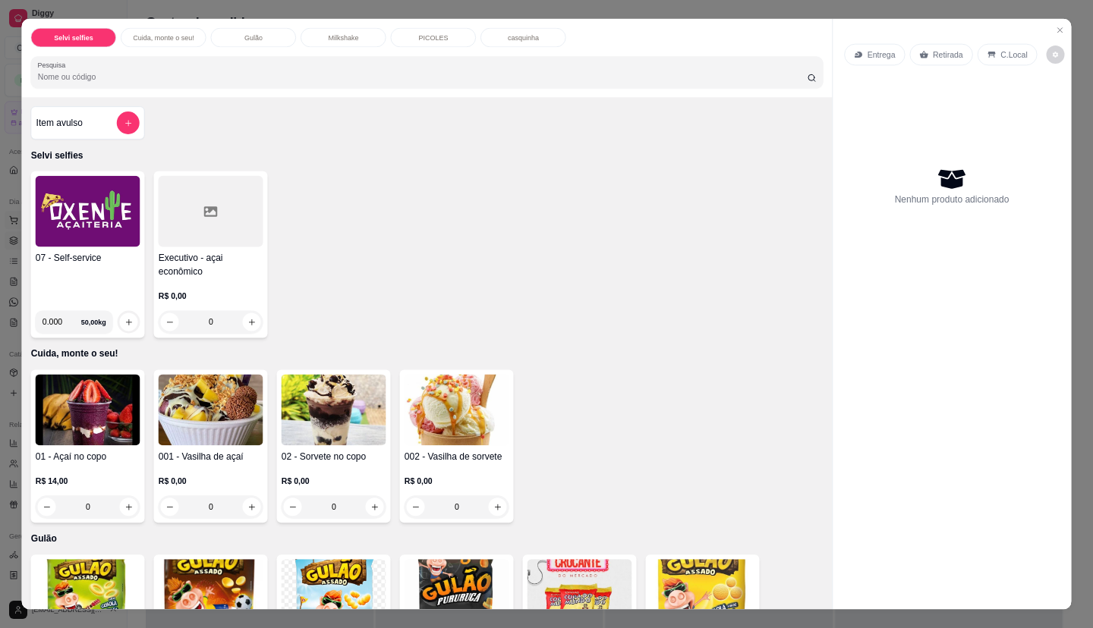
scroll to position [23, 0]
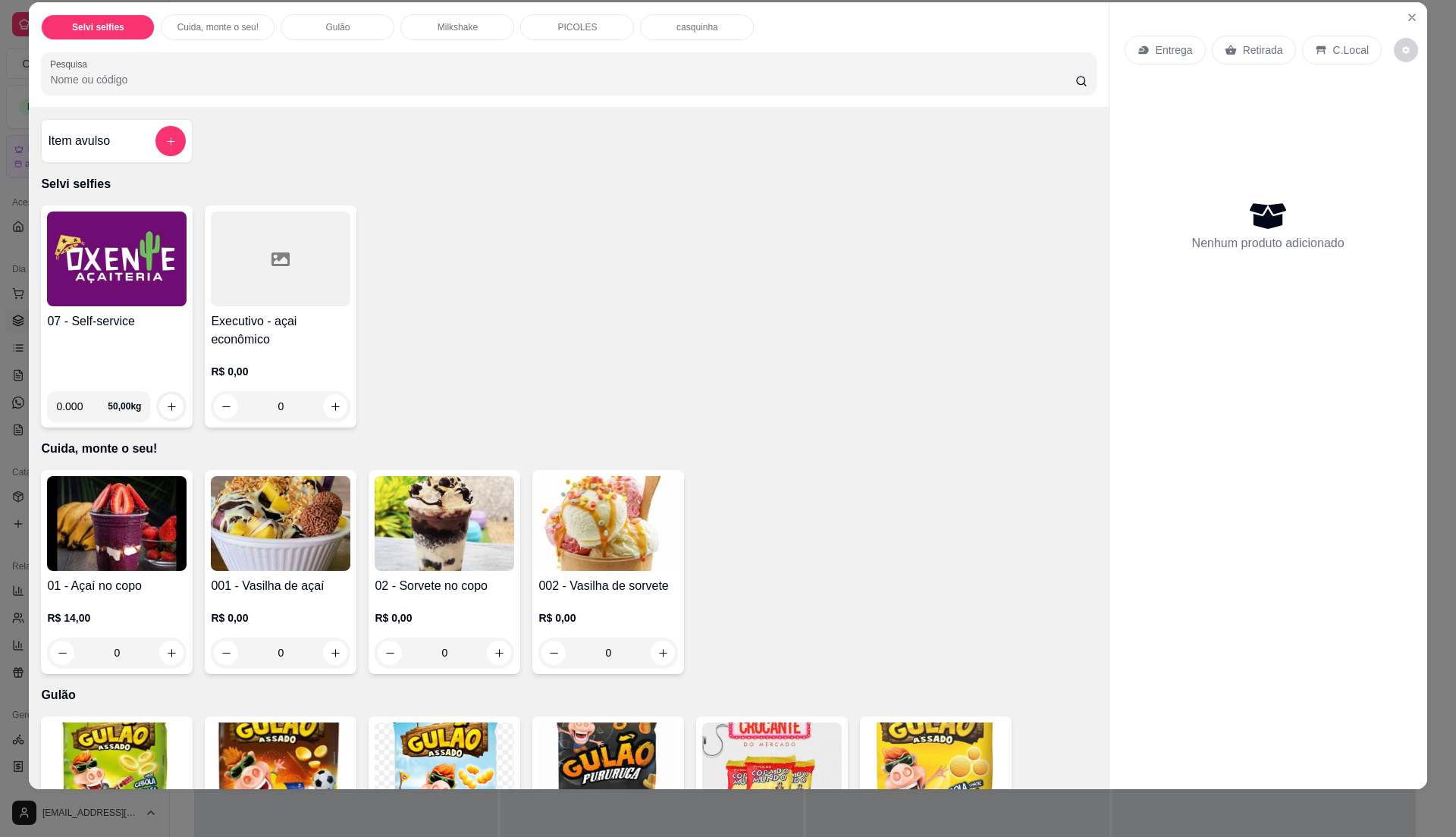
click at [109, 288] on img at bounding box center [117, 259] width 140 height 95
click at [114, 332] on div "07 - Self-service" at bounding box center [117, 346] width 140 height 67
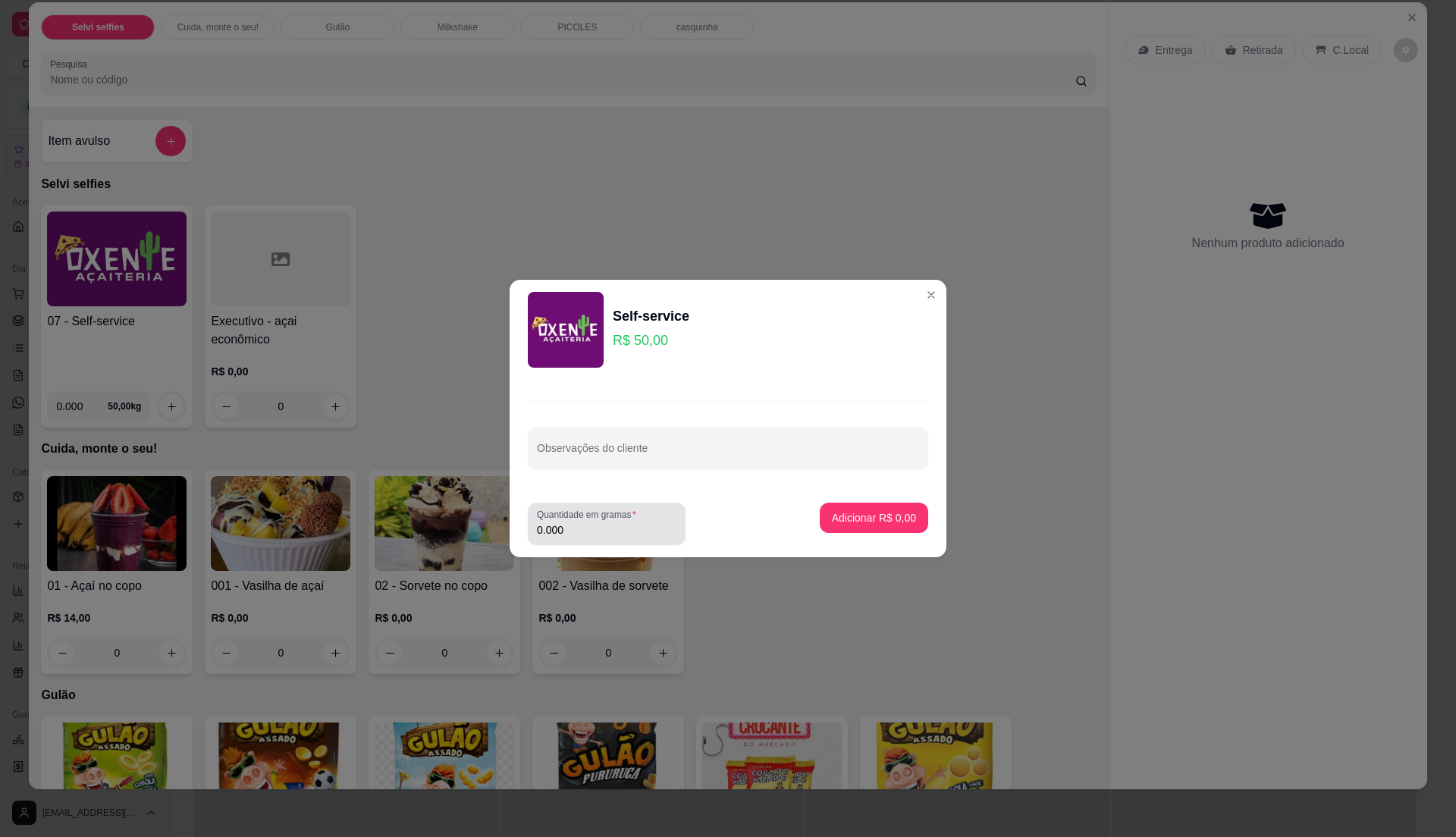
click at [577, 522] on div "0.000" at bounding box center [607, 523] width 140 height 30
click at [577, 525] on input "0.000" at bounding box center [607, 529] width 140 height 15
click at [577, 526] on input "0" at bounding box center [607, 529] width 140 height 15
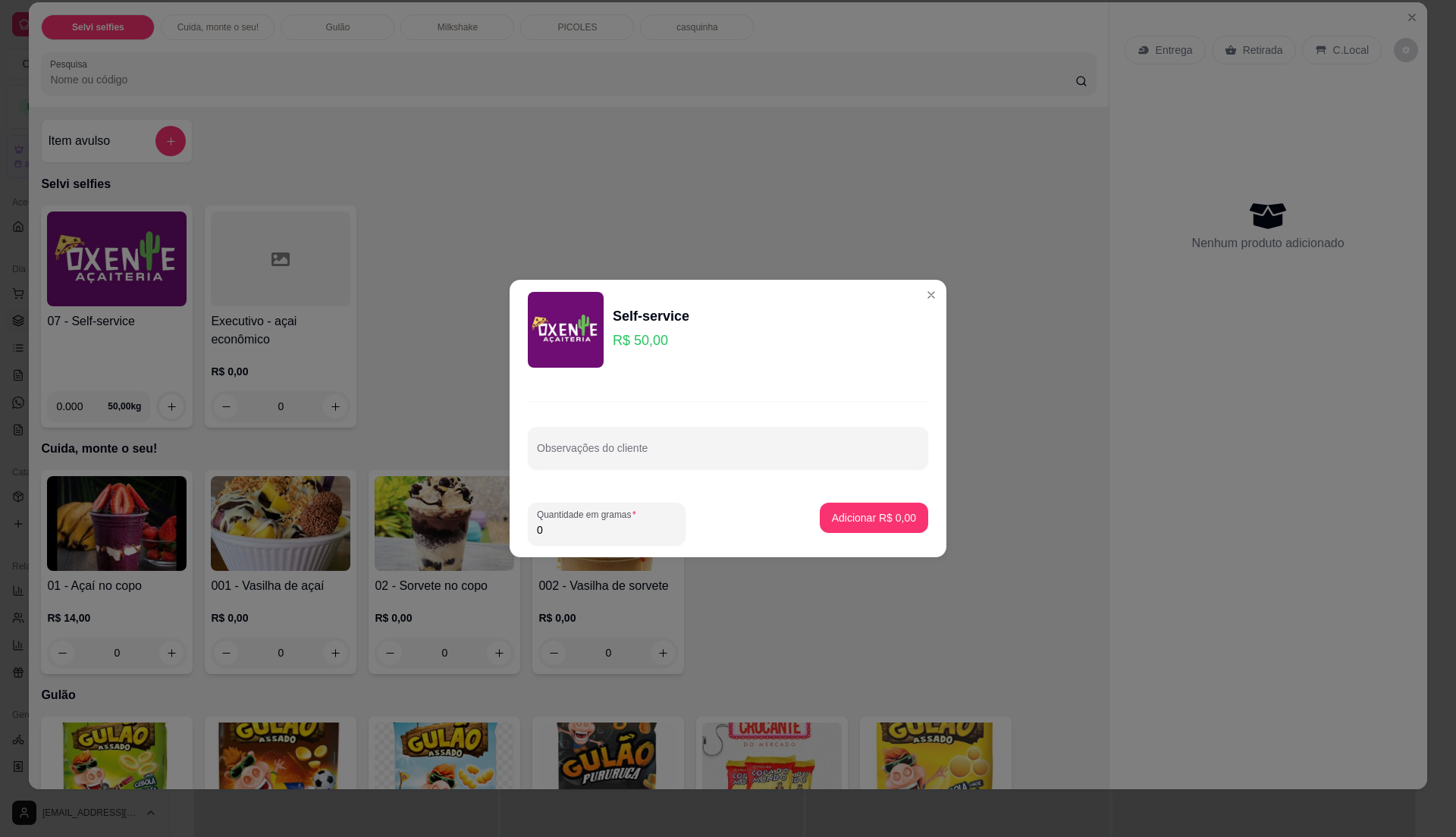
click at [578, 526] on input "0" at bounding box center [607, 529] width 140 height 15
type input "0.29"
click at [577, 526] on input "0.29" at bounding box center [607, 529] width 140 height 15
click at [846, 525] on button "Adicionar R$ 14,50" at bounding box center [871, 518] width 112 height 30
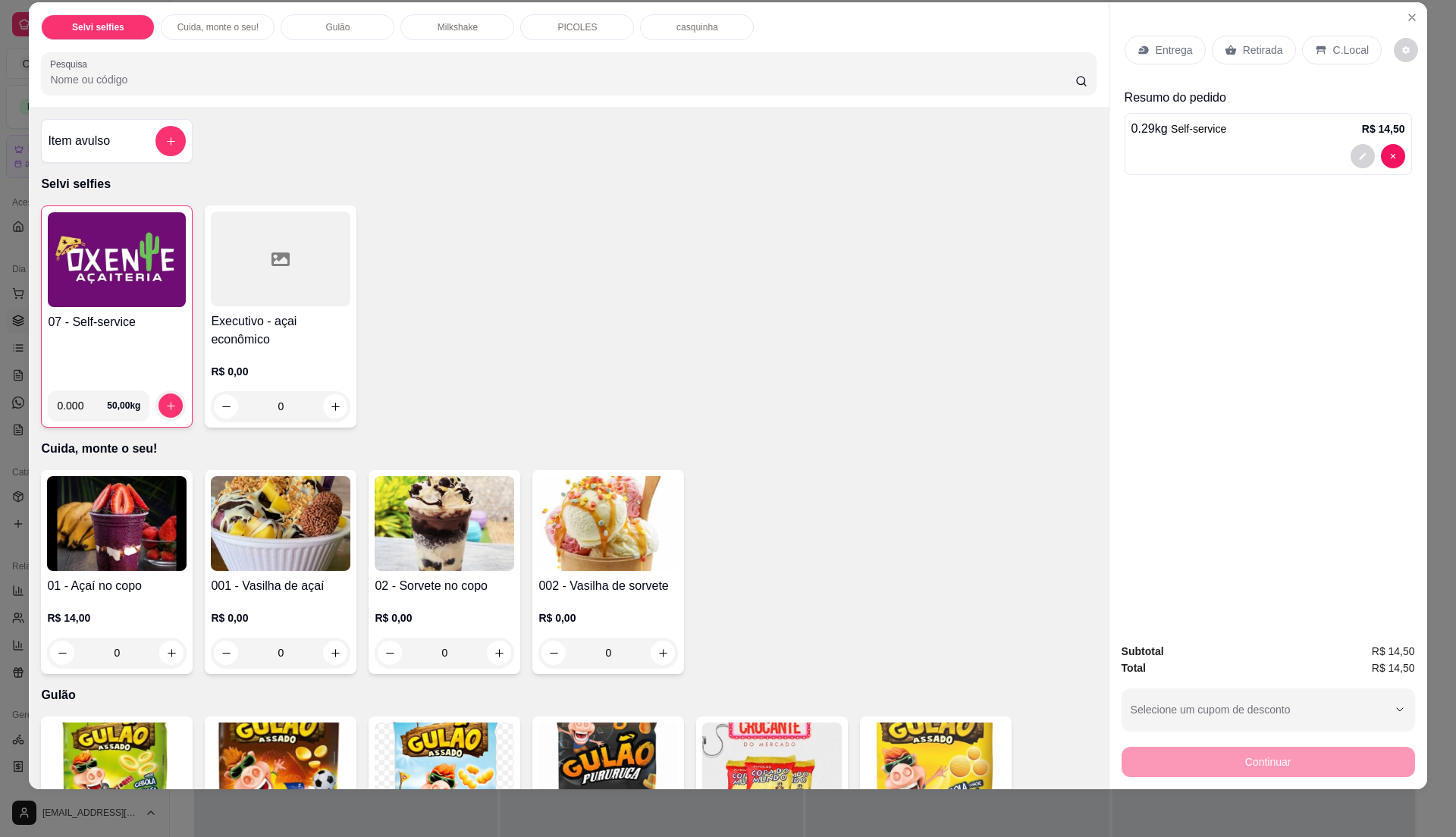
click at [92, 320] on h4 "07 - Self-service" at bounding box center [117, 322] width 138 height 18
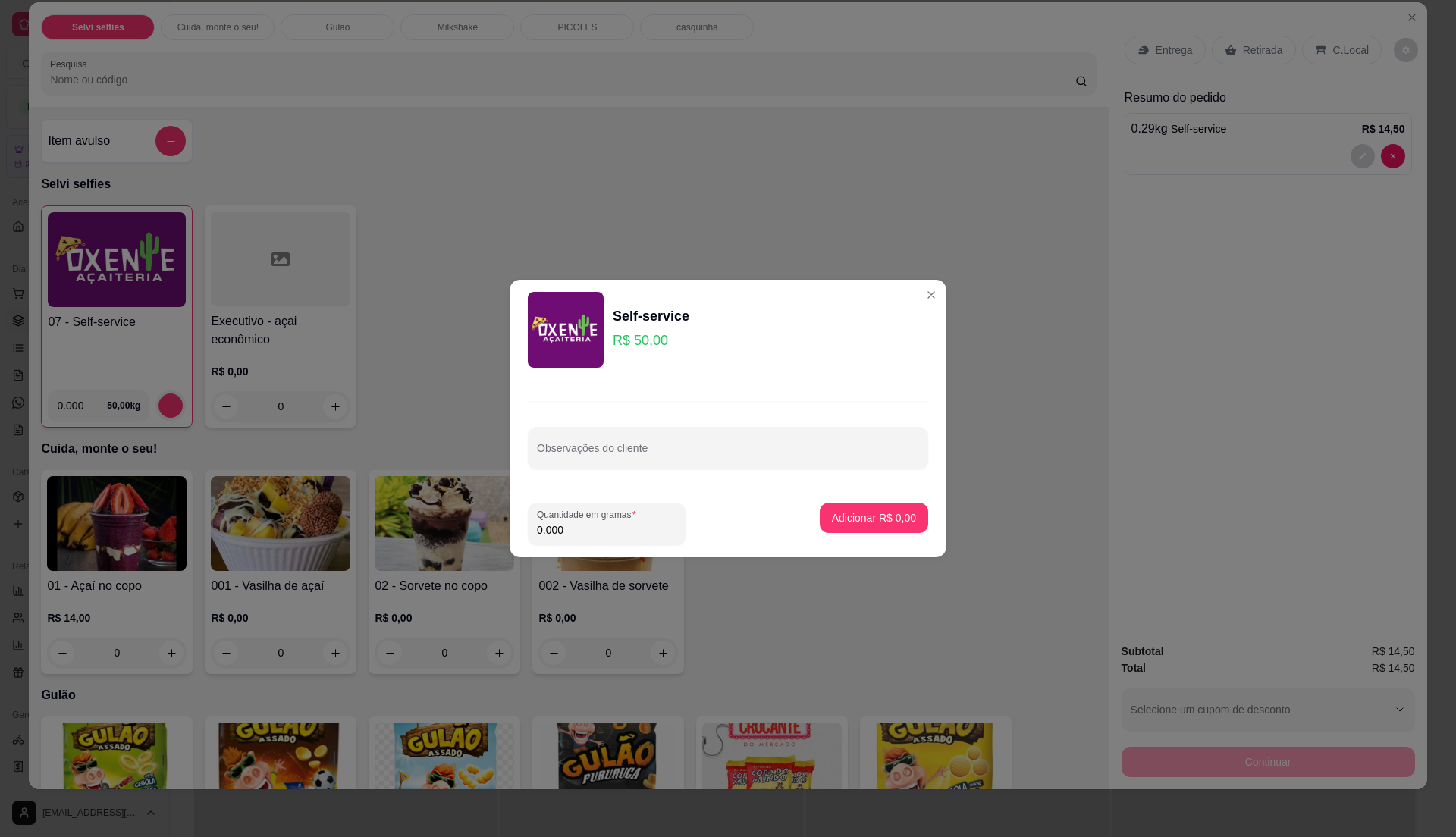
click at [617, 522] on input "0.000" at bounding box center [607, 529] width 140 height 15
click at [617, 522] on input "0" at bounding box center [607, 529] width 140 height 15
click at [617, 522] on input "0" at bounding box center [594, 529] width 115 height 15
click at [617, 522] on input "0.67" at bounding box center [594, 529] width 115 height 15
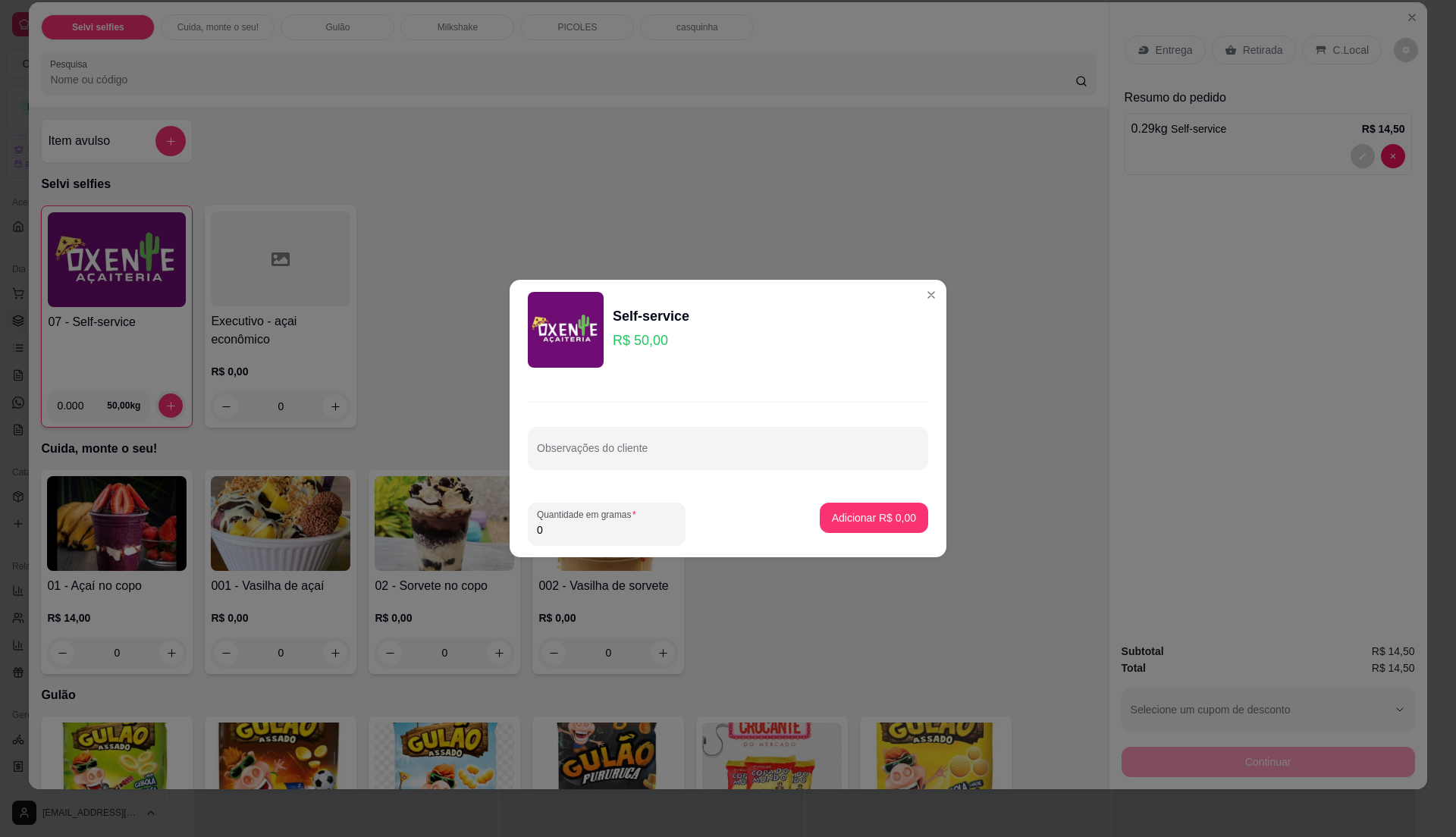
click at [550, 531] on input "0" at bounding box center [607, 529] width 140 height 15
type input "0.29"
click at [550, 531] on input "0.29" at bounding box center [607, 529] width 140 height 15
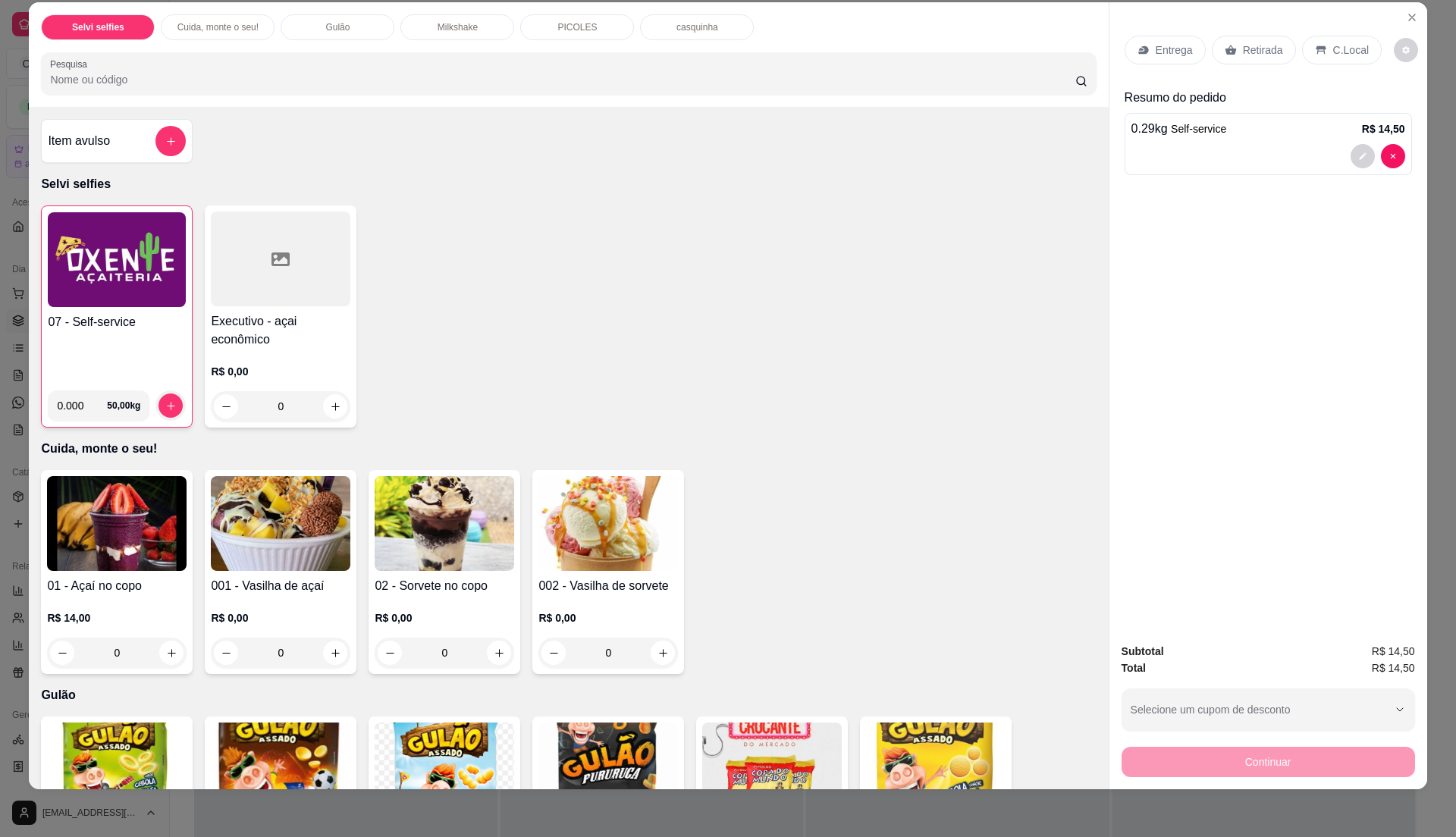
click at [68, 285] on img at bounding box center [117, 259] width 138 height 95
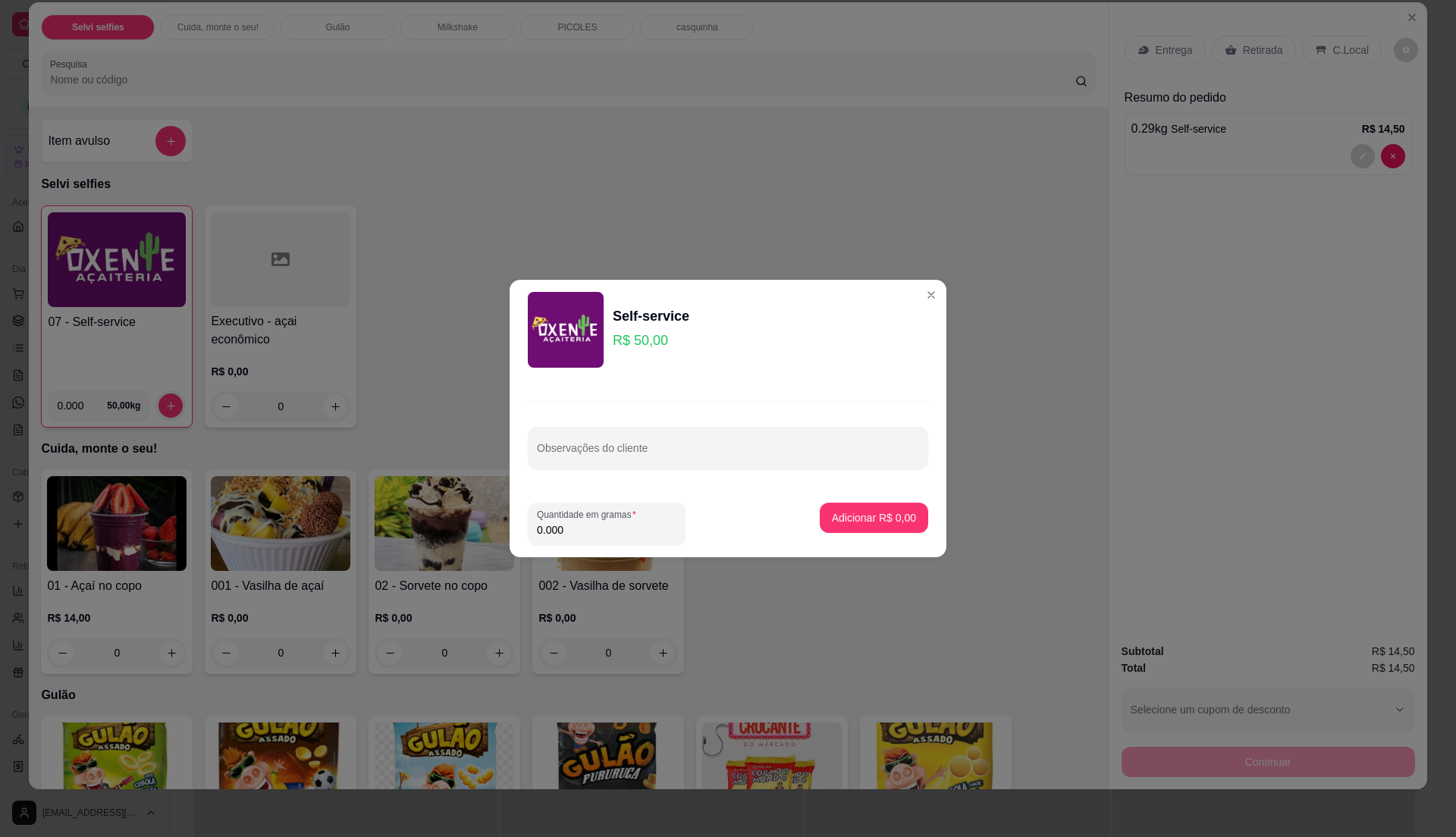
click at [578, 526] on input "0.000" at bounding box center [607, 529] width 140 height 15
click at [578, 534] on input "0" at bounding box center [607, 529] width 140 height 15
click at [578, 533] on input "0" at bounding box center [607, 529] width 140 height 15
type input "0.38"
click at [890, 521] on p "Adicionar R$ 19,00" at bounding box center [871, 517] width 88 height 14
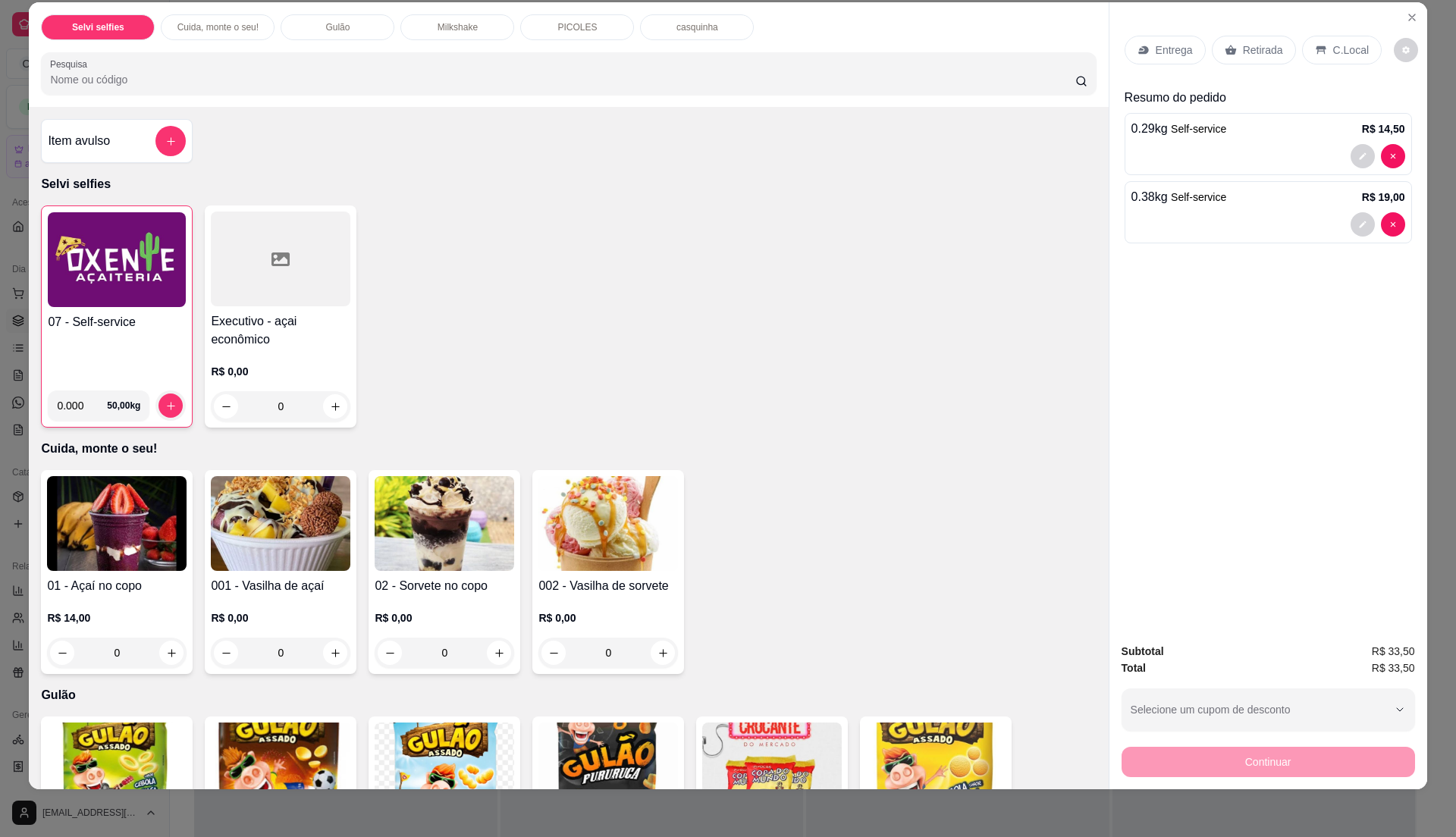
click at [1321, 55] on div "C.Local" at bounding box center [1342, 50] width 80 height 29
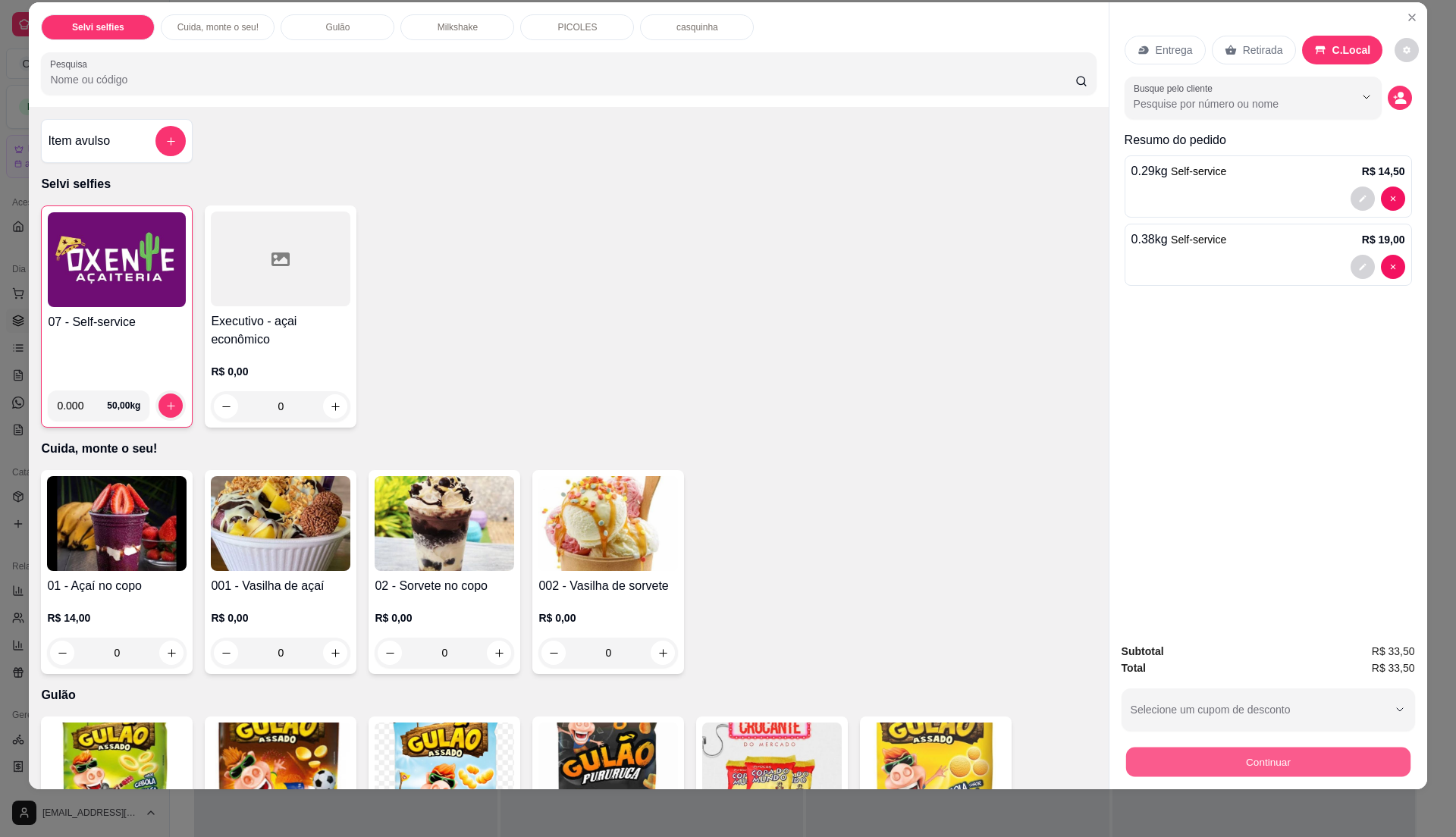
click at [1131, 768] on button "Continuar" at bounding box center [1267, 761] width 285 height 30
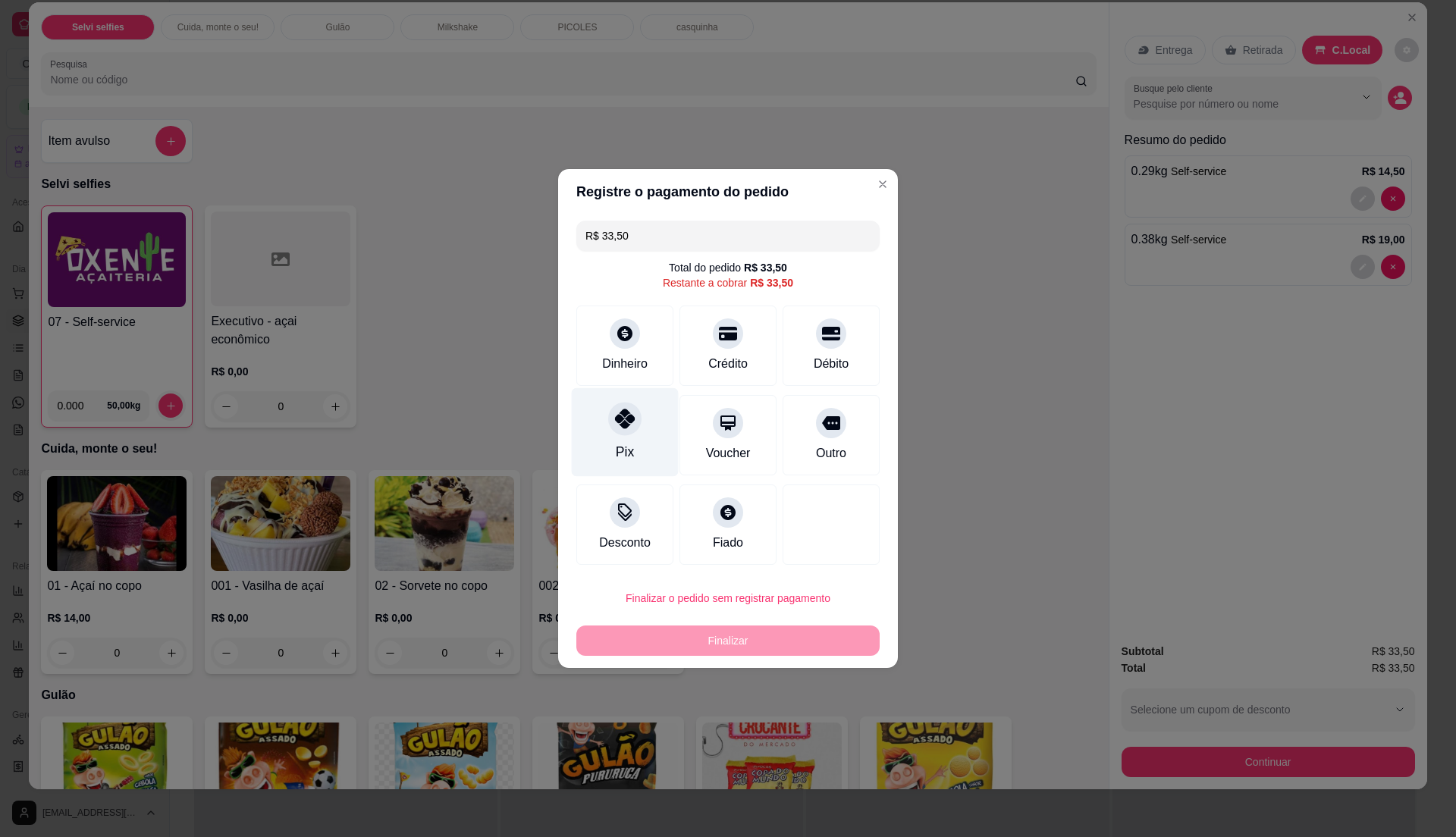
click at [620, 421] on icon at bounding box center [625, 418] width 20 height 20
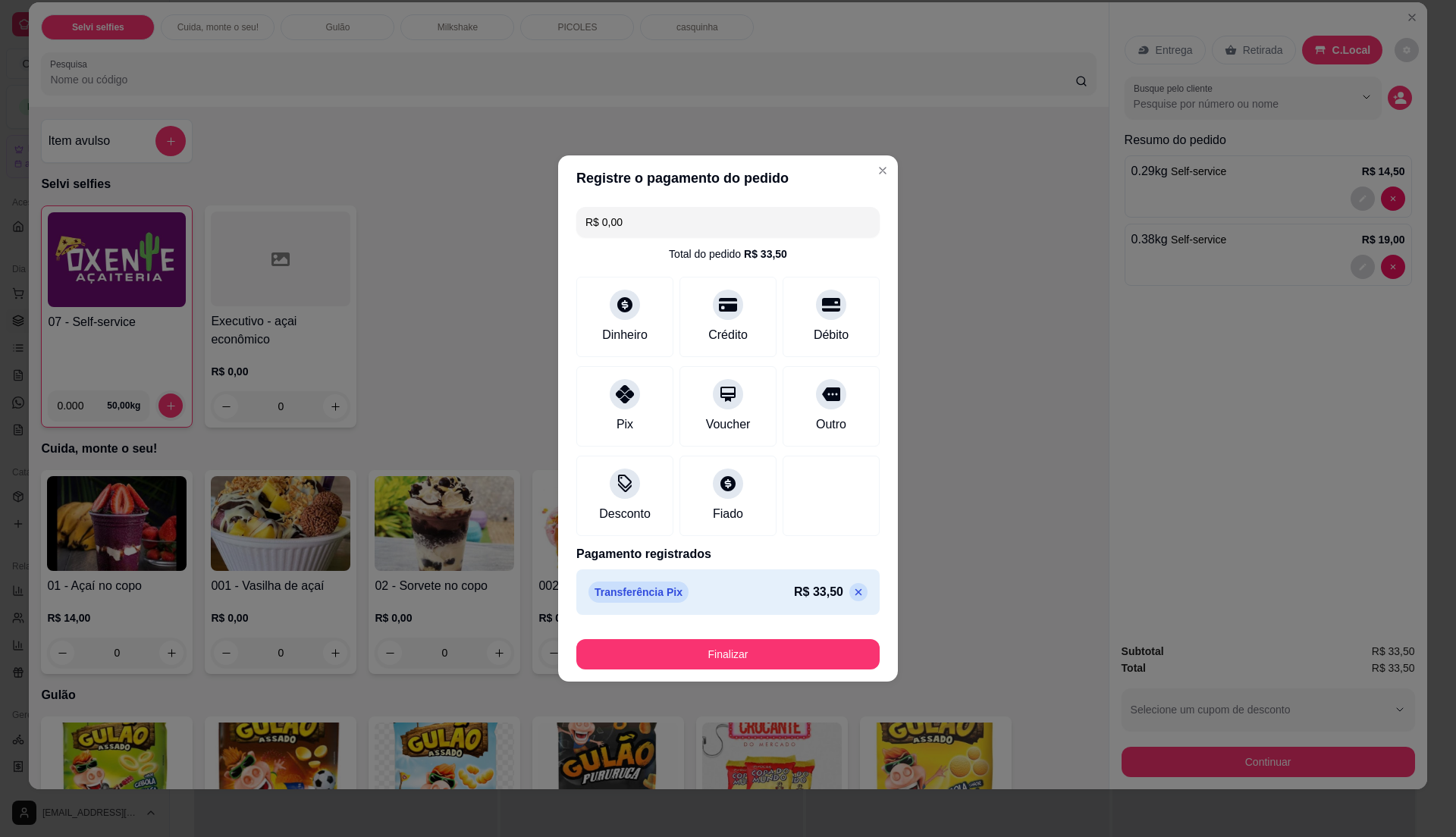
click at [746, 222] on input "R$ 0,00" at bounding box center [728, 222] width 285 height 30
type input "R$ 0,16"
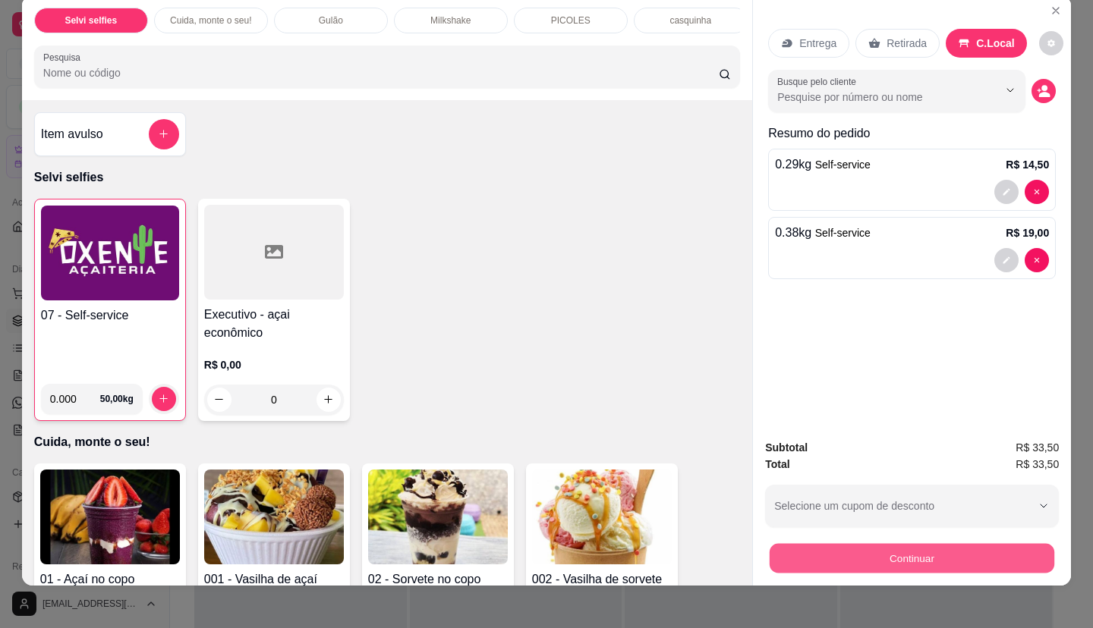
click at [832, 545] on button "Continuar" at bounding box center [911, 559] width 285 height 30
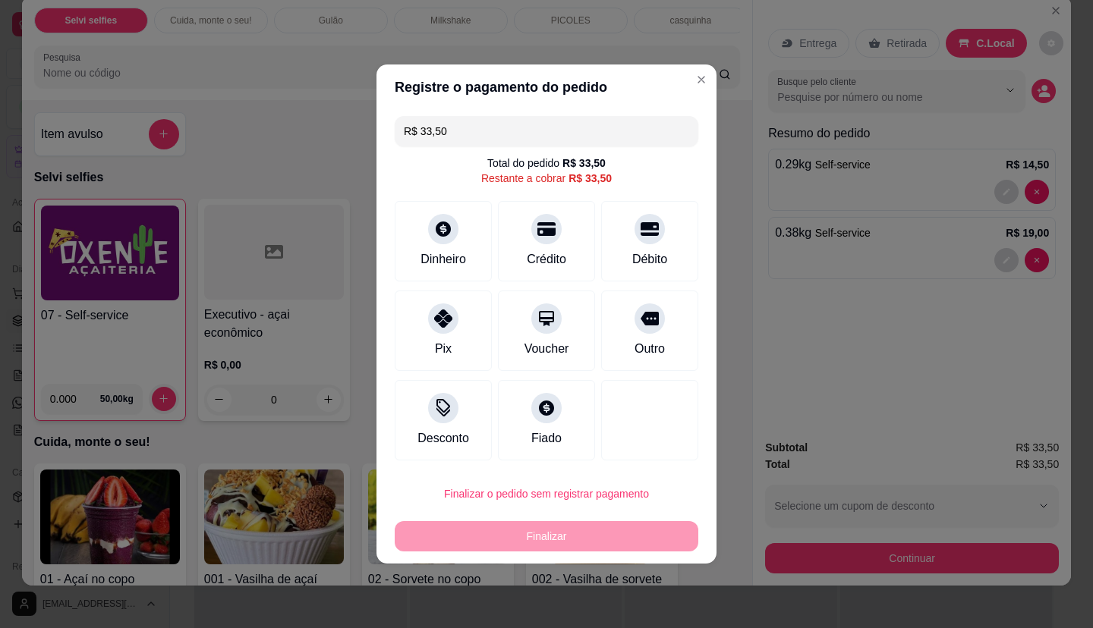
click at [440, 134] on input "R$ 33,50" at bounding box center [546, 131] width 285 height 30
click at [442, 328] on div at bounding box center [442, 313] width 33 height 33
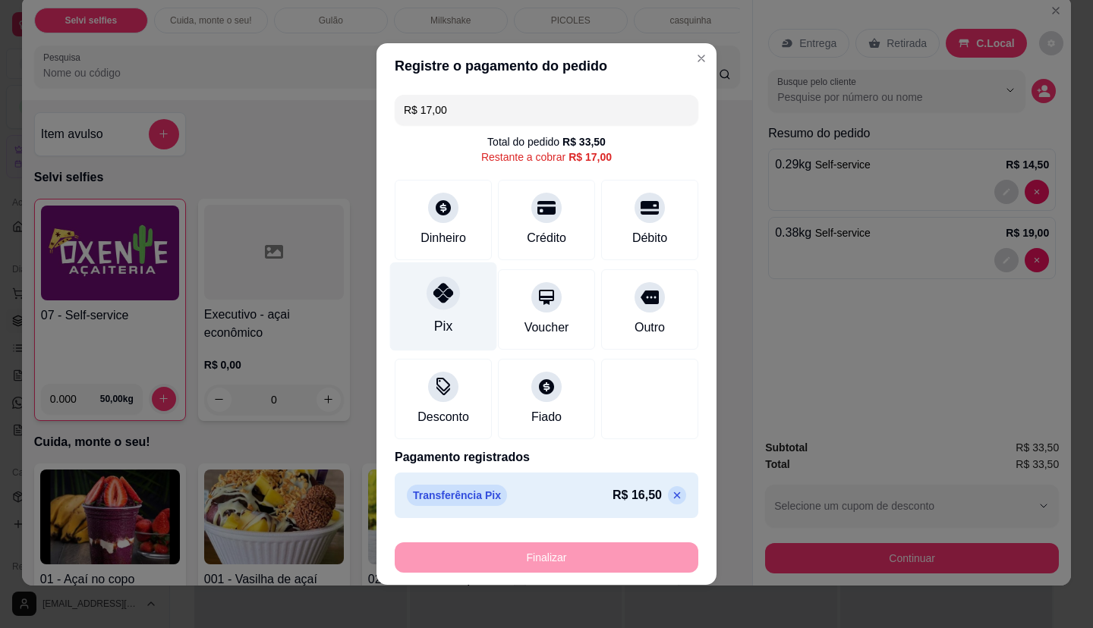
click at [455, 311] on div "Pix" at bounding box center [443, 307] width 107 height 89
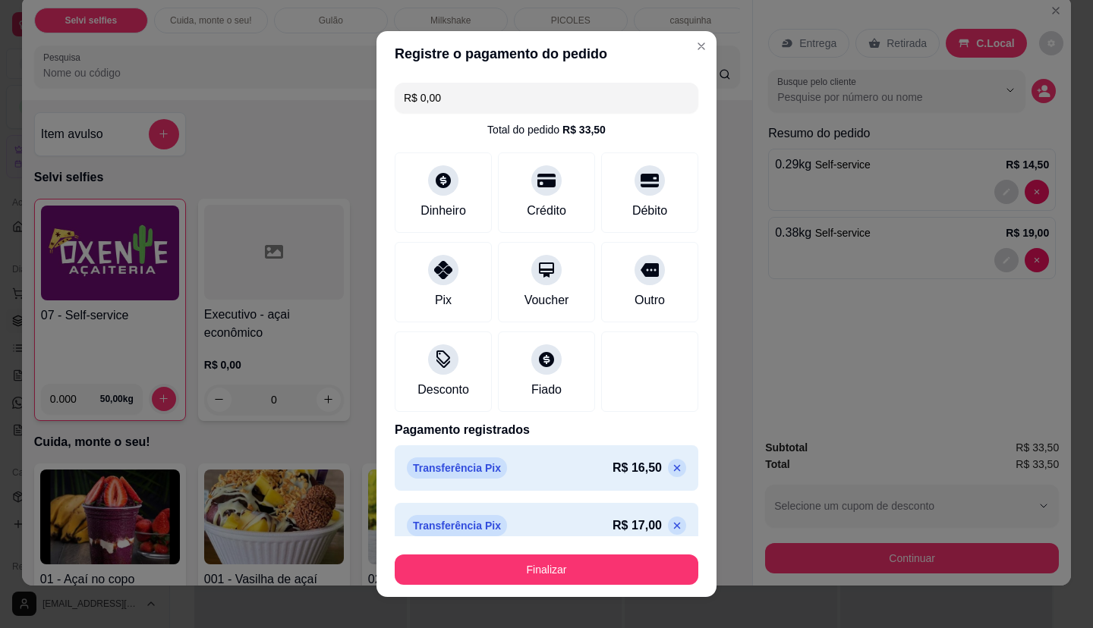
click at [671, 463] on icon at bounding box center [677, 468] width 12 height 12
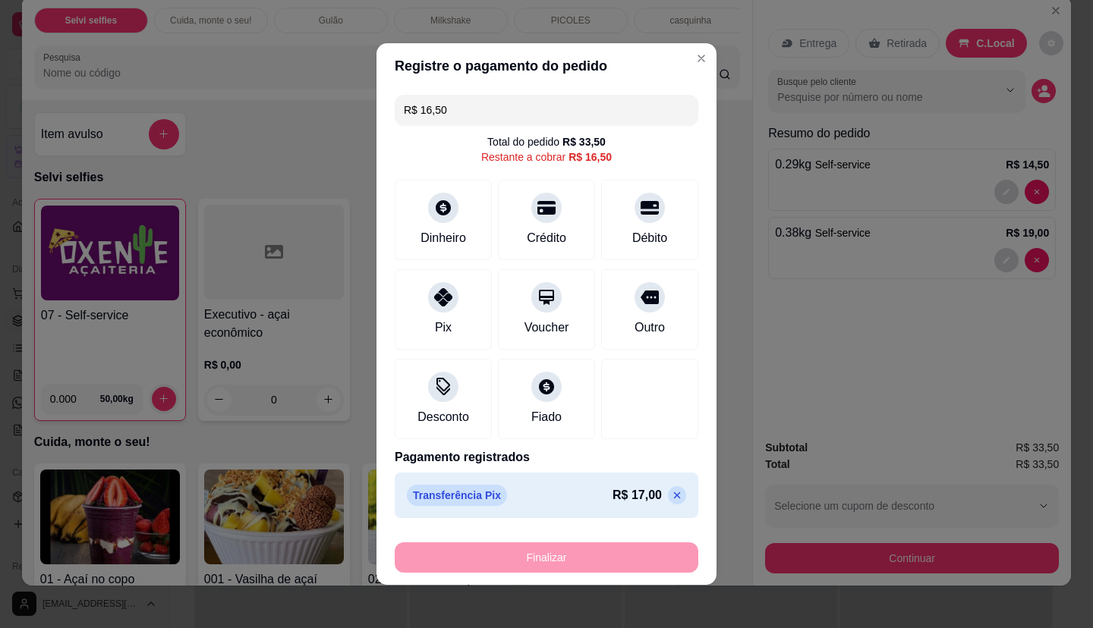
click at [674, 494] on icon at bounding box center [677, 495] width 7 height 7
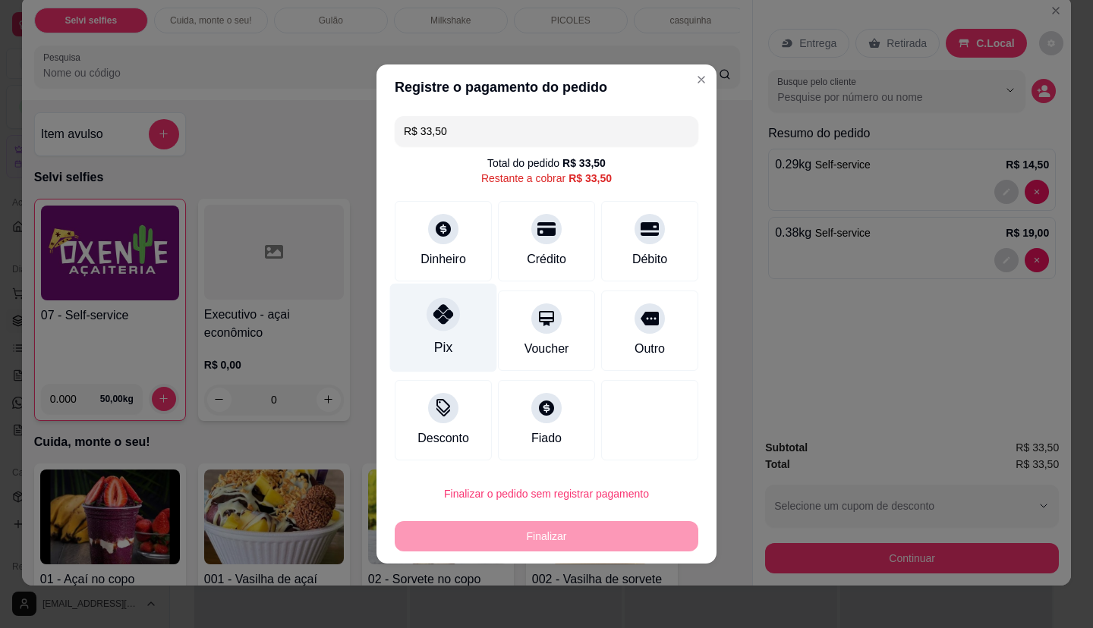
click at [434, 325] on div at bounding box center [442, 313] width 33 height 33
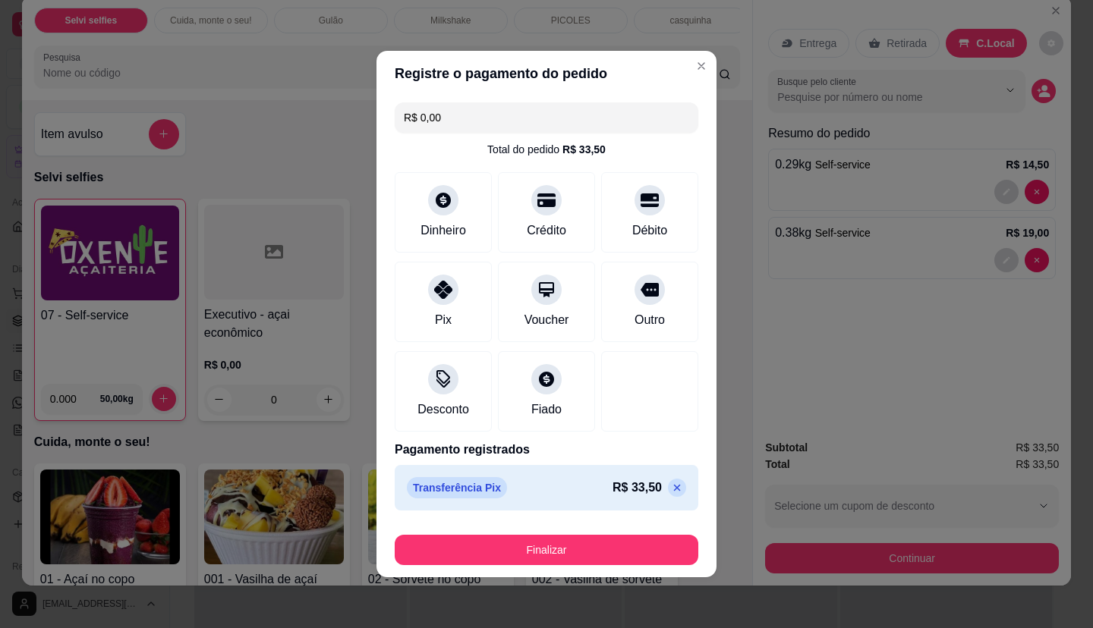
click at [669, 495] on p at bounding box center [677, 488] width 18 height 18
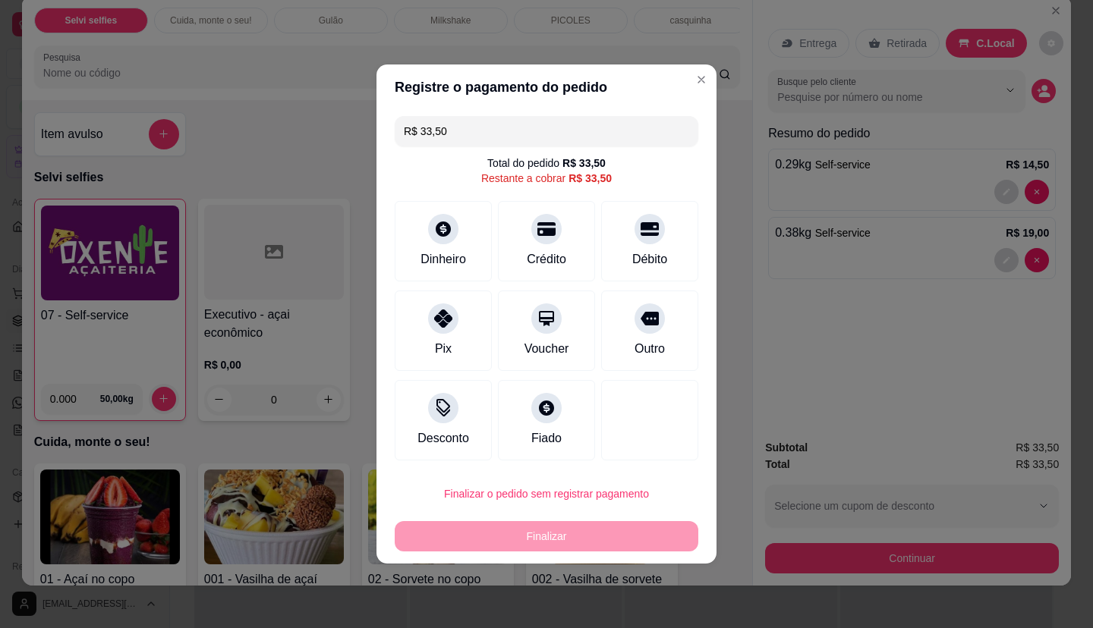
click at [533, 139] on input "R$ 33,50" at bounding box center [546, 131] width 285 height 30
click at [388, 325] on div "R$ 16,50 Total do pedido R$ 33,50 Restante a cobrar R$ 33,50 Dinheiro Crédito D…" at bounding box center [546, 288] width 340 height 357
click at [444, 335] on div "Pix" at bounding box center [443, 328] width 107 height 89
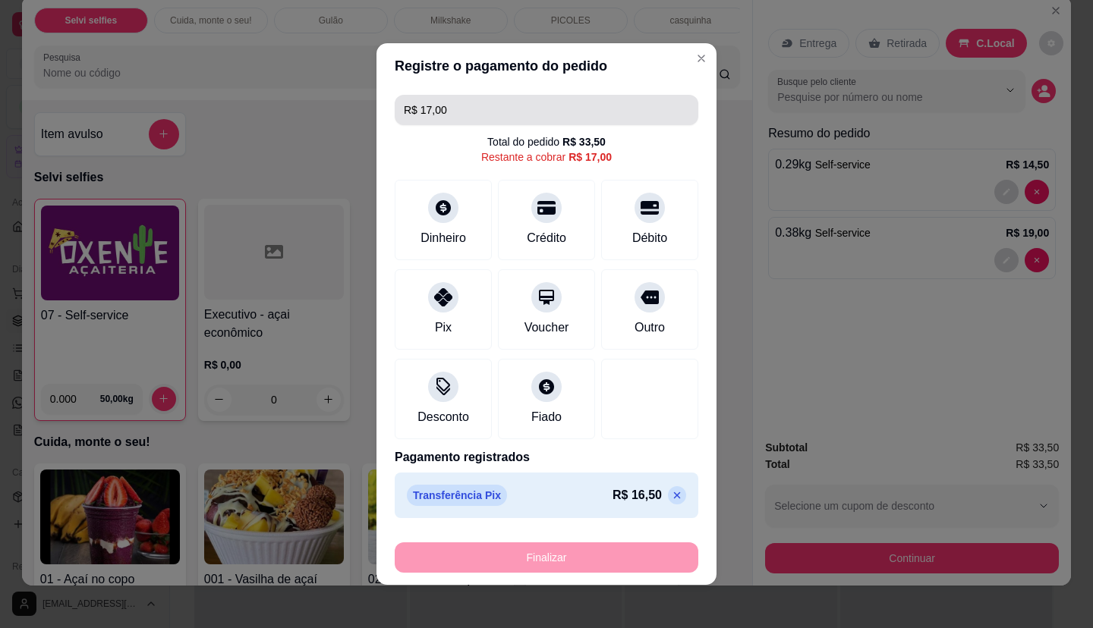
click at [489, 109] on input "R$ 17,00" at bounding box center [546, 110] width 285 height 30
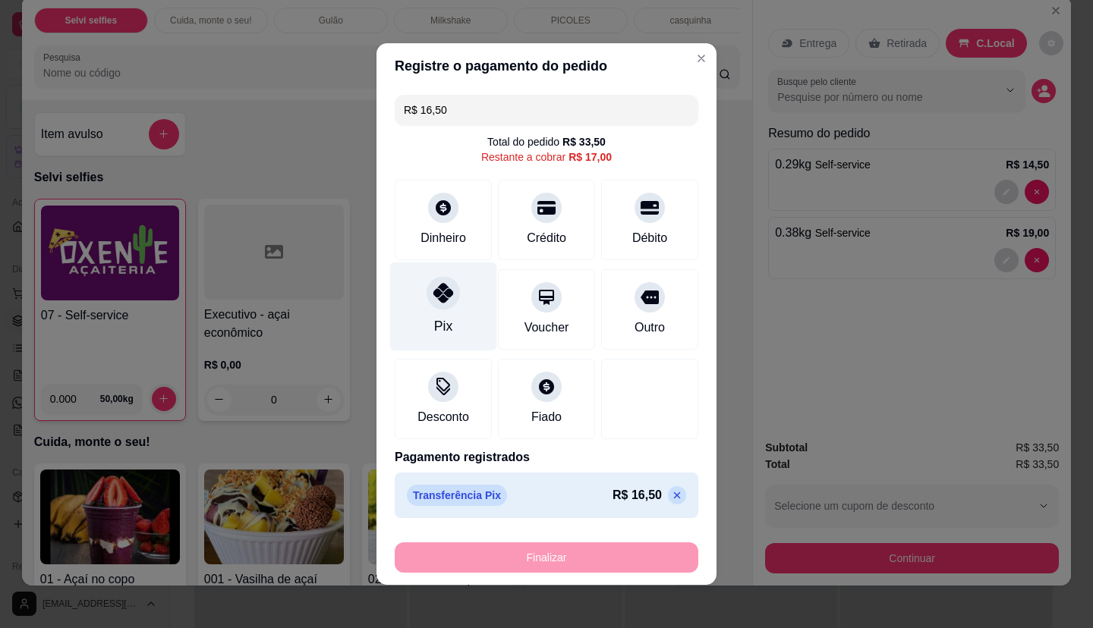
click at [421, 319] on div "Pix" at bounding box center [443, 307] width 107 height 89
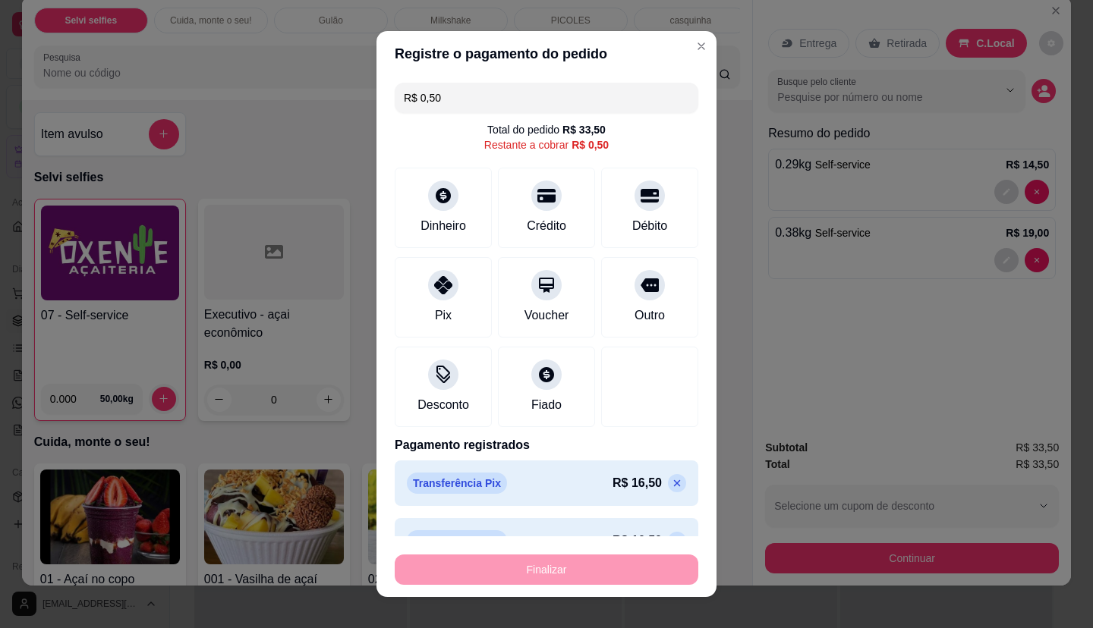
click at [554, 576] on div "Finalizar" at bounding box center [546, 570] width 303 height 30
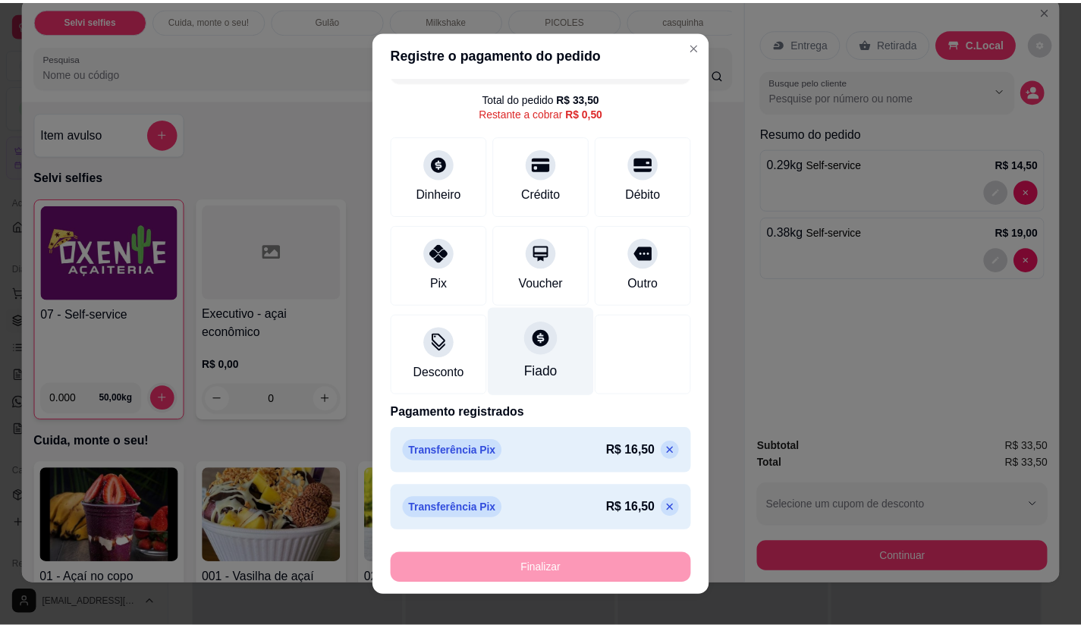
scroll to position [33, 0]
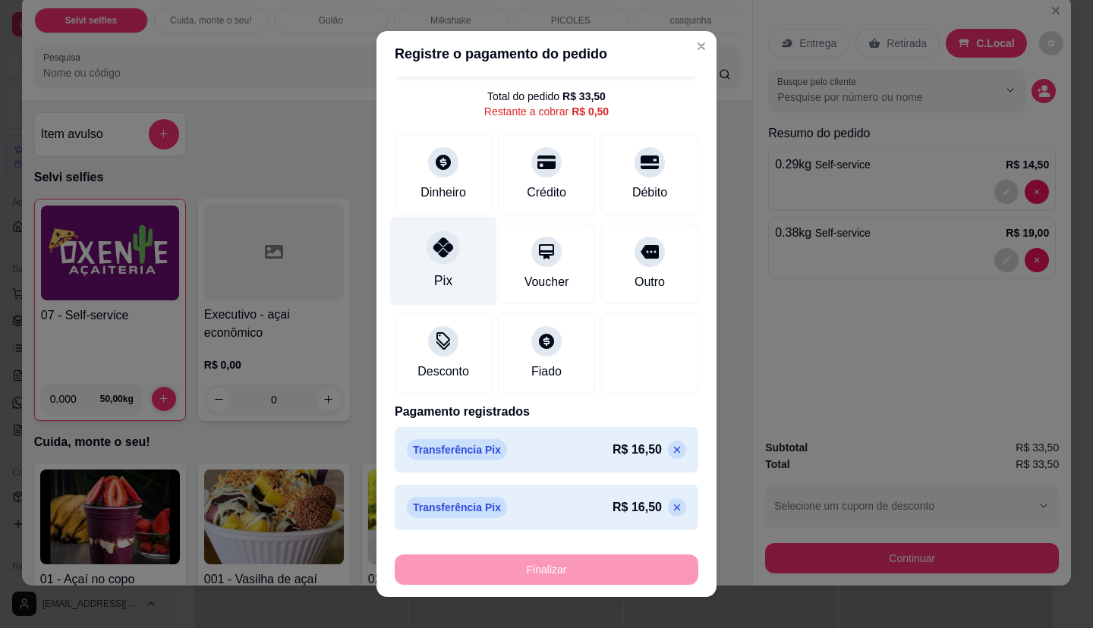
click at [426, 255] on div at bounding box center [442, 247] width 33 height 33
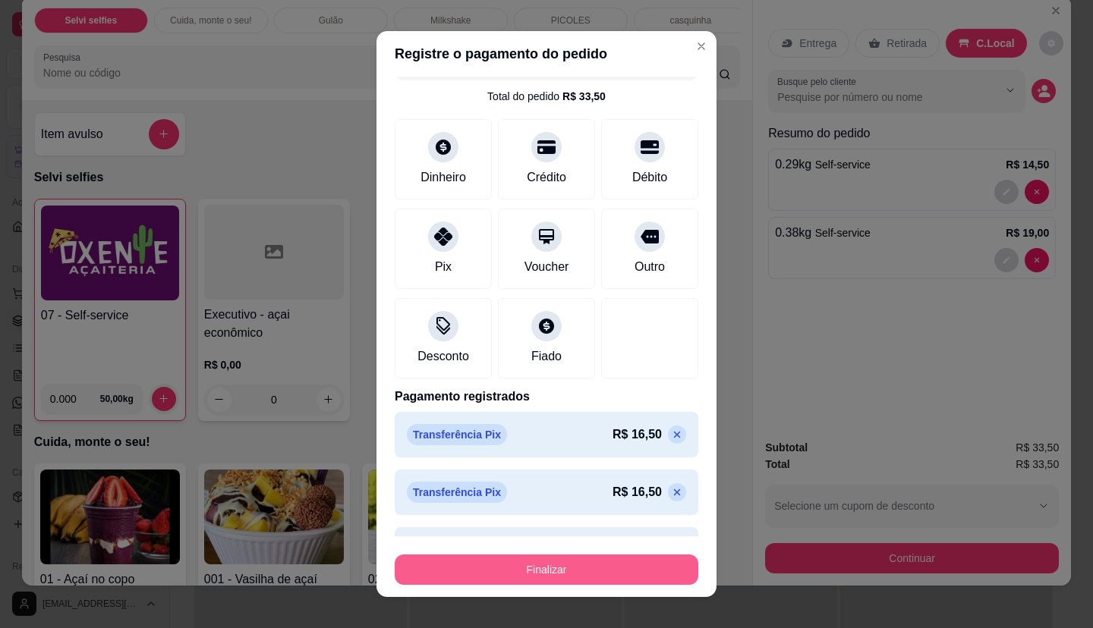
click at [585, 572] on button "Finalizar" at bounding box center [546, 570] width 303 height 30
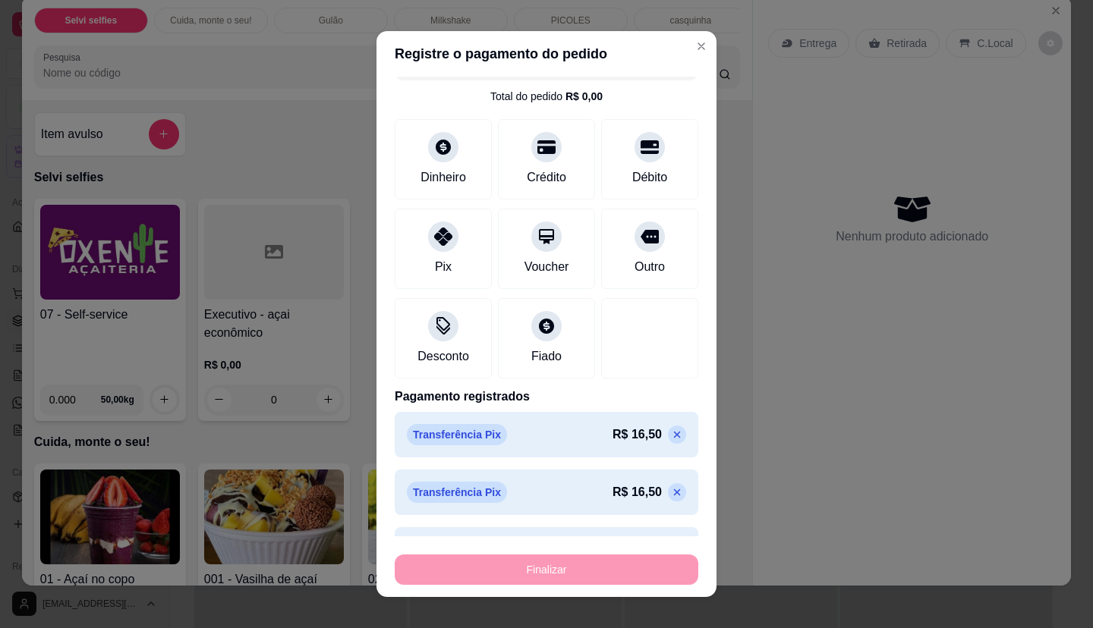
type input "-R$ 33,50"
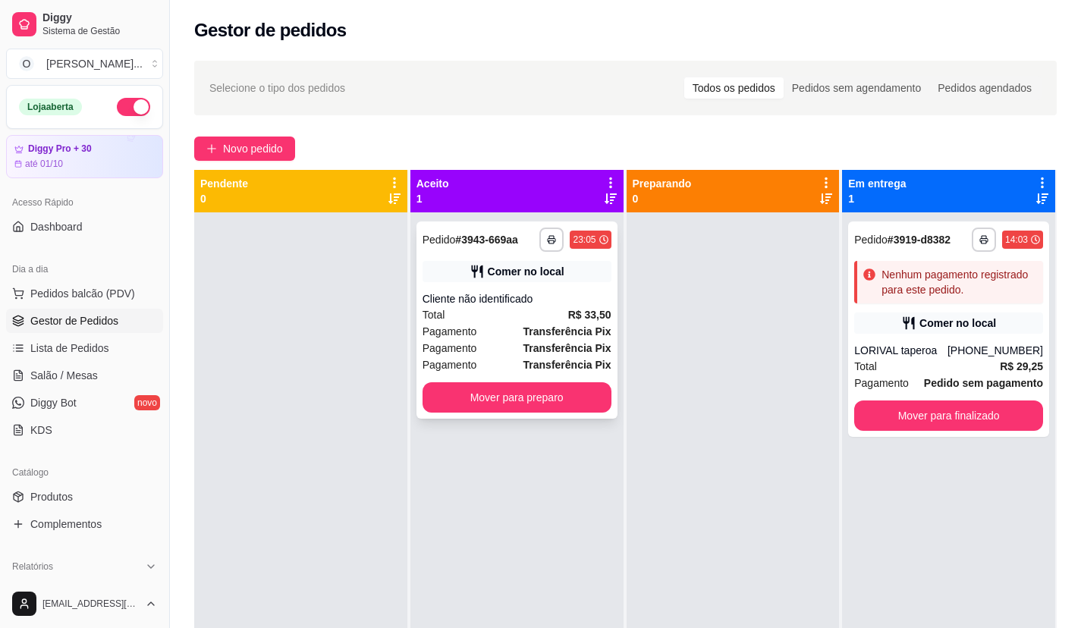
click at [539, 359] on strong "Transferência Pix" at bounding box center [567, 365] width 88 height 12
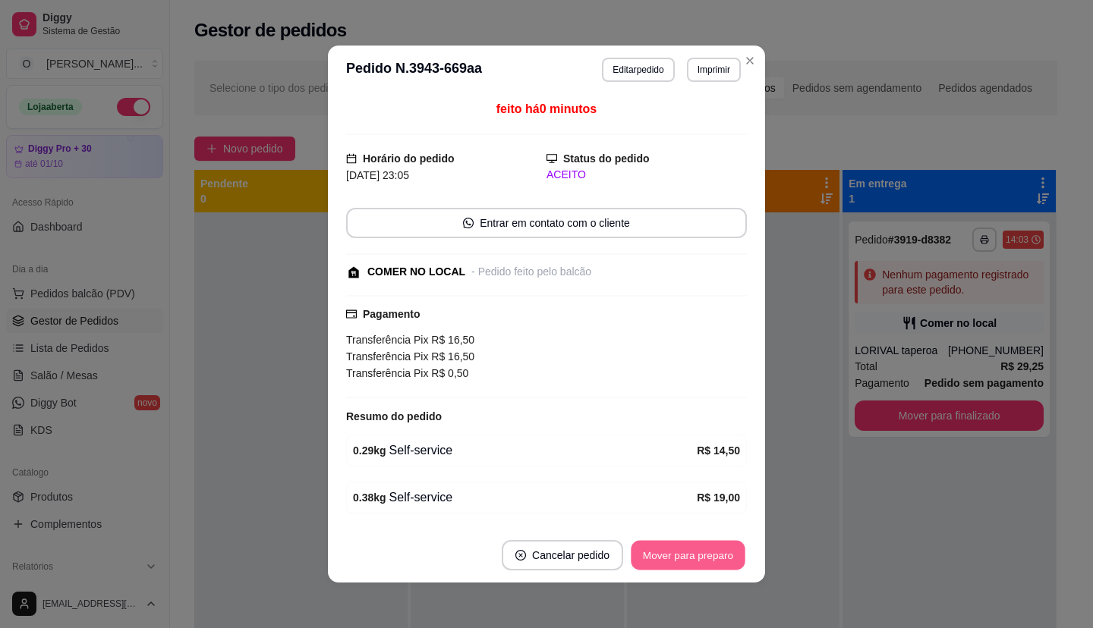
click at [691, 559] on button "Mover para preparo" at bounding box center [687, 556] width 114 height 30
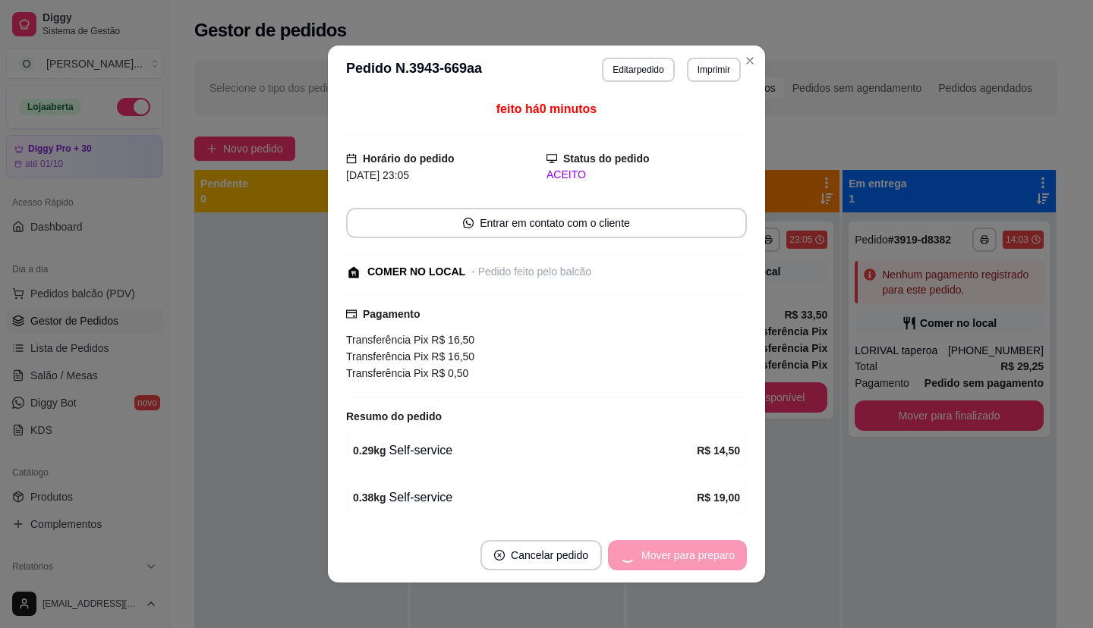
click at [691, 559] on div "Mover para preparo" at bounding box center [677, 555] width 139 height 30
click at [704, 559] on button "Mover para retirada disponível" at bounding box center [662, 556] width 162 height 30
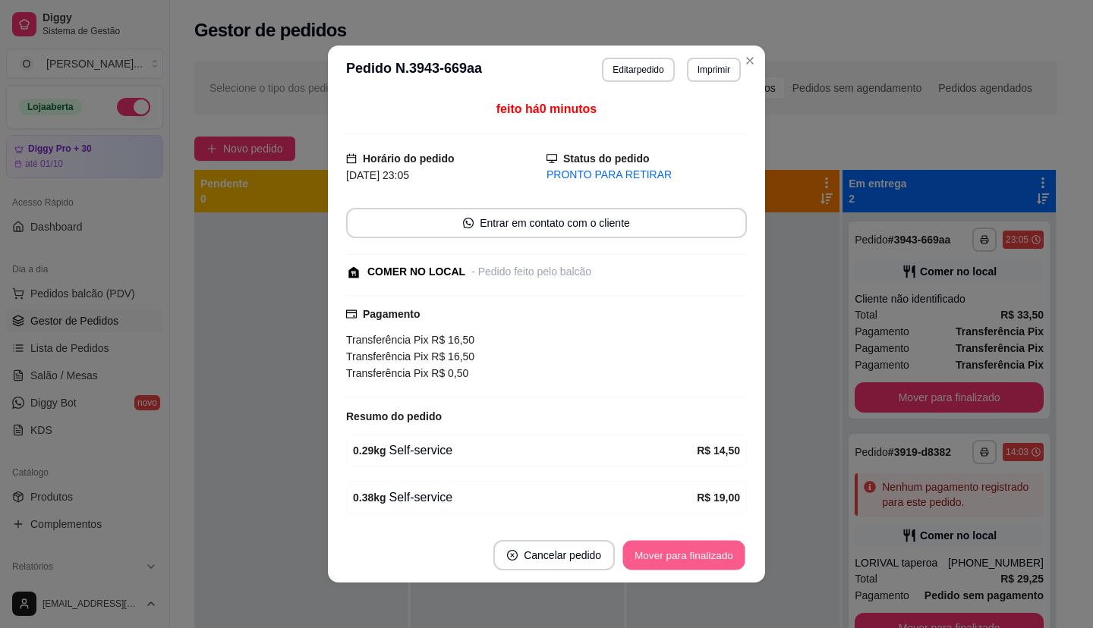
click at [704, 559] on button "Mover para finalizado" at bounding box center [684, 556] width 122 height 30
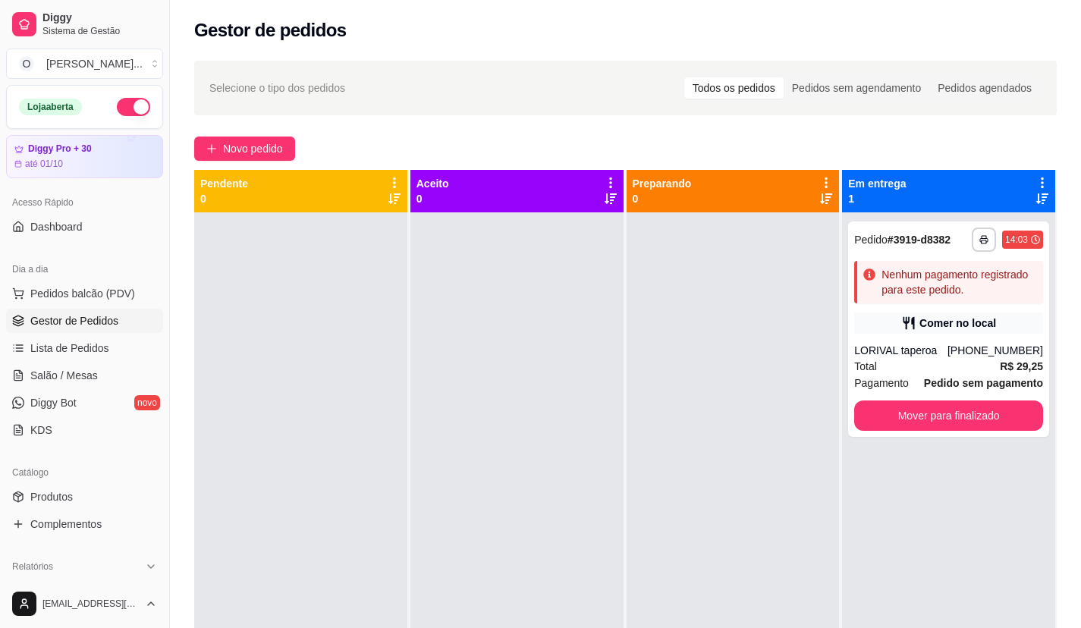
click at [536, 391] on div at bounding box center [516, 526] width 213 height 628
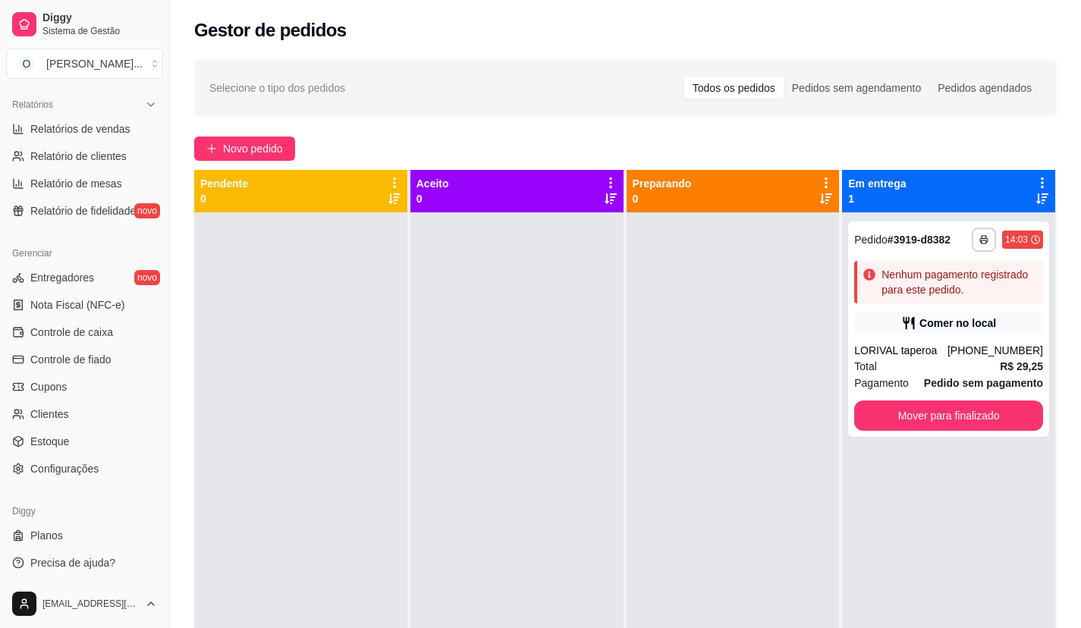
scroll to position [464, 0]
click at [62, 333] on span "Controle de caixa" at bounding box center [71, 330] width 83 height 15
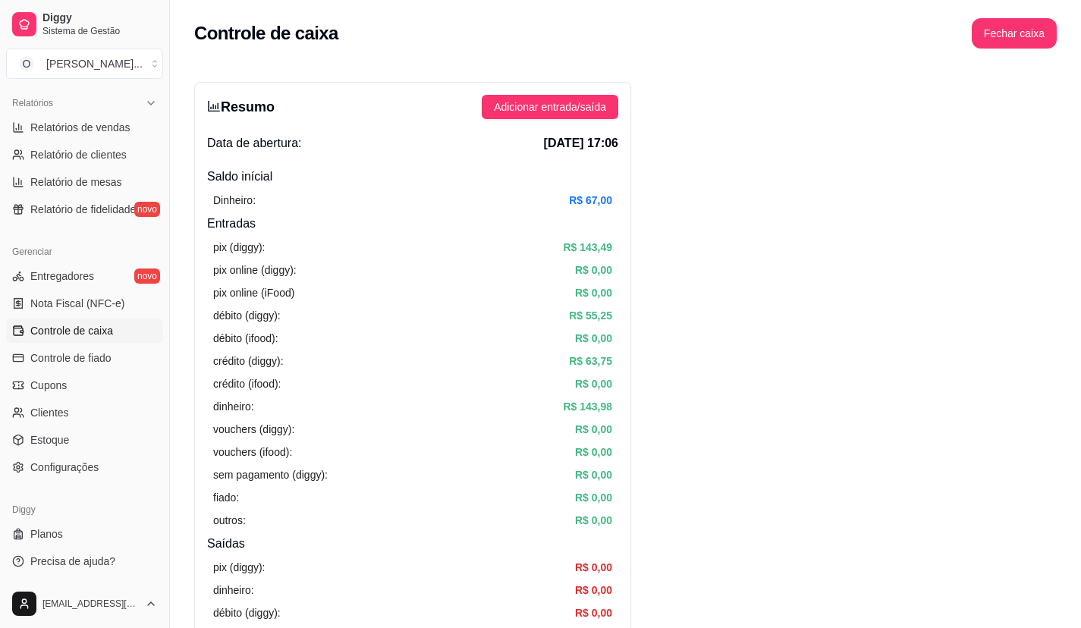
scroll to position [76, 0]
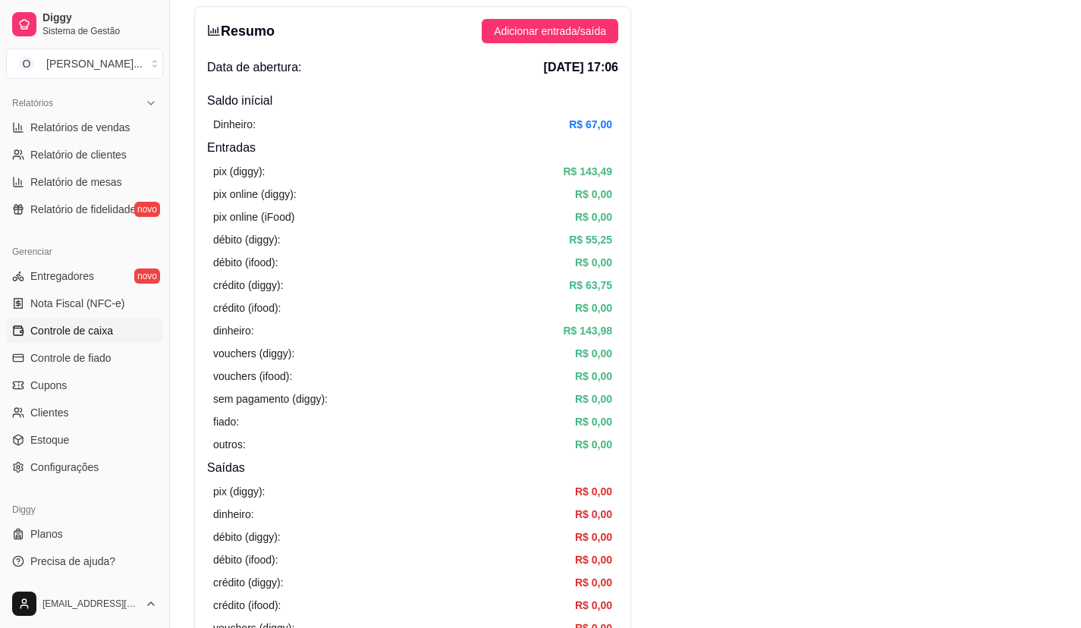
click at [365, 393] on div "pix (diggy): R$ 143,49 pix online (diggy): R$ 0,00 pix online (iFood) R$ 0,00 d…" at bounding box center [412, 308] width 411 height 302
drag, startPoint x: 365, startPoint y: 393, endPoint x: 799, endPoint y: 431, distance: 435.6
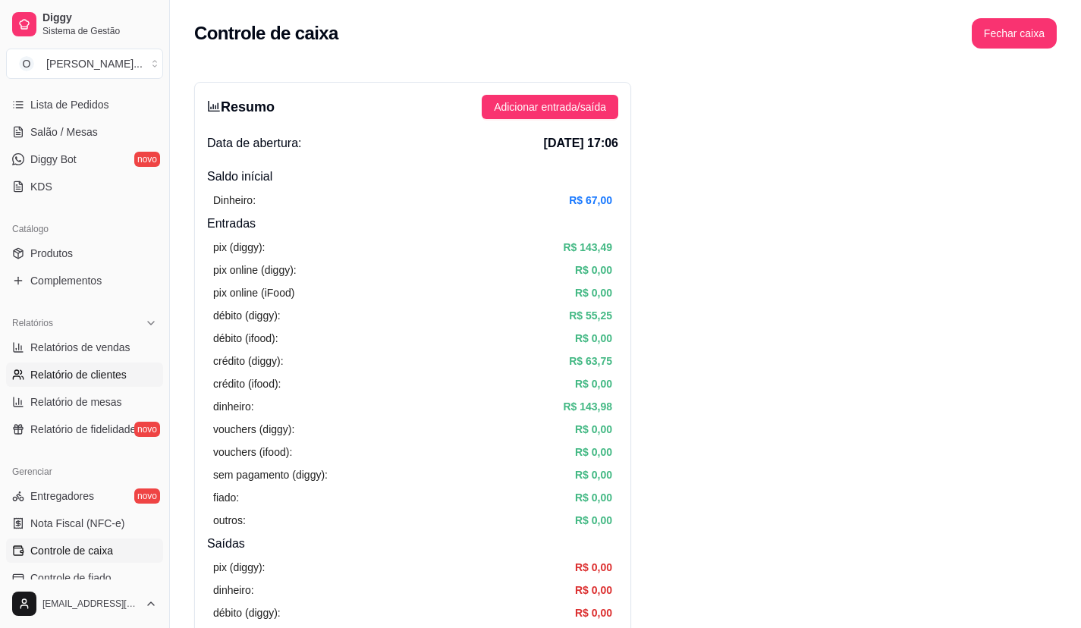
scroll to position [236, 0]
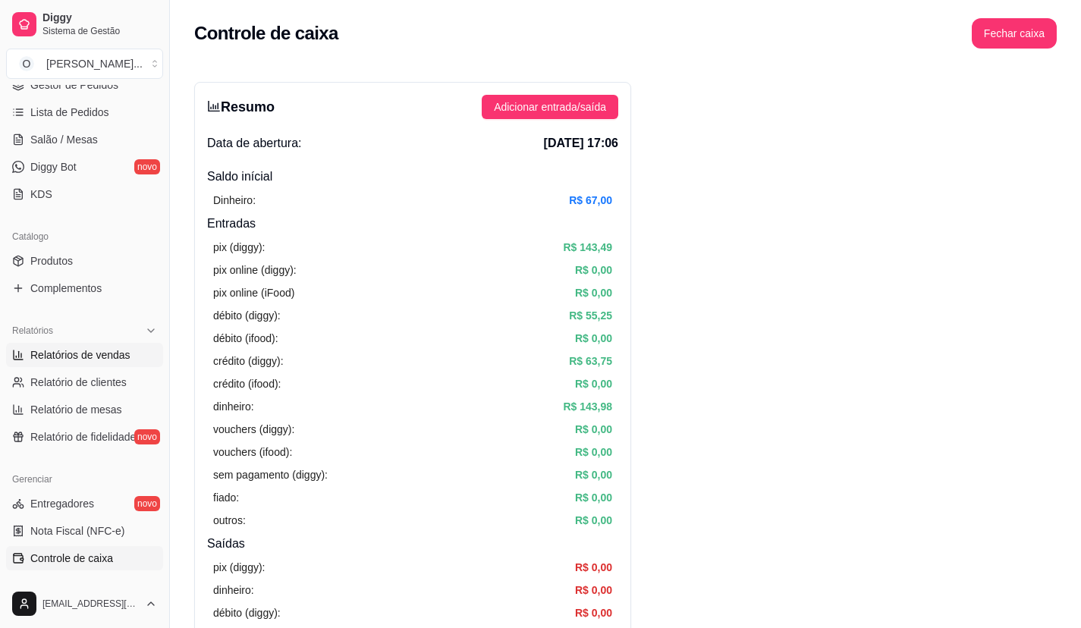
click at [123, 357] on span "Relatórios de vendas" at bounding box center [80, 354] width 100 height 15
select select "ALL"
select select "0"
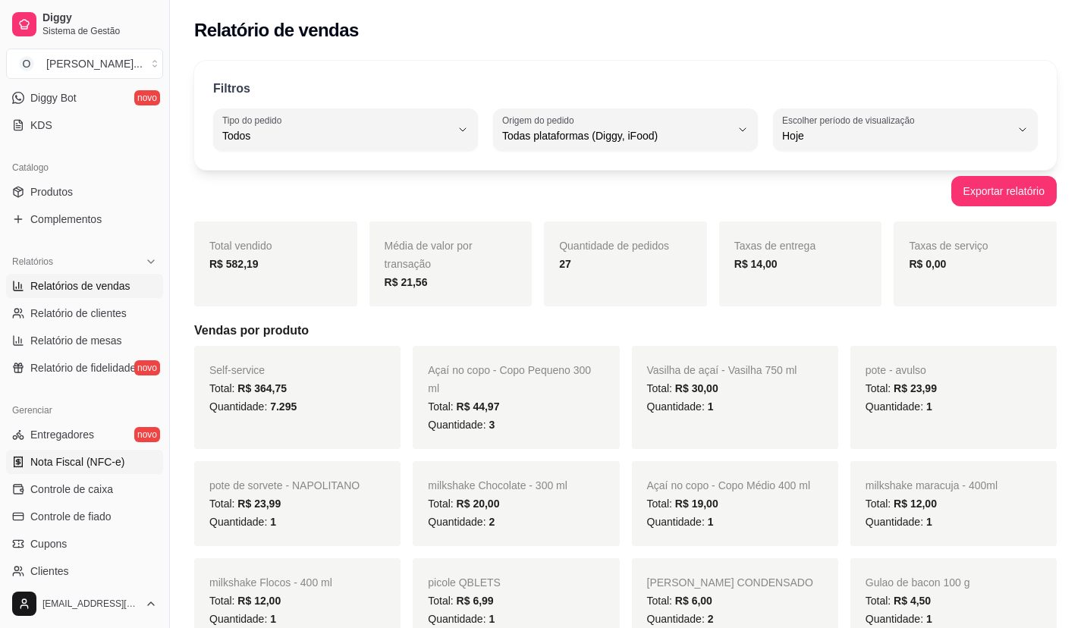
scroll to position [379, 0]
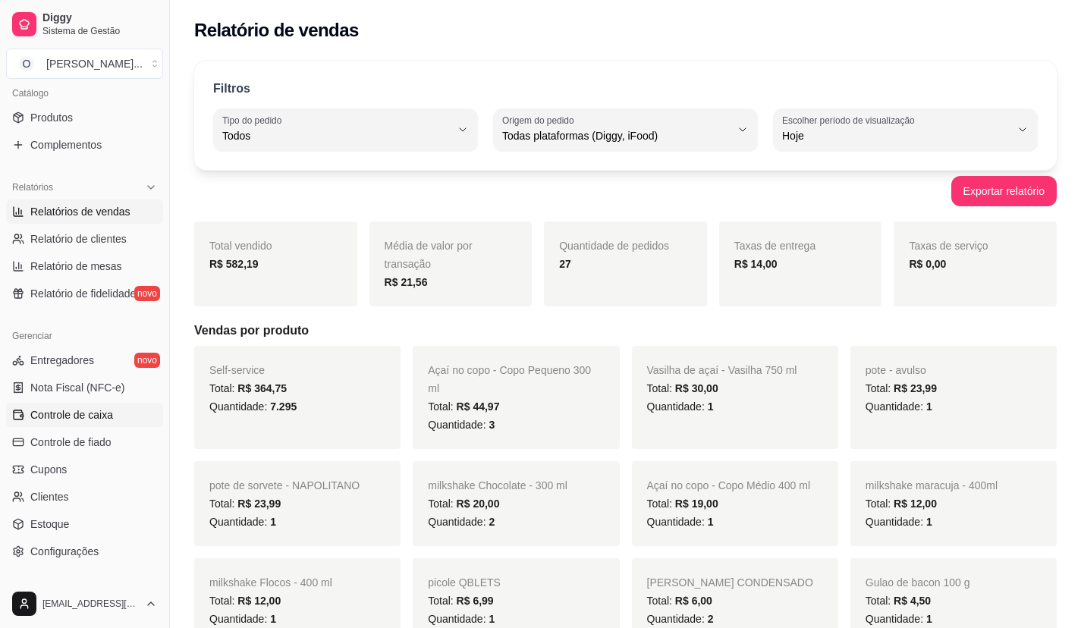
click at [98, 419] on span "Controle de caixa" at bounding box center [71, 414] width 83 height 15
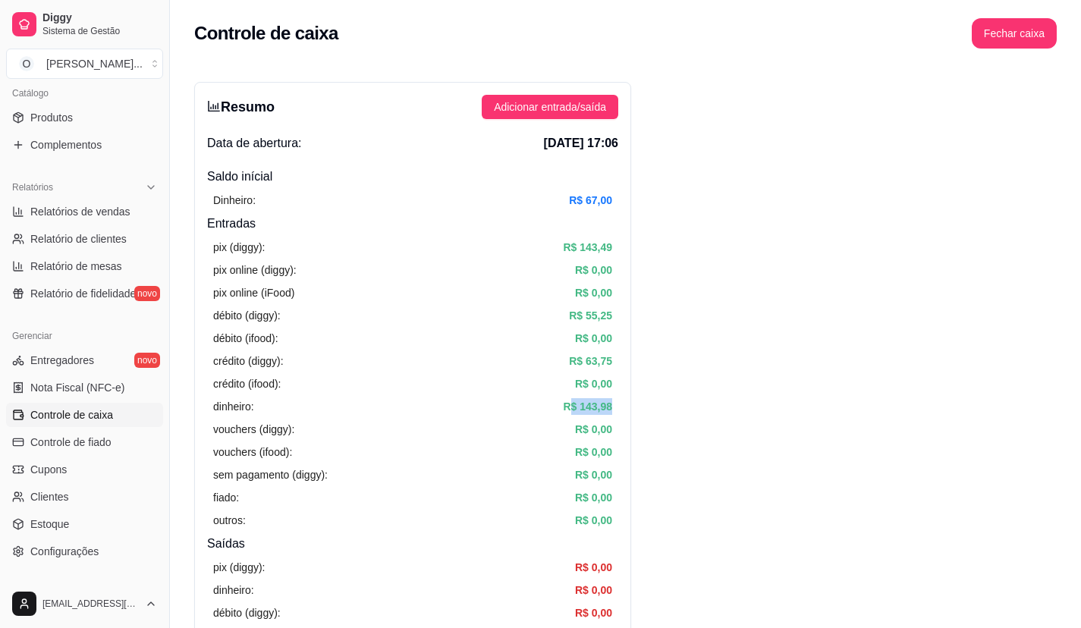
drag, startPoint x: 567, startPoint y: 405, endPoint x: 612, endPoint y: 411, distance: 45.2
click at [612, 411] on div "pix (diggy): R$ 143,49 pix online (diggy): R$ 0,00 pix online (iFood) R$ 0,00 d…" at bounding box center [412, 384] width 411 height 302
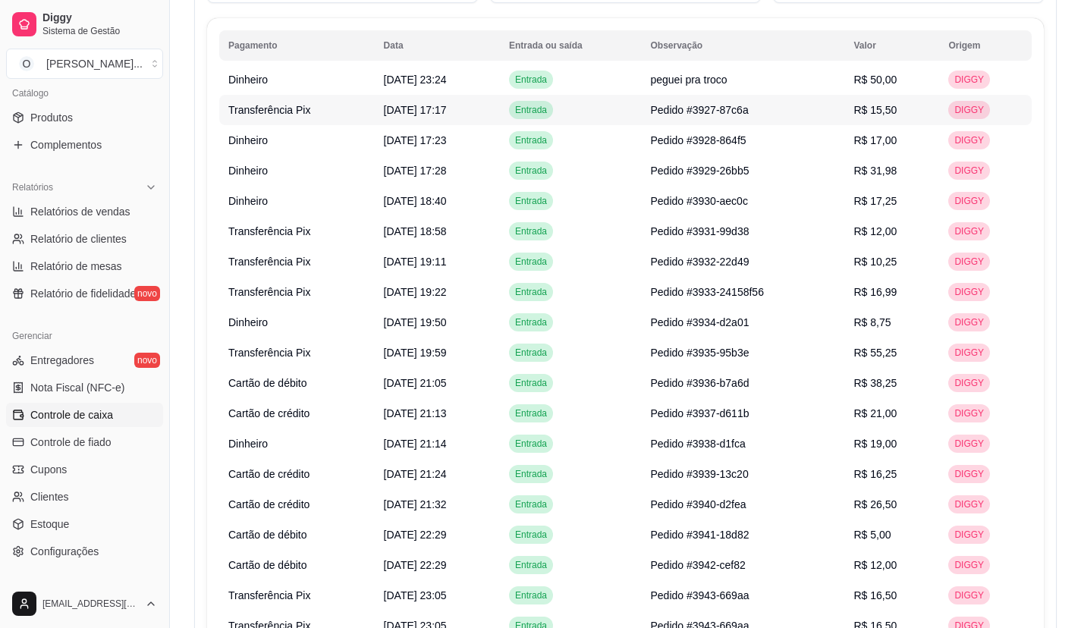
scroll to position [941, 0]
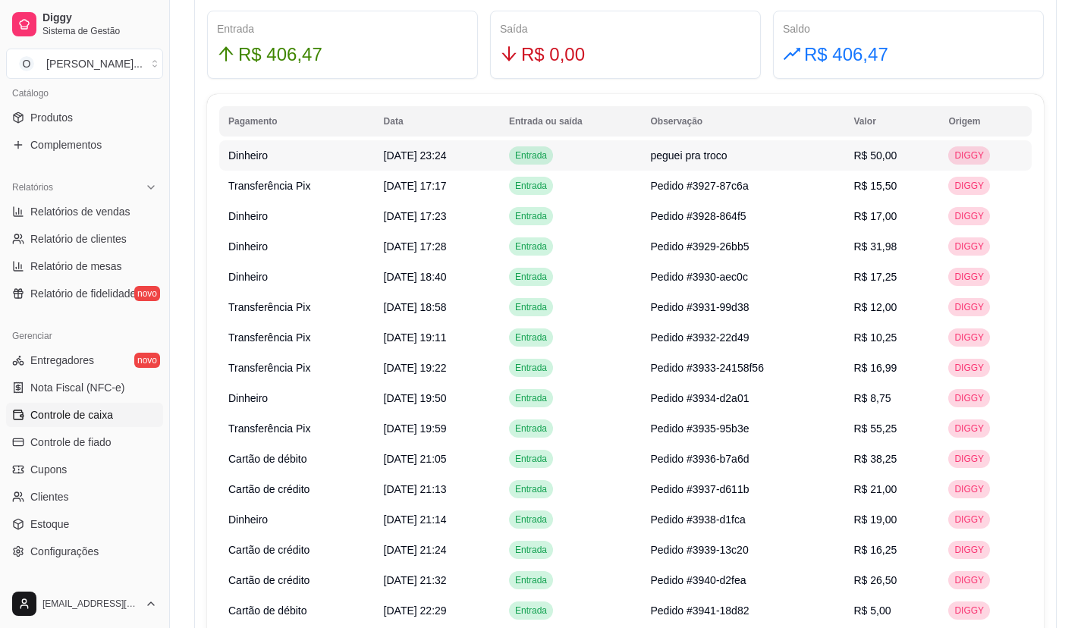
click at [727, 149] on span "peguei pra troco" at bounding box center [688, 155] width 77 height 12
click at [425, 155] on span "[DATE] 23:28" at bounding box center [415, 155] width 63 height 12
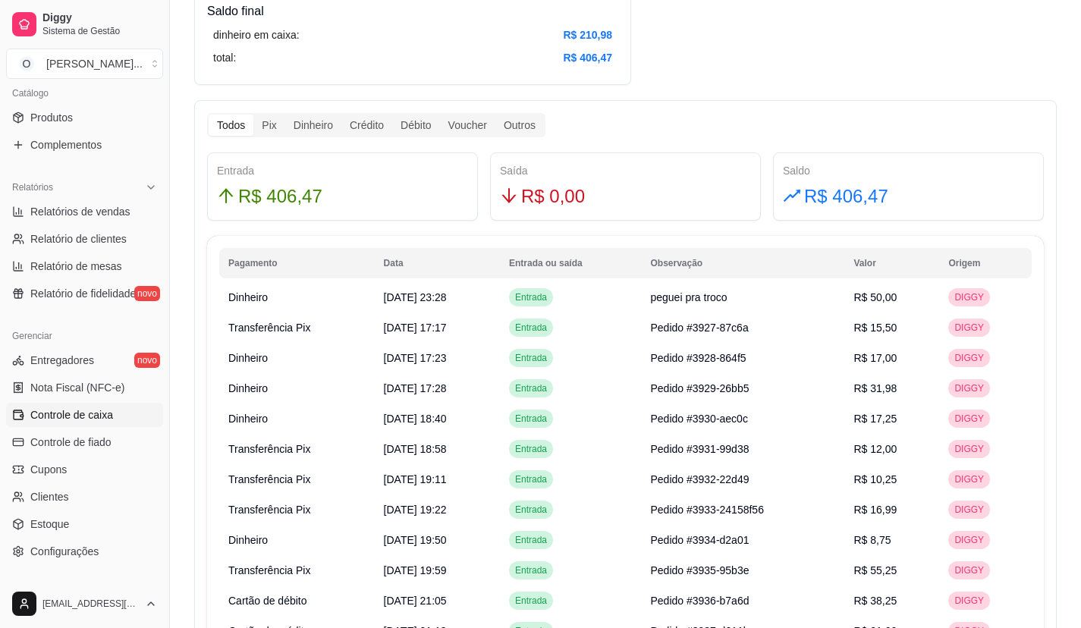
scroll to position [800, 0]
click at [730, 287] on td "peguei pra troco" at bounding box center [742, 296] width 203 height 30
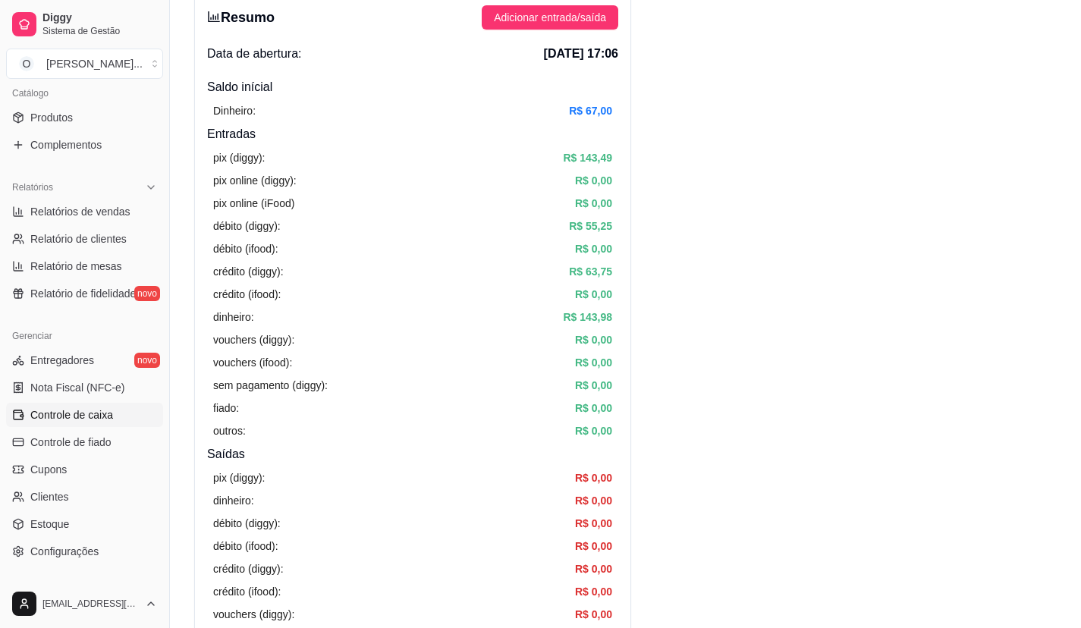
scroll to position [76, 0]
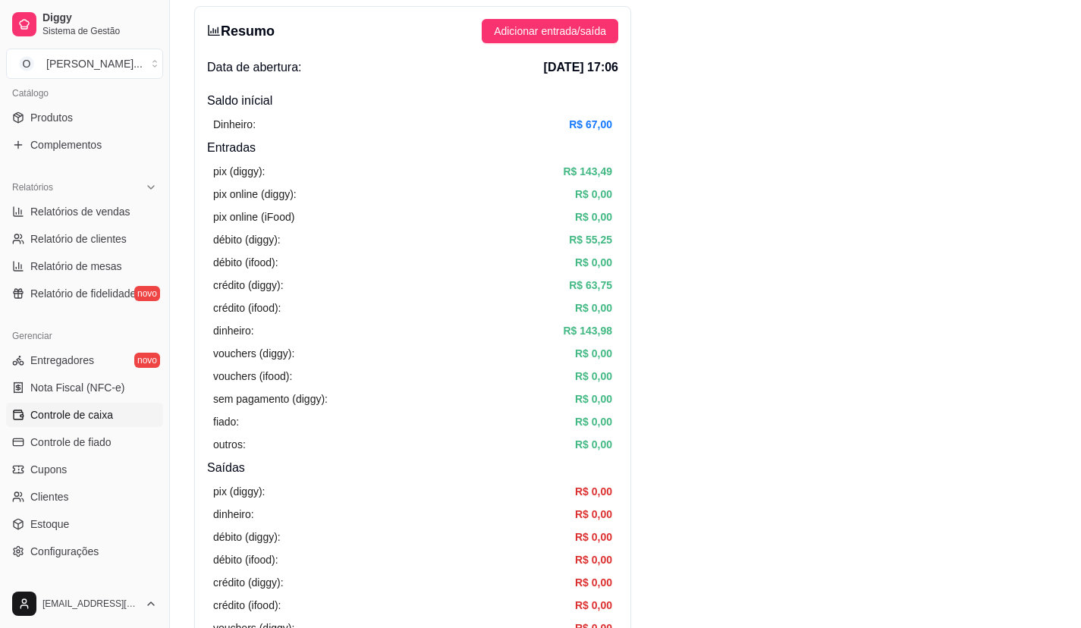
click at [599, 165] on article "R$ 143,49" at bounding box center [587, 171] width 49 height 17
drag, startPoint x: 571, startPoint y: 168, endPoint x: 608, endPoint y: 170, distance: 36.5
click at [608, 170] on article "R$ 143,49" at bounding box center [587, 171] width 49 height 17
drag, startPoint x: 584, startPoint y: 234, endPoint x: 631, endPoint y: 246, distance: 48.6
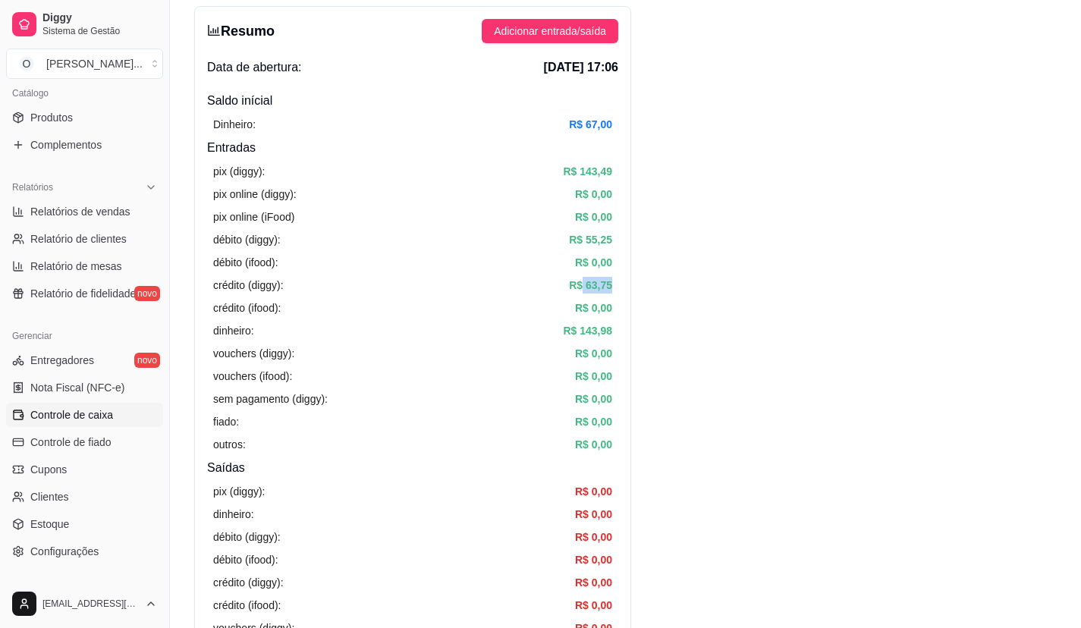
drag, startPoint x: 631, startPoint y: 246, endPoint x: 618, endPoint y: 292, distance: 48.3
click at [618, 292] on div "pix (diggy): R$ 143,49 pix online (diggy): R$ 0,00 pix online (iFood) R$ 0,00 d…" at bounding box center [412, 308] width 411 height 302
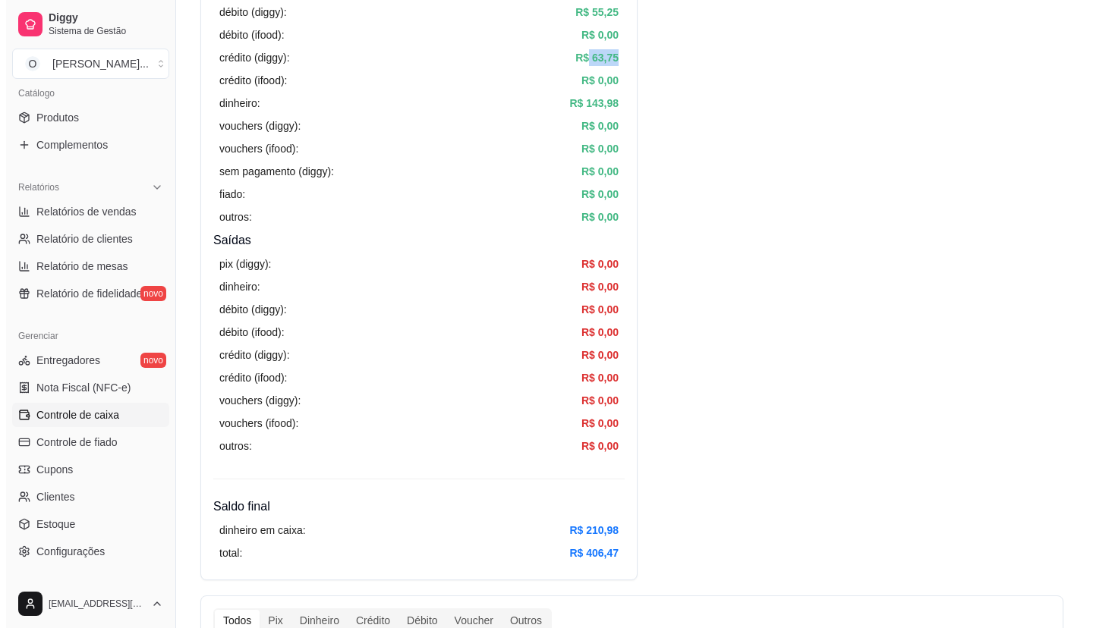
scroll to position [0, 0]
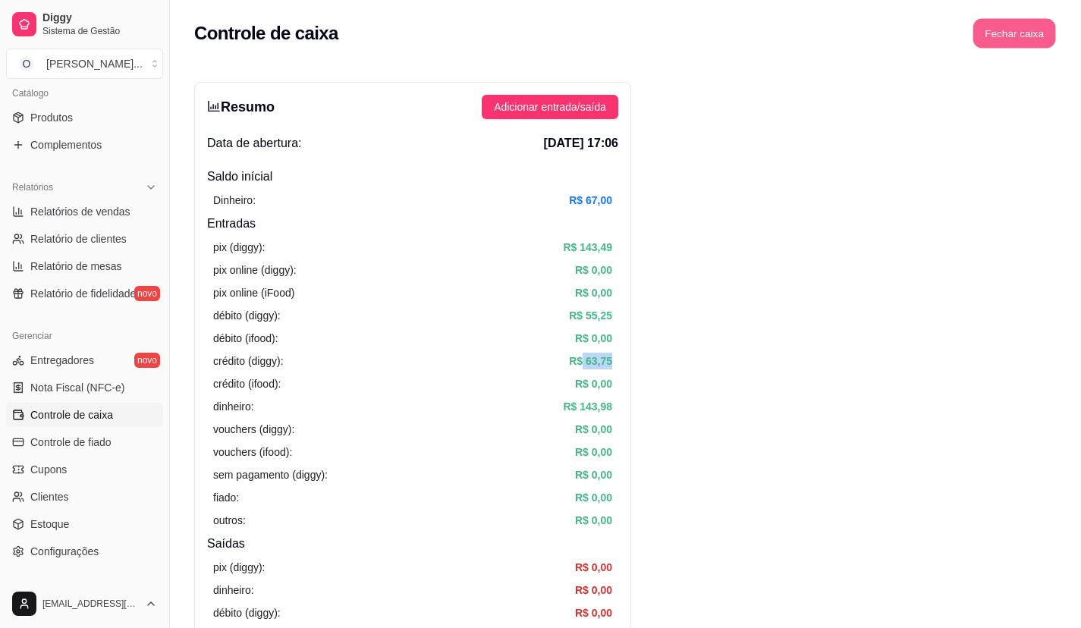
click at [1020, 33] on button "Fechar caixa" at bounding box center [1014, 34] width 83 height 30
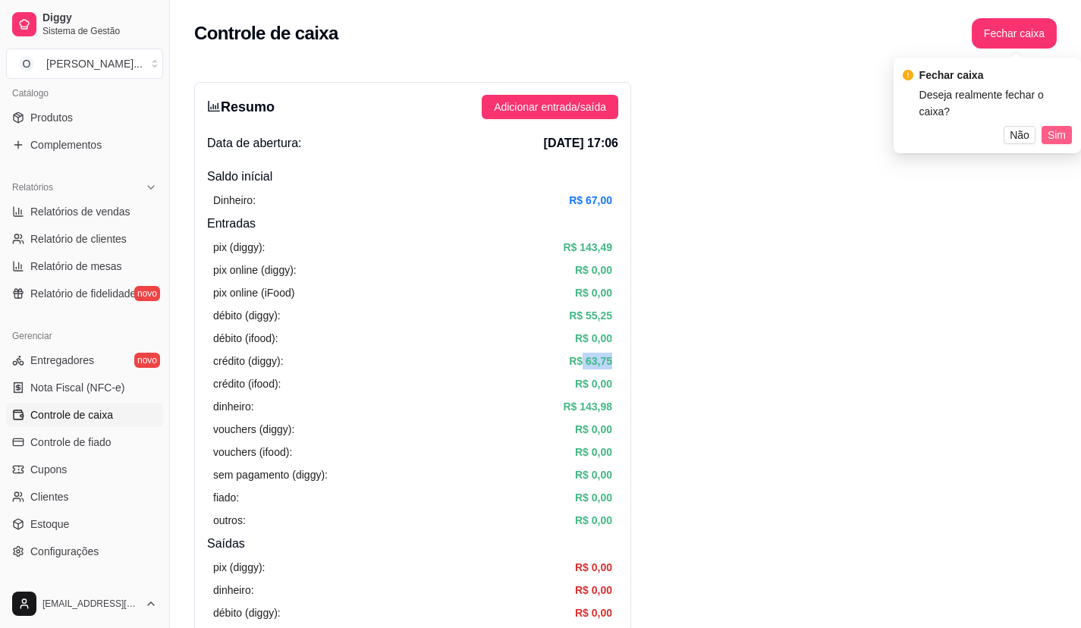
click at [1045, 126] on button "Sim" at bounding box center [1057, 135] width 30 height 18
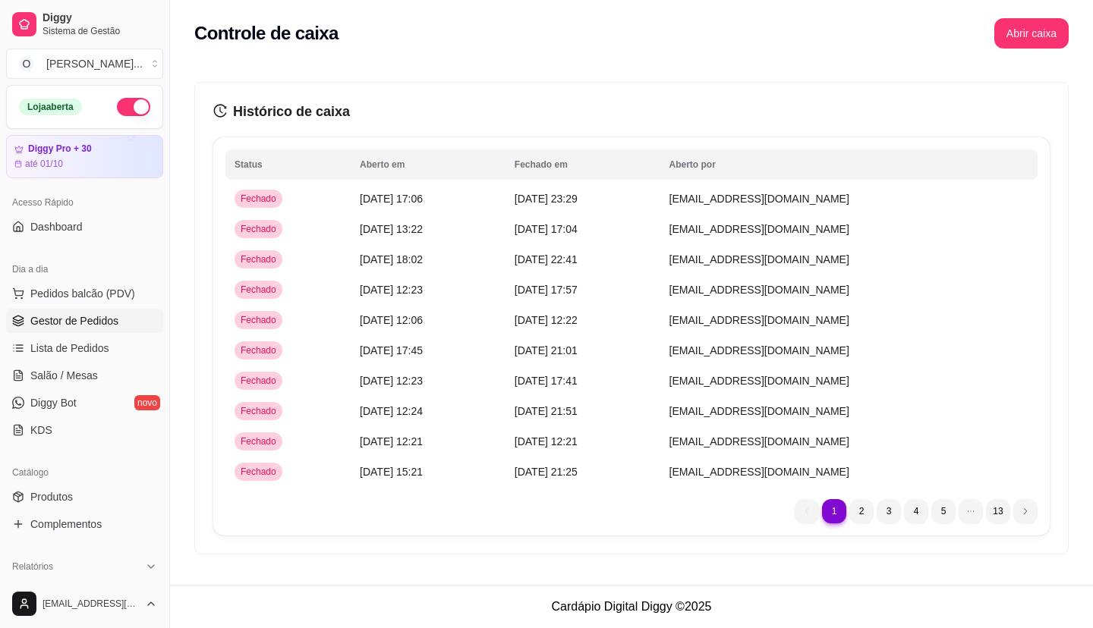
click at [106, 322] on span "Gestor de Pedidos" at bounding box center [74, 320] width 88 height 15
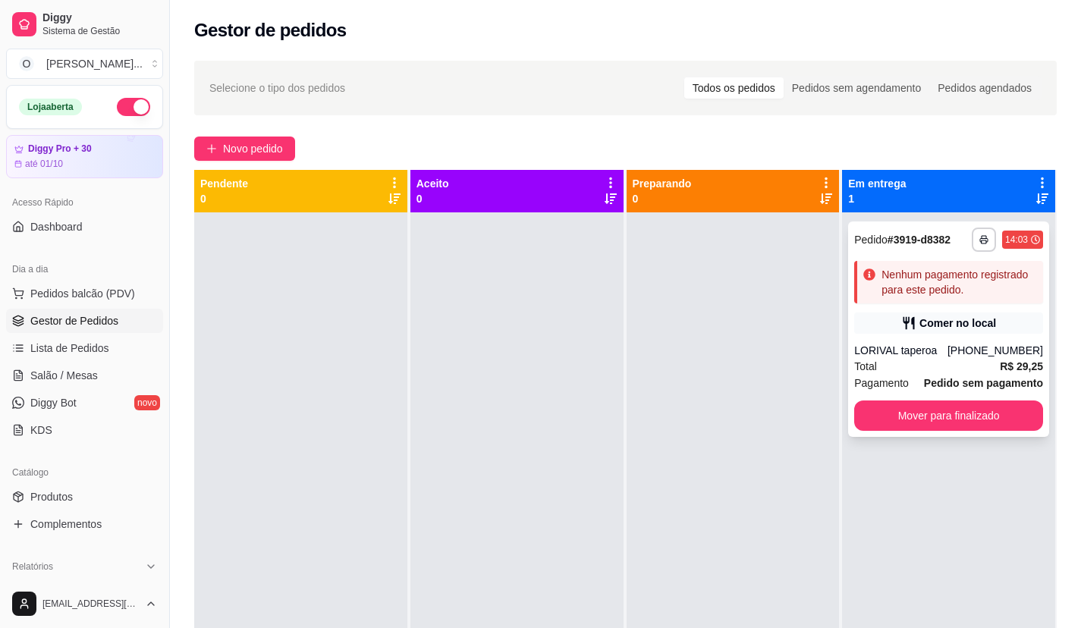
click at [979, 370] on div "Total R$ 29,25" at bounding box center [948, 366] width 189 height 17
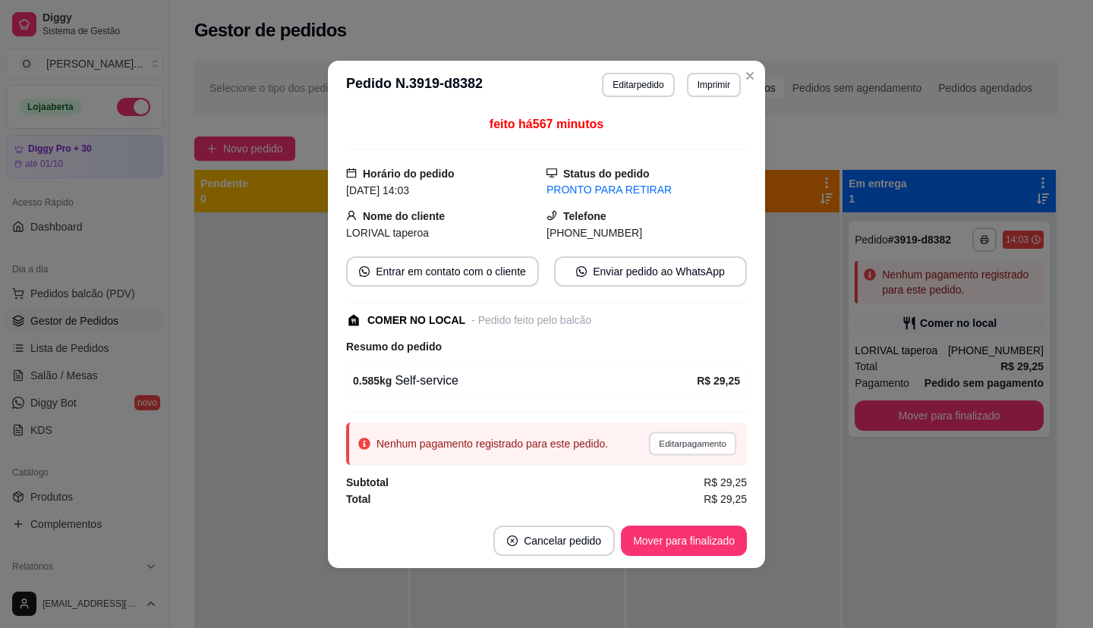
click at [669, 439] on button "Editar pagamento" at bounding box center [692, 444] width 88 height 24
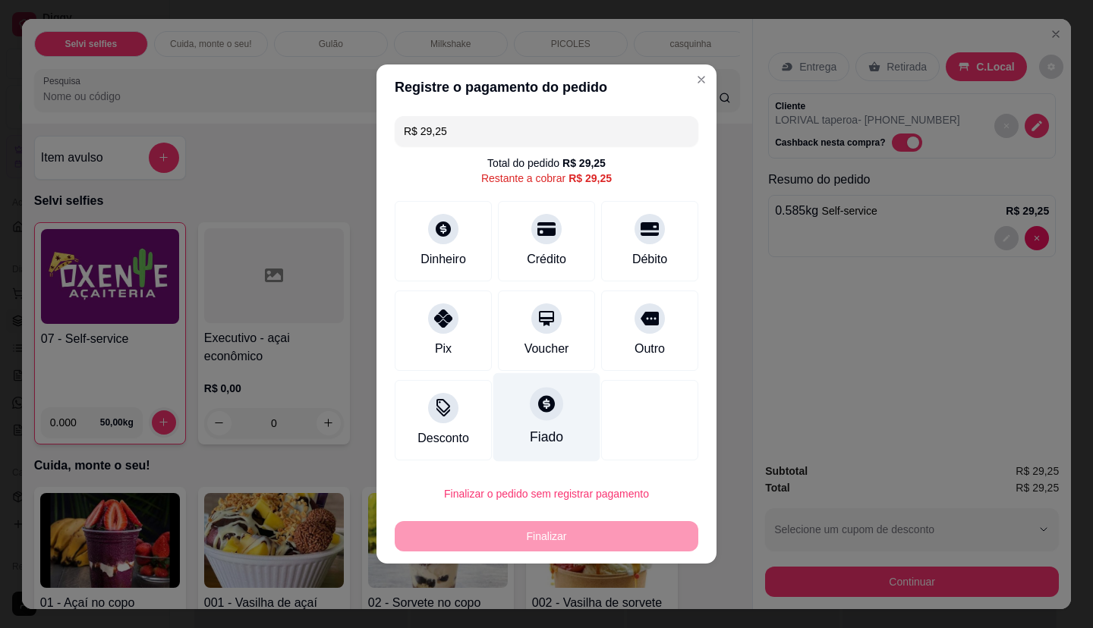
click at [512, 431] on div "Fiado" at bounding box center [546, 417] width 107 height 89
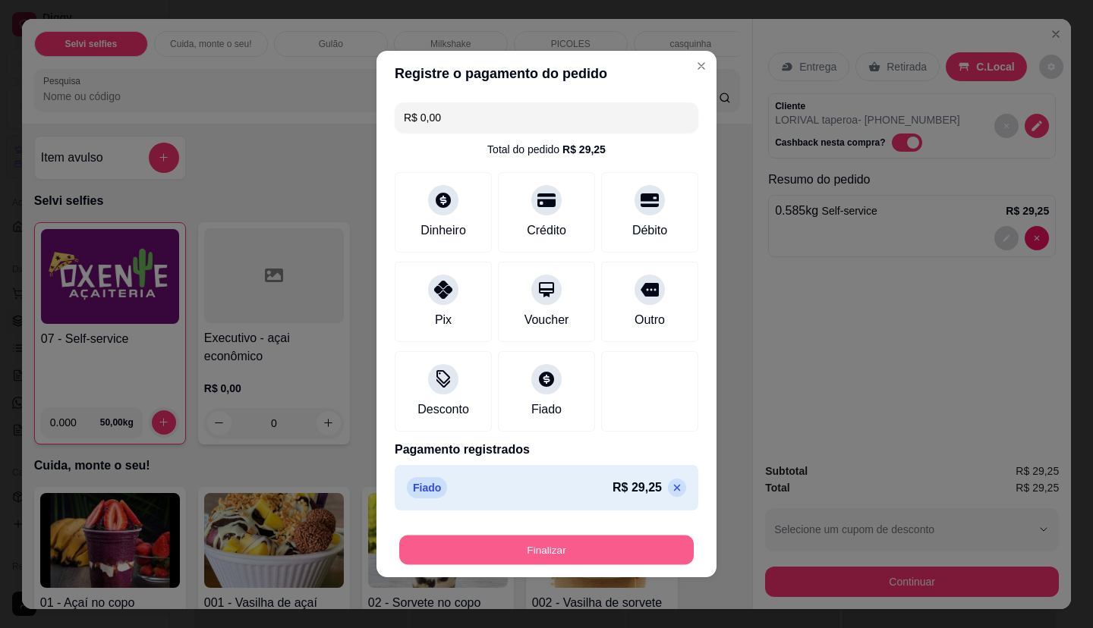
click at [574, 541] on button "Finalizar" at bounding box center [546, 551] width 294 height 30
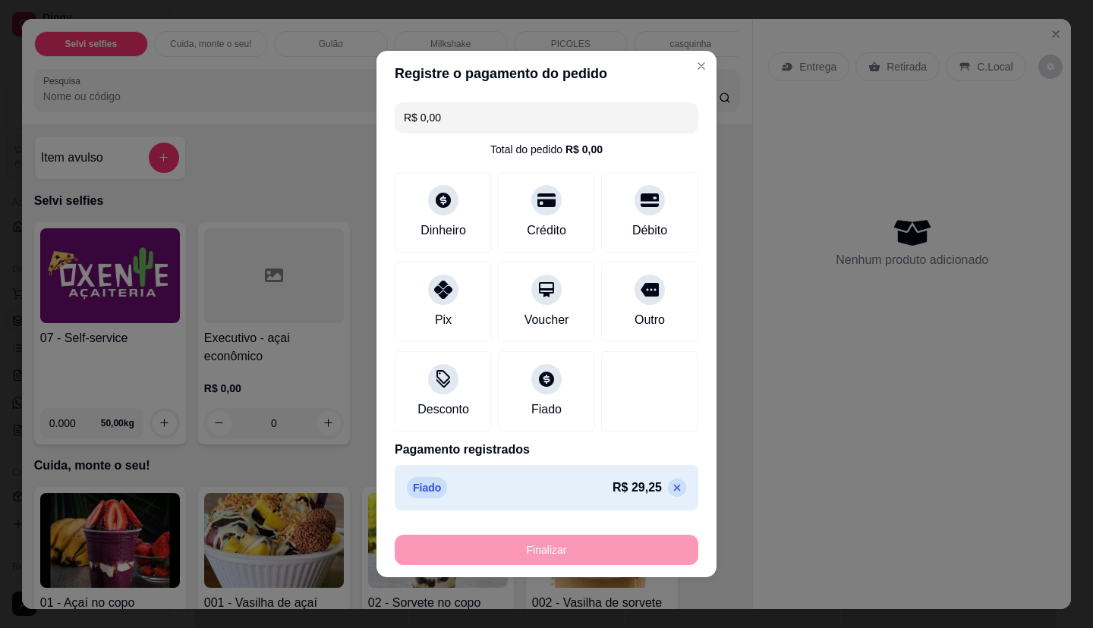
type input "-R$ 29,25"
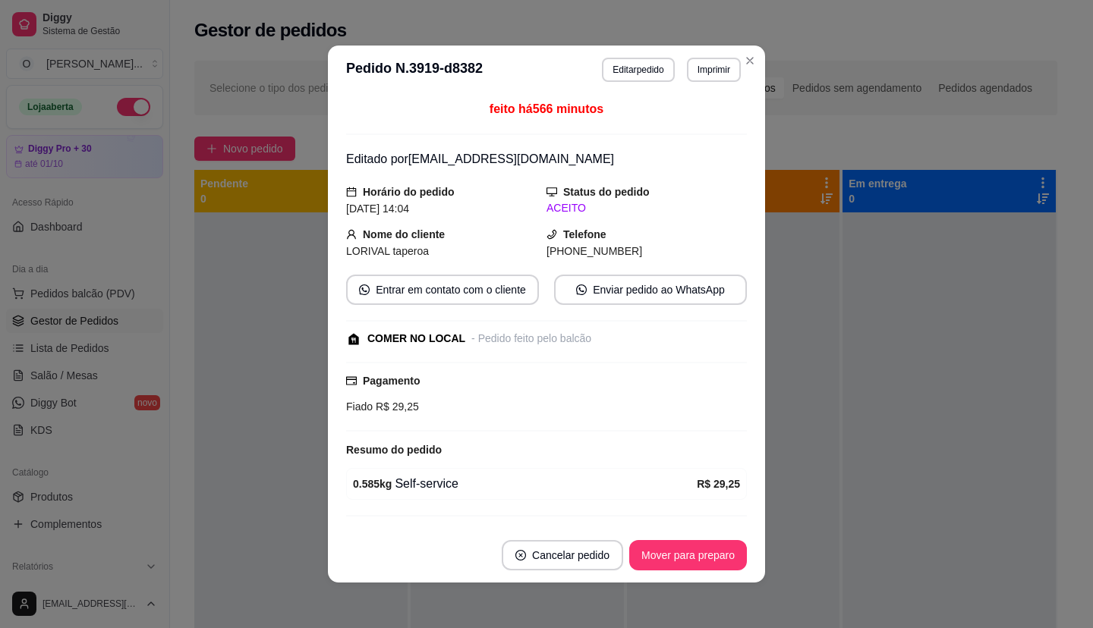
click at [668, 571] on footer "Cancelar pedido Mover para preparo" at bounding box center [546, 555] width 437 height 55
click at [641, 550] on button "Mover para preparo" at bounding box center [688, 555] width 118 height 30
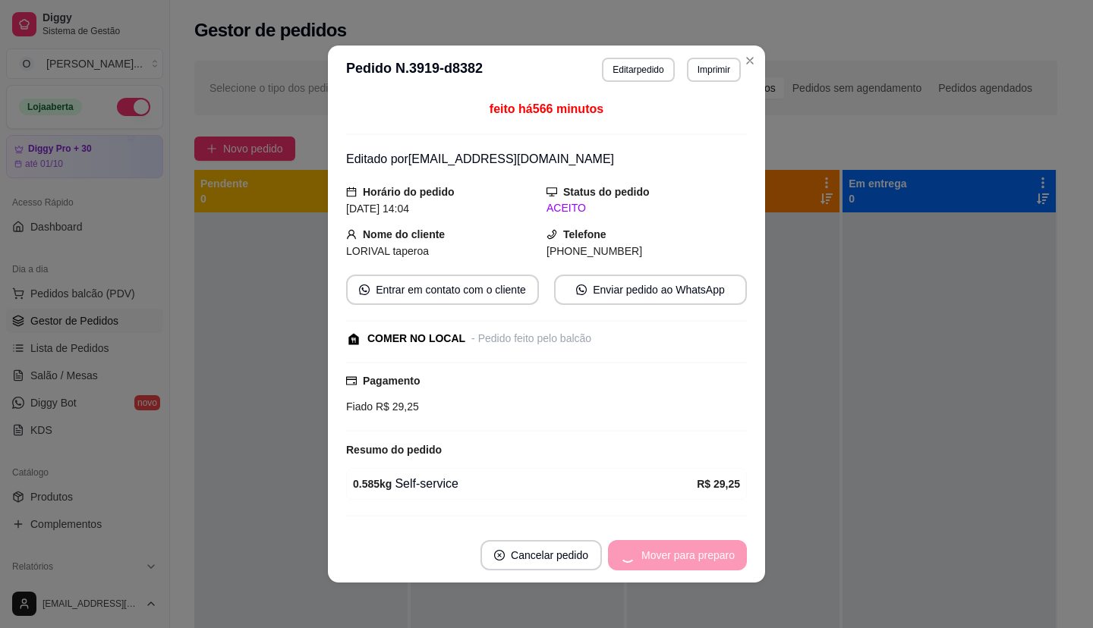
click at [641, 550] on div "Mover para preparo" at bounding box center [677, 555] width 139 height 30
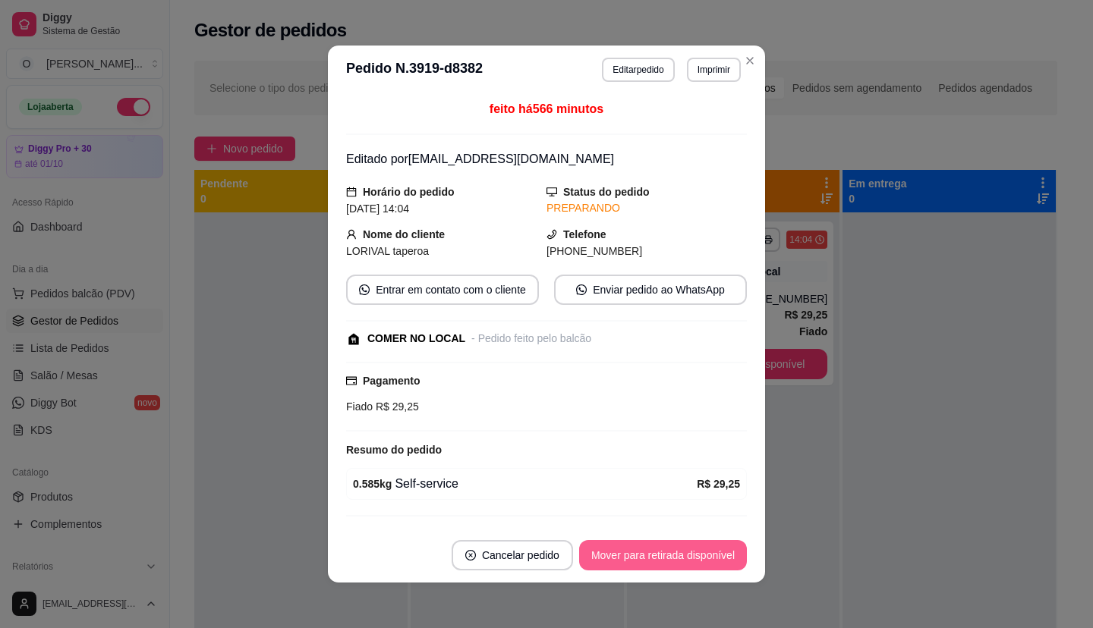
click at [641, 550] on button "Mover para retirada disponível" at bounding box center [663, 555] width 168 height 30
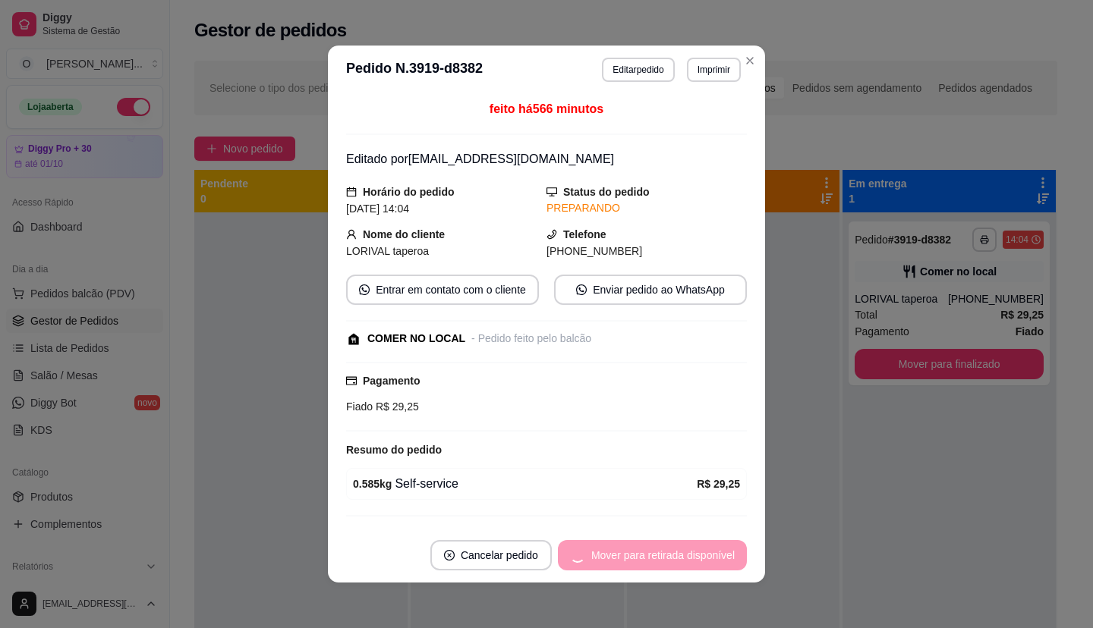
click at [641, 550] on div "Mover para retirada disponível" at bounding box center [652, 555] width 189 height 30
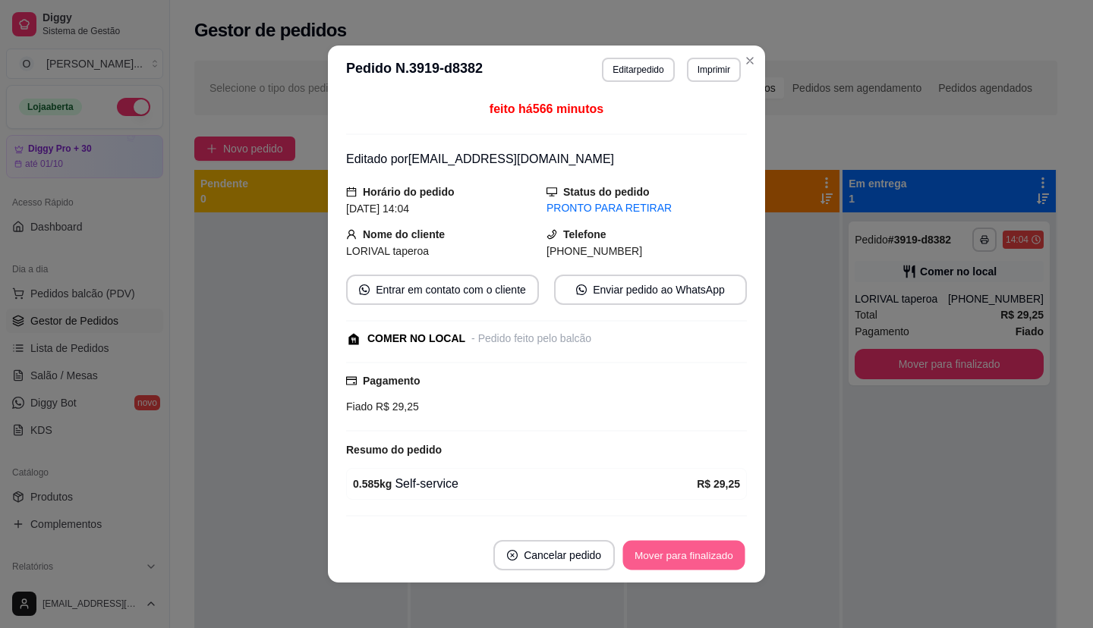
click at [641, 550] on button "Mover para finalizado" at bounding box center [684, 556] width 122 height 30
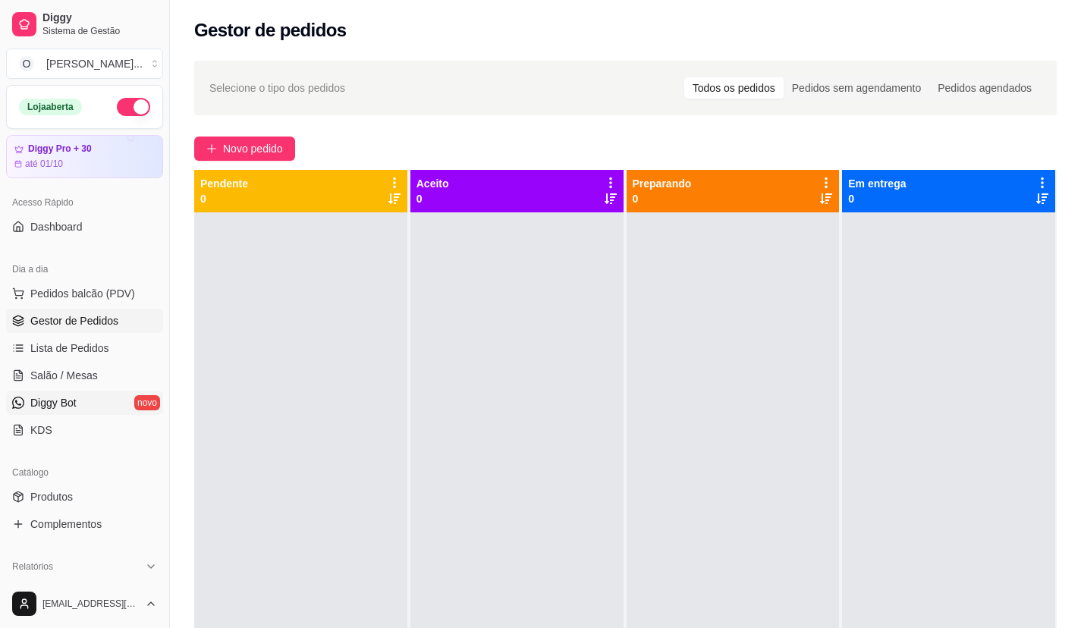
click at [99, 397] on link "Diggy Bot novo" at bounding box center [84, 403] width 157 height 24
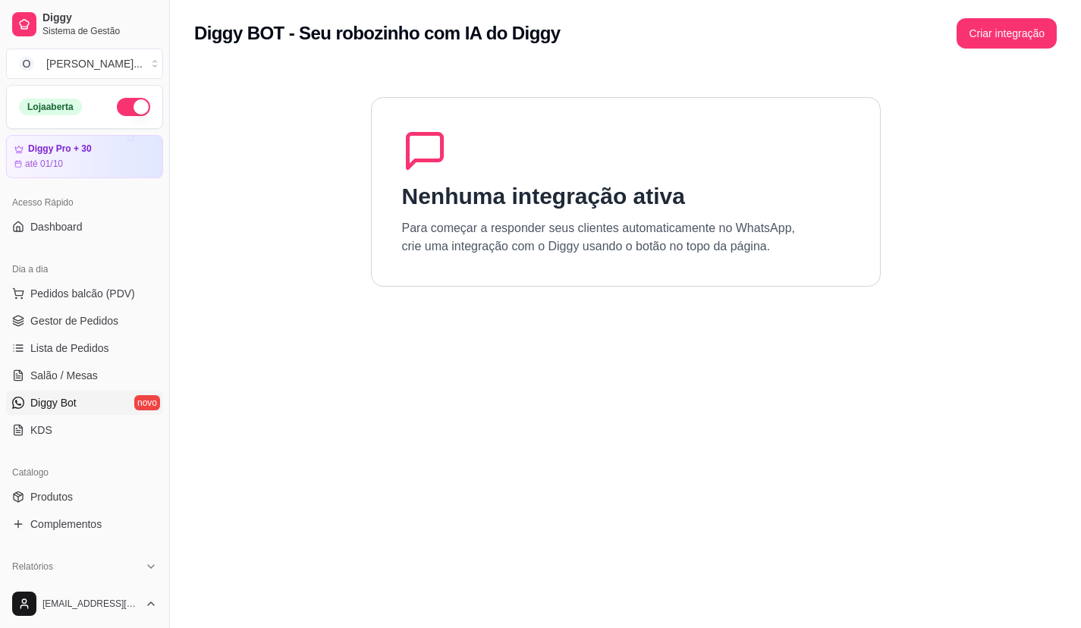
click at [133, 107] on button "button" at bounding box center [133, 107] width 33 height 18
